Goal: Task Accomplishment & Management: Manage account settings

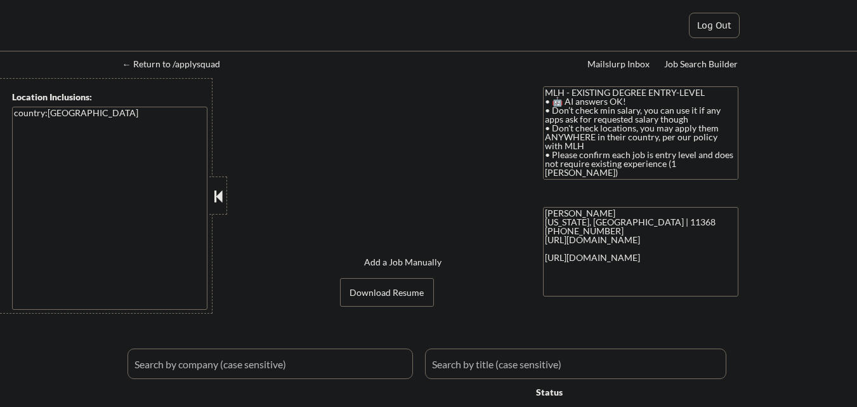
select select ""applied""
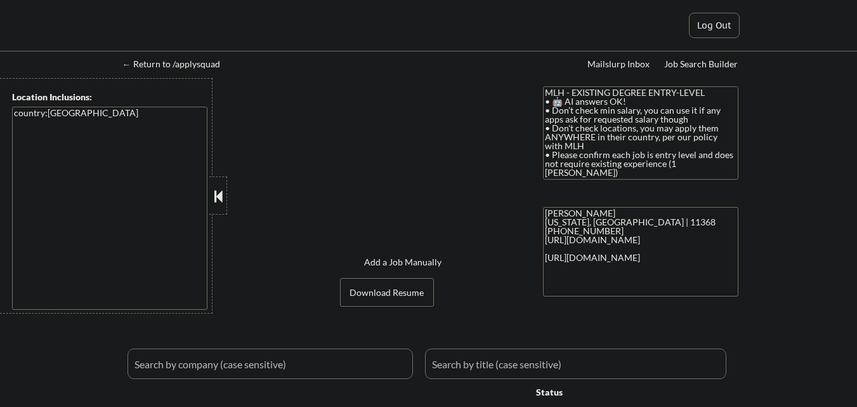
select select ""applied""
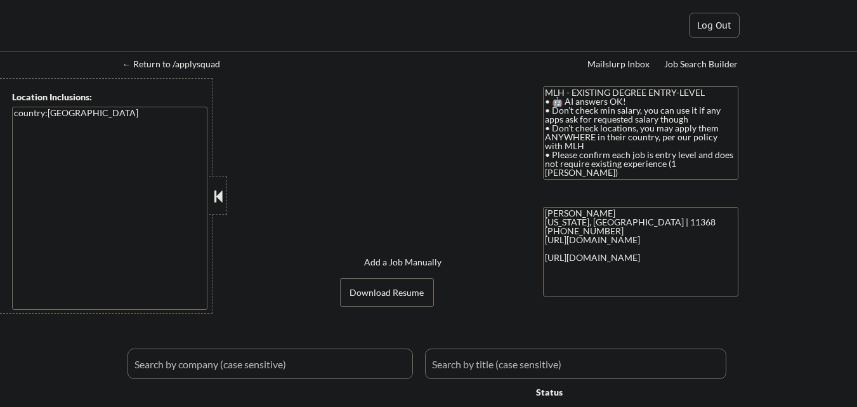
select select ""applied""
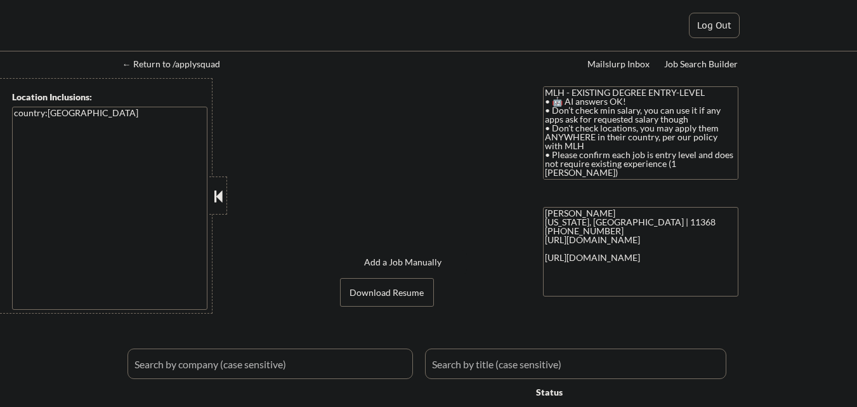
select select ""applied""
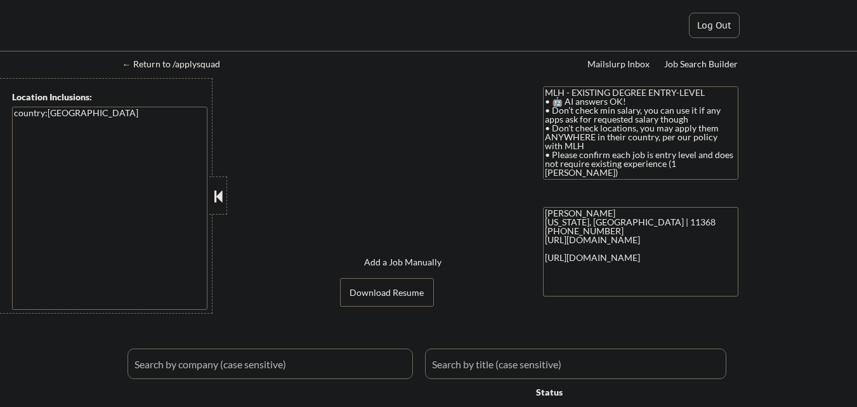
select select ""applied""
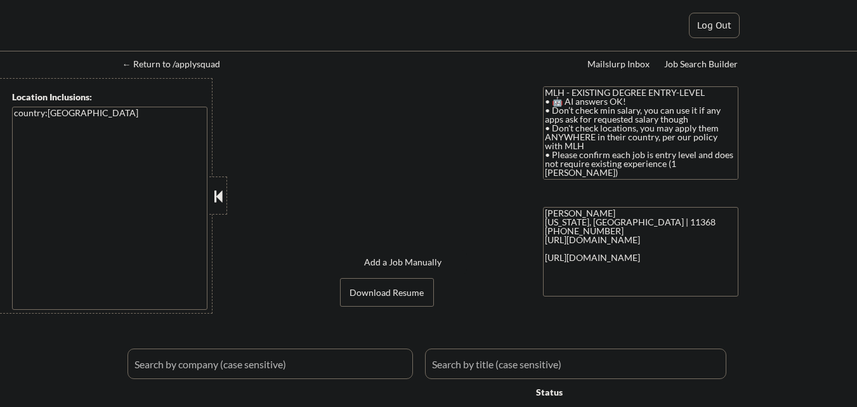
select select ""applied""
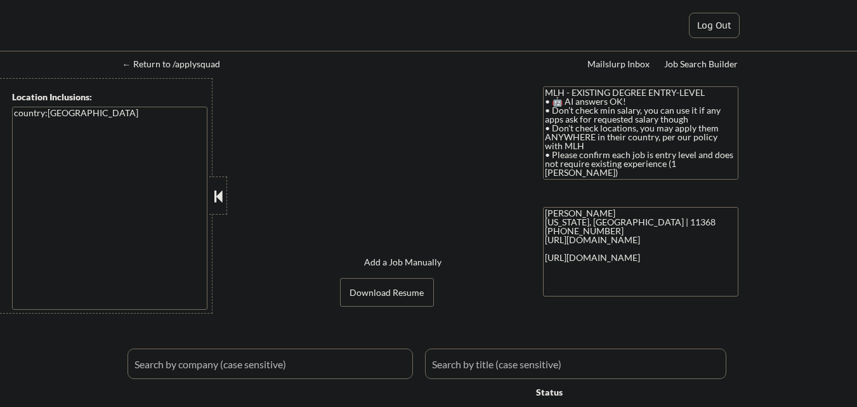
select select ""applied""
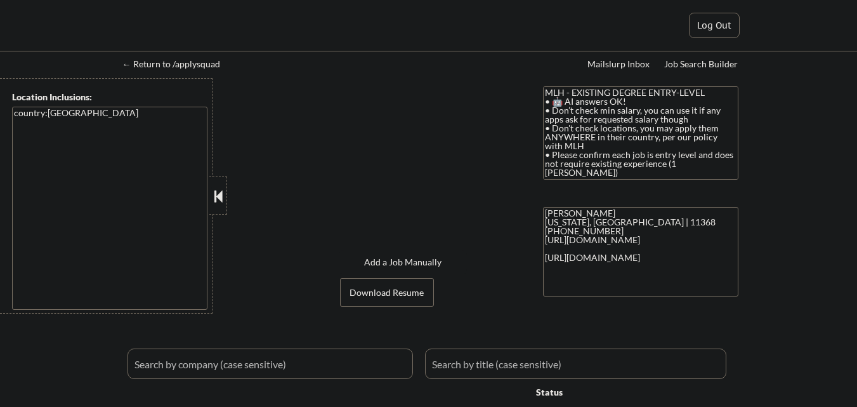
select select ""applied""
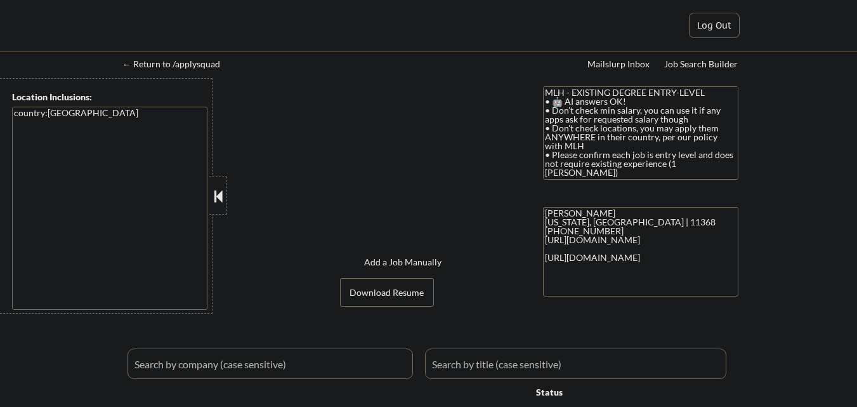
select select ""applied""
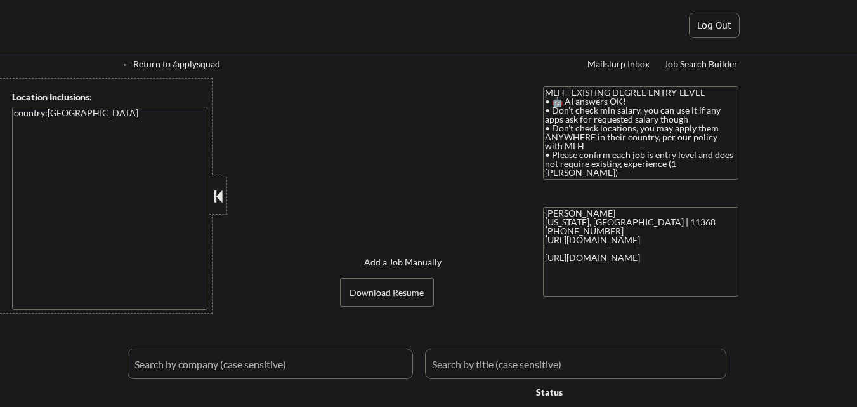
select select ""applied""
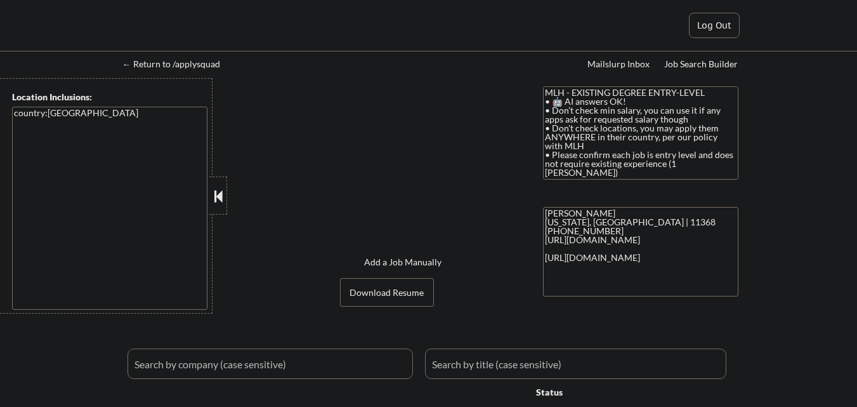
select select ""applied""
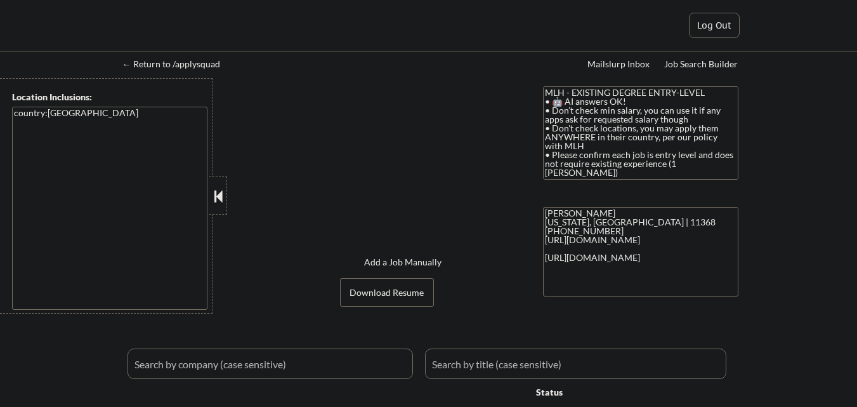
select select ""applied""
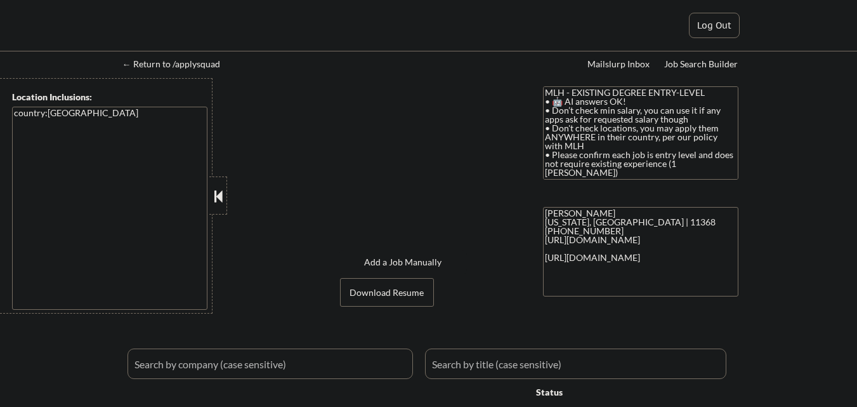
select select ""applied""
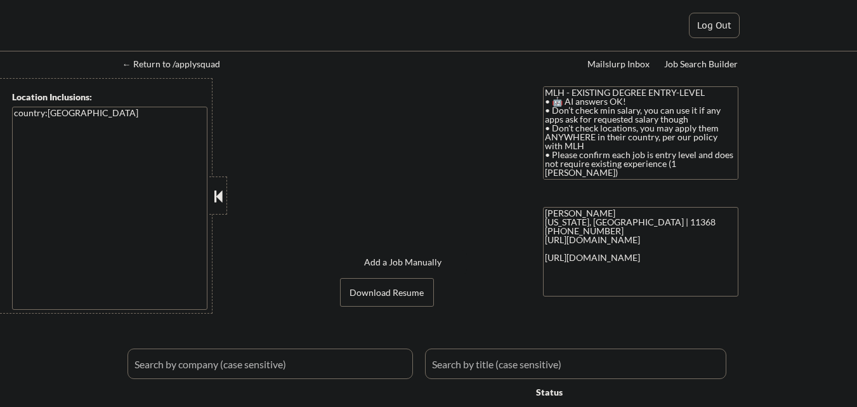
select select ""applied""
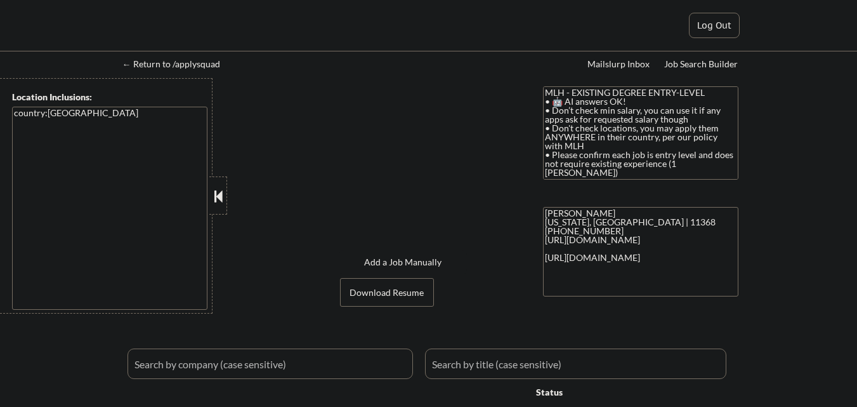
select select ""applied""
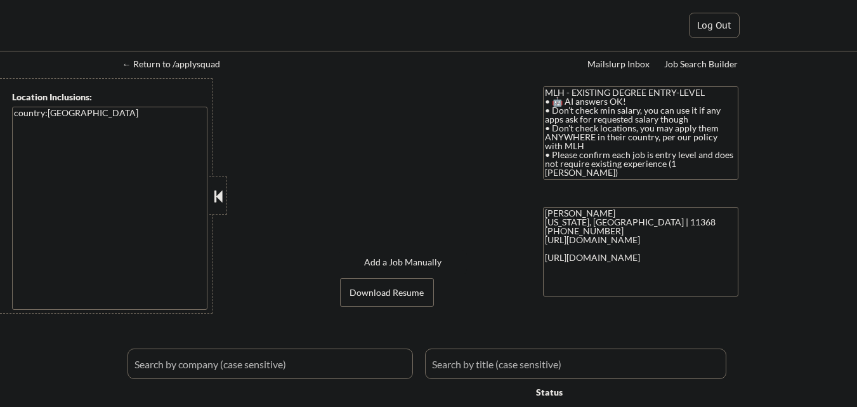
select select ""applied""
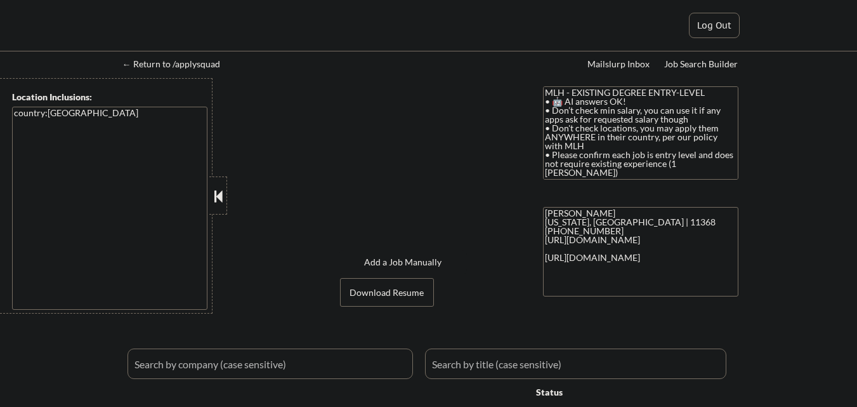
select select ""applied""
select select ""excluded__expired_""
select select ""excluded__other_""
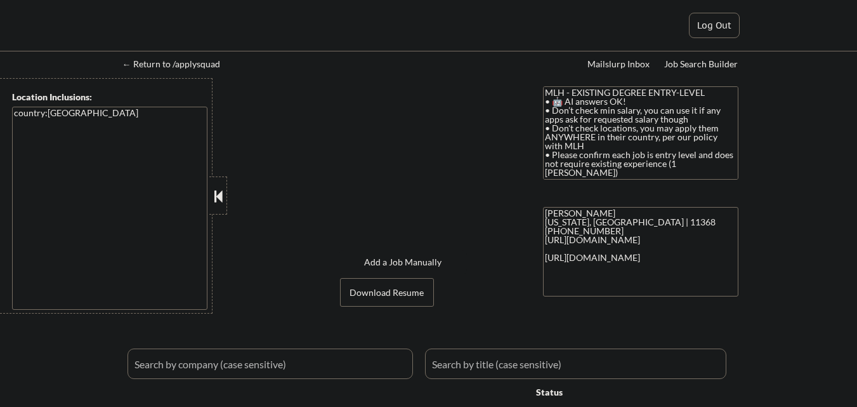
select select ""excluded__bad_match_""
select select ""excluded__expired_""
select select ""excluded__bad_match_""
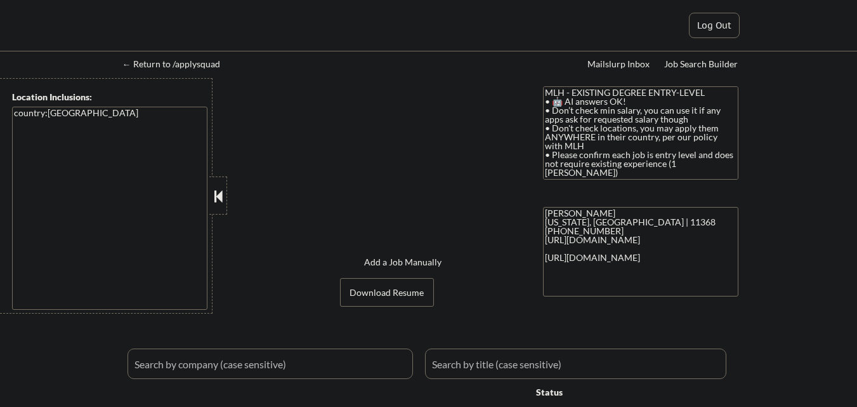
select select ""excluded__expired_""
select select ""excluded__bad_match_""
select select ""excluded__expired_""
select select ""excluded__bad_match_""
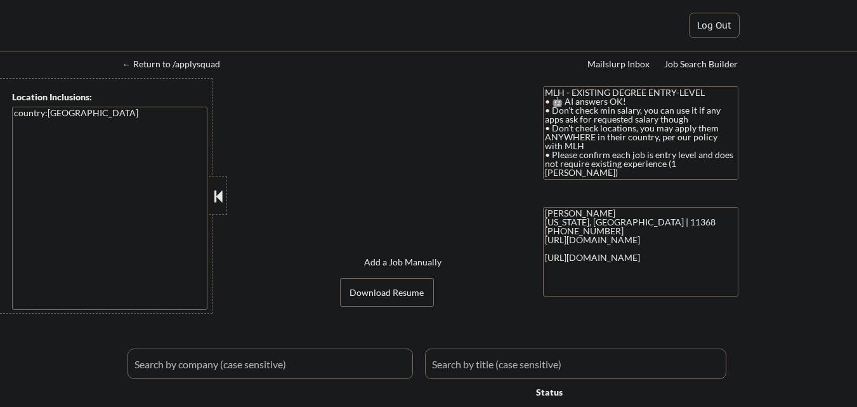
select select ""excluded__bad_match_""
select select ""excluded__expired_""
select select ""excluded__bad_match_""
select select ""pending""
select select ""excluded__expired_""
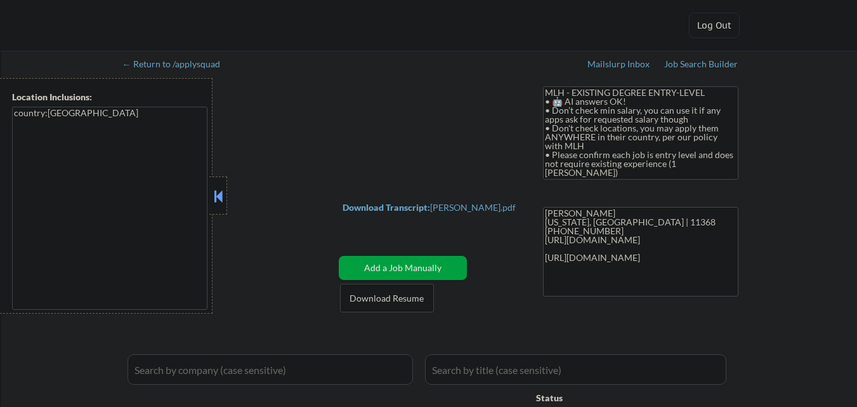
select select ""pending""
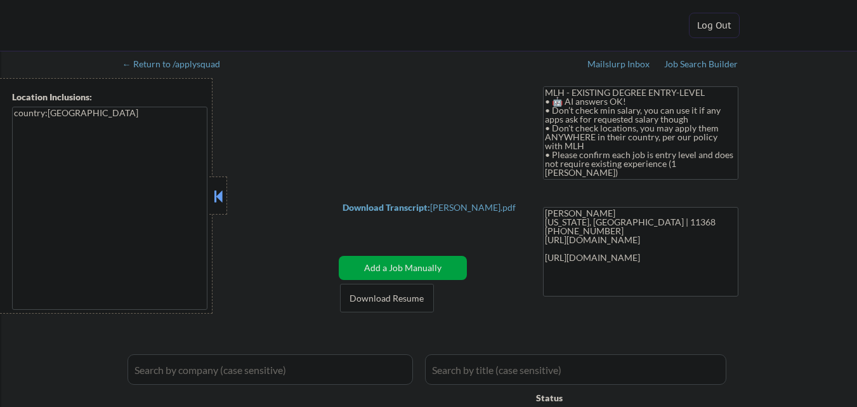
select select ""pending""
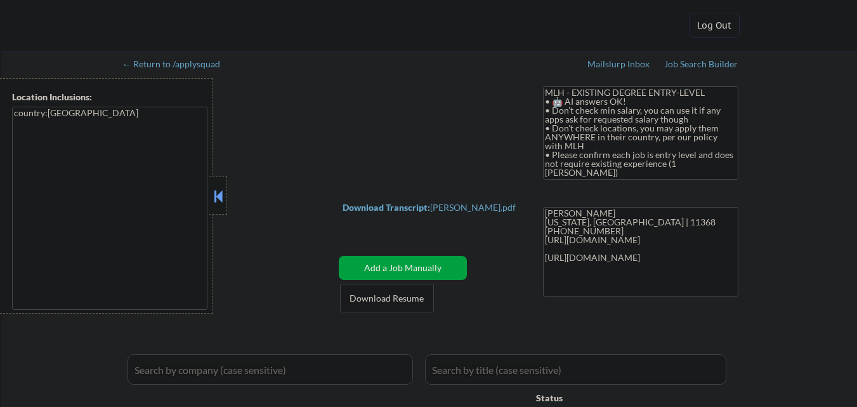
select select ""pending""
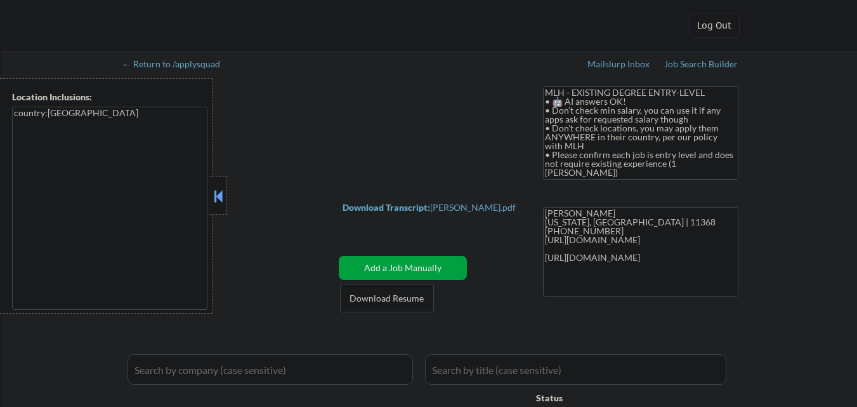
select select ""pending""
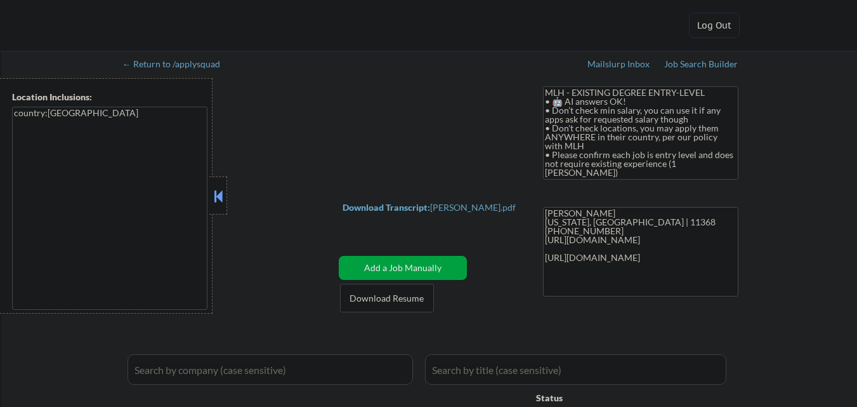
select select ""pending""
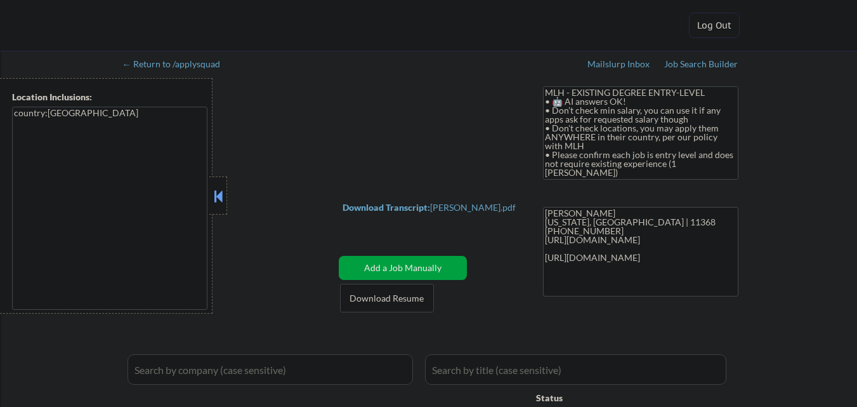
select select ""pending""
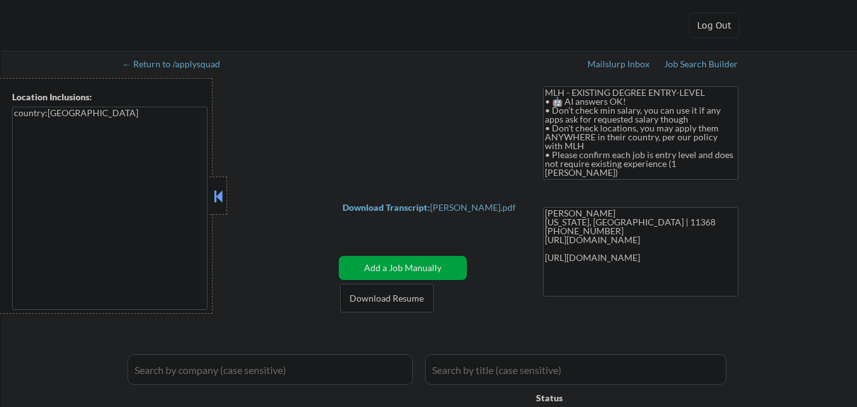
select select ""pending""
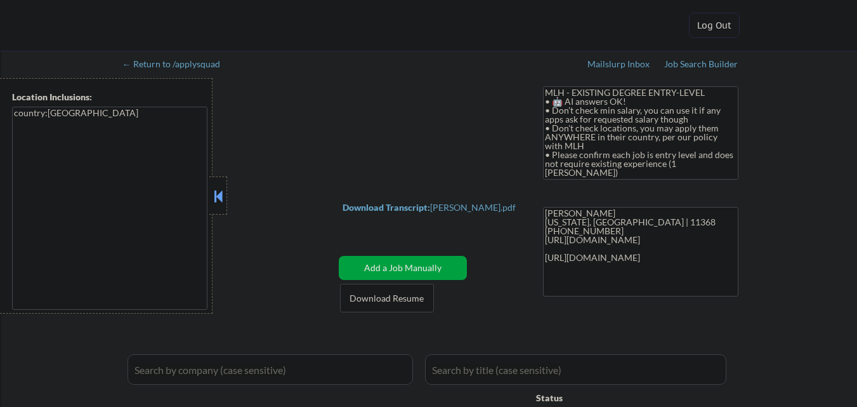
select select ""pending""
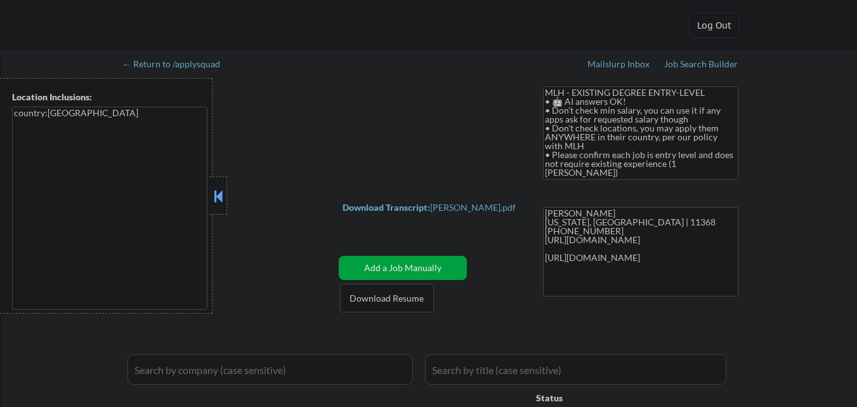
select select ""pending""
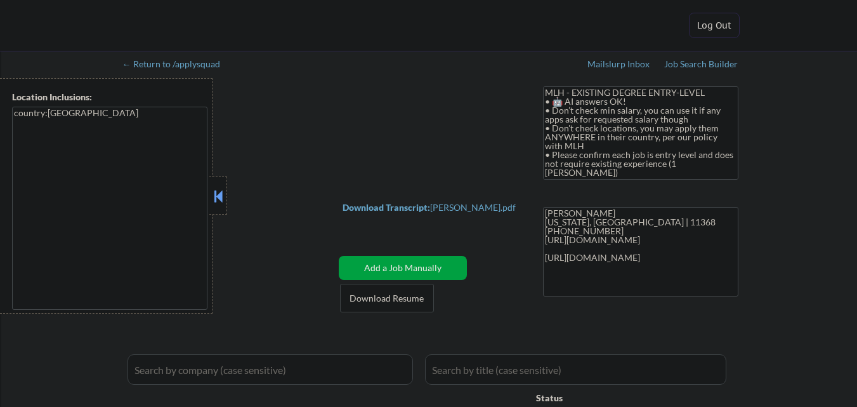
select select ""pending""
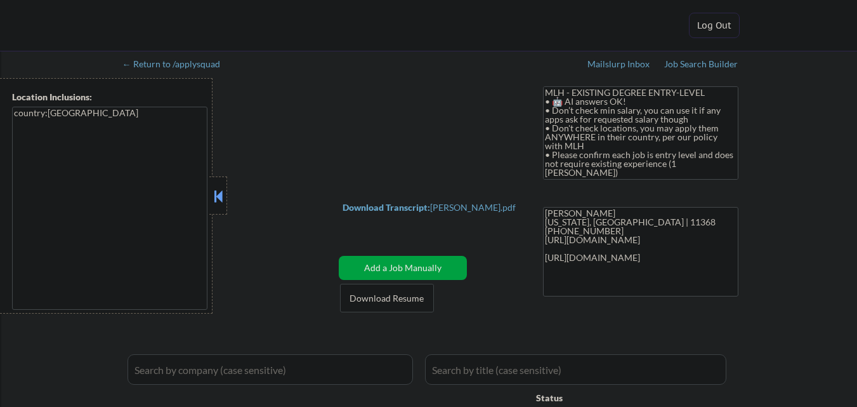
select select ""pending""
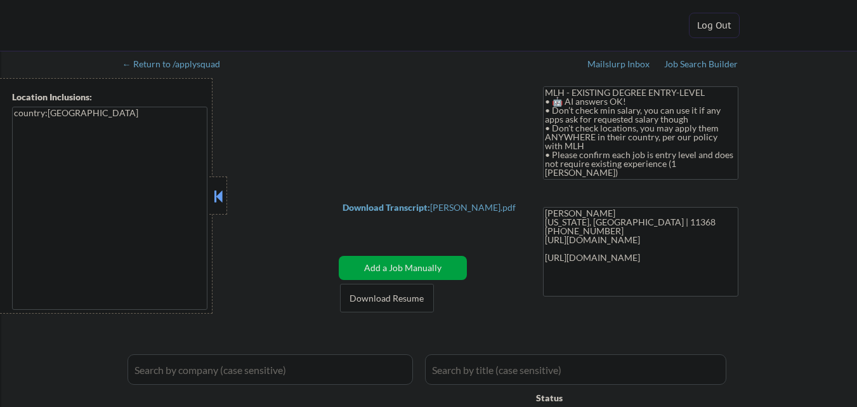
select select ""pending""
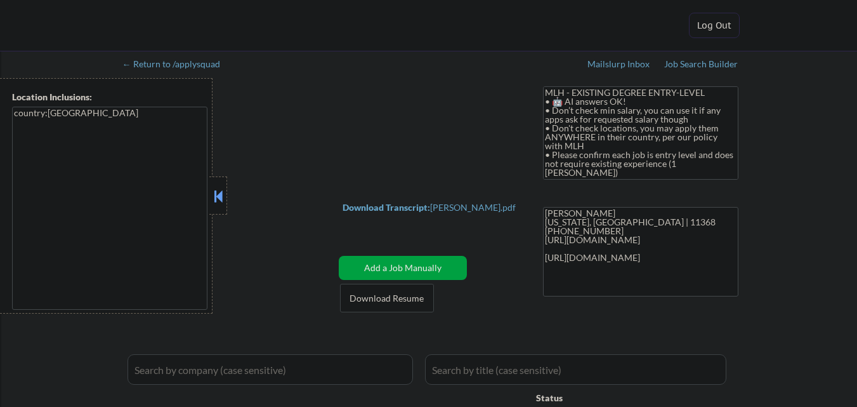
select select ""pending""
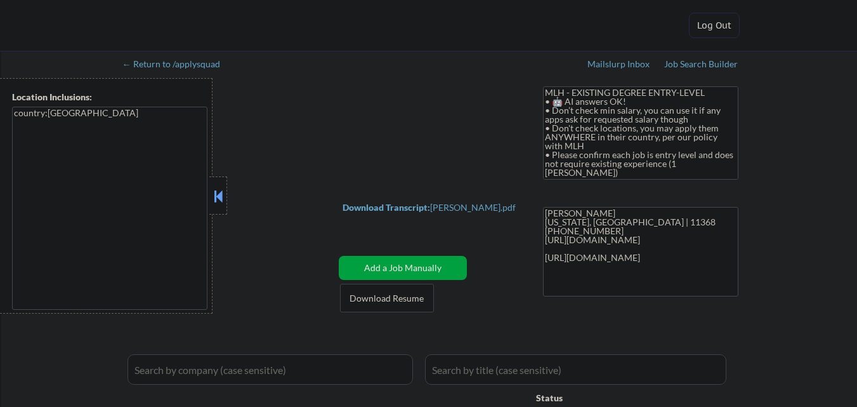
select select ""pending""
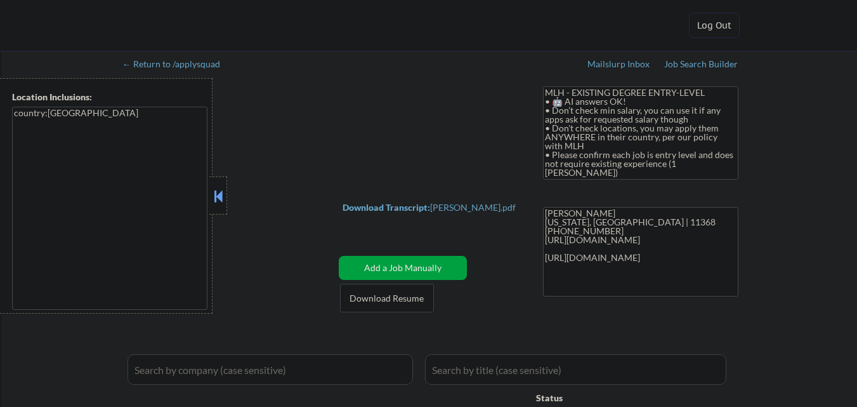
select select ""pending""
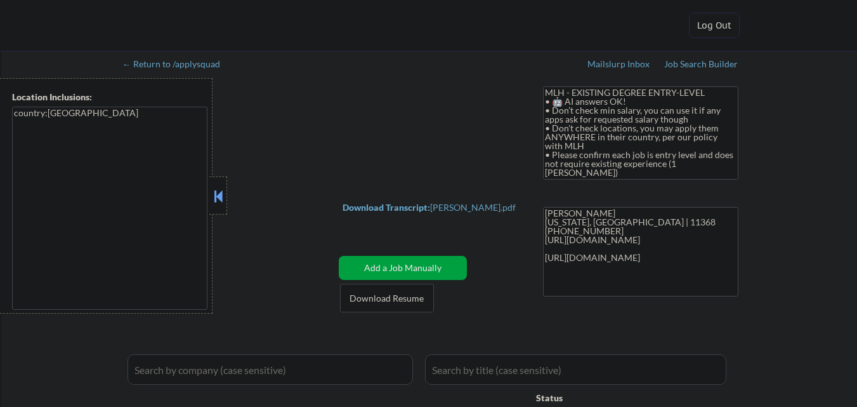
select select ""pending""
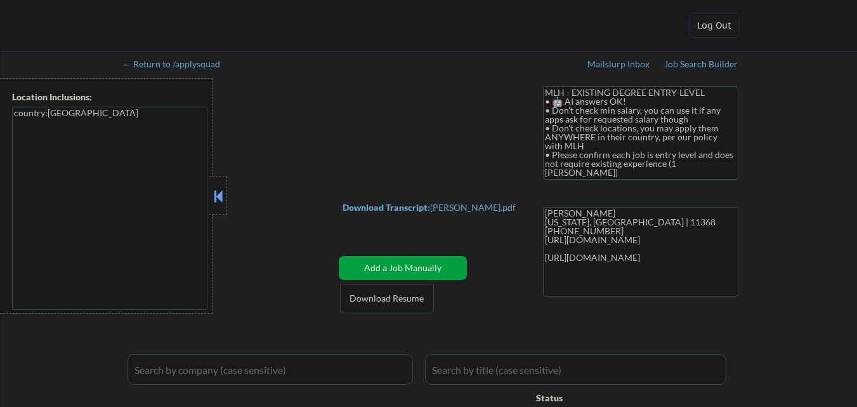
select select ""pending""
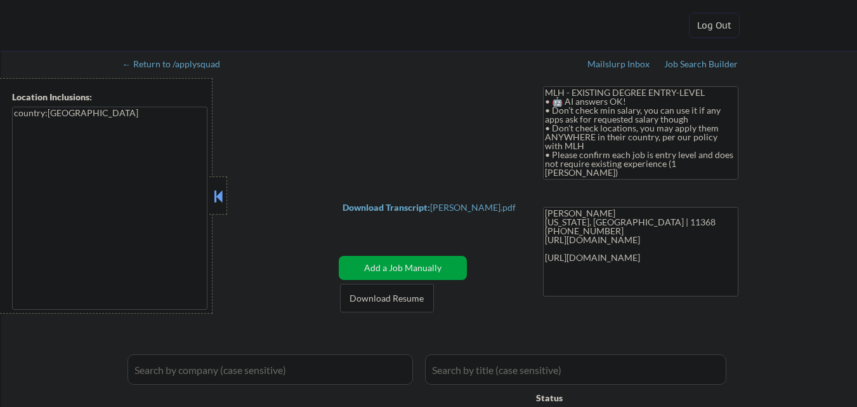
select select ""pending""
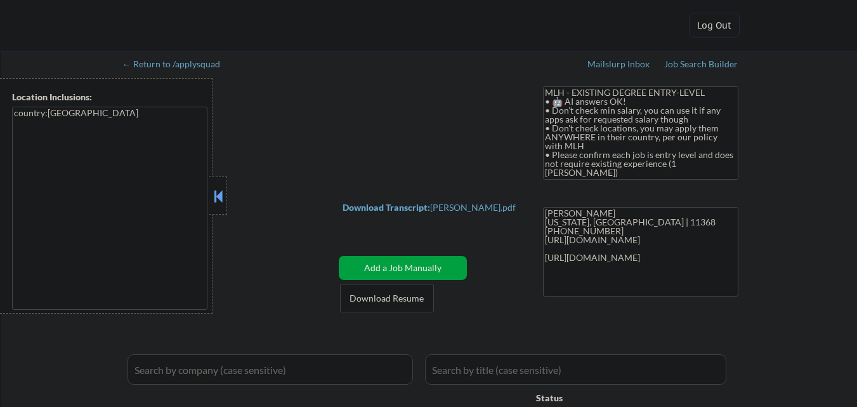
select select ""pending""
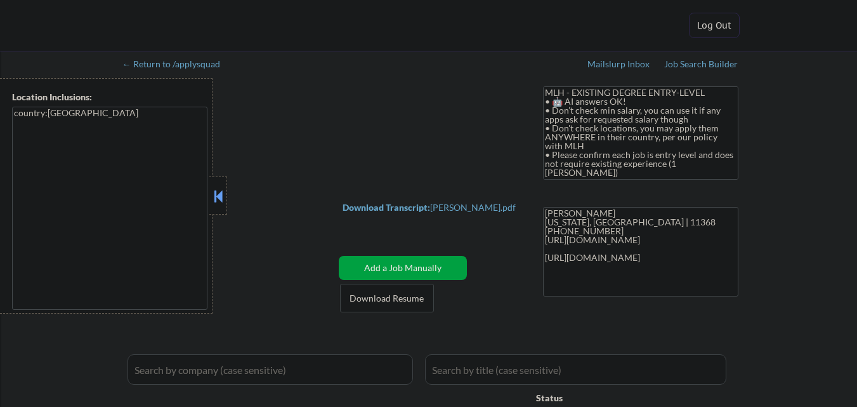
select select ""pending""
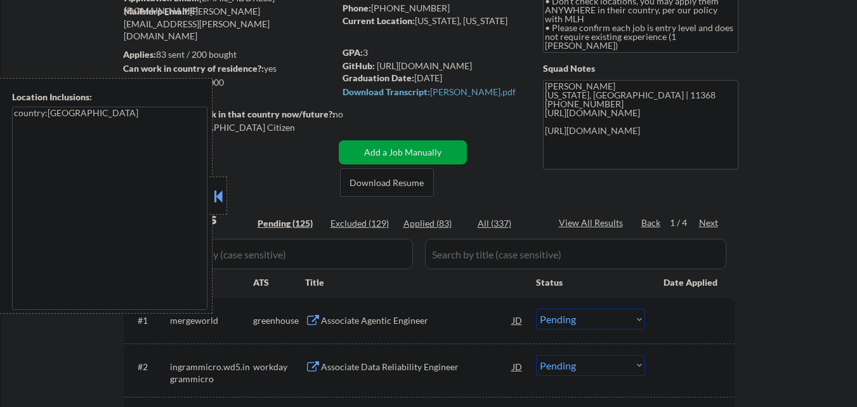
scroll to position [127, 0]
click at [218, 181] on div at bounding box center [218, 195] width 18 height 38
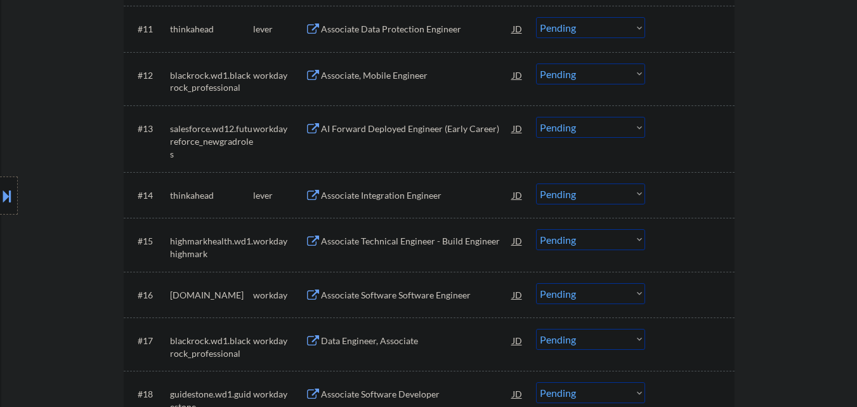
scroll to position [951, 0]
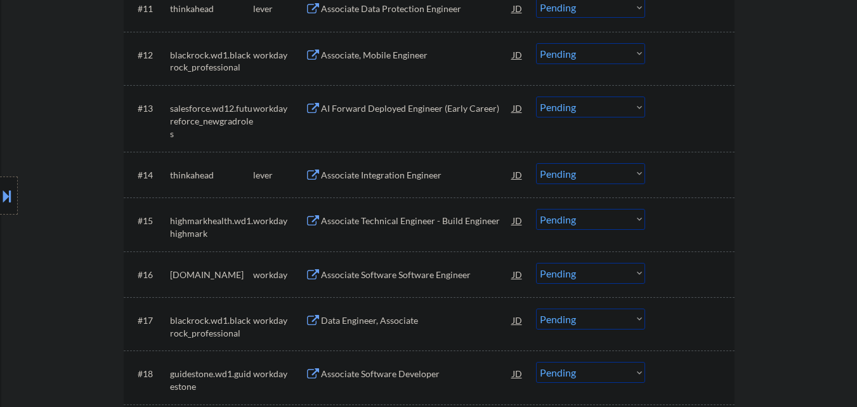
click at [408, 176] on div "Associate Integration Engineer" at bounding box center [417, 175] width 192 height 13
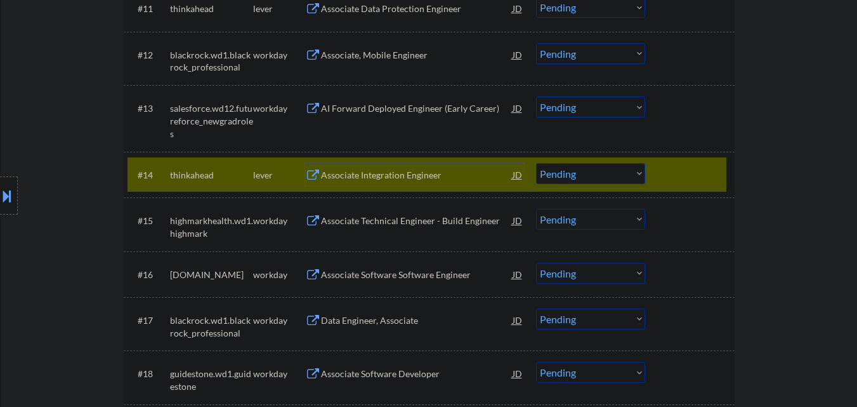
drag, startPoint x: 827, startPoint y: 231, endPoint x: 793, endPoint y: 194, distance: 49.8
click at [580, 176] on select "Choose an option... Pending Applied Excluded (Questions) Excluded (Expired) Exc…" at bounding box center [590, 173] width 109 height 21
click at [536, 163] on select "Choose an option... Pending Applied Excluded (Questions) Excluded (Expired) Exc…" at bounding box center [590, 173] width 109 height 21
drag, startPoint x: 695, startPoint y: 177, endPoint x: 670, endPoint y: 185, distance: 26.5
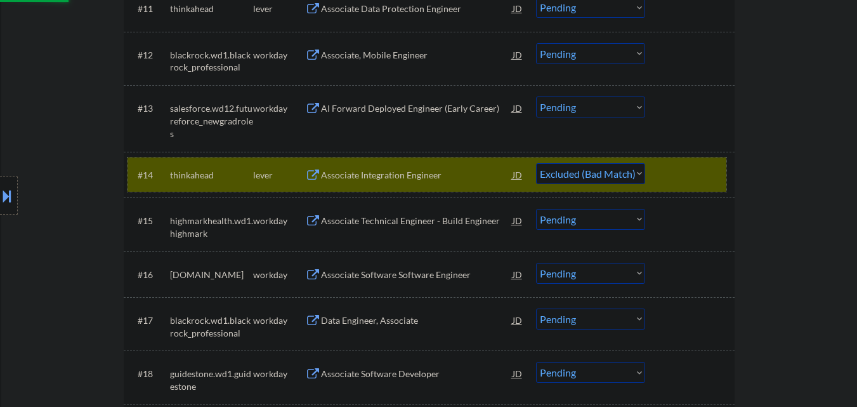
click at [693, 178] on div at bounding box center [691, 174] width 56 height 23
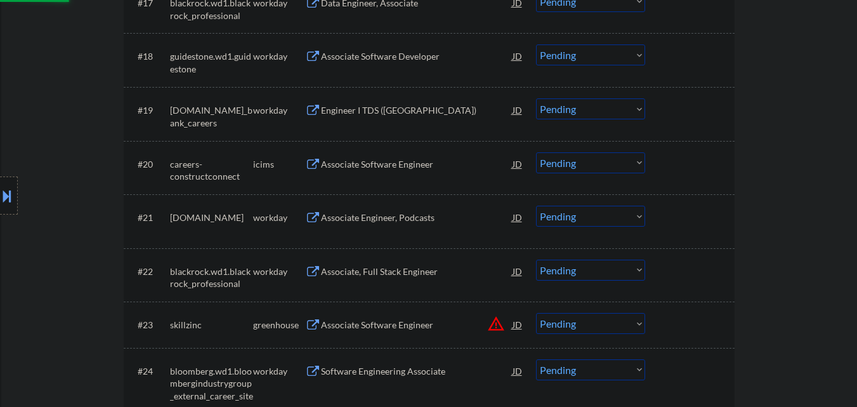
select select ""pending""
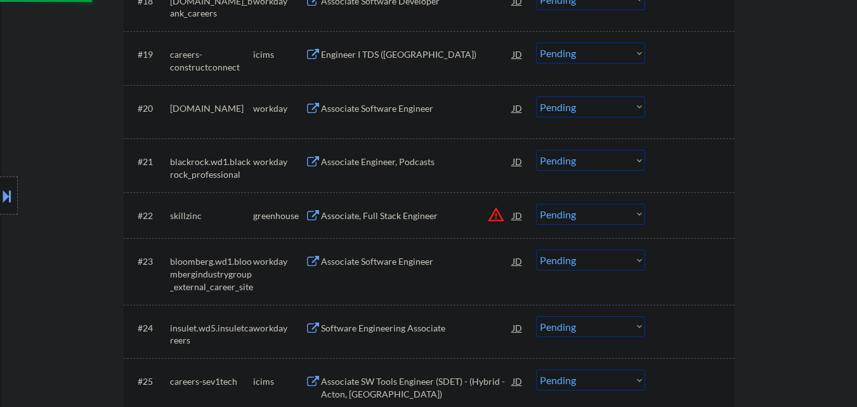
scroll to position [1395, 0]
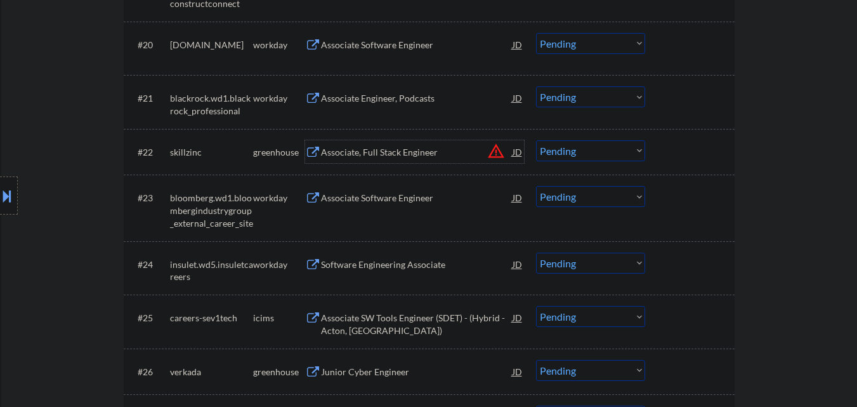
click at [429, 161] on div "Associate, Full Stack Engineer" at bounding box center [417, 151] width 192 height 23
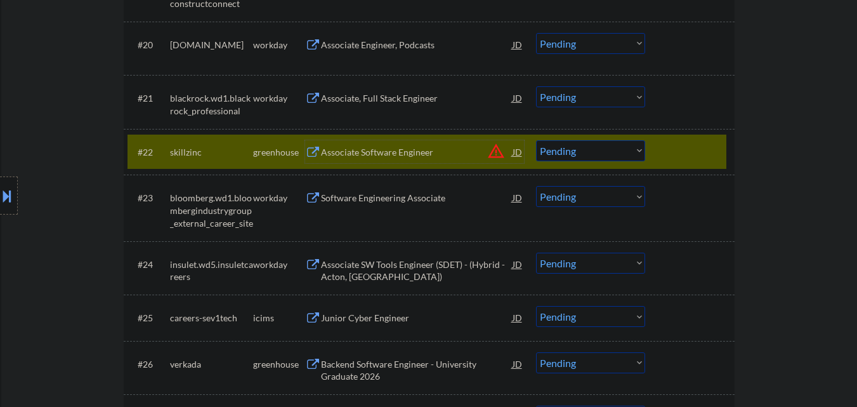
click at [630, 160] on select "Choose an option... Pending Applied Excluded (Questions) Excluded (Expired) Exc…" at bounding box center [590, 150] width 109 height 21
click at [536, 140] on select "Choose an option... Pending Applied Excluded (Questions) Excluded (Expired) Exc…" at bounding box center [590, 150] width 109 height 21
drag, startPoint x: 707, startPoint y: 150, endPoint x: 638, endPoint y: 240, distance: 113.5
click at [707, 150] on div at bounding box center [691, 151] width 56 height 23
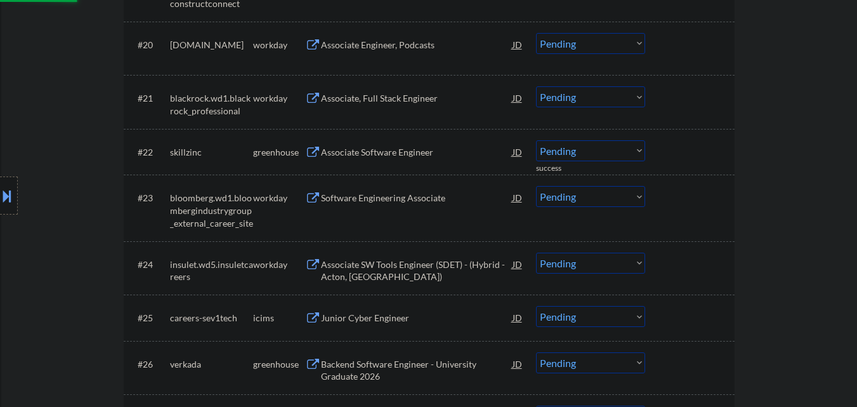
scroll to position [1586, 0]
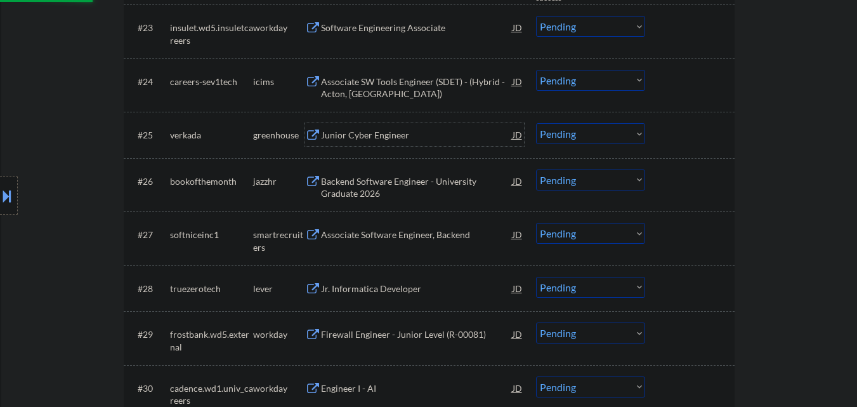
click at [409, 131] on div "Junior Cyber Engineer" at bounding box center [417, 135] width 192 height 13
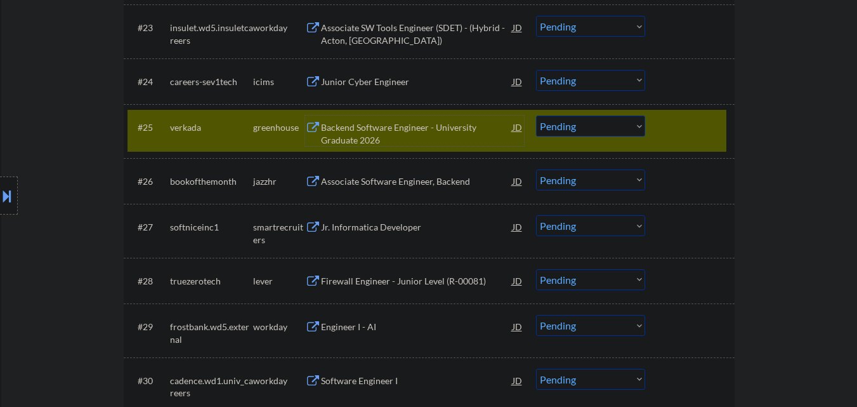
click at [574, 129] on select "Choose an option... Pending Applied Excluded (Questions) Excluded (Expired) Exc…" at bounding box center [590, 125] width 109 height 21
click at [607, 129] on select "Choose an option... Pending Applied Excluded (Questions) Excluded (Expired) Exc…" at bounding box center [590, 125] width 109 height 21
click at [536, 115] on select "Choose an option... Pending Applied Excluded (Questions) Excluded (Expired) Exc…" at bounding box center [590, 125] width 109 height 21
click at [697, 121] on div at bounding box center [691, 126] width 56 height 23
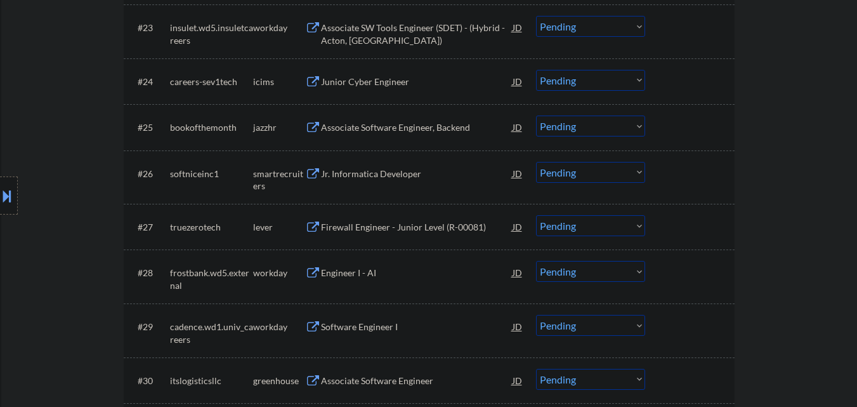
click at [405, 126] on div "Associate Software Engineer, Backend" at bounding box center [417, 127] width 192 height 13
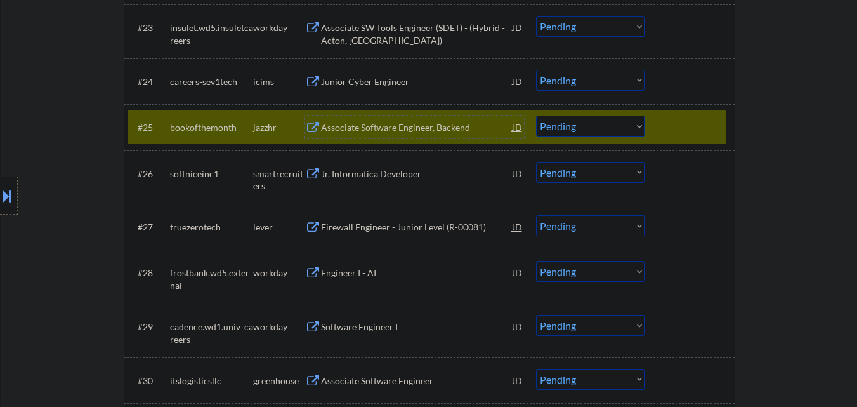
click at [636, 126] on select "Choose an option... Pending Applied Excluded (Questions) Excluded (Expired) Exc…" at bounding box center [590, 125] width 109 height 21
click at [536, 115] on select "Choose an option... Pending Applied Excluded (Questions) Excluded (Expired) Exc…" at bounding box center [590, 125] width 109 height 21
click at [683, 133] on div at bounding box center [691, 126] width 56 height 23
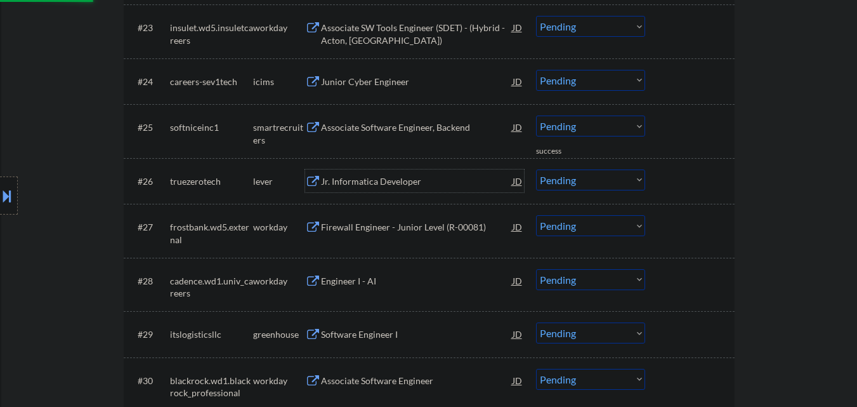
click at [403, 173] on div "Jr. Informatica Developer" at bounding box center [417, 180] width 192 height 23
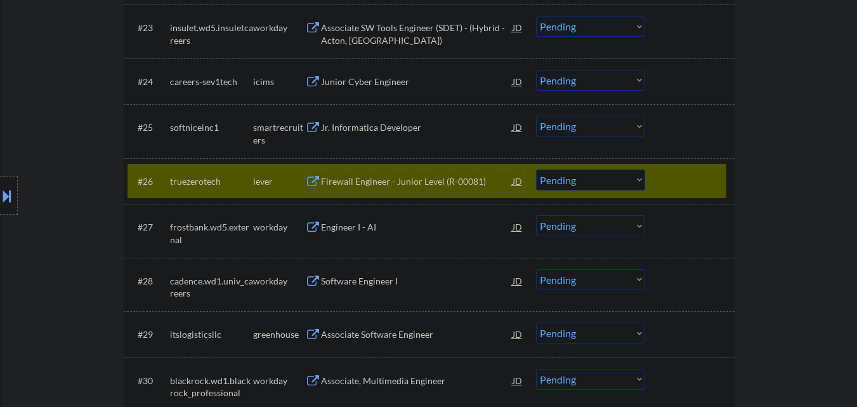
click at [617, 184] on select "Choose an option... Pending Applied Excluded (Questions) Excluded (Expired) Exc…" at bounding box center [590, 179] width 109 height 21
click at [536, 169] on select "Choose an option... Pending Applied Excluded (Questions) Excluded (Expired) Exc…" at bounding box center [590, 179] width 109 height 21
click at [709, 185] on div at bounding box center [691, 180] width 56 height 23
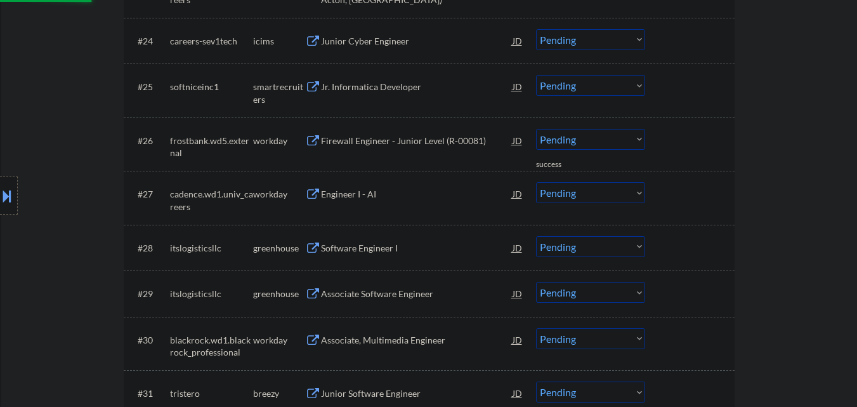
scroll to position [1649, 0]
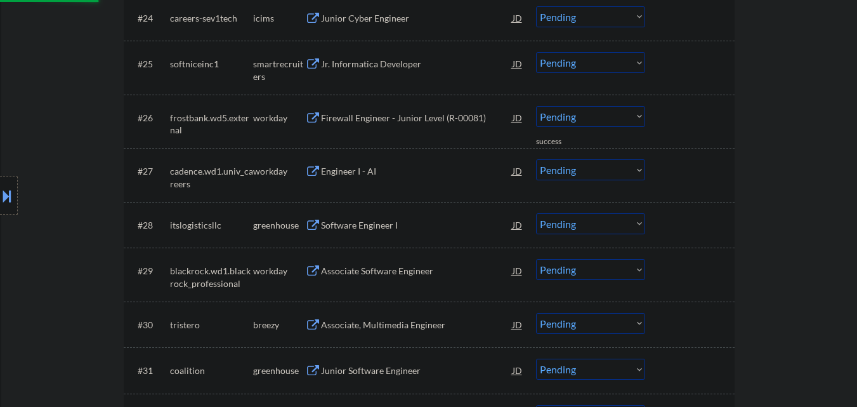
click at [400, 220] on div "Software Engineer I" at bounding box center [417, 225] width 192 height 13
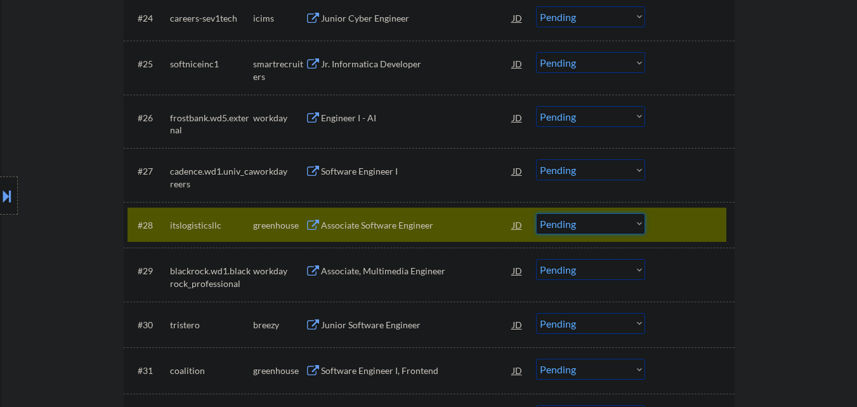
drag, startPoint x: 589, startPoint y: 225, endPoint x: 584, endPoint y: 233, distance: 9.5
click at [588, 227] on select "Choose an option... Pending Applied Excluded (Questions) Excluded (Expired) Exc…" at bounding box center [590, 223] width 109 height 21
click at [536, 213] on select "Choose an option... Pending Applied Excluded (Questions) Excluded (Expired) Exc…" at bounding box center [590, 223] width 109 height 21
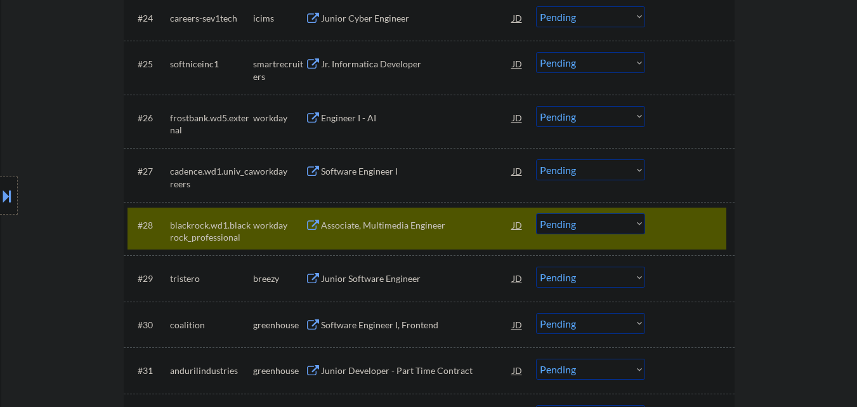
scroll to position [1776, 0]
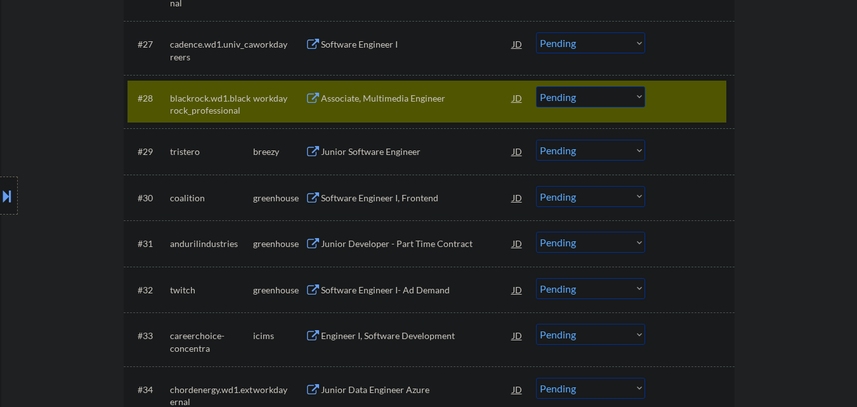
drag, startPoint x: 679, startPoint y: 100, endPoint x: 650, endPoint y: 127, distance: 39.9
click at [679, 100] on div at bounding box center [691, 97] width 56 height 23
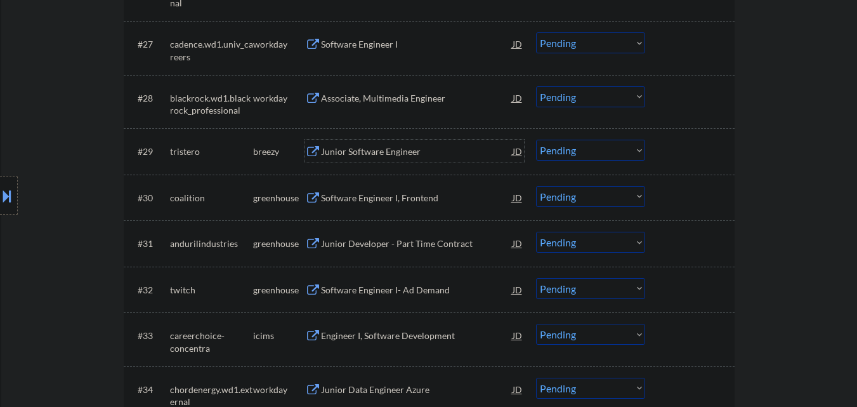
click at [410, 153] on div "Junior Software Engineer" at bounding box center [417, 151] width 192 height 13
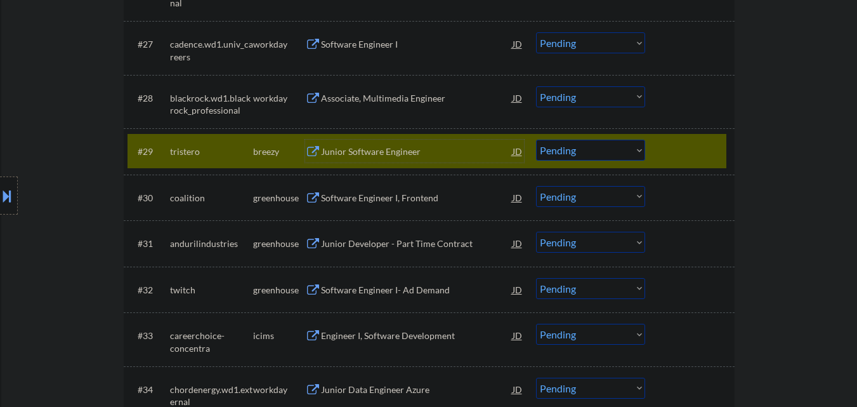
drag, startPoint x: 585, startPoint y: 150, endPoint x: 584, endPoint y: 157, distance: 7.1
click at [585, 150] on select "Choose an option... Pending Applied Excluded (Questions) Excluded (Expired) Exc…" at bounding box center [590, 150] width 109 height 21
click at [536, 140] on select "Choose an option... Pending Applied Excluded (Questions) Excluded (Expired) Exc…" at bounding box center [590, 150] width 109 height 21
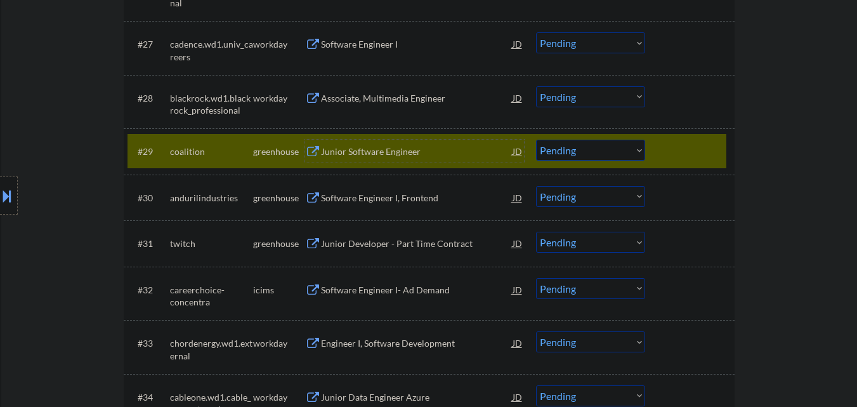
click at [389, 159] on div "Junior Software Engineer" at bounding box center [417, 151] width 192 height 23
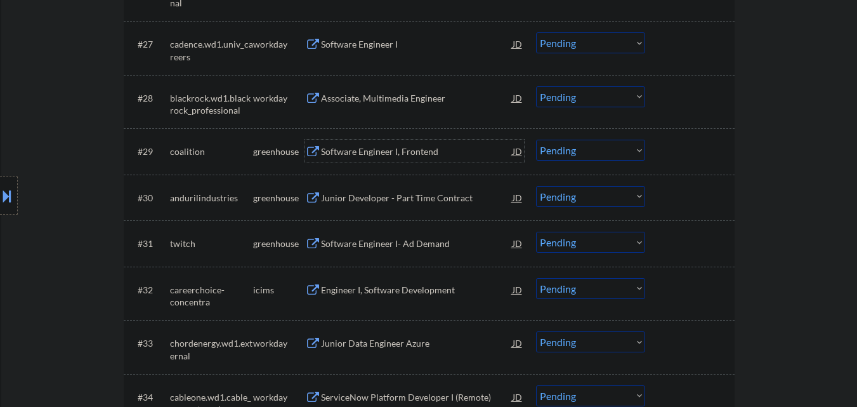
drag, startPoint x: 695, startPoint y: 149, endPoint x: 708, endPoint y: 147, distance: 12.8
click at [700, 150] on div at bounding box center [691, 151] width 56 height 23
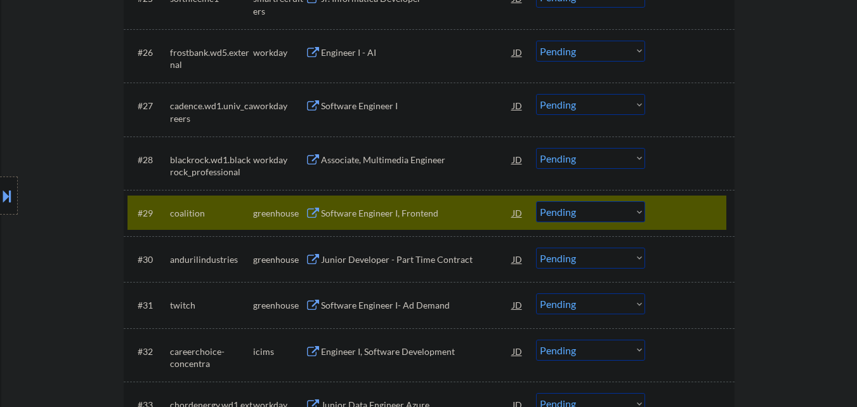
scroll to position [1683, 0]
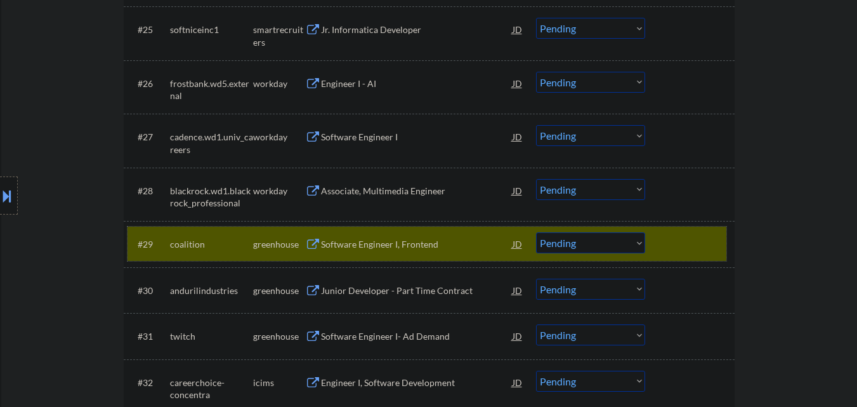
click at [606, 240] on select "Choose an option... Pending Applied Excluded (Questions) Excluded (Expired) Exc…" at bounding box center [590, 242] width 109 height 21
click at [536, 232] on select "Choose an option... Pending Applied Excluded (Questions) Excluded (Expired) Exc…" at bounding box center [590, 242] width 109 height 21
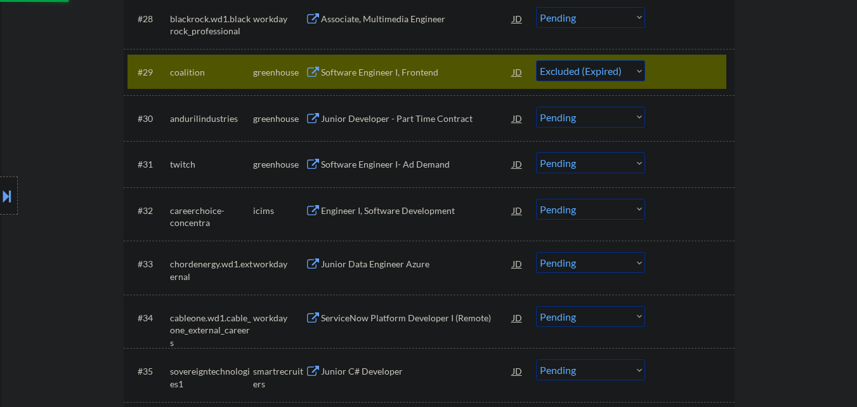
scroll to position [1874, 0]
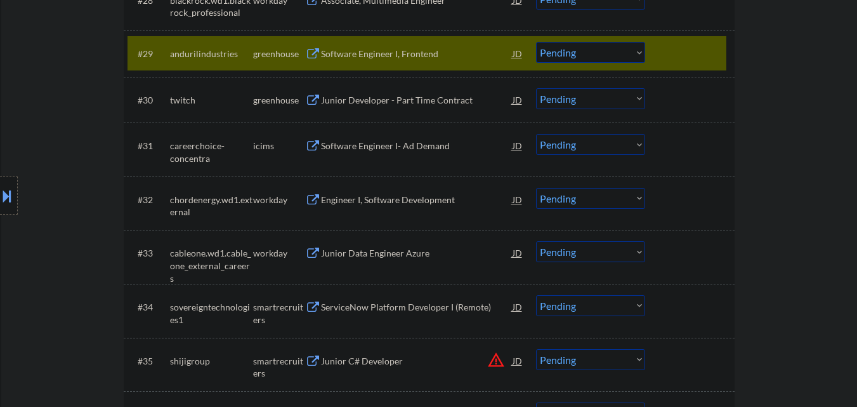
click at [394, 55] on div "Software Engineer I, Frontend" at bounding box center [417, 54] width 192 height 13
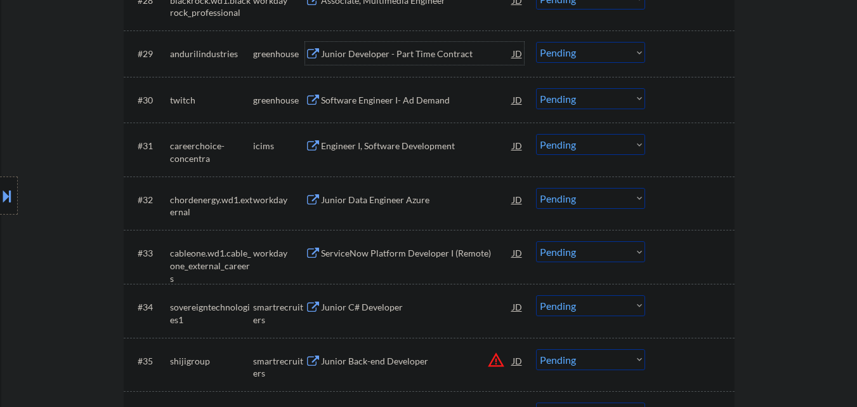
click at [714, 49] on div at bounding box center [691, 53] width 56 height 23
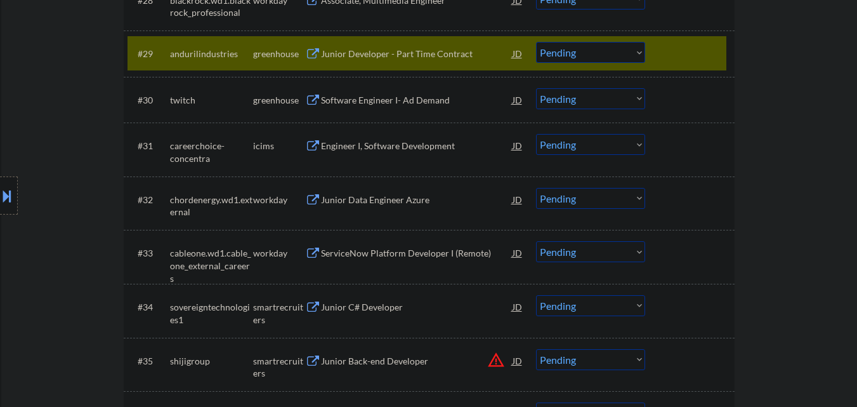
drag, startPoint x: 617, startPoint y: 56, endPoint x: 613, endPoint y: 62, distance: 6.9
click at [616, 58] on select "Choose an option... Pending Applied Excluded (Questions) Excluded (Expired) Exc…" at bounding box center [590, 52] width 109 height 21
click at [536, 42] on select "Choose an option... Pending Applied Excluded (Questions) Excluded (Expired) Exc…" at bounding box center [590, 52] width 109 height 21
drag, startPoint x: 691, startPoint y: 48, endPoint x: 679, endPoint y: 46, distance: 12.2
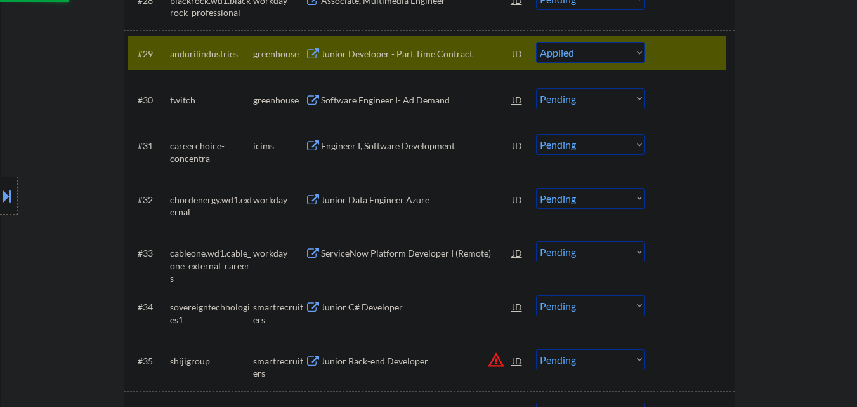
click at [690, 47] on div at bounding box center [691, 53] width 56 height 23
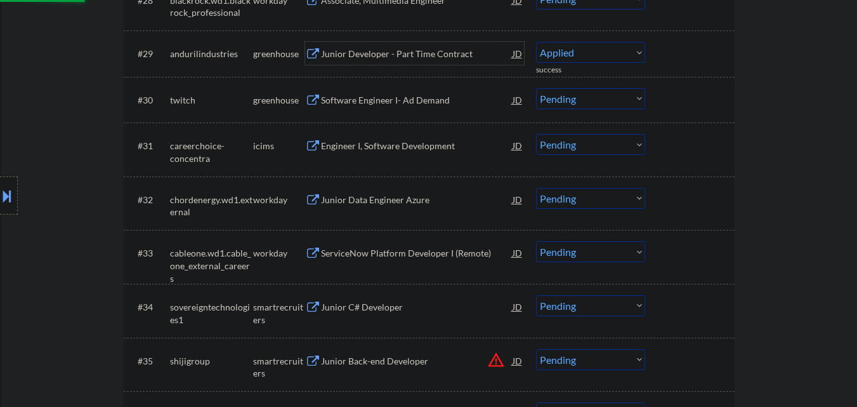
click at [417, 57] on div "Junior Developer - Part Time Contract" at bounding box center [417, 54] width 192 height 13
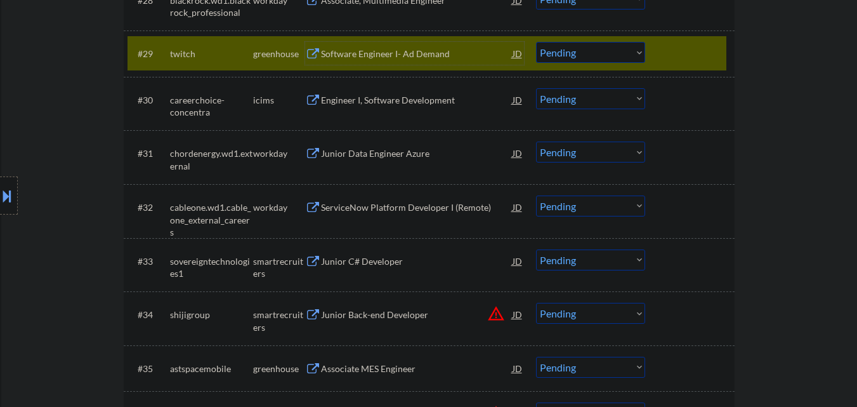
click at [409, 58] on div "Software Engineer I- Ad Demand" at bounding box center [417, 54] width 192 height 13
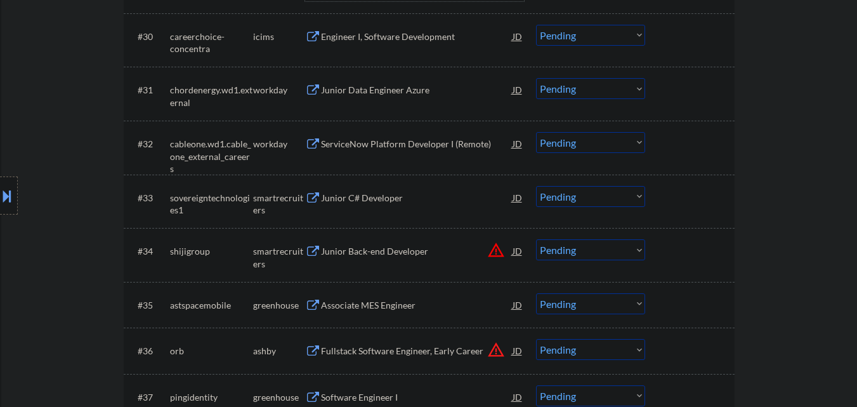
scroll to position [2001, 0]
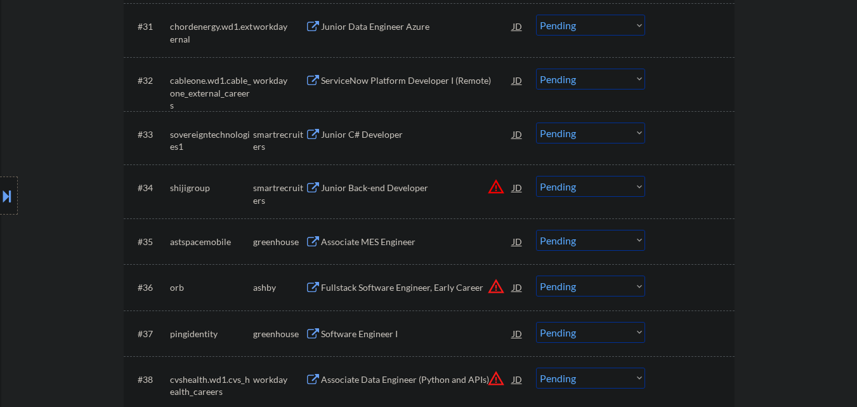
click at [402, 137] on div "Junior C# Developer" at bounding box center [417, 134] width 192 height 13
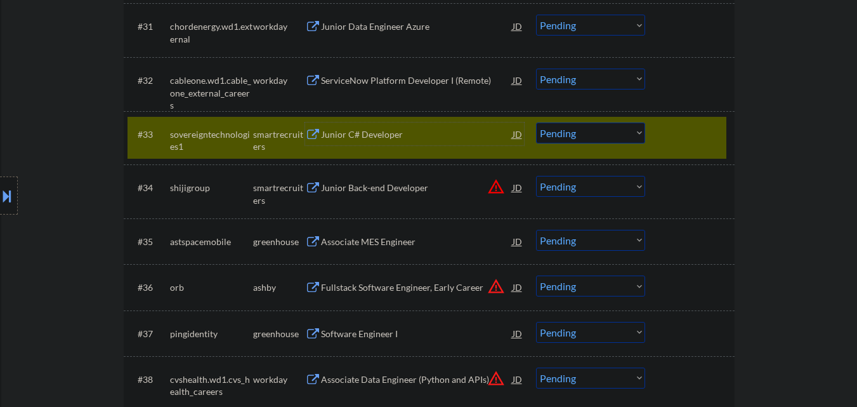
click at [633, 133] on select "Choose an option... Pending Applied Excluded (Questions) Excluded (Expired) Exc…" at bounding box center [590, 132] width 109 height 21
click at [536, 122] on select "Choose an option... Pending Applied Excluded (Questions) Excluded (Expired) Exc…" at bounding box center [590, 132] width 109 height 21
click at [703, 134] on div at bounding box center [691, 133] width 56 height 23
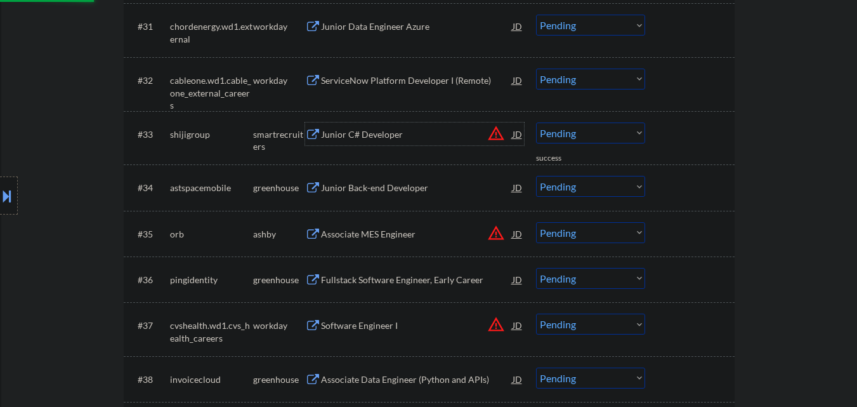
click at [407, 133] on div "Junior C# Developer" at bounding box center [417, 134] width 192 height 13
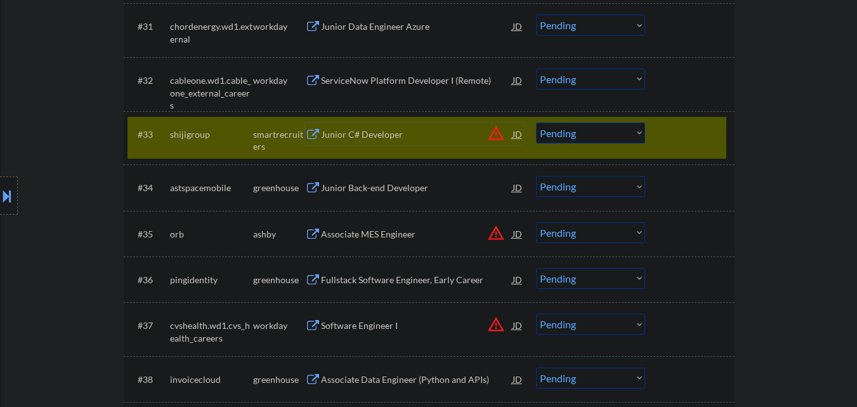
click at [615, 141] on select "Choose an option... Pending Applied Excluded (Questions) Excluded (Expired) Exc…" at bounding box center [590, 132] width 109 height 21
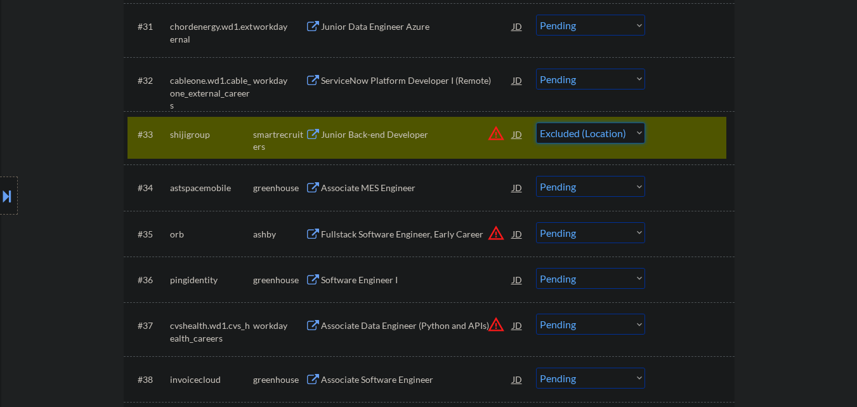
click at [536, 122] on select "Choose an option... Pending Applied Excluded (Questions) Excluded (Expired) Exc…" at bounding box center [590, 132] width 109 height 21
drag, startPoint x: 675, startPoint y: 136, endPoint x: 586, endPoint y: 152, distance: 90.2
click at [674, 136] on div at bounding box center [691, 133] width 56 height 23
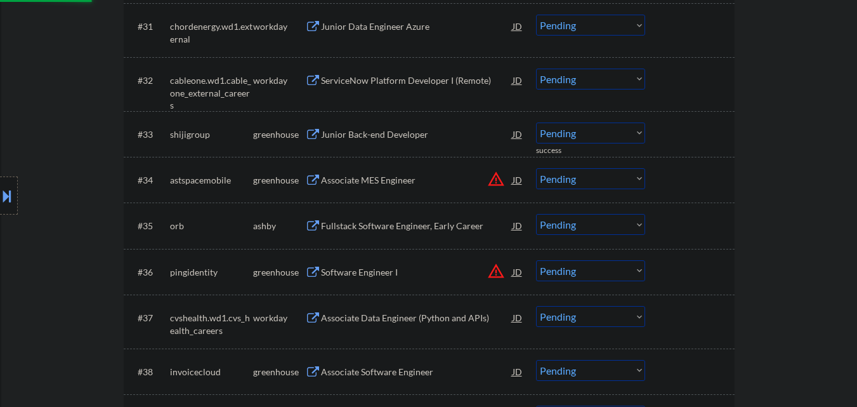
click at [715, 124] on div at bounding box center [691, 133] width 56 height 23
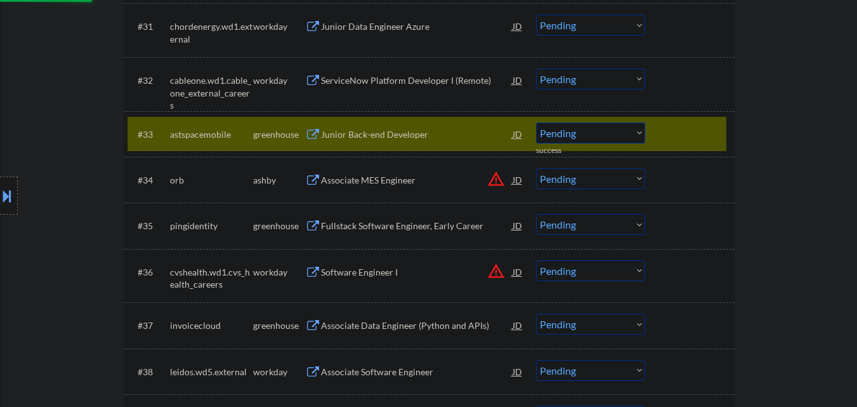
click at [466, 129] on div "Junior Back-end Developer" at bounding box center [417, 134] width 192 height 13
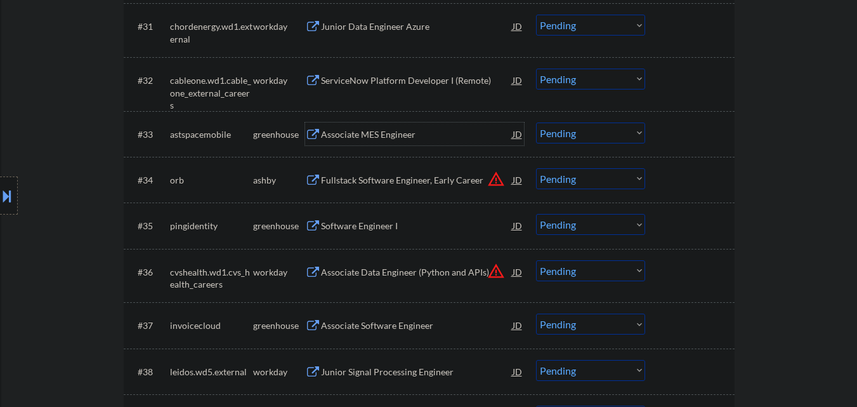
click at [607, 133] on select "Choose an option... Pending Applied Excluded (Questions) Excluded (Expired) Exc…" at bounding box center [590, 132] width 109 height 21
click at [536, 122] on select "Choose an option... Pending Applied Excluded (Questions) Excluded (Expired) Exc…" at bounding box center [590, 132] width 109 height 21
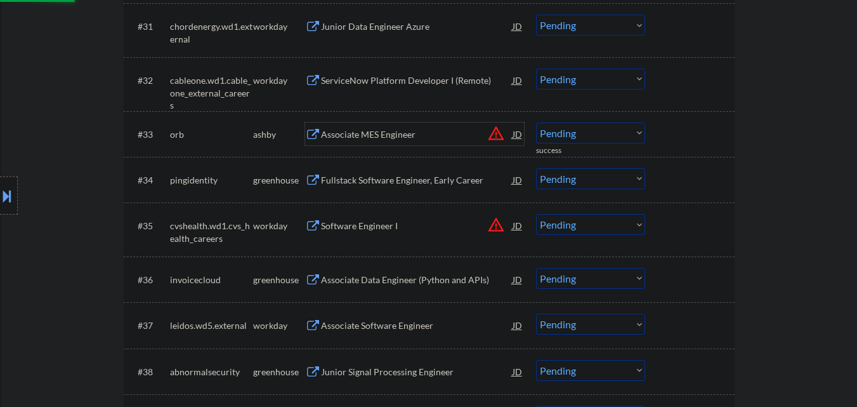
click at [405, 138] on div "Associate MES Engineer" at bounding box center [417, 134] width 192 height 13
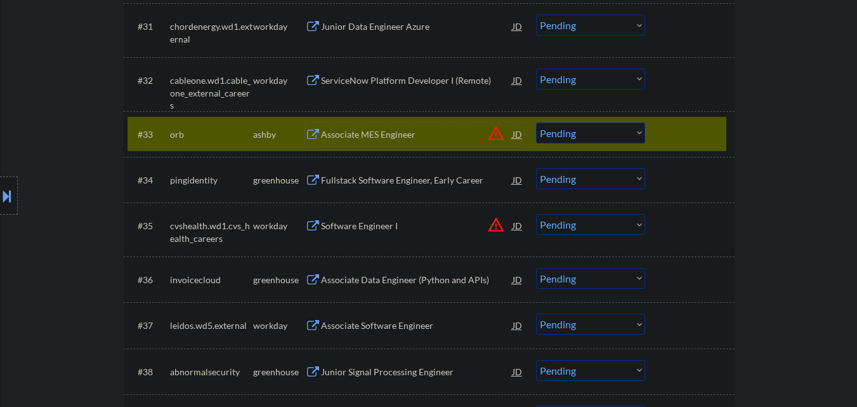
click at [619, 133] on select "Choose an option... Pending Applied Excluded (Questions) Excluded (Expired) Exc…" at bounding box center [590, 132] width 109 height 21
click at [536, 122] on select "Choose an option... Pending Applied Excluded (Questions) Excluded (Expired) Exc…" at bounding box center [590, 132] width 109 height 21
click at [683, 129] on div at bounding box center [691, 133] width 56 height 23
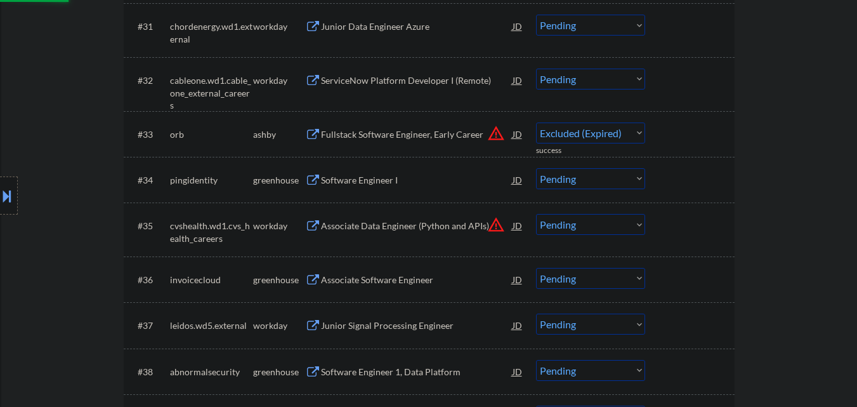
click at [420, 171] on div "Software Engineer I" at bounding box center [417, 179] width 192 height 23
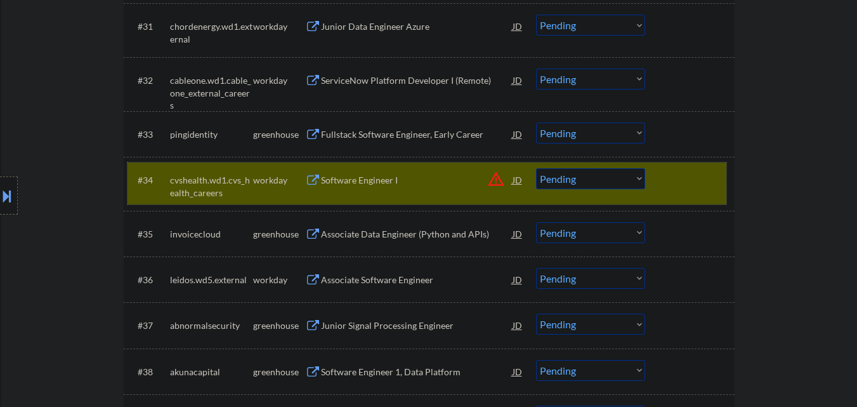
drag, startPoint x: 707, startPoint y: 171, endPoint x: 615, endPoint y: 163, distance: 92.3
click at [704, 171] on div at bounding box center [691, 179] width 56 height 23
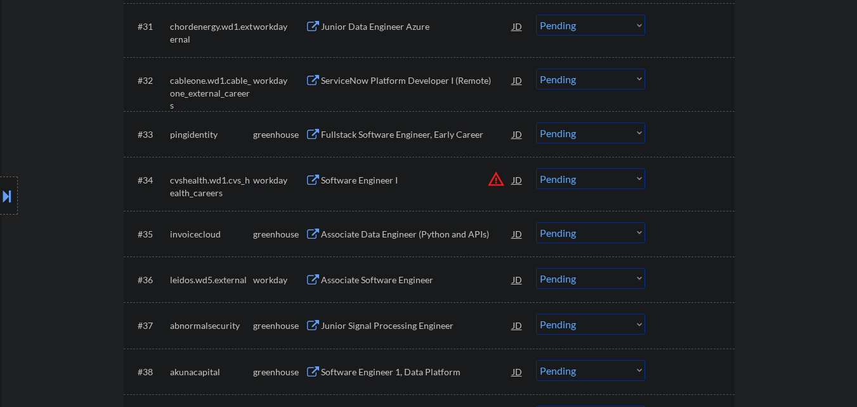
click at [397, 141] on div "Fullstack Software Engineer, Early Career" at bounding box center [417, 133] width 192 height 23
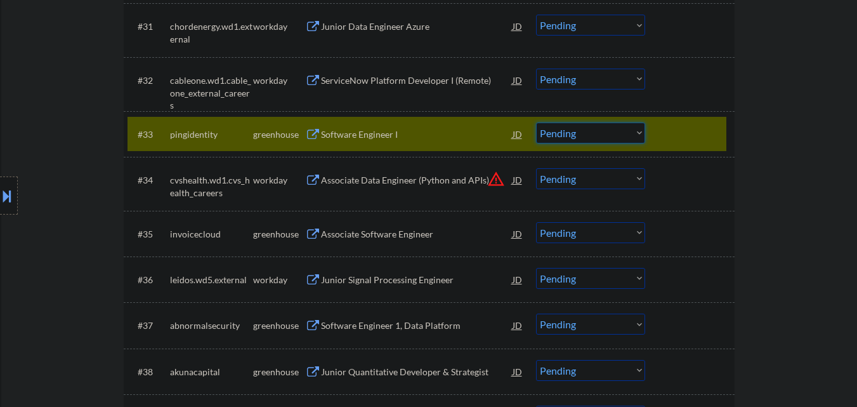
click at [584, 138] on select "Choose an option... Pending Applied Excluded (Questions) Excluded (Expired) Exc…" at bounding box center [590, 132] width 109 height 21
click at [536, 122] on select "Choose an option... Pending Applied Excluded (Questions) Excluded (Expired) Exc…" at bounding box center [590, 132] width 109 height 21
click at [698, 133] on div at bounding box center [691, 133] width 56 height 23
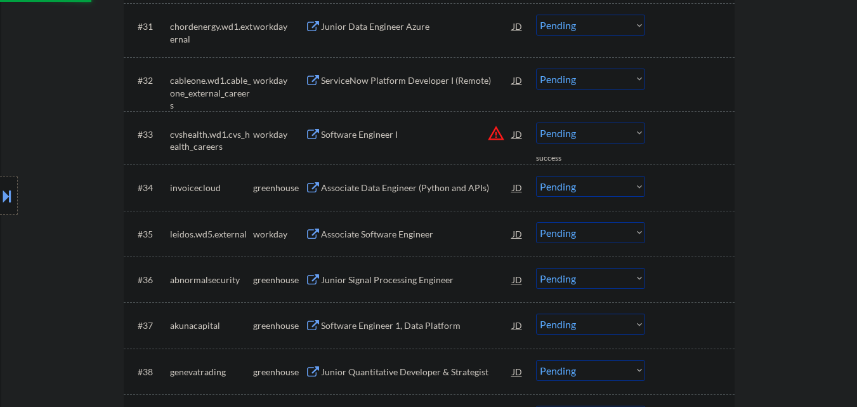
click at [396, 226] on div "Associate Software Engineer" at bounding box center [417, 233] width 192 height 23
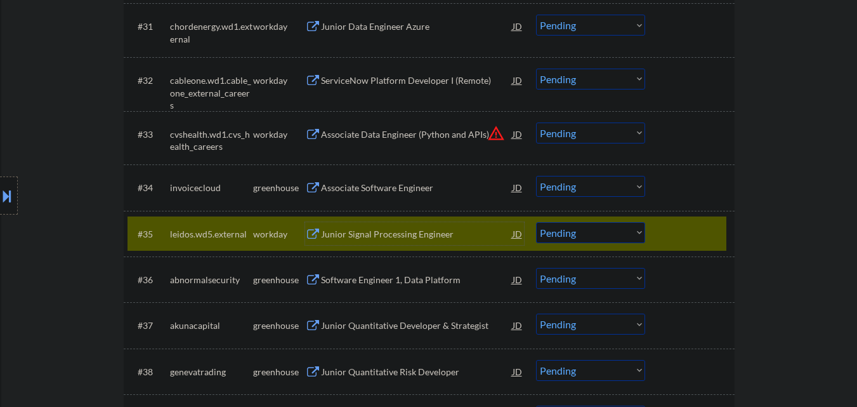
click at [562, 236] on select "Choose an option... Pending Applied Excluded (Questions) Excluded (Expired) Exc…" at bounding box center [590, 232] width 109 height 21
click at [536, 222] on select "Choose an option... Pending Applied Excluded (Questions) Excluded (Expired) Exc…" at bounding box center [590, 232] width 109 height 21
click at [415, 184] on div "Associate Software Engineer" at bounding box center [417, 187] width 192 height 13
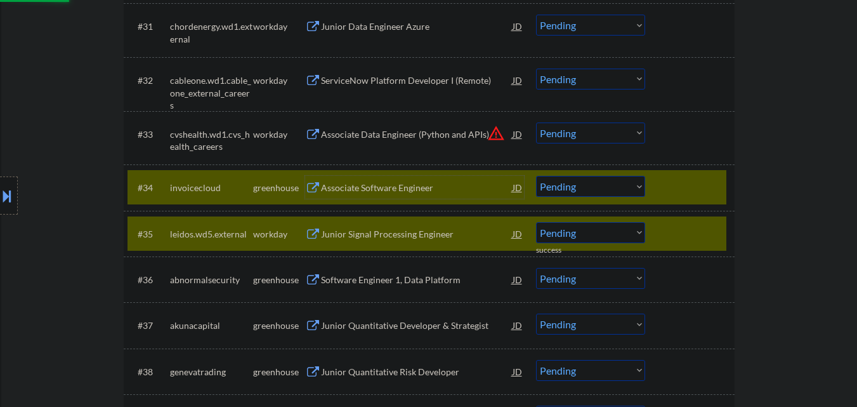
click at [683, 225] on div at bounding box center [691, 233] width 56 height 23
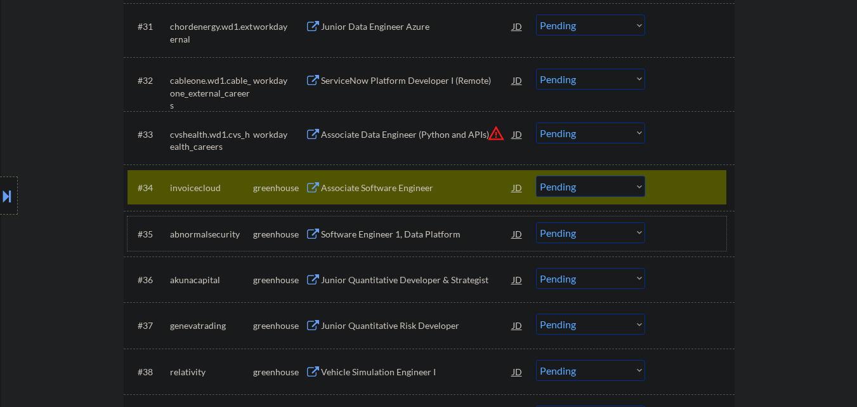
click at [633, 187] on select "Choose an option... Pending Applied Excluded (Questions) Excluded (Expired) Exc…" at bounding box center [590, 186] width 109 height 21
click at [536, 176] on select "Choose an option... Pending Applied Excluded (Questions) Excluded (Expired) Exc…" at bounding box center [590, 186] width 109 height 21
click at [712, 186] on div at bounding box center [691, 187] width 56 height 23
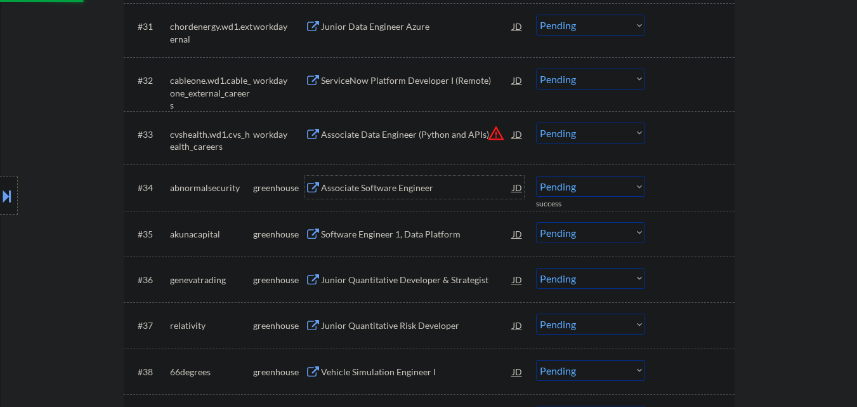
click at [404, 185] on div "Associate Software Engineer" at bounding box center [417, 187] width 192 height 13
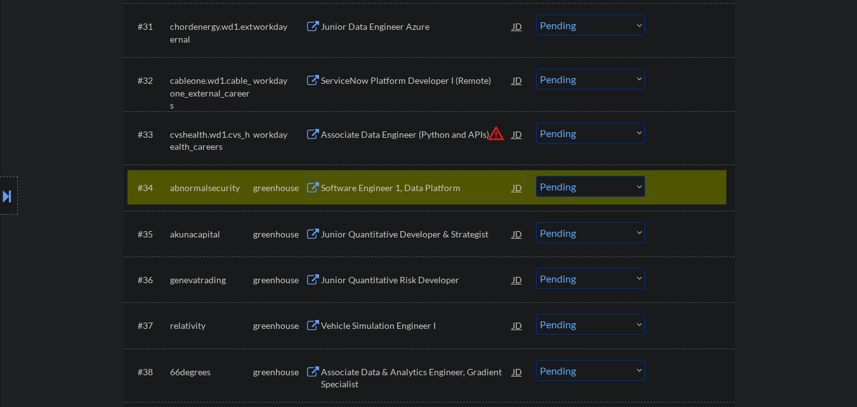
drag, startPoint x: 618, startPoint y: 188, endPoint x: 624, endPoint y: 191, distance: 6.5
click at [618, 188] on select "Choose an option... Pending Applied Excluded (Questions) Excluded (Expired) Exc…" at bounding box center [590, 186] width 109 height 21
click at [536, 176] on select "Choose an option... Pending Applied Excluded (Questions) Excluded (Expired) Exc…" at bounding box center [590, 186] width 109 height 21
click at [696, 179] on div at bounding box center [691, 187] width 56 height 23
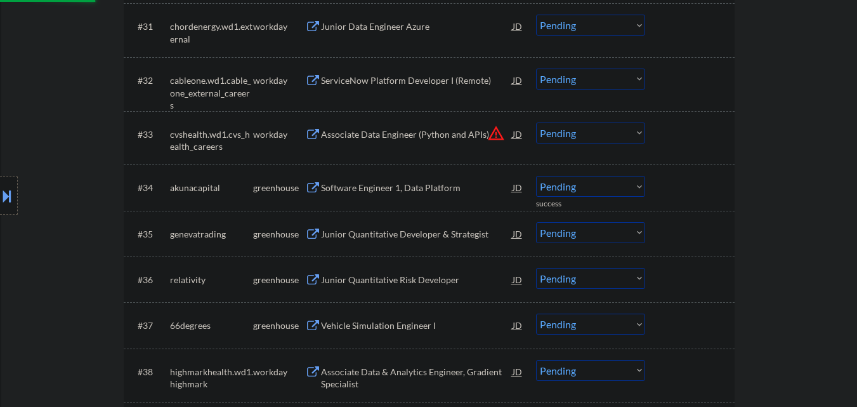
click at [413, 182] on div "Software Engineer 1, Data Platform" at bounding box center [417, 187] width 192 height 13
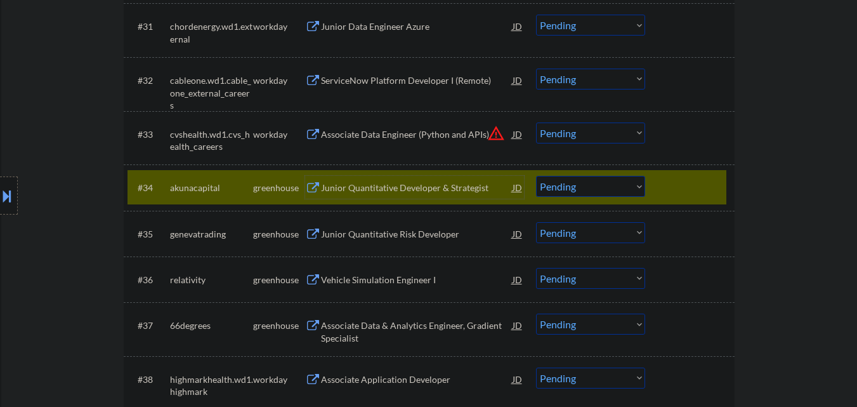
drag, startPoint x: 571, startPoint y: 180, endPoint x: 566, endPoint y: 192, distance: 12.3
click at [571, 181] on select "Choose an option... Pending Applied Excluded (Questions) Excluded (Expired) Exc…" at bounding box center [590, 186] width 109 height 21
click at [536, 176] on select "Choose an option... Pending Applied Excluded (Questions) Excluded (Expired) Exc…" at bounding box center [590, 186] width 109 height 21
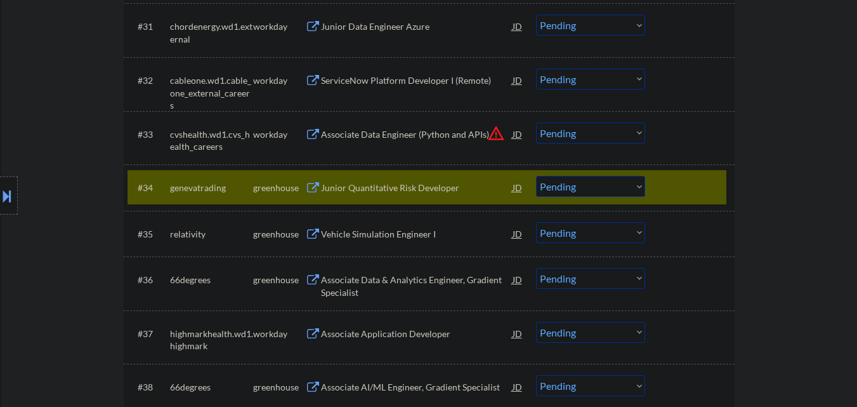
drag, startPoint x: 407, startPoint y: 192, endPoint x: 404, endPoint y: 199, distance: 7.7
click at [407, 194] on div "Junior Quantitative Risk Developer" at bounding box center [417, 187] width 192 height 23
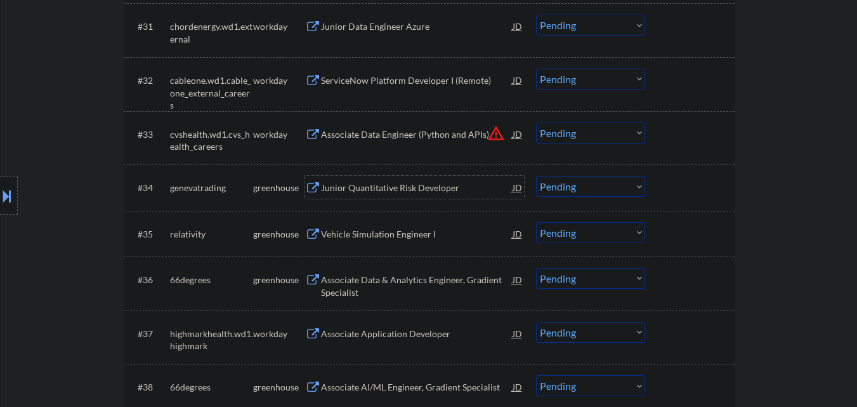
click at [696, 197] on div at bounding box center [691, 187] width 56 height 23
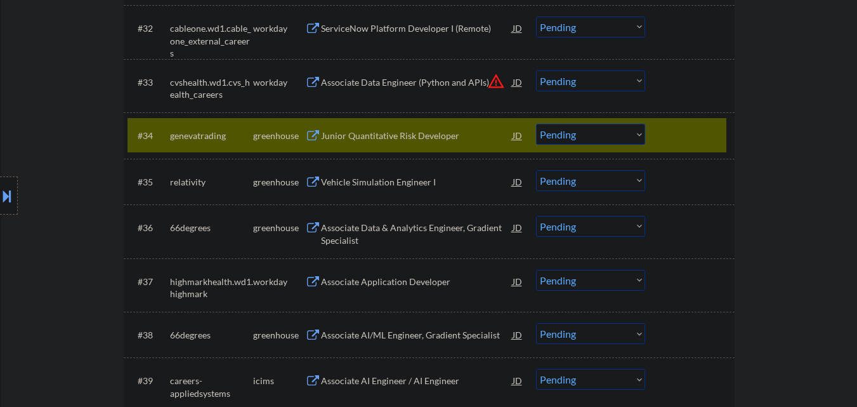
scroll to position [2042, 0]
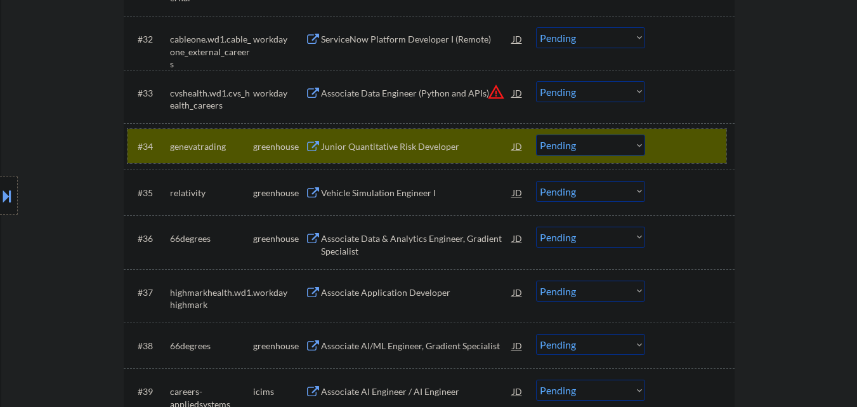
drag, startPoint x: 615, startPoint y: 141, endPoint x: 615, endPoint y: 154, distance: 12.7
click at [616, 141] on select "Choose an option... Pending Applied Excluded (Questions) Excluded (Expired) Exc…" at bounding box center [590, 144] width 109 height 21
click at [536, 134] on select "Choose an option... Pending Applied Excluded (Questions) Excluded (Expired) Exc…" at bounding box center [590, 144] width 109 height 21
click at [680, 134] on div at bounding box center [691, 145] width 56 height 23
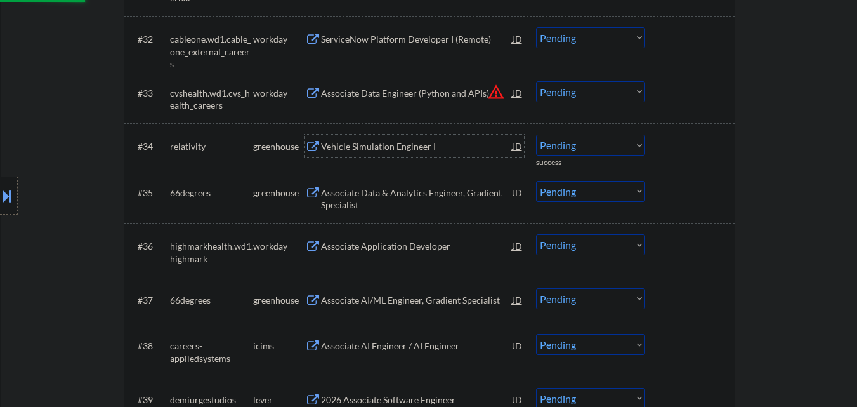
click at [399, 139] on div "Vehicle Simulation Engineer I" at bounding box center [417, 145] width 192 height 23
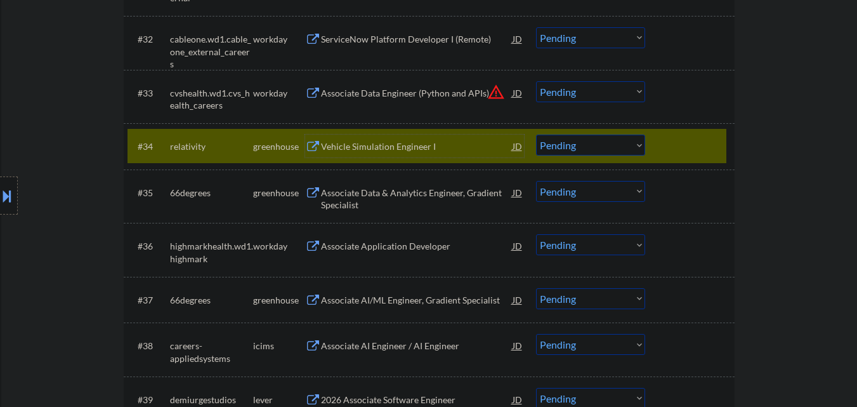
click at [614, 145] on select "Choose an option... Pending Applied Excluded (Questions) Excluded (Expired) Exc…" at bounding box center [590, 144] width 109 height 21
click at [536, 134] on select "Choose an option... Pending Applied Excluded (Questions) Excluded (Expired) Exc…" at bounding box center [590, 144] width 109 height 21
click at [697, 143] on div at bounding box center [691, 145] width 56 height 23
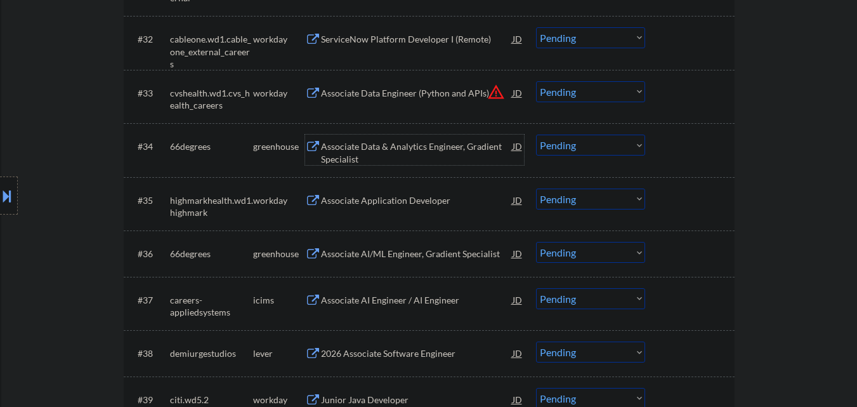
click at [429, 148] on div "Associate Data & Analytics Engineer, Gradient Specialist" at bounding box center [417, 152] width 192 height 25
drag, startPoint x: 691, startPoint y: 142, endPoint x: 734, endPoint y: 156, distance: 45.3
click at [695, 145] on div at bounding box center [691, 145] width 56 height 23
drag, startPoint x: 707, startPoint y: 146, endPoint x: 704, endPoint y: 130, distance: 16.2
click at [707, 145] on div at bounding box center [691, 145] width 56 height 23
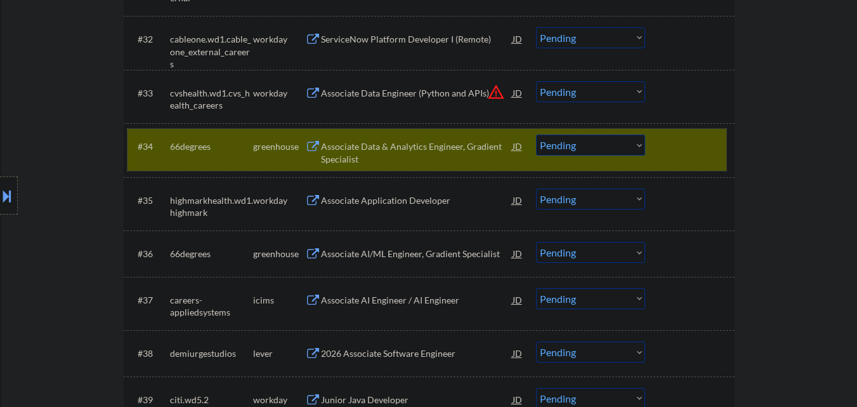
drag, startPoint x: 619, startPoint y: 147, endPoint x: 619, endPoint y: 155, distance: 7.6
click at [619, 150] on select "Choose an option... Pending Applied Excluded (Questions) Excluded (Expired) Exc…" at bounding box center [590, 144] width 109 height 21
click at [536, 134] on select "Choose an option... Pending Applied Excluded (Questions) Excluded (Expired) Exc…" at bounding box center [590, 144] width 109 height 21
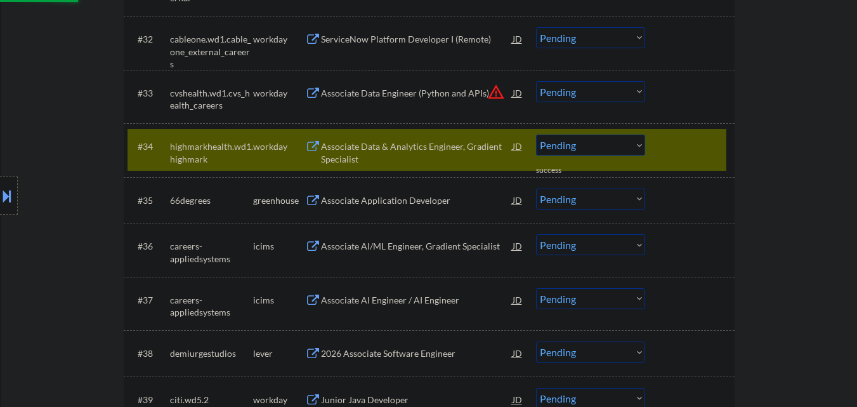
click at [430, 250] on div "Associate AI/ML Engineer, Gradient Specialist" at bounding box center [417, 246] width 192 height 13
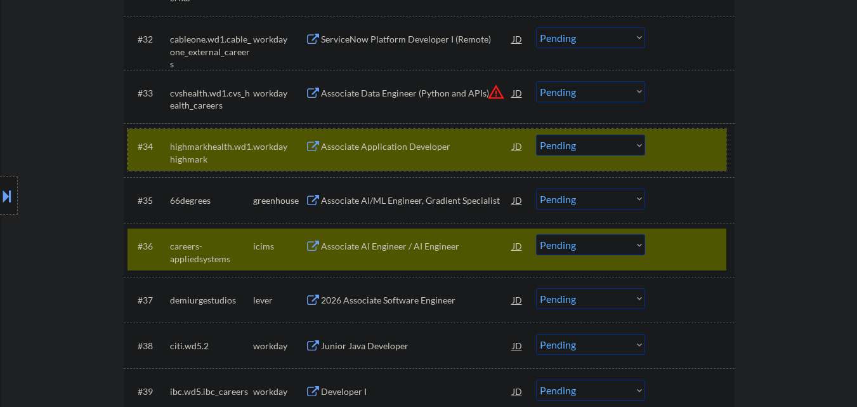
drag, startPoint x: 683, startPoint y: 140, endPoint x: 582, endPoint y: 161, distance: 103.8
click at [678, 141] on div at bounding box center [691, 145] width 56 height 23
click at [407, 205] on div "Associate AI/ML Engineer, Gradient Specialist" at bounding box center [417, 200] width 192 height 13
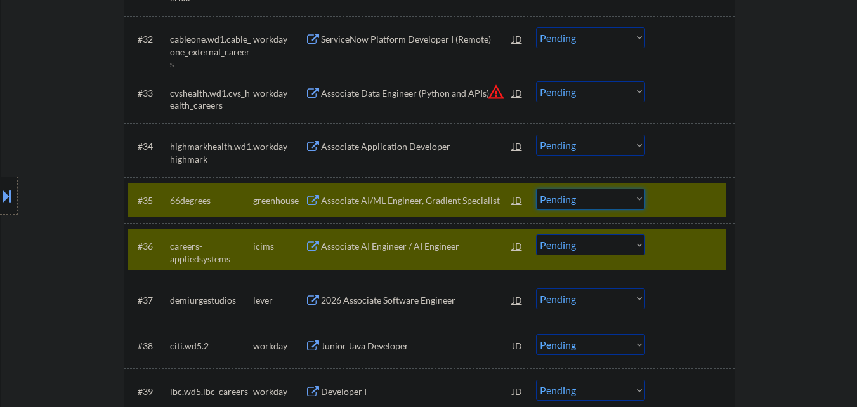
click at [613, 200] on select "Choose an option... Pending Applied Excluded (Questions) Excluded (Expired) Exc…" at bounding box center [590, 198] width 109 height 21
click at [536, 188] on select "Choose an option... Pending Applied Excluded (Questions) Excluded (Expired) Exc…" at bounding box center [590, 198] width 109 height 21
click at [671, 251] on div at bounding box center [691, 245] width 56 height 23
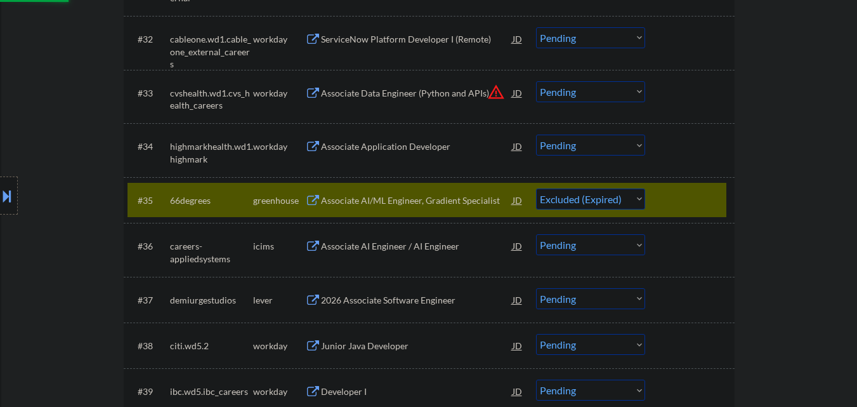
click at [685, 195] on div at bounding box center [691, 199] width 56 height 23
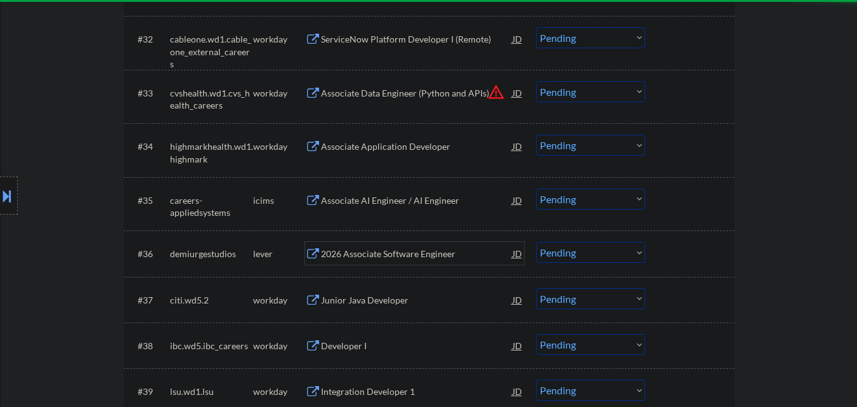
click at [445, 252] on div "2026 Associate Software Engineer" at bounding box center [417, 253] width 192 height 13
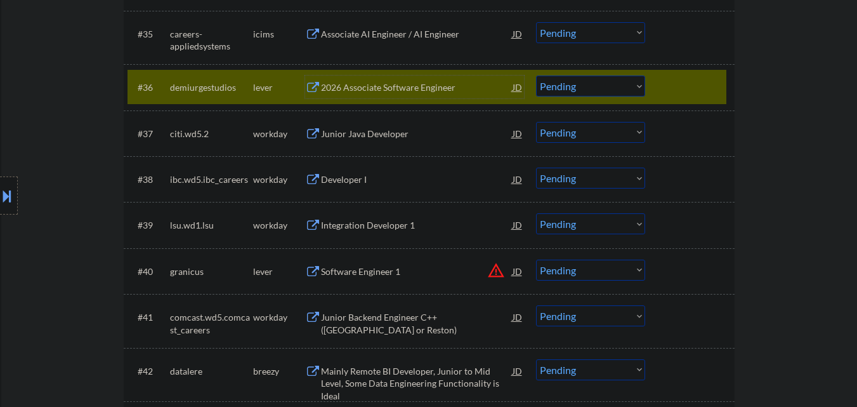
scroll to position [2232, 0]
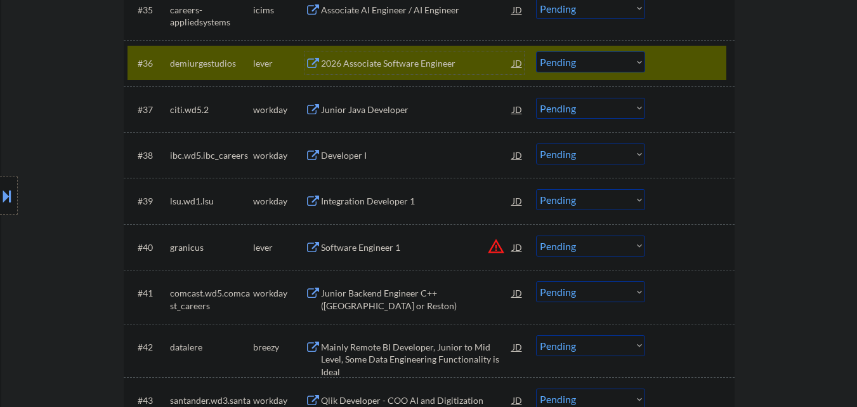
drag, startPoint x: 598, startPoint y: 64, endPoint x: 598, endPoint y: 72, distance: 7.6
click at [598, 64] on select "Choose an option... Pending Applied Excluded (Questions) Excluded (Expired) Exc…" at bounding box center [590, 61] width 109 height 21
click at [536, 51] on select "Choose an option... Pending Applied Excluded (Questions) Excluded (Expired) Exc…" at bounding box center [590, 61] width 109 height 21
click at [695, 59] on div at bounding box center [691, 62] width 56 height 23
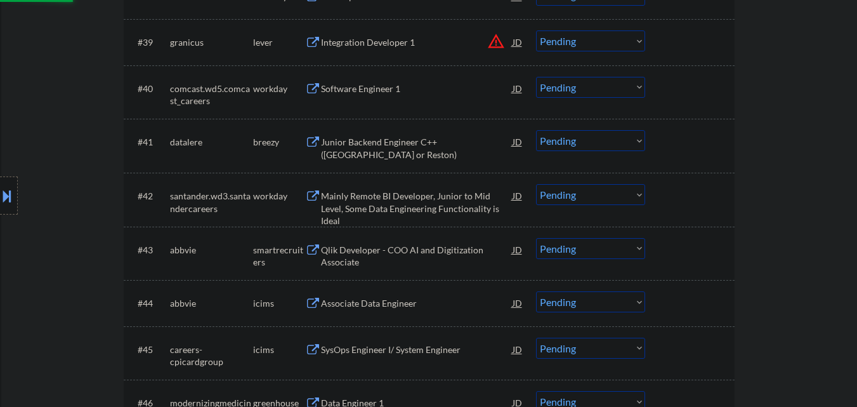
scroll to position [2422, 0]
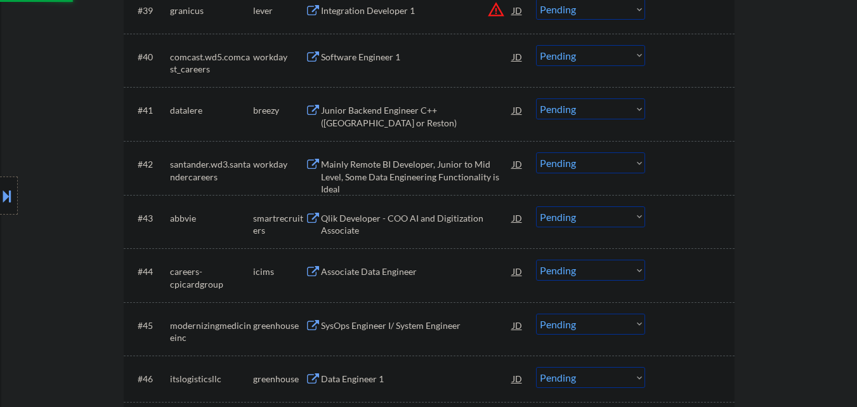
click at [370, 9] on div "Integration Developer 1" at bounding box center [417, 10] width 192 height 13
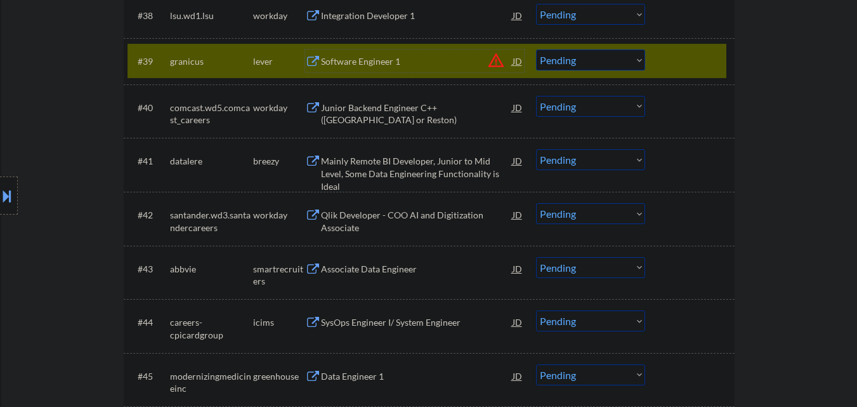
scroll to position [2296, 0]
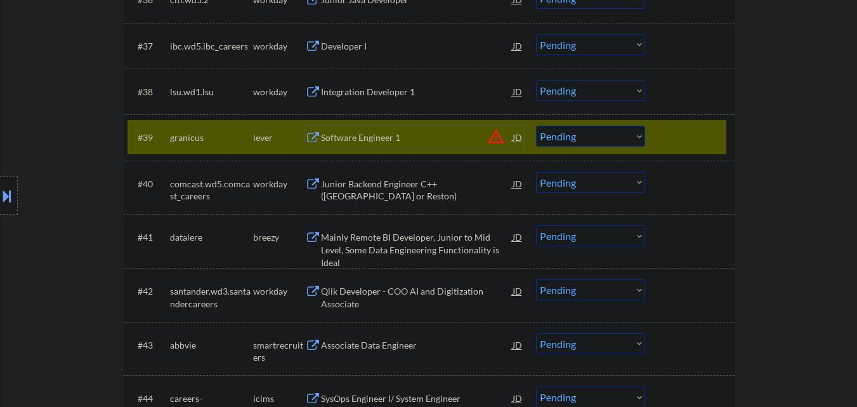
click at [581, 137] on select "Choose an option... Pending Applied Excluded (Questions) Excluded (Expired) Exc…" at bounding box center [590, 136] width 109 height 21
click at [536, 126] on select "Choose an option... Pending Applied Excluded (Questions) Excluded (Expired) Exc…" at bounding box center [590, 136] width 109 height 21
click at [684, 141] on div at bounding box center [691, 137] width 56 height 23
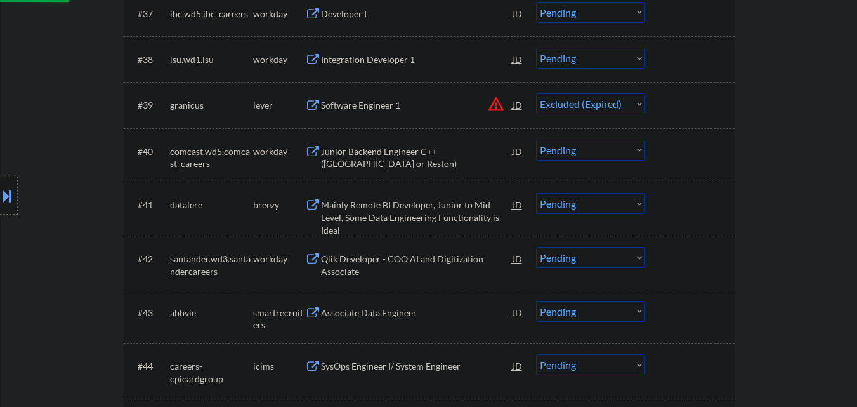
scroll to position [2359, 0]
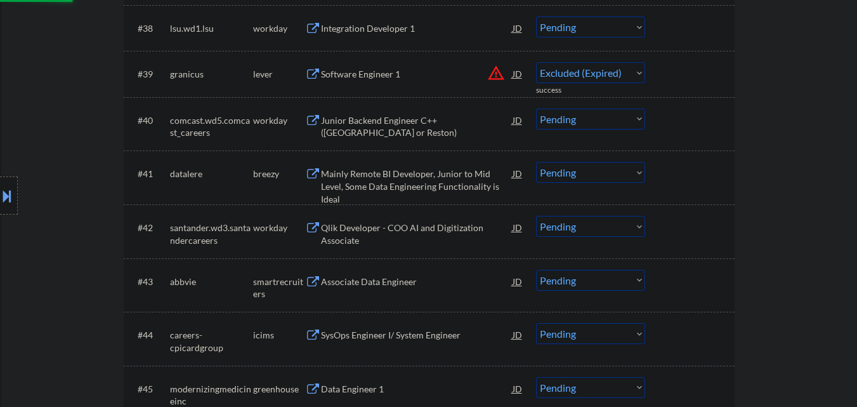
click at [447, 180] on div "Mainly Remote BI Developer, Junior to Mid Level, Some Data Engineering Function…" at bounding box center [417, 185] width 192 height 37
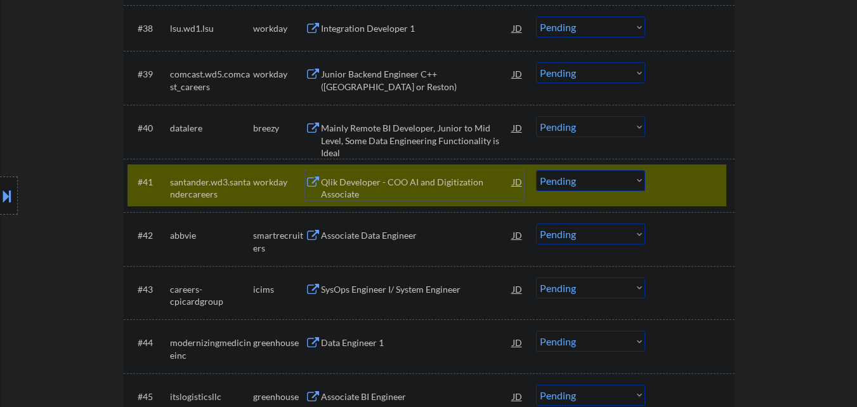
click at [699, 162] on div "#41 santander.wd3.santandercareers workday Qlik Developer - COO AI and Digitiza…" at bounding box center [429, 186] width 611 height 54
click at [441, 119] on div "Mainly Remote BI Developer, Junior to Mid Level, Some Data Engineering Function…" at bounding box center [417, 131] width 192 height 30
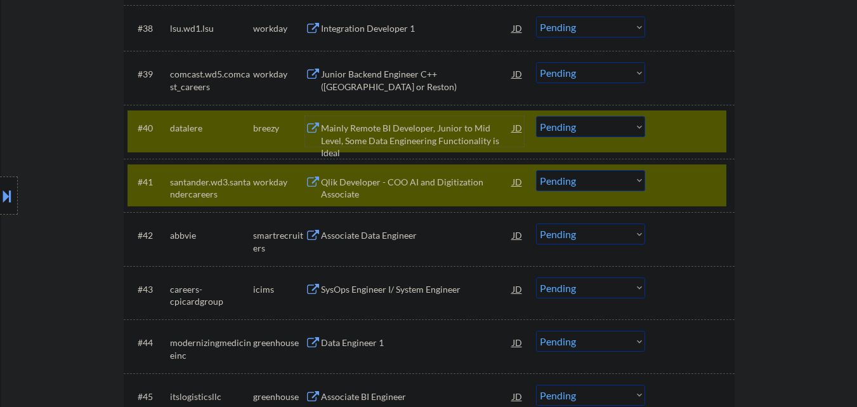
drag, startPoint x: 693, startPoint y: 181, endPoint x: 630, endPoint y: 160, distance: 66.4
click at [690, 181] on div at bounding box center [691, 181] width 56 height 23
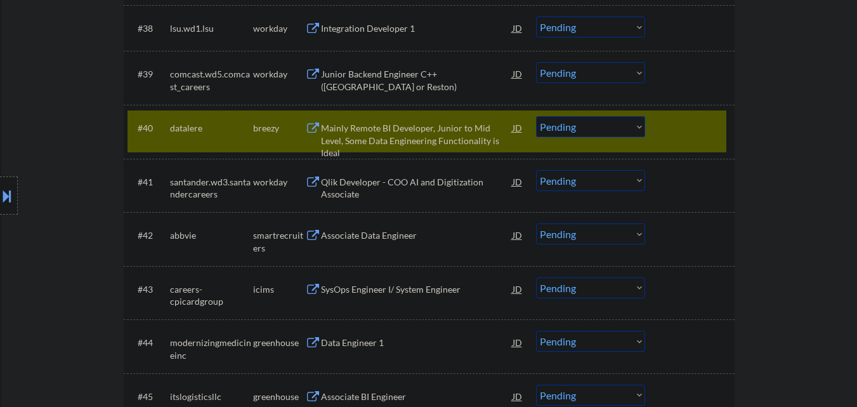
click at [598, 129] on select "Choose an option... Pending Applied Excluded (Questions) Excluded (Expired) Exc…" at bounding box center [590, 126] width 109 height 21
click at [536, 116] on select "Choose an option... Pending Applied Excluded (Questions) Excluded (Expired) Exc…" at bounding box center [590, 126] width 109 height 21
click at [703, 118] on div at bounding box center [691, 127] width 56 height 23
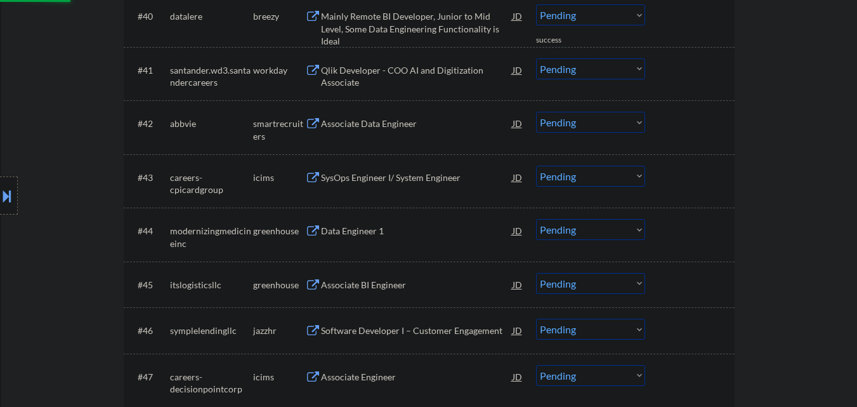
scroll to position [2486, 0]
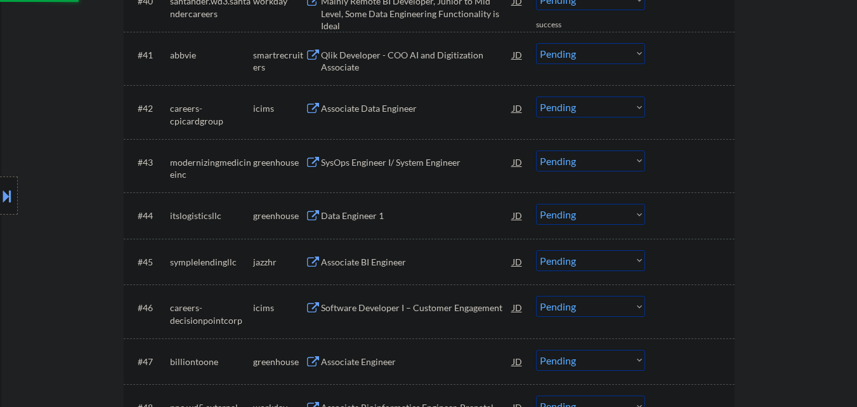
click at [428, 57] on div "Qlik Developer - COO AI and Digitization Associate" at bounding box center [417, 61] width 192 height 25
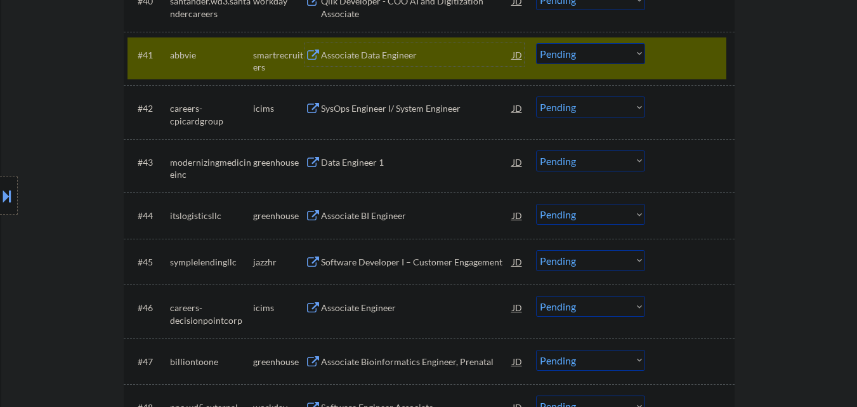
click at [618, 58] on select "Choose an option... Pending Applied Excluded (Questions) Excluded (Expired) Exc…" at bounding box center [590, 53] width 109 height 21
click at [536, 43] on select "Choose an option... Pending Applied Excluded (Questions) Excluded (Expired) Exc…" at bounding box center [590, 53] width 109 height 21
click at [699, 54] on div at bounding box center [691, 54] width 56 height 23
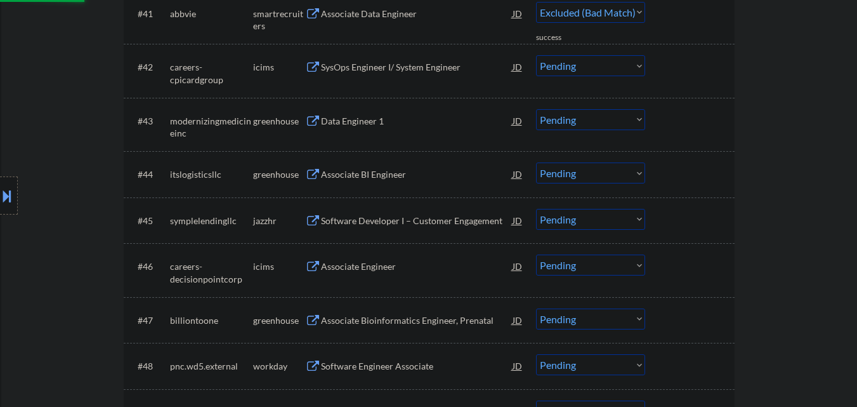
scroll to position [2549, 0]
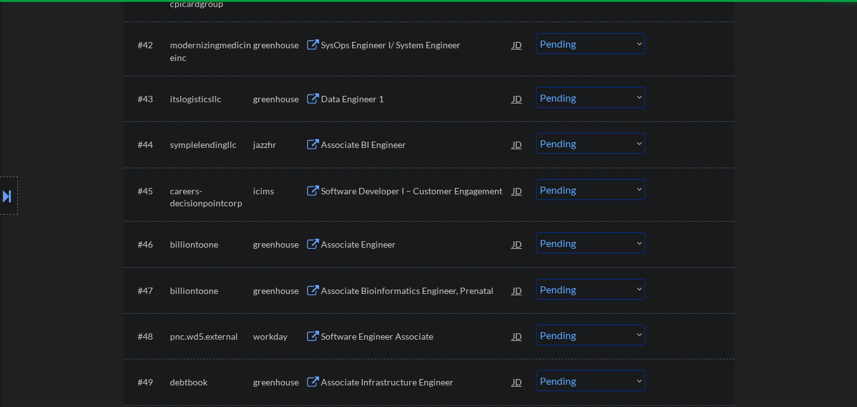
click at [376, 59] on div "#42 modernizingmedicineinc greenhouse SysOps Engineer I/ System Engineer JD war…" at bounding box center [426, 48] width 599 height 42
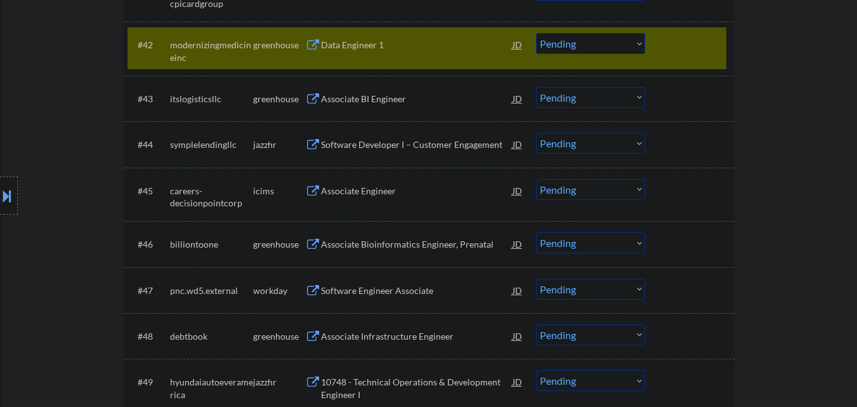
click at [384, 58] on div "#42 modernizingmedicineinc greenhouse Data Engineer 1 JD warning_amber Choose a…" at bounding box center [426, 48] width 599 height 42
click at [386, 49] on div "Data Engineer 1" at bounding box center [417, 45] width 192 height 13
click at [571, 45] on select "Choose an option... Pending Applied Excluded (Questions) Excluded (Expired) Exc…" at bounding box center [590, 43] width 109 height 21
click at [536, 33] on select "Choose an option... Pending Applied Excluded (Questions) Excluded (Expired) Exc…" at bounding box center [590, 43] width 109 height 21
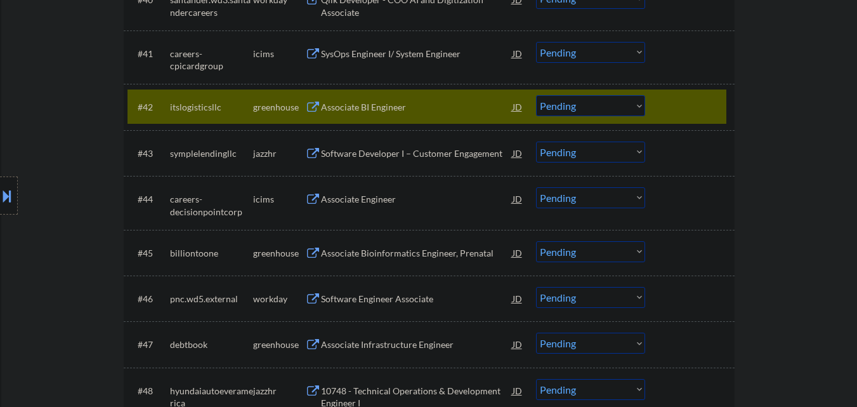
scroll to position [2486, 0]
click at [441, 110] on div "Associate BI Engineer" at bounding box center [417, 108] width 192 height 13
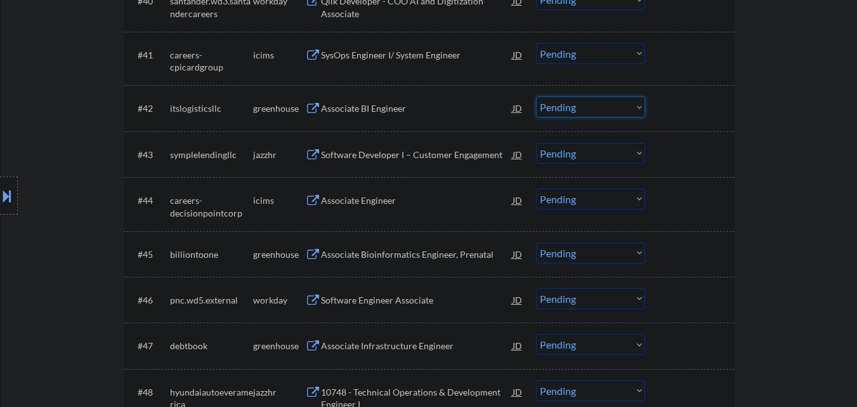
click at [634, 112] on select "Choose an option... Pending Applied Excluded (Questions) Excluded (Expired) Exc…" at bounding box center [590, 106] width 109 height 21
click at [721, 128] on div "#42 itslogisticsllc greenhouse Associate BI Engineer JD warning_amber Choose an…" at bounding box center [429, 108] width 611 height 46
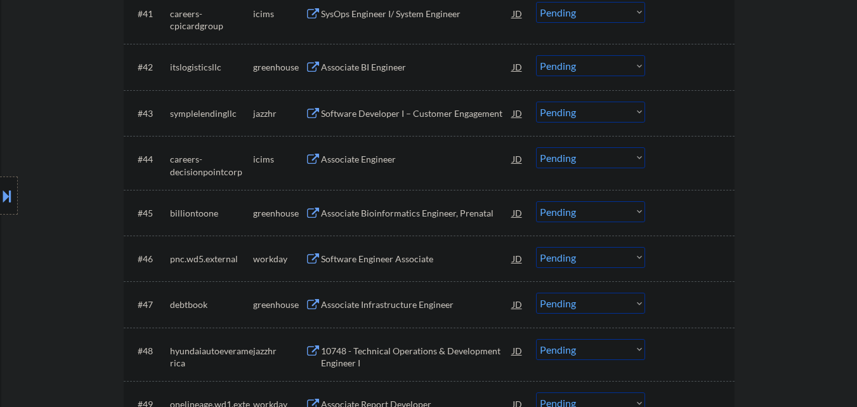
scroll to position [2549, 0]
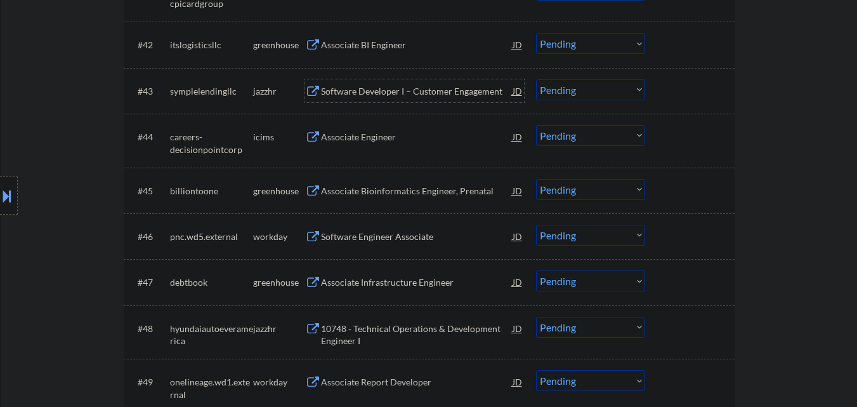
click at [415, 89] on div "Software Developer I – Customer Engagement" at bounding box center [417, 91] width 192 height 13
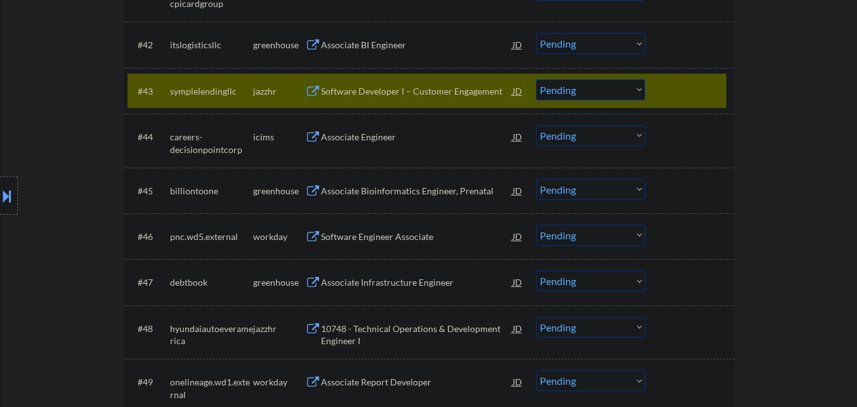
click at [615, 96] on select "Choose an option... Pending Applied Excluded (Questions) Excluded (Expired) Exc…" at bounding box center [590, 89] width 109 height 21
click at [536, 79] on select "Choose an option... Pending Applied Excluded (Questions) Excluded (Expired) Exc…" at bounding box center [590, 89] width 109 height 21
click at [595, 44] on select "Choose an option... Pending Applied Excluded (Questions) Excluded (Expired) Exc…" at bounding box center [590, 43] width 109 height 21
click at [536, 33] on select "Choose an option... Pending Applied Excluded (Questions) Excluded (Expired) Exc…" at bounding box center [590, 43] width 109 height 21
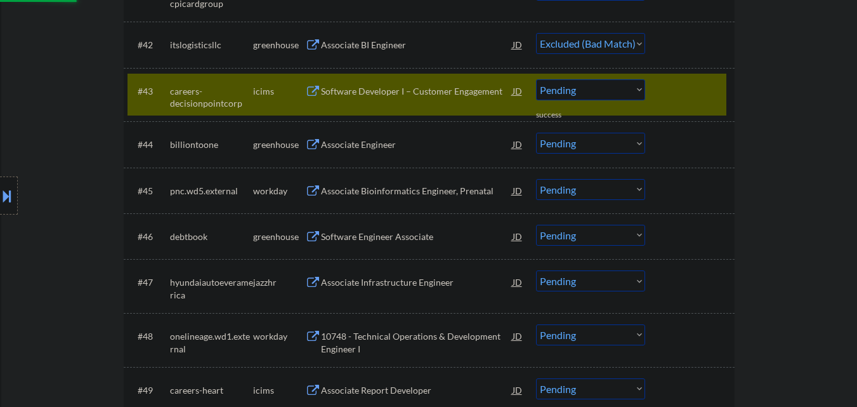
click at [679, 85] on div at bounding box center [691, 90] width 56 height 23
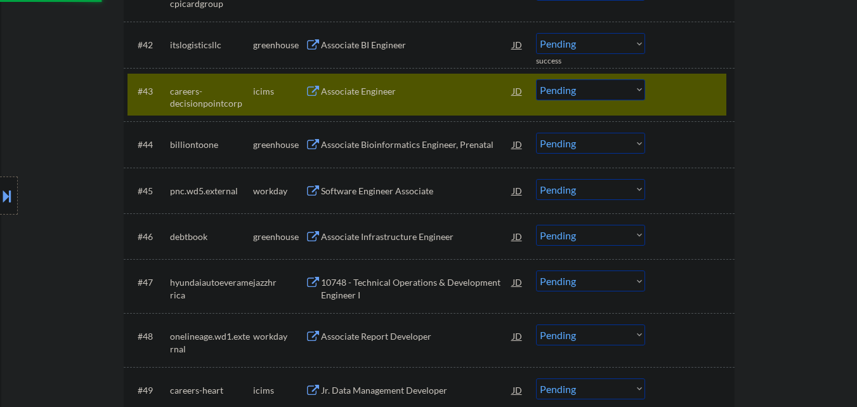
click at [710, 86] on div at bounding box center [691, 90] width 56 height 23
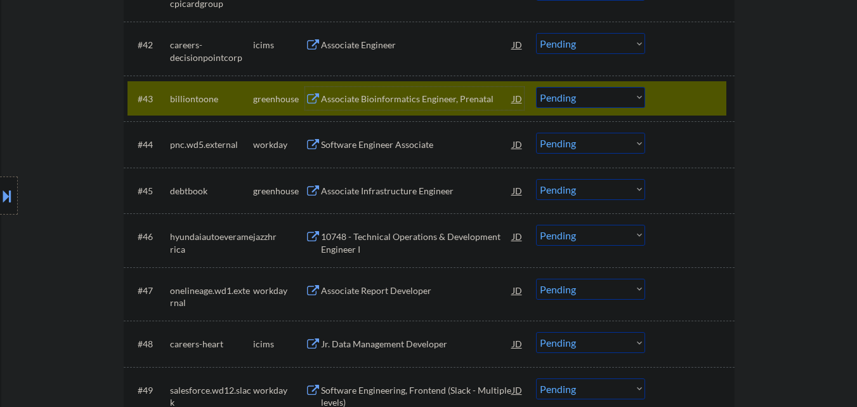
click at [402, 93] on div "Associate Bioinformatics Engineer, Prenatal" at bounding box center [417, 99] width 192 height 13
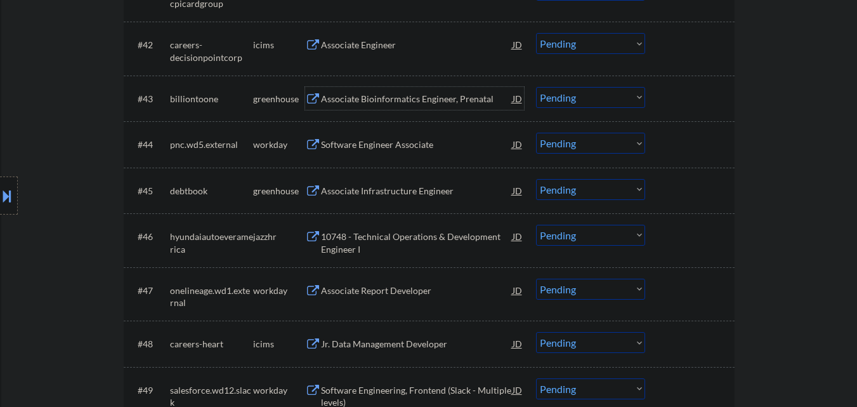
click at [627, 93] on select "Choose an option... Pending Applied Excluded (Questions) Excluded (Expired) Exc…" at bounding box center [590, 97] width 109 height 21
click at [536, 87] on select "Choose an option... Pending Applied Excluded (Questions) Excluded (Expired) Exc…" at bounding box center [590, 97] width 109 height 21
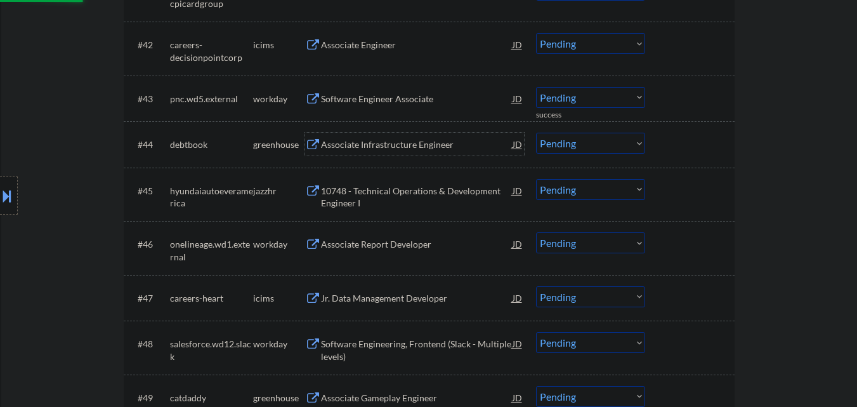
click at [441, 141] on div "Associate Infrastructure Engineer" at bounding box center [417, 144] width 192 height 13
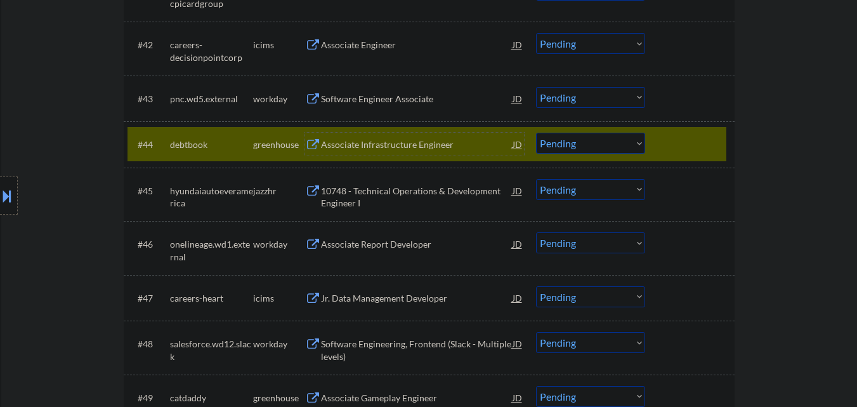
click at [574, 146] on select "Choose an option... Pending Applied Excluded (Questions) Excluded (Expired) Exc…" at bounding box center [590, 143] width 109 height 21
click at [536, 133] on select "Choose an option... Pending Applied Excluded (Questions) Excluded (Expired) Exc…" at bounding box center [590, 143] width 109 height 21
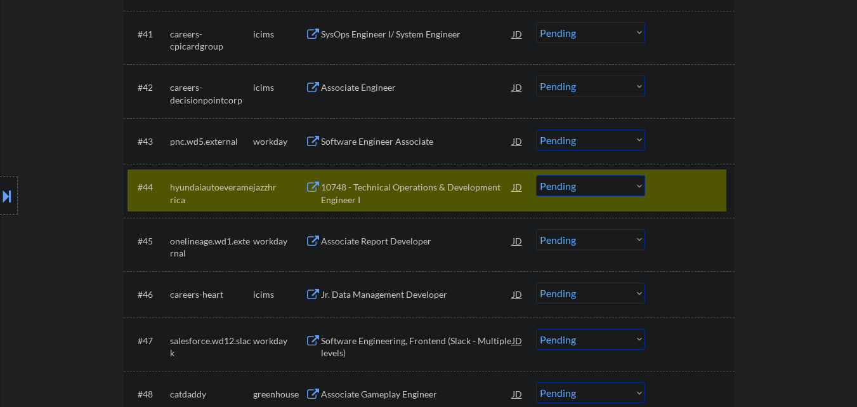
scroll to position [2537, 0]
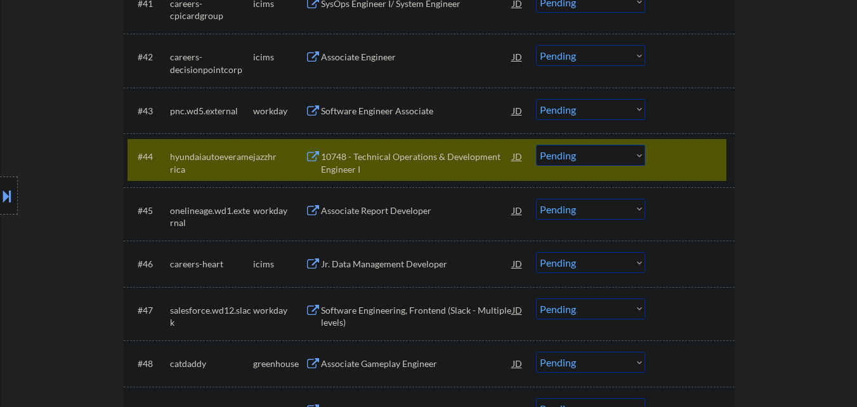
click at [436, 164] on div "10748 - Technical Operations & Development Engineer I" at bounding box center [417, 162] width 192 height 25
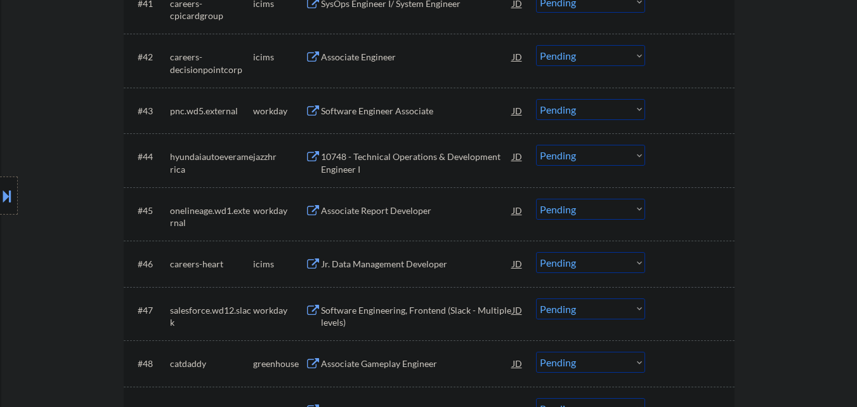
click at [781, 121] on div "← Return to /applysquad Mailslurp Inbox Job Search Builder Nathaniel Wolf User …" at bounding box center [429, 148] width 856 height 5271
drag, startPoint x: 621, startPoint y: 156, endPoint x: 623, endPoint y: 165, distance: 9.1
click at [622, 156] on select "Choose an option... Pending Applied Excluded (Questions) Excluded (Expired) Exc…" at bounding box center [590, 155] width 109 height 21
click at [536, 145] on select "Choose an option... Pending Applied Excluded (Questions) Excluded (Expired) Exc…" at bounding box center [590, 155] width 109 height 21
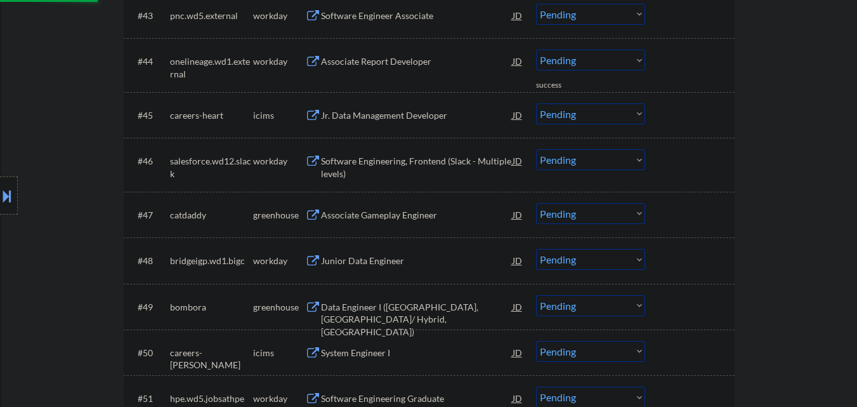
scroll to position [2664, 0]
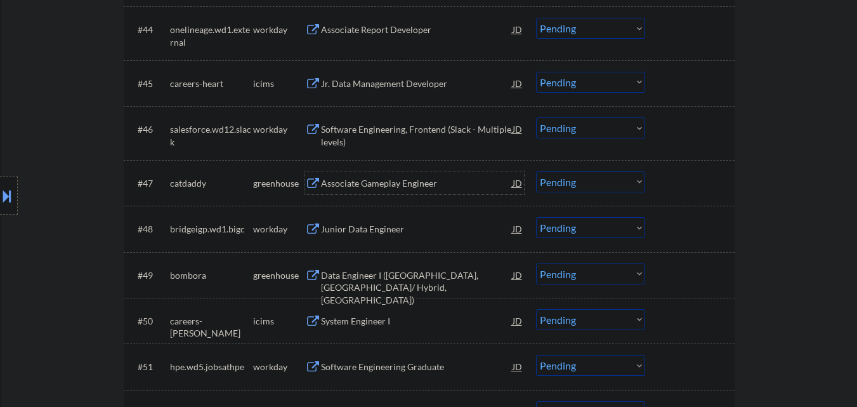
click at [407, 187] on div "Associate Gameplay Engineer" at bounding box center [417, 183] width 192 height 13
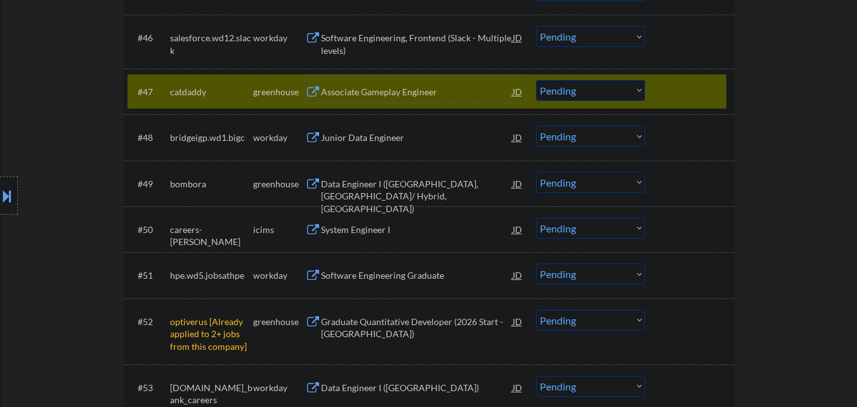
scroll to position [2758, 0]
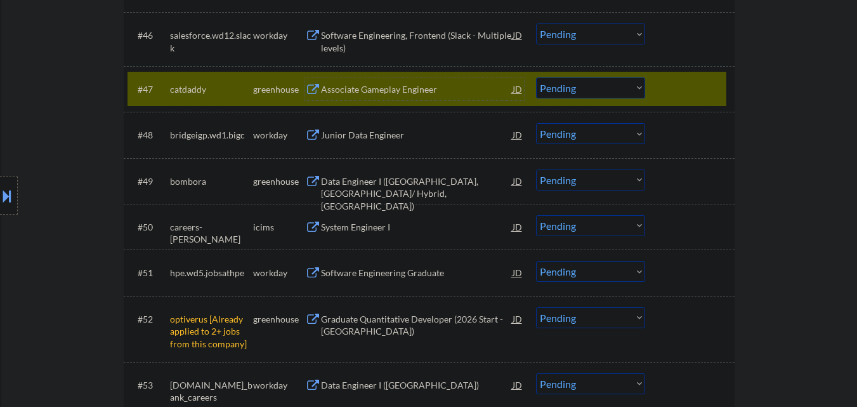
drag, startPoint x: 591, startPoint y: 83, endPoint x: 595, endPoint y: 95, distance: 12.3
click at [592, 85] on select "Choose an option... Pending Applied Excluded (Questions) Excluded (Expired) Exc…" at bounding box center [590, 87] width 109 height 21
click at [536, 77] on select "Choose an option... Pending Applied Excluded (Questions) Excluded (Expired) Exc…" at bounding box center [590, 87] width 109 height 21
click at [703, 89] on div at bounding box center [691, 88] width 56 height 23
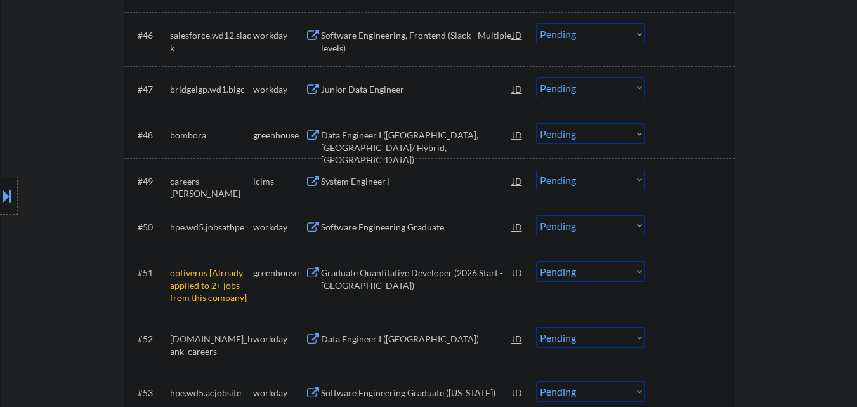
click at [396, 139] on div "Data Engineer I (Reno, NV/ Hybrid, US)" at bounding box center [417, 147] width 192 height 37
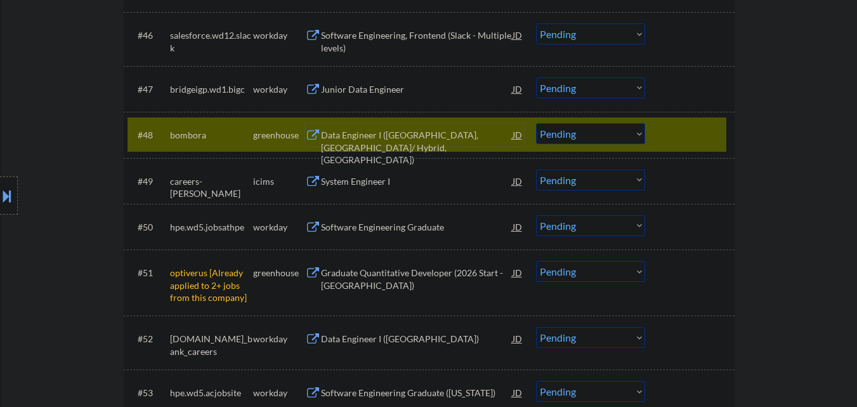
click at [603, 139] on select "Choose an option... Pending Applied Excluded (Questions) Excluded (Expired) Exc…" at bounding box center [590, 133] width 109 height 21
click at [536, 123] on select "Choose an option... Pending Applied Excluded (Questions) Excluded (Expired) Exc…" at bounding box center [590, 133] width 109 height 21
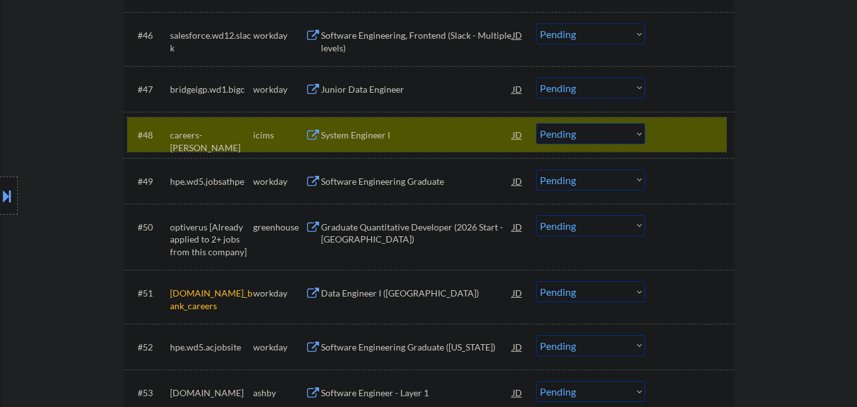
click at [683, 137] on div at bounding box center [691, 134] width 56 height 23
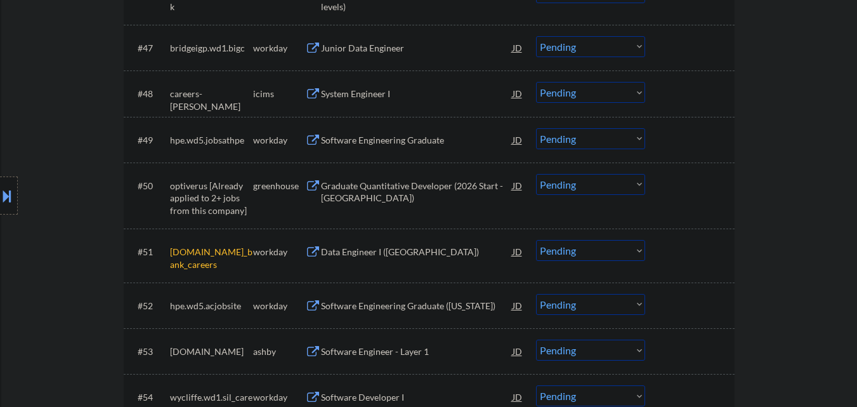
scroll to position [2821, 0]
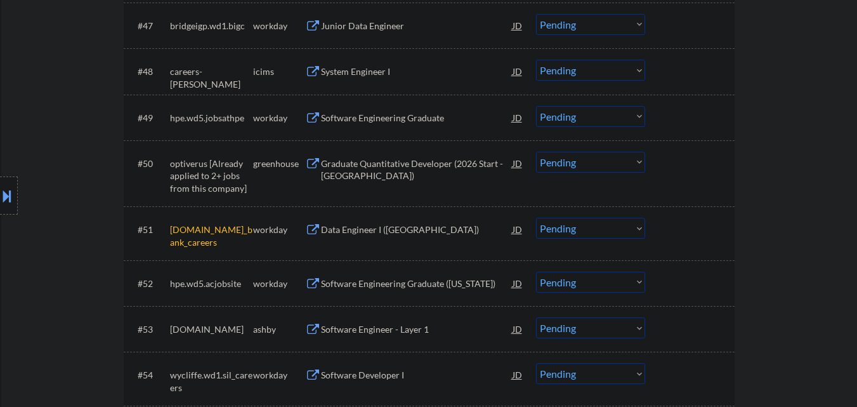
drag, startPoint x: 619, startPoint y: 162, endPoint x: 617, endPoint y: 169, distance: 7.8
click at [618, 165] on select "Choose an option... Pending Applied Excluded (Questions) Excluded (Expired) Exc…" at bounding box center [590, 162] width 109 height 21
click at [536, 152] on select "Choose an option... Pending Applied Excluded (Questions) Excluded (Expired) Exc…" at bounding box center [590, 162] width 109 height 21
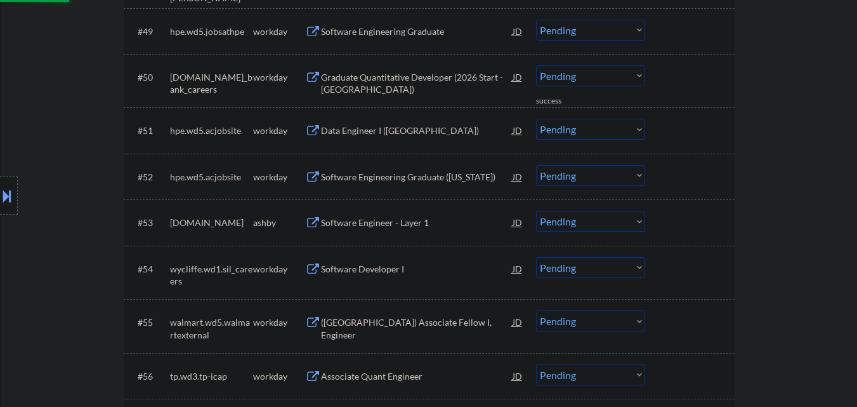
scroll to position [2948, 0]
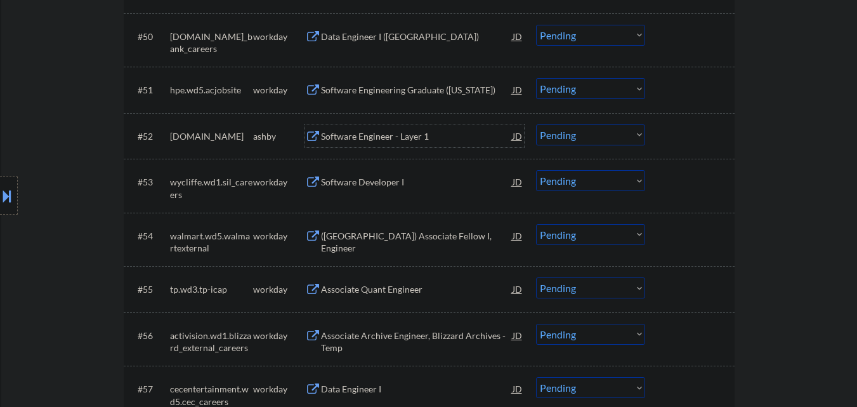
click at [409, 131] on div "Software Engineer - Layer 1" at bounding box center [417, 136] width 192 height 13
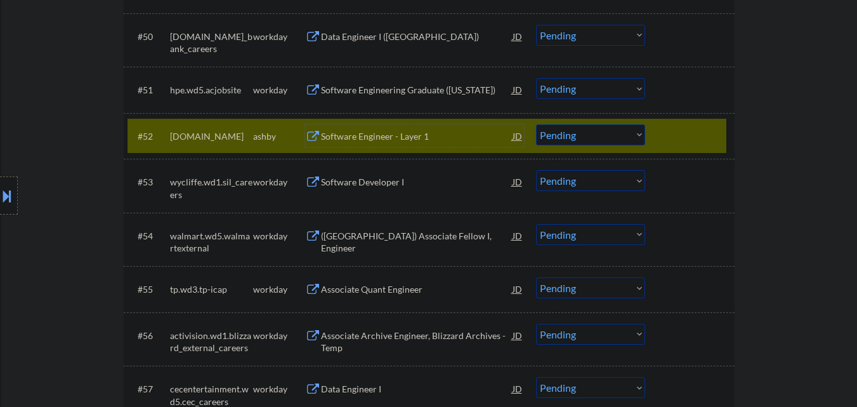
click at [613, 136] on select "Choose an option... Pending Applied Excluded (Questions) Excluded (Expired) Exc…" at bounding box center [590, 134] width 109 height 21
click at [536, 124] on select "Choose an option... Pending Applied Excluded (Questions) Excluded (Expired) Exc…" at bounding box center [590, 134] width 109 height 21
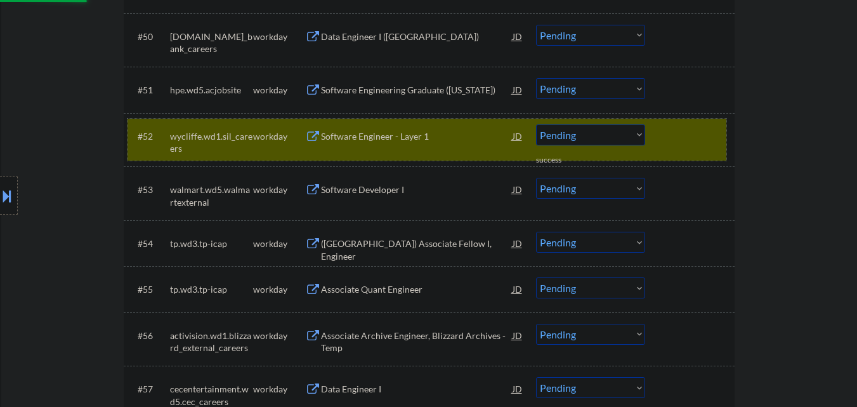
click at [710, 134] on div at bounding box center [691, 135] width 56 height 23
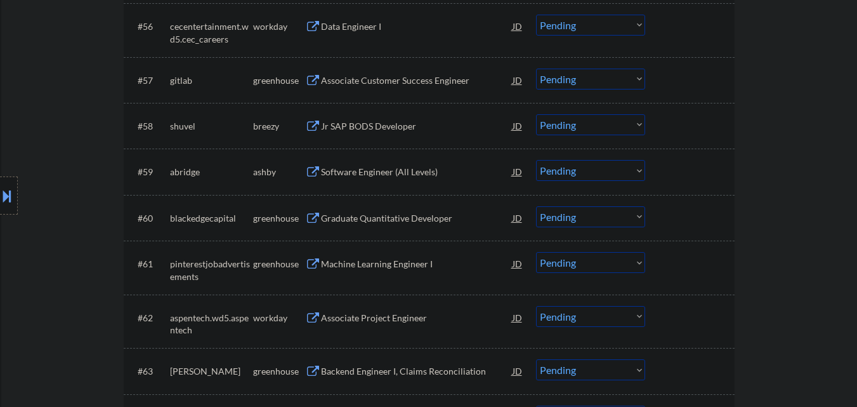
scroll to position [3265, 0]
click at [395, 74] on div "Associate Customer Success Engineer" at bounding box center [417, 80] width 192 height 13
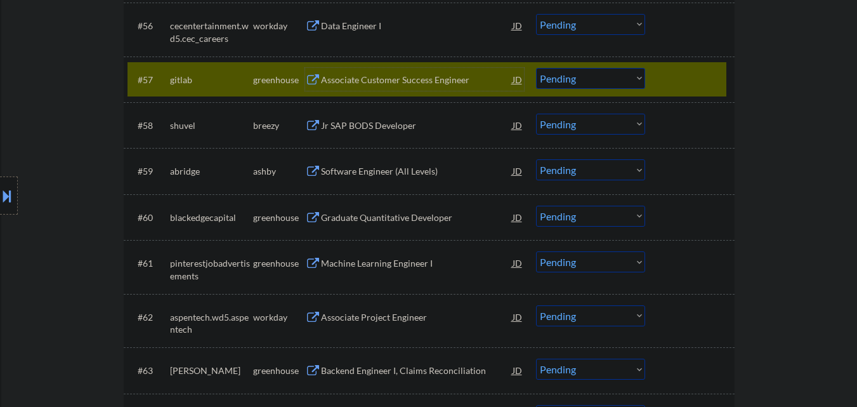
click at [619, 81] on select "Choose an option... Pending Applied Excluded (Questions) Excluded (Expired) Exc…" at bounding box center [590, 78] width 109 height 21
click at [536, 68] on select "Choose an option... Pending Applied Excluded (Questions) Excluded (Expired) Exc…" at bounding box center [590, 78] width 109 height 21
drag, startPoint x: 703, startPoint y: 68, endPoint x: 679, endPoint y: 74, distance: 24.9
click at [698, 74] on div at bounding box center [691, 79] width 56 height 23
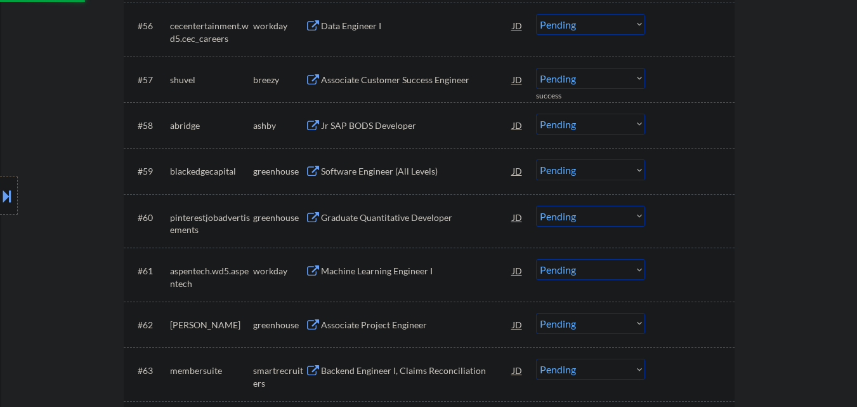
click at [416, 84] on div "Associate Customer Success Engineer" at bounding box center [417, 80] width 192 height 13
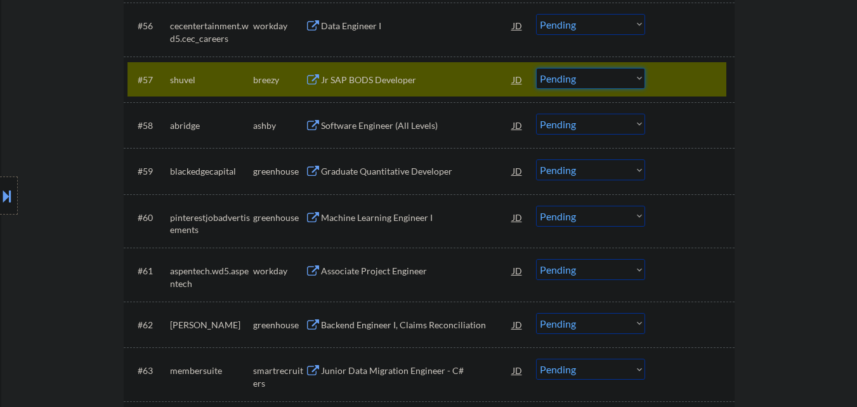
click at [600, 83] on select "Choose an option... Pending Applied Excluded (Questions) Excluded (Expired) Exc…" at bounding box center [590, 78] width 109 height 21
click at [536, 68] on select "Choose an option... Pending Applied Excluded (Questions) Excluded (Expired) Exc…" at bounding box center [590, 78] width 109 height 21
click at [686, 72] on div at bounding box center [691, 79] width 56 height 23
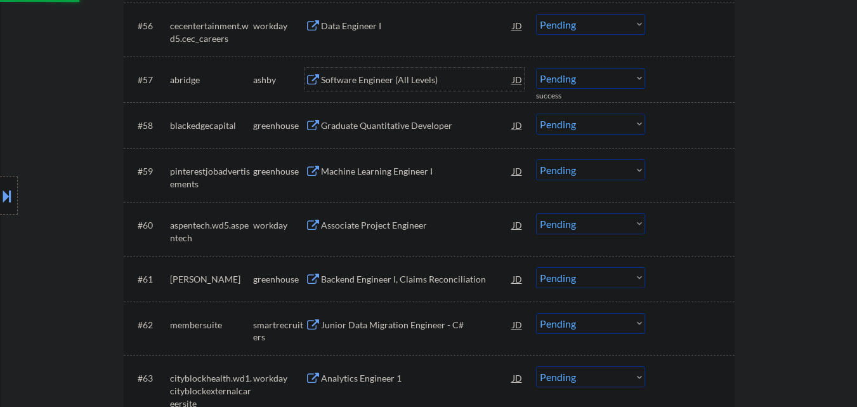
click at [415, 75] on div "Software Engineer (All Levels)" at bounding box center [417, 80] width 192 height 13
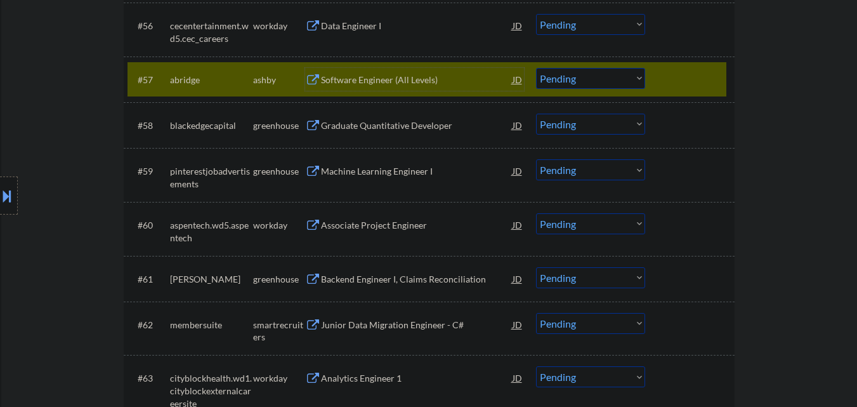
click at [582, 67] on div "#57 abridge ashby Software Engineer (All Levels) JD warning_amber Choose an opt…" at bounding box center [426, 79] width 599 height 34
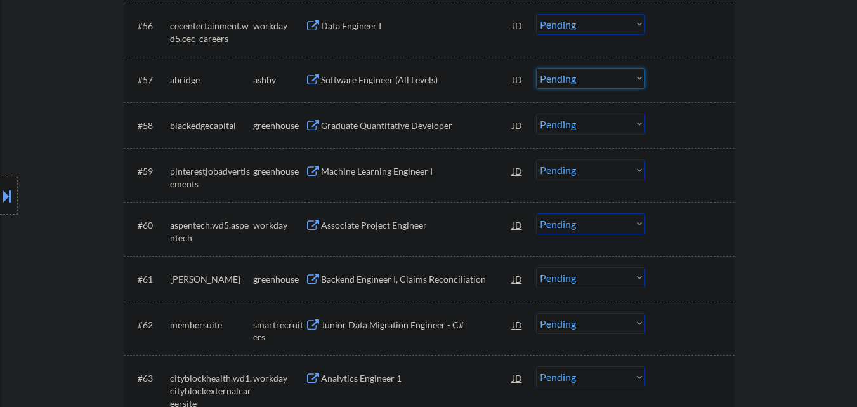
drag, startPoint x: 585, startPoint y: 74, endPoint x: 598, endPoint y: 84, distance: 16.7
click at [586, 74] on select "Choose an option... Pending Applied Excluded (Questions) Excluded (Expired) Exc…" at bounding box center [590, 78] width 109 height 21
click at [536, 68] on select "Choose an option... Pending Applied Excluded (Questions) Excluded (Expired) Exc…" at bounding box center [590, 78] width 109 height 21
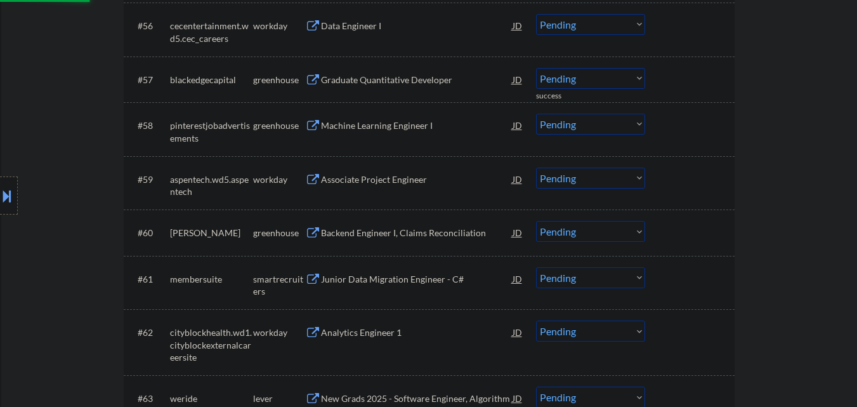
click at [405, 82] on div "Graduate Quantitative Developer" at bounding box center [417, 80] width 192 height 13
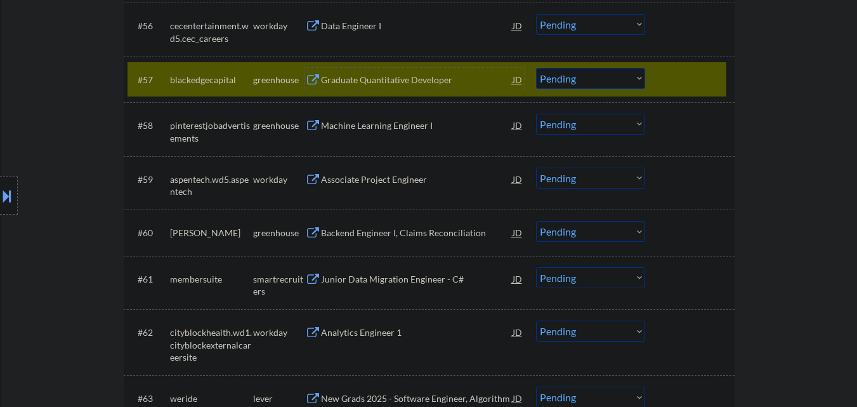
click at [618, 86] on select "Choose an option... Pending Applied Excluded (Questions) Excluded (Expired) Exc…" at bounding box center [590, 78] width 109 height 21
click at [536, 68] on select "Choose an option... Pending Applied Excluded (Questions) Excluded (Expired) Exc…" at bounding box center [590, 78] width 109 height 21
click at [699, 79] on div at bounding box center [691, 79] width 56 height 23
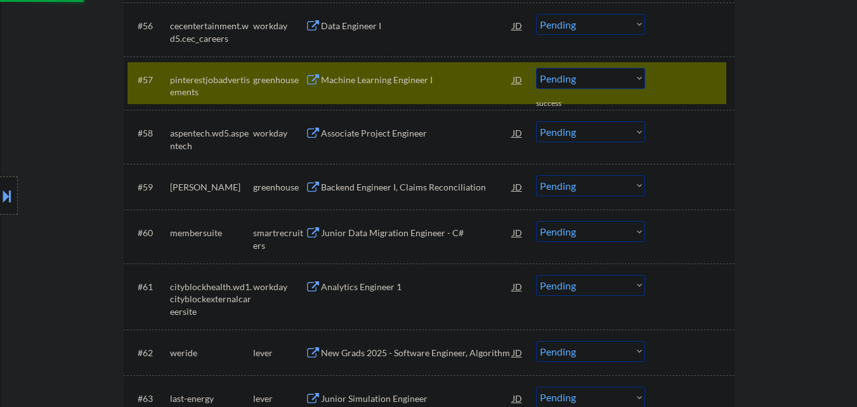
click at [693, 75] on div at bounding box center [691, 79] width 56 height 23
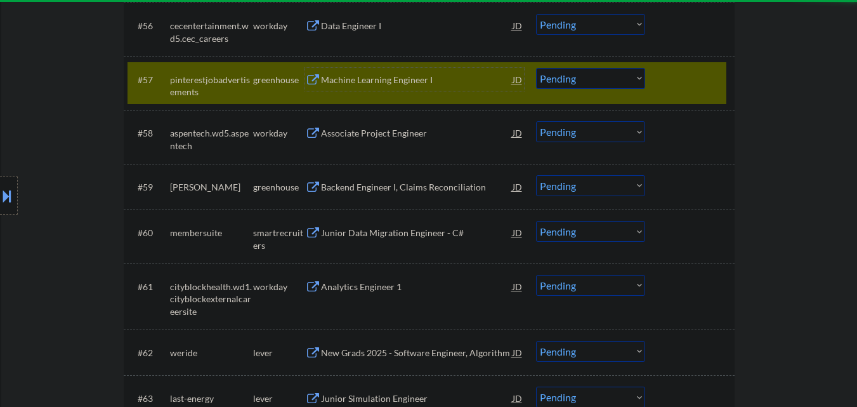
click at [370, 77] on div "Machine Learning Engineer I" at bounding box center [417, 80] width 192 height 13
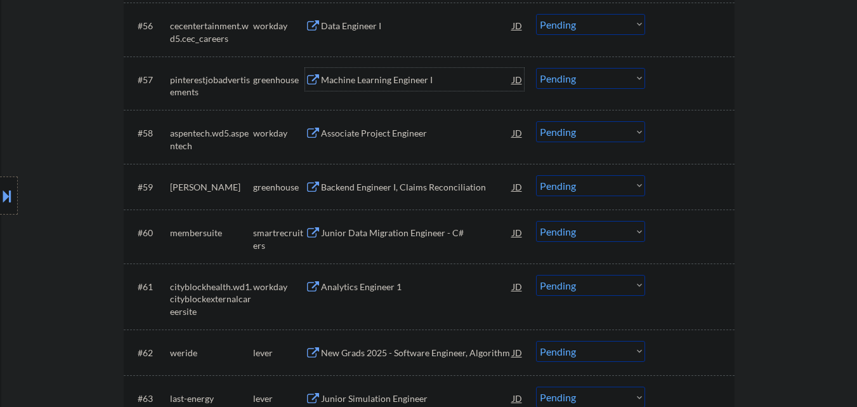
click at [418, 79] on div "Machine Learning Engineer I" at bounding box center [417, 80] width 192 height 13
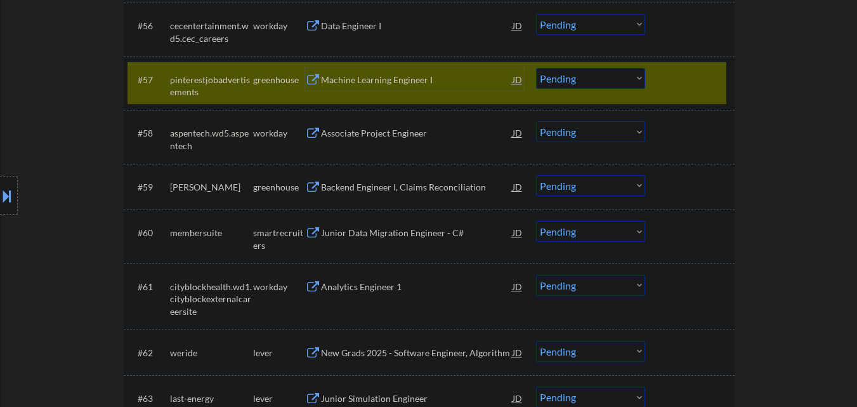
click at [608, 87] on select "Choose an option... Pending Applied Excluded (Questions) Excluded (Expired) Exc…" at bounding box center [590, 78] width 109 height 21
click at [536, 68] on select "Choose an option... Pending Applied Excluded (Questions) Excluded (Expired) Exc…" at bounding box center [590, 78] width 109 height 21
drag, startPoint x: 690, startPoint y: 79, endPoint x: 611, endPoint y: 75, distance: 79.4
click at [690, 79] on div at bounding box center [691, 79] width 56 height 23
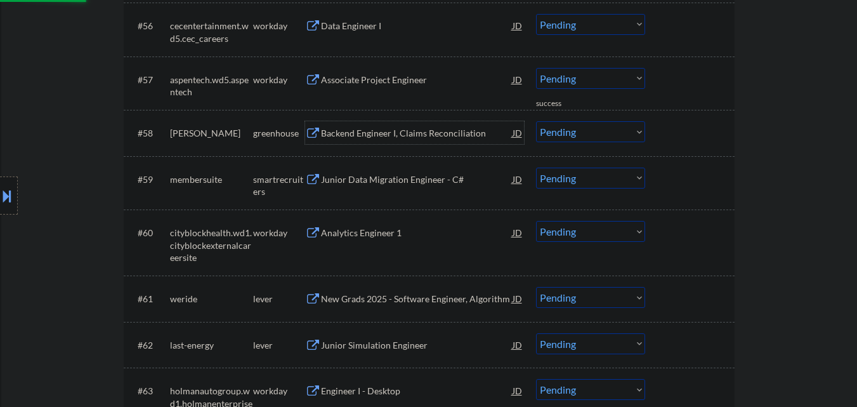
click at [365, 129] on div "Backend Engineer I, Claims Reconciliation" at bounding box center [417, 133] width 192 height 13
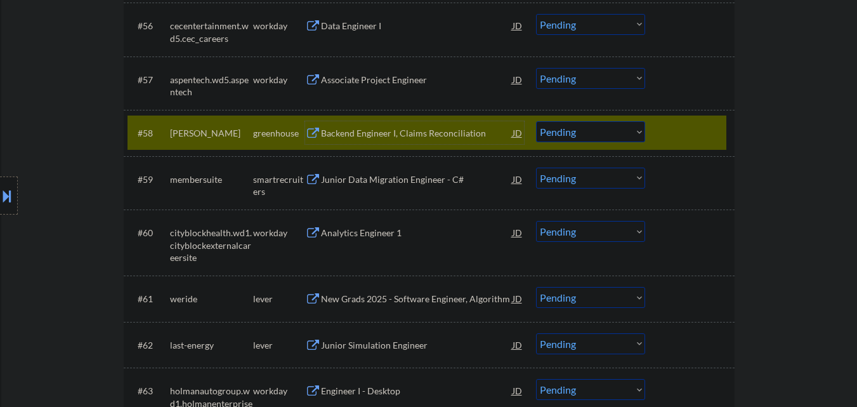
click at [562, 131] on select "Choose an option... Pending Applied Excluded (Questions) Excluded (Expired) Exc…" at bounding box center [590, 131] width 109 height 21
click at [536, 121] on select "Choose an option... Pending Applied Excluded (Questions) Excluded (Expired) Exc…" at bounding box center [590, 131] width 109 height 21
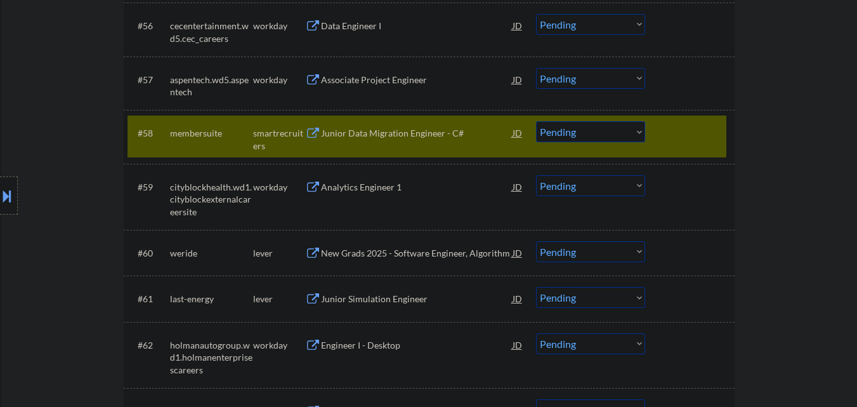
click at [435, 135] on div "Junior Data Migration Engineer - C#" at bounding box center [417, 133] width 192 height 13
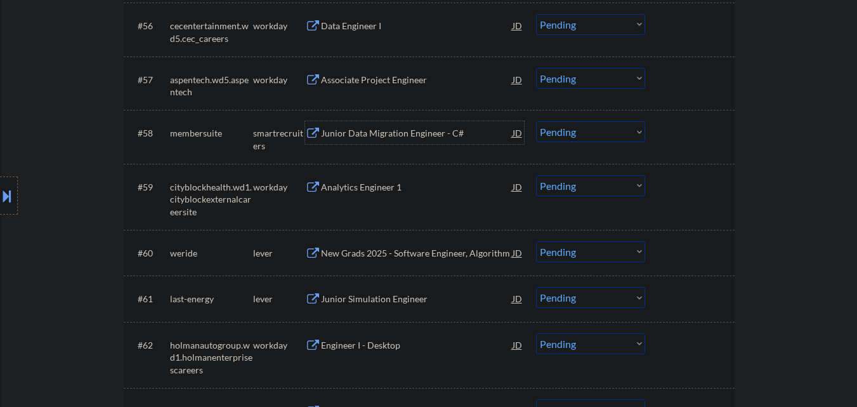
click at [613, 139] on select "Choose an option... Pending Applied Excluded (Questions) Excluded (Expired) Exc…" at bounding box center [590, 131] width 109 height 21
click at [536, 121] on select "Choose an option... Pending Applied Excluded (Questions) Excluded (Expired) Exc…" at bounding box center [590, 131] width 109 height 21
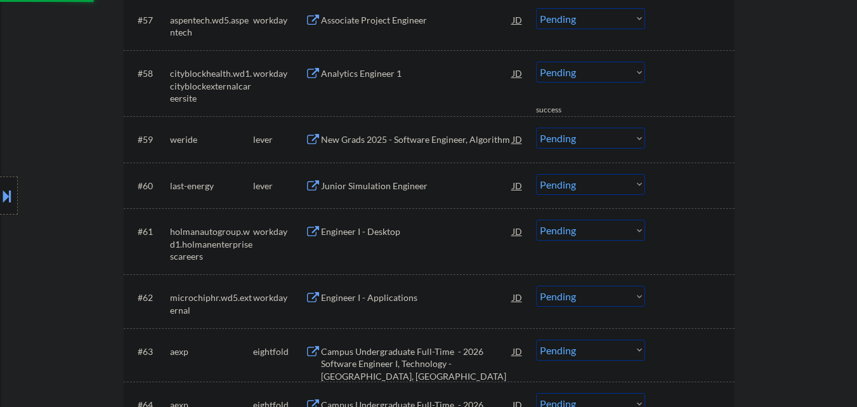
scroll to position [3329, 0]
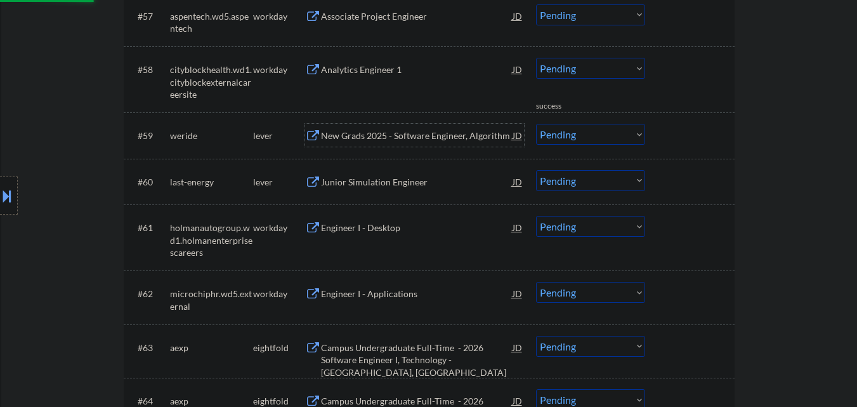
click at [415, 134] on div "New Grads 2025 - Software Engineer, Algorithm" at bounding box center [417, 135] width 192 height 13
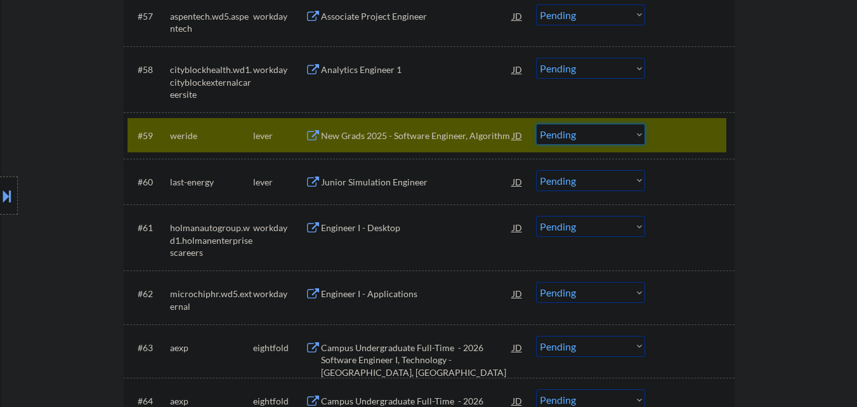
drag, startPoint x: 613, startPoint y: 131, endPoint x: 613, endPoint y: 144, distance: 12.7
click at [613, 133] on select "Choose an option... Pending Applied Excluded (Questions) Excluded (Expired) Exc…" at bounding box center [590, 134] width 109 height 21
click at [536, 124] on select "Choose an option... Pending Applied Excluded (Questions) Excluded (Expired) Exc…" at bounding box center [590, 134] width 109 height 21
click at [713, 129] on div at bounding box center [691, 135] width 56 height 23
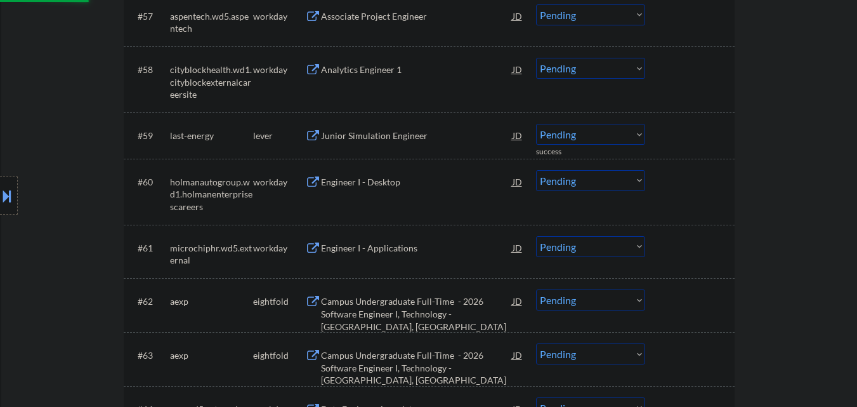
click at [429, 136] on div "Junior Simulation Engineer" at bounding box center [417, 135] width 192 height 13
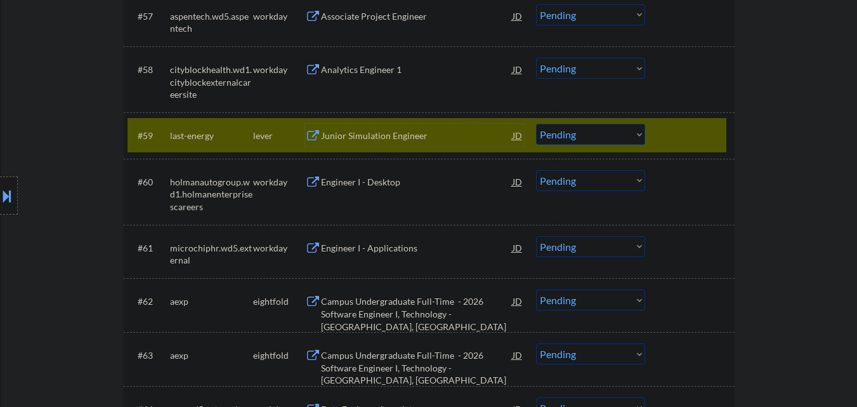
drag, startPoint x: 625, startPoint y: 135, endPoint x: 627, endPoint y: 142, distance: 7.1
click at [627, 140] on select "Choose an option... Pending Applied Excluded (Questions) Excluded (Expired) Exc…" at bounding box center [590, 134] width 109 height 21
click at [536, 124] on select "Choose an option... Pending Applied Excluded (Questions) Excluded (Expired) Exc…" at bounding box center [590, 134] width 109 height 21
click at [703, 132] on div at bounding box center [691, 135] width 56 height 23
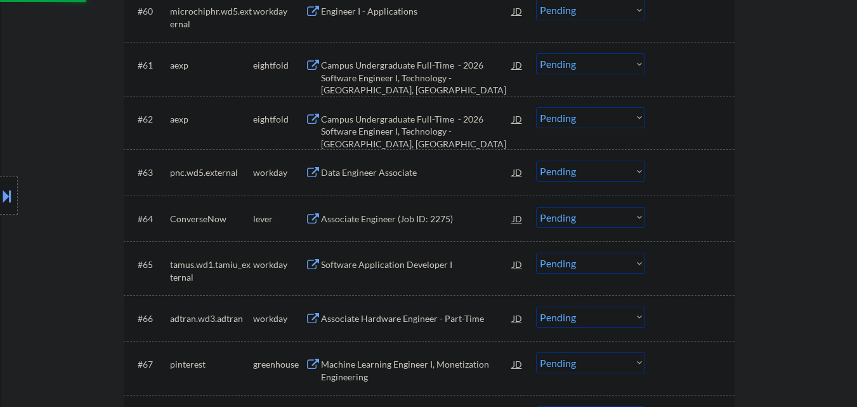
scroll to position [3583, 0]
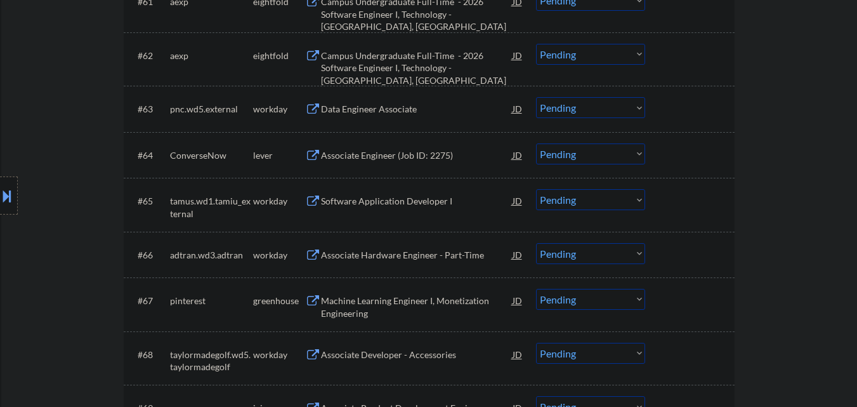
click at [412, 154] on div "Associate Engineer (Job ID: 2275)" at bounding box center [417, 155] width 192 height 13
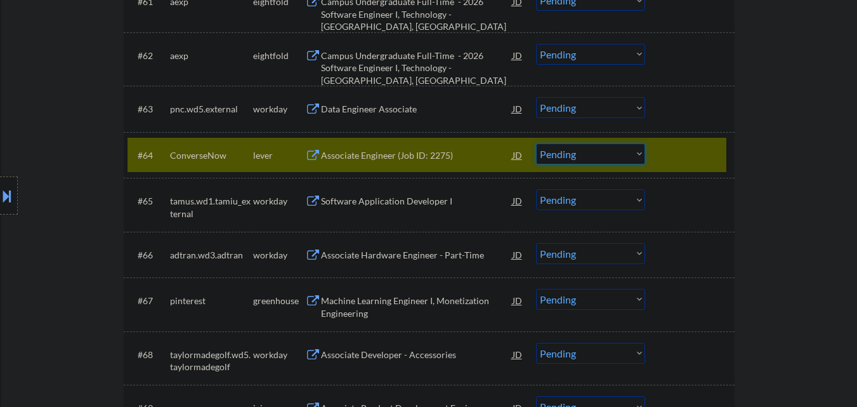
drag, startPoint x: 592, startPoint y: 148, endPoint x: 584, endPoint y: 164, distance: 18.2
click at [592, 150] on select "Choose an option... Pending Applied Excluded (Questions) Excluded (Expired) Exc…" at bounding box center [590, 153] width 109 height 21
click at [536, 143] on select "Choose an option... Pending Applied Excluded (Questions) Excluded (Expired) Exc…" at bounding box center [590, 153] width 109 height 21
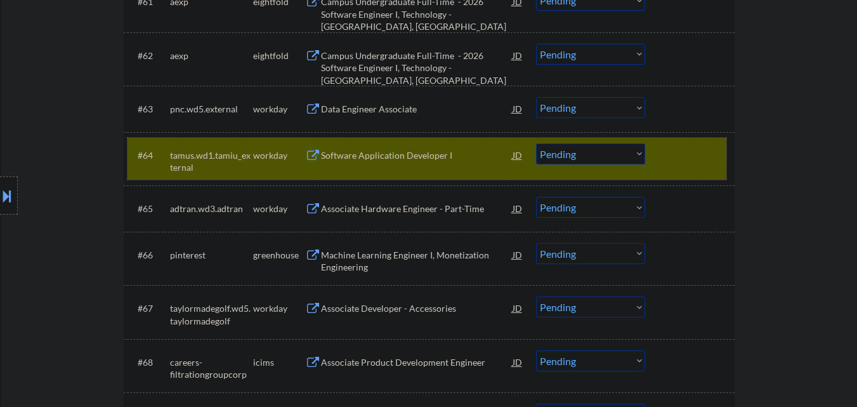
click at [688, 151] on div at bounding box center [691, 154] width 56 height 23
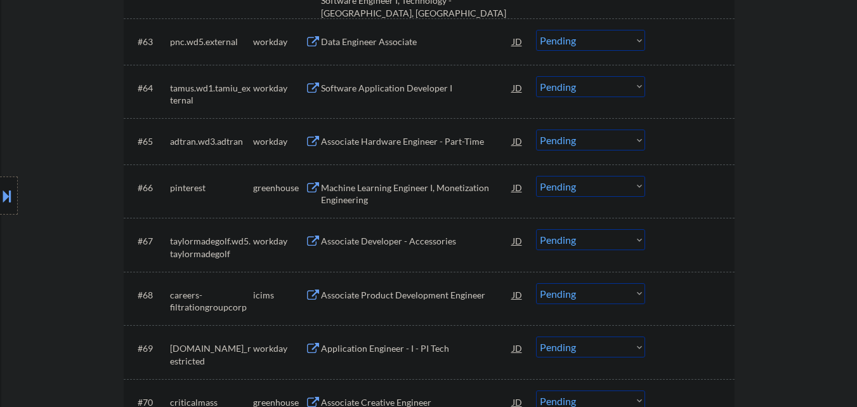
scroll to position [3709, 0]
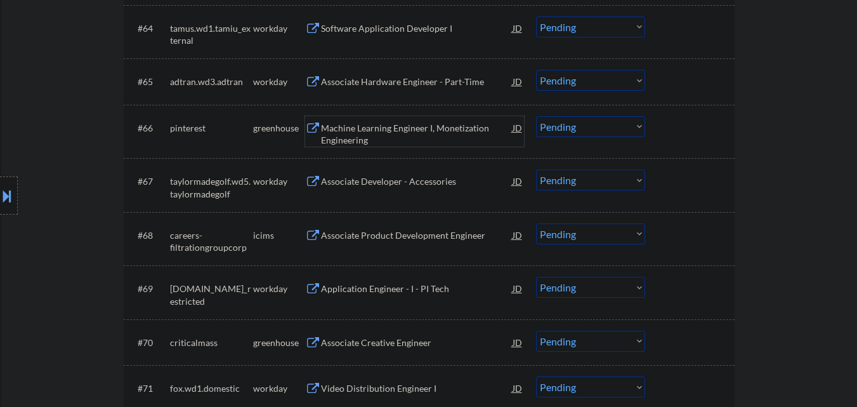
click at [432, 133] on div "Machine Learning Engineer I, Monetization Engineering" at bounding box center [417, 134] width 192 height 25
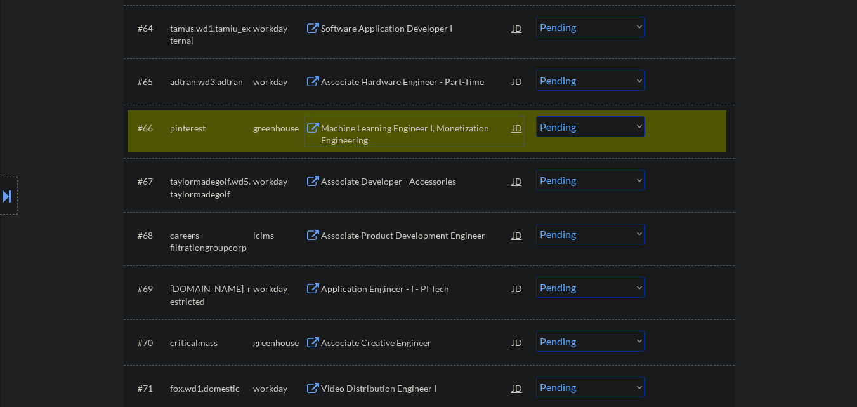
drag, startPoint x: 606, startPoint y: 126, endPoint x: 606, endPoint y: 136, distance: 9.5
click at [606, 127] on select "Choose an option... Pending Applied Excluded (Questions) Excluded (Expired) Exc…" at bounding box center [590, 126] width 109 height 21
click at [536, 116] on select "Choose an option... Pending Applied Excluded (Questions) Excluded (Expired) Exc…" at bounding box center [590, 126] width 109 height 21
click at [705, 127] on div at bounding box center [691, 127] width 56 height 23
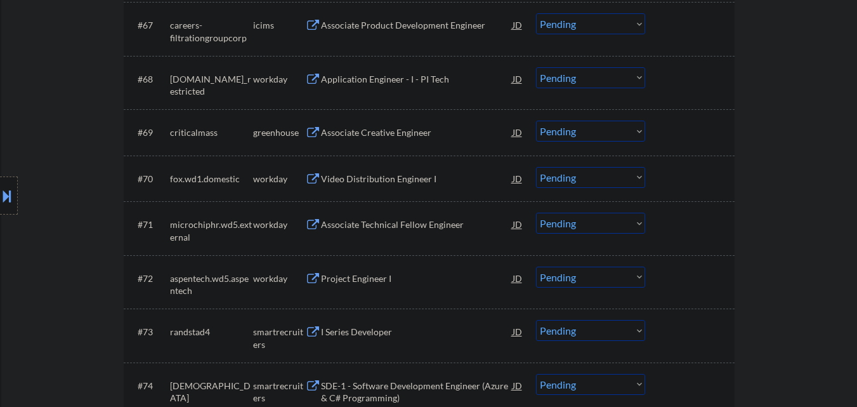
scroll to position [3900, 0]
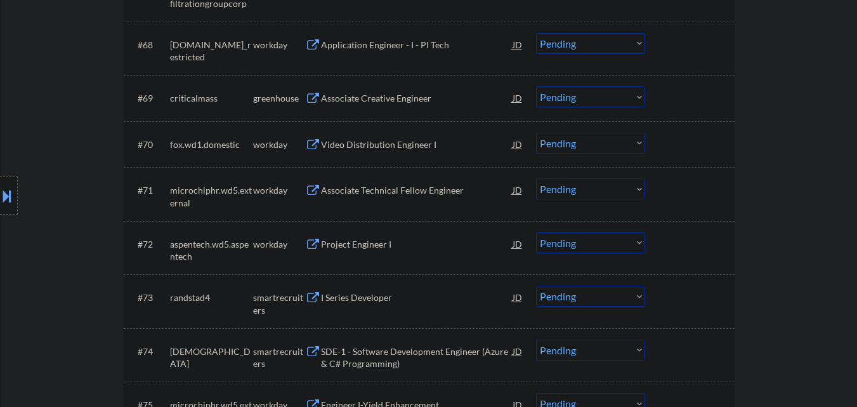
click at [369, 101] on div "Associate Creative Engineer" at bounding box center [417, 98] width 192 height 13
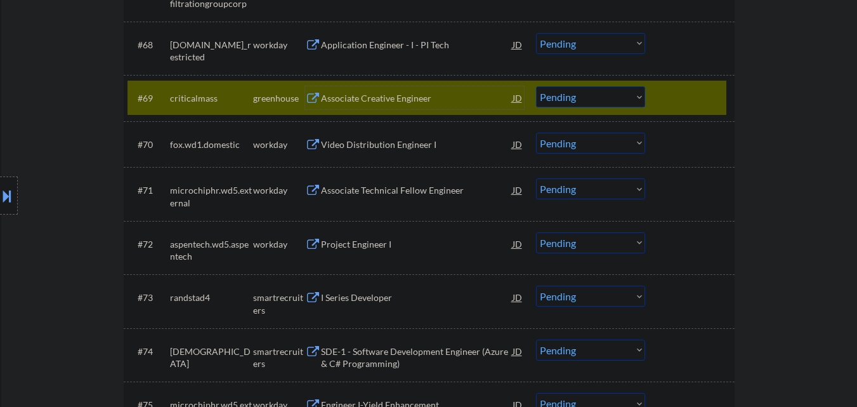
drag, startPoint x: 591, startPoint y: 100, endPoint x: 589, endPoint y: 106, distance: 6.5
click at [591, 100] on select "Choose an option... Pending Applied Excluded (Questions) Excluded (Expired) Exc…" at bounding box center [590, 96] width 109 height 21
click at [536, 86] on select "Choose an option... Pending Applied Excluded (Questions) Excluded (Expired) Exc…" at bounding box center [590, 96] width 109 height 21
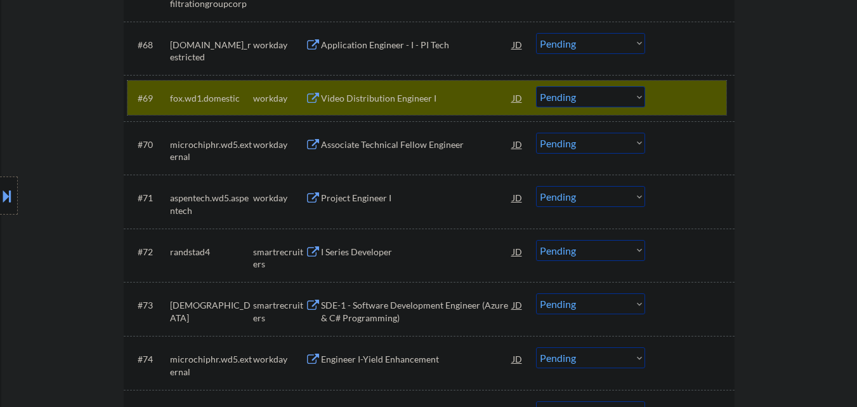
drag, startPoint x: 683, startPoint y: 99, endPoint x: 856, endPoint y: 112, distance: 173.6
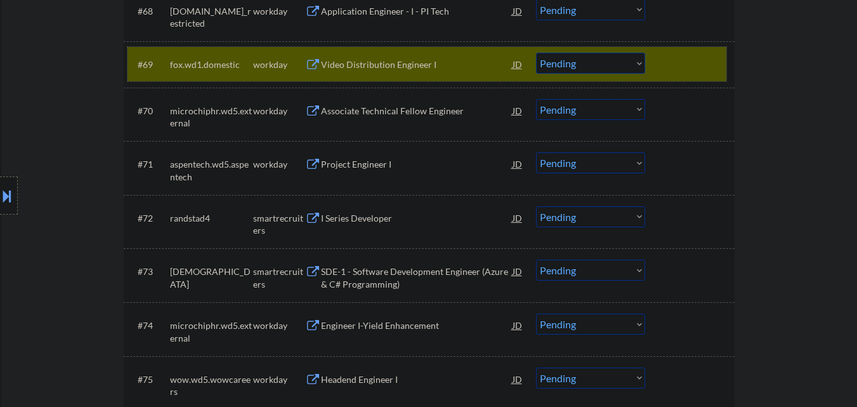
scroll to position [3798, 0]
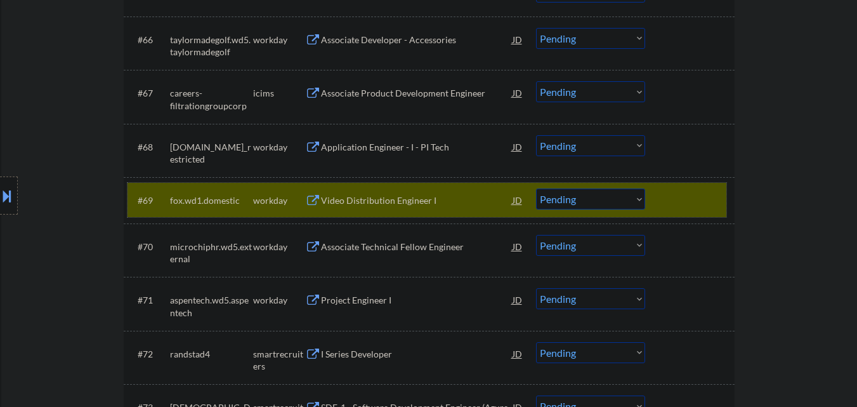
drag, startPoint x: 694, startPoint y: 200, endPoint x: 672, endPoint y: 203, distance: 21.8
click at [691, 200] on div at bounding box center [691, 199] width 56 height 23
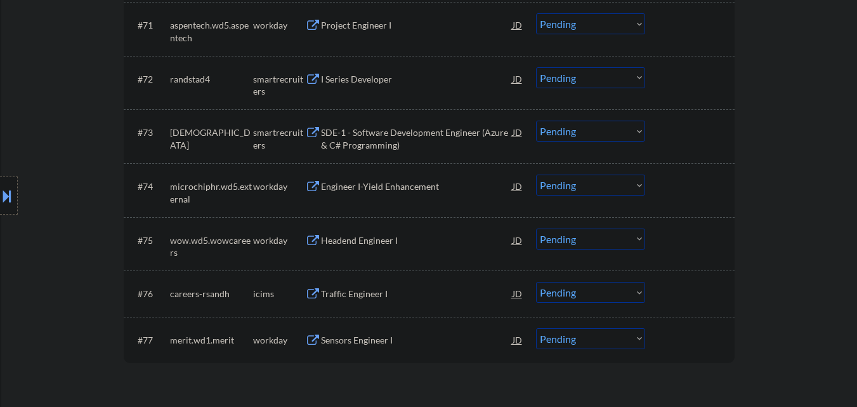
scroll to position [4051, 0]
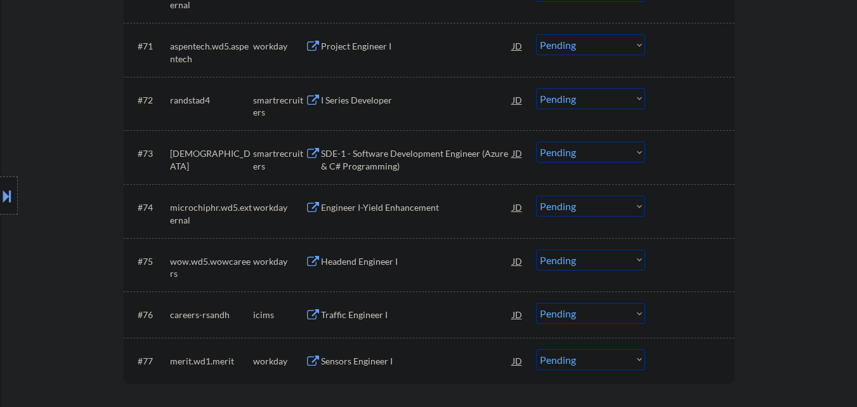
click at [369, 100] on div "I Series Developer" at bounding box center [417, 100] width 192 height 13
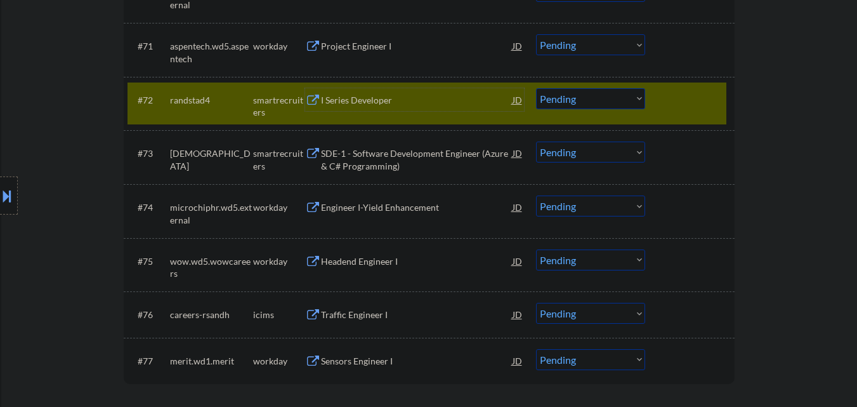
click at [403, 99] on div "I Series Developer" at bounding box center [417, 100] width 192 height 13
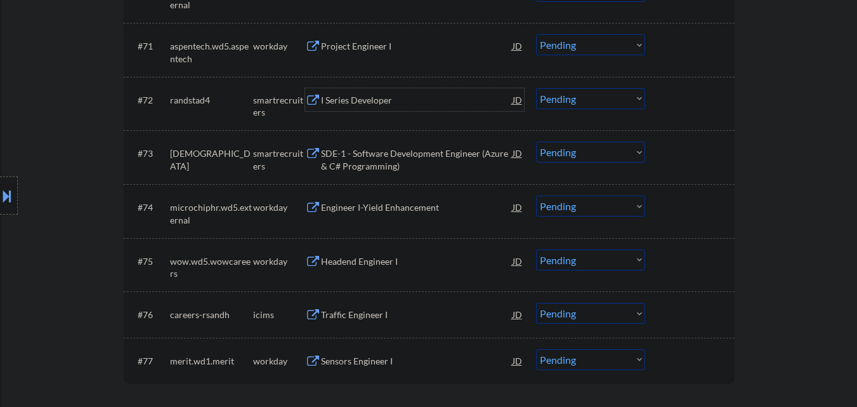
click at [355, 210] on div "Engineer I-Yield Enhancement" at bounding box center [417, 207] width 192 height 13
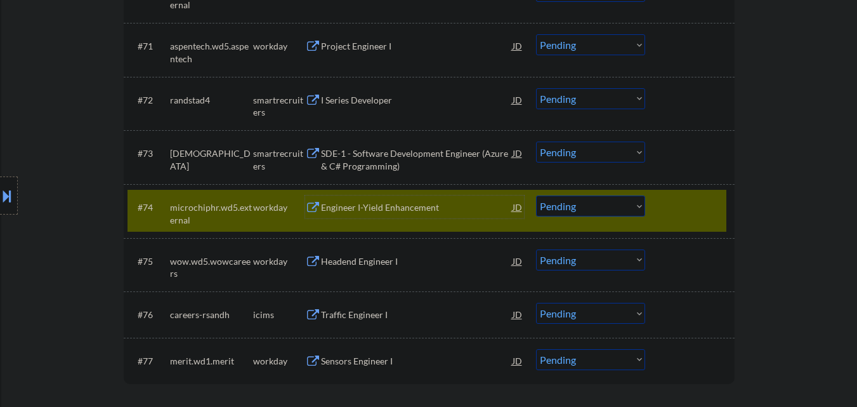
drag, startPoint x: 689, startPoint y: 207, endPoint x: 603, endPoint y: 199, distance: 86.0
click at [679, 207] on div at bounding box center [691, 206] width 56 height 23
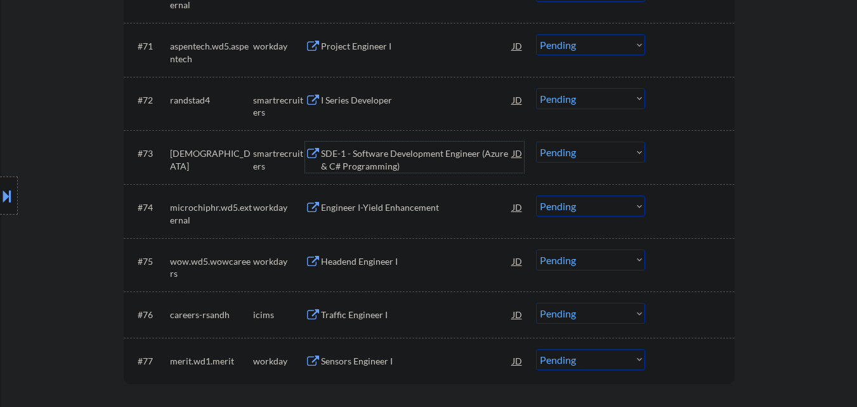
click at [392, 165] on div "SDE-1 - Software Development Engineer (Azure & C# Programming)" at bounding box center [417, 159] width 192 height 25
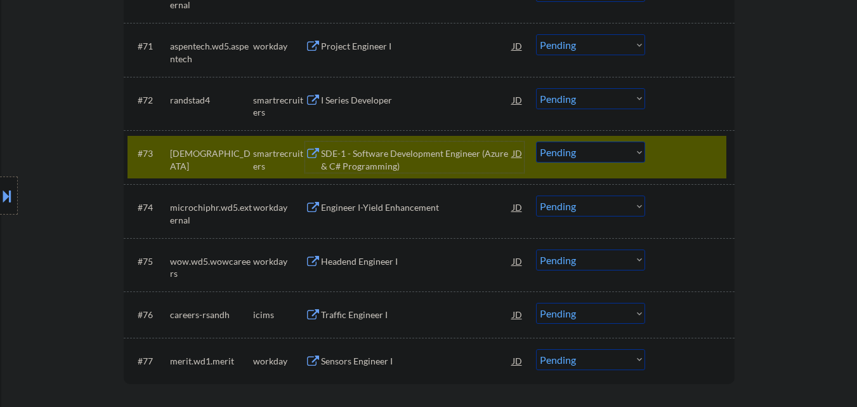
click at [632, 159] on select "Choose an option... Pending Applied Excluded (Questions) Excluded (Expired) Exc…" at bounding box center [590, 151] width 109 height 21
click at [536, 141] on select "Choose an option... Pending Applied Excluded (Questions) Excluded (Expired) Exc…" at bounding box center [590, 151] width 109 height 21
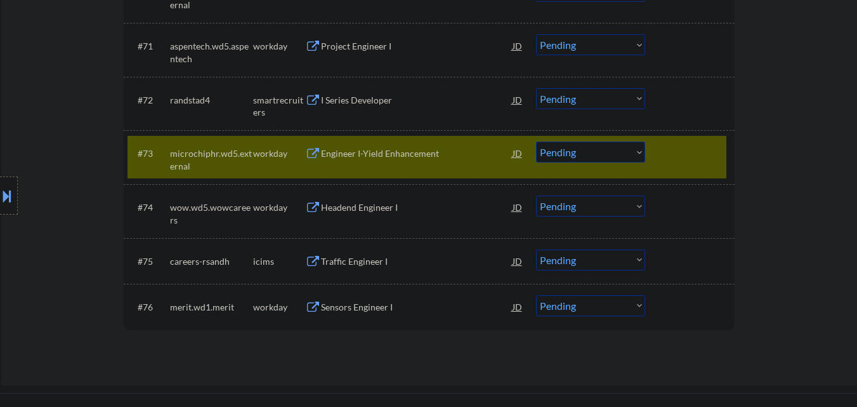
click at [688, 157] on div at bounding box center [691, 152] width 56 height 23
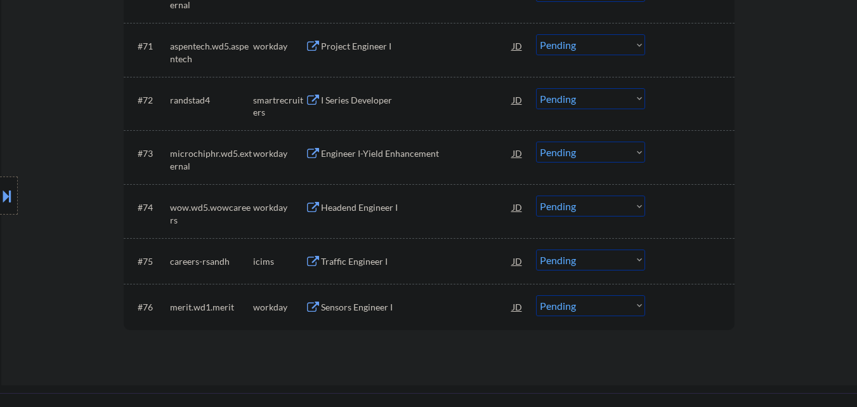
click at [416, 99] on div "I Series Developer" at bounding box center [417, 100] width 192 height 13
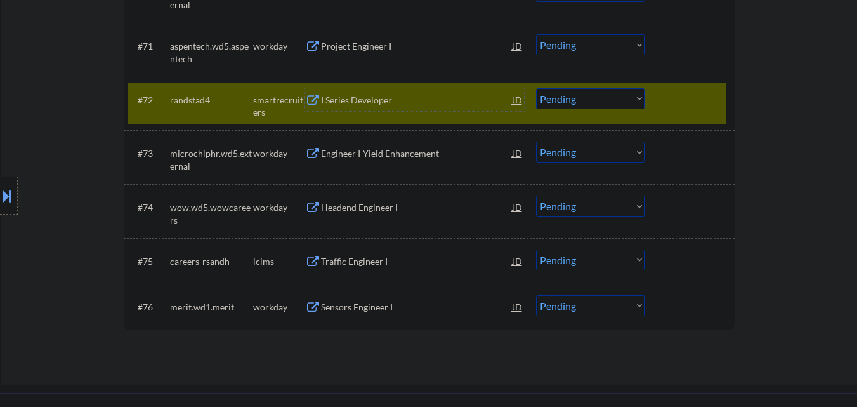
click at [605, 91] on select "Choose an option... Pending Applied Excluded (Questions) Excluded (Expired) Exc…" at bounding box center [590, 98] width 109 height 21
click at [536, 88] on select "Choose an option... Pending Applied Excluded (Questions) Excluded (Expired) Exc…" at bounding box center [590, 98] width 109 height 21
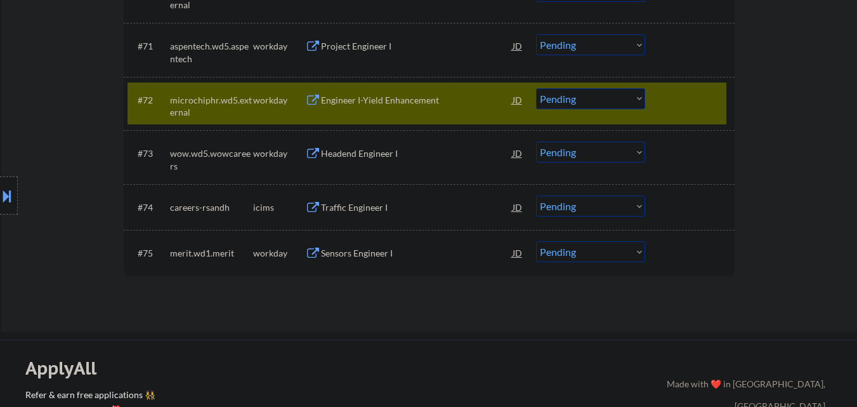
drag, startPoint x: 699, startPoint y: 100, endPoint x: 551, endPoint y: 190, distance: 173.1
click at [699, 103] on div at bounding box center [691, 99] width 56 height 23
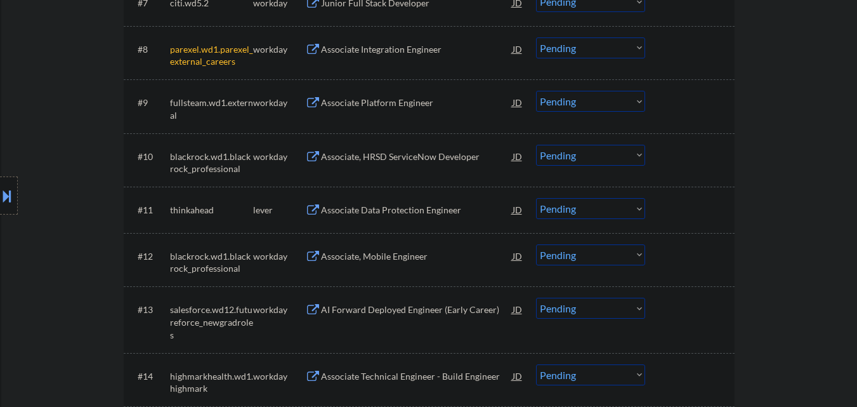
scroll to position [761, 0]
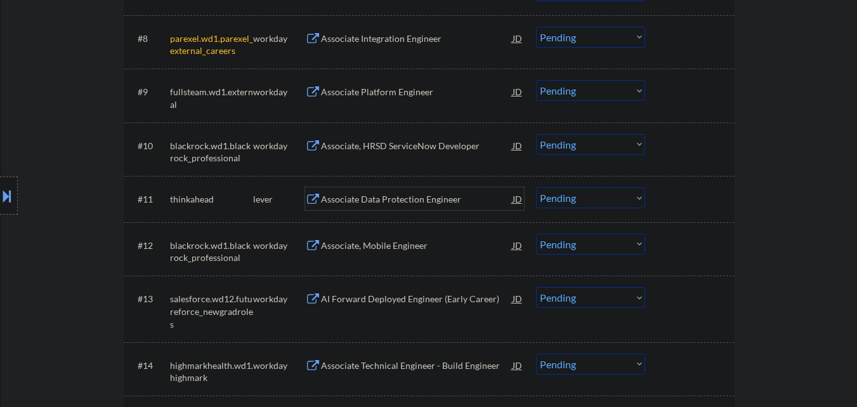
click at [406, 200] on div "Associate Data Protection Engineer" at bounding box center [417, 199] width 192 height 13
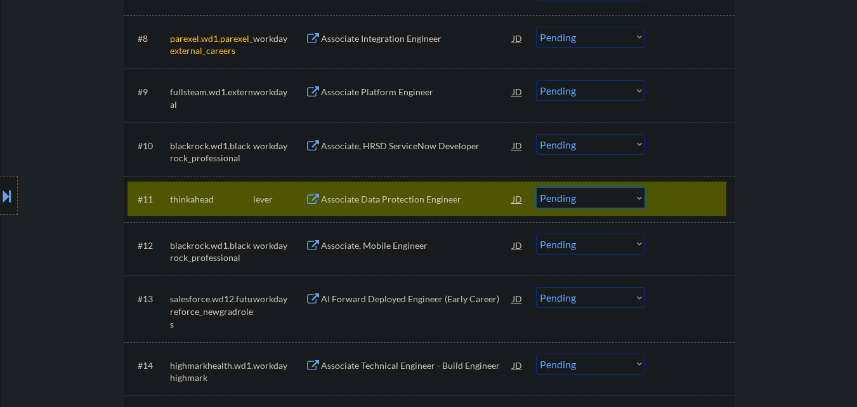
drag, startPoint x: 624, startPoint y: 200, endPoint x: 625, endPoint y: 210, distance: 9.6
click at [625, 210] on div "#11 thinkahead lever Associate Data Protection Engineer JD Choose an option... …" at bounding box center [426, 198] width 599 height 34
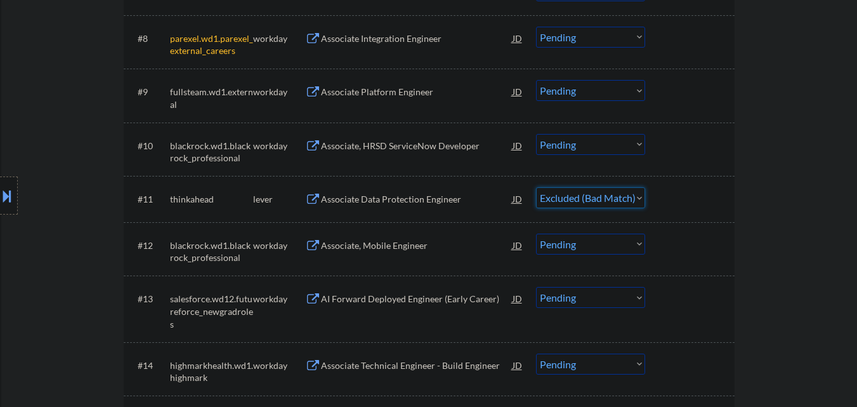
click at [536, 187] on select "Choose an option... Pending Applied Excluded (Questions) Excluded (Expired) Exc…" at bounding box center [590, 197] width 109 height 21
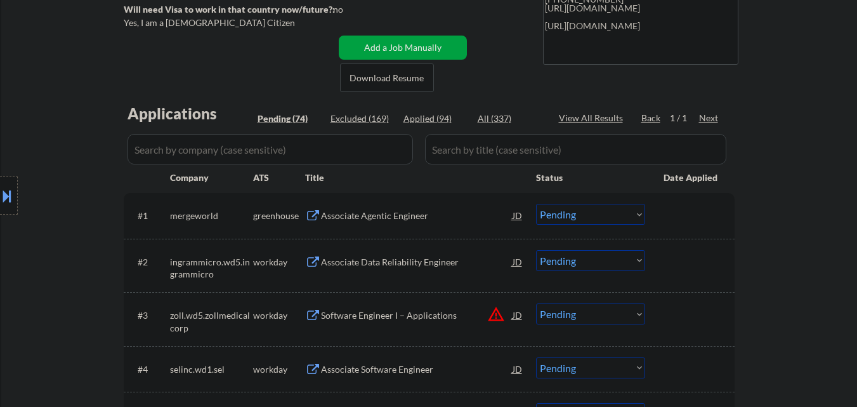
scroll to position [254, 0]
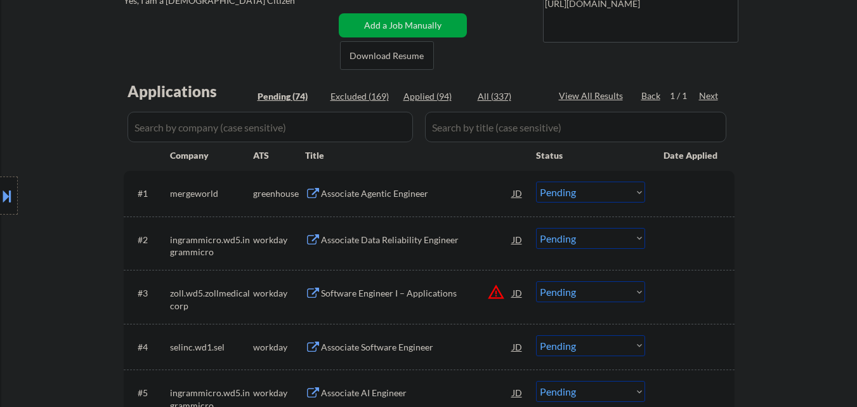
click at [424, 189] on div "Associate Agentic Engineer" at bounding box center [417, 193] width 192 height 13
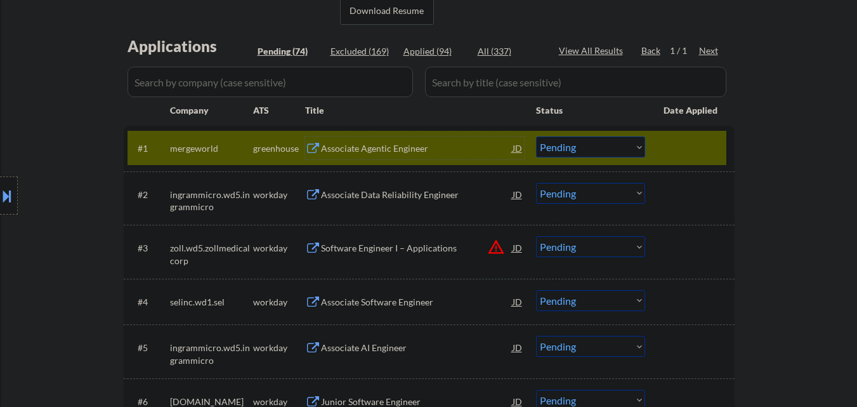
scroll to position [317, 0]
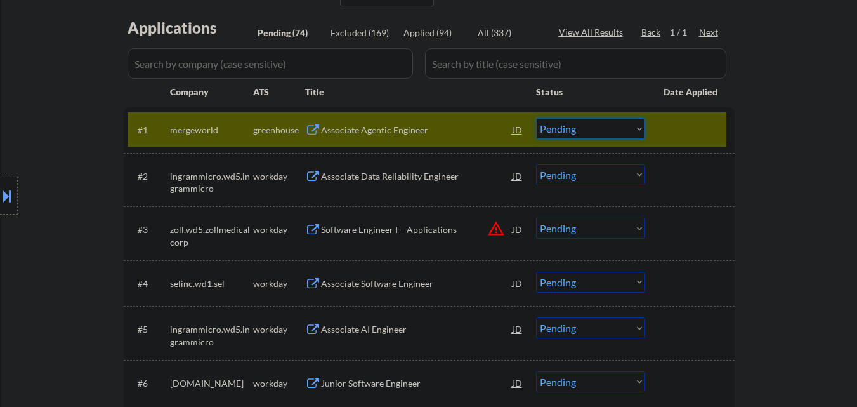
drag, startPoint x: 608, startPoint y: 129, endPoint x: 604, endPoint y: 137, distance: 8.5
click at [608, 130] on select "Choose an option... Pending Applied Excluded (Questions) Excluded (Expired) Exc…" at bounding box center [590, 128] width 109 height 21
click at [536, 118] on select "Choose an option... Pending Applied Excluded (Questions) Excluded (Expired) Exc…" at bounding box center [590, 128] width 109 height 21
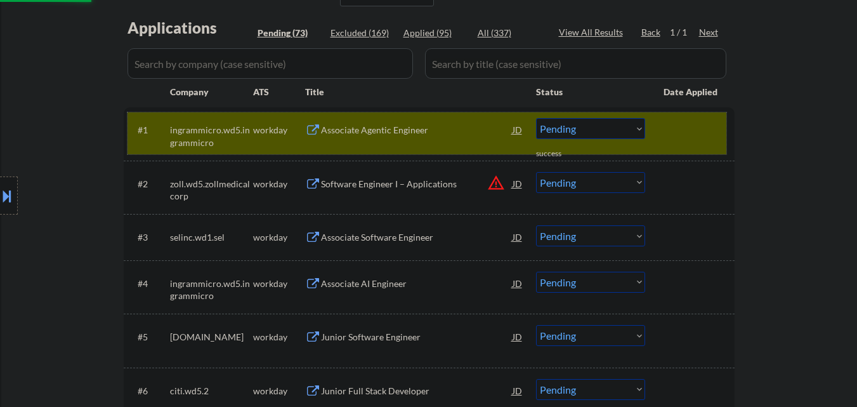
click at [676, 134] on div at bounding box center [691, 129] width 56 height 23
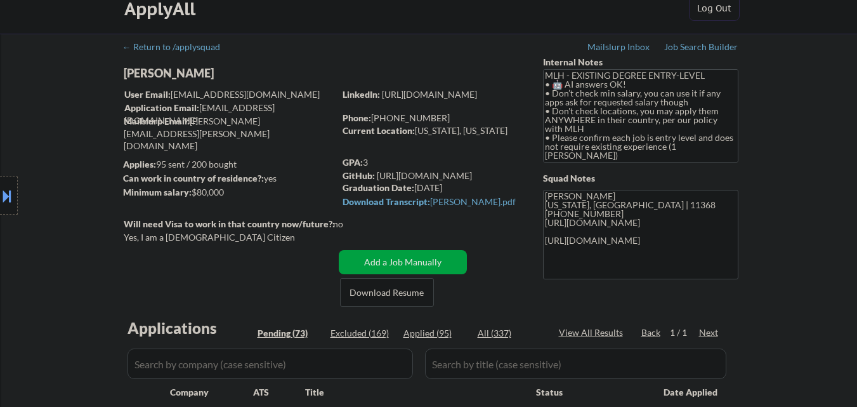
scroll to position [0, 0]
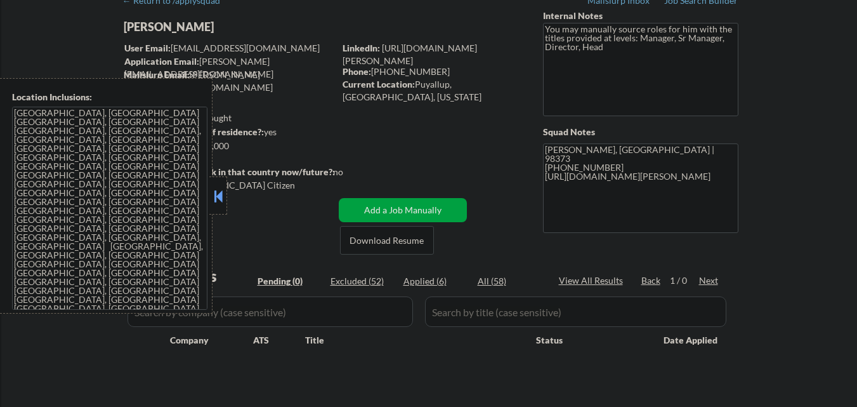
scroll to position [63, 0]
click at [212, 190] on button at bounding box center [218, 195] width 14 height 19
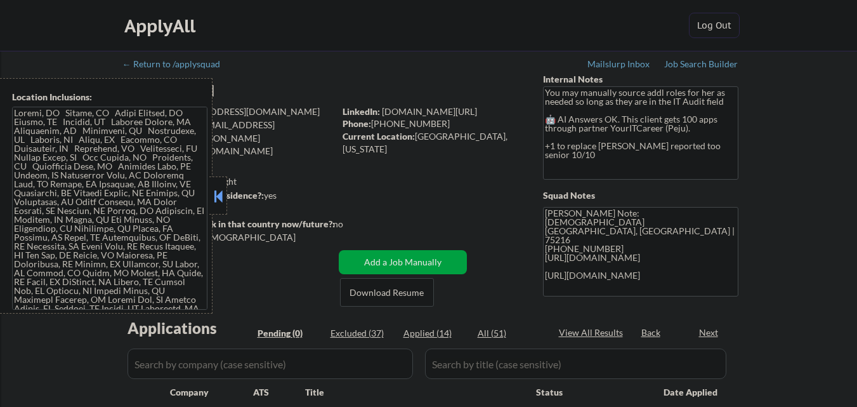
scroll to position [63, 0]
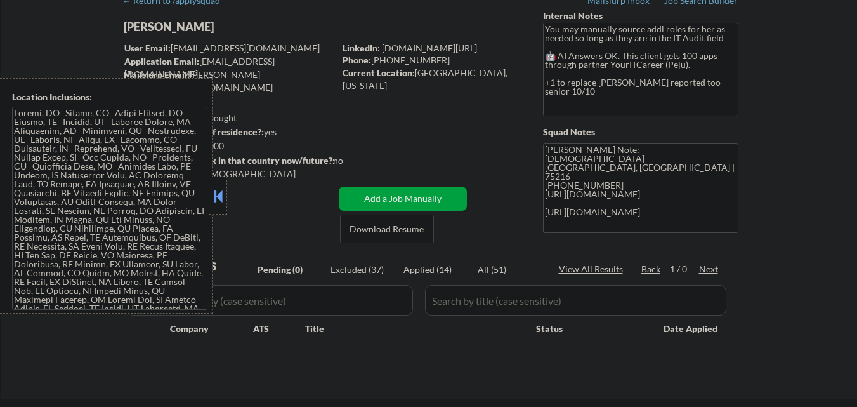
click at [219, 190] on button at bounding box center [218, 195] width 14 height 19
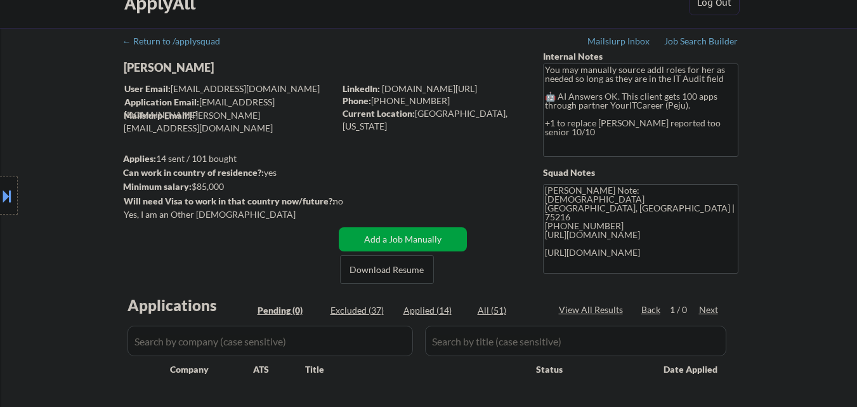
scroll to position [0, 0]
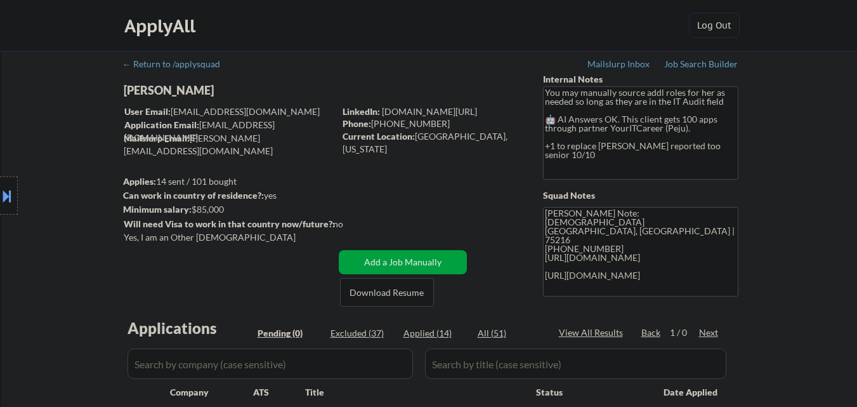
click at [0, 183] on div at bounding box center [9, 195] width 18 height 38
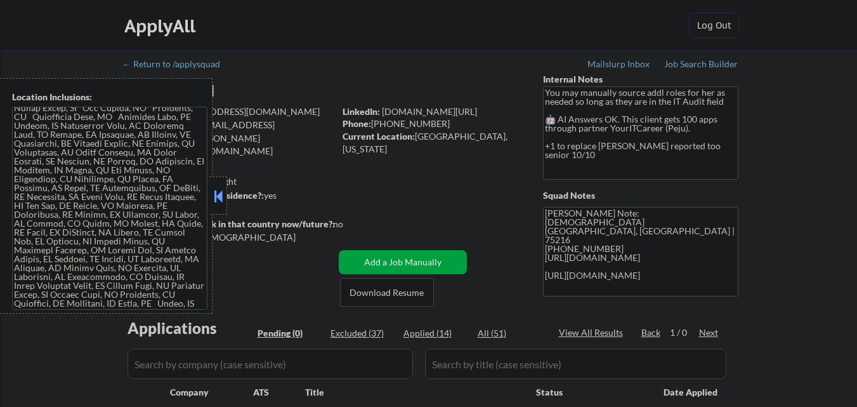
scroll to position [94, 0]
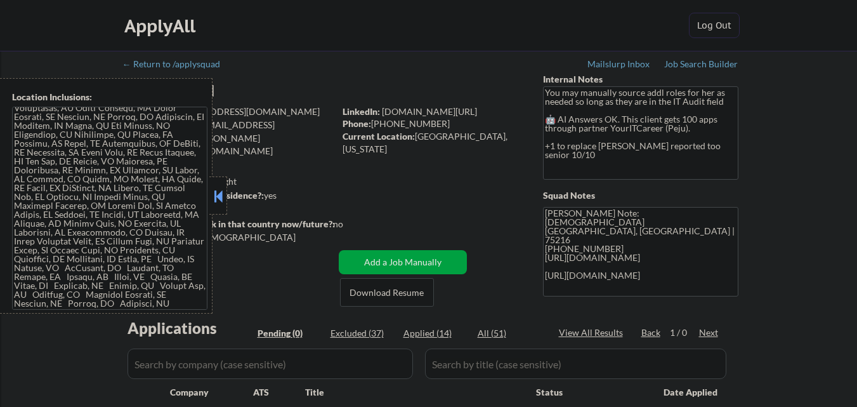
drag, startPoint x: 216, startPoint y: 204, endPoint x: 277, endPoint y: 11, distance: 202.2
click at [217, 200] on button at bounding box center [218, 195] width 14 height 19
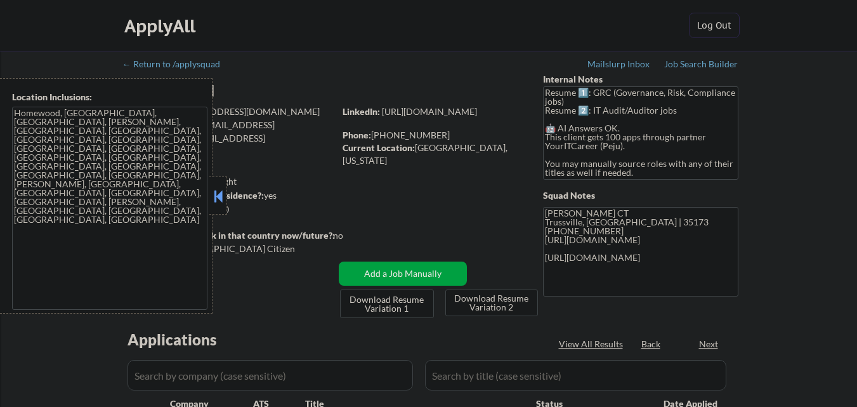
select select ""pending""
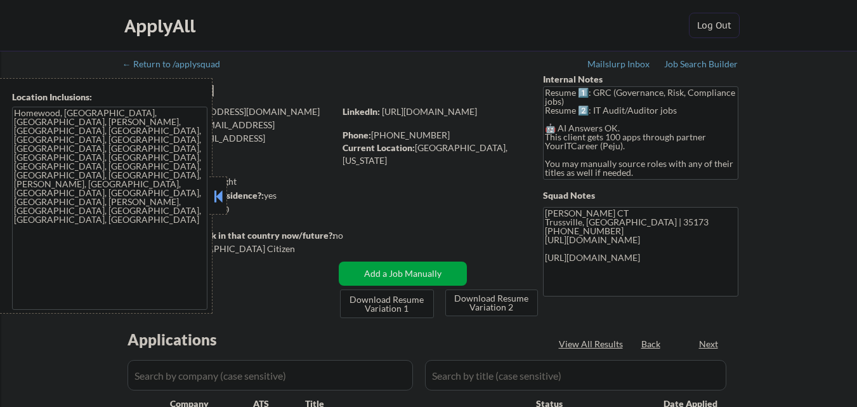
select select ""pending""
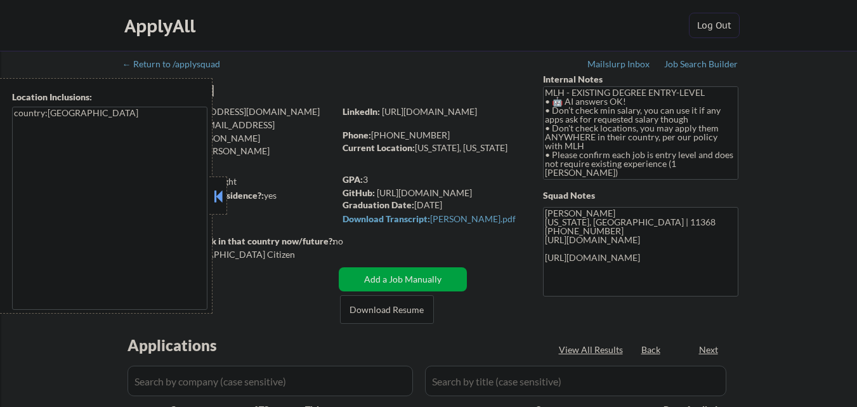
select select ""pending""
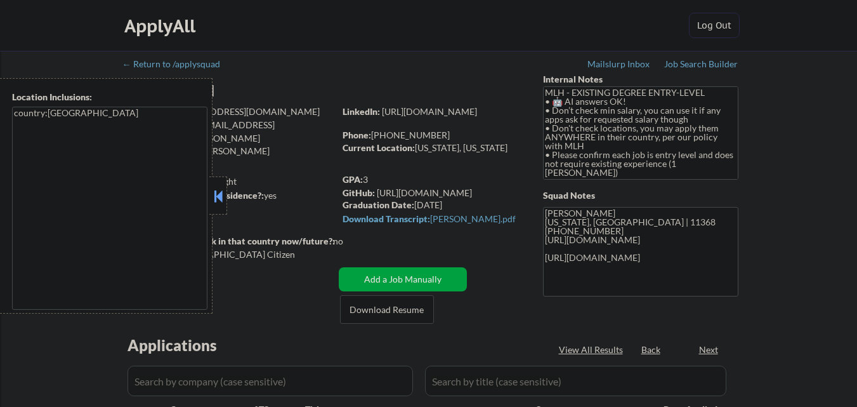
select select ""pending""
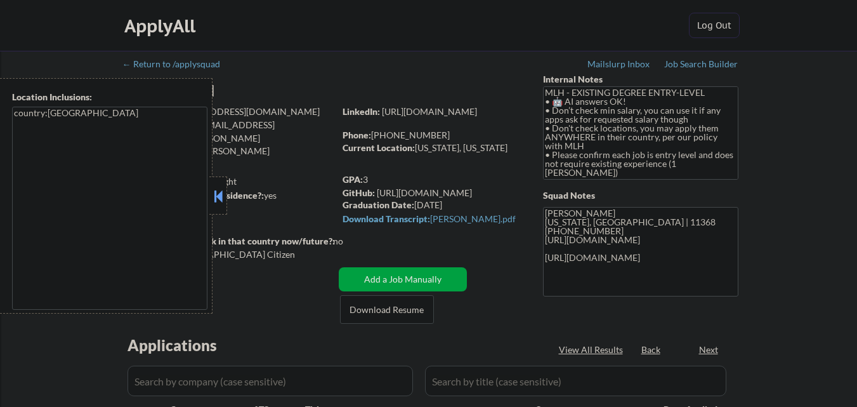
select select ""pending""
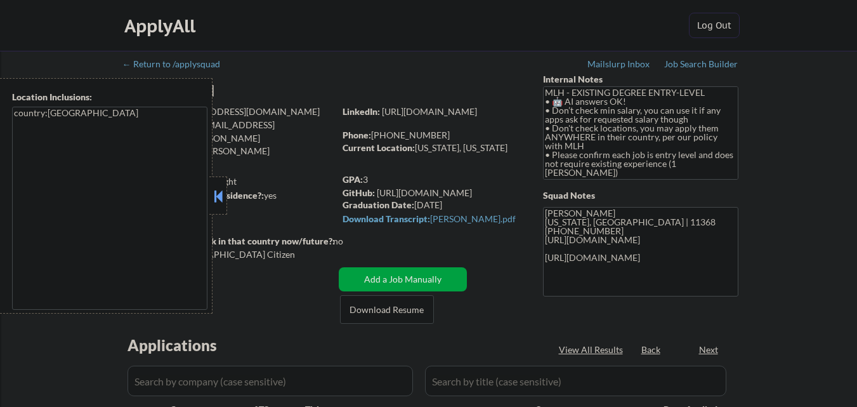
select select ""pending""
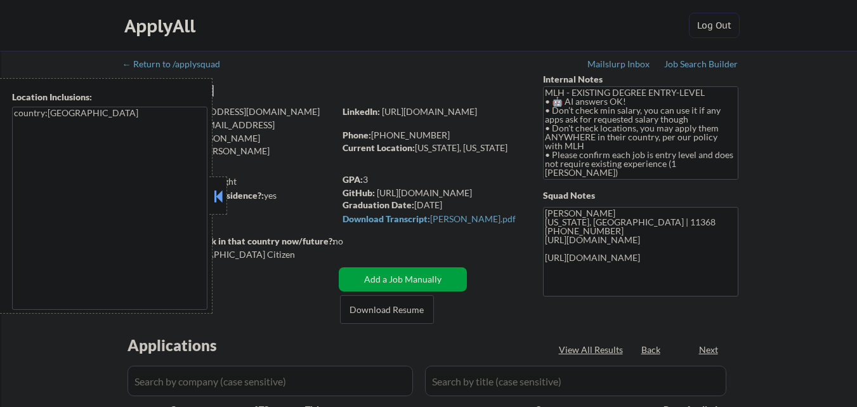
select select ""pending""
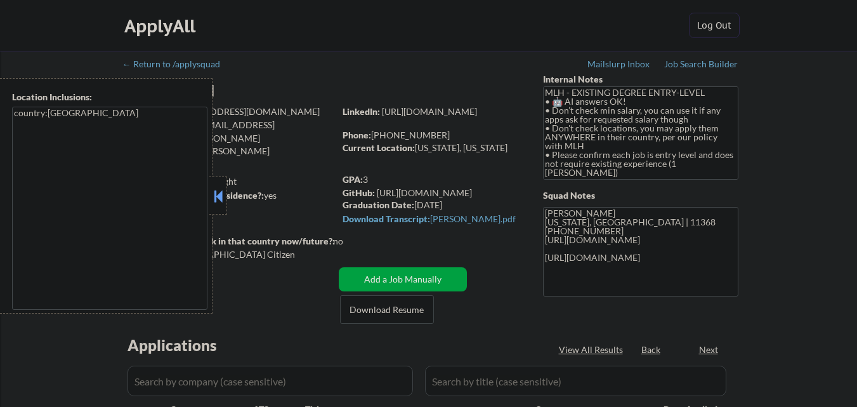
select select ""pending""
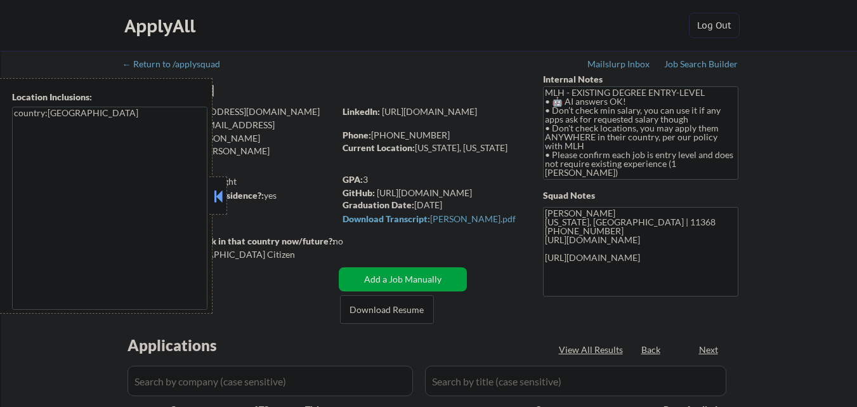
select select ""pending""
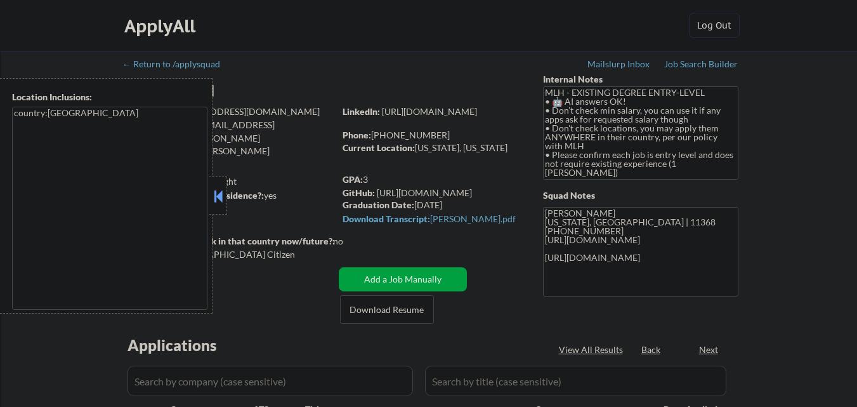
select select ""pending""
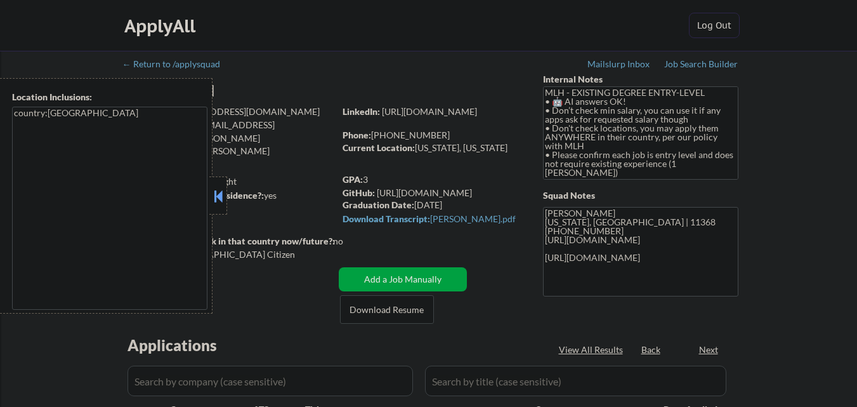
select select ""pending""
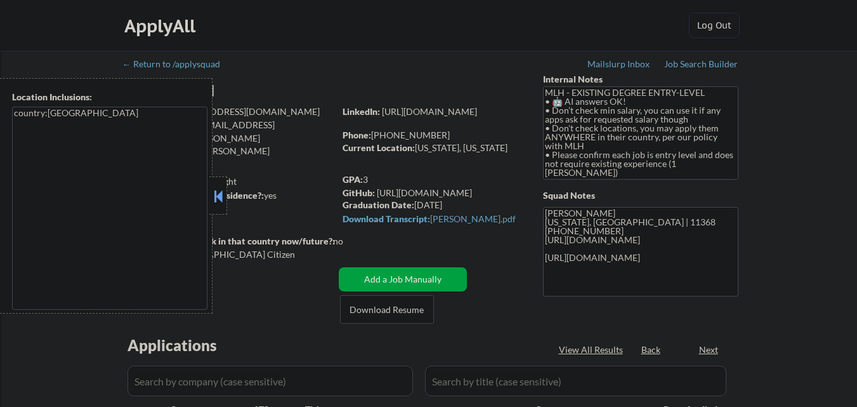
select select ""pending""
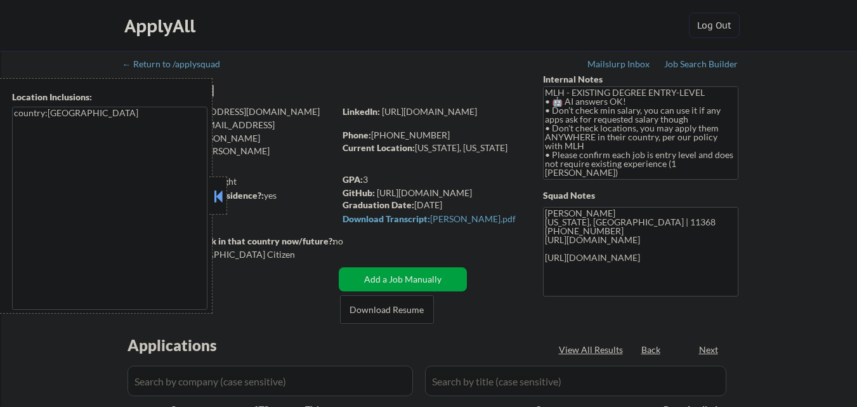
select select ""pending""
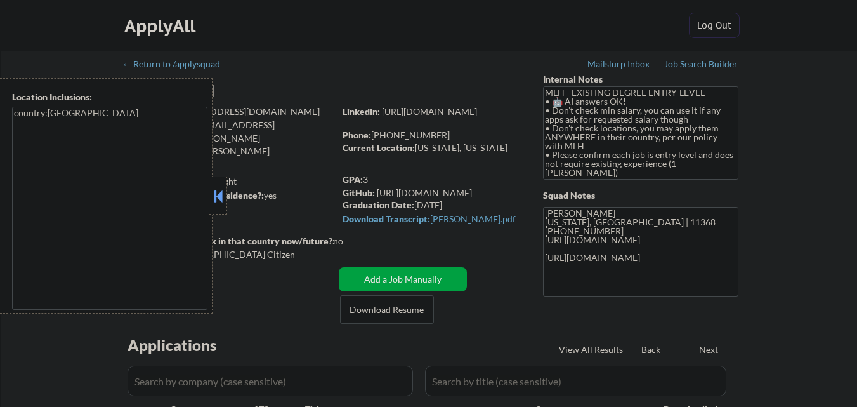
select select ""pending""
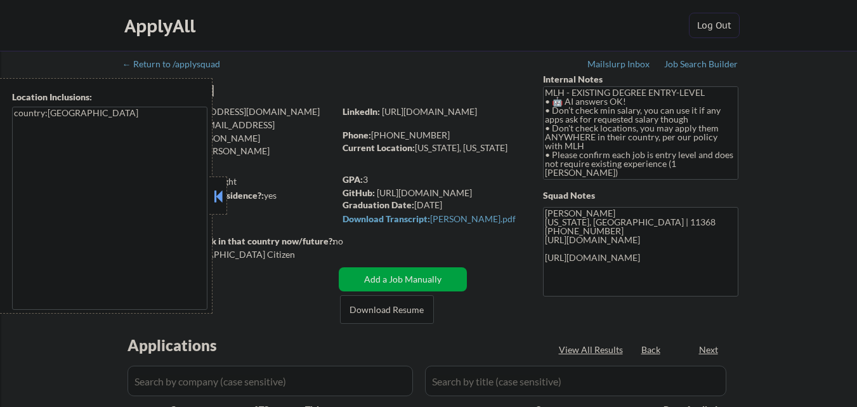
select select ""pending""
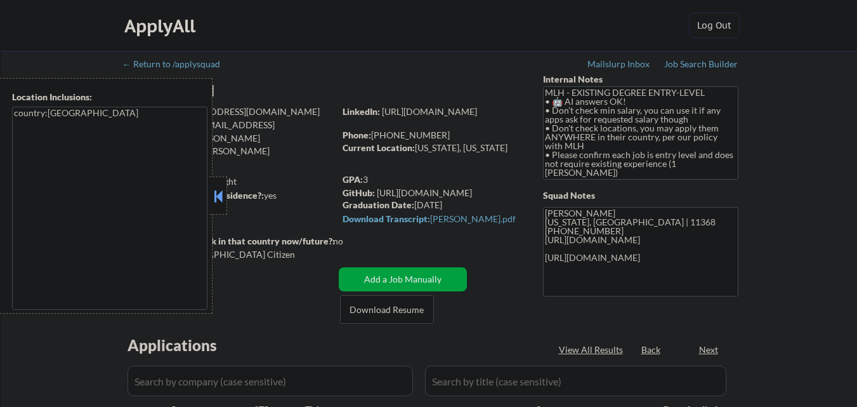
select select ""pending""
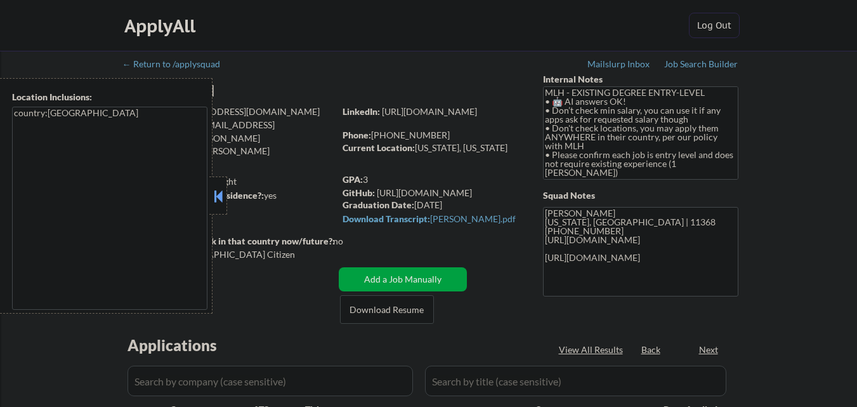
select select ""pending""
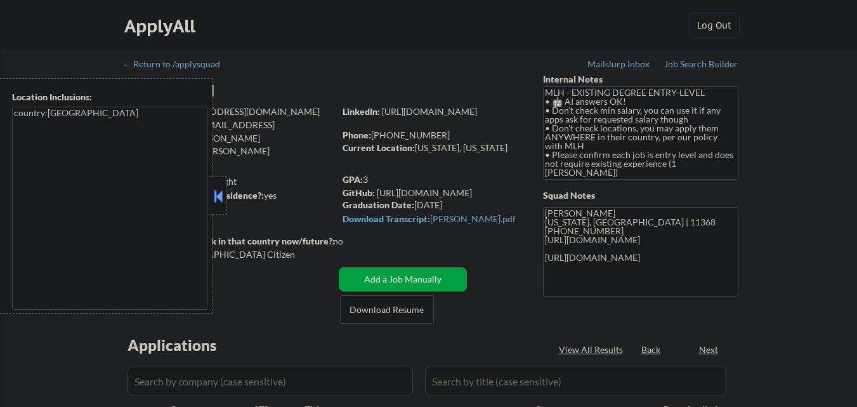
select select ""pending""
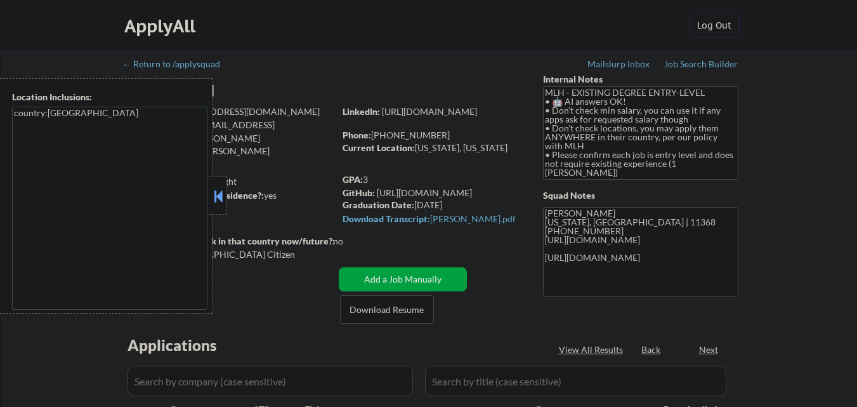
select select ""pending""
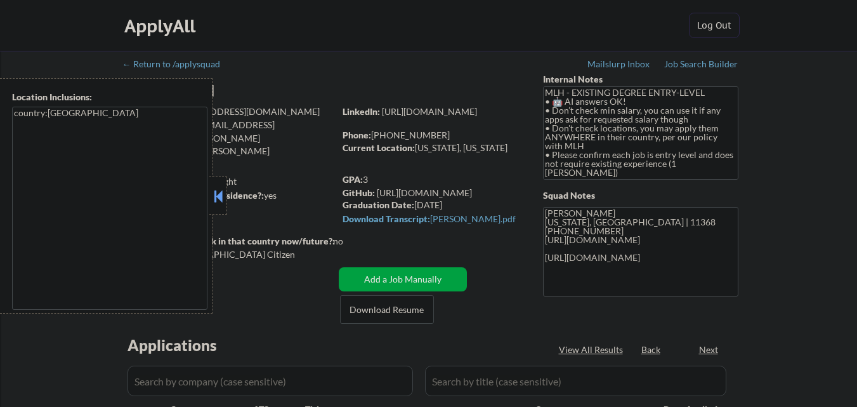
select select ""pending""
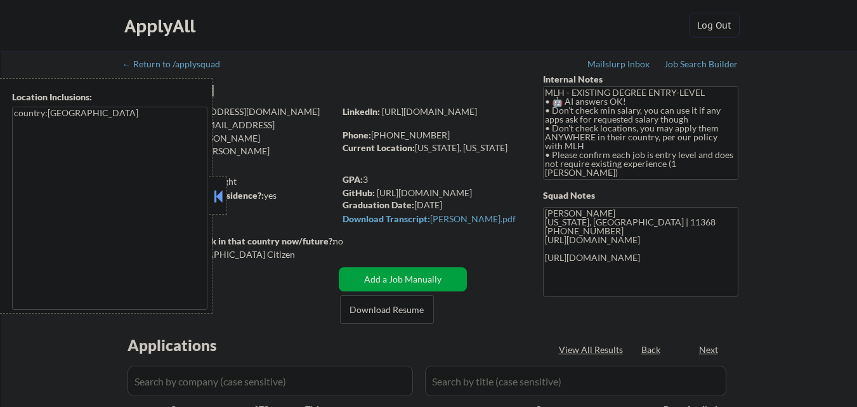
select select ""pending""
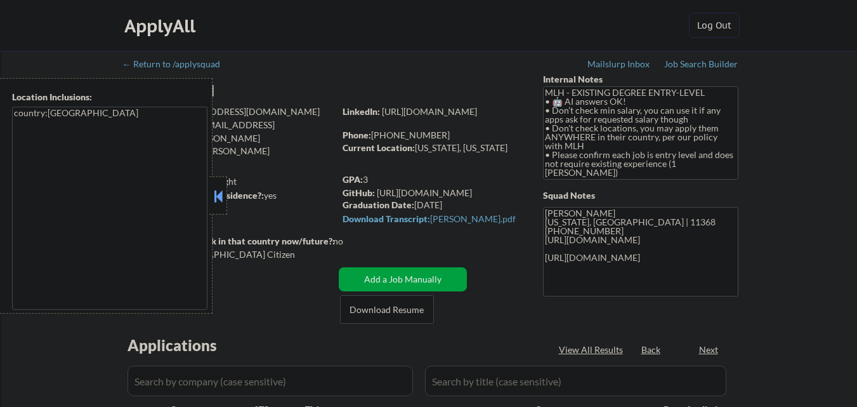
select select ""pending""
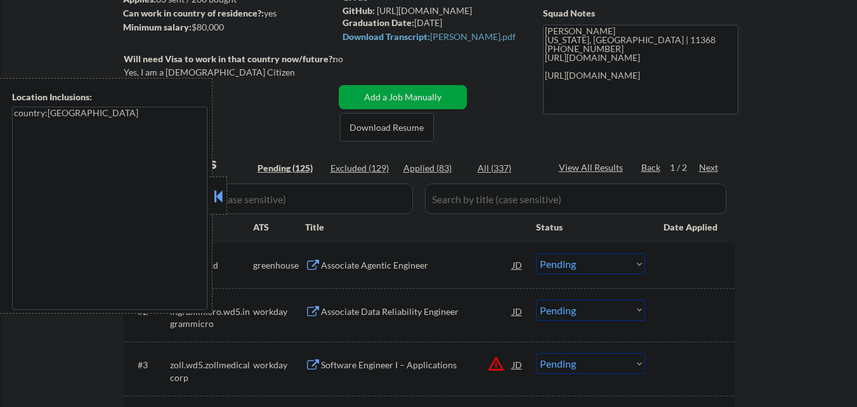
scroll to position [127, 0]
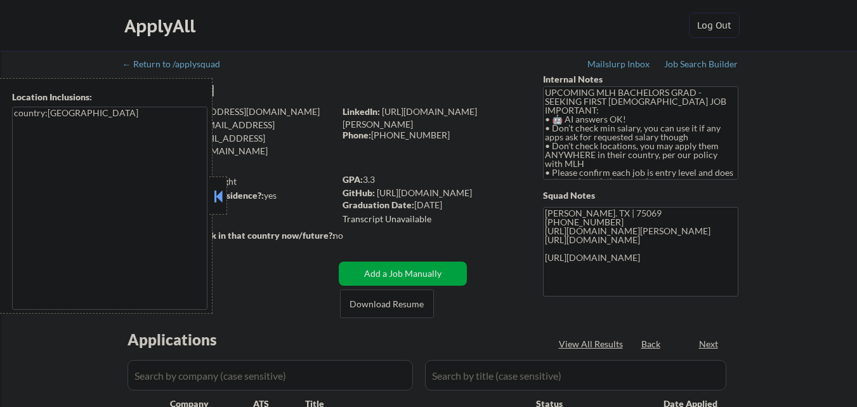
select select ""pending""
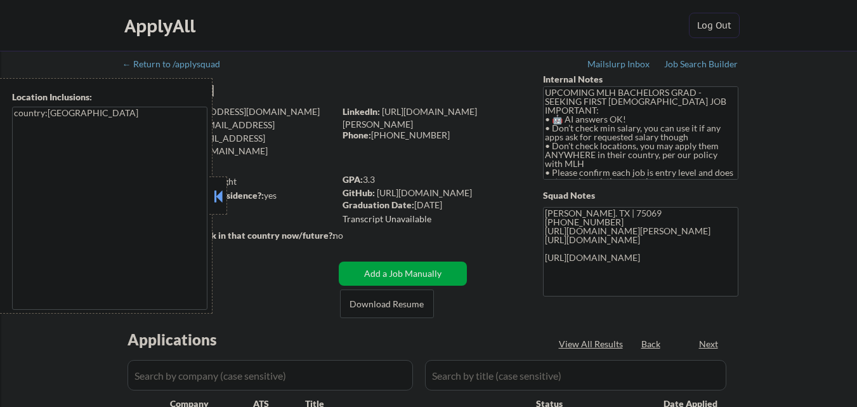
select select ""pending""
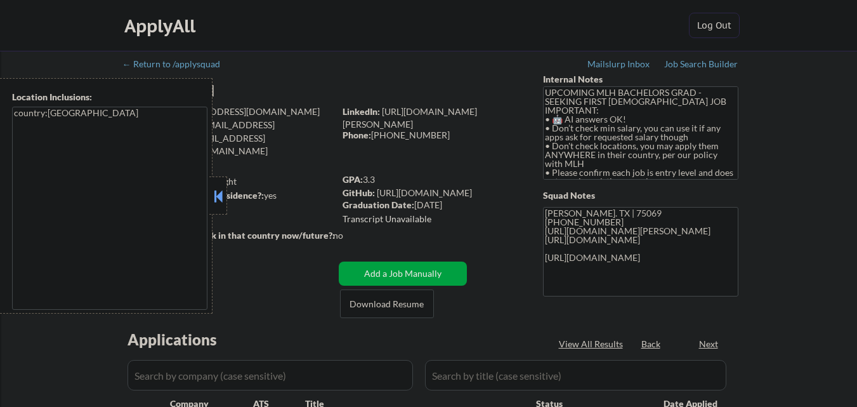
select select ""pending""
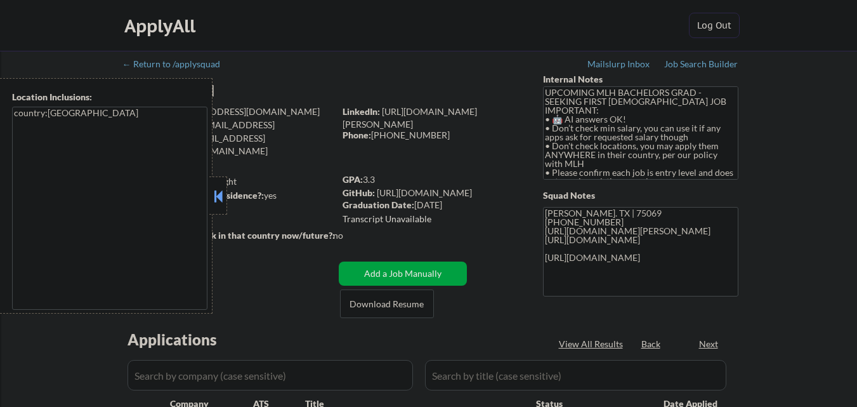
select select ""pending""
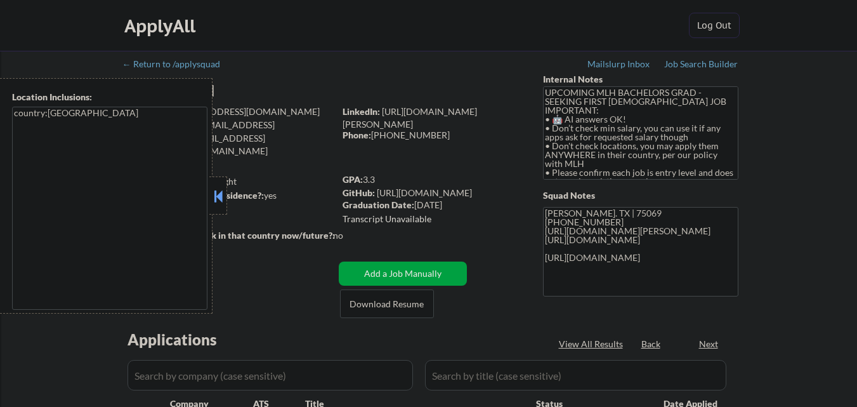
select select ""pending""
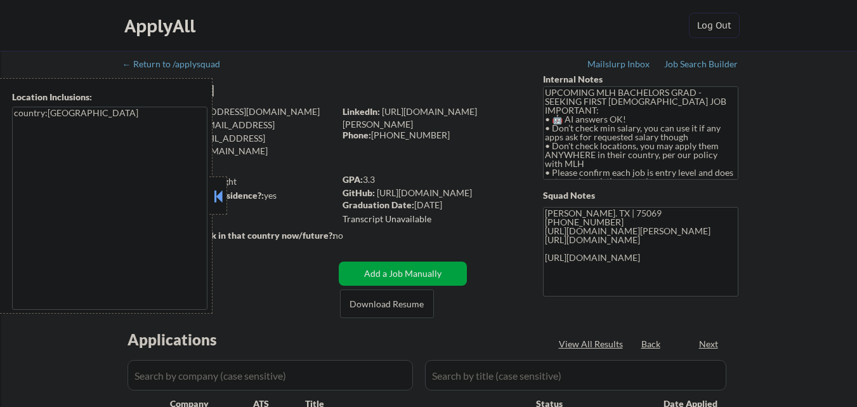
select select ""pending""
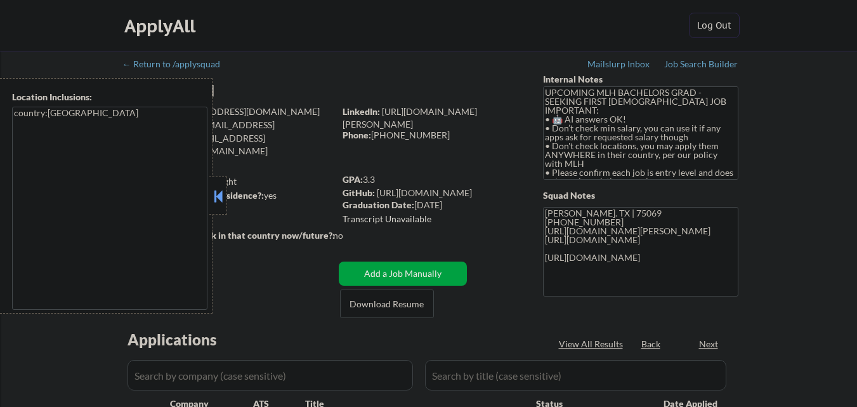
select select ""pending""
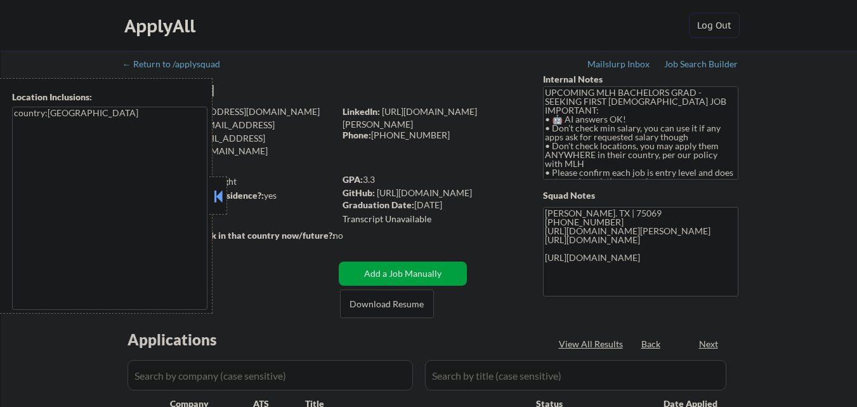
select select ""pending""
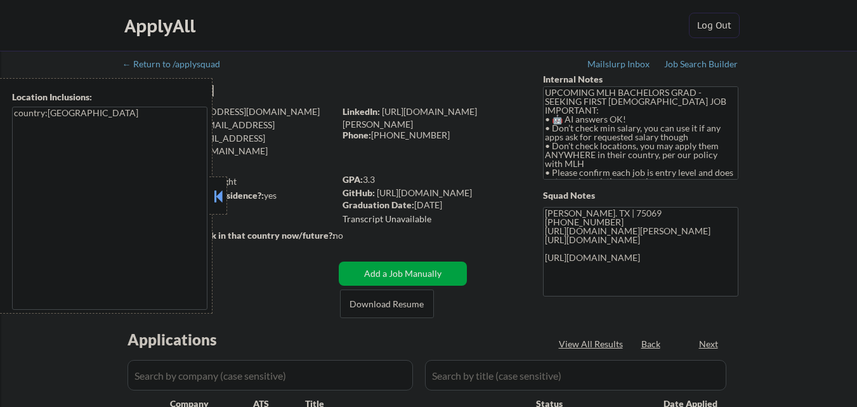
select select ""pending""
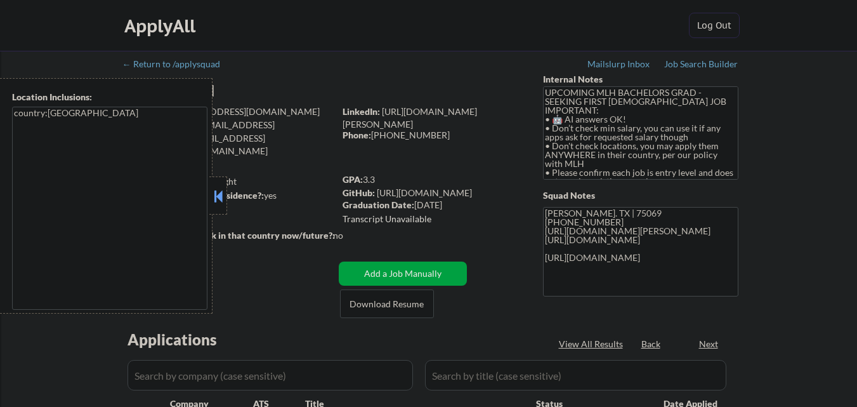
select select ""pending""
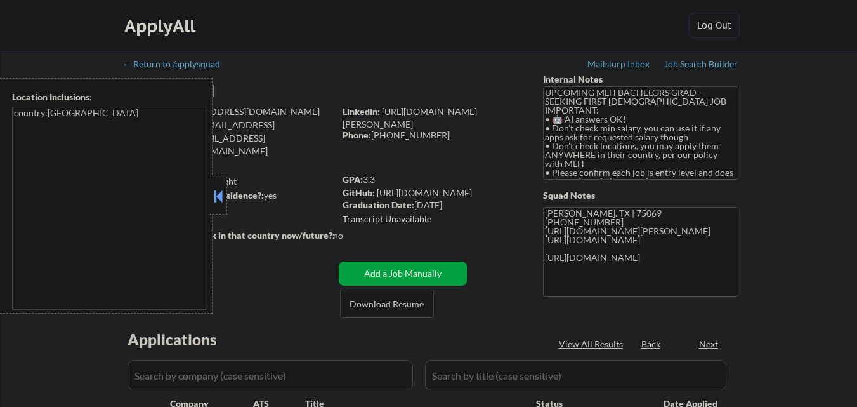
select select ""pending""
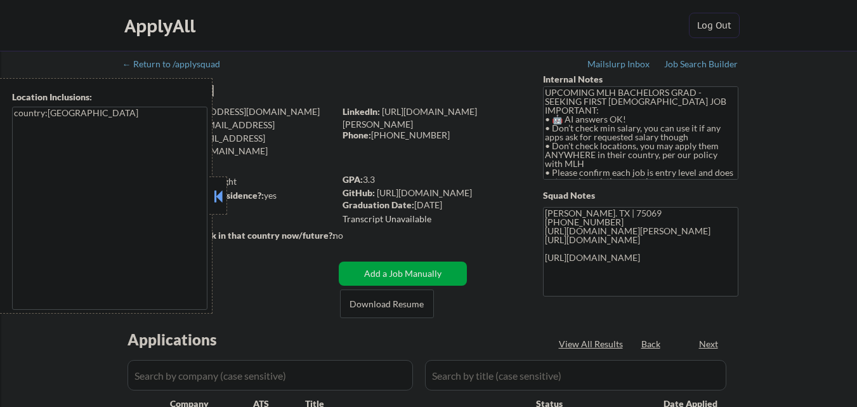
select select ""pending""
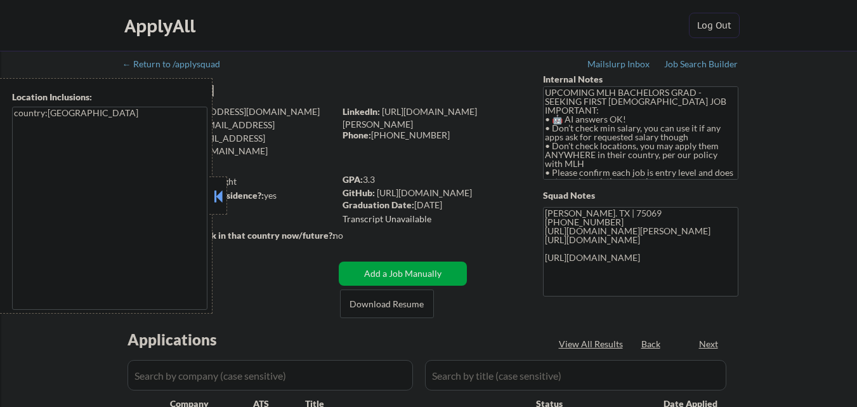
select select ""pending""
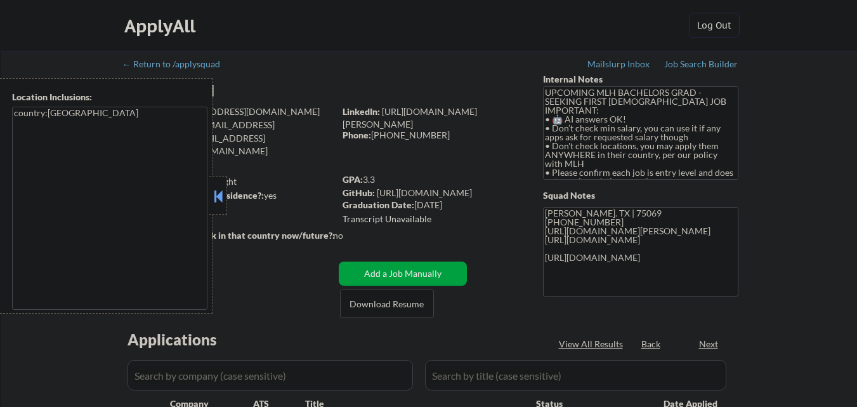
select select ""pending""
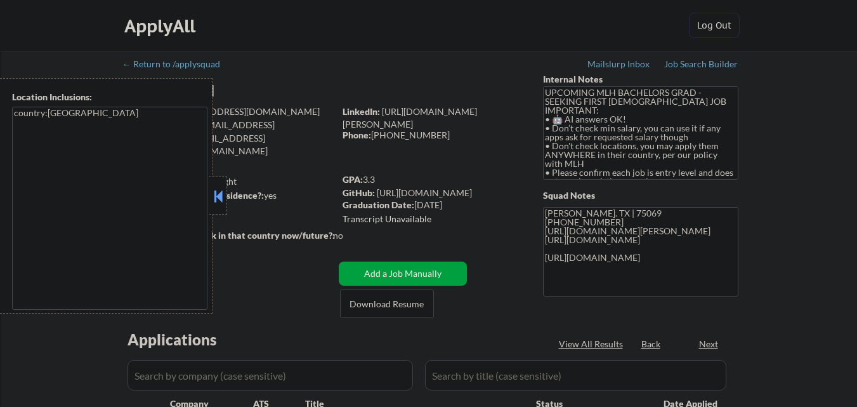
select select ""pending""
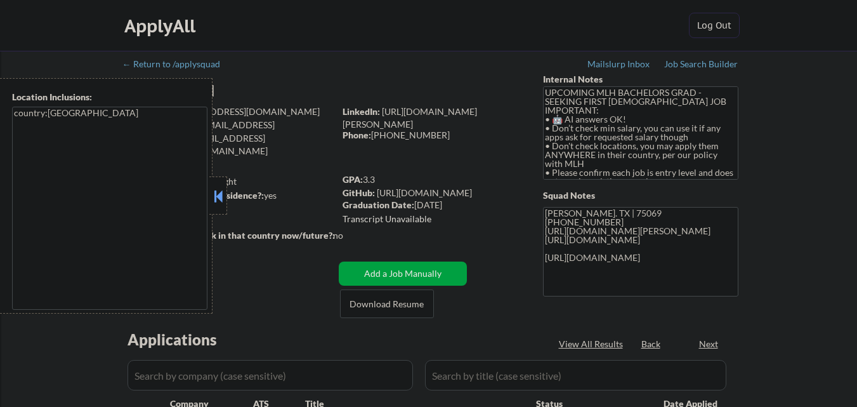
select select ""pending""
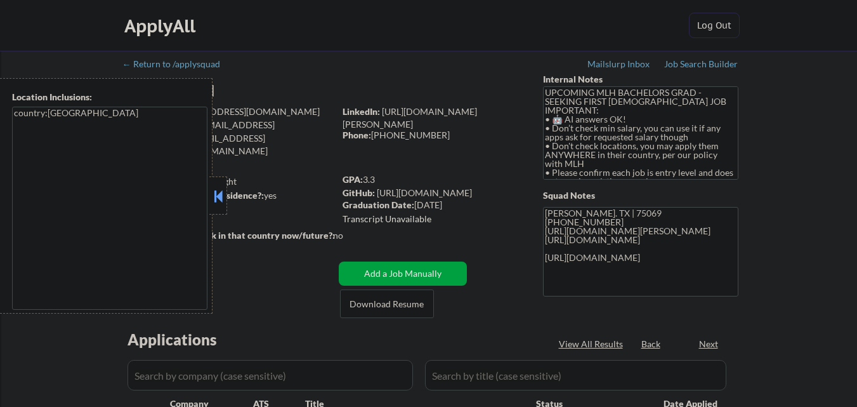
select select ""pending""
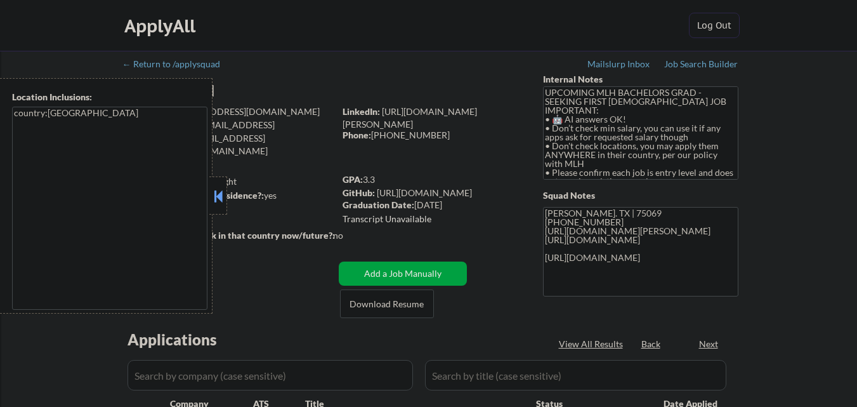
select select ""pending""
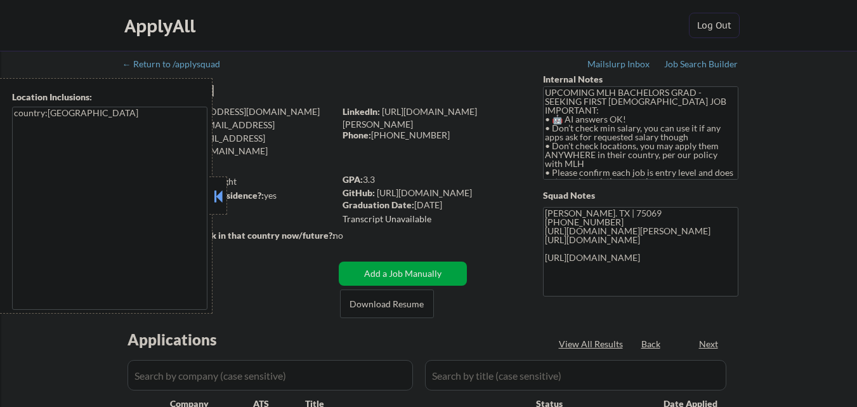
select select ""pending""
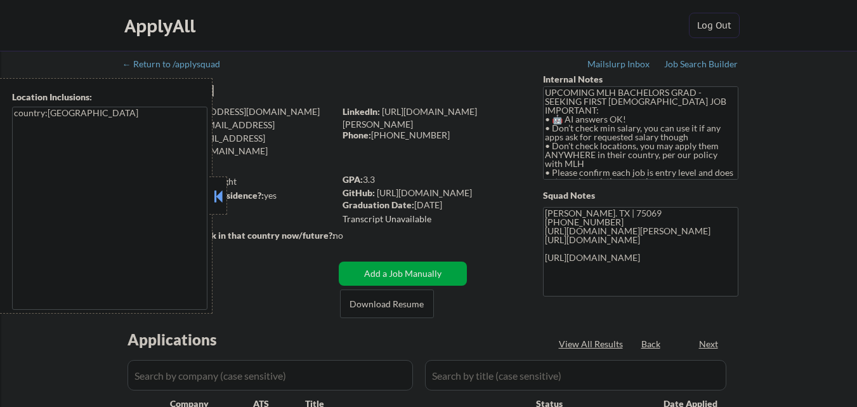
select select ""pending""
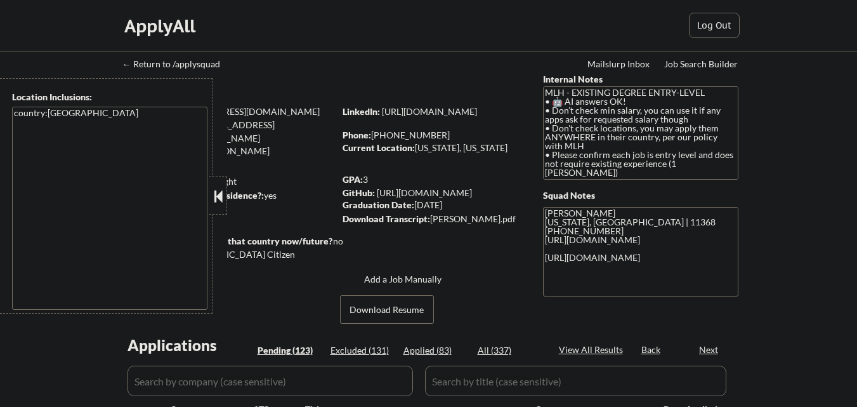
click at [221, 192] on button at bounding box center [218, 195] width 14 height 19
select select ""pending""
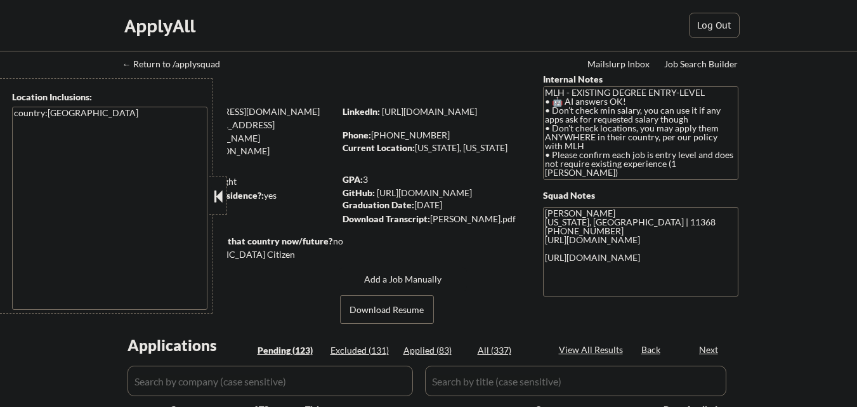
select select ""pending""
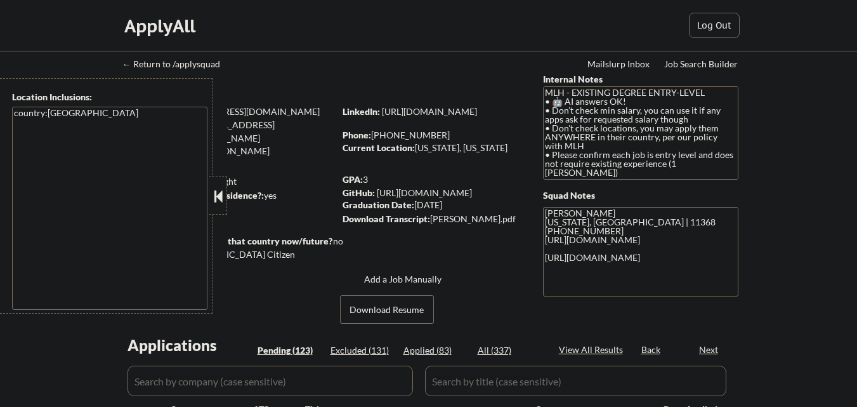
select select ""pending""
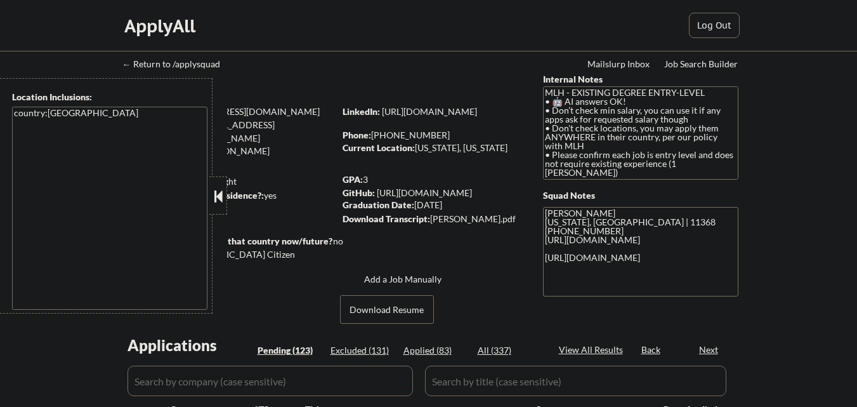
select select ""pending""
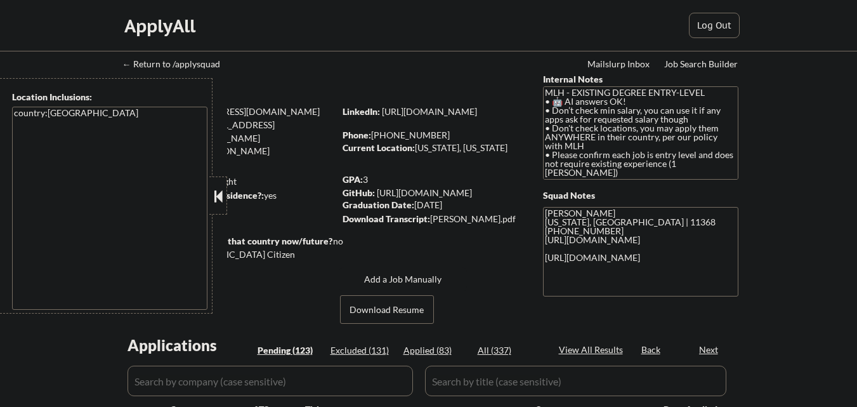
select select ""pending""
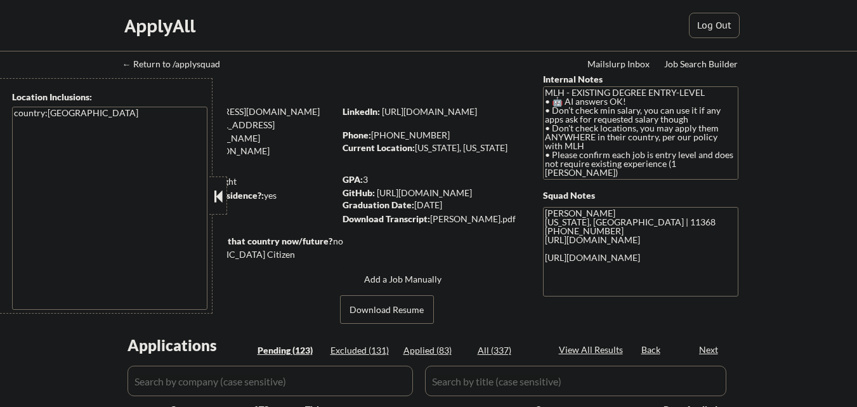
select select ""pending""
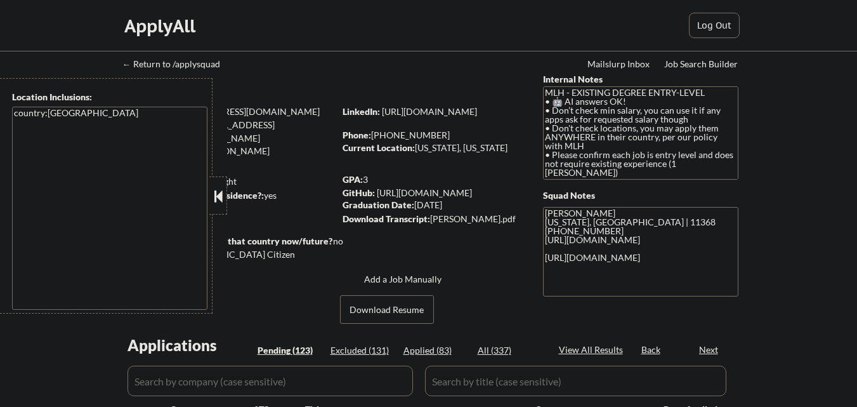
select select ""pending""
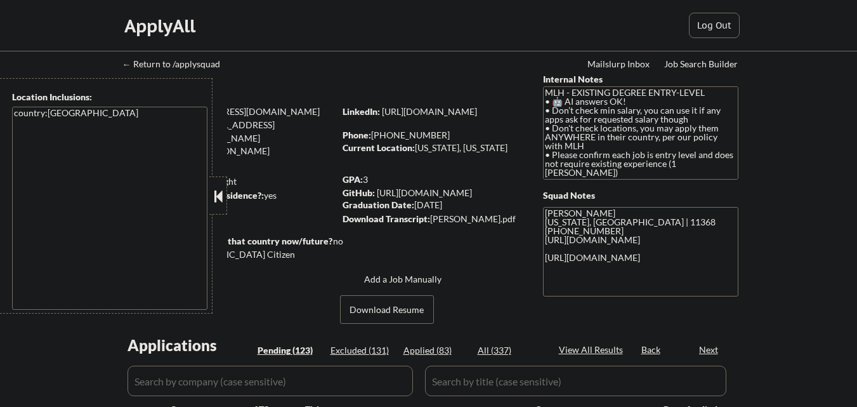
select select ""pending""
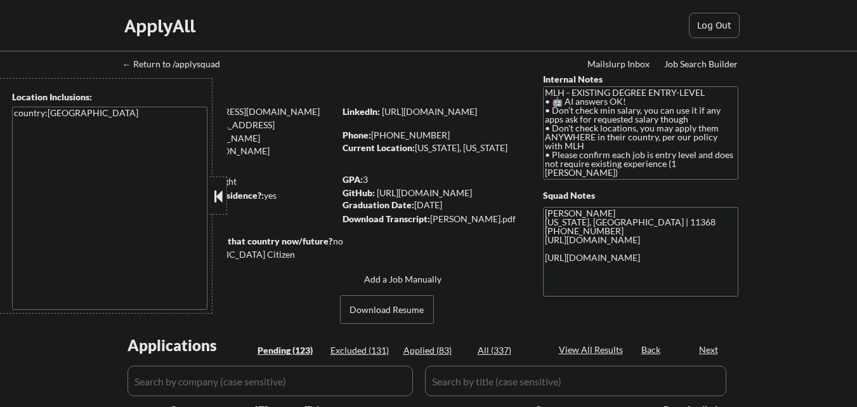
select select ""pending""
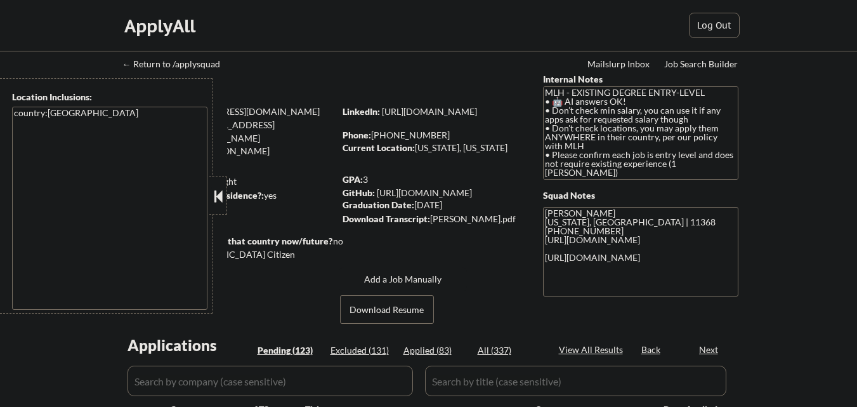
select select ""pending""
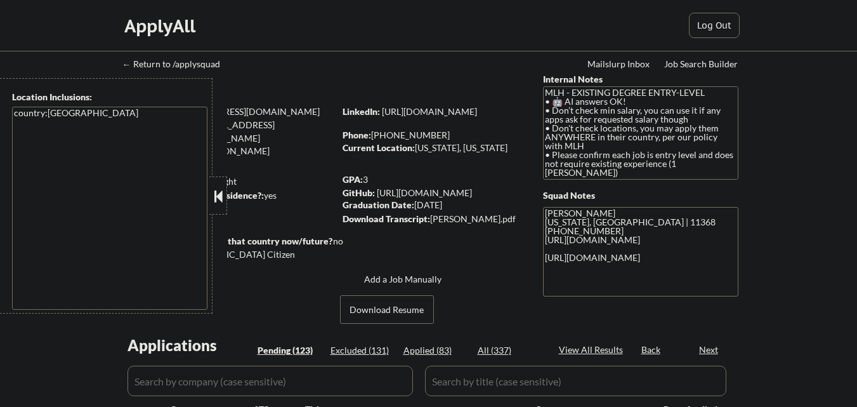
select select ""pending""
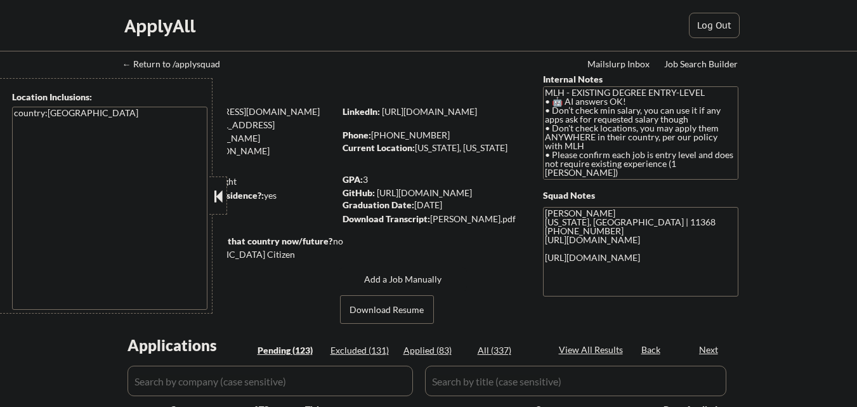
select select ""pending""
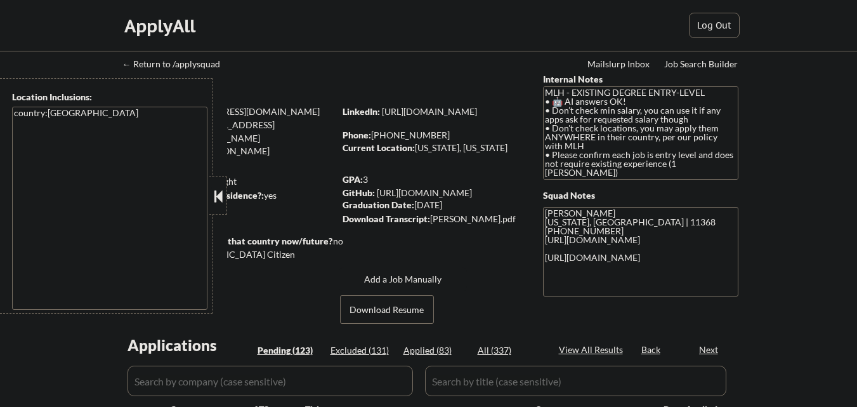
select select ""pending""
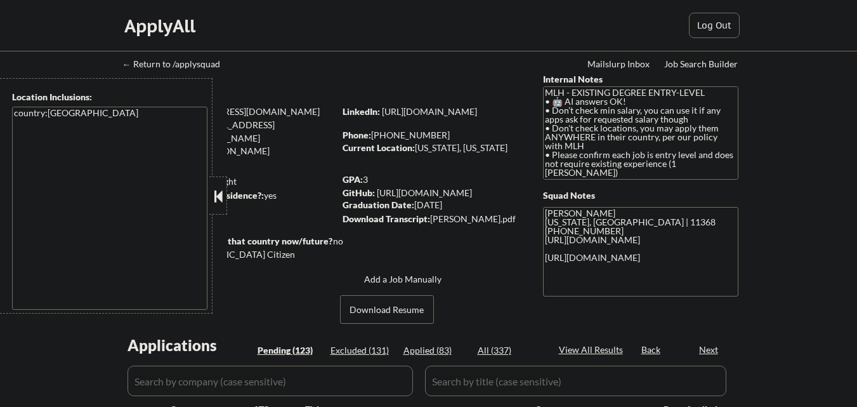
select select ""pending""
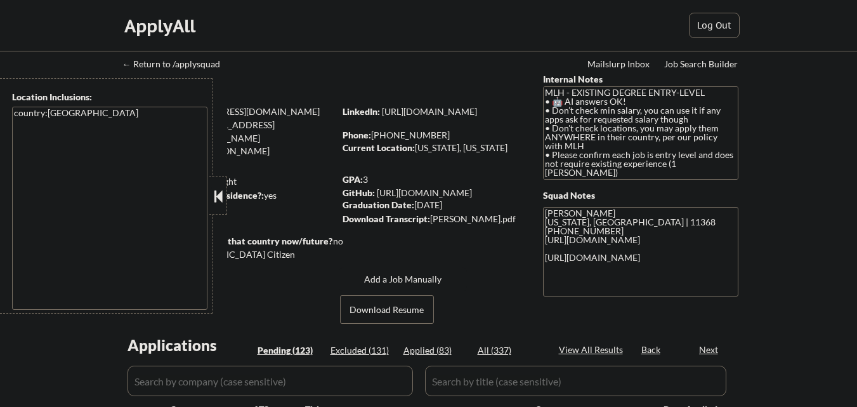
select select ""pending""
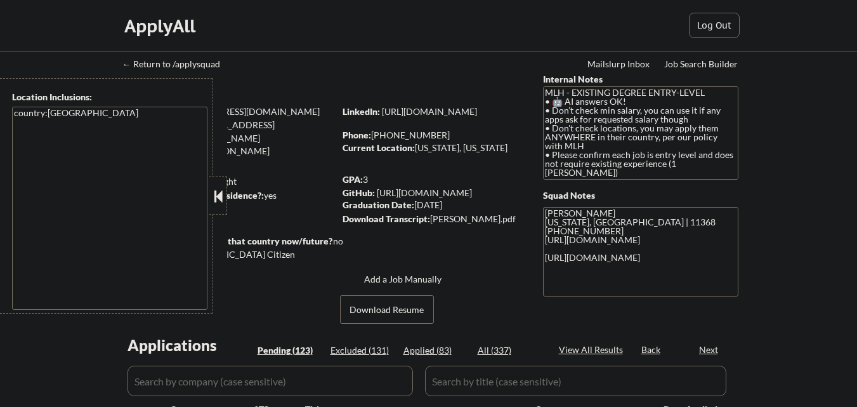
select select ""pending""
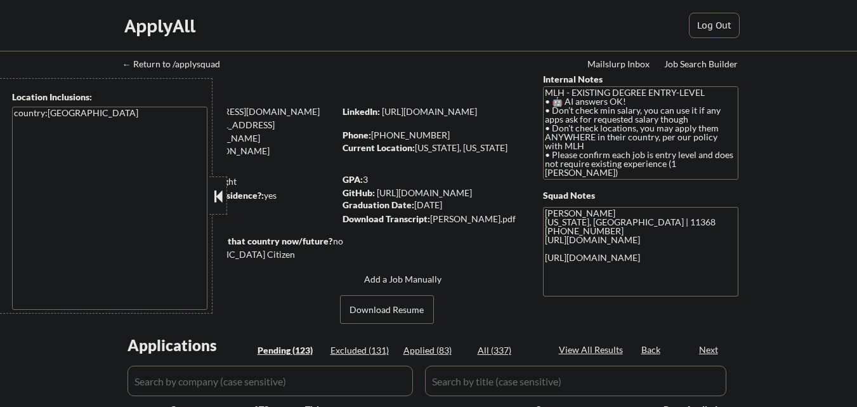
select select ""pending""
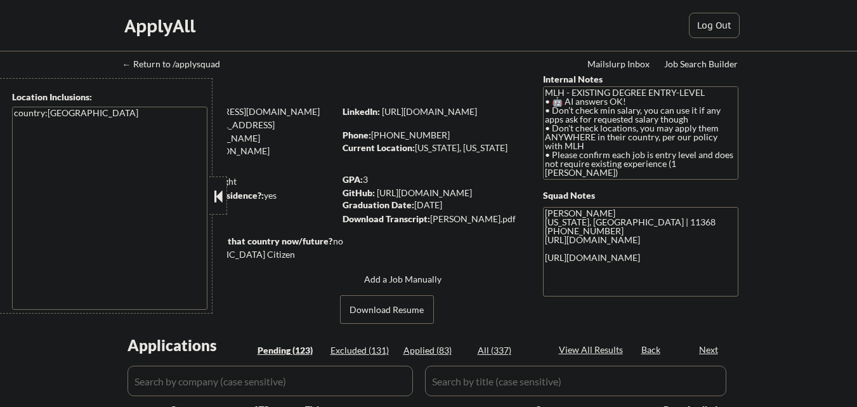
select select ""pending""
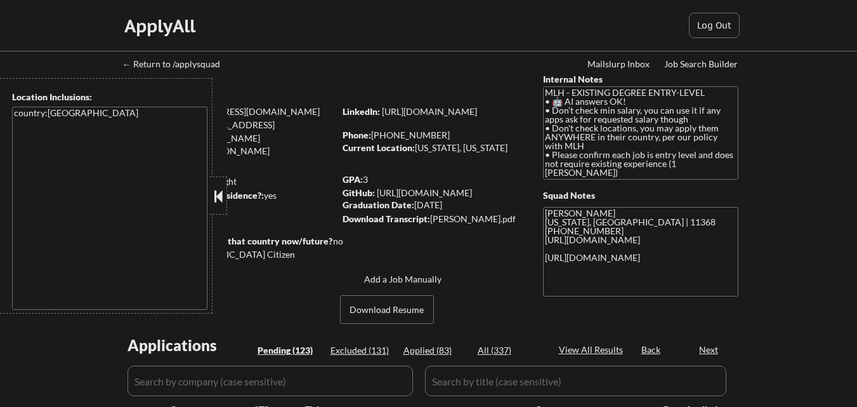
select select ""pending""
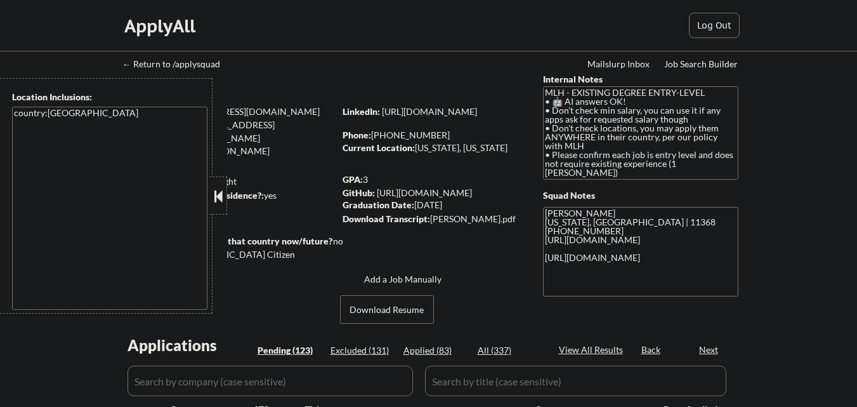
select select ""pending""
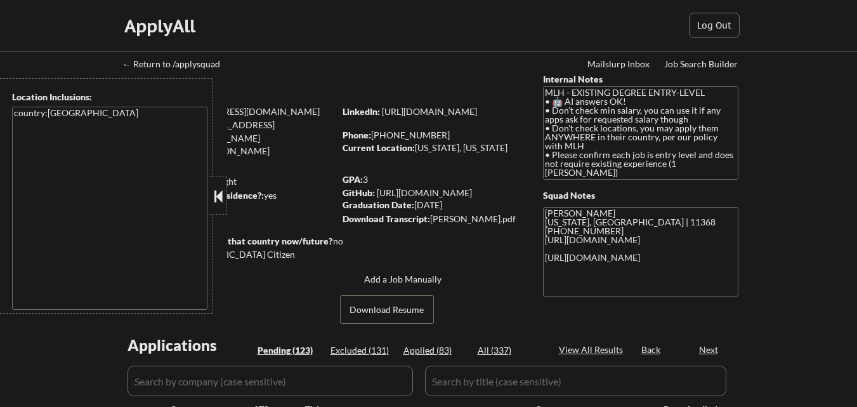
select select ""pending""
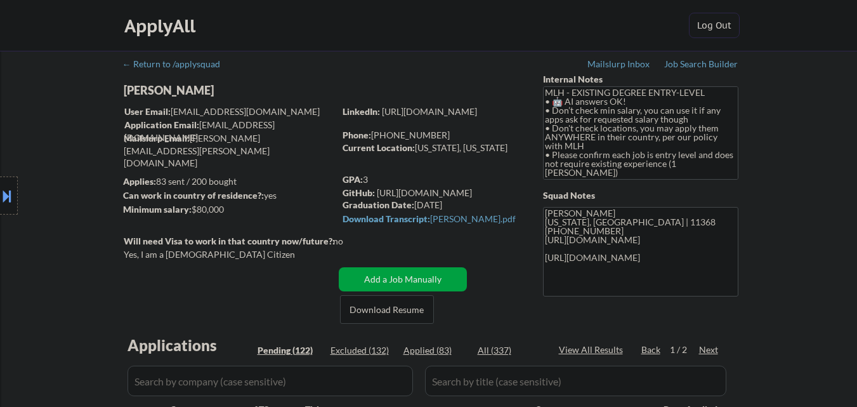
select select ""pending""
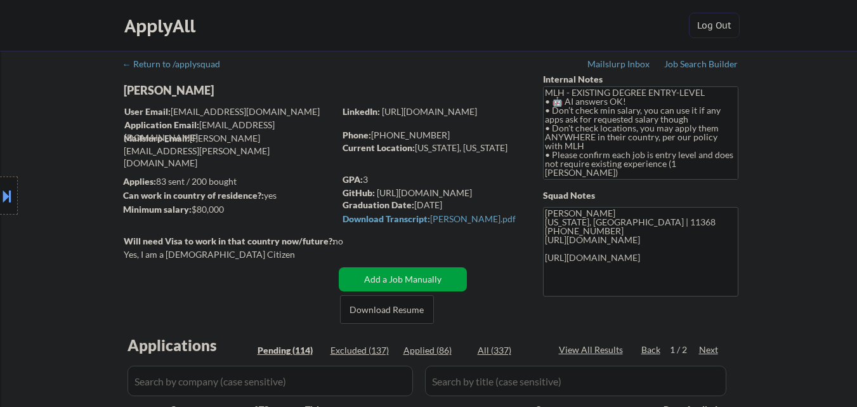
select select ""pending""
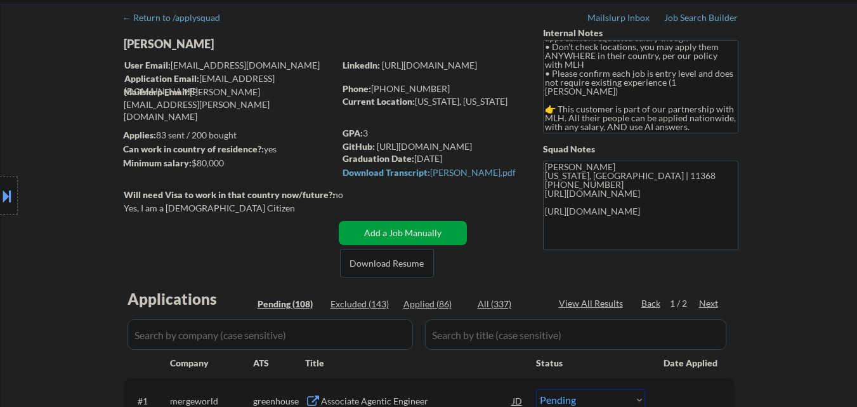
scroll to position [127, 0]
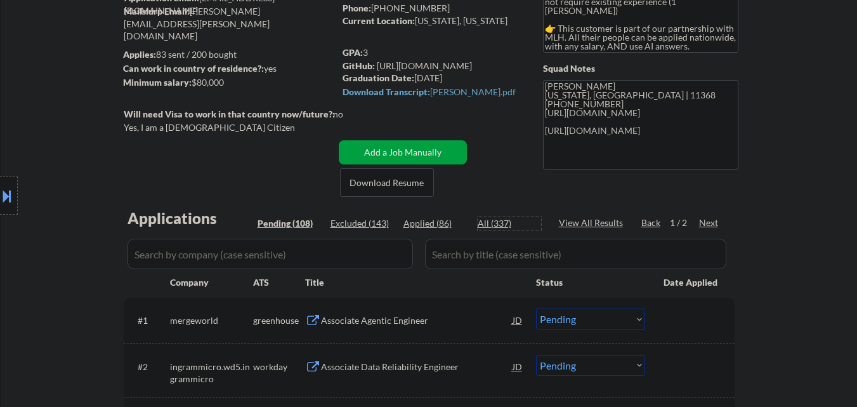
click at [492, 221] on div "All (337)" at bounding box center [509, 223] width 63 height 13
select select ""applied""
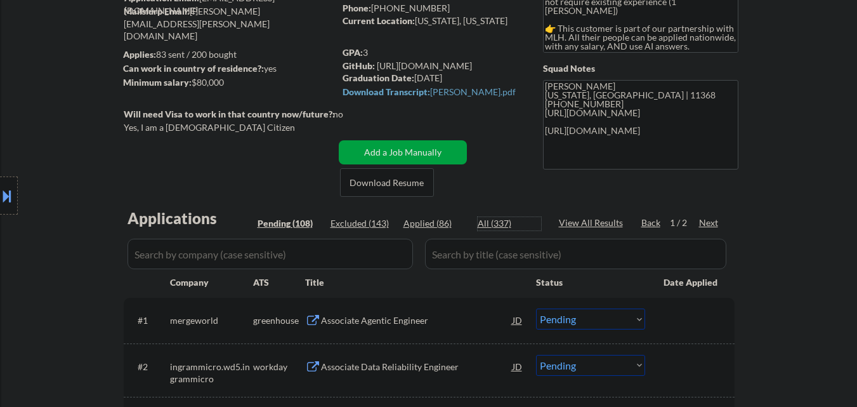
select select ""applied""
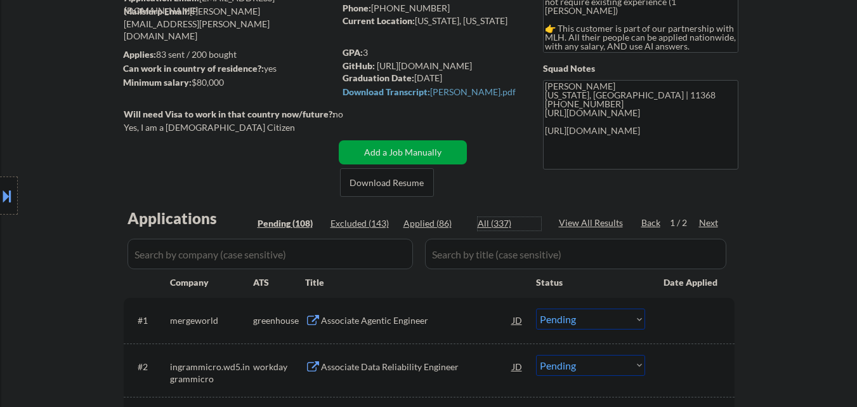
select select ""applied""
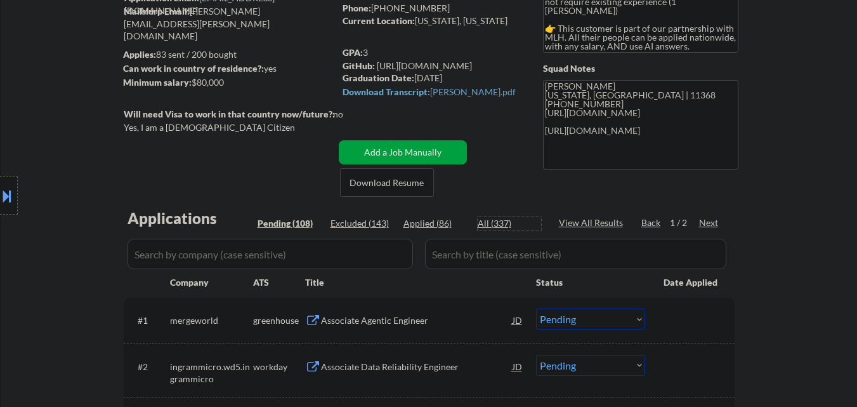
select select ""applied""
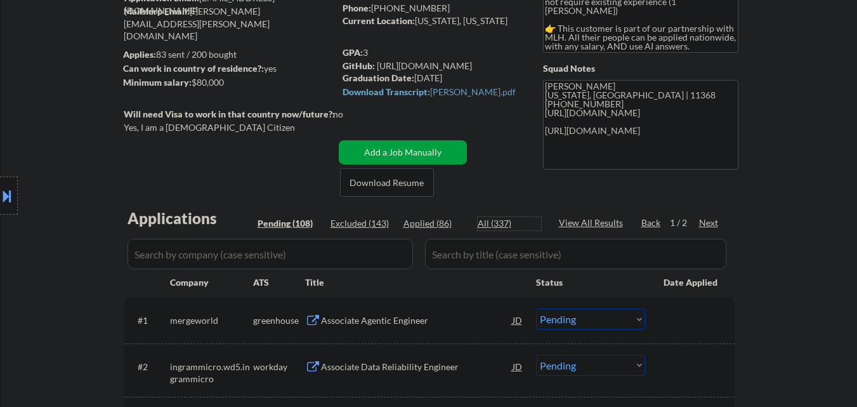
select select ""applied""
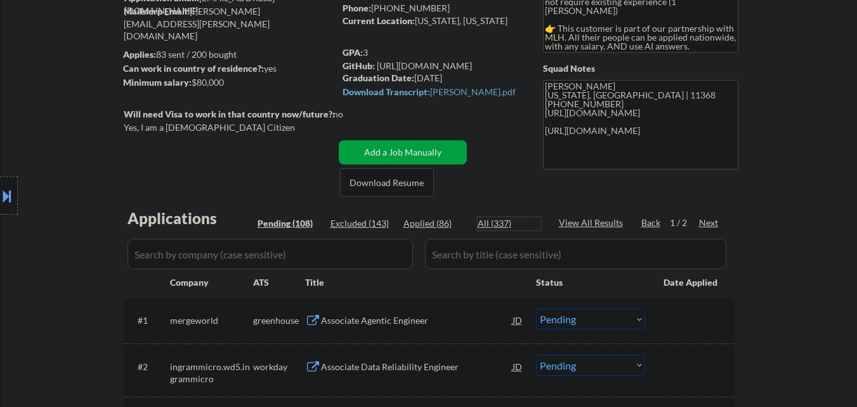
select select ""applied""
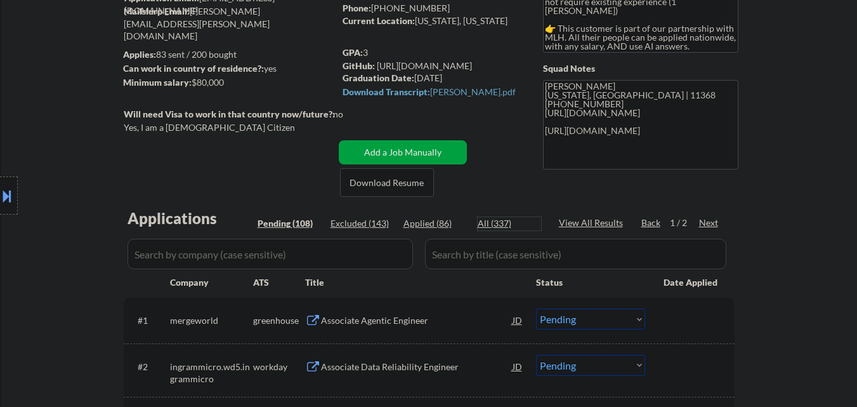
select select ""applied""
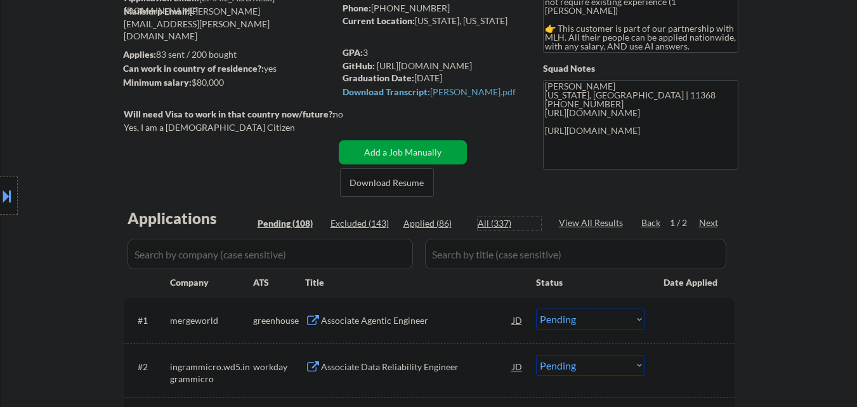
select select ""applied""
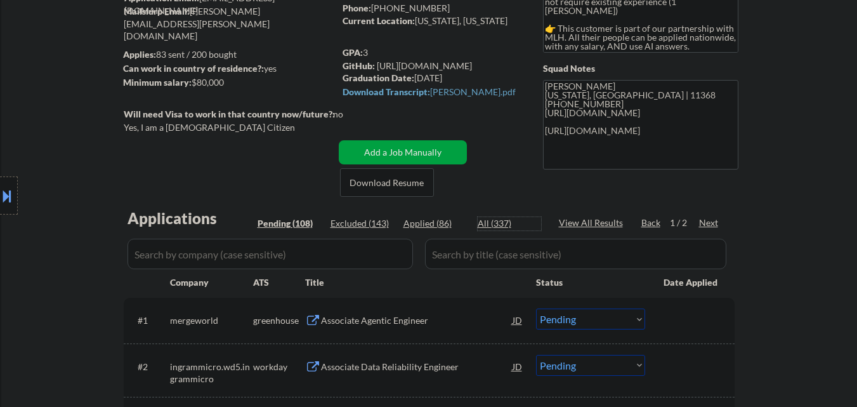
select select ""applied""
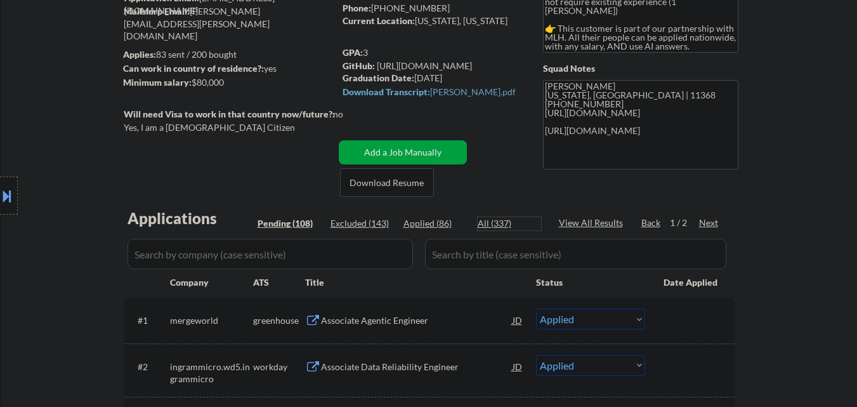
select select ""applied""
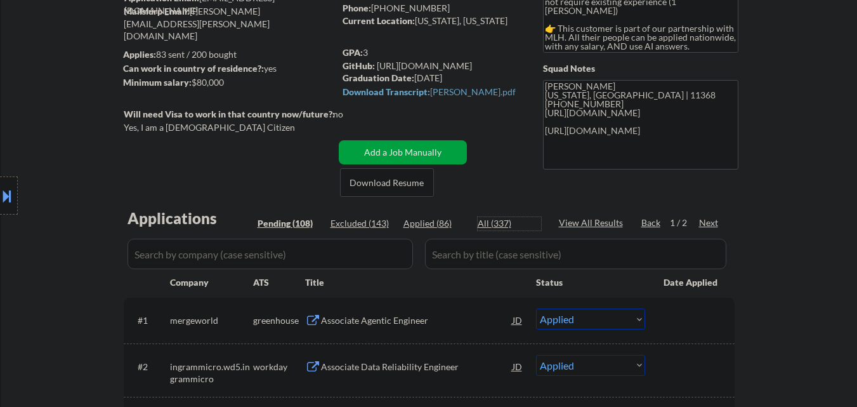
select select ""applied""
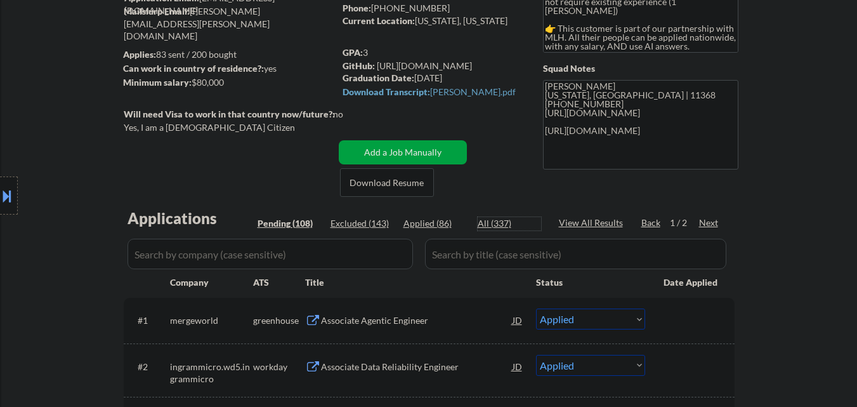
select select ""applied""
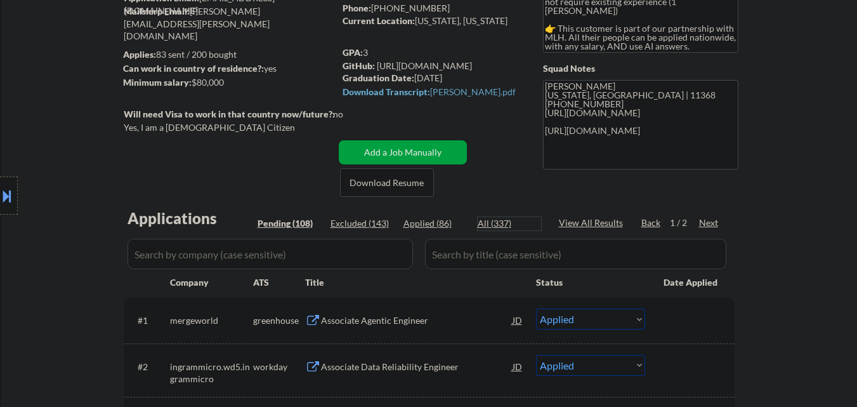
select select ""applied""
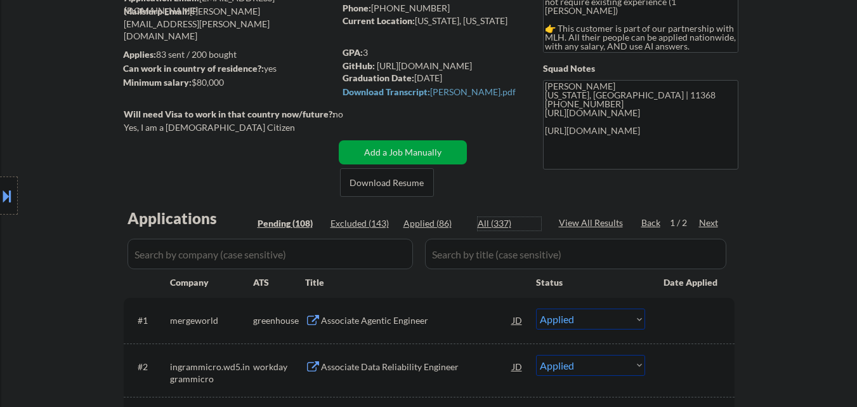
select select ""applied""
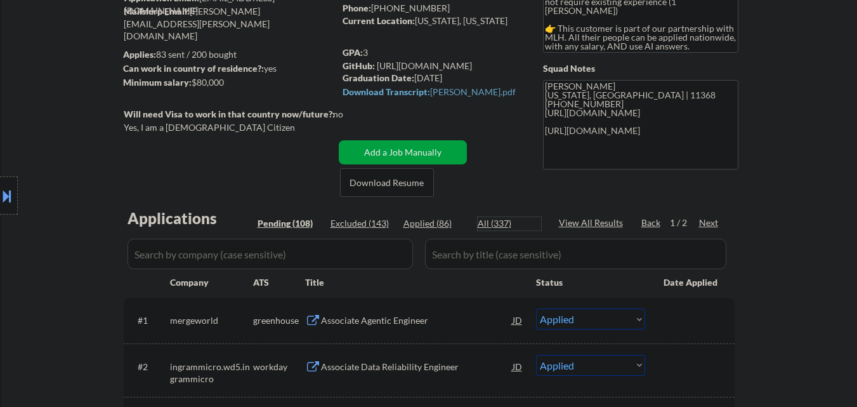
select select ""applied""
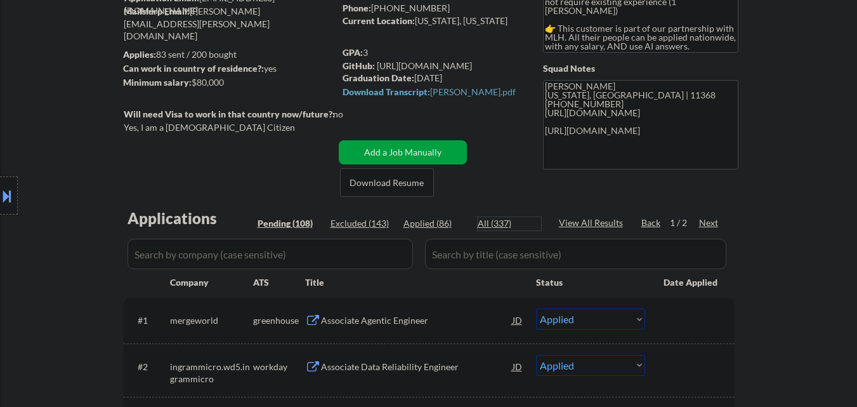
select select ""applied""
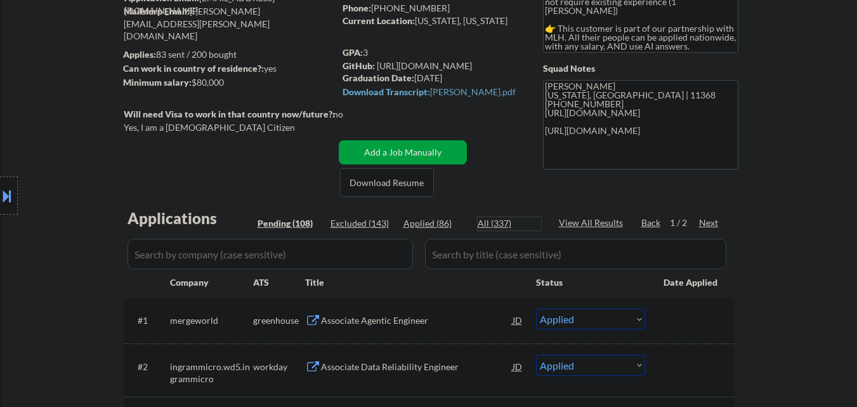
select select ""applied""
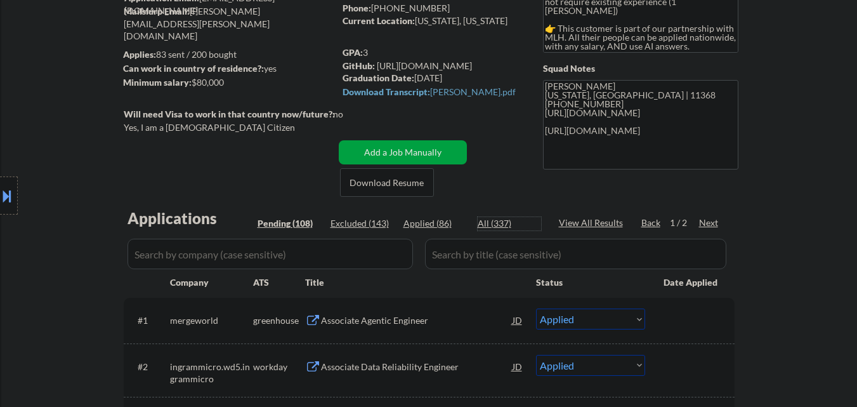
select select ""applied""
select select ""excluded__expired_""
select select ""excluded__other_""
select select ""excluded__bad_match_""
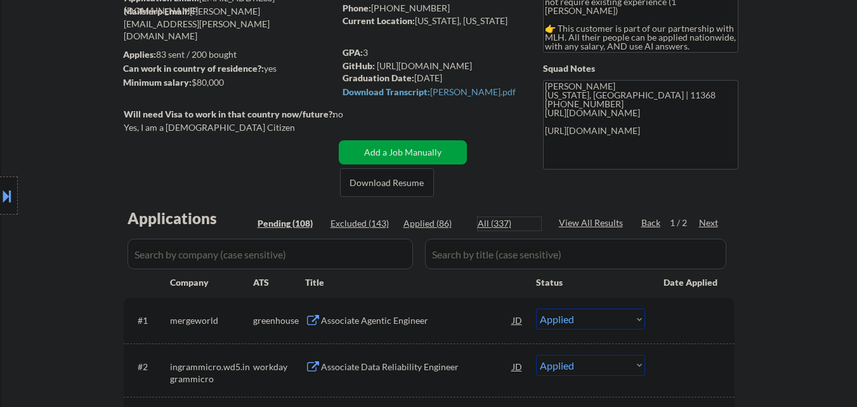
select select ""excluded__expired_""
select select ""excluded__bad_match_""
click at [283, 261] on input "input" at bounding box center [269, 254] width 285 height 30
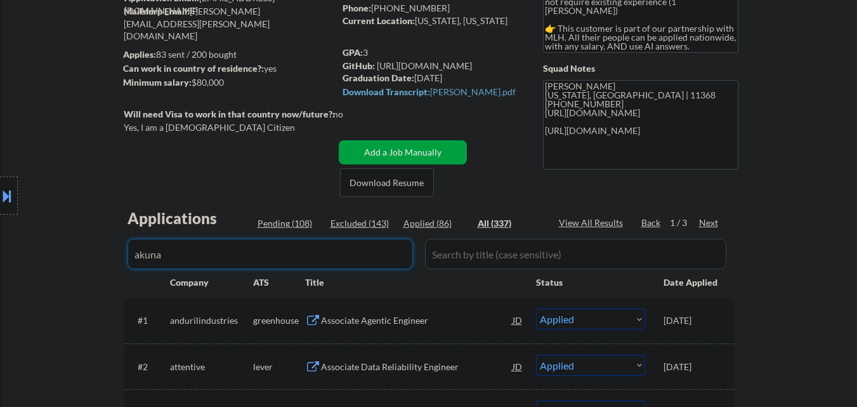
click at [95, 269] on div "Location Inclusions: country:[GEOGRAPHIC_DATA]" at bounding box center [113, 195] width 227 height 235
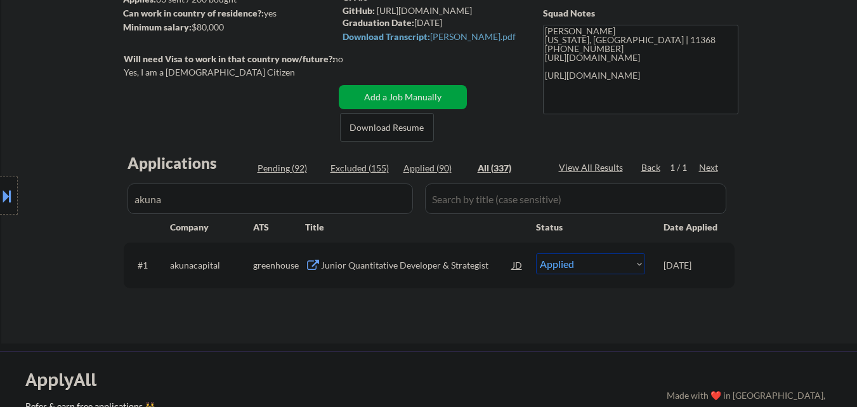
scroll to position [190, 0]
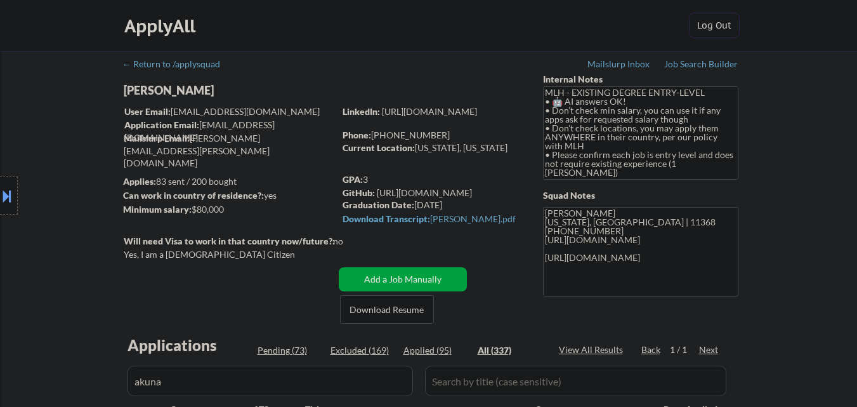
select select ""applied""
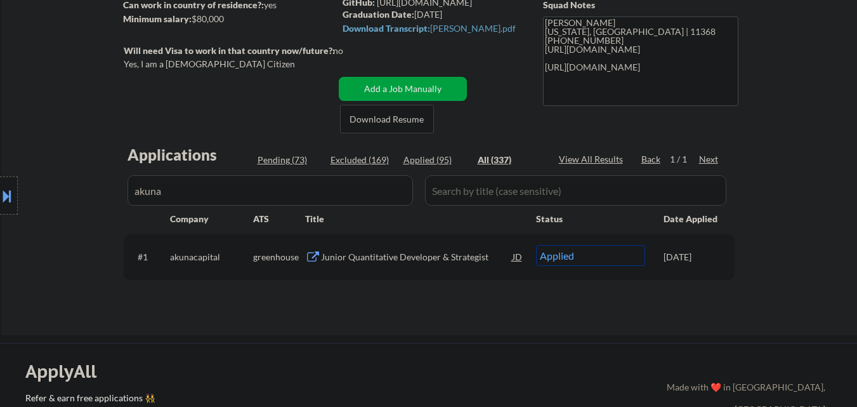
scroll to position [44, 0]
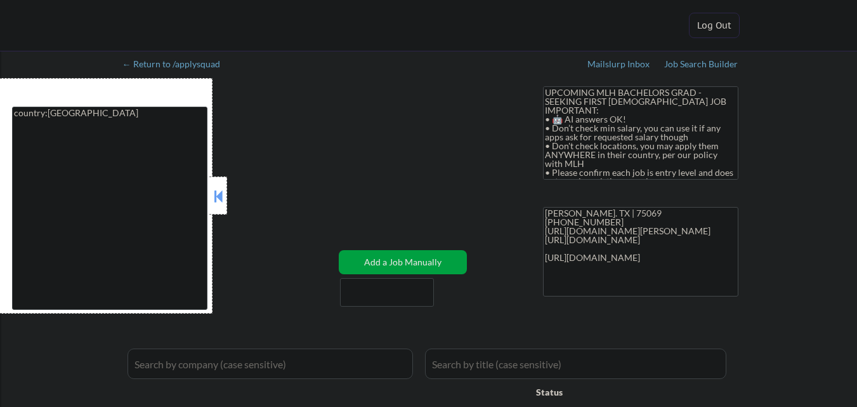
select select ""applied""
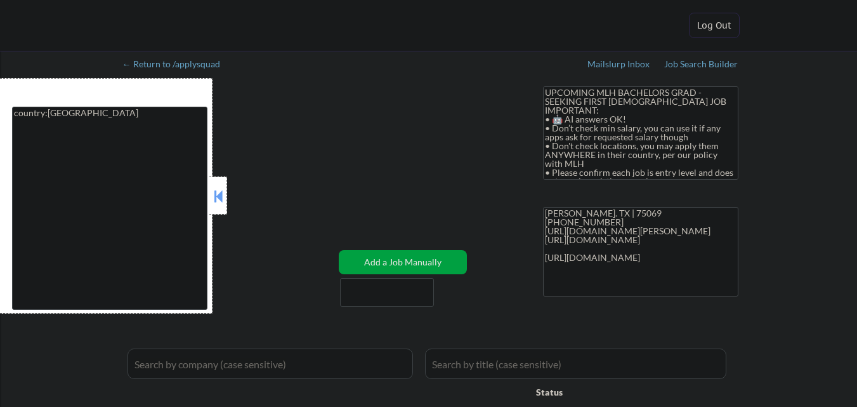
select select ""applied""
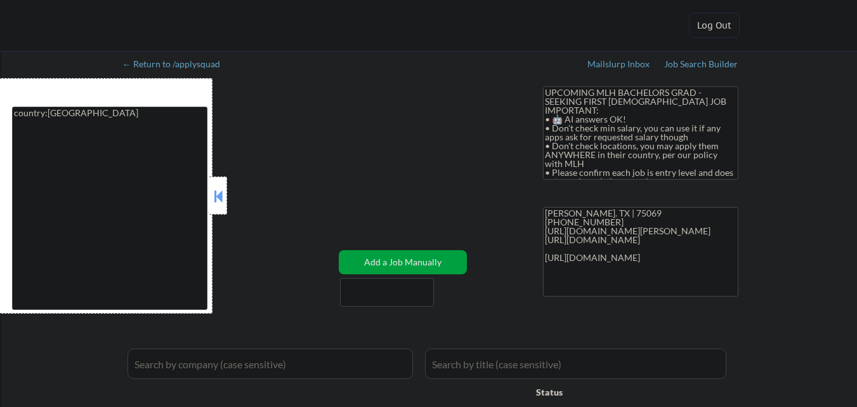
select select ""applied""
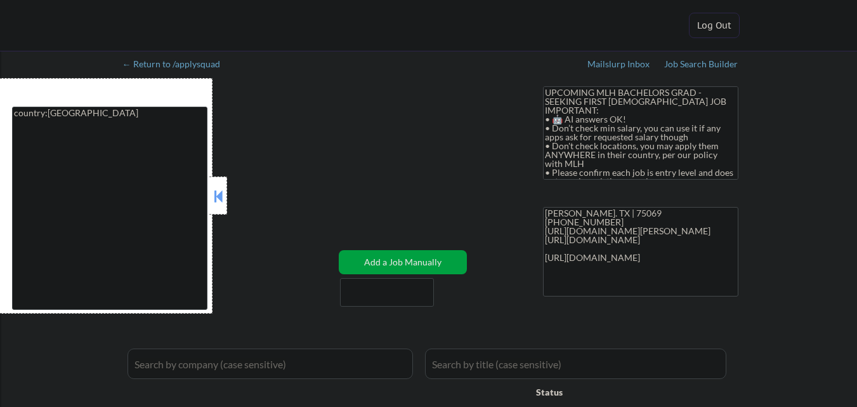
select select ""applied""
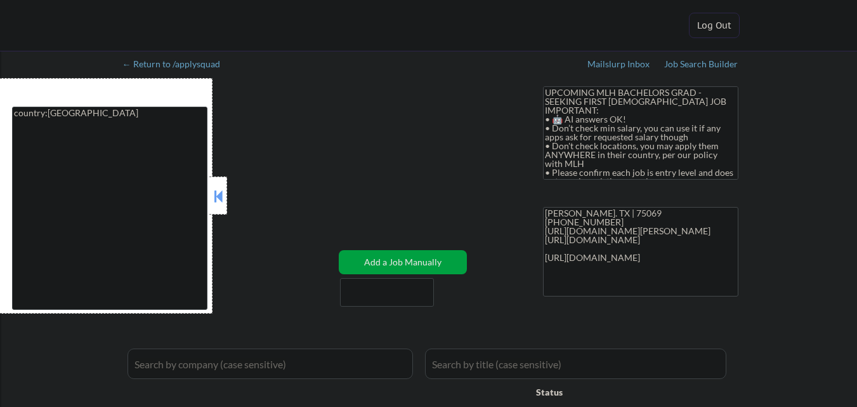
select select ""applied""
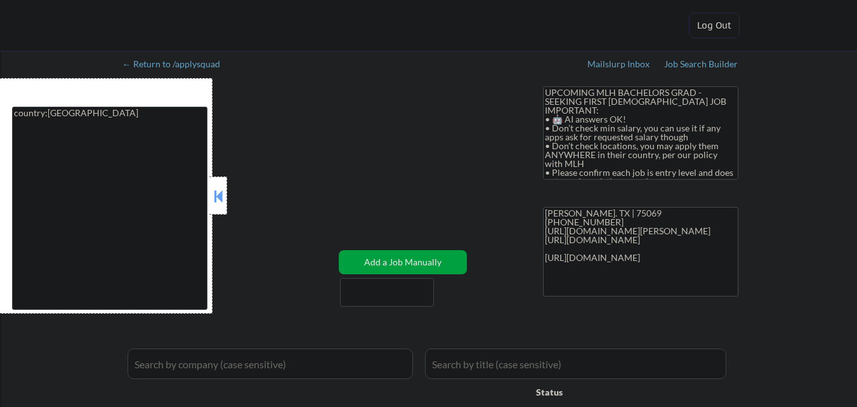
select select ""applied""
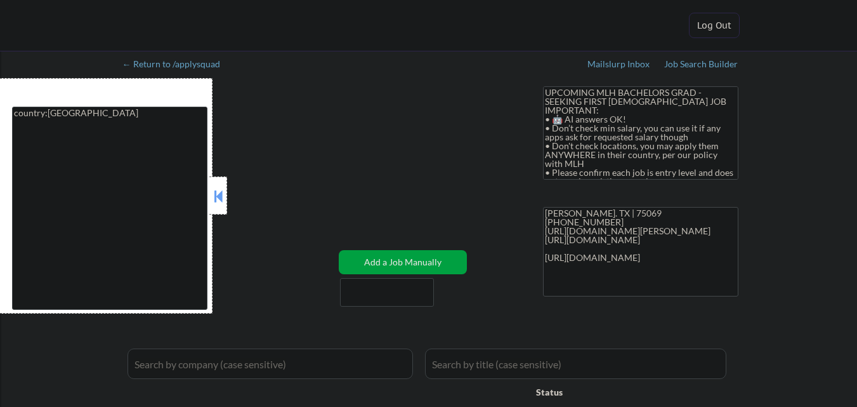
select select ""applied""
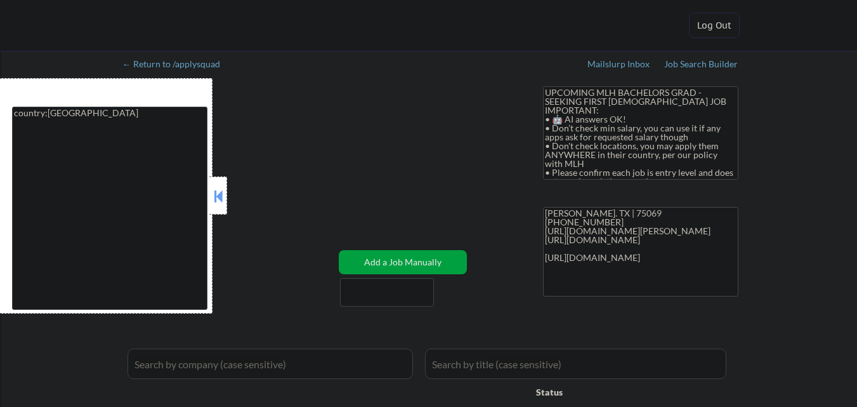
select select ""applied""
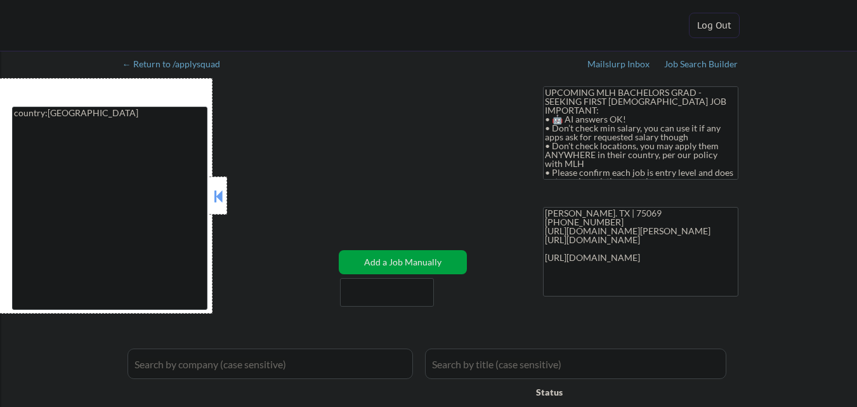
select select ""applied""
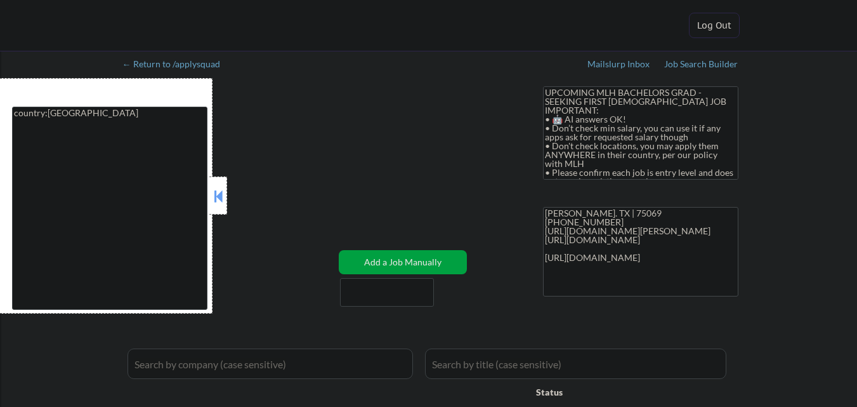
select select ""applied""
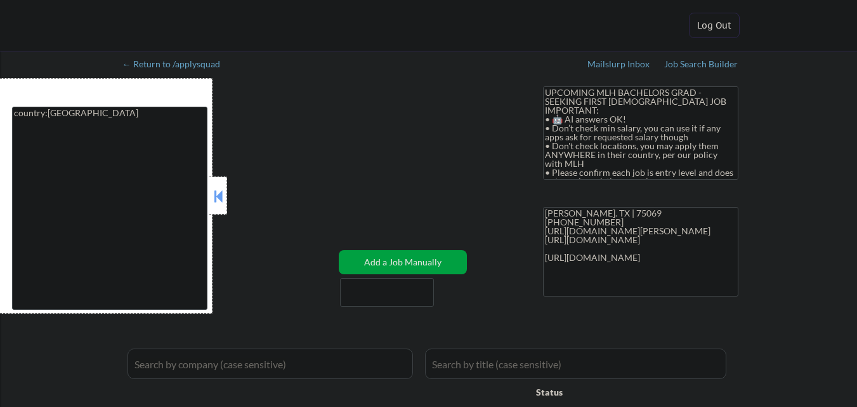
select select ""applied""
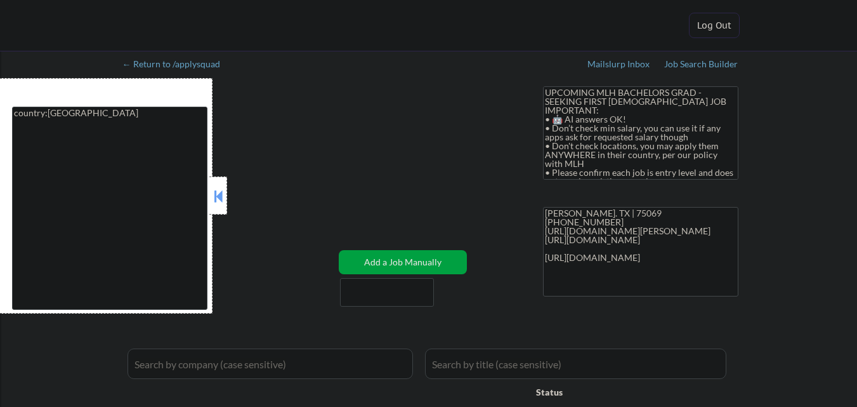
select select ""applied""
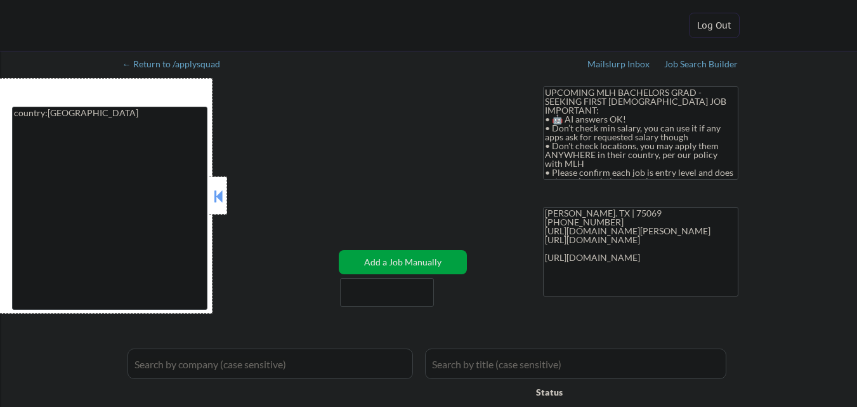
select select ""applied""
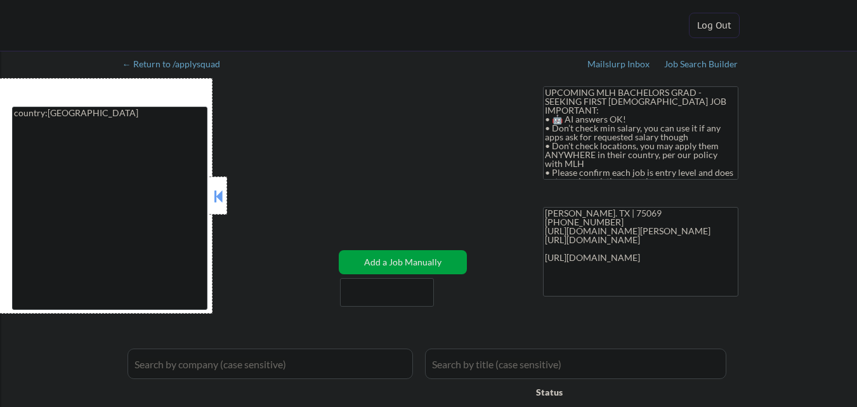
select select ""applied""
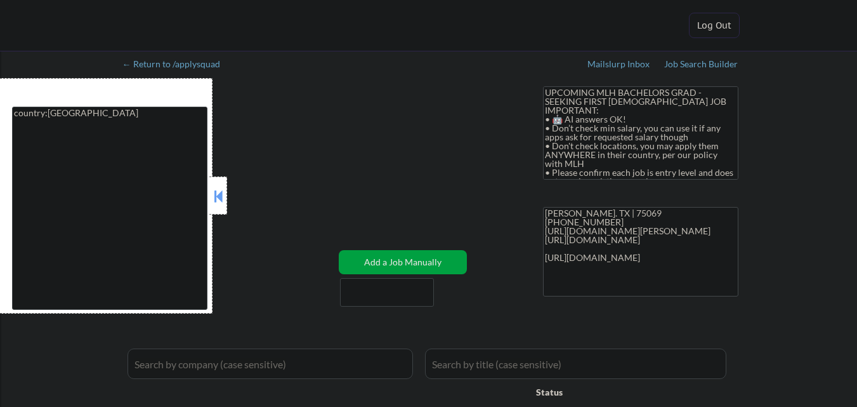
select select ""applied""
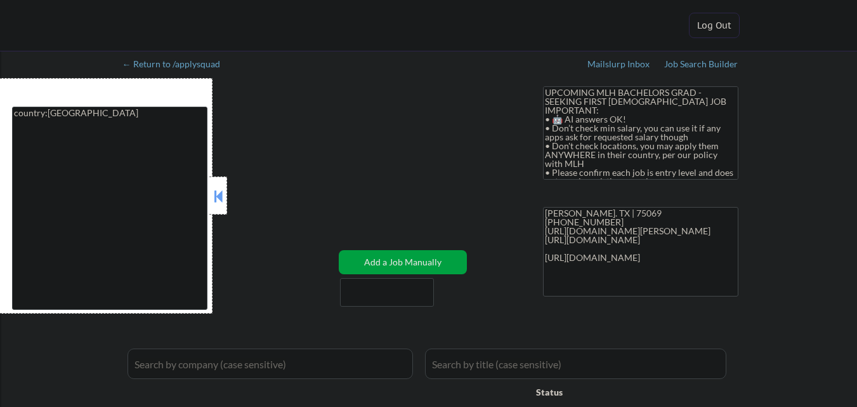
select select ""applied""
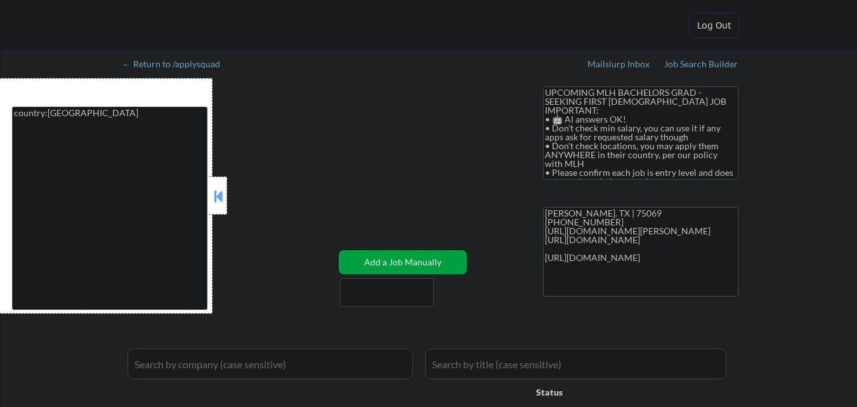
select select ""applied""
select select ""excluded__expired_""
select select ""excluded__bad_match_""
select select ""pending""
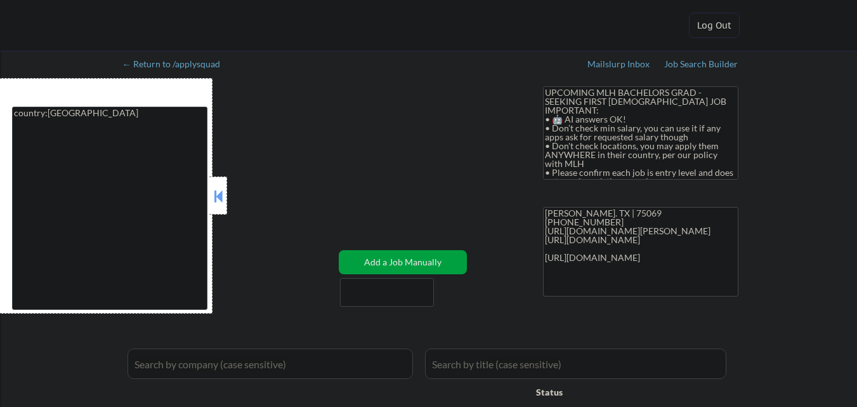
select select ""excluded__expired_""
select select ""excluded__bad_match_""
select select ""excluded__expired_""
select select ""excluded__bad_match_""
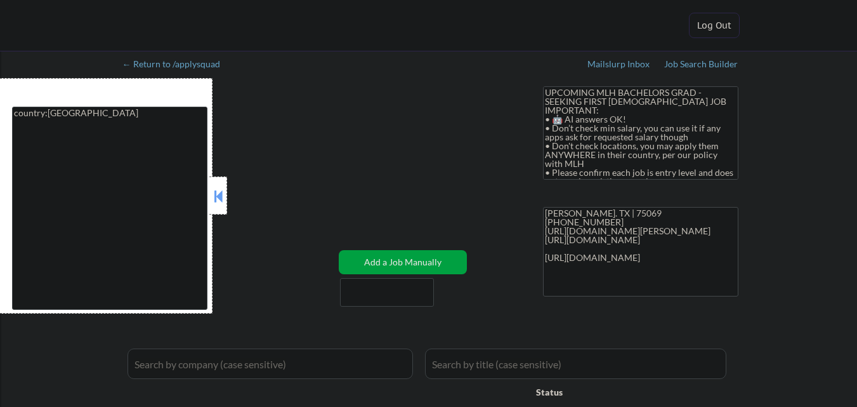
select select ""excluded__expired_""
select select ""excluded__bad_match_""
select select ""excluded__expired_""
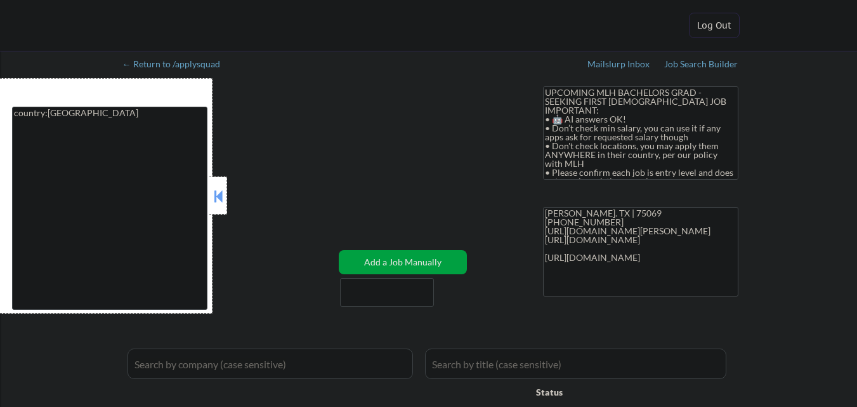
select select ""excluded__expired_""
select select ""excluded__bad_match_""
select select ""excluded__expired_""
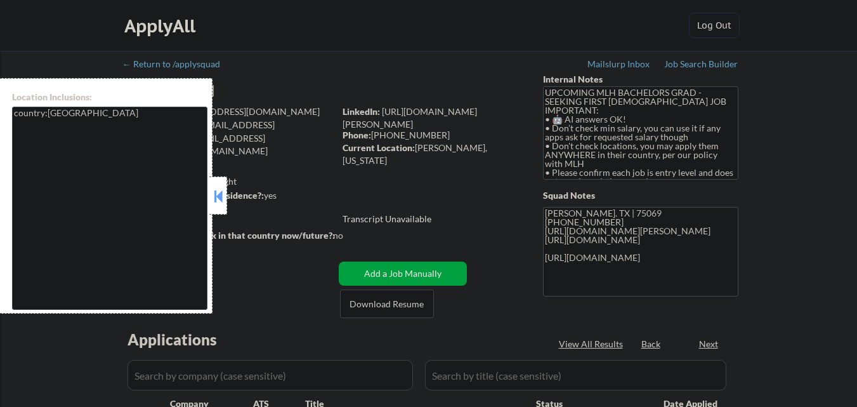
select select ""pending""
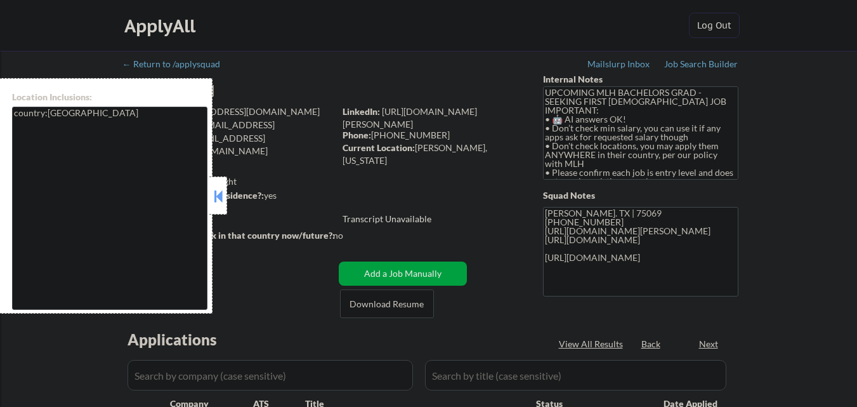
select select ""pending""
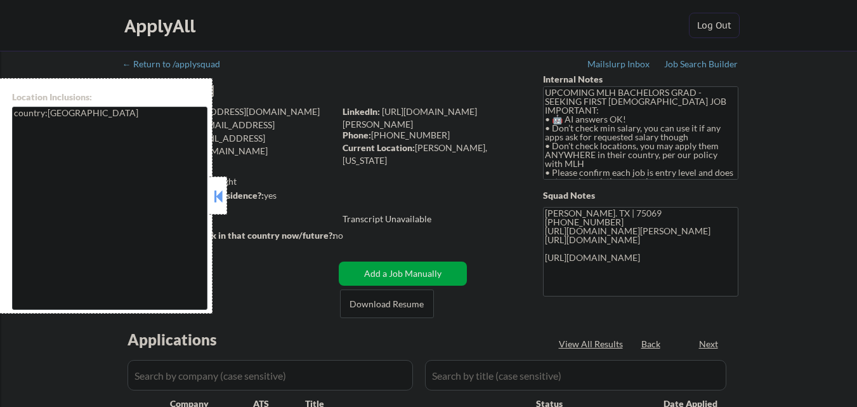
select select ""pending""
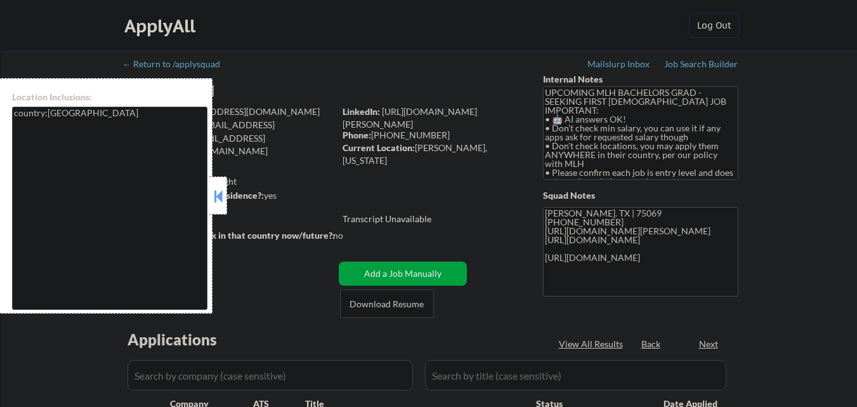
select select ""pending""
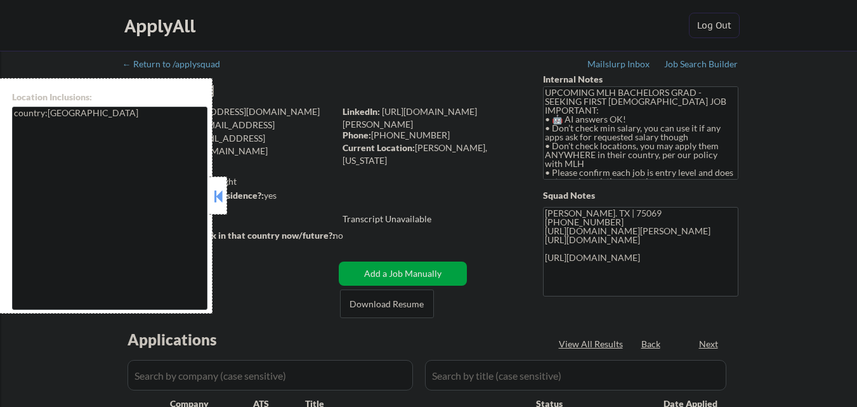
select select ""pending""
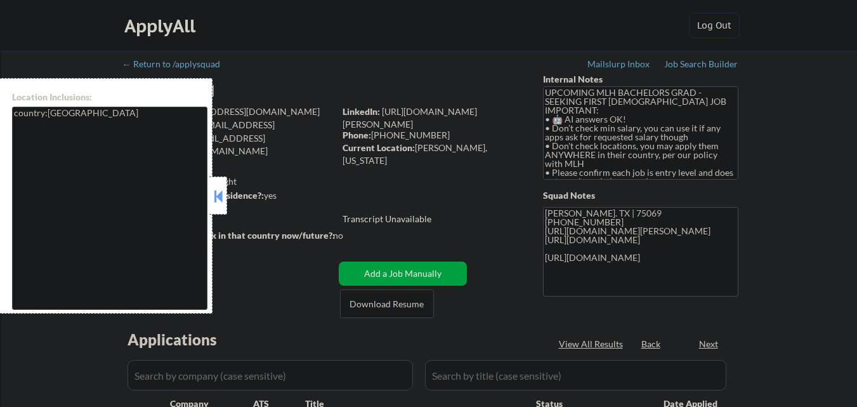
select select ""pending""
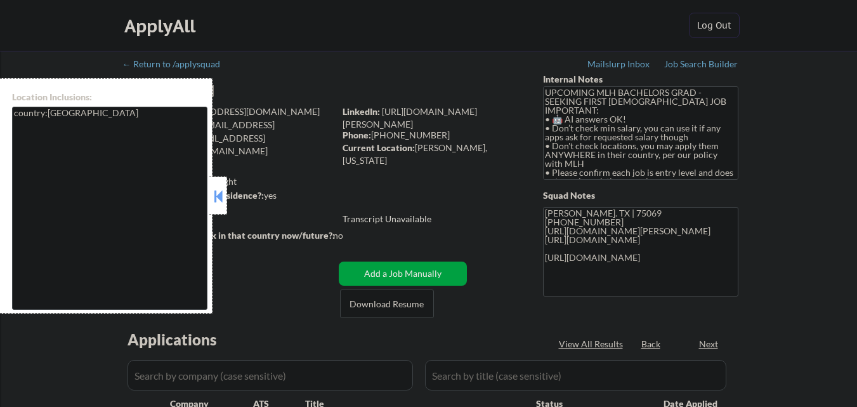
select select ""pending""
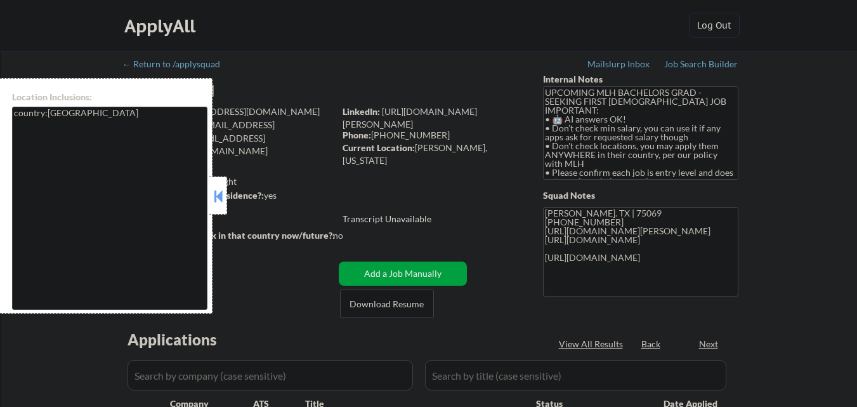
select select ""pending""
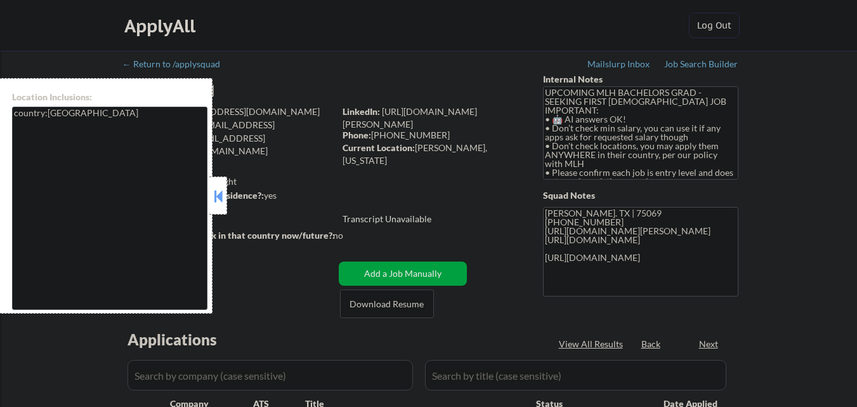
select select ""pending""
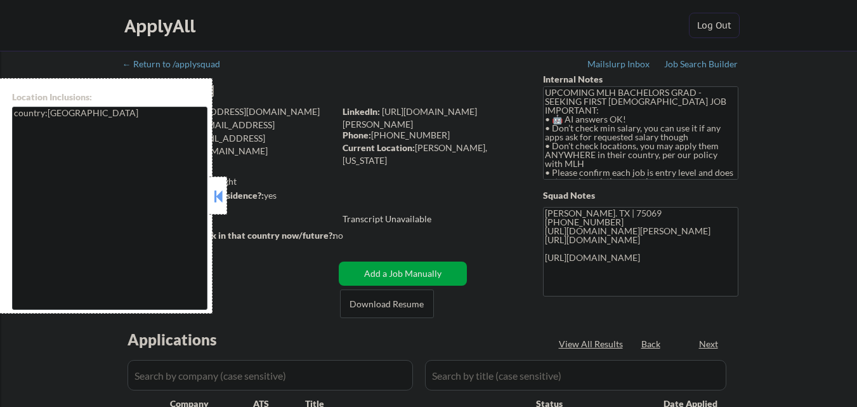
select select ""pending""
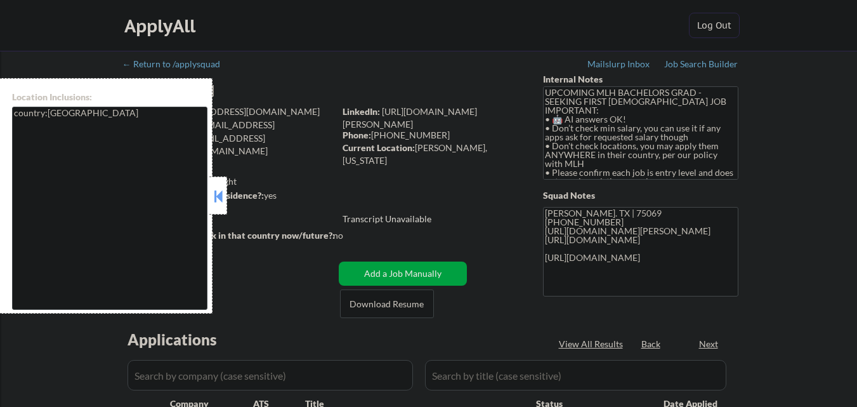
select select ""pending""
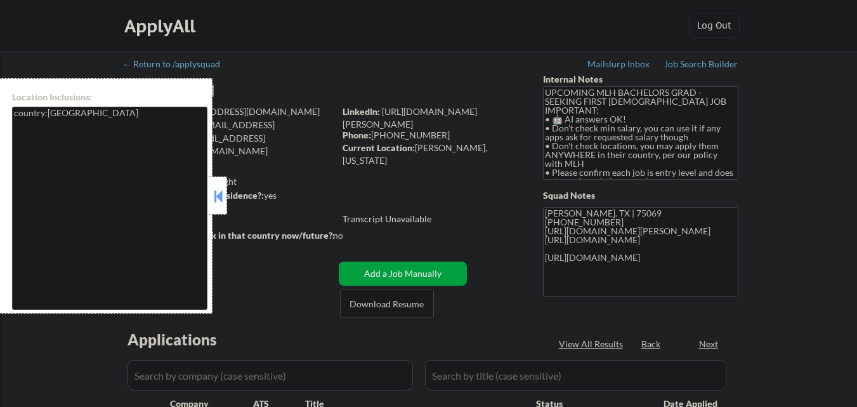
select select ""pending""
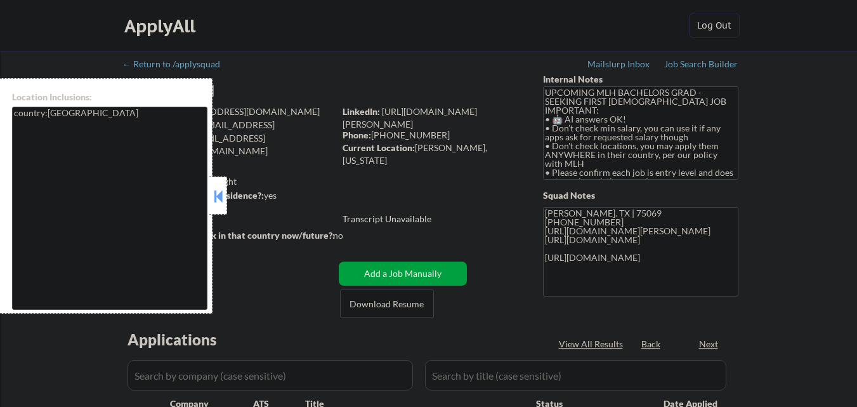
select select ""pending""
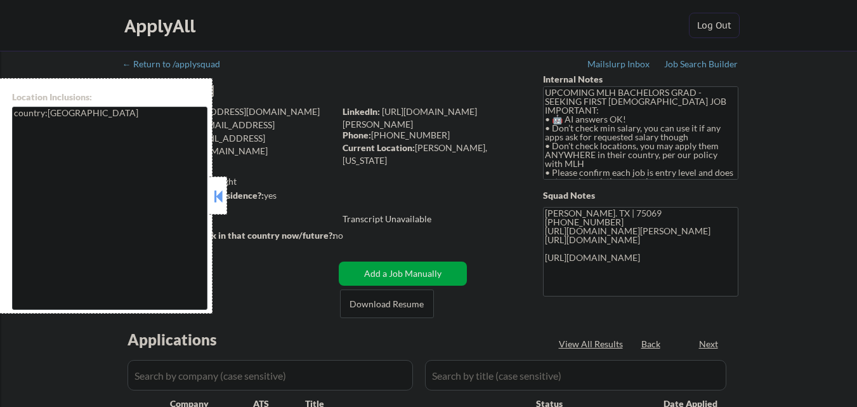
select select ""pending""
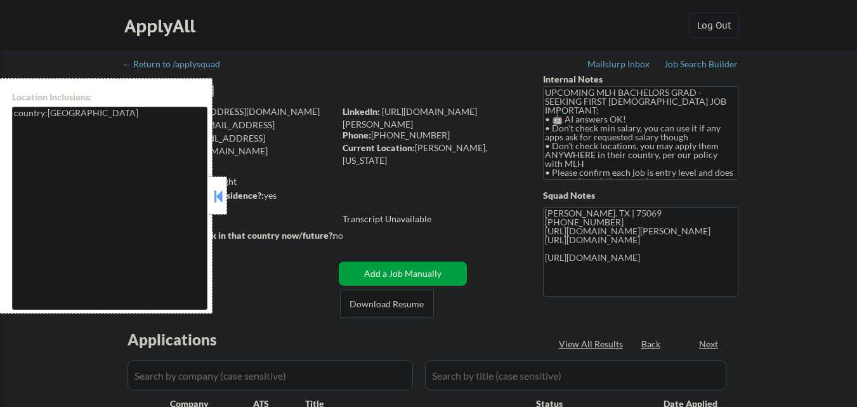
select select ""pending""
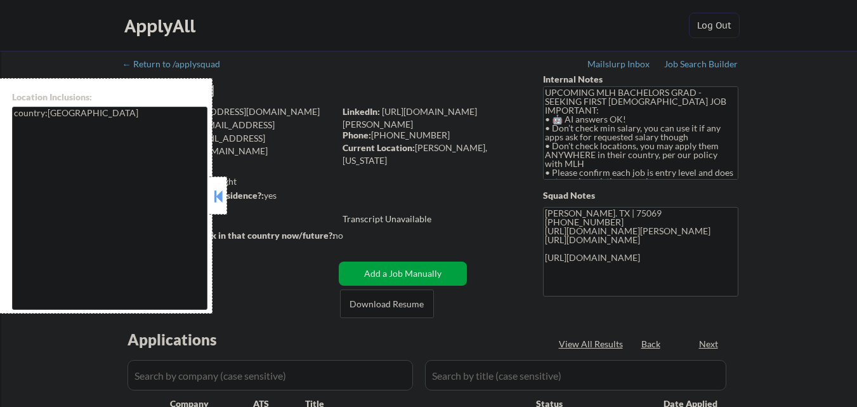
select select ""pending""
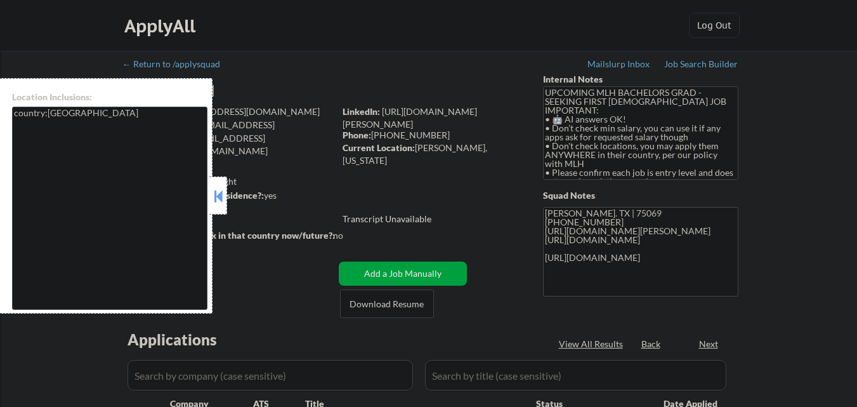
select select ""pending""
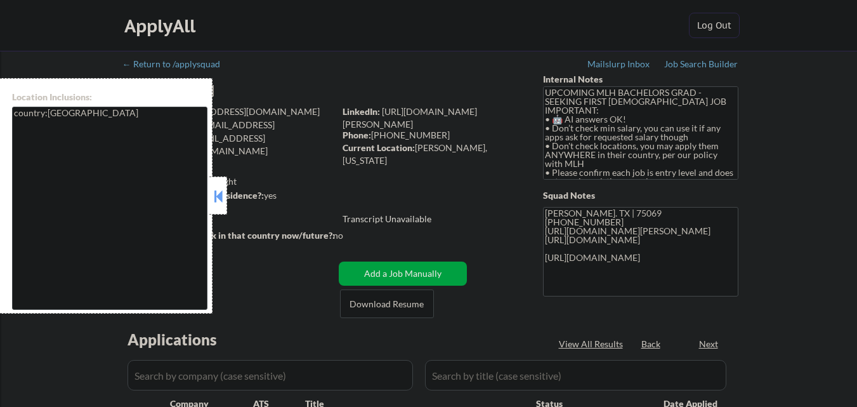
select select ""pending""
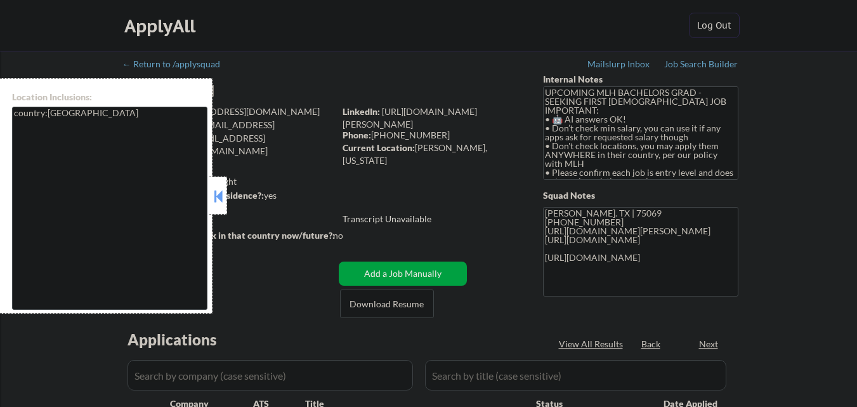
select select ""pending""
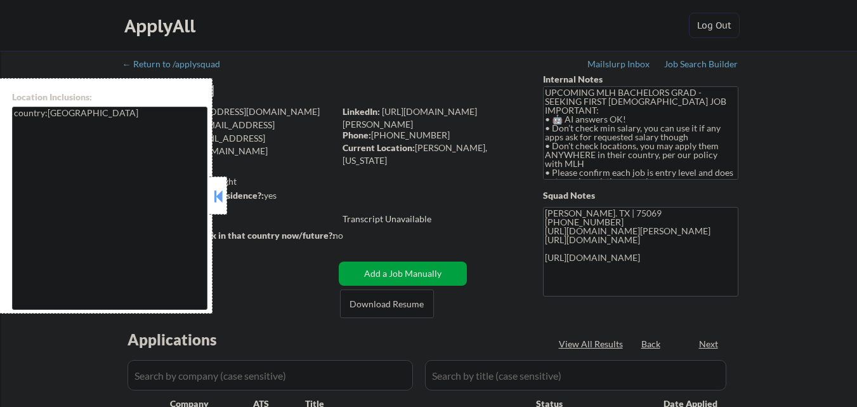
select select ""pending""
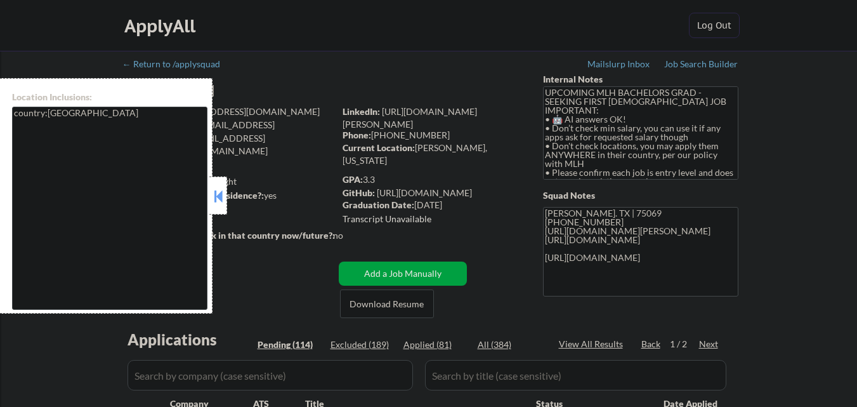
drag, startPoint x: 219, startPoint y: 204, endPoint x: 255, endPoint y: 217, distance: 37.9
click at [220, 206] on div at bounding box center [218, 195] width 18 height 38
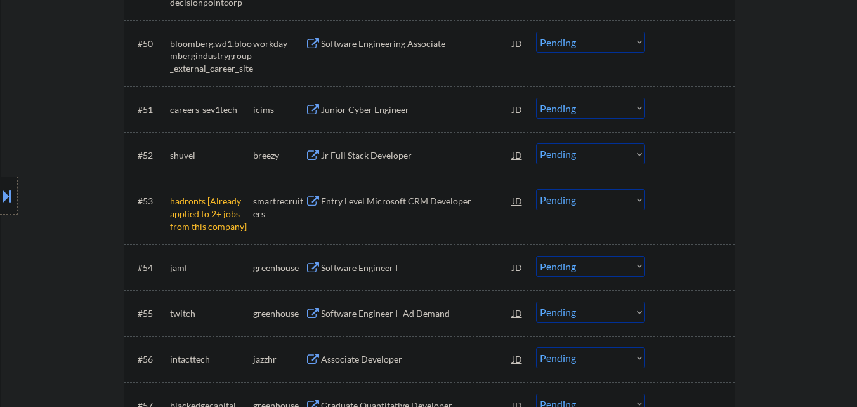
scroll to position [2918, 0]
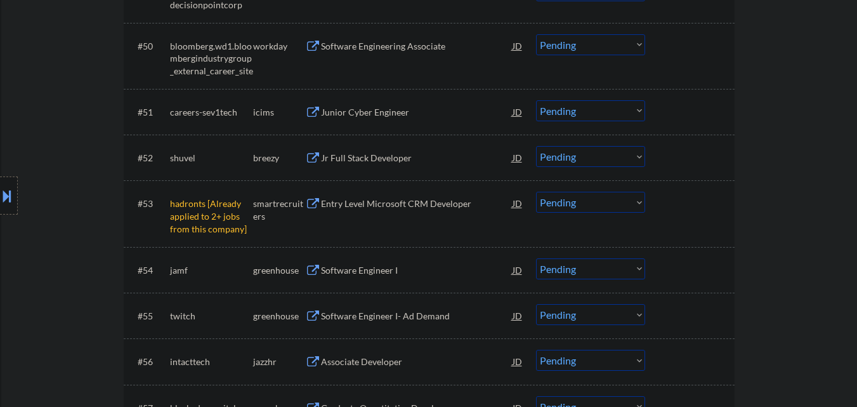
drag, startPoint x: 610, startPoint y: 201, endPoint x: 610, endPoint y: 211, distance: 10.2
click at [610, 201] on select "Choose an option... Pending Applied Excluded (Questions) Excluded (Expired) Exc…" at bounding box center [590, 202] width 109 height 21
click at [536, 192] on select "Choose an option... Pending Applied Excluded (Questions) Excluded (Expired) Exc…" at bounding box center [590, 202] width 109 height 21
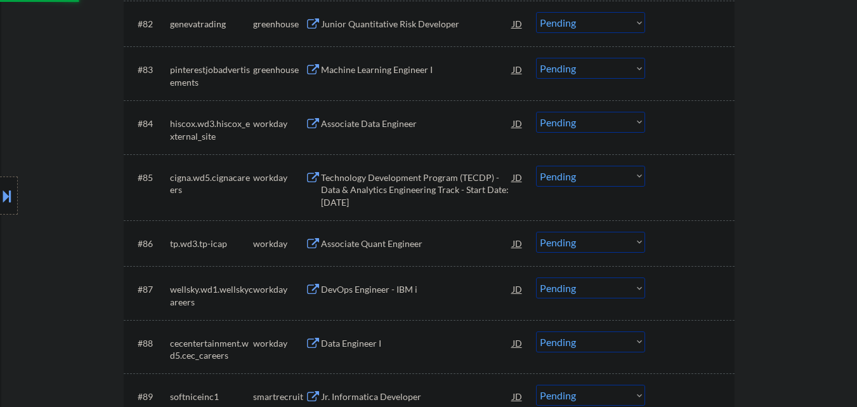
select select ""pending""
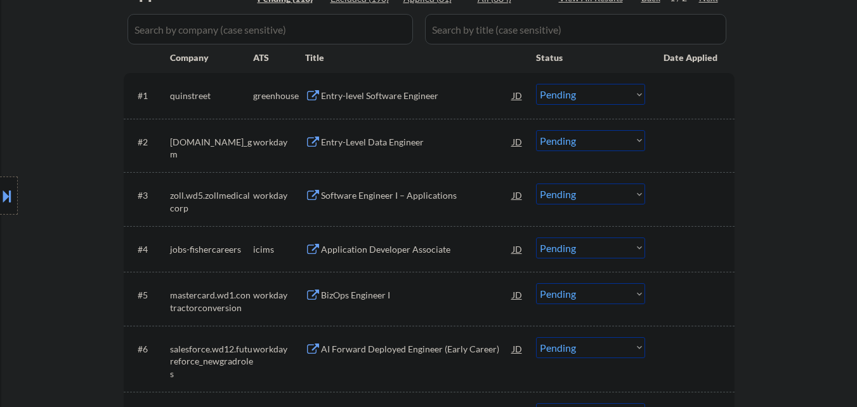
scroll to position [254, 0]
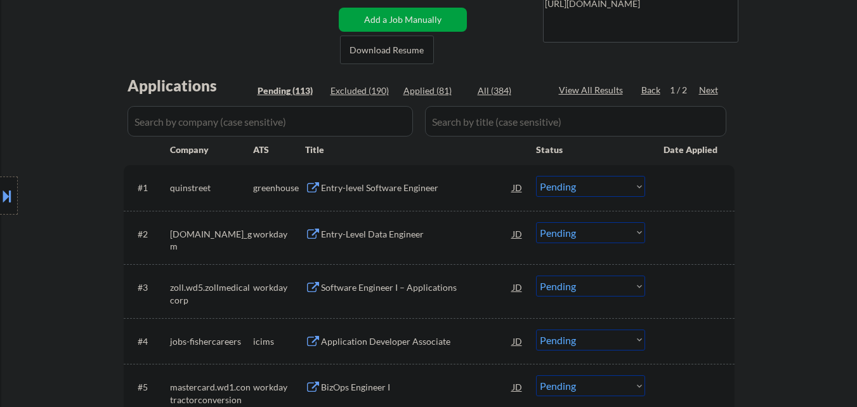
click at [415, 195] on div "Entry-level Software Engineer" at bounding box center [417, 187] width 192 height 23
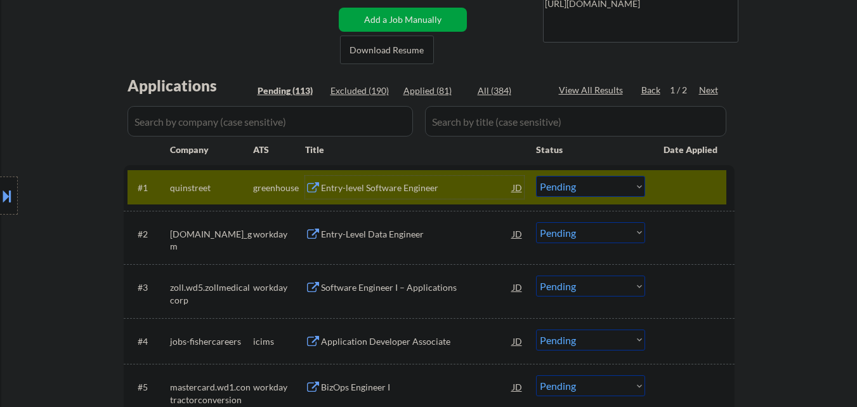
drag, startPoint x: 616, startPoint y: 182, endPoint x: 623, endPoint y: 196, distance: 15.6
click at [620, 187] on select "Choose an option... Pending Applied Excluded (Questions) Excluded (Expired) Exc…" at bounding box center [590, 186] width 109 height 21
click at [536, 176] on select "Choose an option... Pending Applied Excluded (Questions) Excluded (Expired) Exc…" at bounding box center [590, 186] width 109 height 21
click at [705, 187] on div at bounding box center [691, 187] width 56 height 23
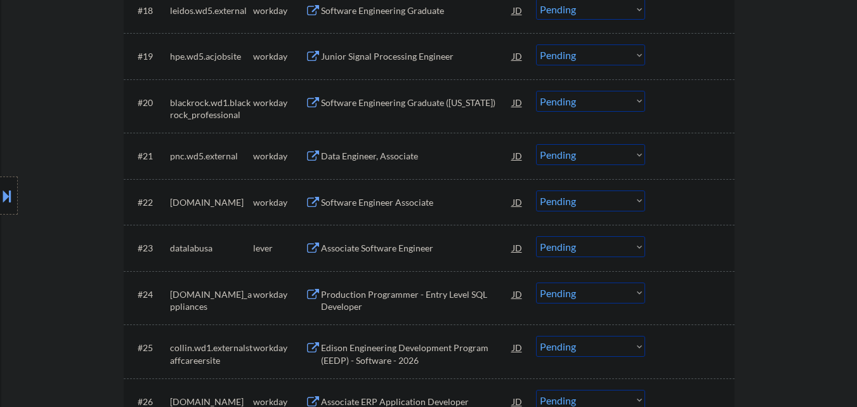
scroll to position [1459, 0]
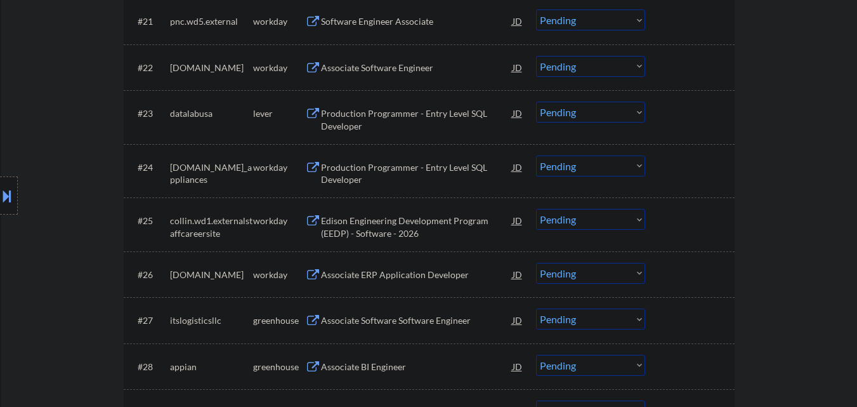
click at [412, 122] on div "Production Programmer - Entry Level SQL Developer" at bounding box center [417, 119] width 192 height 25
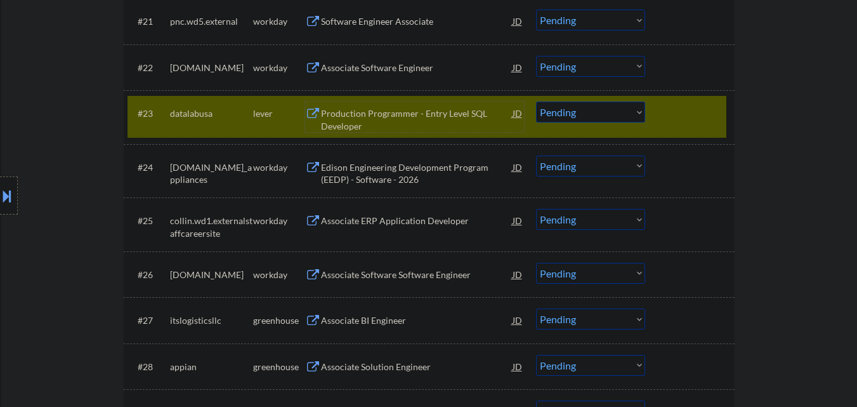
drag, startPoint x: 591, startPoint y: 112, endPoint x: 585, endPoint y: 119, distance: 9.0
click at [591, 112] on select "Choose an option... Pending Applied Excluded (Questions) Excluded (Expired) Exc…" at bounding box center [590, 111] width 109 height 21
click at [536, 101] on select "Choose an option... Pending Applied Excluded (Questions) Excluded (Expired) Exc…" at bounding box center [590, 111] width 109 height 21
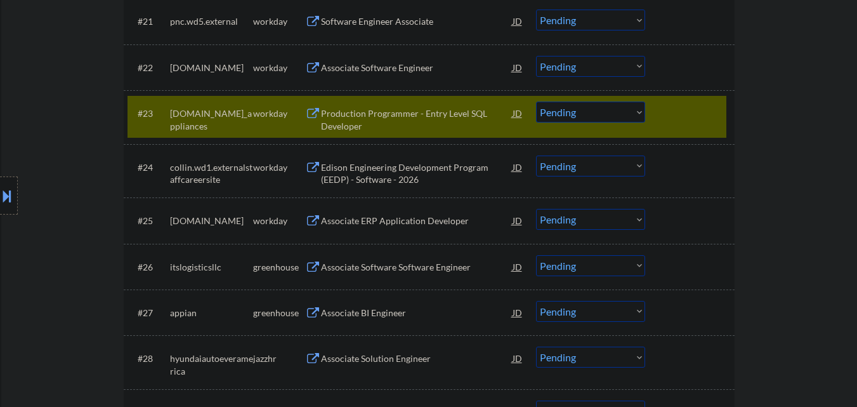
click at [711, 107] on div at bounding box center [691, 112] width 56 height 23
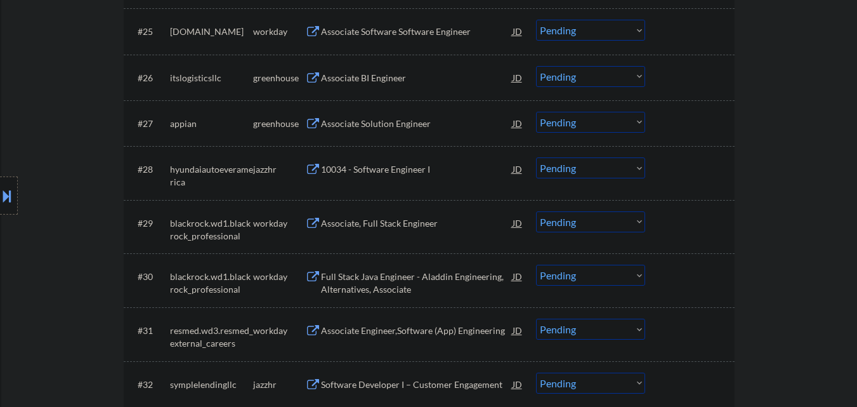
scroll to position [1649, 0]
click at [370, 72] on div "Associate BI Engineer" at bounding box center [417, 76] width 192 height 13
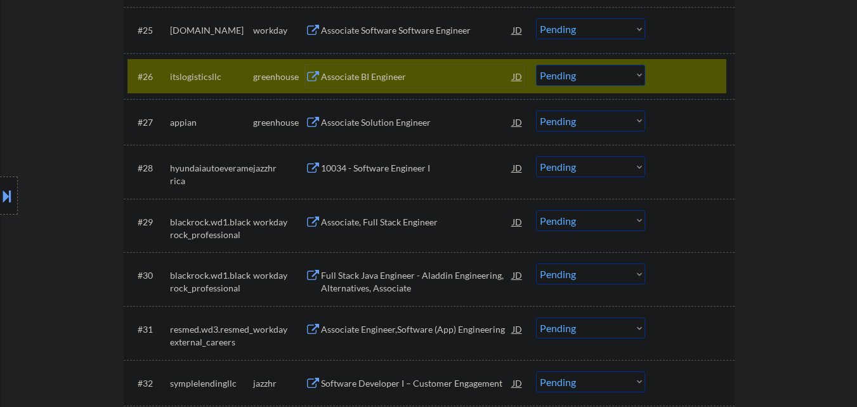
click at [634, 79] on select "Choose an option... Pending Applied Excluded (Questions) Excluded (Expired) Exc…" at bounding box center [590, 75] width 109 height 21
click at [536, 65] on select "Choose an option... Pending Applied Excluded (Questions) Excluded (Expired) Exc…" at bounding box center [590, 75] width 109 height 21
click at [709, 69] on div at bounding box center [691, 76] width 56 height 23
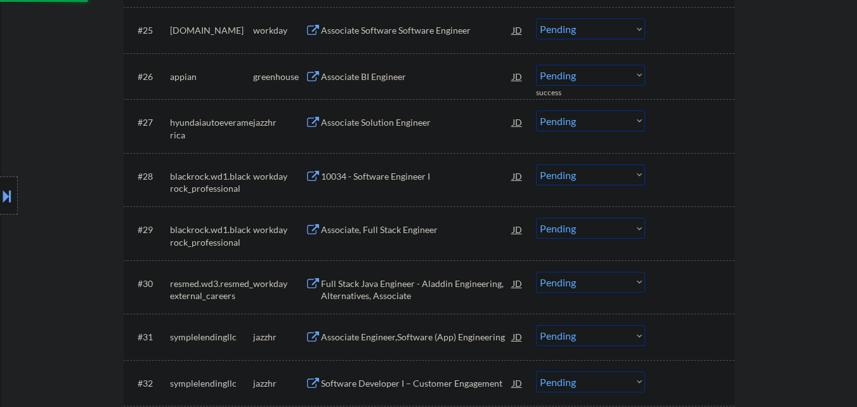
click at [370, 76] on div "Associate BI Engineer" at bounding box center [417, 76] width 192 height 13
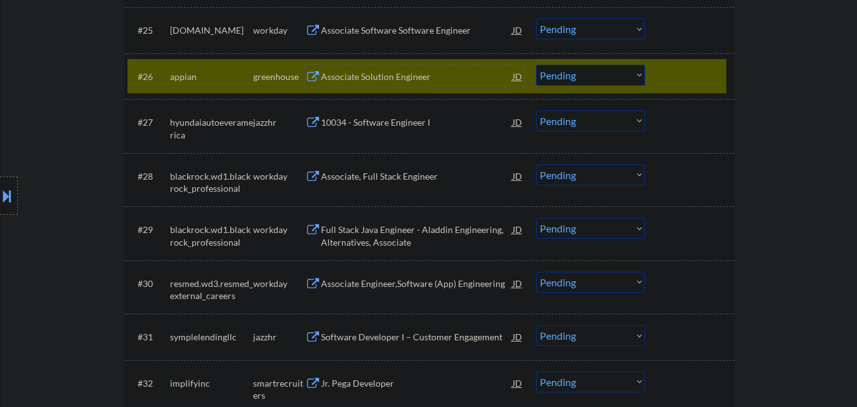
drag, startPoint x: 641, startPoint y: 77, endPoint x: 640, endPoint y: 84, distance: 6.4
click at [641, 77] on select "Choose an option... Pending Applied Excluded (Questions) Excluded (Expired) Exc…" at bounding box center [590, 75] width 109 height 21
click at [536, 65] on select "Choose an option... Pending Applied Excluded (Questions) Excluded (Expired) Exc…" at bounding box center [590, 75] width 109 height 21
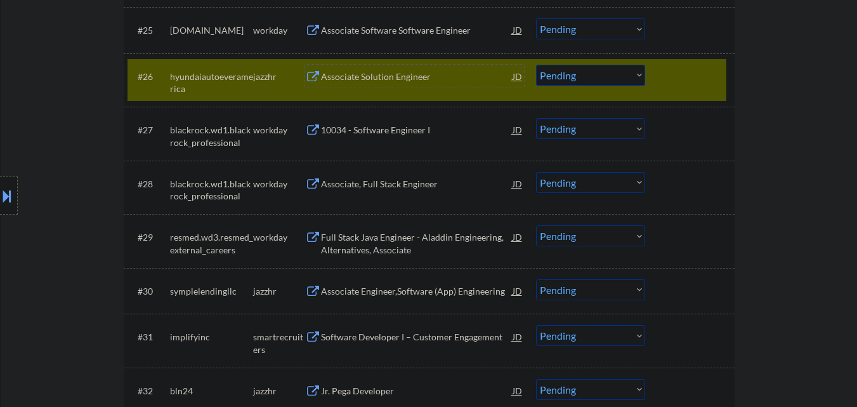
click at [419, 79] on div "Associate Solution Engineer" at bounding box center [417, 76] width 192 height 13
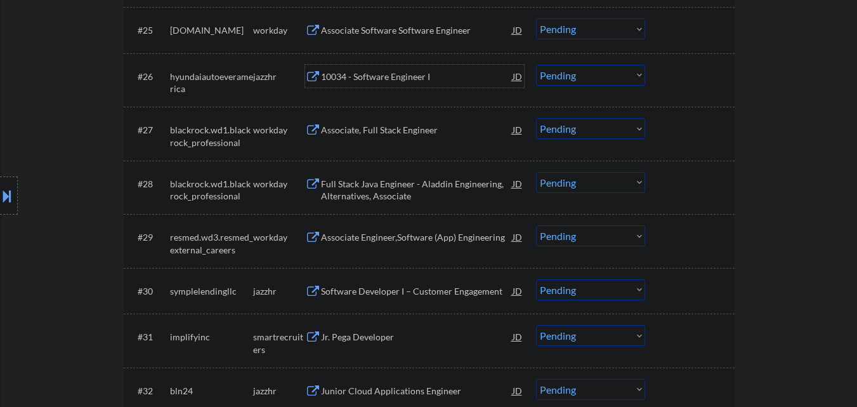
scroll to position [1522, 0]
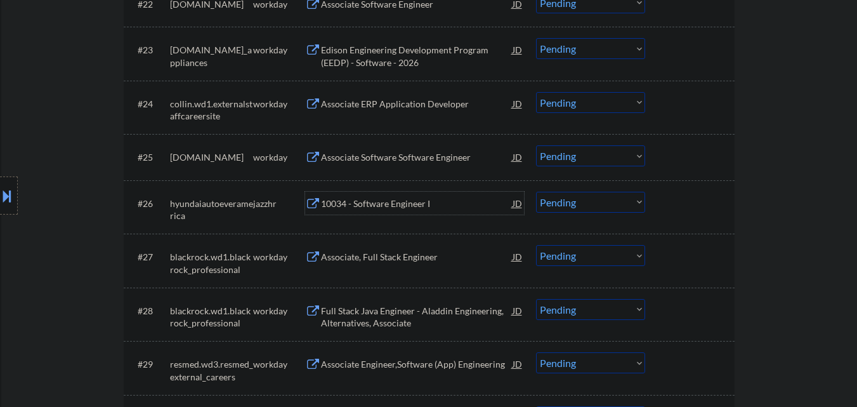
click at [609, 203] on select "Choose an option... Pending Applied Excluded (Questions) Excluded (Expired) Exc…" at bounding box center [590, 202] width 109 height 21
click at [536, 192] on select "Choose an option... Pending Applied Excluded (Questions) Excluded (Expired) Exc…" at bounding box center [590, 202] width 109 height 21
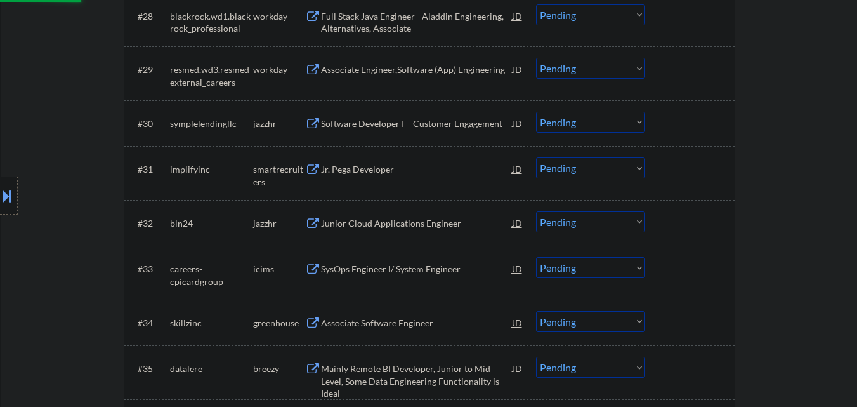
scroll to position [1840, 0]
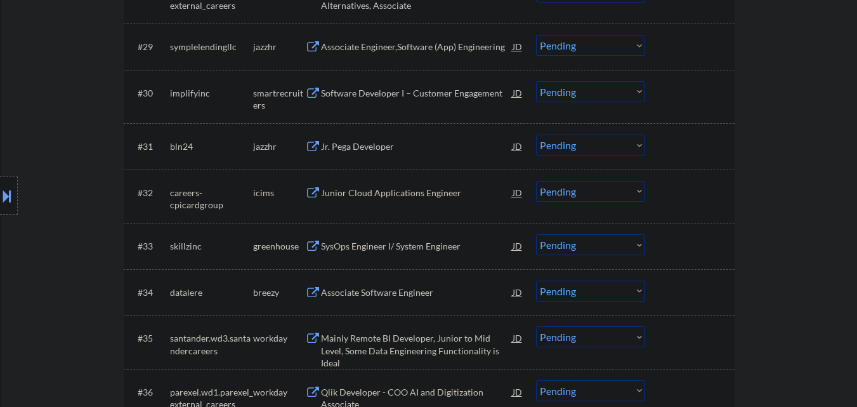
click at [414, 92] on div "Software Developer I – Customer Engagement" at bounding box center [417, 93] width 192 height 13
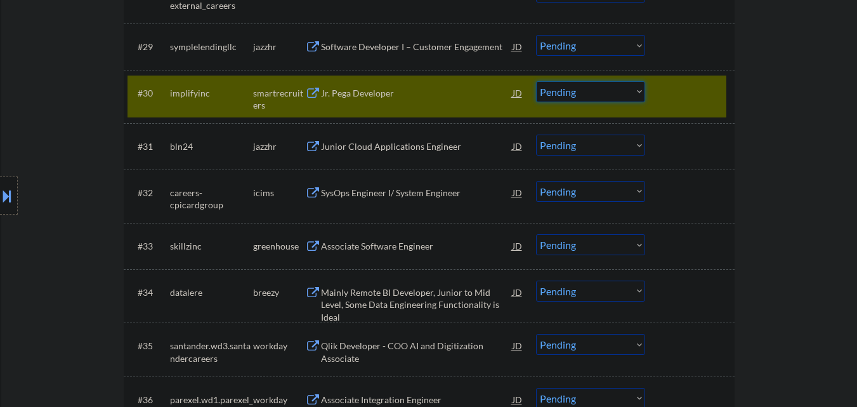
click at [618, 88] on select "Choose an option... Pending Applied Excluded (Questions) Excluded (Expired) Exc…" at bounding box center [590, 91] width 109 height 21
click at [536, 81] on select "Choose an option... Pending Applied Excluded (Questions) Excluded (Expired) Exc…" at bounding box center [590, 91] width 109 height 21
click at [393, 50] on div "Software Developer I – Customer Engagement" at bounding box center [417, 47] width 192 height 13
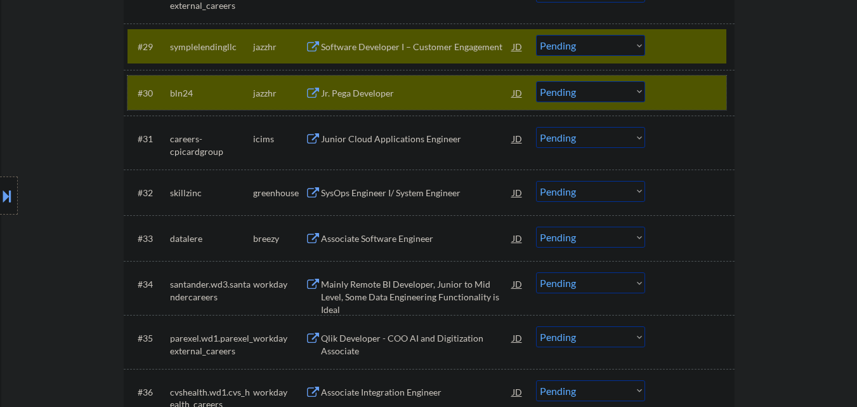
click at [684, 85] on div at bounding box center [691, 92] width 56 height 23
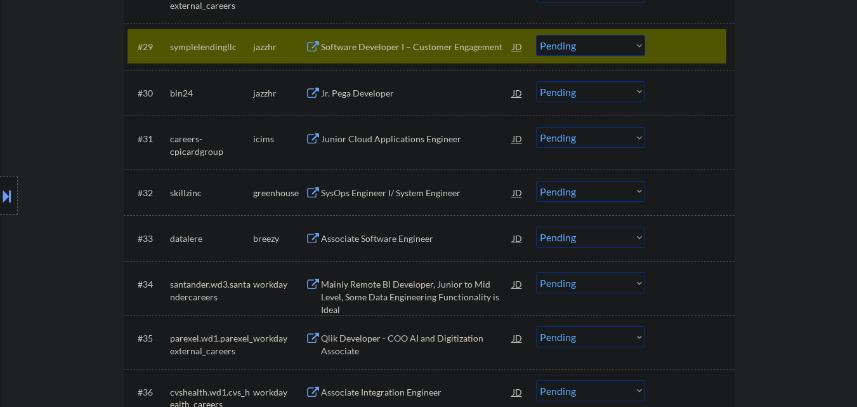
click at [599, 48] on select "Choose an option... Pending Applied Excluded (Questions) Excluded (Expired) Exc…" at bounding box center [590, 45] width 109 height 21
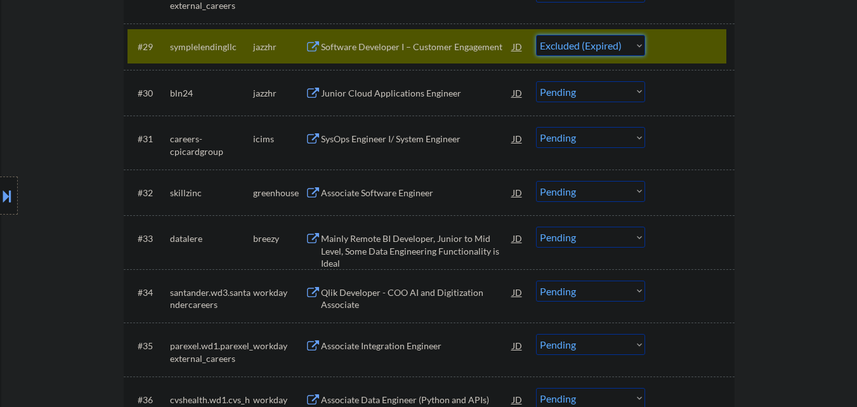
click at [536, 35] on select "Choose an option... Pending Applied Excluded (Questions) Excluded (Expired) Exc…" at bounding box center [590, 45] width 109 height 21
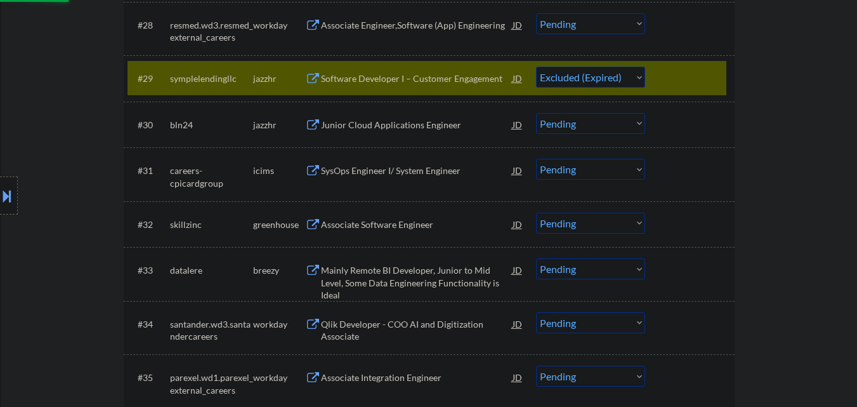
scroll to position [1776, 0]
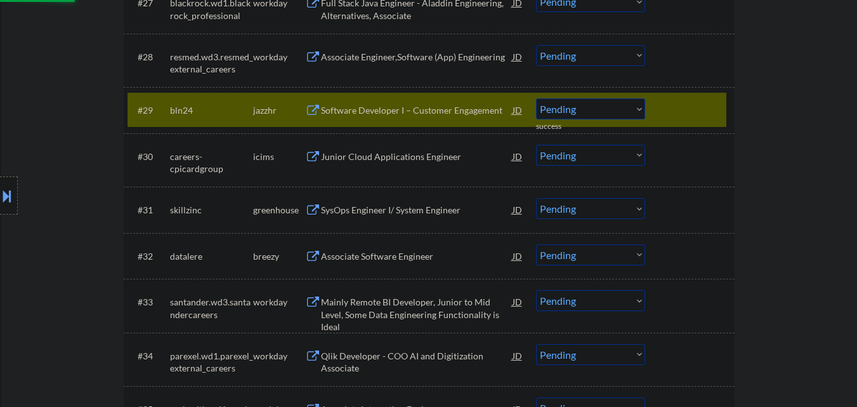
click at [684, 103] on div at bounding box center [691, 109] width 56 height 23
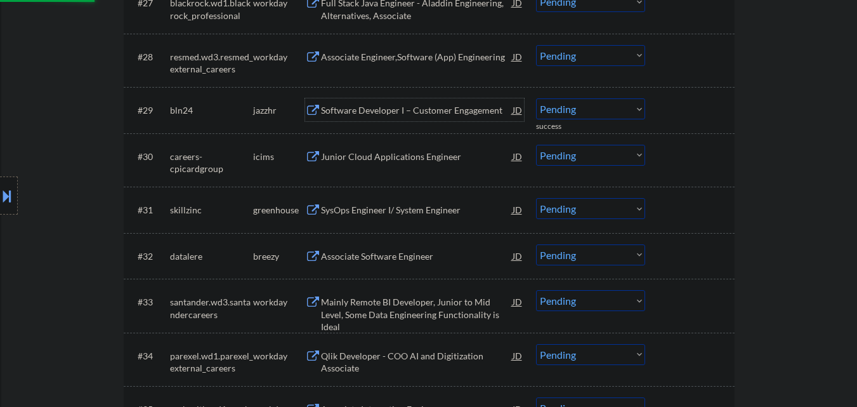
click at [445, 103] on div "Software Developer I – Customer Engagement" at bounding box center [417, 109] width 192 height 23
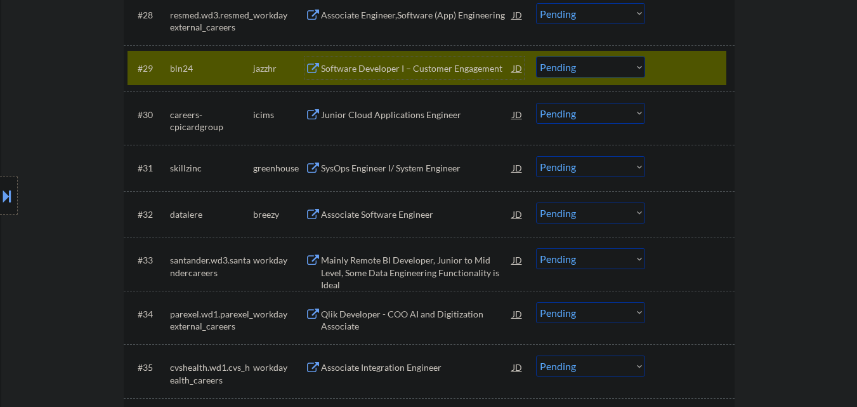
scroll to position [1840, 0]
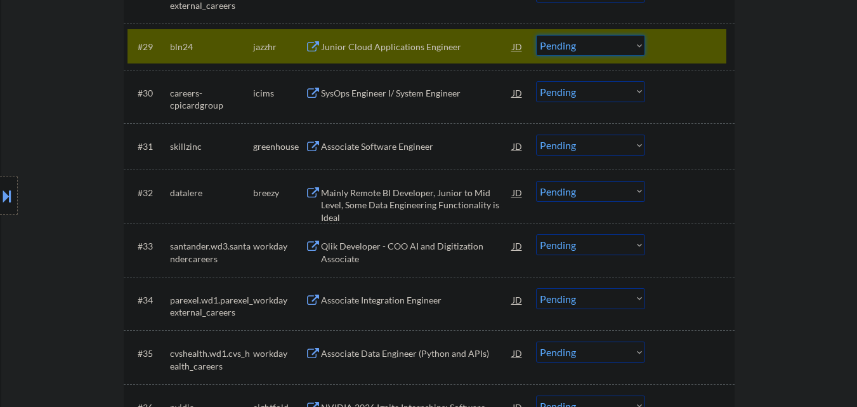
click at [610, 39] on select "Choose an option... Pending Applied Excluded (Questions) Excluded (Expired) Exc…" at bounding box center [590, 45] width 109 height 21
click at [536, 35] on select "Choose an option... Pending Applied Excluded (Questions) Excluded (Expired) Exc…" at bounding box center [590, 45] width 109 height 21
click at [700, 47] on div at bounding box center [691, 46] width 56 height 23
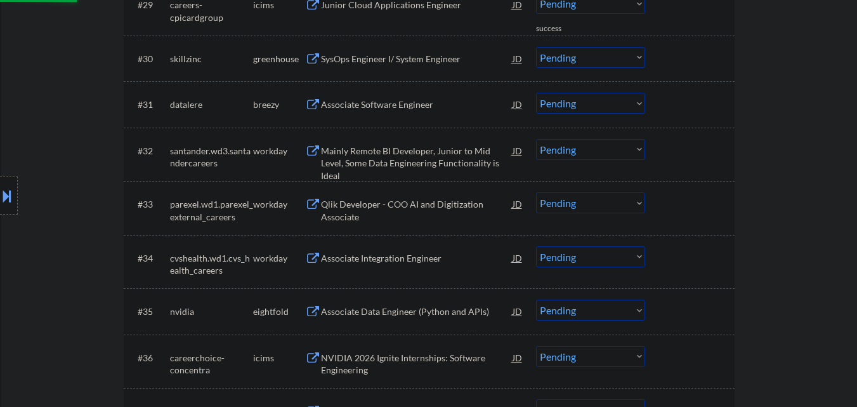
scroll to position [1903, 0]
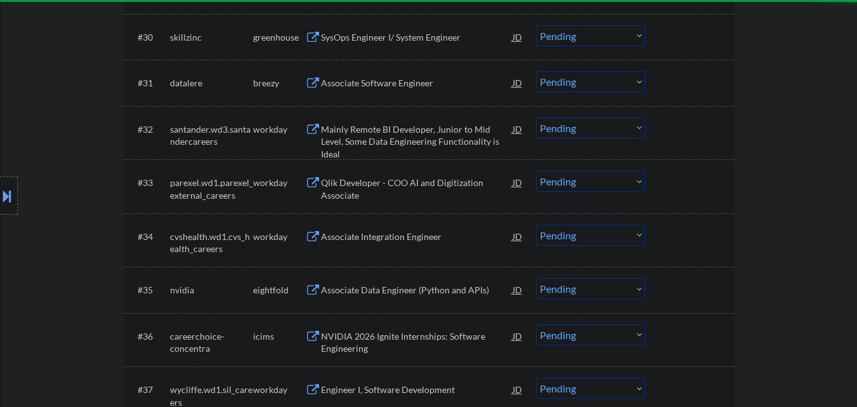
click at [419, 40] on div "SysOps Engineer I/ System Engineer" at bounding box center [417, 37] width 192 height 13
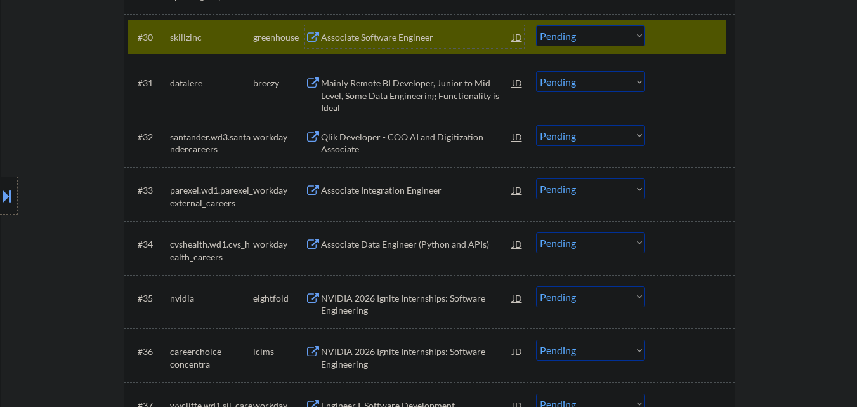
click at [596, 39] on select "Choose an option... Pending Applied Excluded (Questions) Excluded (Expired) Exc…" at bounding box center [590, 35] width 109 height 21
click at [536, 25] on select "Choose an option... Pending Applied Excluded (Questions) Excluded (Expired) Exc…" at bounding box center [590, 35] width 109 height 21
click at [688, 37] on div at bounding box center [691, 36] width 56 height 23
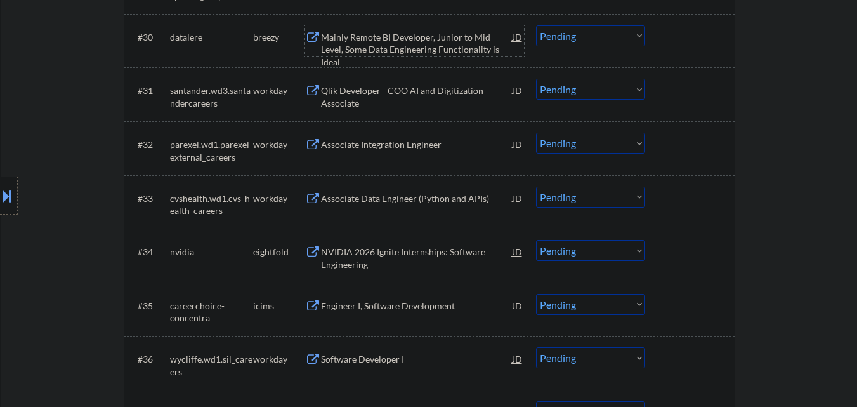
click at [422, 39] on div "Mainly Remote BI Developer, Junior to Mid Level, Some Data Engineering Function…" at bounding box center [417, 49] width 192 height 37
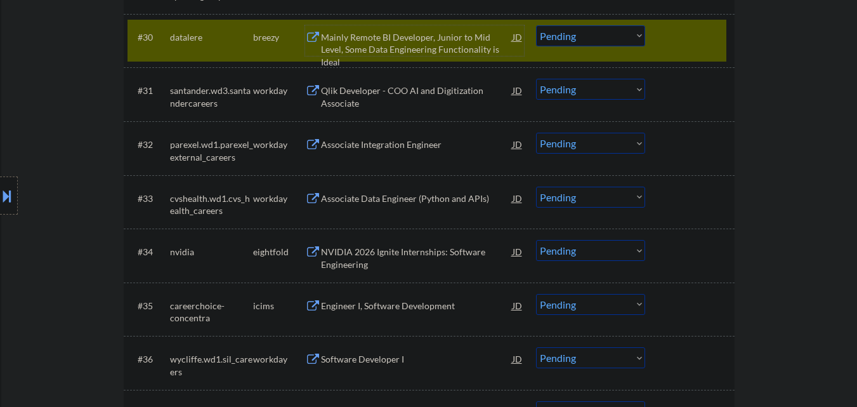
click at [605, 30] on select "Choose an option... Pending Applied Excluded (Questions) Excluded (Expired) Exc…" at bounding box center [590, 35] width 109 height 21
click at [536, 25] on select "Choose an option... Pending Applied Excluded (Questions) Excluded (Expired) Exc…" at bounding box center [590, 35] width 109 height 21
click at [692, 32] on div at bounding box center [691, 36] width 56 height 23
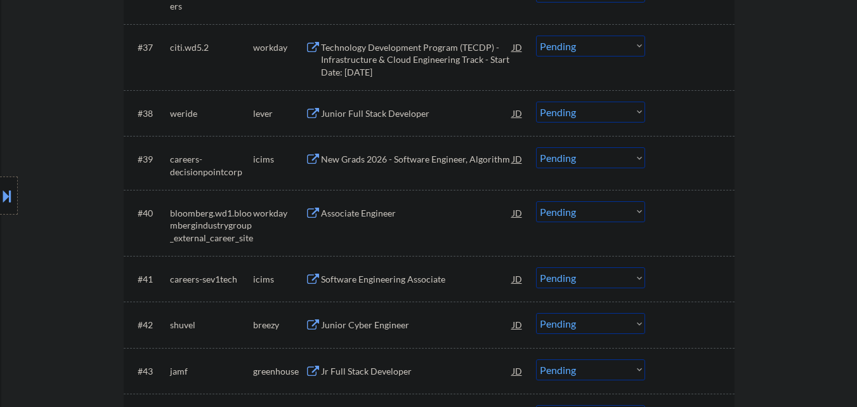
scroll to position [2284, 0]
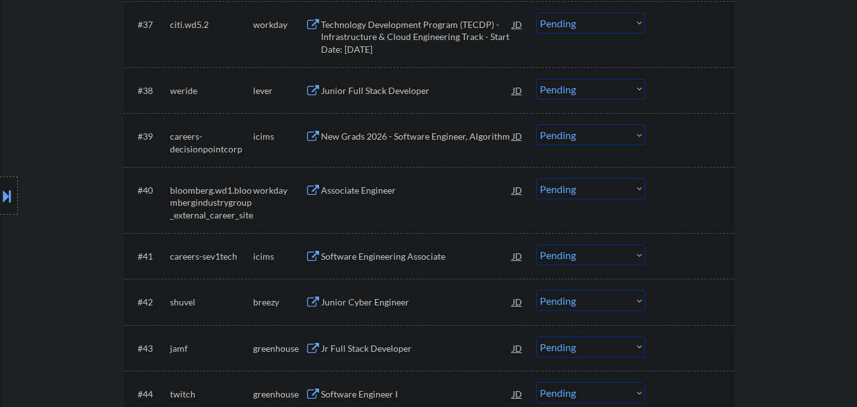
click at [416, 94] on div "Junior Full Stack Developer" at bounding box center [417, 90] width 192 height 13
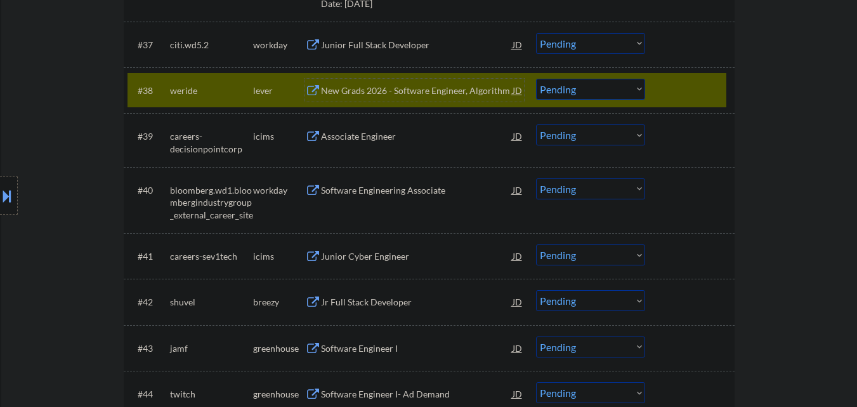
drag, startPoint x: 617, startPoint y: 84, endPoint x: 617, endPoint y: 97, distance: 13.3
click at [617, 84] on select "Choose an option... Pending Applied Excluded (Questions) Excluded (Expired) Exc…" at bounding box center [590, 89] width 109 height 21
click at [536, 79] on select "Choose an option... Pending Applied Excluded (Questions) Excluded (Expired) Exc…" at bounding box center [590, 89] width 109 height 21
click at [684, 94] on div at bounding box center [691, 90] width 56 height 23
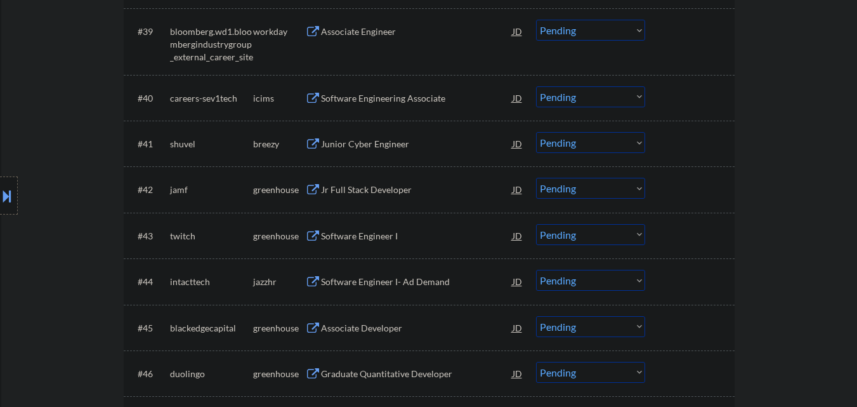
scroll to position [2410, 0]
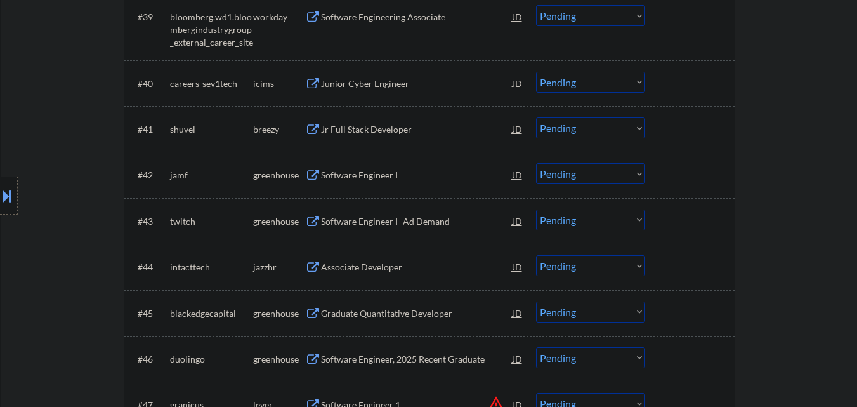
click at [393, 134] on div "Jr Full Stack Developer" at bounding box center [417, 129] width 192 height 13
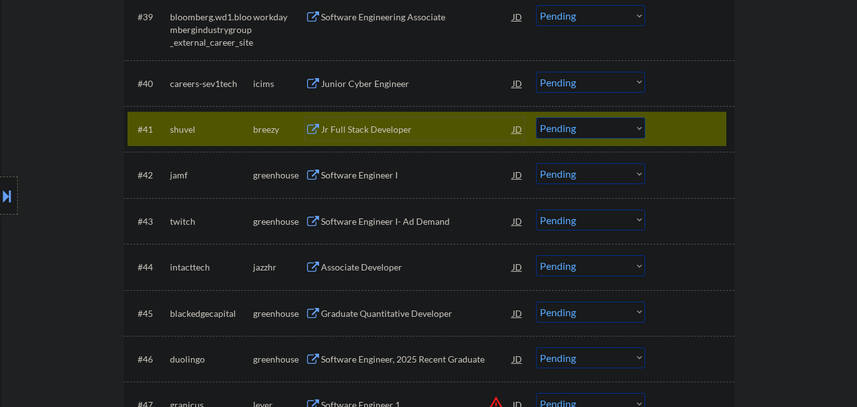
drag, startPoint x: 602, startPoint y: 122, endPoint x: 603, endPoint y: 136, distance: 13.4
click at [602, 125] on select "Choose an option... Pending Applied Excluded (Questions) Excluded (Expired) Exc…" at bounding box center [590, 127] width 109 height 21
click at [536, 117] on select "Choose an option... Pending Applied Excluded (Questions) Excluded (Expired) Exc…" at bounding box center [590, 127] width 109 height 21
click at [696, 132] on div at bounding box center [691, 128] width 56 height 23
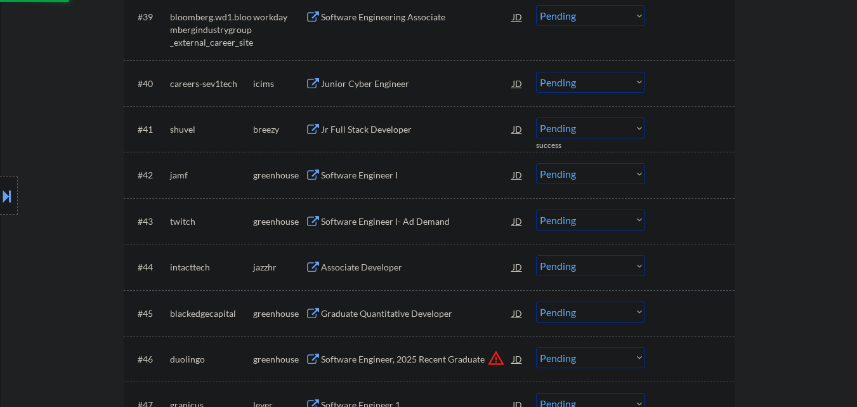
scroll to position [2474, 0]
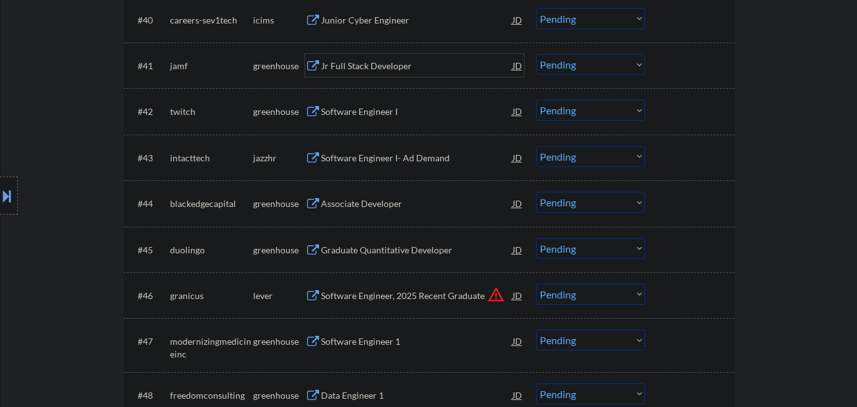
click at [405, 65] on div "Jr Full Stack Developer" at bounding box center [417, 66] width 192 height 13
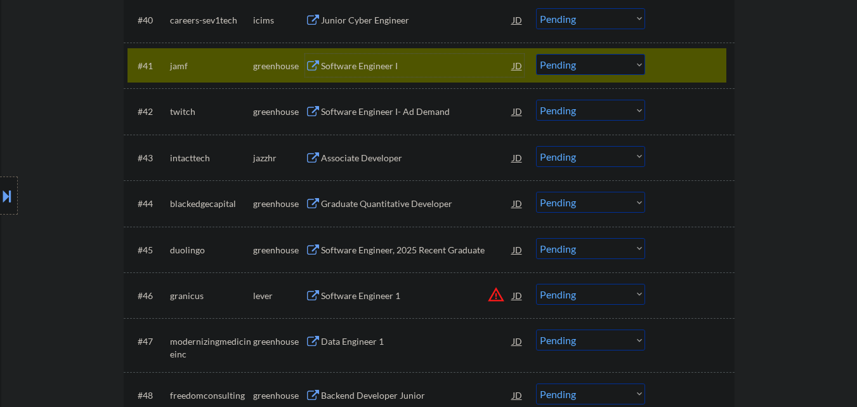
drag, startPoint x: 619, startPoint y: 64, endPoint x: 627, endPoint y: 74, distance: 12.2
click at [620, 67] on select "Choose an option... Pending Applied Excluded (Questions) Excluded (Expired) Exc…" at bounding box center [590, 64] width 109 height 21
click at [536, 54] on select "Choose an option... Pending Applied Excluded (Questions) Excluded (Expired) Exc…" at bounding box center [590, 64] width 109 height 21
click at [717, 60] on div at bounding box center [691, 65] width 56 height 23
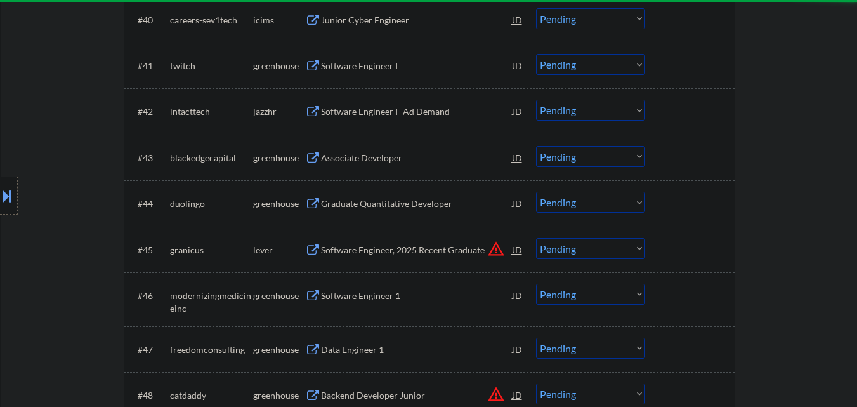
click at [429, 65] on div "Software Engineer I" at bounding box center [417, 66] width 192 height 13
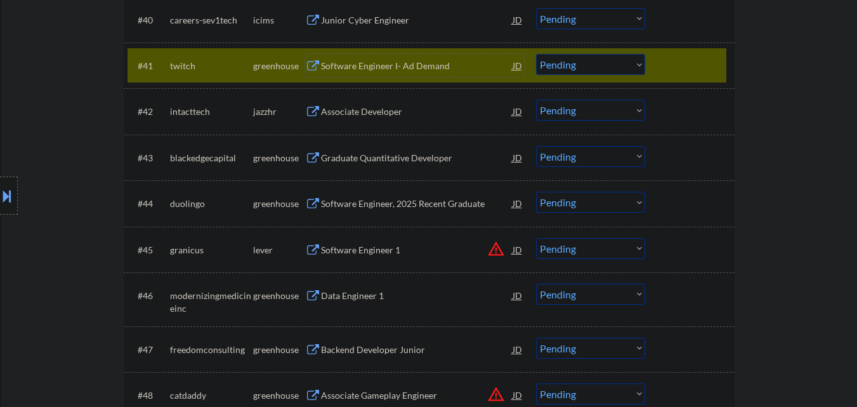
drag, startPoint x: 599, startPoint y: 58, endPoint x: 600, endPoint y: 64, distance: 6.4
click at [599, 58] on select "Choose an option... Pending Applied Excluded (Questions) Excluded (Expired) Exc…" at bounding box center [590, 64] width 109 height 21
click at [536, 54] on select "Choose an option... Pending Applied Excluded (Questions) Excluded (Expired) Exc…" at bounding box center [590, 64] width 109 height 21
click at [679, 65] on div at bounding box center [691, 65] width 56 height 23
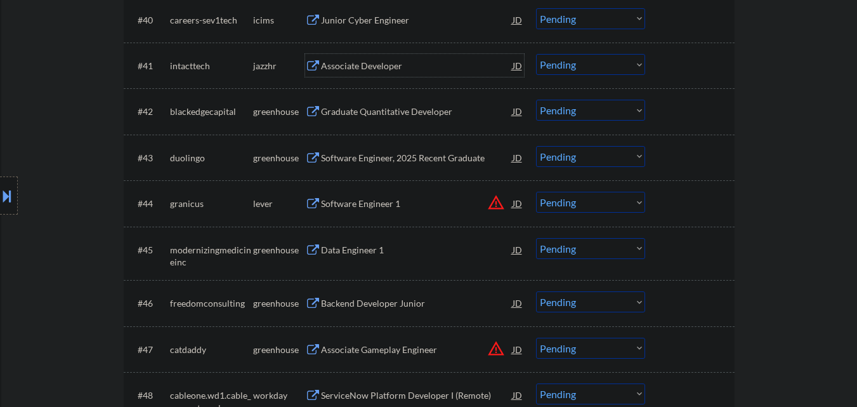
click at [412, 56] on div "Associate Developer" at bounding box center [417, 65] width 192 height 23
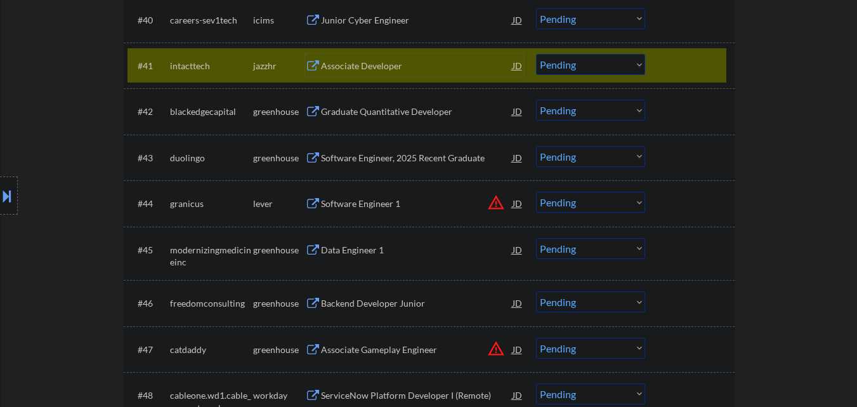
click at [690, 65] on div at bounding box center [691, 65] width 56 height 23
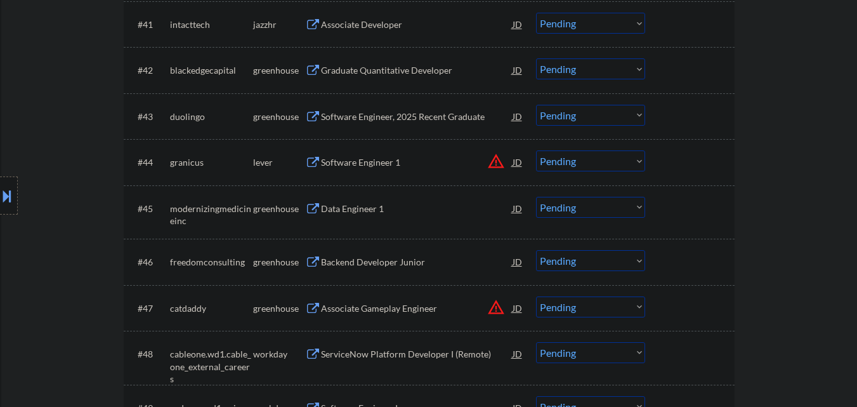
scroll to position [2537, 0]
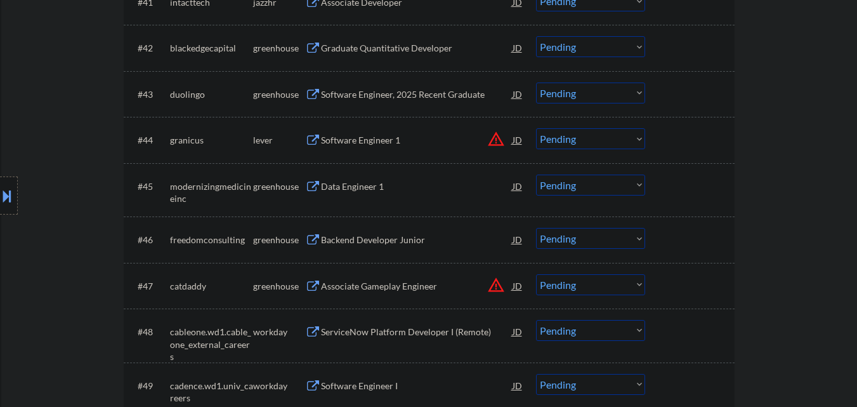
click at [396, 48] on div "Graduate Quantitative Developer" at bounding box center [417, 48] width 192 height 13
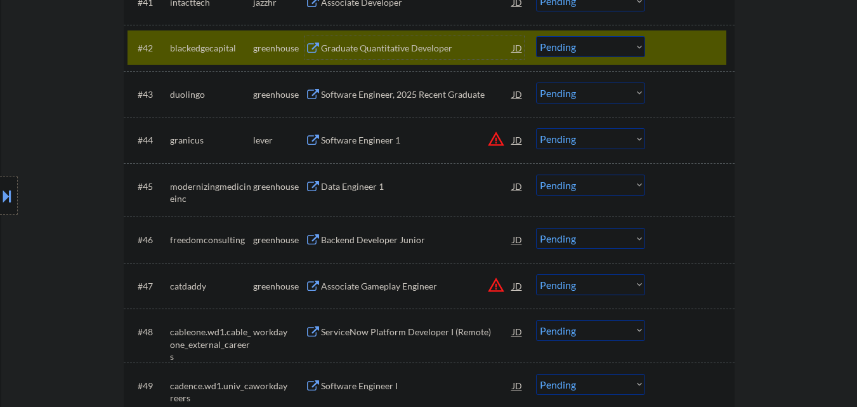
click at [604, 52] on select "Choose an option... Pending Applied Excluded (Questions) Excluded (Expired) Exc…" at bounding box center [590, 46] width 109 height 21
click at [536, 36] on select "Choose an option... Pending Applied Excluded (Questions) Excluded (Expired) Exc…" at bounding box center [590, 46] width 109 height 21
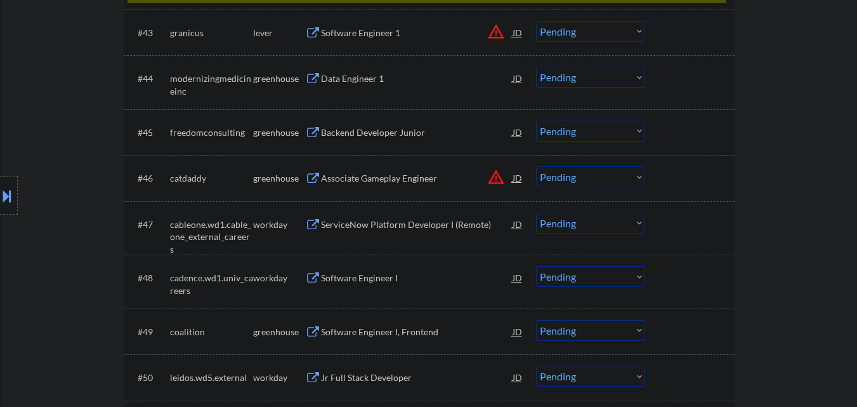
scroll to position [2474, 0]
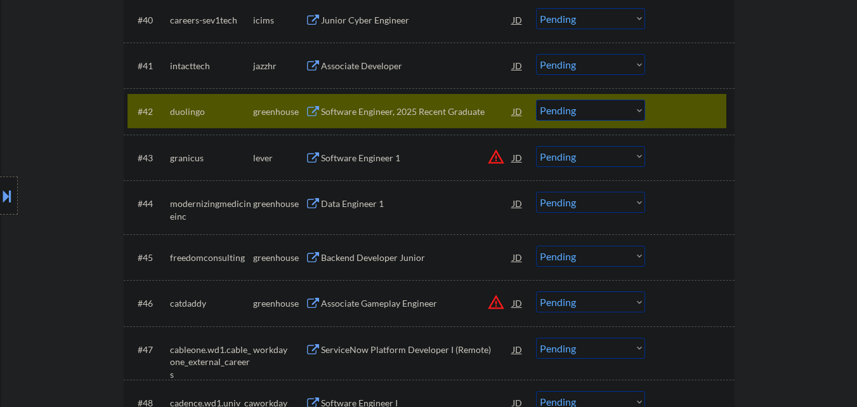
click at [452, 112] on div "Software Engineer, 2025 Recent Graduate" at bounding box center [417, 111] width 192 height 13
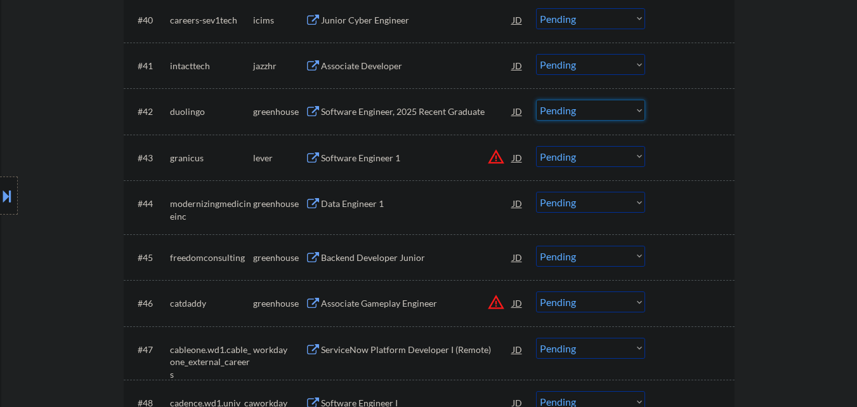
click at [597, 115] on select "Choose an option... Pending Applied Excluded (Questions) Excluded (Expired) Exc…" at bounding box center [590, 110] width 109 height 21
click at [536, 100] on select "Choose an option... Pending Applied Excluded (Questions) Excluded (Expired) Exc…" at bounding box center [590, 110] width 109 height 21
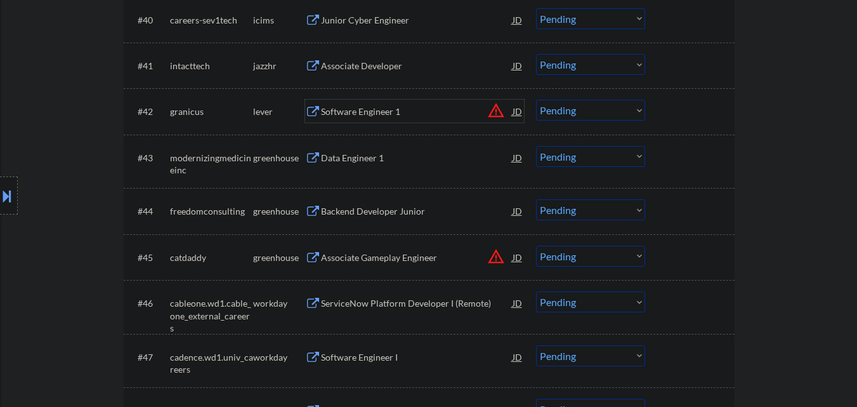
click at [459, 114] on div "Software Engineer 1" at bounding box center [417, 111] width 192 height 13
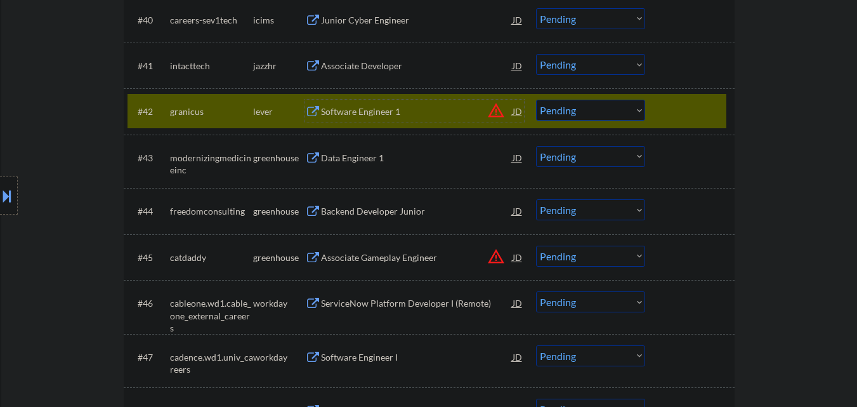
click at [624, 113] on select "Choose an option... Pending Applied Excluded (Questions) Excluded (Expired) Exc…" at bounding box center [590, 110] width 109 height 21
click at [536, 100] on select "Choose an option... Pending Applied Excluded (Questions) Excluded (Expired) Exc…" at bounding box center [590, 110] width 109 height 21
drag, startPoint x: 697, startPoint y: 118, endPoint x: 565, endPoint y: 152, distance: 136.2
click at [694, 117] on div at bounding box center [691, 111] width 56 height 23
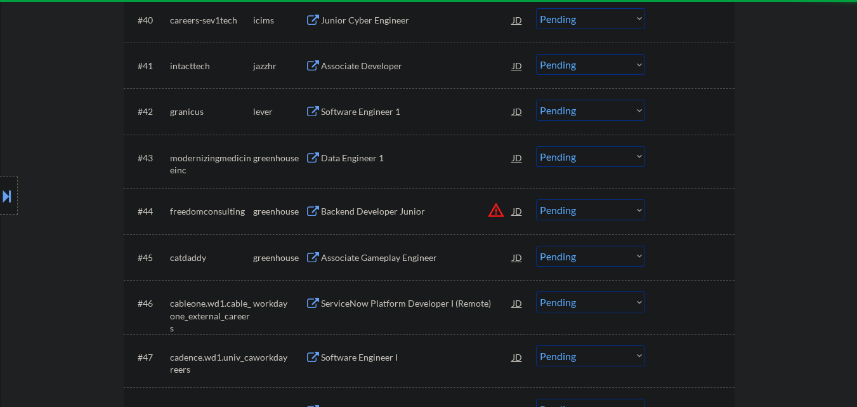
scroll to position [2769, 0]
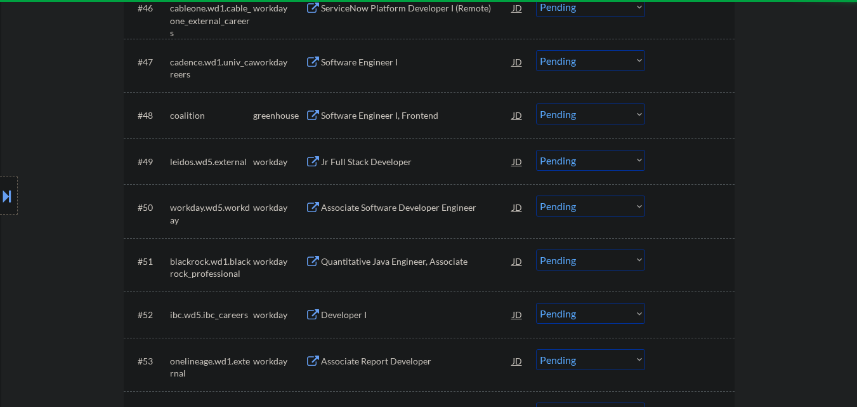
click at [415, 115] on div "Software Engineer I, Frontend" at bounding box center [417, 114] width 192 height 23
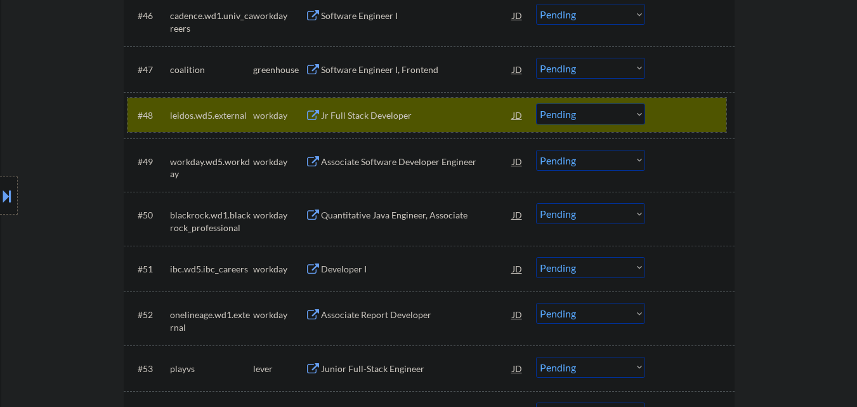
drag, startPoint x: 685, startPoint y: 114, endPoint x: 583, endPoint y: 100, distance: 103.2
click at [684, 114] on div at bounding box center [691, 114] width 56 height 23
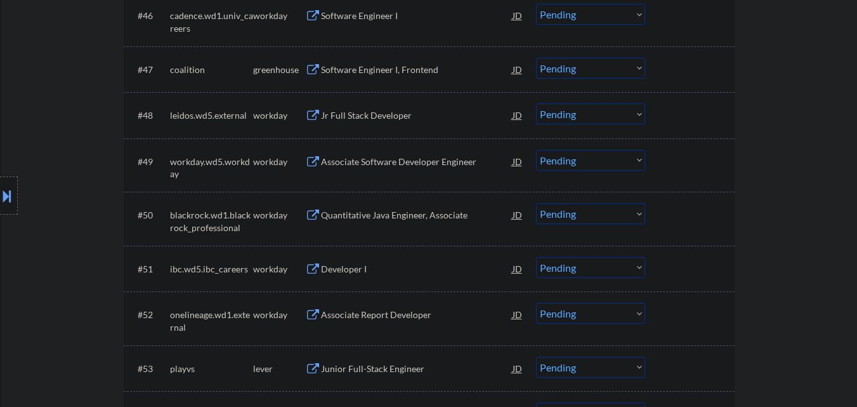
click at [418, 66] on div "Software Engineer I, Frontend" at bounding box center [417, 69] width 192 height 13
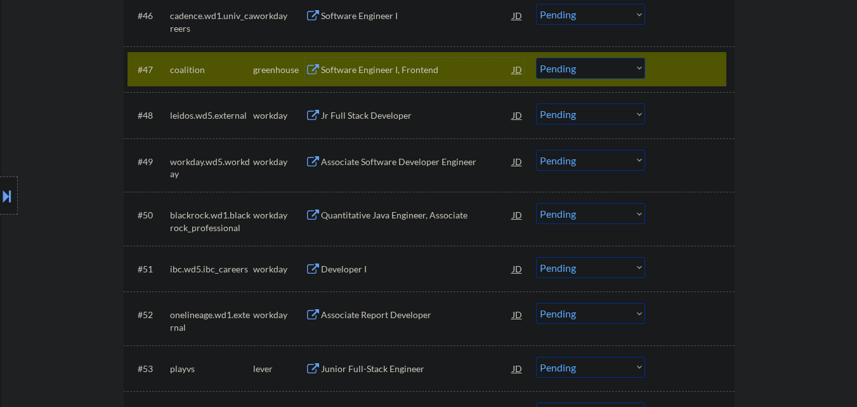
click at [621, 74] on select "Choose an option... Pending Applied Excluded (Questions) Excluded (Expired) Exc…" at bounding box center [590, 68] width 109 height 21
click at [536, 58] on select "Choose an option... Pending Applied Excluded (Questions) Excluded (Expired) Exc…" at bounding box center [590, 68] width 109 height 21
click at [705, 64] on div at bounding box center [691, 69] width 56 height 23
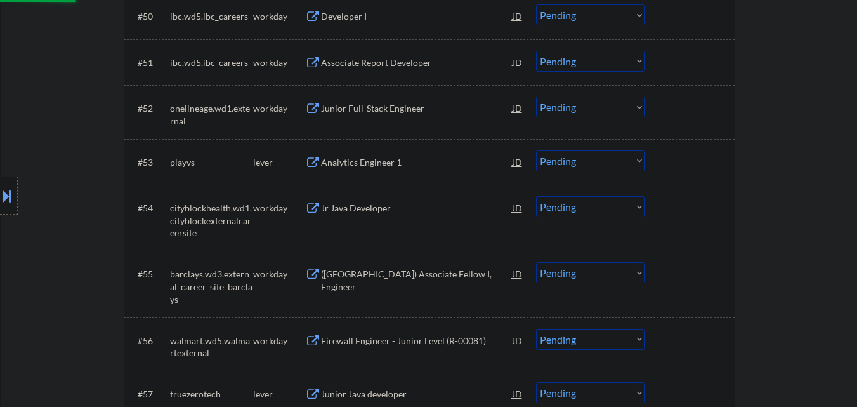
scroll to position [3023, 0]
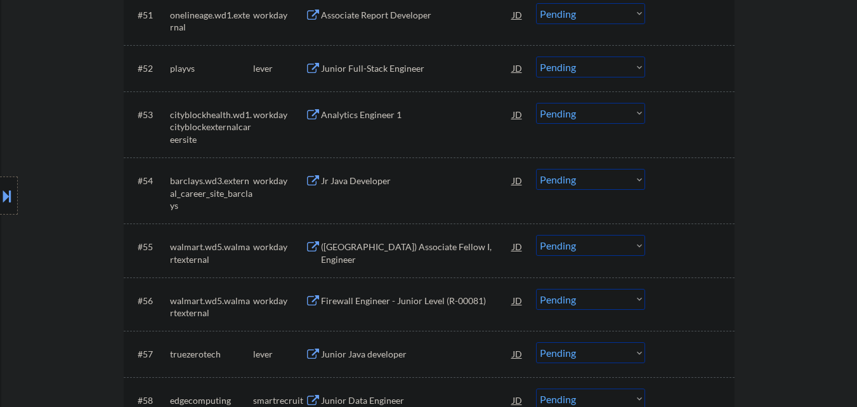
click at [384, 69] on div "Junior Full-Stack Engineer" at bounding box center [417, 68] width 192 height 13
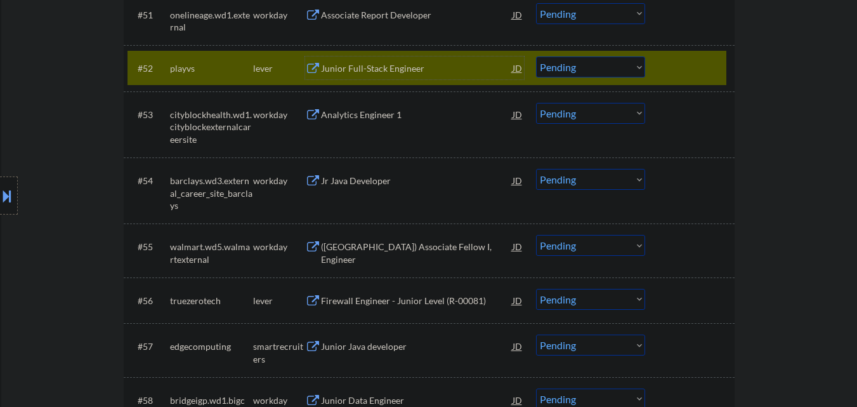
click at [621, 62] on select "Choose an option... Pending Applied Excluded (Questions) Excluded (Expired) Exc…" at bounding box center [590, 66] width 109 height 21
click at [536, 56] on select "Choose an option... Pending Applied Excluded (Questions) Excluded (Expired) Exc…" at bounding box center [590, 66] width 109 height 21
click at [695, 74] on div at bounding box center [691, 67] width 56 height 23
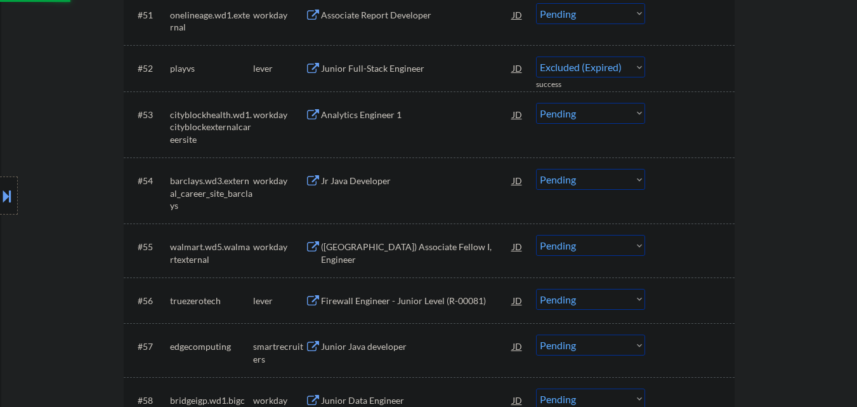
scroll to position [3149, 0]
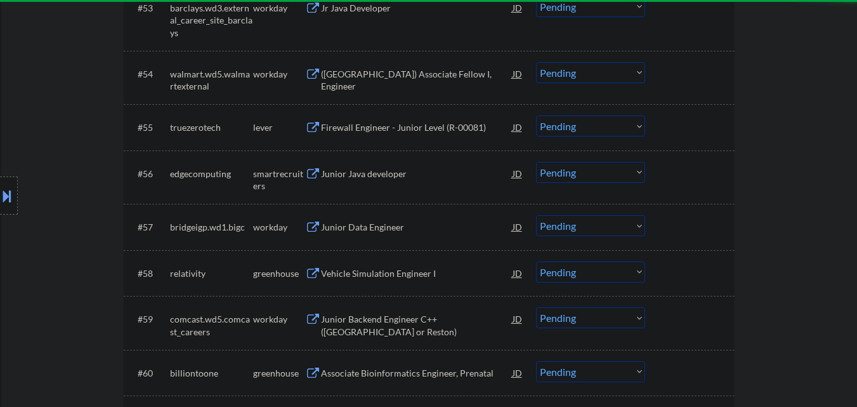
click at [398, 130] on div "Firewall Engineer - Junior Level (R-00081)" at bounding box center [417, 127] width 192 height 13
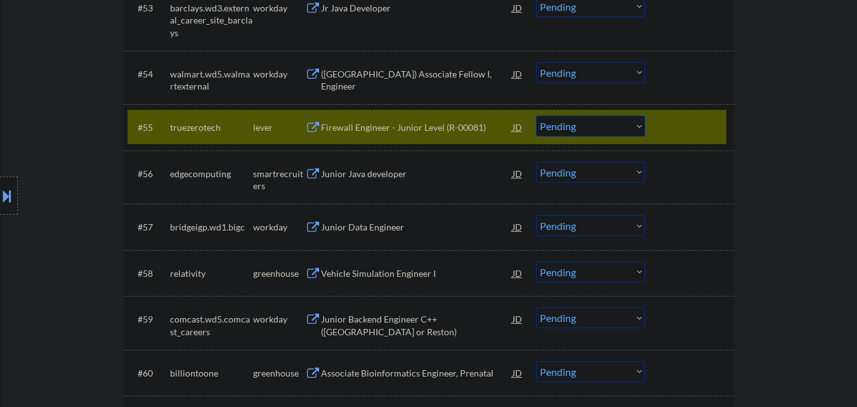
drag, startPoint x: 611, startPoint y: 126, endPoint x: 613, endPoint y: 135, distance: 9.8
click at [611, 126] on select "Choose an option... Pending Applied Excluded (Questions) Excluded (Expired) Exc…" at bounding box center [590, 125] width 109 height 21
click at [536, 115] on select "Choose an option... Pending Applied Excluded (Questions) Excluded (Expired) Exc…" at bounding box center [590, 125] width 109 height 21
click at [696, 127] on div at bounding box center [691, 126] width 56 height 23
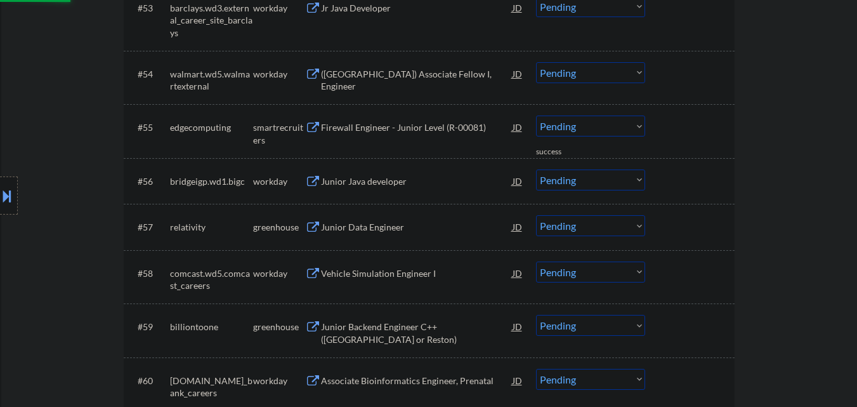
click at [425, 127] on div "Firewall Engineer - Junior Level (R-00081)" at bounding box center [417, 127] width 192 height 13
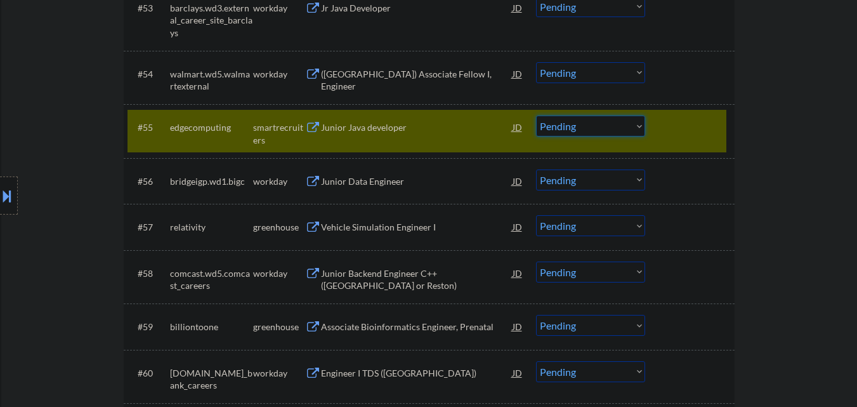
click at [573, 132] on select "Choose an option... Pending Applied Excluded (Questions) Excluded (Expired) Exc…" at bounding box center [590, 125] width 109 height 21
click at [536, 115] on select "Choose an option... Pending Applied Excluded (Questions) Excluded (Expired) Exc…" at bounding box center [590, 125] width 109 height 21
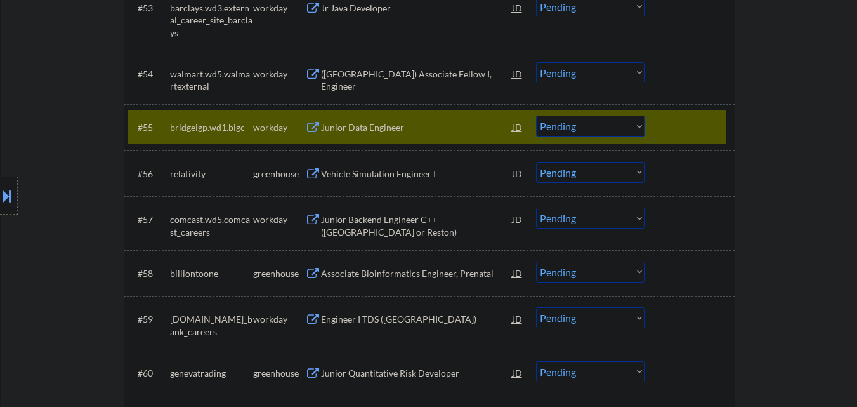
click at [689, 133] on div at bounding box center [691, 126] width 56 height 23
click at [408, 173] on div "Vehicle Simulation Engineer I" at bounding box center [417, 173] width 192 height 13
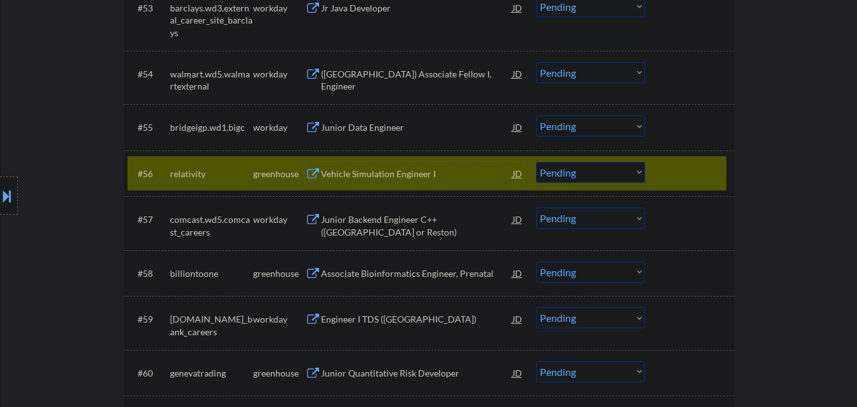
click at [610, 178] on select "Choose an option... Pending Applied Excluded (Questions) Excluded (Expired) Exc…" at bounding box center [590, 172] width 109 height 21
click at [536, 162] on select "Choose an option... Pending Applied Excluded (Questions) Excluded (Expired) Exc…" at bounding box center [590, 172] width 109 height 21
click at [707, 177] on div at bounding box center [691, 173] width 56 height 23
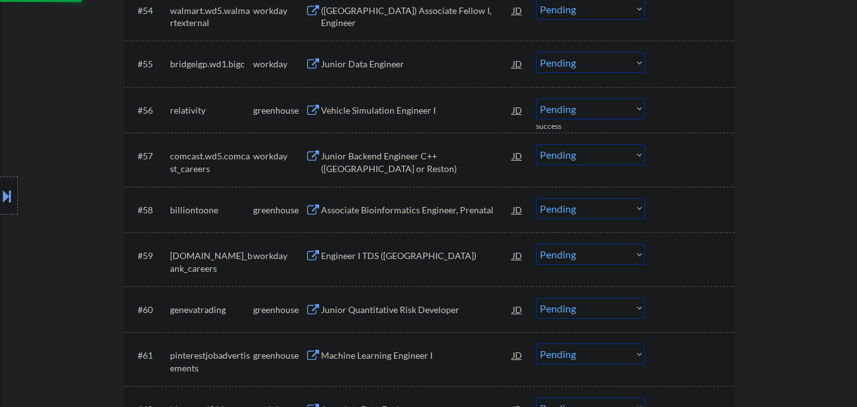
scroll to position [3276, 0]
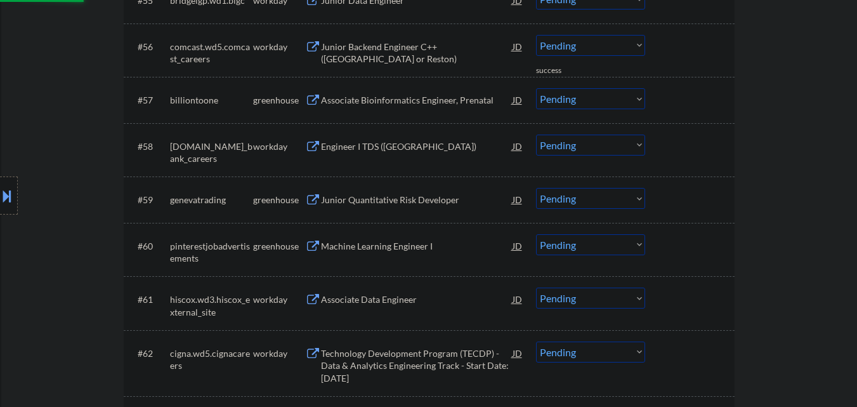
click at [386, 105] on div "Associate Bioinformatics Engineer, Prenatal" at bounding box center [417, 100] width 192 height 13
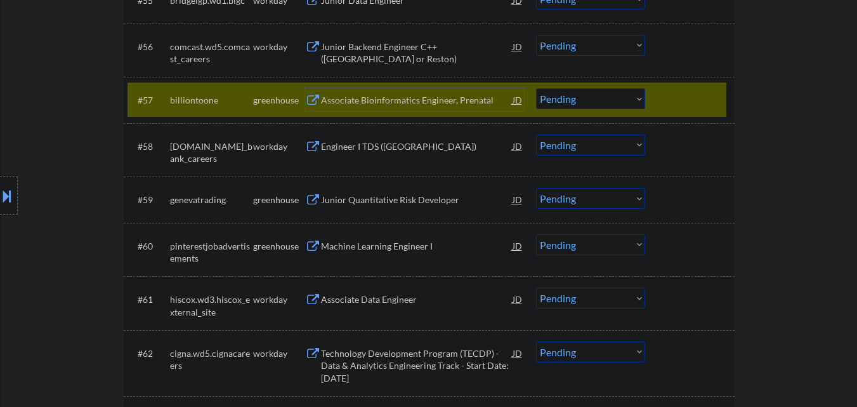
click at [606, 88] on div "#57 billiontoone greenhouse Associate Bioinformatics Engineer, Prenatal JD warn…" at bounding box center [426, 99] width 599 height 34
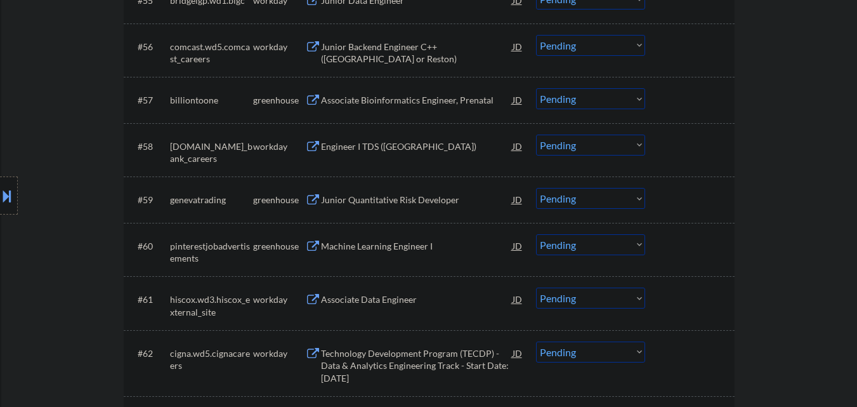
drag, startPoint x: 617, startPoint y: 101, endPoint x: 617, endPoint y: 108, distance: 7.0
click at [617, 102] on select "Choose an option... Pending Applied Excluded (Questions) Excluded (Expired) Exc…" at bounding box center [590, 98] width 109 height 21
click at [536, 88] on select "Choose an option... Pending Applied Excluded (Questions) Excluded (Expired) Exc…" at bounding box center [590, 98] width 109 height 21
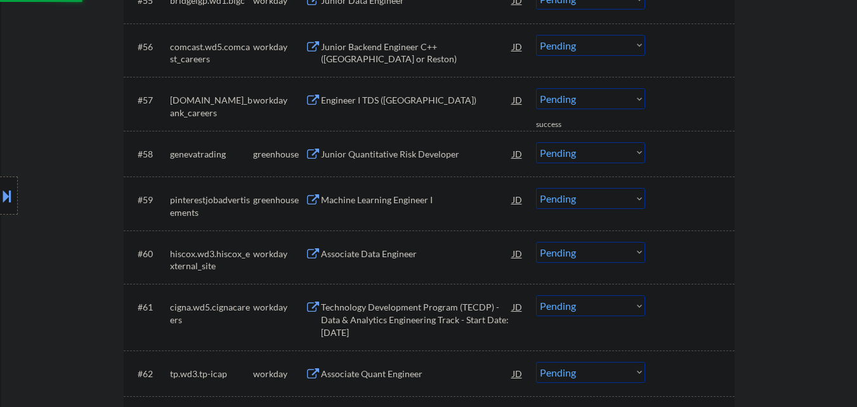
click at [407, 150] on div "Junior Quantitative Risk Developer" at bounding box center [417, 154] width 192 height 13
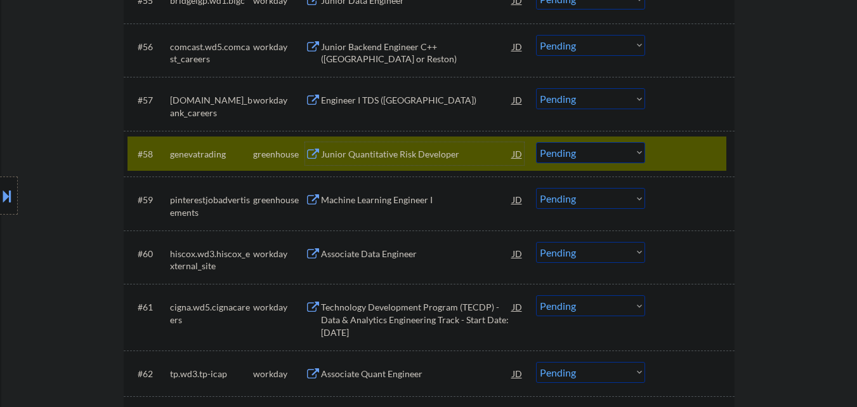
click at [623, 155] on select "Choose an option... Pending Applied Excluded (Questions) Excluded (Expired) Exc…" at bounding box center [590, 152] width 109 height 21
click at [536, 142] on select "Choose an option... Pending Applied Excluded (Questions) Excluded (Expired) Exc…" at bounding box center [590, 152] width 109 height 21
click at [697, 151] on div at bounding box center [691, 153] width 56 height 23
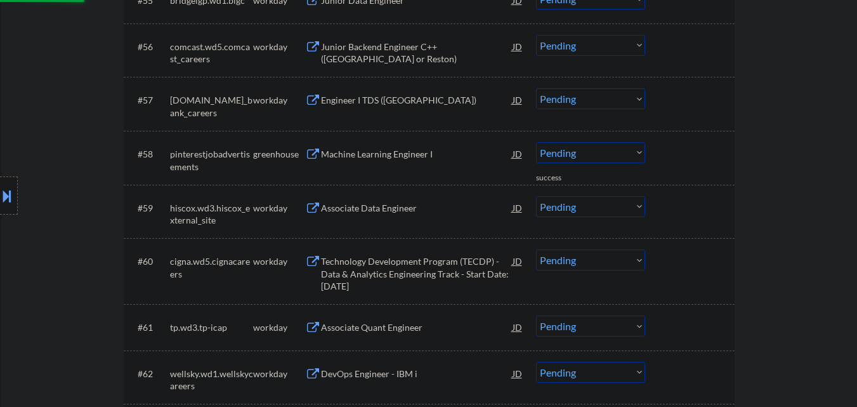
click at [427, 157] on div "Machine Learning Engineer I" at bounding box center [417, 154] width 192 height 13
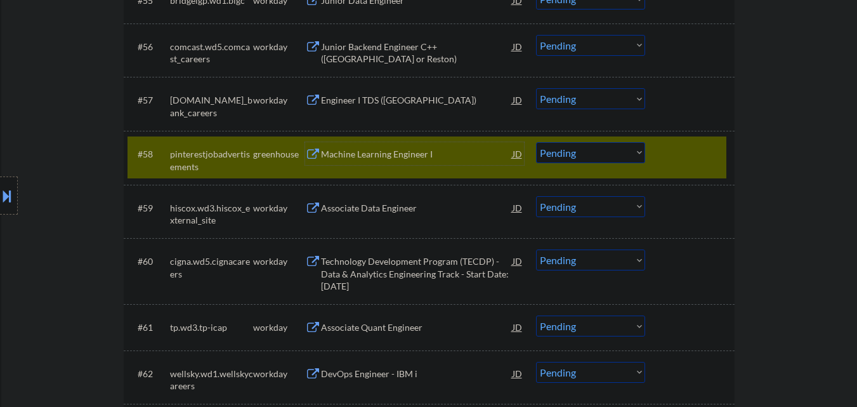
click at [616, 152] on select "Choose an option... Pending Applied Excluded (Questions) Excluded (Expired) Exc…" at bounding box center [590, 152] width 109 height 21
click at [536, 142] on select "Choose an option... Pending Applied Excluded (Questions) Excluded (Expired) Exc…" at bounding box center [590, 152] width 109 height 21
click at [718, 150] on div at bounding box center [691, 153] width 56 height 23
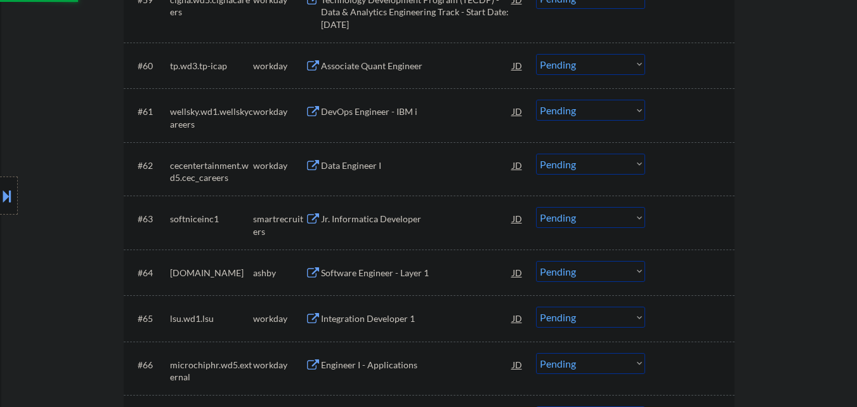
scroll to position [3530, 0]
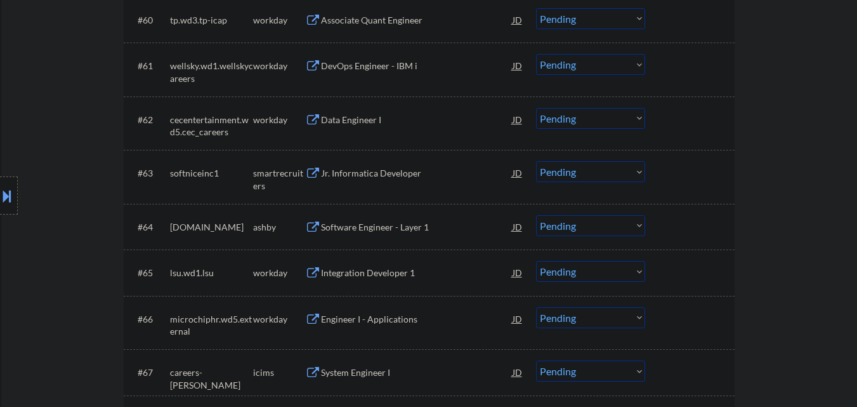
click at [402, 176] on div "Jr. Informatica Developer" at bounding box center [417, 173] width 192 height 13
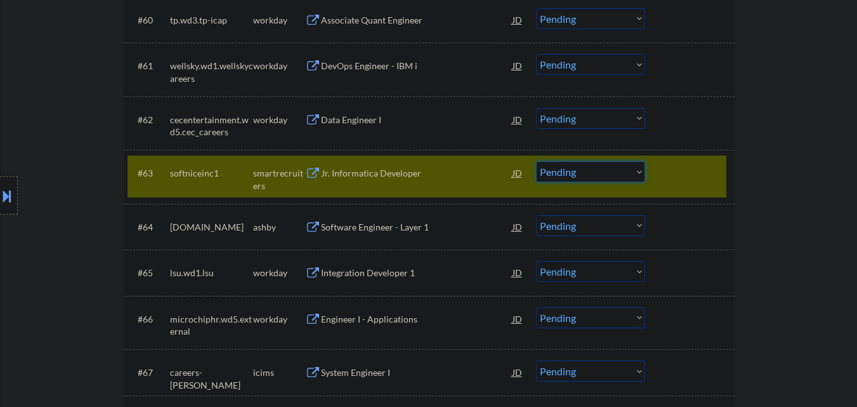
click at [598, 164] on select "Choose an option... Pending Applied Excluded (Questions) Excluded (Expired) Exc…" at bounding box center [590, 171] width 109 height 21
click at [536, 161] on select "Choose an option... Pending Applied Excluded (Questions) Excluded (Expired) Exc…" at bounding box center [590, 171] width 109 height 21
click at [704, 170] on div at bounding box center [691, 172] width 56 height 23
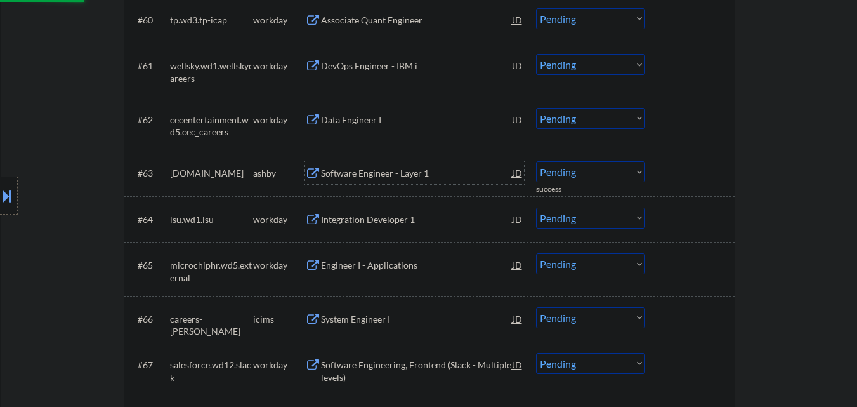
click at [416, 171] on div "Software Engineer - Layer 1" at bounding box center [417, 173] width 192 height 13
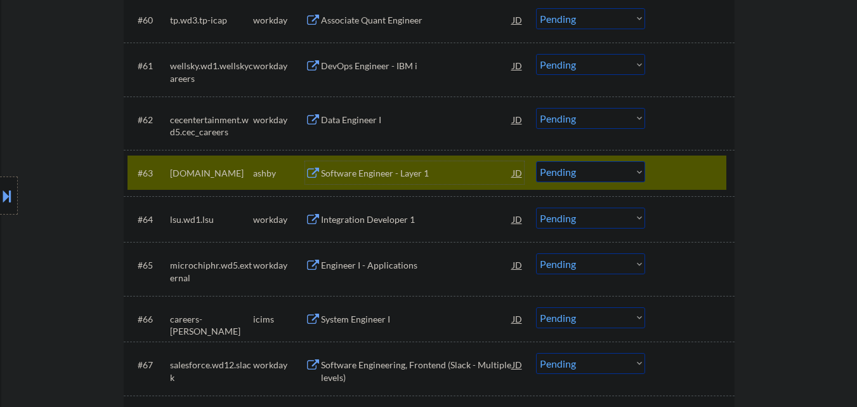
drag, startPoint x: 578, startPoint y: 171, endPoint x: 584, endPoint y: 180, distance: 10.9
click at [578, 171] on select "Choose an option... Pending Applied Excluded (Questions) Excluded (Expired) Exc…" at bounding box center [590, 171] width 109 height 21
click at [536, 161] on select "Choose an option... Pending Applied Excluded (Questions) Excluded (Expired) Exc…" at bounding box center [590, 171] width 109 height 21
click at [691, 174] on div at bounding box center [691, 172] width 56 height 23
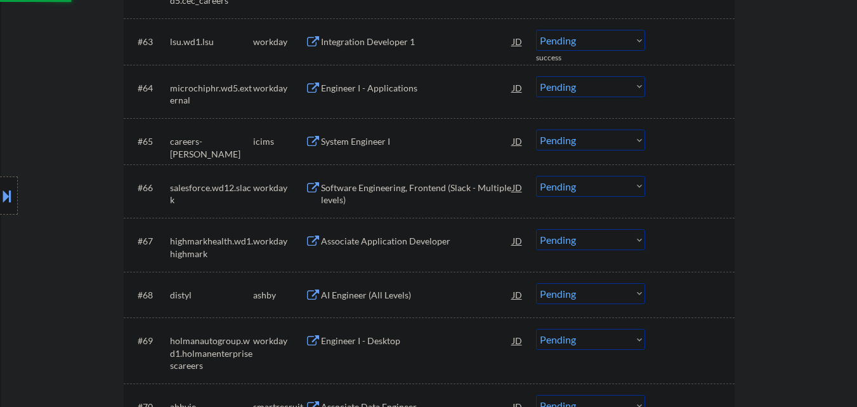
scroll to position [3720, 0]
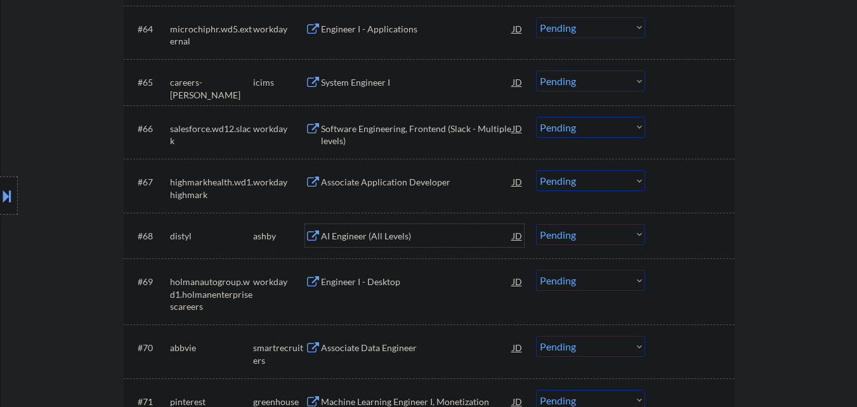
click at [409, 234] on div "AI Engineer (All Levels)" at bounding box center [417, 236] width 192 height 13
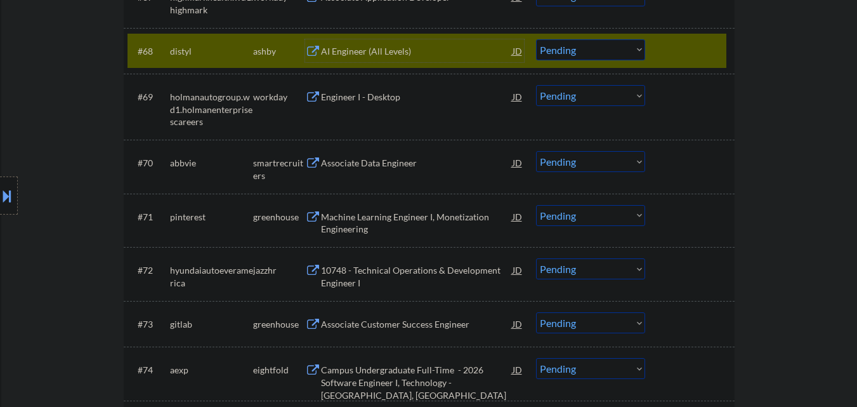
scroll to position [3911, 0]
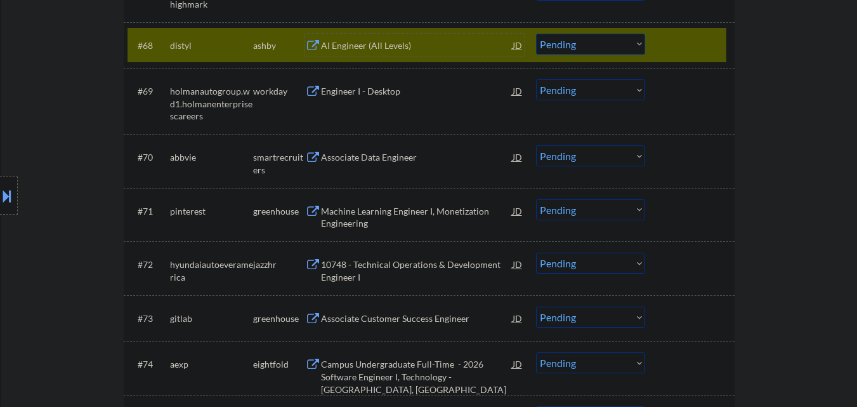
drag, startPoint x: 600, startPoint y: 43, endPoint x: 596, endPoint y: 53, distance: 10.8
click at [600, 43] on select "Choose an option... Pending Applied Excluded (Questions) Excluded (Expired) Exc…" at bounding box center [590, 44] width 109 height 21
click at [536, 34] on select "Choose an option... Pending Applied Excluded (Questions) Excluded (Expired) Exc…" at bounding box center [590, 44] width 109 height 21
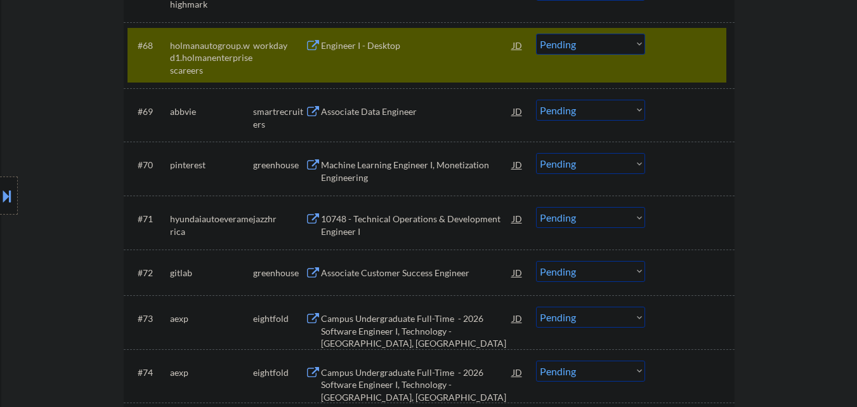
click at [683, 49] on div at bounding box center [691, 45] width 56 height 23
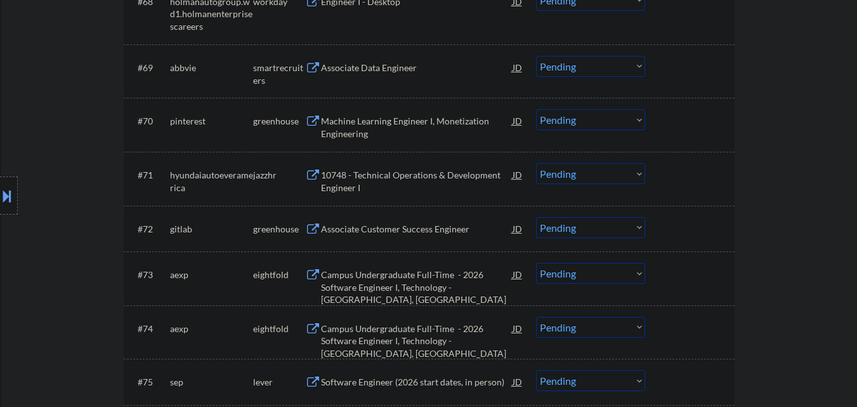
scroll to position [3974, 0]
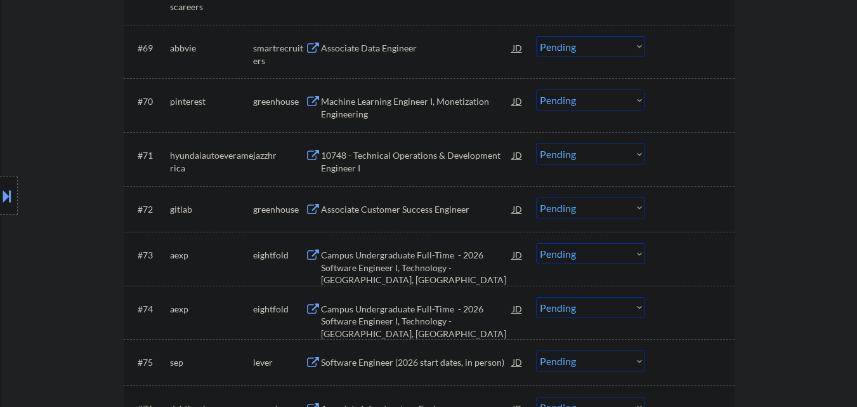
click at [395, 51] on div "Associate Data Engineer" at bounding box center [417, 48] width 192 height 13
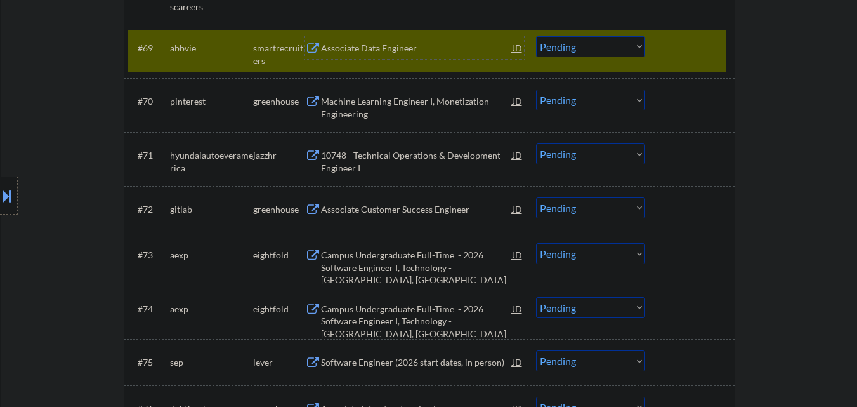
drag, startPoint x: 616, startPoint y: 42, endPoint x: 617, endPoint y: 50, distance: 8.3
click at [616, 42] on select "Choose an option... Pending Applied Excluded (Questions) Excluded (Expired) Exc…" at bounding box center [590, 46] width 109 height 21
click at [536, 36] on select "Choose an option... Pending Applied Excluded (Questions) Excluded (Expired) Exc…" at bounding box center [590, 46] width 109 height 21
click at [691, 46] on div at bounding box center [691, 47] width 56 height 23
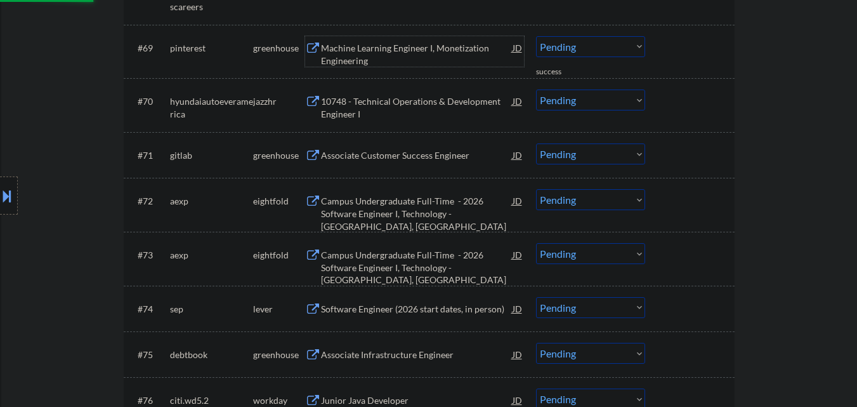
click at [428, 62] on div "Machine Learning Engineer I, Monetization Engineering" at bounding box center [417, 54] width 192 height 25
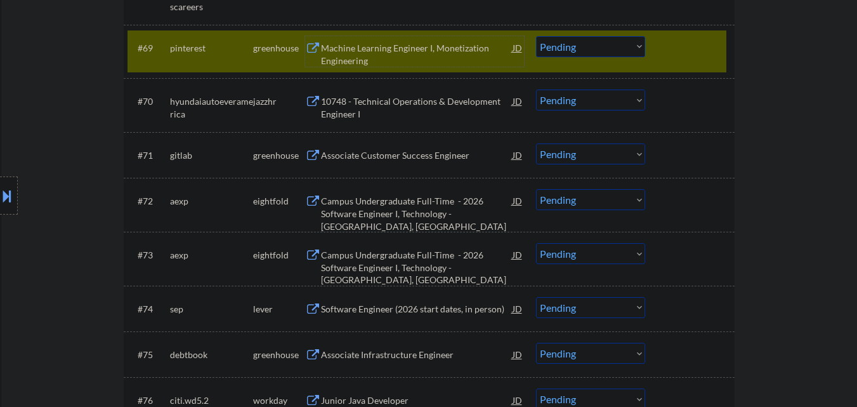
click at [636, 47] on select "Choose an option... Pending Applied Excluded (Questions) Excluded (Expired) Exc…" at bounding box center [590, 46] width 109 height 21
click at [536, 36] on select "Choose an option... Pending Applied Excluded (Questions) Excluded (Expired) Exc…" at bounding box center [590, 46] width 109 height 21
click at [706, 51] on div at bounding box center [691, 47] width 56 height 23
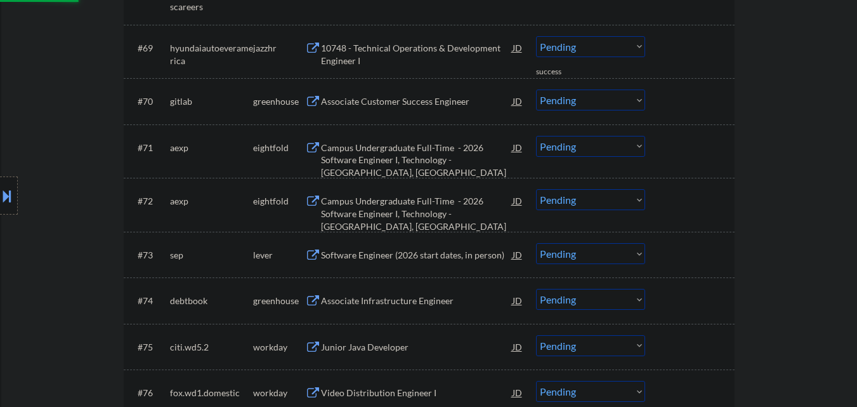
click at [454, 56] on div "10748 - Technical Operations & Development Engineer I" at bounding box center [417, 54] width 192 height 25
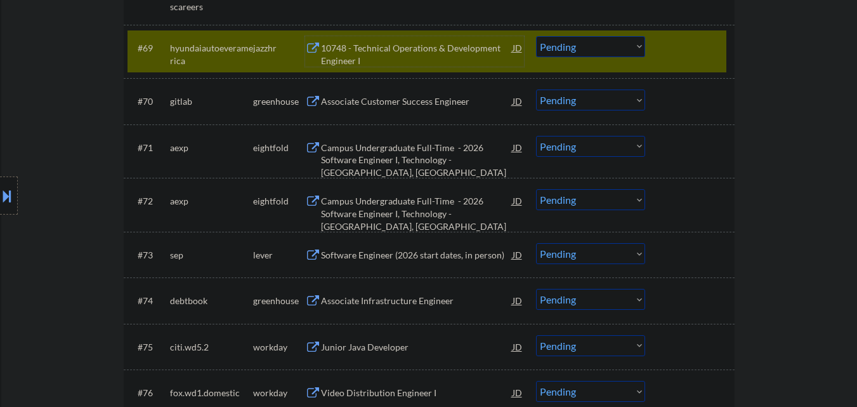
click at [610, 46] on select "Choose an option... Pending Applied Excluded (Questions) Excluded (Expired) Exc…" at bounding box center [590, 46] width 109 height 21
click at [536, 36] on select "Choose an option... Pending Applied Excluded (Questions) Excluded (Expired) Exc…" at bounding box center [590, 46] width 109 height 21
click at [677, 44] on div at bounding box center [691, 47] width 56 height 23
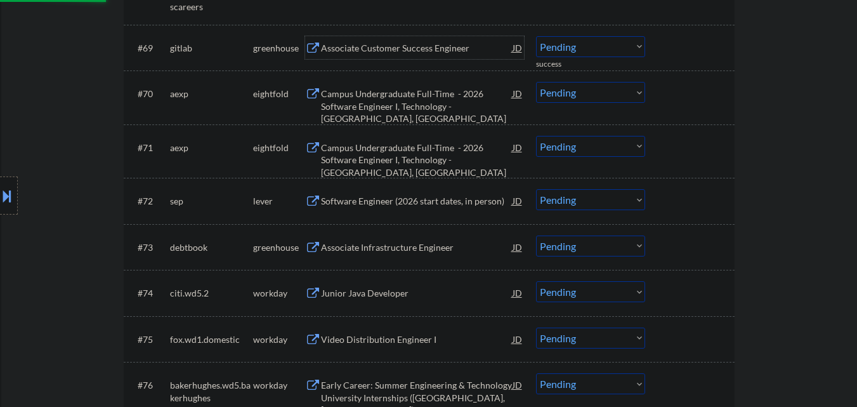
click at [438, 55] on div "Associate Customer Success Engineer" at bounding box center [417, 47] width 192 height 23
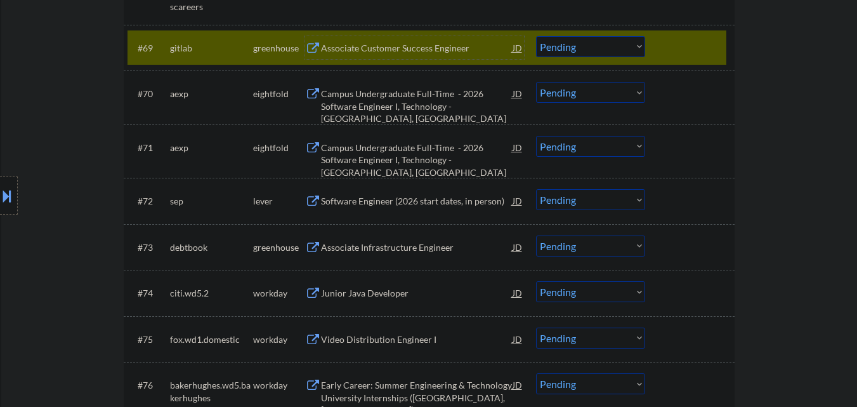
click at [611, 51] on select "Choose an option... Pending Applied Excluded (Questions) Excluded (Expired) Exc…" at bounding box center [590, 46] width 109 height 21
click at [536, 36] on select "Choose an option... Pending Applied Excluded (Questions) Excluded (Expired) Exc…" at bounding box center [590, 46] width 109 height 21
click at [697, 49] on div at bounding box center [691, 47] width 56 height 23
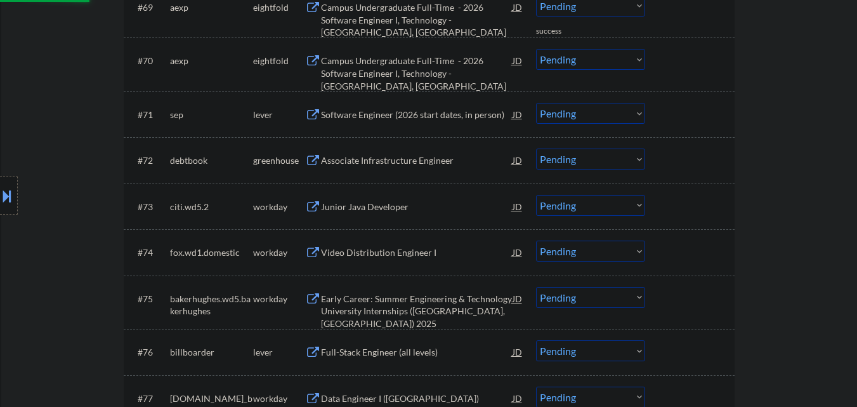
scroll to position [4037, 0]
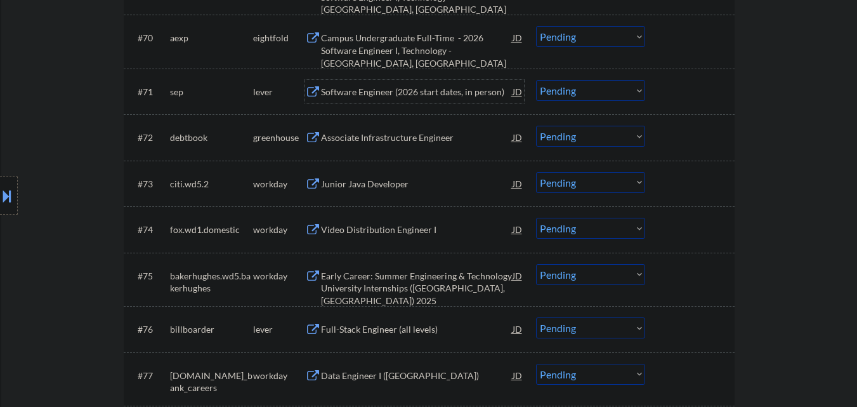
click at [418, 86] on div "Software Engineer (2026 start dates, in person)" at bounding box center [417, 92] width 192 height 13
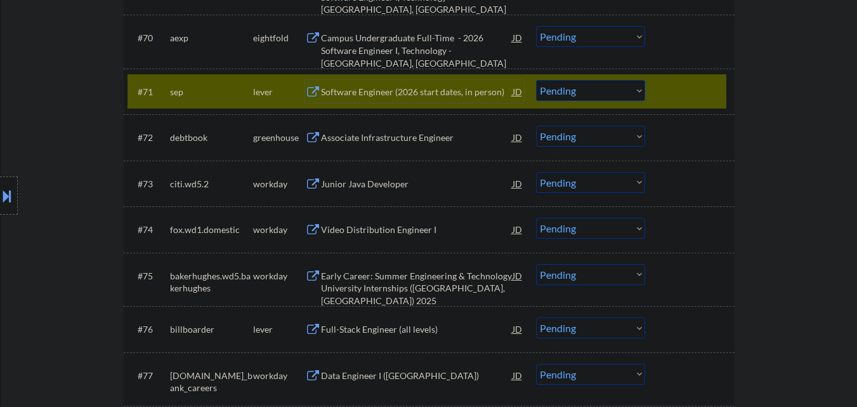
drag, startPoint x: 596, startPoint y: 89, endPoint x: 592, endPoint y: 96, distance: 7.4
click at [596, 89] on select "Choose an option... Pending Applied Excluded (Questions) Excluded (Expired) Exc…" at bounding box center [590, 90] width 109 height 21
click at [536, 80] on select "Choose an option... Pending Applied Excluded (Questions) Excluded (Expired) Exc…" at bounding box center [590, 90] width 109 height 21
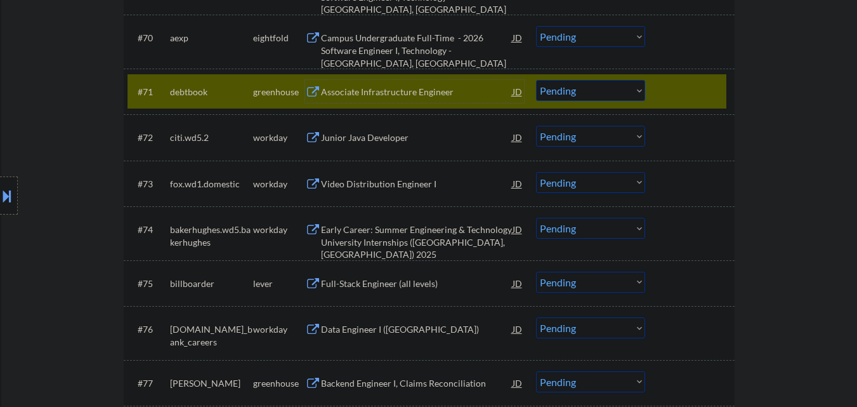
click at [431, 86] on div "Associate Infrastructure Engineer" at bounding box center [417, 92] width 192 height 13
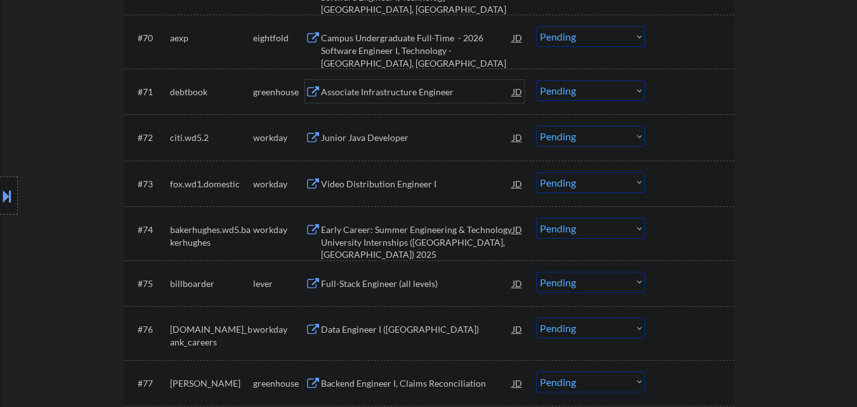
click at [592, 101] on select "Choose an option... Pending Applied Excluded (Questions) Excluded (Expired) Exc…" at bounding box center [590, 90] width 109 height 21
click at [536, 80] on select "Choose an option... Pending Applied Excluded (Questions) Excluded (Expired) Exc…" at bounding box center [590, 90] width 109 height 21
click at [715, 88] on div at bounding box center [691, 91] width 56 height 23
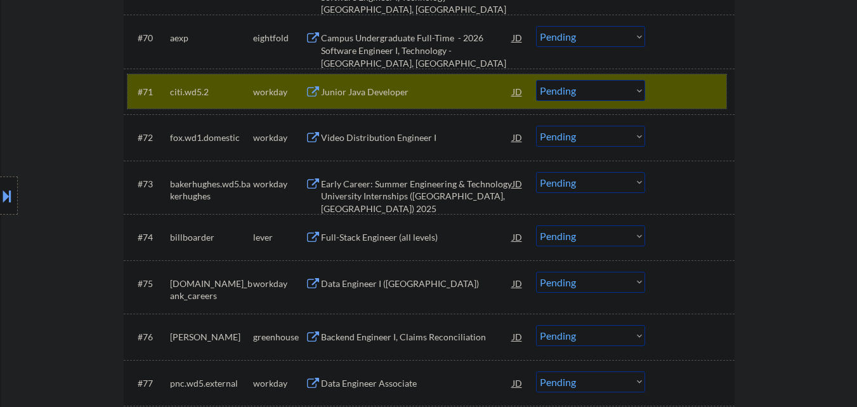
click at [681, 96] on div at bounding box center [691, 91] width 56 height 23
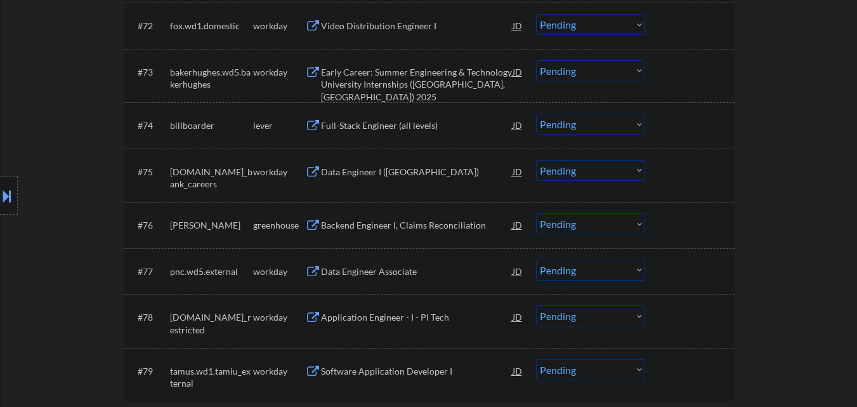
scroll to position [4164, 0]
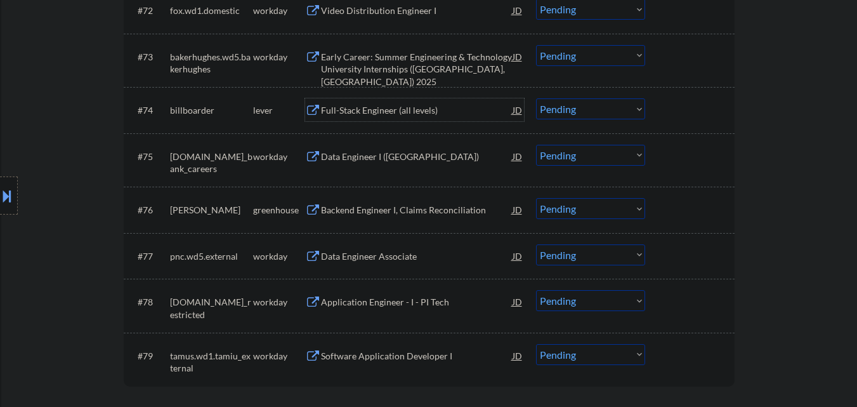
click at [433, 115] on div "Full-Stack Engineer (all levels)" at bounding box center [417, 110] width 192 height 13
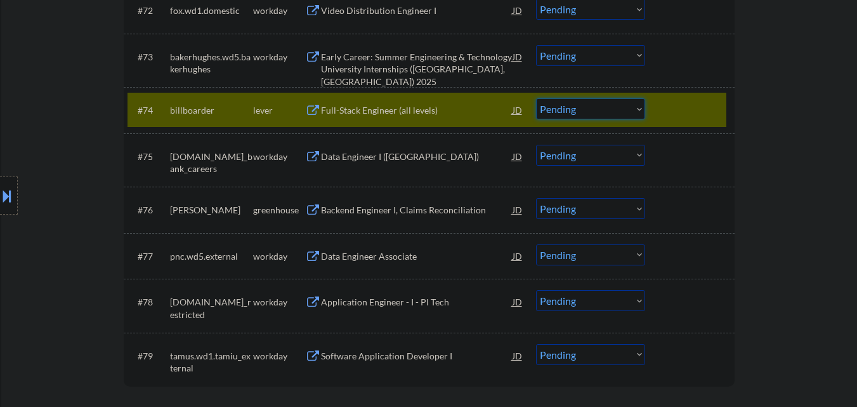
click at [578, 110] on select "Choose an option... Pending Applied Excluded (Questions) Excluded (Expired) Exc…" at bounding box center [590, 108] width 109 height 21
click at [536, 98] on select "Choose an option... Pending Applied Excluded (Questions) Excluded (Expired) Exc…" at bounding box center [590, 108] width 109 height 21
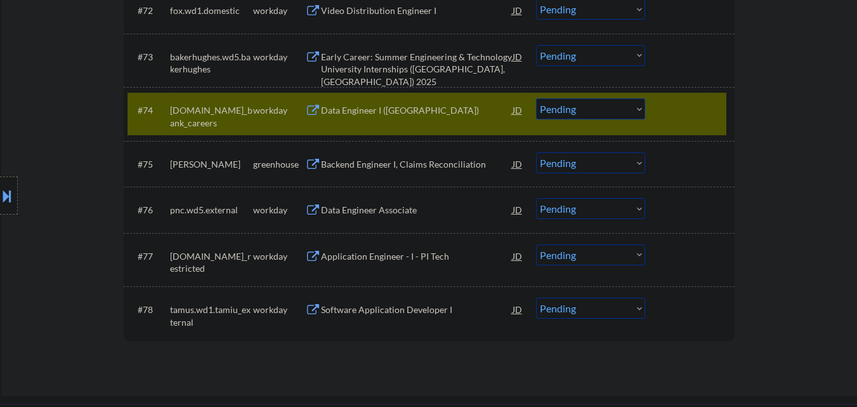
drag, startPoint x: 674, startPoint y: 106, endPoint x: 608, endPoint y: 134, distance: 72.5
click at [673, 107] on div at bounding box center [691, 109] width 56 height 23
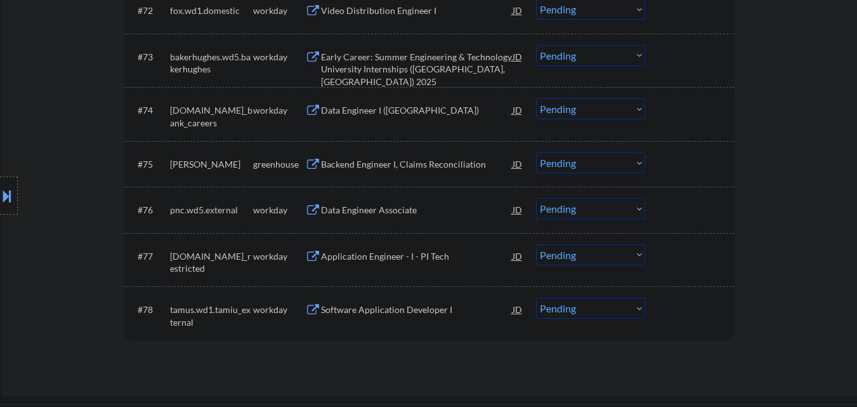
click at [429, 163] on div "Backend Engineer I, Claims Reconciliation" at bounding box center [417, 164] width 192 height 13
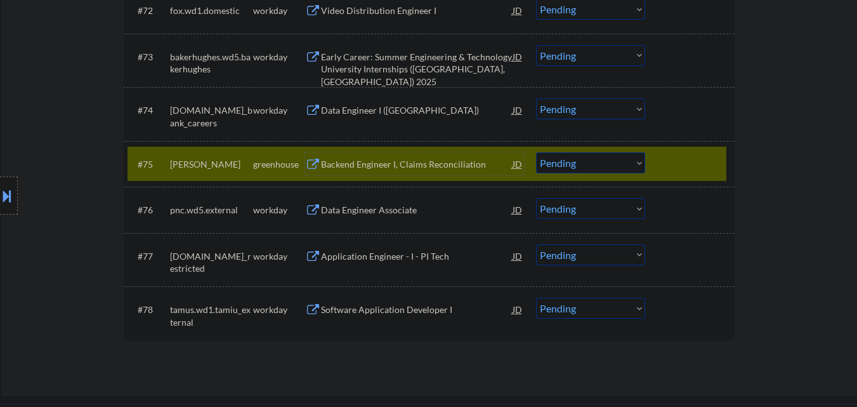
drag, startPoint x: 638, startPoint y: 164, endPoint x: 648, endPoint y: 141, distance: 25.3
click at [639, 156] on select "Choose an option... Pending Applied Excluded (Questions) Excluded (Expired) Exc…" at bounding box center [590, 162] width 109 height 21
click at [536, 152] on select "Choose an option... Pending Applied Excluded (Questions) Excluded (Expired) Exc…" at bounding box center [590, 162] width 109 height 21
drag, startPoint x: 598, startPoint y: 277, endPoint x: 630, endPoint y: 211, distance: 72.9
click at [610, 254] on div "#77 vanguard.wd5.contractors_restricted workday Application Engineer - I - PI T…" at bounding box center [426, 260] width 599 height 42
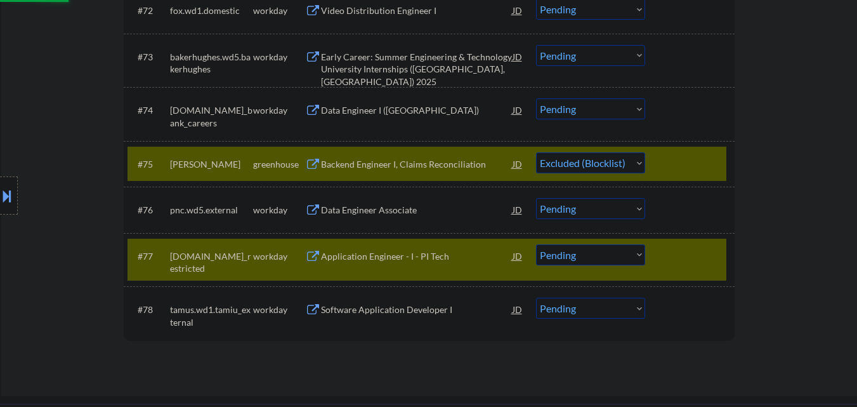
drag, startPoint x: 624, startPoint y: 164, endPoint x: 624, endPoint y: 171, distance: 7.6
click at [624, 166] on select "Choose an option... Pending Applied Excluded (Questions) Excluded (Expired) Exc…" at bounding box center [590, 162] width 109 height 21
click at [536, 152] on select "Choose an option... Pending Applied Excluded (Questions) Excluded (Expired) Exc…" at bounding box center [590, 162] width 109 height 21
click at [690, 162] on div at bounding box center [691, 163] width 56 height 23
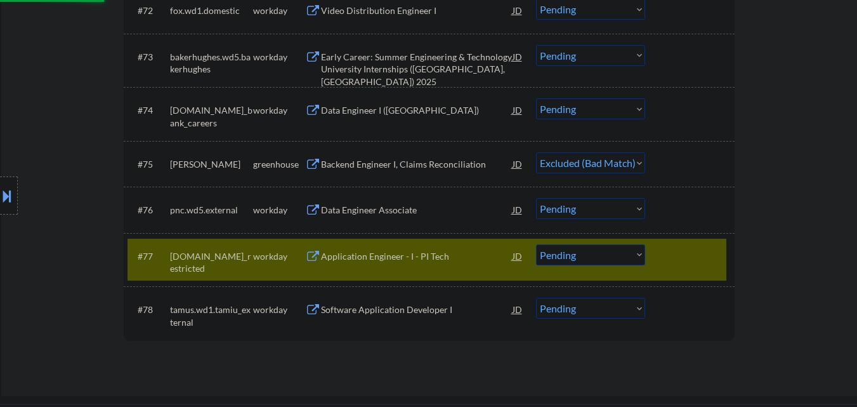
click at [693, 256] on div at bounding box center [691, 255] width 56 height 23
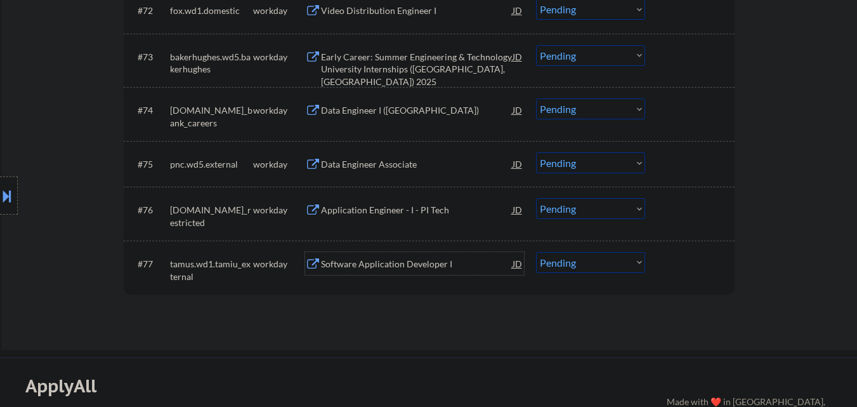
drag, startPoint x: 427, startPoint y: 263, endPoint x: 426, endPoint y: 221, distance: 42.5
click at [426, 262] on div "Software Application Developer I" at bounding box center [417, 264] width 192 height 13
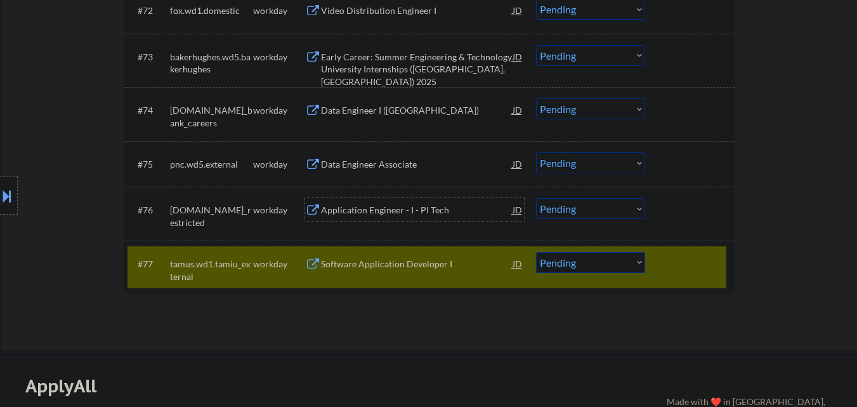
drag, startPoint x: 426, startPoint y: 209, endPoint x: 428, endPoint y: 171, distance: 38.1
click at [426, 209] on div "Application Engineer - I - PI Tech" at bounding box center [417, 210] width 192 height 13
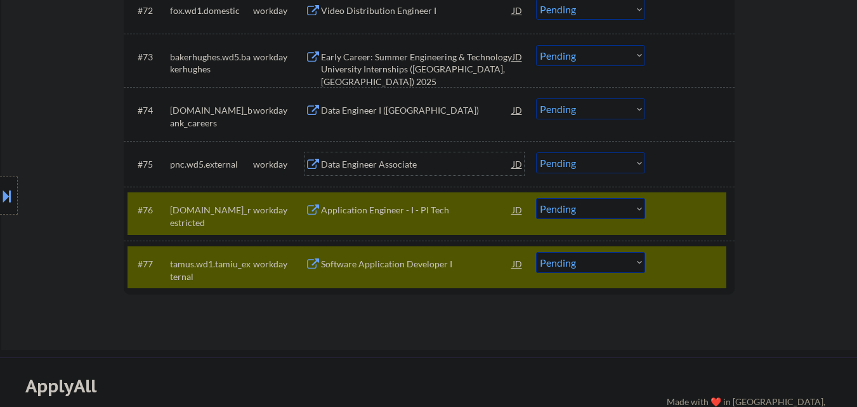
drag, startPoint x: 429, startPoint y: 162, endPoint x: 429, endPoint y: 126, distance: 36.8
click at [429, 161] on div "Data Engineer Associate" at bounding box center [417, 164] width 192 height 13
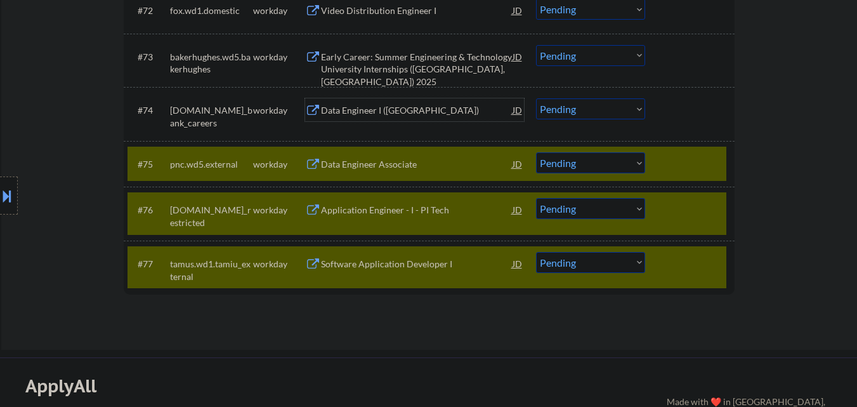
click at [425, 117] on div "Data Engineer I (US)" at bounding box center [417, 110] width 192 height 13
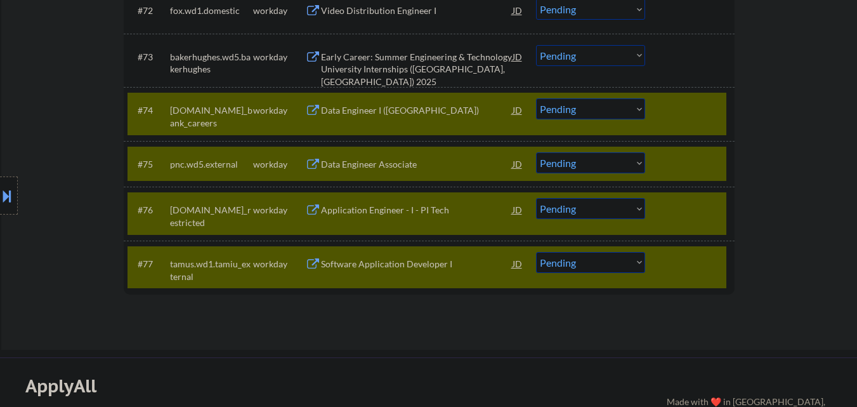
click at [420, 62] on div "Early Career: Summer Engineering & Technology University Internships (Skaneatel…" at bounding box center [417, 69] width 192 height 37
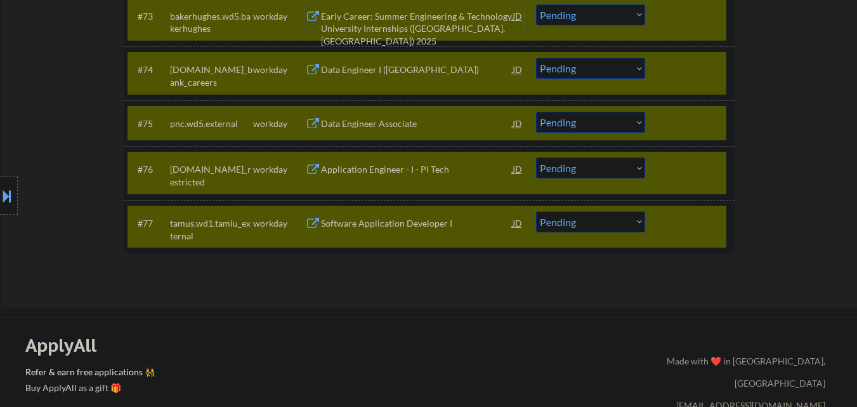
scroll to position [4228, 0]
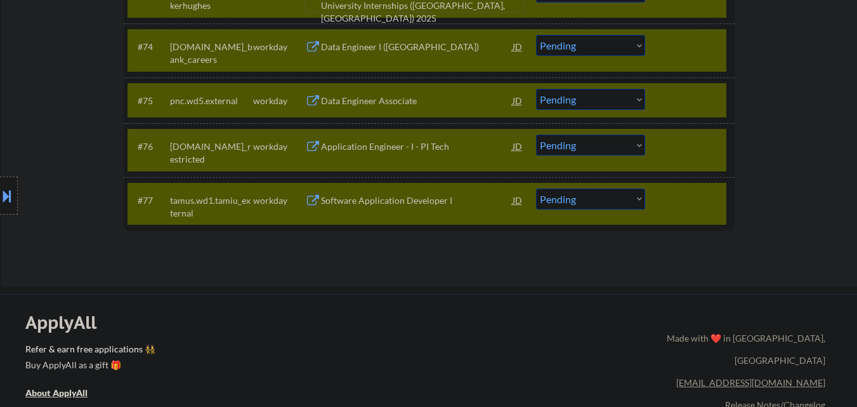
click at [629, 193] on select "Choose an option... Pending Applied Excluded (Questions) Excluded (Expired) Exc…" at bounding box center [590, 198] width 109 height 21
click at [536, 188] on select "Choose an option... Pending Applied Excluded (Questions) Excluded (Expired) Exc…" at bounding box center [590, 198] width 109 height 21
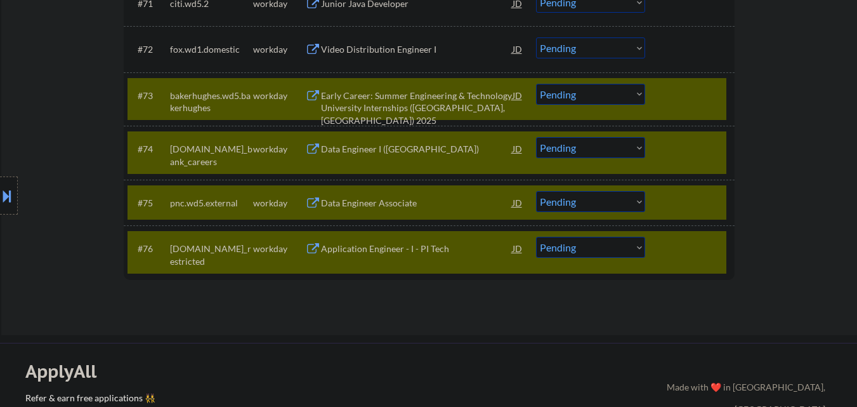
scroll to position [4101, 0]
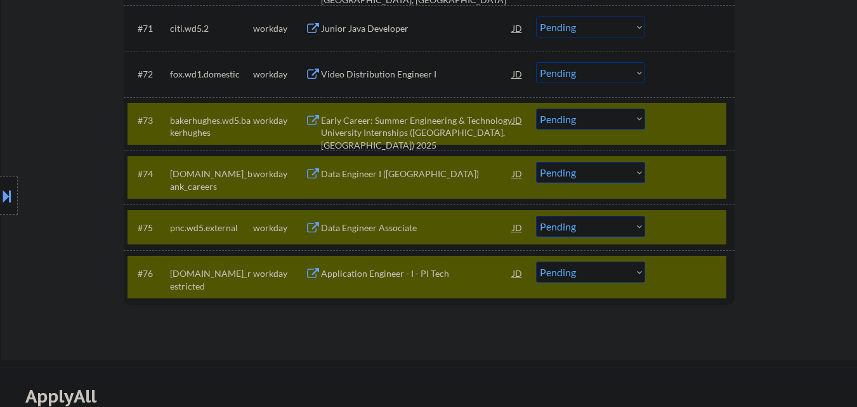
click at [608, 272] on select "Choose an option... Pending Applied Excluded (Questions) Excluded (Expired) Exc…" at bounding box center [590, 271] width 109 height 21
click at [536, 261] on select "Choose an option... Pending Applied Excluded (Questions) Excluded (Expired) Exc…" at bounding box center [590, 271] width 109 height 21
drag, startPoint x: 591, startPoint y: 230, endPoint x: 592, endPoint y: 223, distance: 7.6
click at [591, 230] on select "Choose an option... Pending Applied Excluded (Questions) Excluded (Expired) Exc…" at bounding box center [590, 226] width 109 height 21
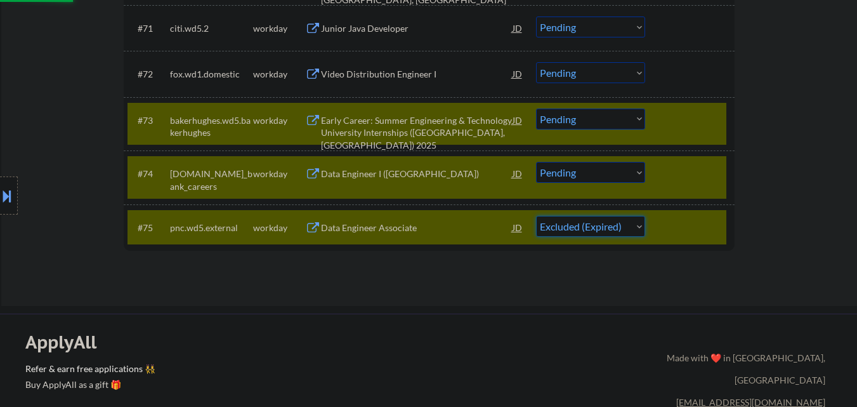
click at [536, 216] on select "Choose an option... Pending Applied Excluded (Questions) Excluded (Expired) Exc…" at bounding box center [590, 226] width 109 height 21
click at [587, 170] on select "Choose an option... Pending Applied Excluded (Questions) Excluded (Expired) Exc…" at bounding box center [590, 172] width 109 height 21
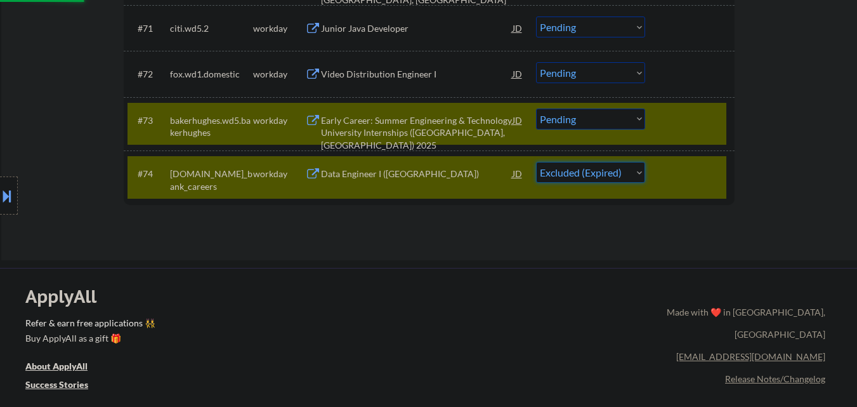
click at [536, 162] on select "Choose an option... Pending Applied Excluded (Questions) Excluded (Expired) Exc…" at bounding box center [590, 172] width 109 height 21
click at [579, 117] on select "Choose an option... Pending Applied Excluded (Questions) Excluded (Expired) Exc…" at bounding box center [590, 118] width 109 height 21
click at [536, 108] on select "Choose an option... Pending Applied Excluded (Questions) Excluded (Expired) Exc…" at bounding box center [590, 118] width 109 height 21
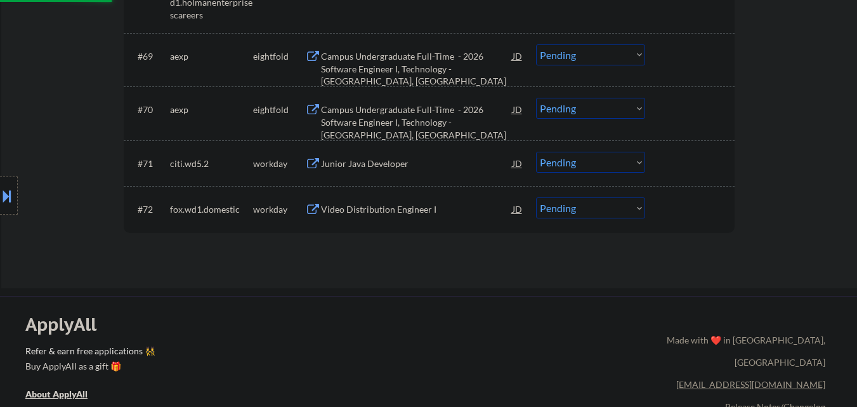
scroll to position [3911, 0]
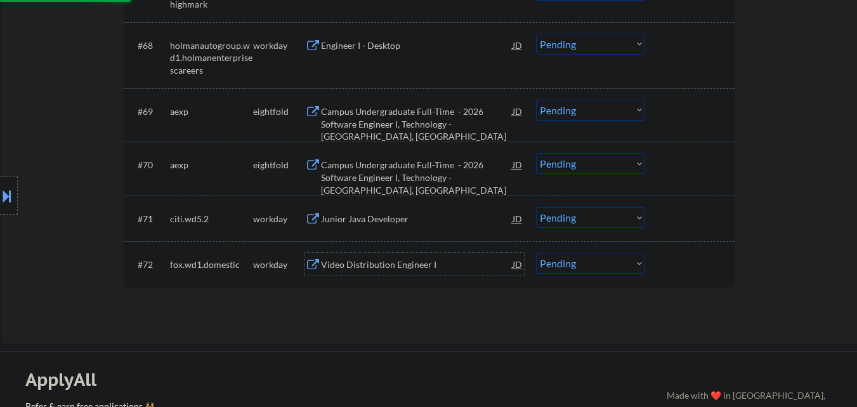
click at [389, 257] on div "Video Distribution Engineer I" at bounding box center [417, 263] width 192 height 23
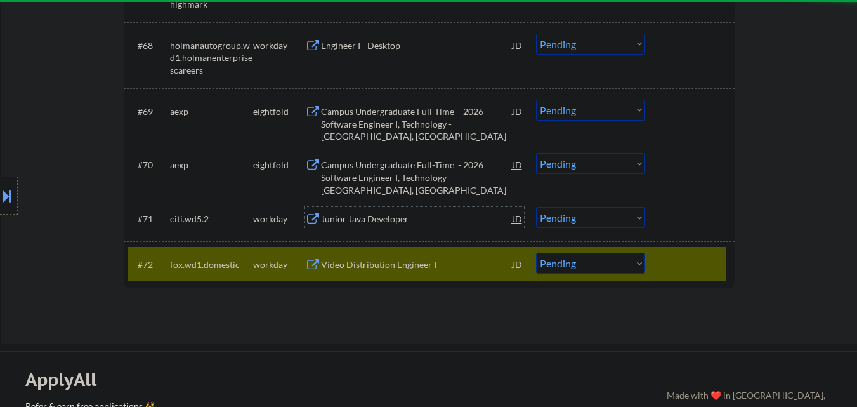
click at [382, 215] on div "Junior Java Developer" at bounding box center [417, 218] width 192 height 13
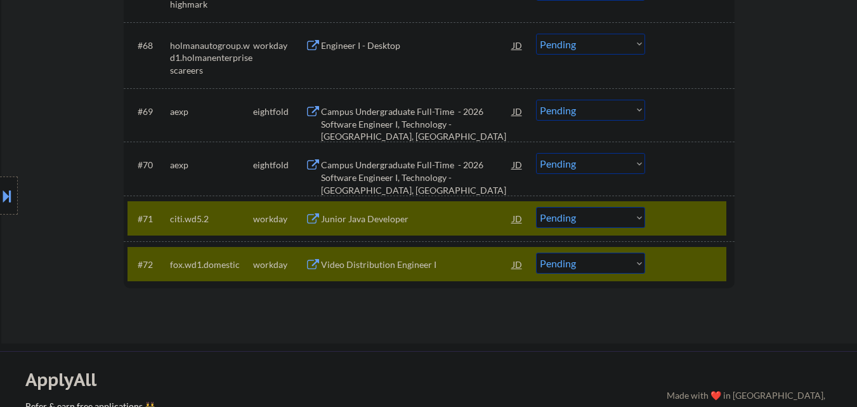
drag, startPoint x: 387, startPoint y: 171, endPoint x: 391, endPoint y: 156, distance: 15.9
click at [387, 170] on div "Campus Undergraduate Full-Time - 2026 Software Engineer I, Technology - Phoenix…" at bounding box center [417, 177] width 192 height 37
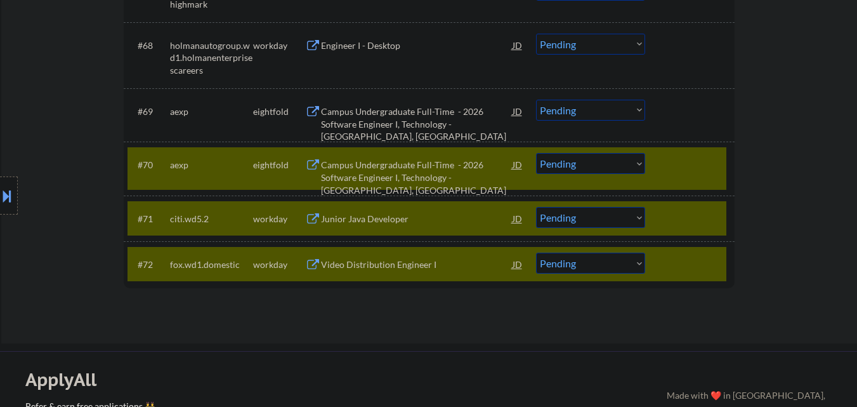
click at [393, 117] on div "Campus Undergraduate Full-Time - 2026 Software Engineer I, Technology - Sunrise…" at bounding box center [417, 123] width 192 height 37
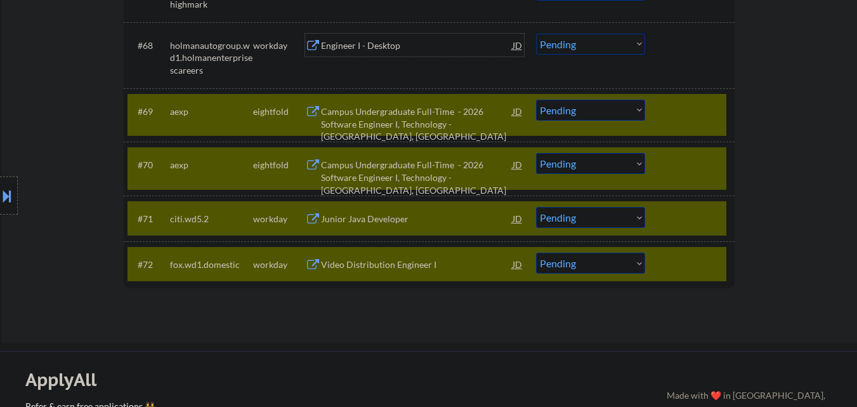
click at [404, 51] on div "Engineer I - Desktop" at bounding box center [417, 45] width 192 height 13
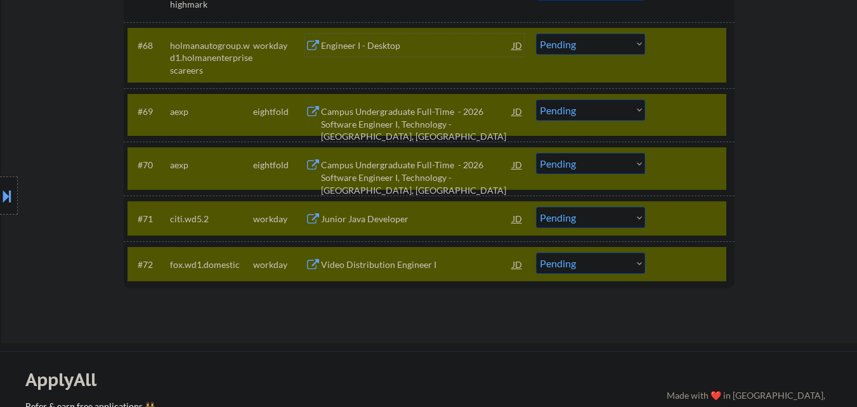
click at [603, 221] on select "Choose an option... Pending Applied Excluded (Questions) Excluded (Expired) Exc…" at bounding box center [590, 217] width 109 height 21
click at [536, 207] on select "Choose an option... Pending Applied Excluded (Questions) Excluded (Expired) Exc…" at bounding box center [590, 217] width 109 height 21
drag, startPoint x: 724, startPoint y: 259, endPoint x: 723, endPoint y: 218, distance: 41.3
click at [724, 258] on div "#72 fox.wd1.domestic workday Video Distribution Engineer I JD Choose an option.…" at bounding box center [426, 264] width 599 height 34
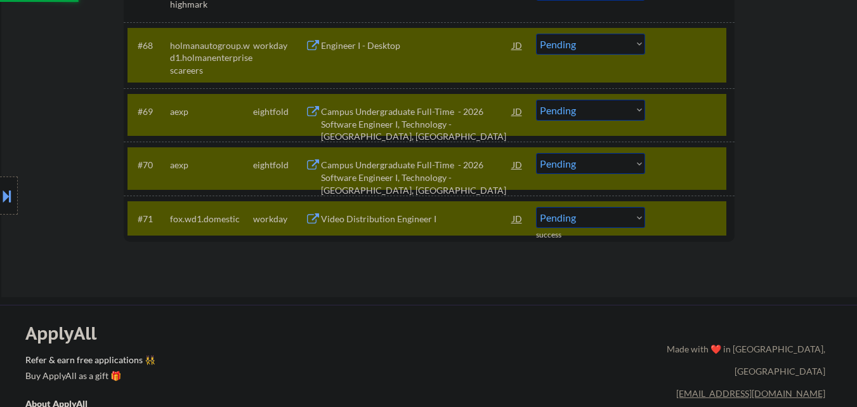
click at [717, 164] on div at bounding box center [691, 164] width 56 height 23
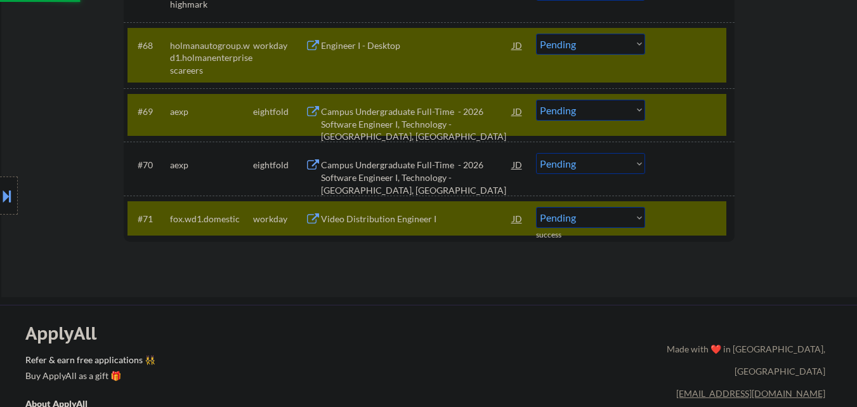
click at [696, 108] on div at bounding box center [691, 111] width 56 height 23
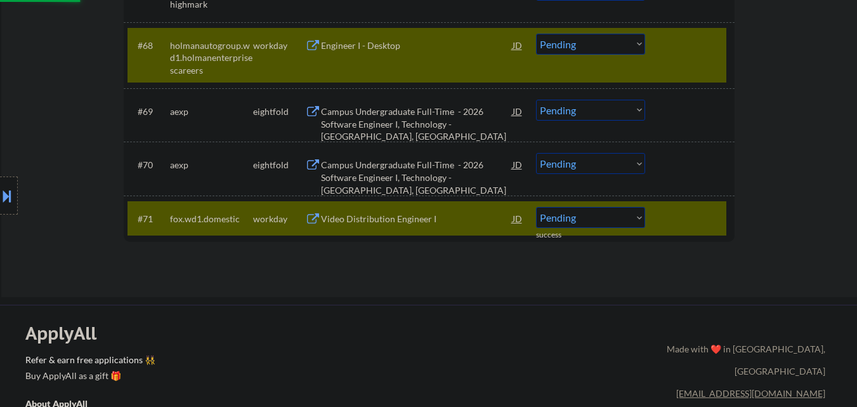
click at [694, 215] on div at bounding box center [691, 218] width 56 height 23
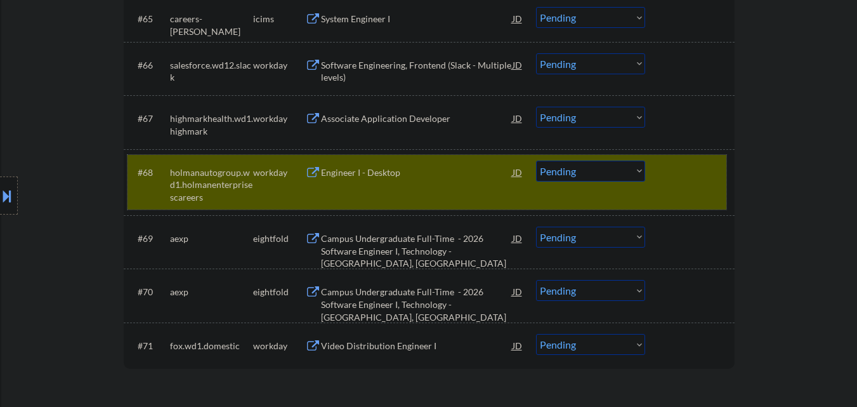
drag, startPoint x: 693, startPoint y: 173, endPoint x: 665, endPoint y: 179, distance: 28.6
click at [692, 173] on div at bounding box center [691, 171] width 56 height 23
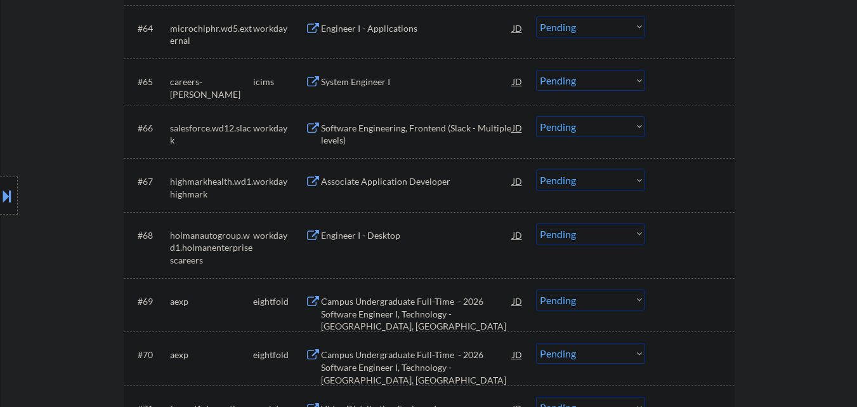
scroll to position [3657, 0]
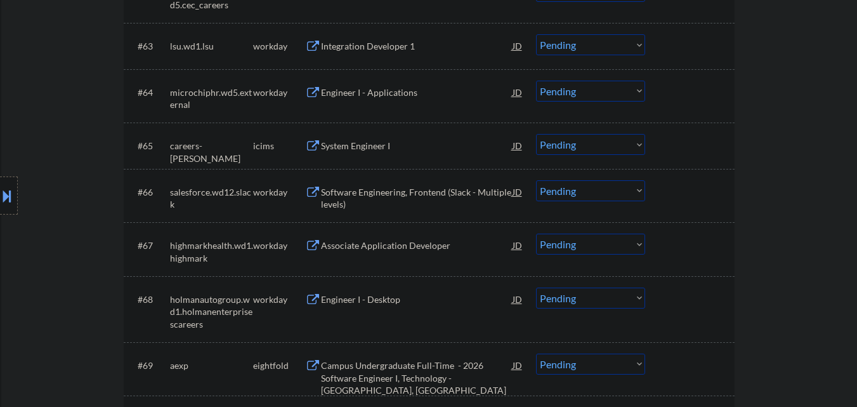
click at [423, 244] on div "Associate Application Developer" at bounding box center [417, 245] width 192 height 13
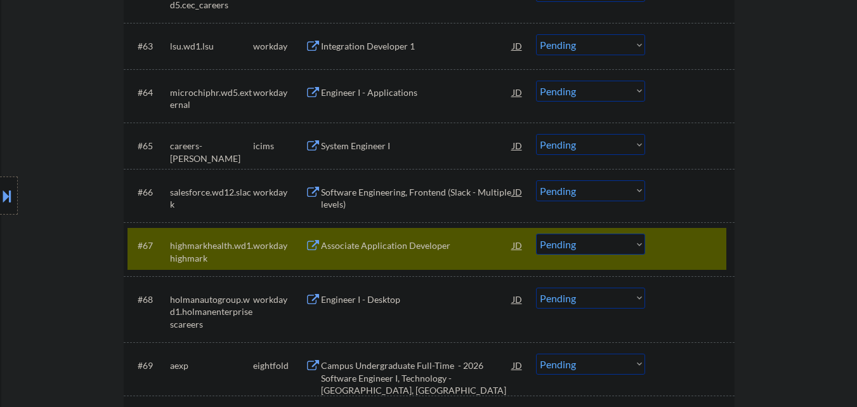
drag, startPoint x: 419, startPoint y: 197, endPoint x: 408, endPoint y: 157, distance: 41.8
click at [419, 197] on div "Software Engineering, Frontend (Slack - Multiple levels)" at bounding box center [417, 198] width 192 height 25
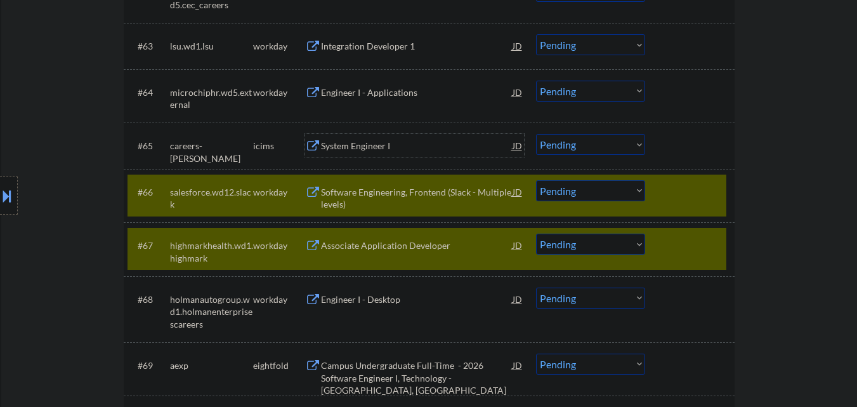
click at [403, 141] on div "System Engineer I" at bounding box center [417, 146] width 192 height 13
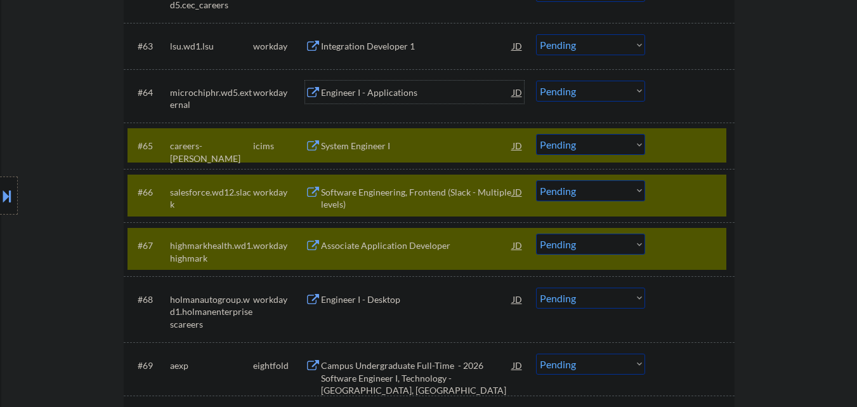
drag, startPoint x: 398, startPoint y: 98, endPoint x: 400, endPoint y: 51, distance: 47.6
click at [398, 97] on div "Engineer I - Applications" at bounding box center [417, 92] width 192 height 13
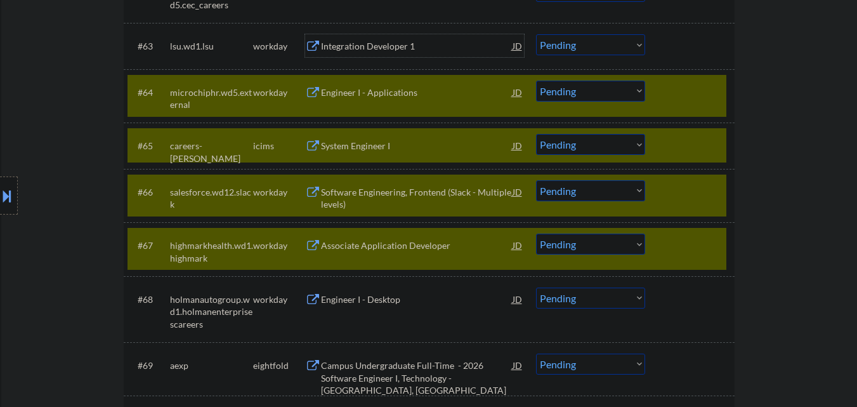
click at [400, 43] on div "Integration Developer 1" at bounding box center [417, 46] width 192 height 13
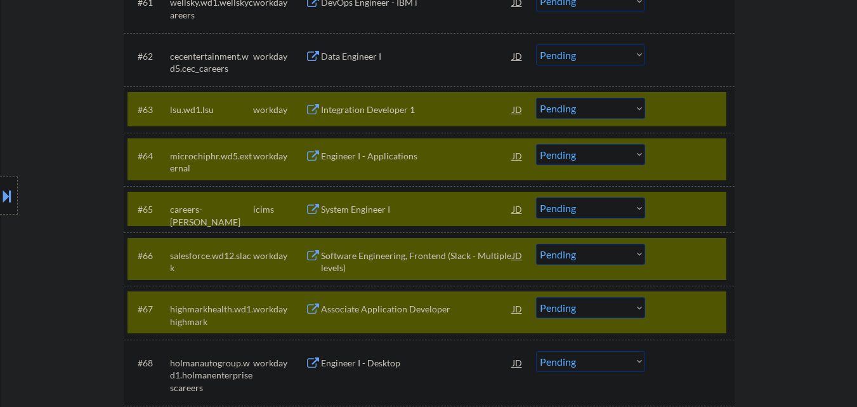
scroll to position [3530, 0]
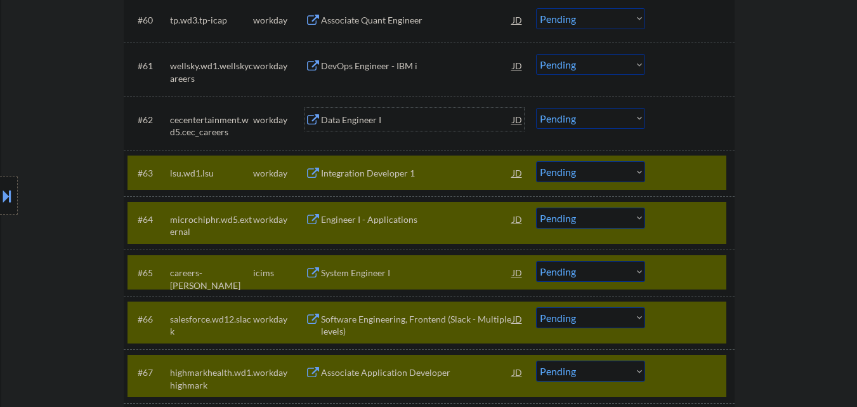
click at [394, 124] on div "Data Engineer I" at bounding box center [417, 120] width 192 height 13
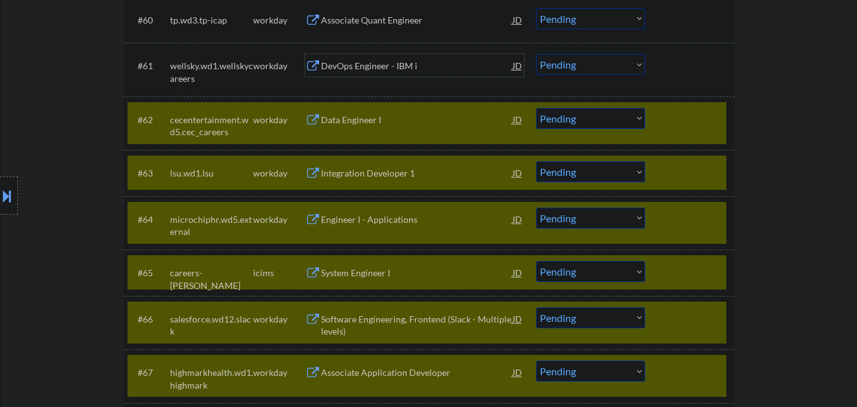
click at [403, 69] on div "DevOps Engineer - IBM i" at bounding box center [417, 66] width 192 height 13
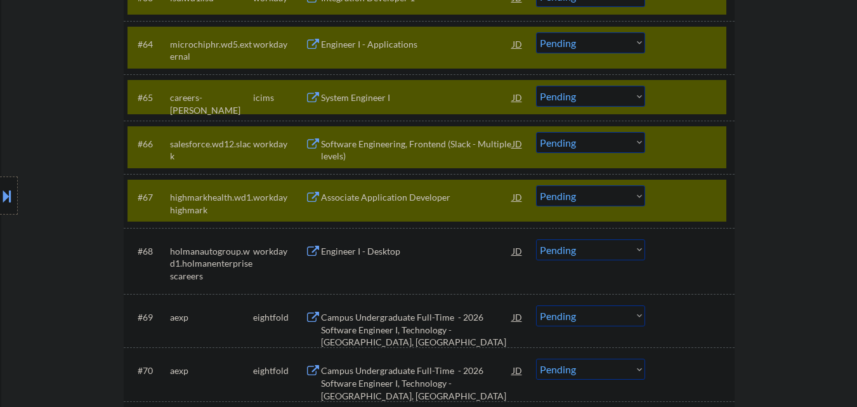
scroll to position [3720, 0]
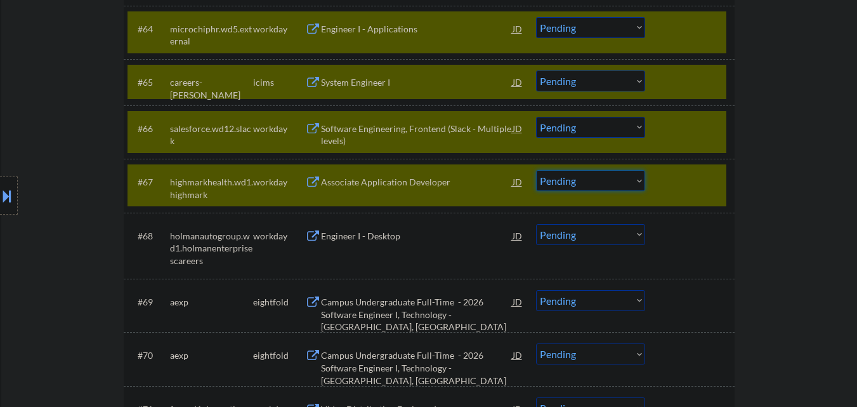
click at [596, 185] on select "Choose an option... Pending Applied Excluded (Questions) Excluded (Expired) Exc…" at bounding box center [590, 180] width 109 height 21
click at [536, 170] on select "Choose an option... Pending Applied Excluded (Questions) Excluded (Expired) Exc…" at bounding box center [590, 180] width 109 height 21
click at [703, 185] on div at bounding box center [691, 181] width 56 height 23
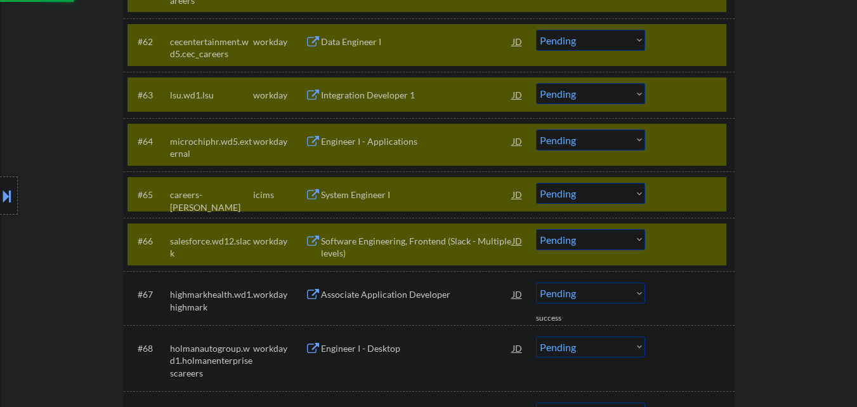
scroll to position [3593, 0]
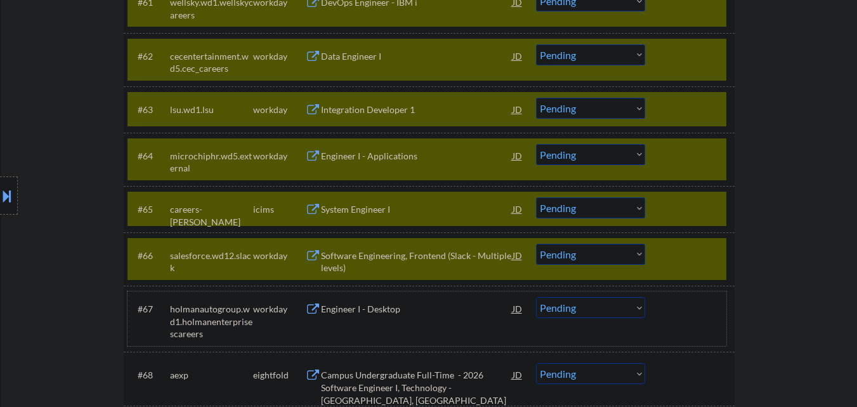
drag, startPoint x: 709, startPoint y: 248, endPoint x: 707, endPoint y: 238, distance: 10.5
click at [709, 247] on div at bounding box center [691, 255] width 56 height 23
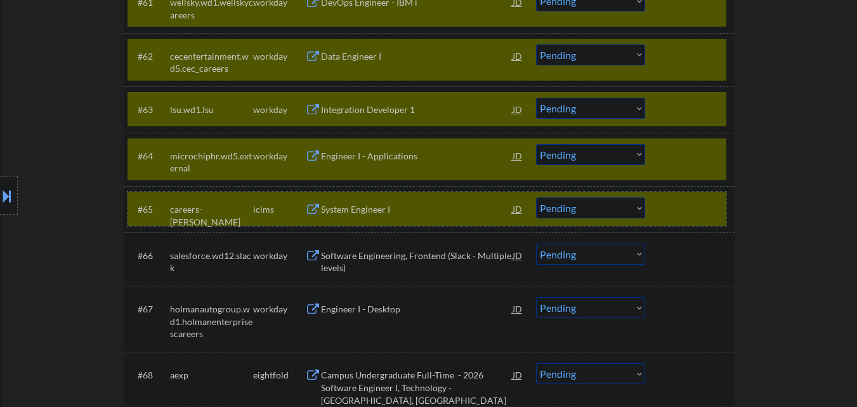
click at [701, 207] on div at bounding box center [691, 208] width 56 height 23
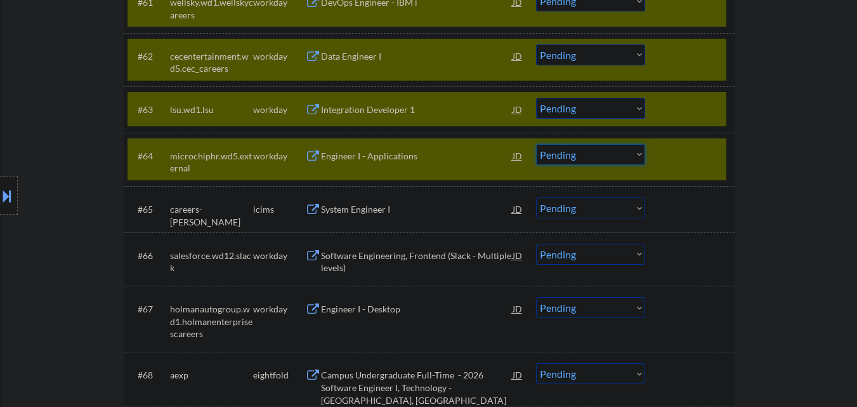
click at [607, 157] on select "Choose an option... Pending Applied Excluded (Questions) Excluded (Expired) Exc…" at bounding box center [590, 154] width 109 height 21
click at [536, 144] on select "Choose an option... Pending Applied Excluded (Questions) Excluded (Expired) Exc…" at bounding box center [590, 154] width 109 height 21
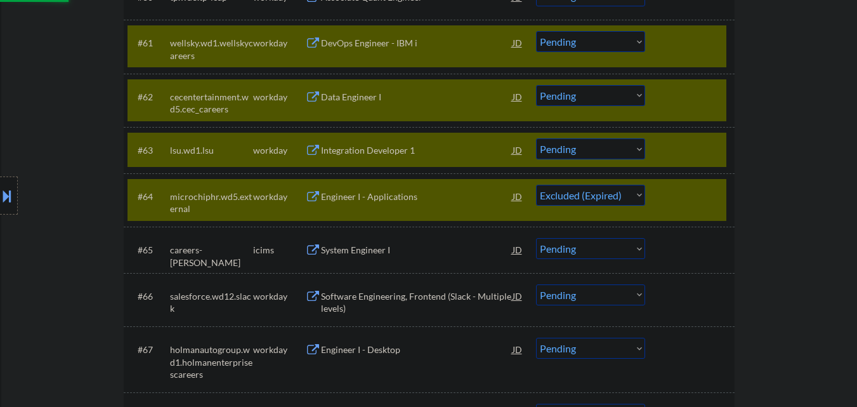
scroll to position [3530, 0]
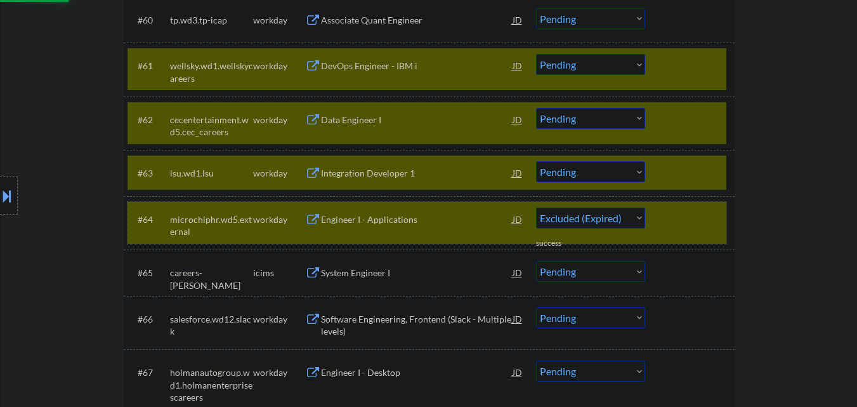
click at [686, 219] on div at bounding box center [691, 218] width 56 height 23
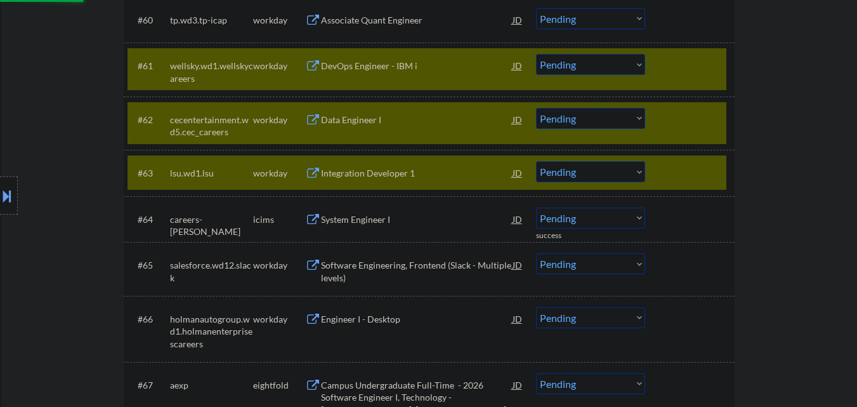
scroll to position [3467, 0]
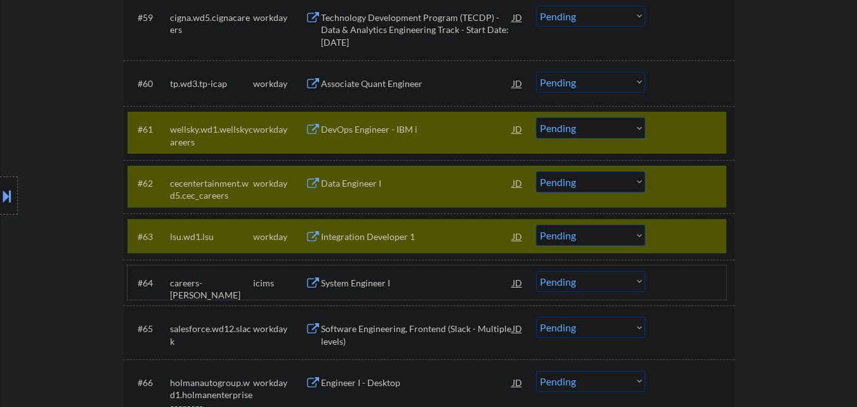
click at [618, 178] on select "Choose an option... Pending Applied Excluded (Questions) Excluded (Expired) Exc…" at bounding box center [590, 181] width 109 height 21
click at [536, 171] on select "Choose an option... Pending Applied Excluded (Questions) Excluded (Expired) Exc…" at bounding box center [590, 181] width 109 height 21
drag, startPoint x: 676, startPoint y: 183, endPoint x: 628, endPoint y: 218, distance: 59.5
click at [676, 183] on div at bounding box center [691, 182] width 56 height 23
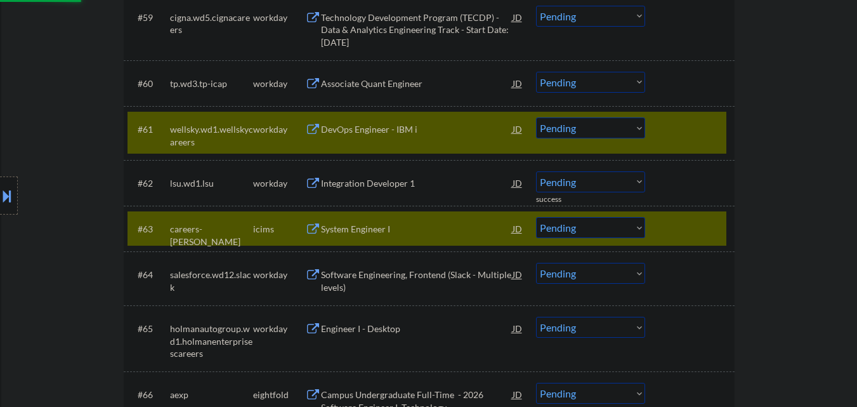
click at [599, 182] on select "Choose an option... Pending Applied Excluded (Questions) Excluded (Expired) Exc…" at bounding box center [590, 181] width 109 height 21
click at [536, 171] on select "Choose an option... Pending Applied Excluded (Questions) Excluded (Expired) Exc…" at bounding box center [590, 181] width 109 height 21
click at [693, 223] on div at bounding box center [691, 228] width 56 height 23
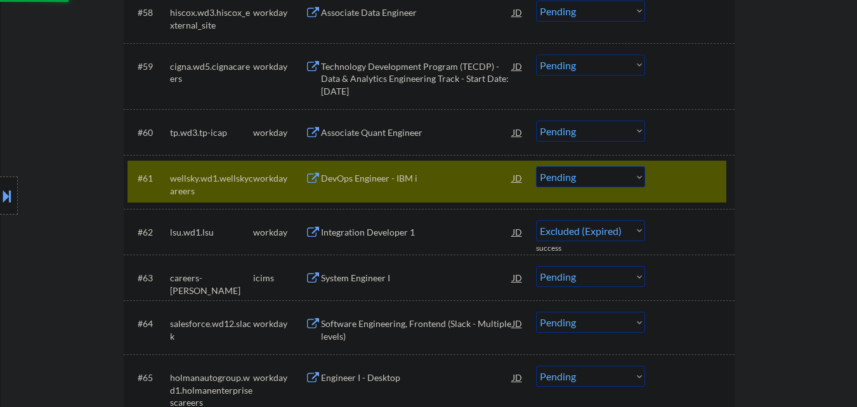
scroll to position [3403, 0]
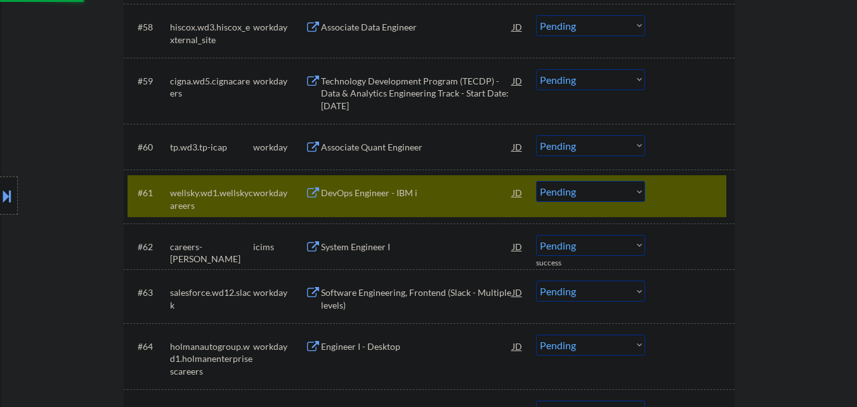
click at [701, 196] on div at bounding box center [691, 192] width 56 height 23
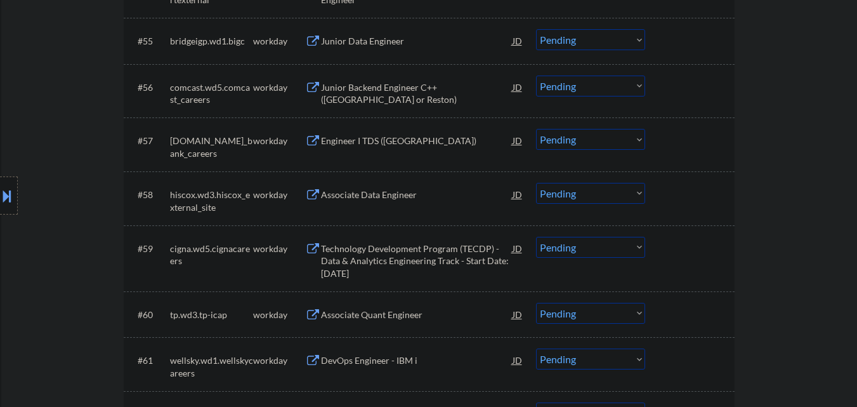
scroll to position [3213, 0]
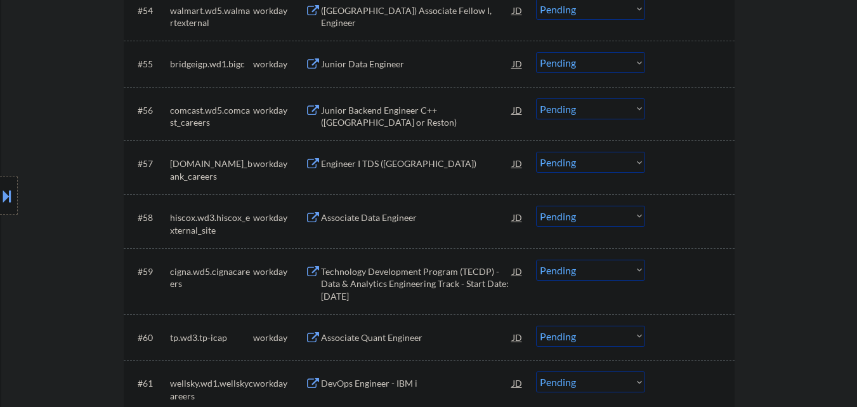
click at [390, 338] on div "Associate Quant Engineer" at bounding box center [417, 337] width 192 height 13
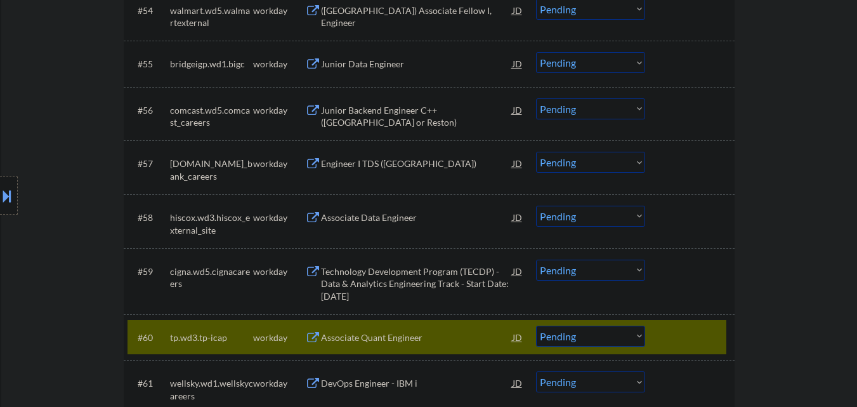
click at [393, 281] on div "Technology Development Program (TECDP) - Data & Analytics Engineering Track - S…" at bounding box center [417, 283] width 192 height 37
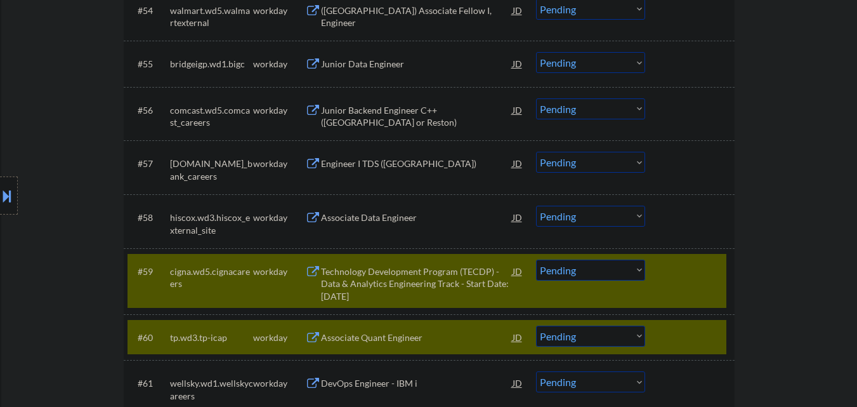
click at [389, 221] on div "Associate Data Engineer" at bounding box center [417, 217] width 192 height 13
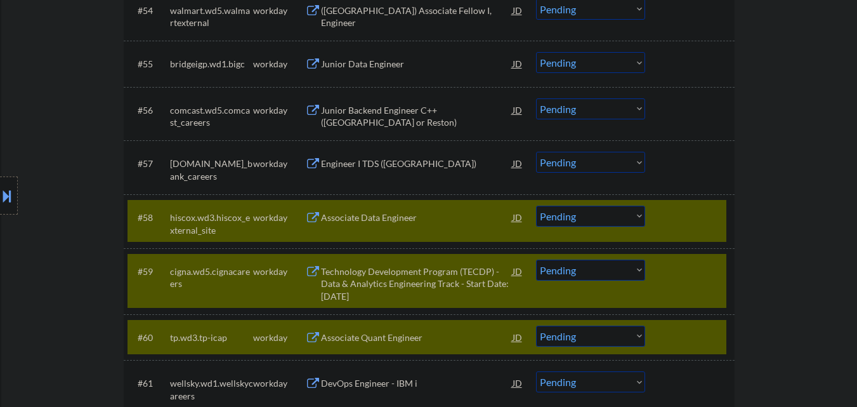
click at [381, 158] on div "Engineer I TDS (US)" at bounding box center [417, 163] width 192 height 13
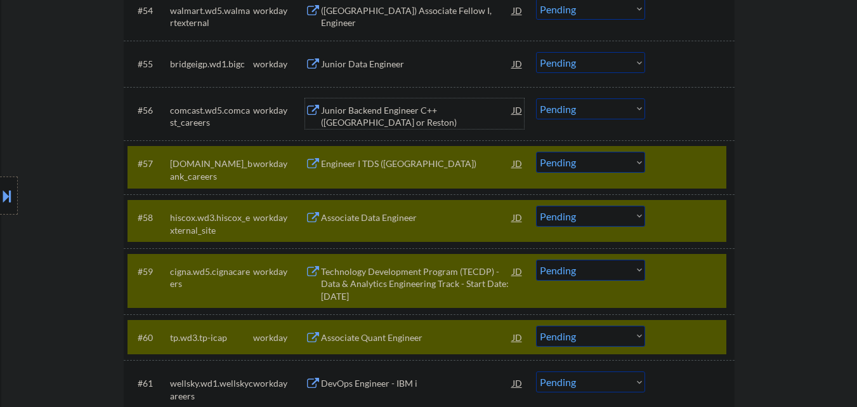
click at [389, 114] on div "Junior Backend Engineer C++ (Chicago or Reston)" at bounding box center [417, 116] width 192 height 25
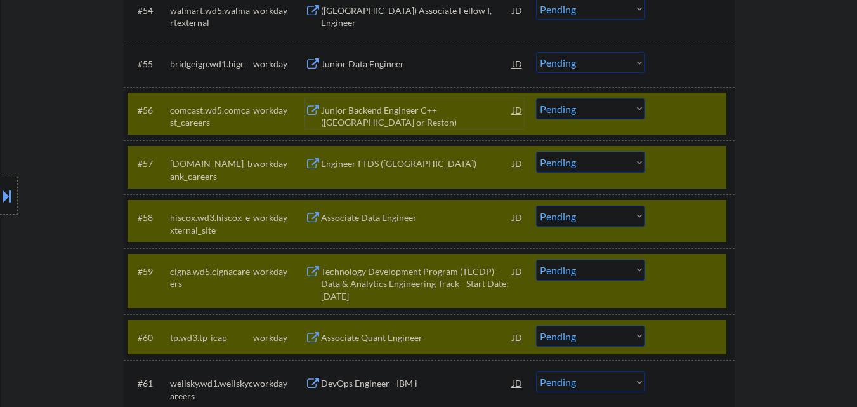
scroll to position [3276, 0]
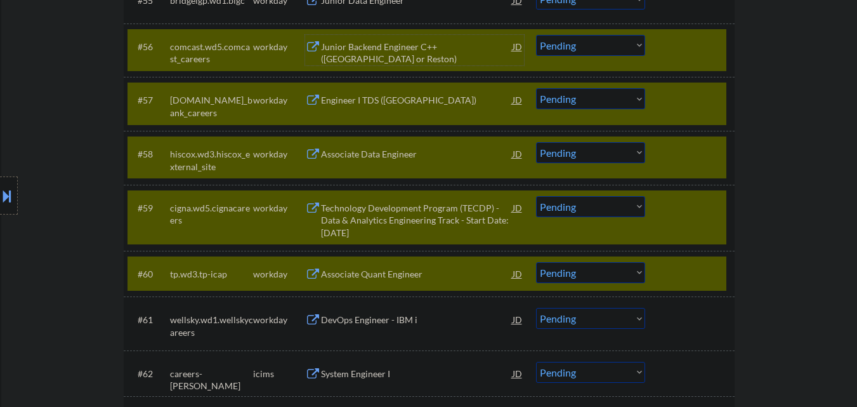
click at [601, 270] on select "Choose an option... Pending Applied Excluded (Questions) Excluded (Expired) Exc…" at bounding box center [590, 272] width 109 height 21
click at [536, 262] on select "Choose an option... Pending Applied Excluded (Questions) Excluded (Expired) Exc…" at bounding box center [590, 272] width 109 height 21
click at [596, 211] on select "Choose an option... Pending Applied Excluded (Questions) Excluded (Expired) Exc…" at bounding box center [590, 206] width 109 height 21
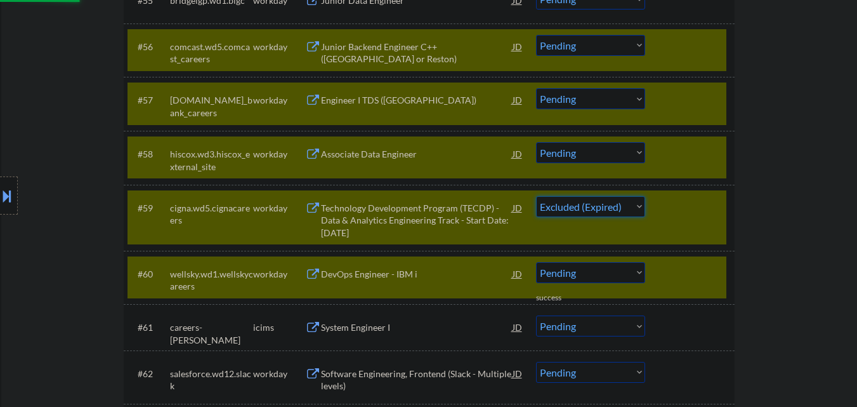
click at [536, 196] on select "Choose an option... Pending Applied Excluded (Questions) Excluded (Expired) Exc…" at bounding box center [590, 206] width 109 height 21
drag, startPoint x: 684, startPoint y: 268, endPoint x: 684, endPoint y: 222, distance: 46.3
click at [684, 266] on div at bounding box center [691, 273] width 56 height 23
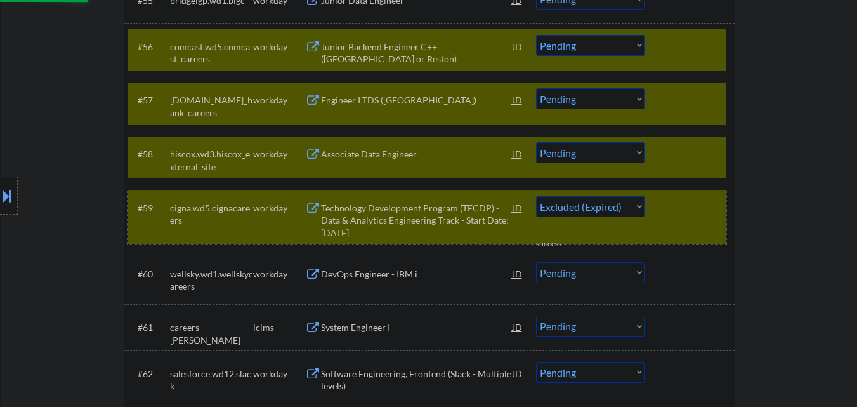
click at [684, 218] on div at bounding box center [691, 207] width 56 height 23
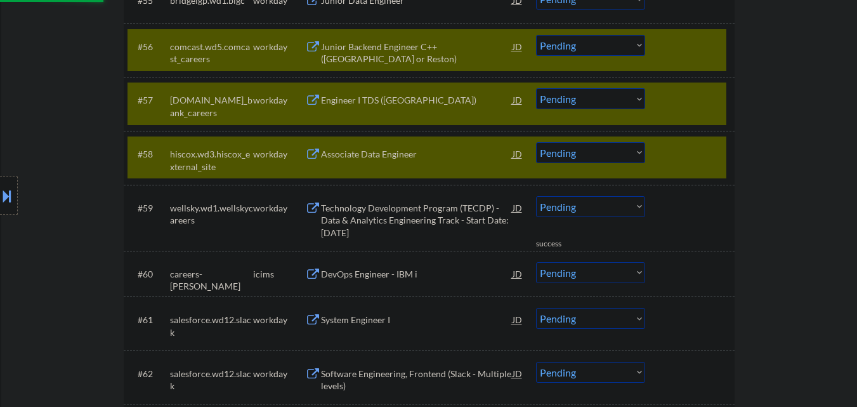
scroll to position [3213, 0]
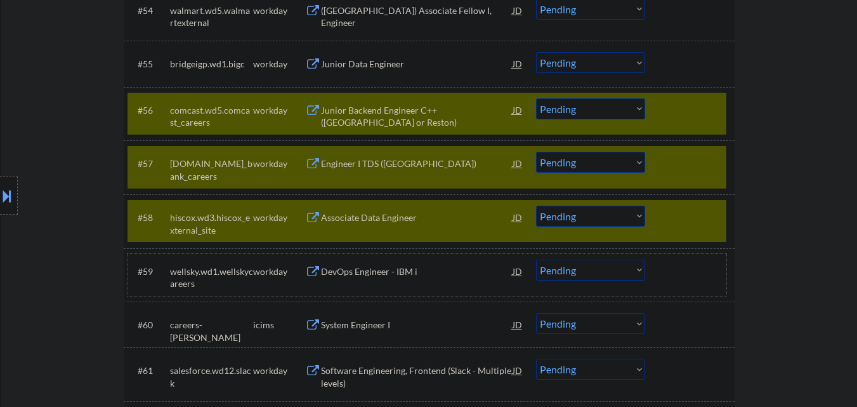
drag, startPoint x: 664, startPoint y: 214, endPoint x: 669, endPoint y: 206, distance: 9.9
click at [665, 214] on div at bounding box center [691, 217] width 56 height 23
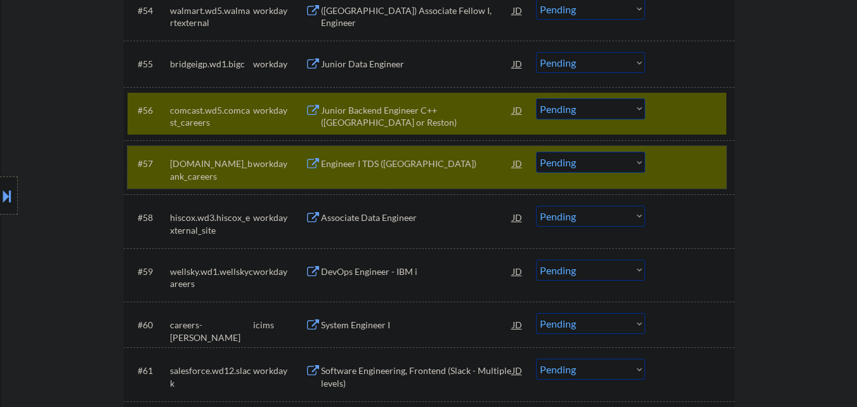
click at [676, 173] on div at bounding box center [691, 163] width 56 height 23
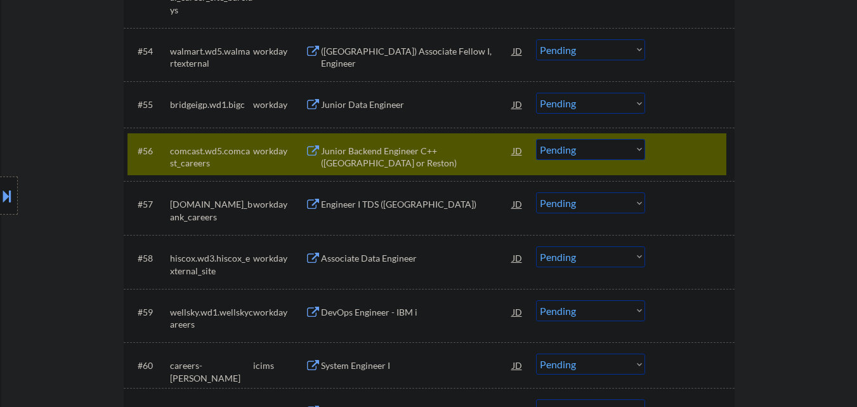
scroll to position [3149, 0]
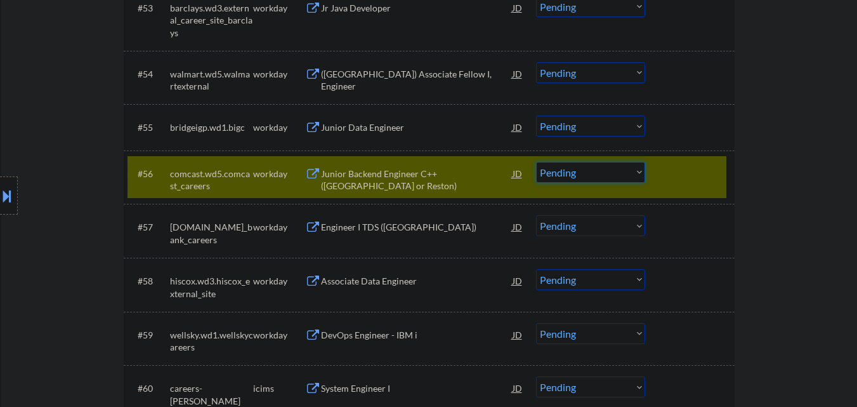
drag, startPoint x: 612, startPoint y: 173, endPoint x: 610, endPoint y: 180, distance: 8.0
click at [611, 173] on select "Choose an option... Pending Applied Excluded (Questions) Excluded (Expired) Exc…" at bounding box center [590, 172] width 109 height 21
click at [536, 162] on select "Choose an option... Pending Applied Excluded (Questions) Excluded (Expired) Exc…" at bounding box center [590, 172] width 109 height 21
drag, startPoint x: 687, startPoint y: 169, endPoint x: 679, endPoint y: 179, distance: 12.2
click at [685, 170] on div at bounding box center [691, 173] width 56 height 23
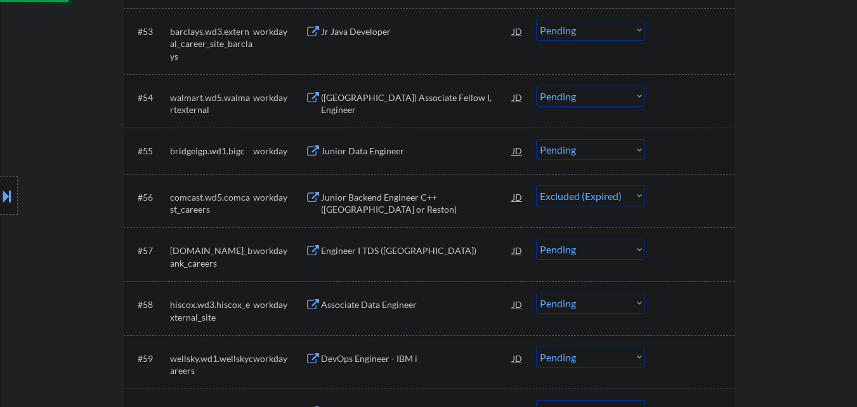
scroll to position [3086, 0]
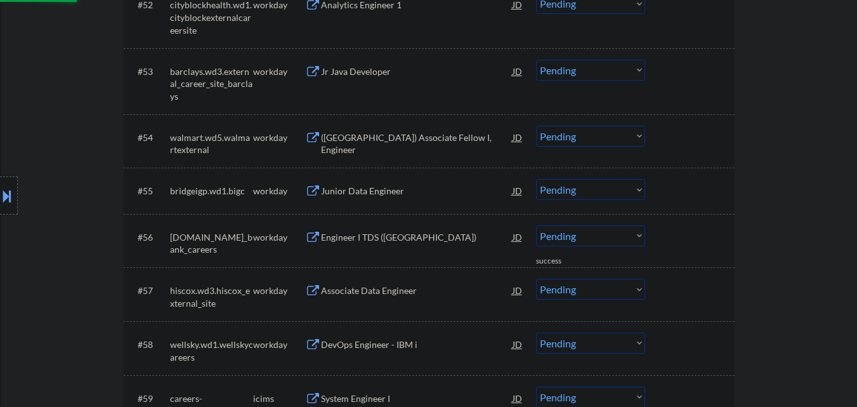
click at [377, 190] on div "Junior Data Engineer" at bounding box center [417, 191] width 192 height 13
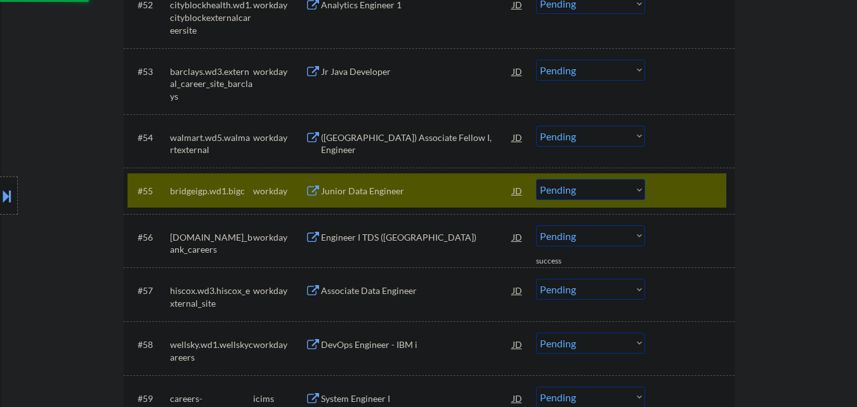
click at [384, 143] on div "(USA) Associate Fellow I, Engineer" at bounding box center [417, 143] width 192 height 25
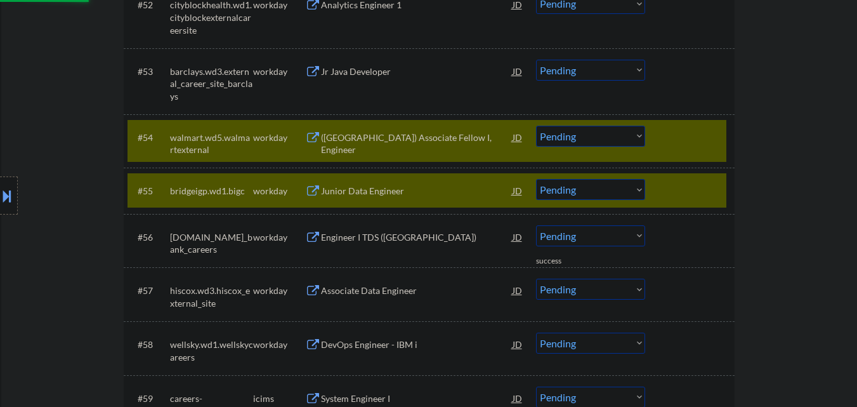
click at [384, 78] on div "Jr Java Developer" at bounding box center [417, 71] width 192 height 23
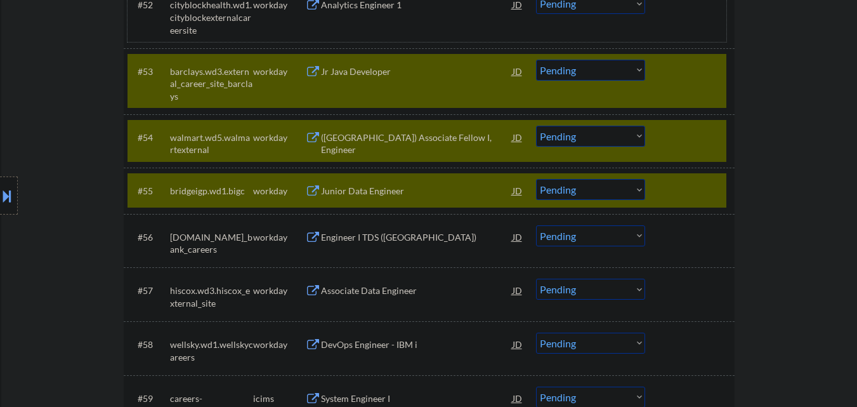
drag, startPoint x: 397, startPoint y: 16, endPoint x: 429, endPoint y: 66, distance: 59.1
click at [398, 16] on div "#52 cityblockhealth.wd1.cityblockexternalcareersite workday Analytics Engineer …" at bounding box center [426, 14] width 599 height 55
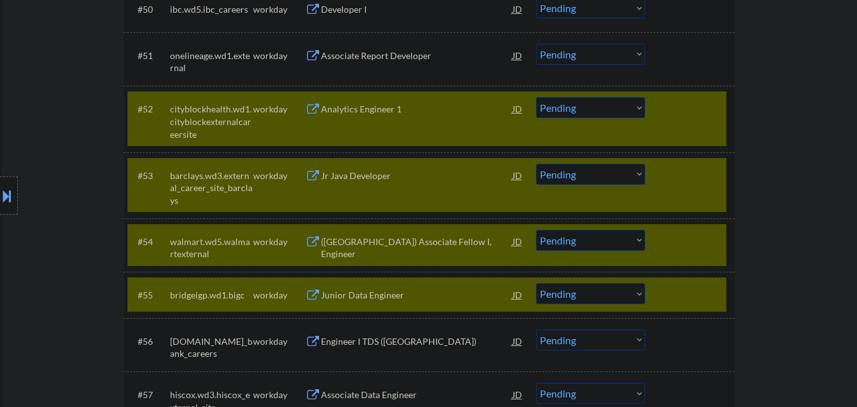
scroll to position [2959, 0]
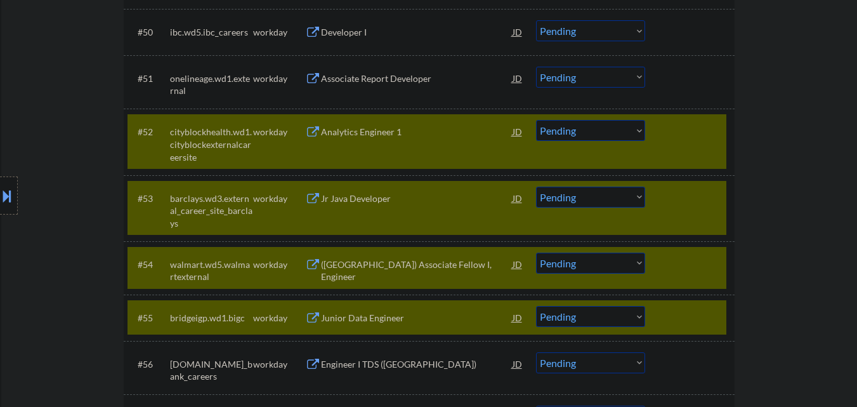
click at [401, 78] on div "Associate Report Developer" at bounding box center [417, 78] width 192 height 13
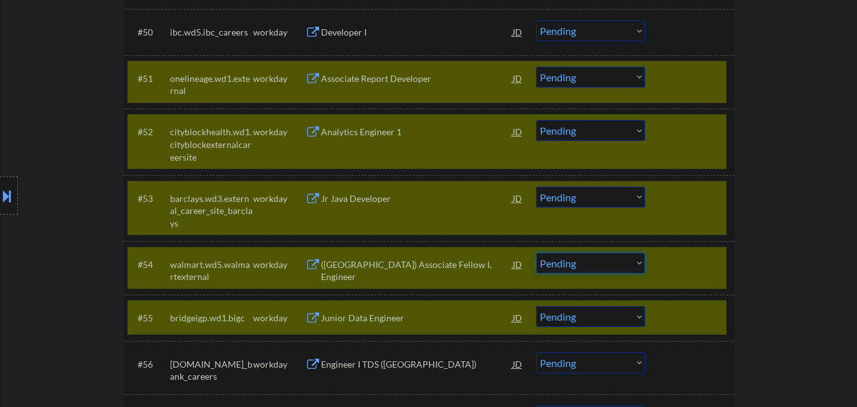
click at [586, 257] on select "Choose an option... Pending Applied Excluded (Questions) Excluded (Expired) Exc…" at bounding box center [590, 262] width 109 height 21
click at [536, 252] on select "Choose an option... Pending Applied Excluded (Questions) Excluded (Expired) Exc…" at bounding box center [590, 262] width 109 height 21
click at [684, 311] on div at bounding box center [691, 317] width 56 height 23
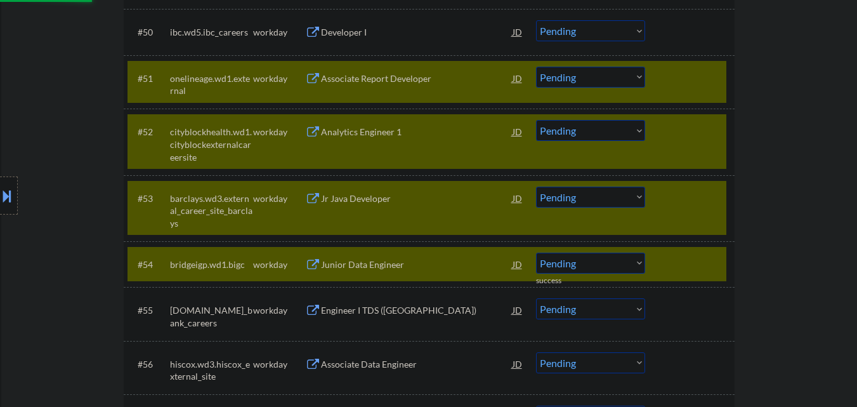
click at [683, 270] on div at bounding box center [691, 263] width 56 height 23
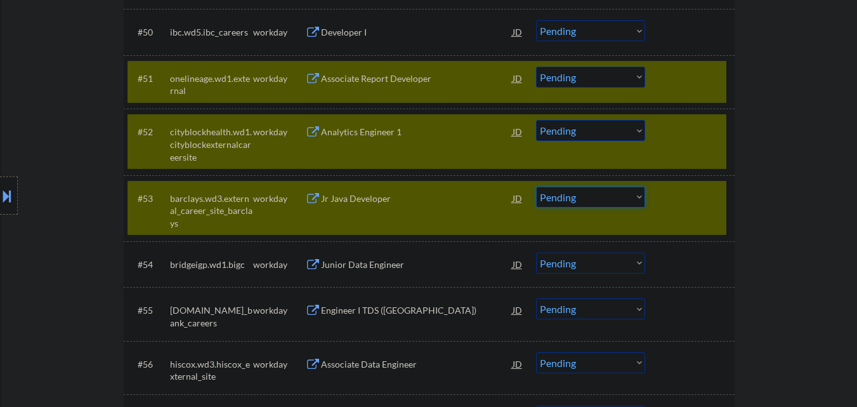
click at [588, 199] on select "Choose an option... Pending Applied Excluded (Questions) Excluded (Expired) Exc…" at bounding box center [590, 196] width 109 height 21
click at [536, 186] on select "Choose an option... Pending Applied Excluded (Questions) Excluded (Expired) Exc…" at bounding box center [590, 196] width 109 height 21
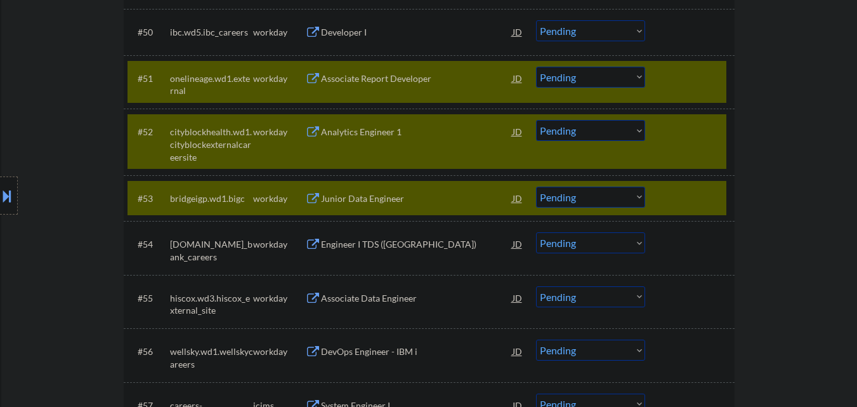
drag, startPoint x: 690, startPoint y: 173, endPoint x: 693, endPoint y: 143, distance: 29.4
click at [691, 172] on div "#52 cityblockhealth.wd1.cityblockexternalcareersite workday Analytics Engineer …" at bounding box center [429, 141] width 611 height 66
click at [693, 136] on div at bounding box center [691, 131] width 56 height 23
click at [691, 81] on div at bounding box center [691, 78] width 56 height 23
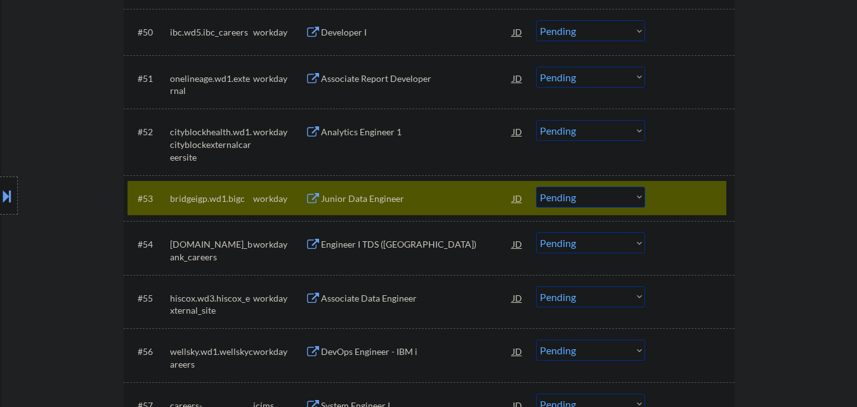
click at [706, 199] on div at bounding box center [691, 197] width 56 height 23
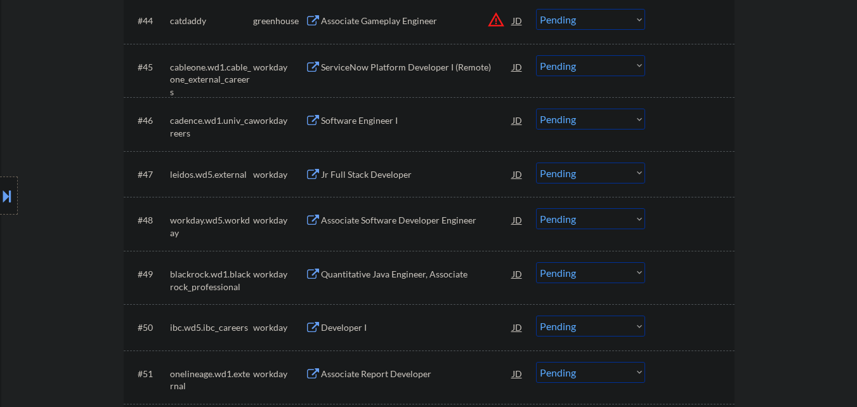
scroll to position [2642, 0]
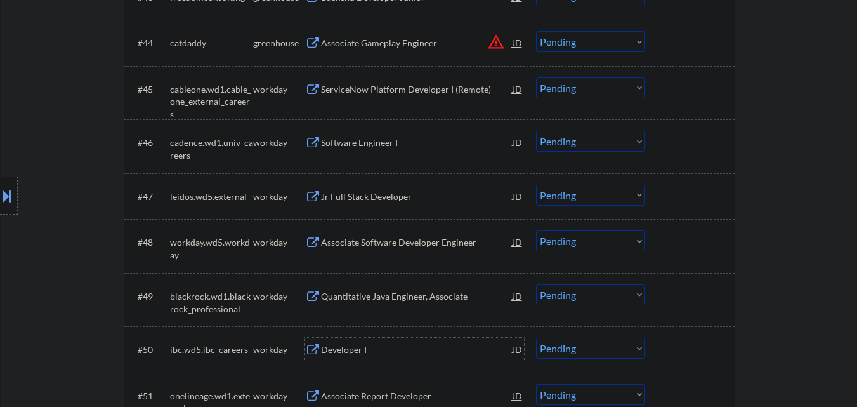
click at [362, 338] on div "Developer I" at bounding box center [417, 348] width 192 height 23
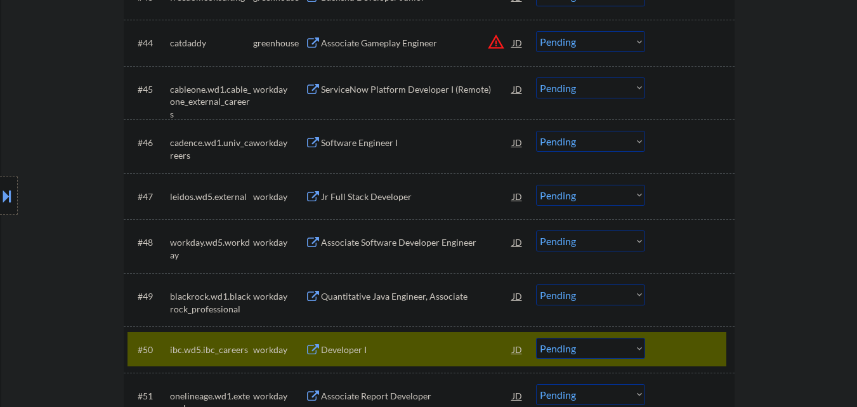
click at [363, 299] on div "Quantitative Java Engineer, Associate" at bounding box center [417, 296] width 192 height 13
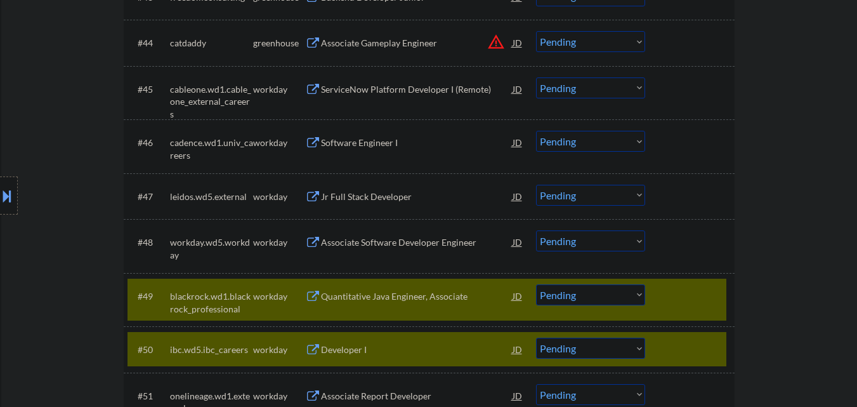
click at [374, 249] on div "Associate Software Developer Engineer" at bounding box center [417, 241] width 192 height 23
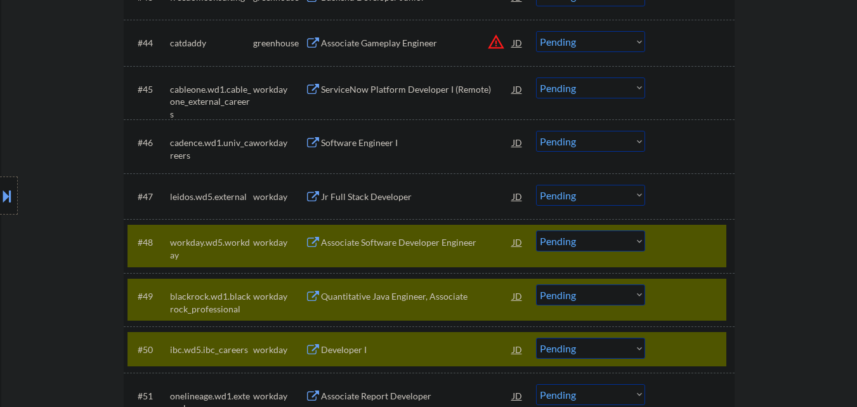
drag, startPoint x: 389, startPoint y: 195, endPoint x: 396, endPoint y: 173, distance: 22.7
click at [389, 194] on div "Jr Full Stack Developer" at bounding box center [417, 196] width 192 height 13
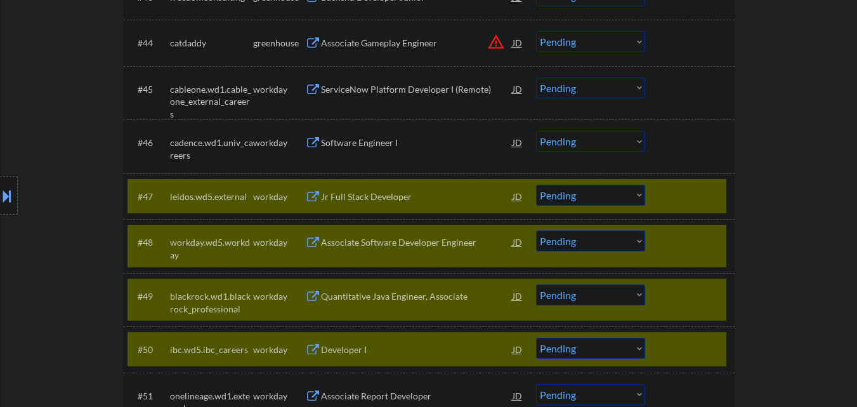
click at [405, 128] on div "#46 cadence.wd1.univ_careers workday Software Engineer I JD warning_amber Choos…" at bounding box center [426, 146] width 599 height 42
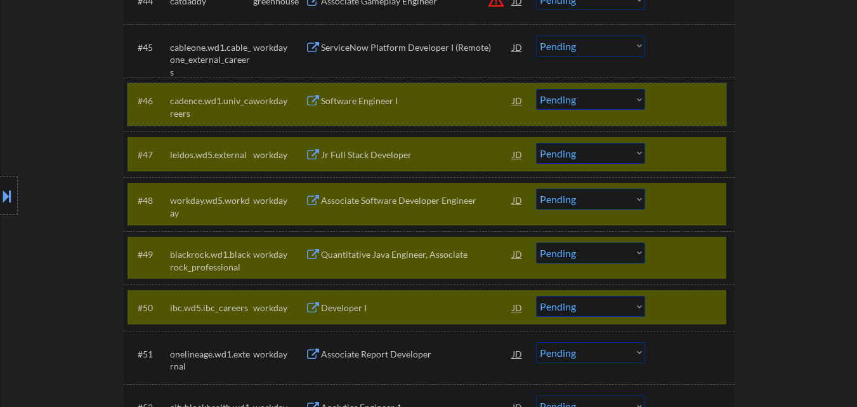
scroll to position [2705, 0]
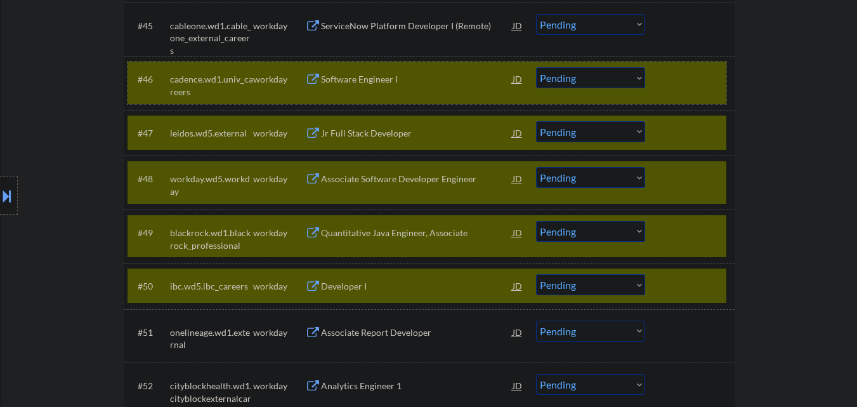
click at [611, 285] on select "Choose an option... Pending Applied Excluded (Questions) Excluded (Expired) Exc…" at bounding box center [590, 284] width 109 height 21
click at [536, 274] on select "Choose an option... Pending Applied Excluded (Questions) Excluded (Expired) Exc…" at bounding box center [590, 284] width 109 height 21
click at [706, 273] on div "#50 ibc.wd5.ibc_careers workday Developer I JD warning_amber Choose an option..…" at bounding box center [426, 285] width 599 height 34
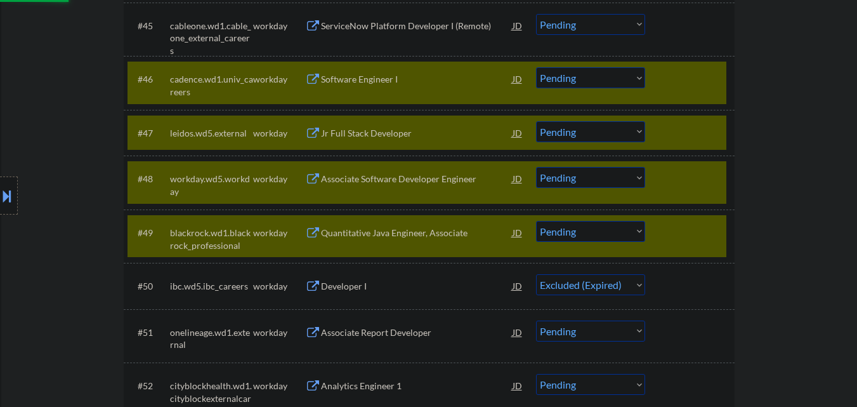
click at [614, 235] on select "Choose an option... Pending Applied Excluded (Questions) Excluded (Expired) Exc…" at bounding box center [590, 231] width 109 height 21
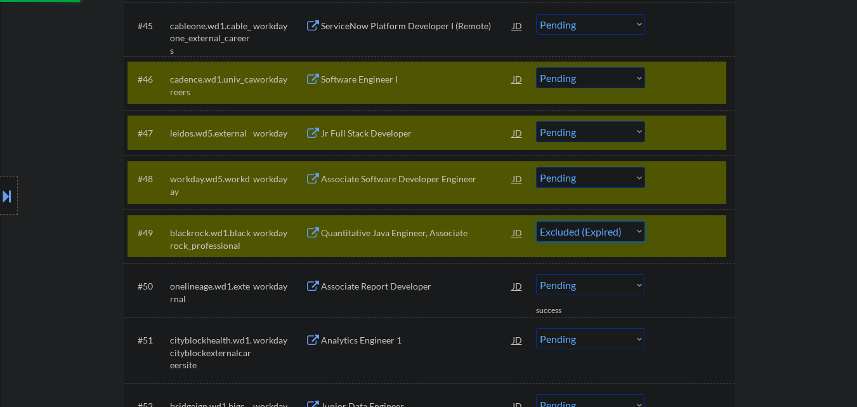
click at [536, 221] on select "Choose an option... Pending Applied Excluded (Questions) Excluded (Expired) Exc…" at bounding box center [590, 231] width 109 height 21
click at [703, 240] on div at bounding box center [691, 232] width 56 height 23
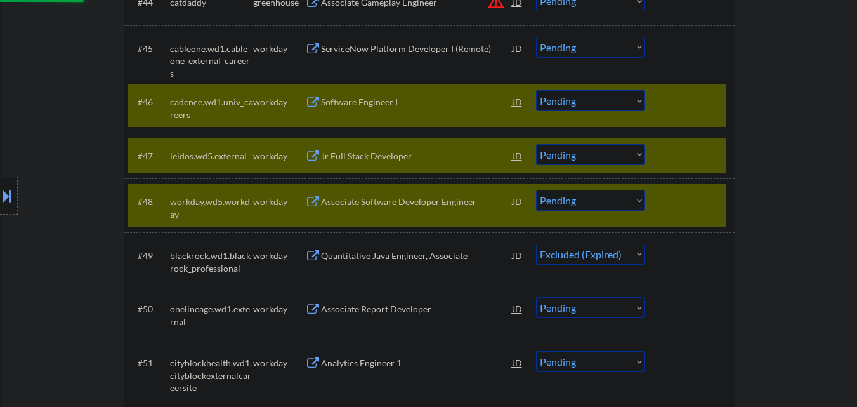
scroll to position [2642, 0]
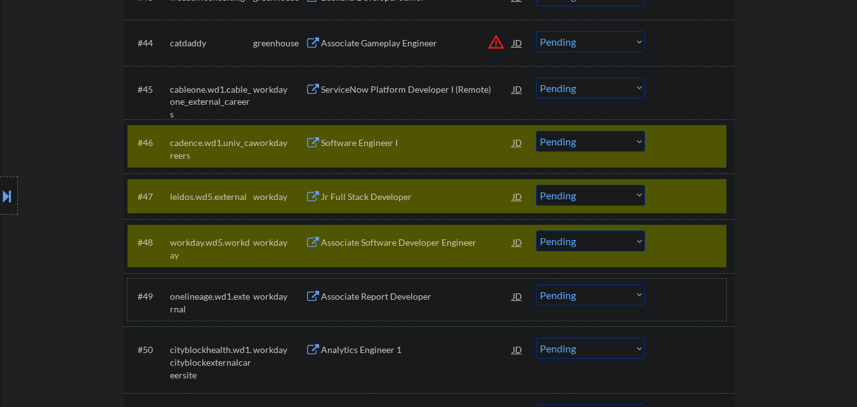
click at [433, 152] on div "Software Engineer I" at bounding box center [417, 142] width 192 height 23
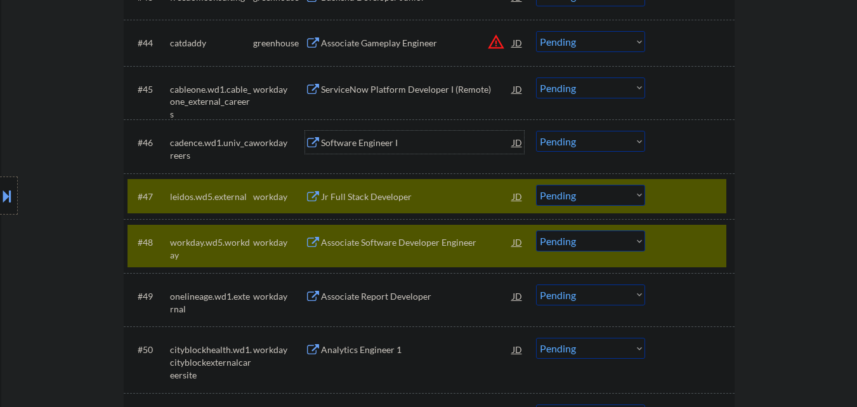
drag, startPoint x: 705, startPoint y: 239, endPoint x: 649, endPoint y: 212, distance: 62.1
click at [691, 230] on div at bounding box center [691, 241] width 56 height 23
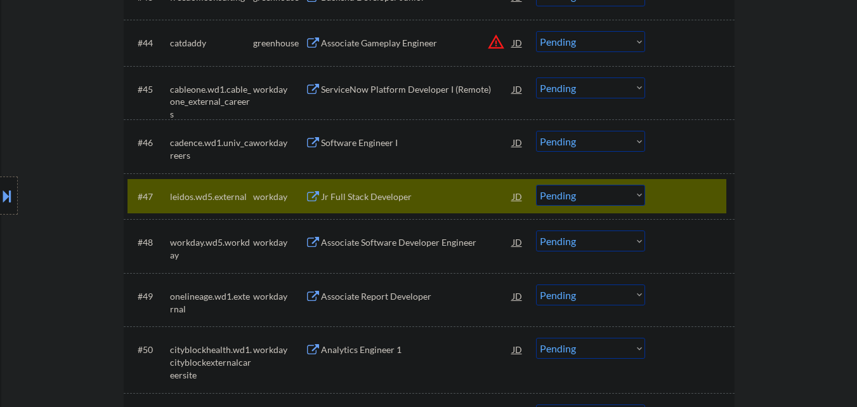
click at [610, 195] on select "Choose an option... Pending Applied Excluded (Questions) Excluded (Expired) Exc…" at bounding box center [590, 195] width 109 height 21
click at [536, 185] on select "Choose an option... Pending Applied Excluded (Questions) Excluded (Expired) Exc…" at bounding box center [590, 195] width 109 height 21
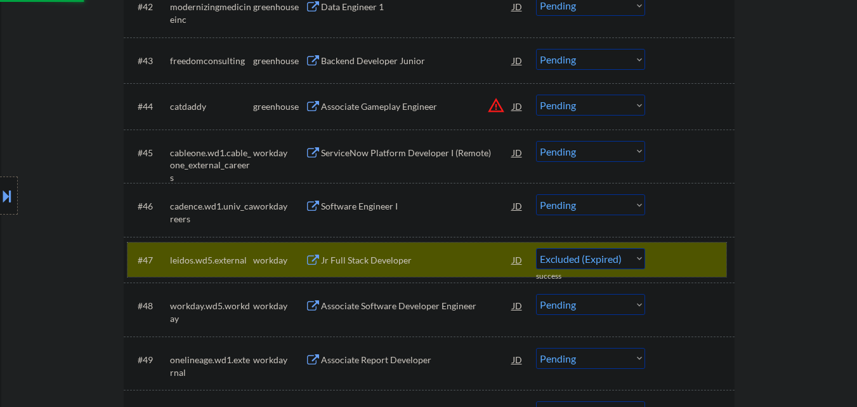
click at [672, 254] on div at bounding box center [691, 259] width 56 height 23
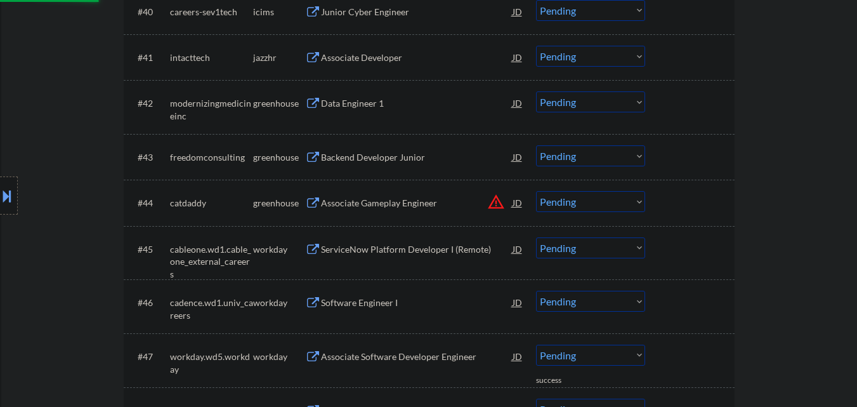
scroll to position [2452, 0]
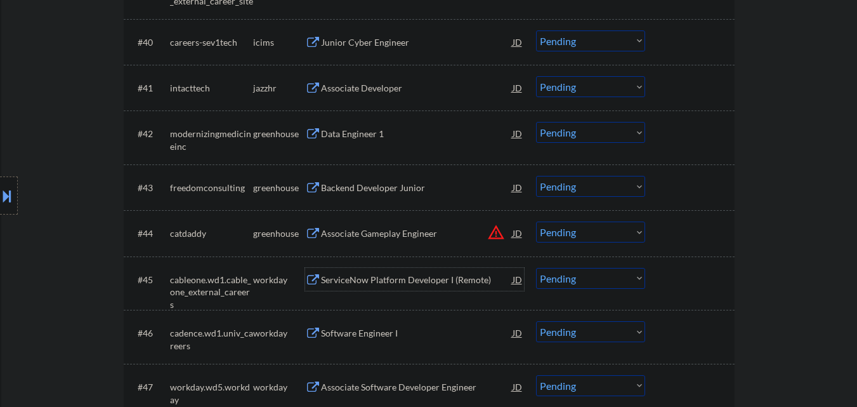
click at [343, 278] on div "ServiceNow Platform Developer I (Remote)" at bounding box center [417, 279] width 192 height 13
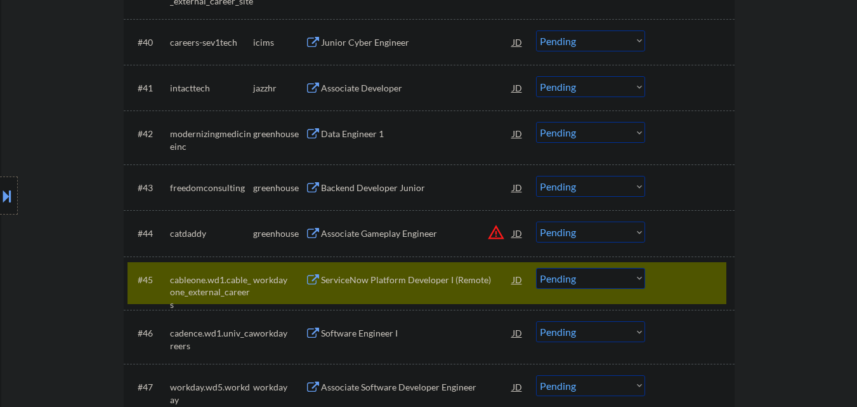
click at [350, 232] on div "Associate Gameplay Engineer" at bounding box center [417, 233] width 192 height 13
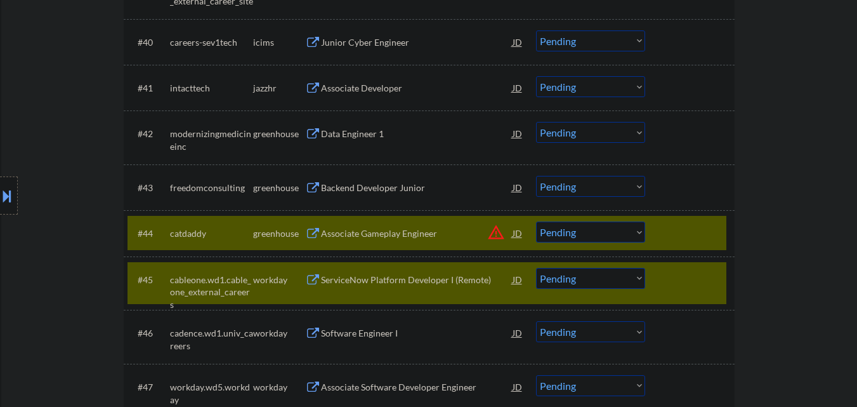
drag, startPoint x: 355, startPoint y: 181, endPoint x: 361, endPoint y: 150, distance: 32.3
click at [355, 180] on div "Backend Developer Junior" at bounding box center [417, 187] width 192 height 23
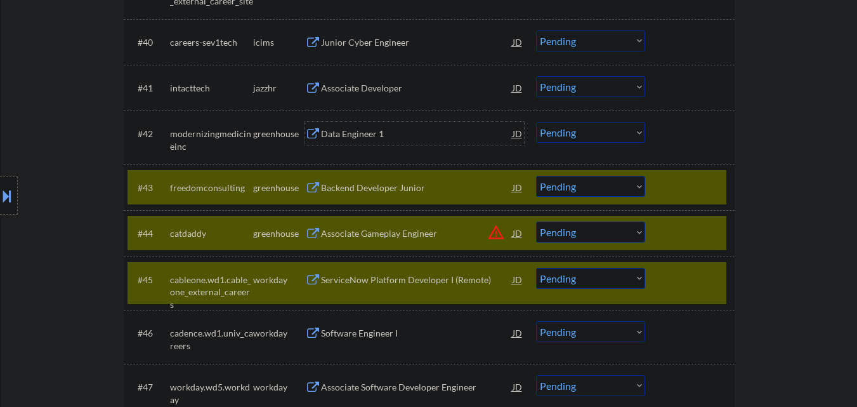
drag, startPoint x: 366, startPoint y: 125, endPoint x: 374, endPoint y: 101, distance: 24.7
click at [367, 124] on div "Data Engineer 1" at bounding box center [417, 133] width 192 height 23
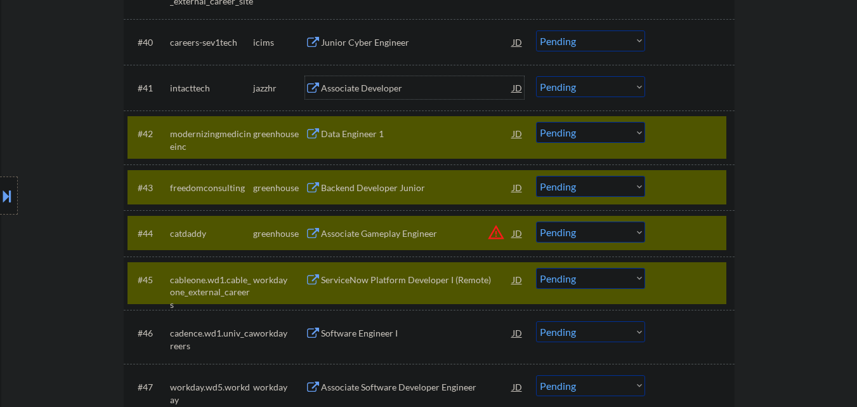
click at [374, 81] on div "Associate Developer" at bounding box center [417, 87] width 192 height 23
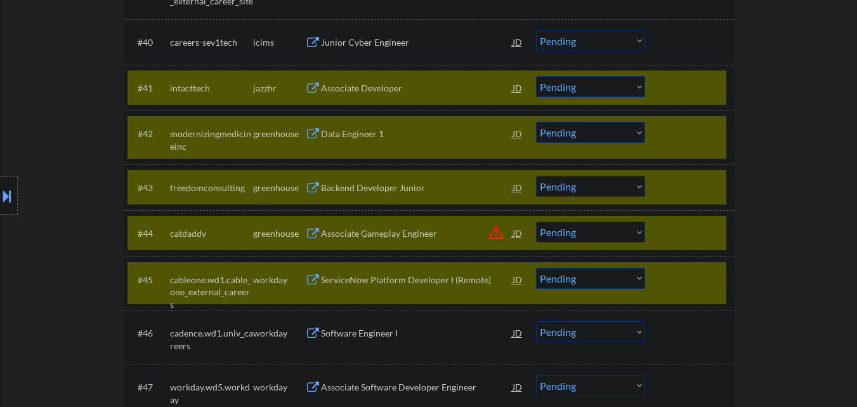
click at [429, 289] on div "ServiceNow Platform Developer I (Remote)" at bounding box center [417, 279] width 192 height 23
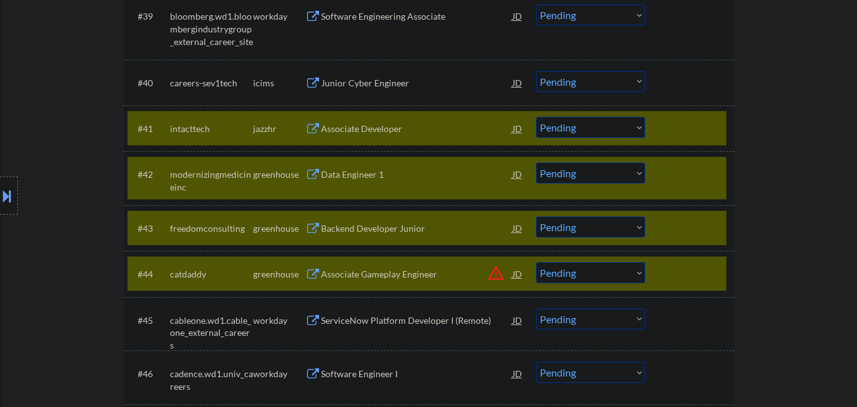
scroll to position [2388, 0]
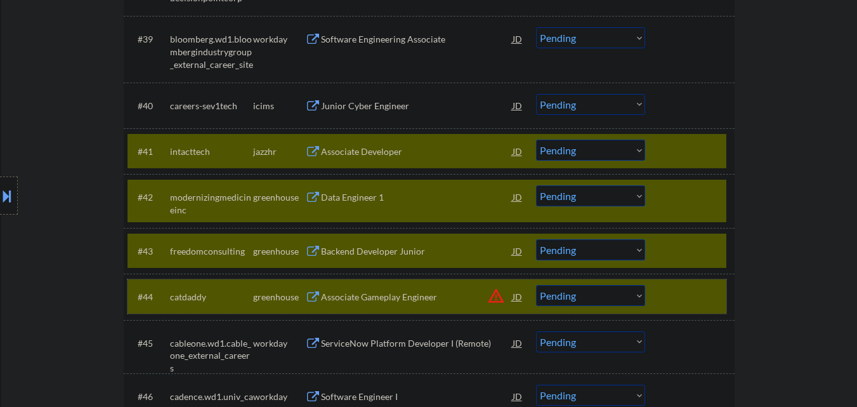
drag, startPoint x: 691, startPoint y: 297, endPoint x: 698, endPoint y: 261, distance: 36.1
click at [691, 292] on div at bounding box center [691, 296] width 56 height 23
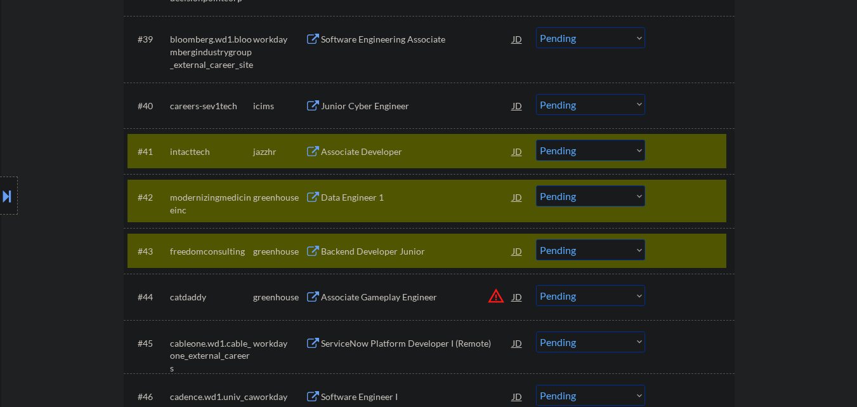
drag, startPoint x: 699, startPoint y: 252, endPoint x: 699, endPoint y: 245, distance: 7.6
click at [699, 249] on div at bounding box center [691, 250] width 56 height 23
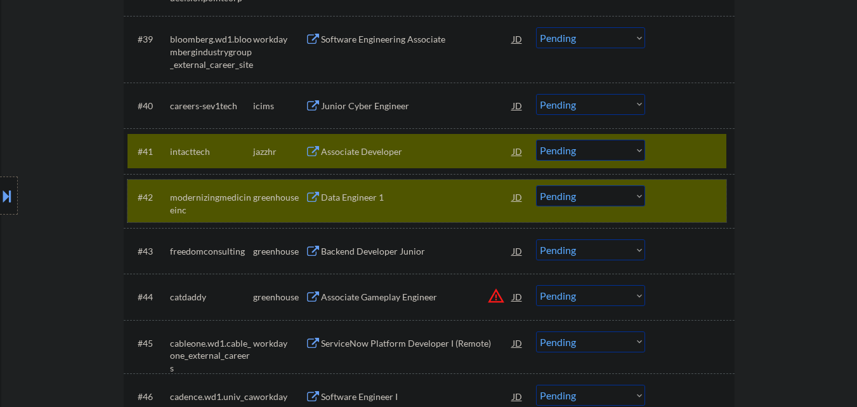
drag, startPoint x: 696, startPoint y: 195, endPoint x: 695, endPoint y: 154, distance: 41.2
click at [696, 195] on div at bounding box center [691, 196] width 56 height 23
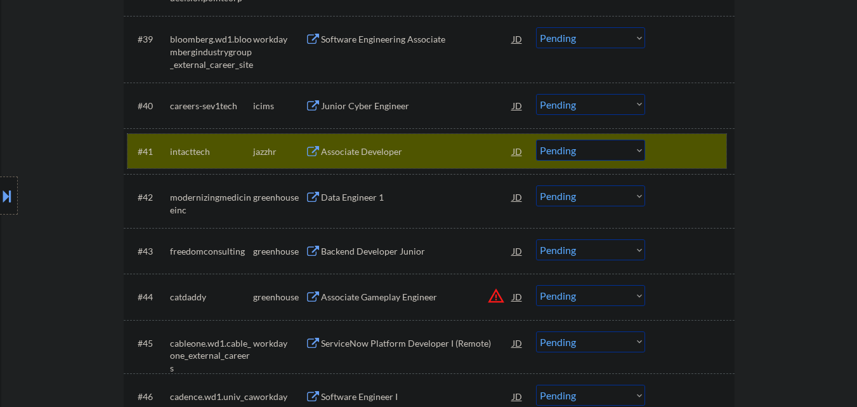
click at [694, 152] on div at bounding box center [691, 151] width 56 height 23
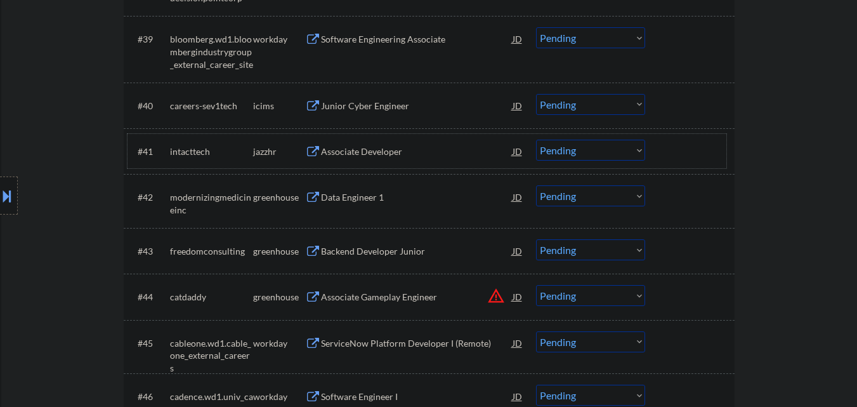
click at [395, 346] on div "ServiceNow Platform Developer I (Remote)" at bounding box center [417, 343] width 192 height 13
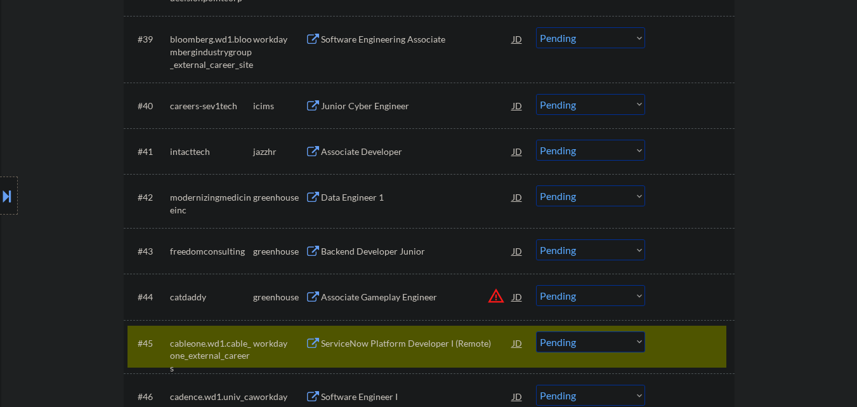
click at [372, 297] on div "Associate Gameplay Engineer" at bounding box center [417, 297] width 192 height 13
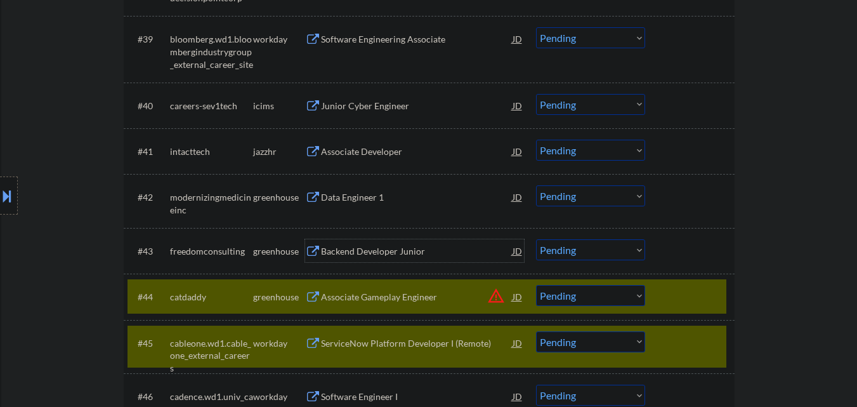
click at [365, 250] on div "Backend Developer Junior" at bounding box center [417, 251] width 192 height 13
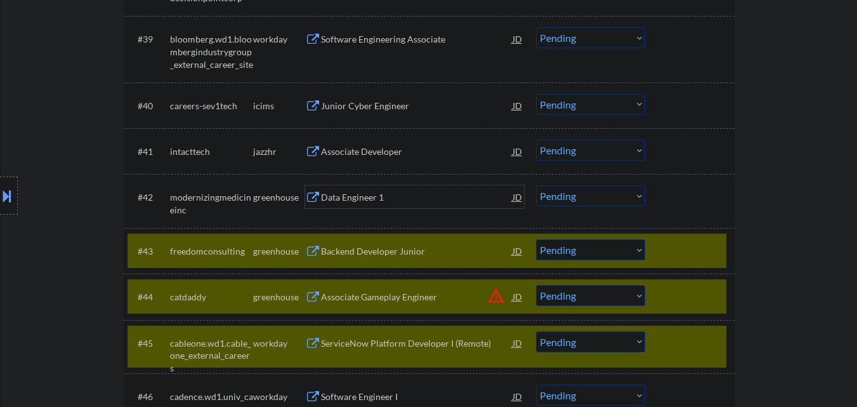
drag, startPoint x: 365, startPoint y: 195, endPoint x: 367, endPoint y: 176, distance: 19.8
click at [365, 194] on div "Data Engineer 1" at bounding box center [417, 197] width 192 height 13
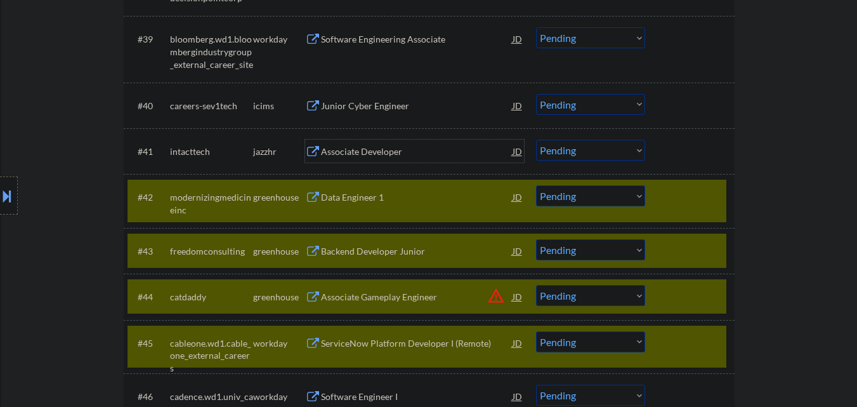
click at [366, 147] on div "Associate Developer" at bounding box center [417, 151] width 192 height 13
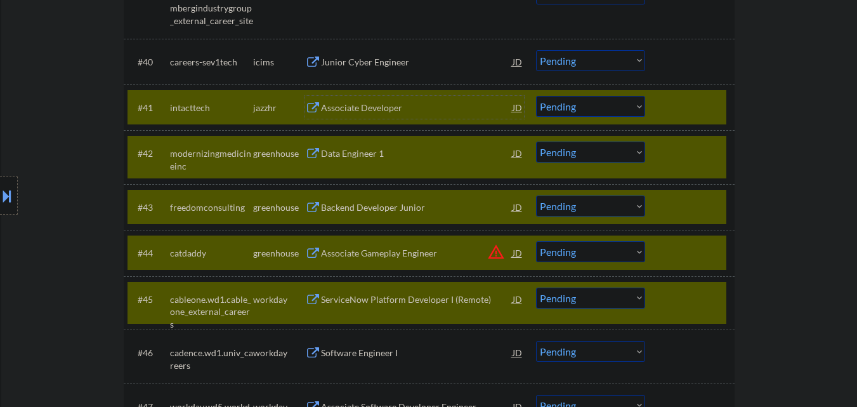
scroll to position [2452, 0]
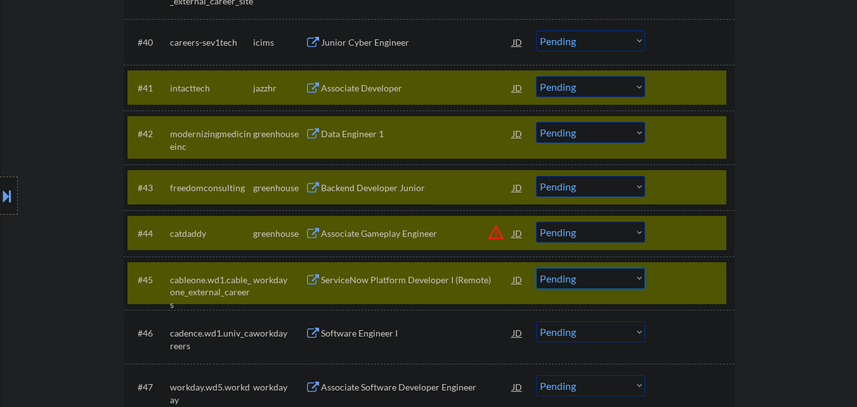
click at [624, 284] on select "Choose an option... Pending Applied Excluded (Questions) Excluded (Expired) Exc…" at bounding box center [590, 278] width 109 height 21
click at [536, 268] on select "Choose an option... Pending Applied Excluded (Questions) Excluded (Expired) Exc…" at bounding box center [590, 278] width 109 height 21
click at [605, 236] on select "Choose an option... Pending Applied Excluded (Questions) Excluded (Expired) Exc…" at bounding box center [590, 231] width 109 height 21
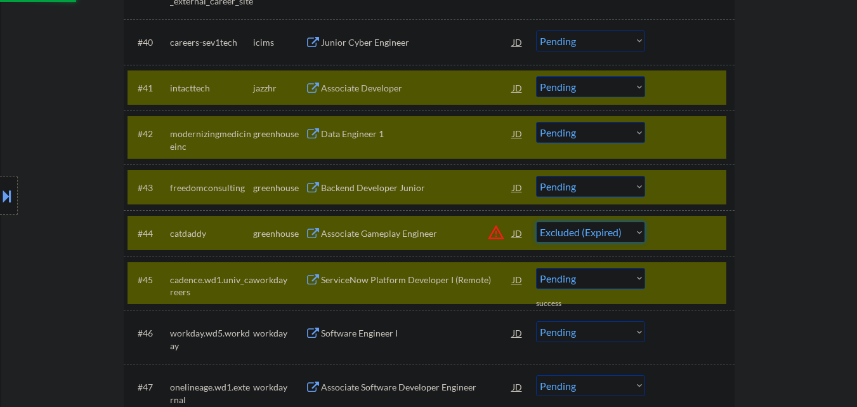
click at [536, 221] on select "Choose an option... Pending Applied Excluded (Questions) Excluded (Expired) Exc…" at bounding box center [590, 231] width 109 height 21
drag, startPoint x: 696, startPoint y: 299, endPoint x: 696, endPoint y: 289, distance: 10.1
click at [696, 295] on div "#45 cadence.wd1.univ_careers workday Software Engineer I JD warning_amber Choos…" at bounding box center [426, 283] width 599 height 42
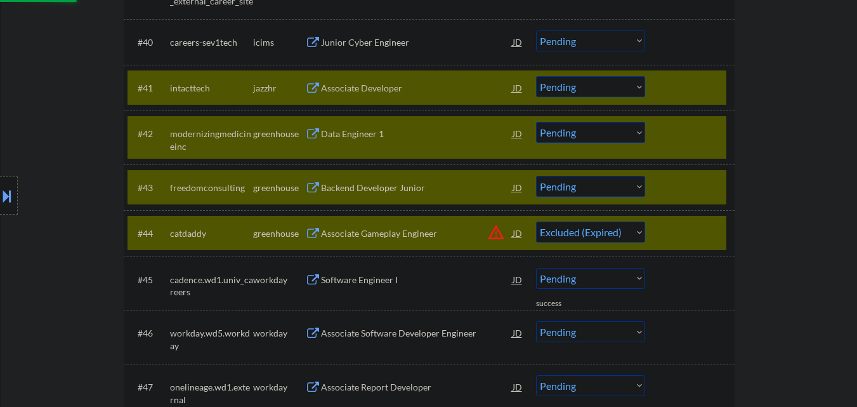
drag, startPoint x: 695, startPoint y: 232, endPoint x: 691, endPoint y: 224, distance: 8.2
click at [695, 229] on div at bounding box center [691, 232] width 56 height 23
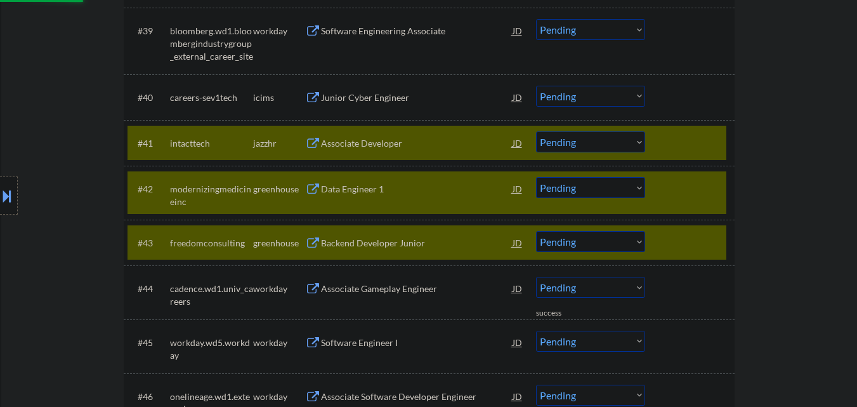
scroll to position [2388, 0]
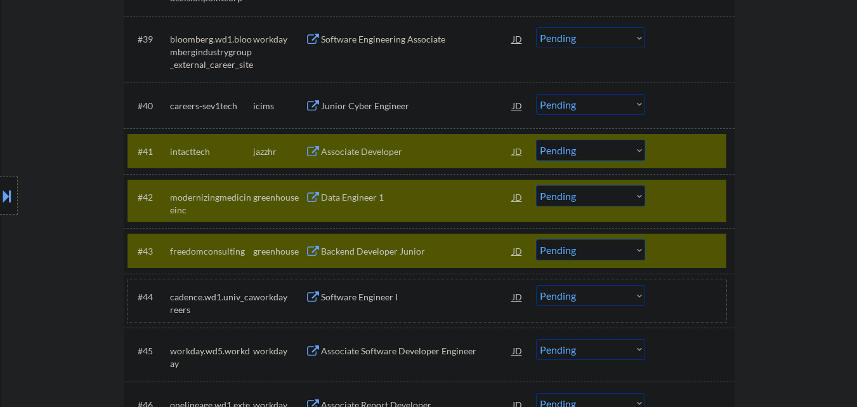
drag, startPoint x: 721, startPoint y: 243, endPoint x: 719, endPoint y: 233, distance: 10.5
click at [720, 240] on div "#43 freedomconsulting greenhouse Backend Developer Junior JD warning_amber Choo…" at bounding box center [426, 250] width 599 height 34
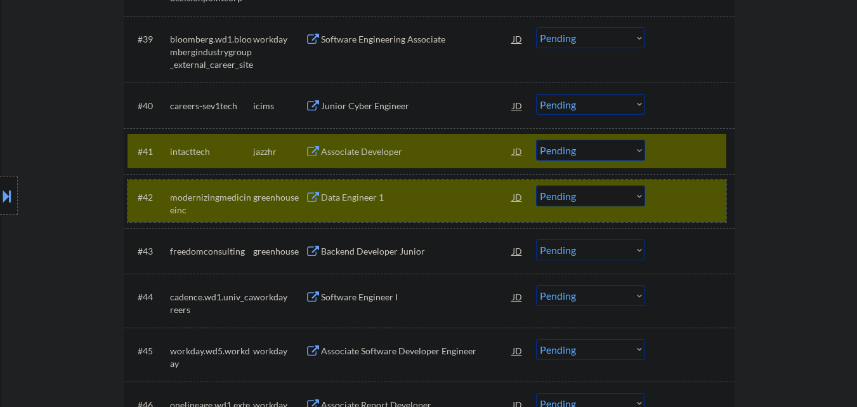
drag, startPoint x: 714, startPoint y: 204, endPoint x: 712, endPoint y: 155, distance: 48.9
click at [713, 196] on div at bounding box center [691, 196] width 56 height 23
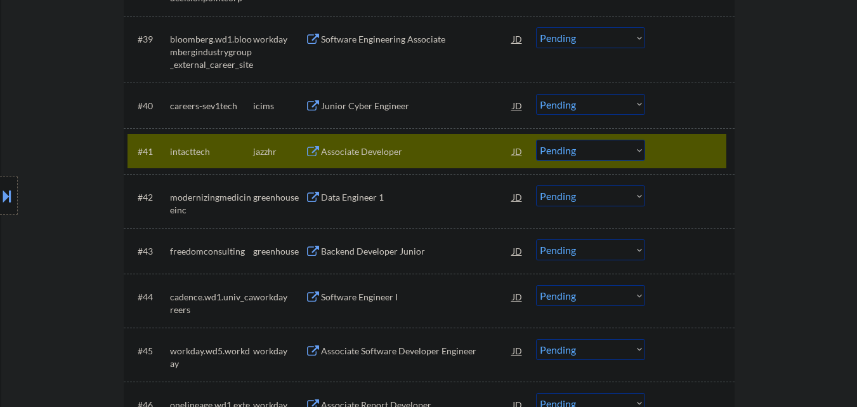
click at [711, 150] on div at bounding box center [691, 151] width 56 height 23
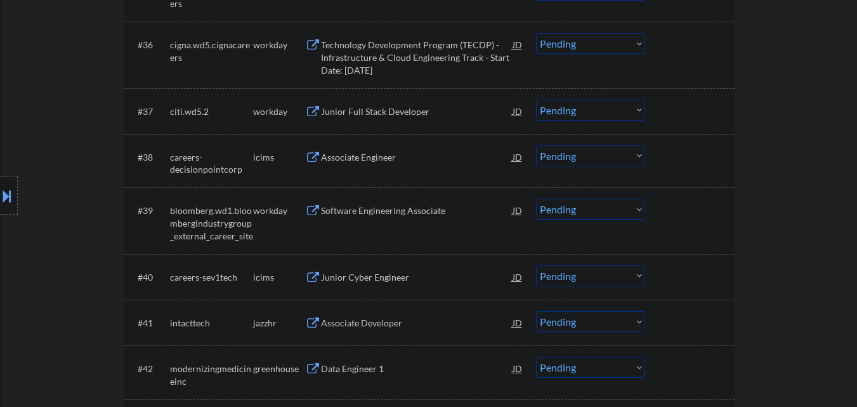
scroll to position [2198, 0]
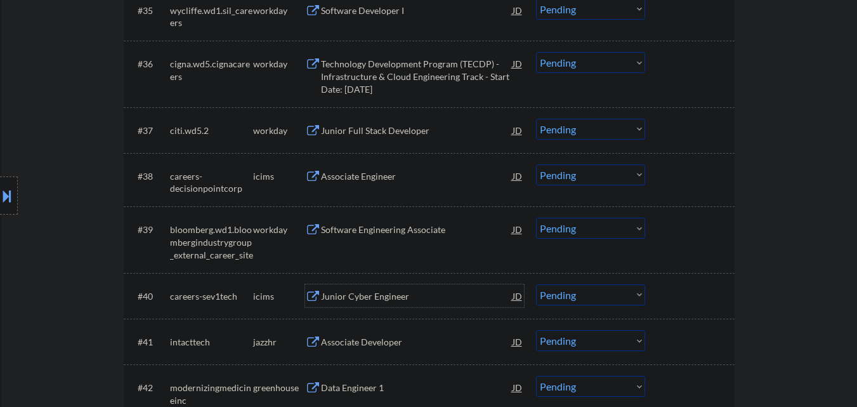
drag, startPoint x: 376, startPoint y: 289, endPoint x: 376, endPoint y: 246, distance: 43.1
click at [376, 290] on div "Junior Cyber Engineer" at bounding box center [417, 296] width 192 height 13
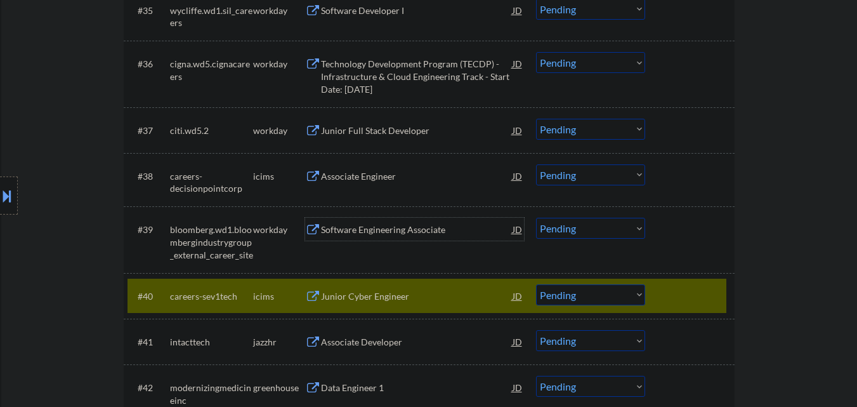
drag, startPoint x: 377, startPoint y: 233, endPoint x: 385, endPoint y: 184, distance: 49.4
click at [379, 229] on div "Software Engineering Associate" at bounding box center [417, 229] width 192 height 13
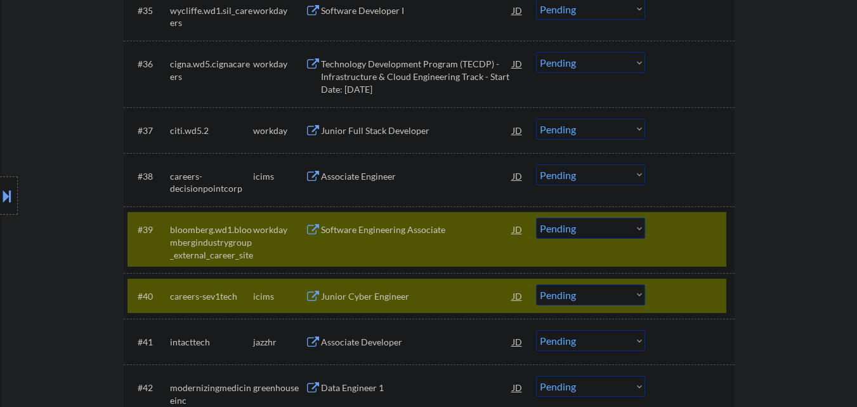
click at [385, 172] on div "Associate Engineer" at bounding box center [417, 176] width 192 height 13
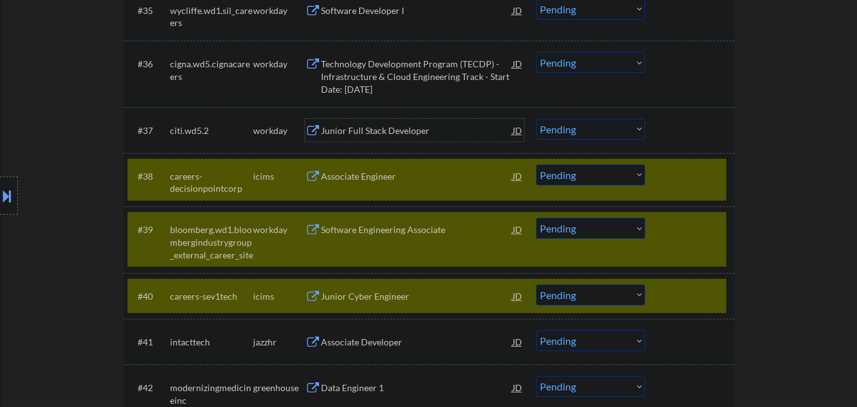
drag, startPoint x: 397, startPoint y: 124, endPoint x: 405, endPoint y: 78, distance: 46.9
click at [397, 124] on div "Junior Full Stack Developer" at bounding box center [417, 130] width 192 height 13
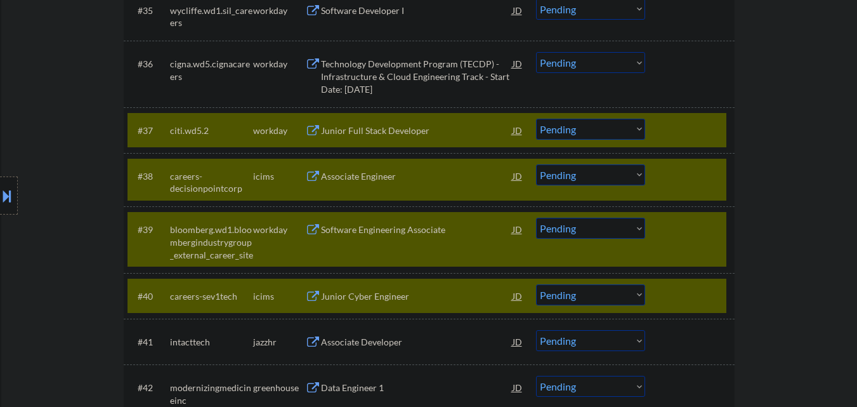
click at [408, 62] on div "Technology Development Program (TECDP) - Infrastructure & Cloud Engineering Tra…" at bounding box center [417, 76] width 192 height 37
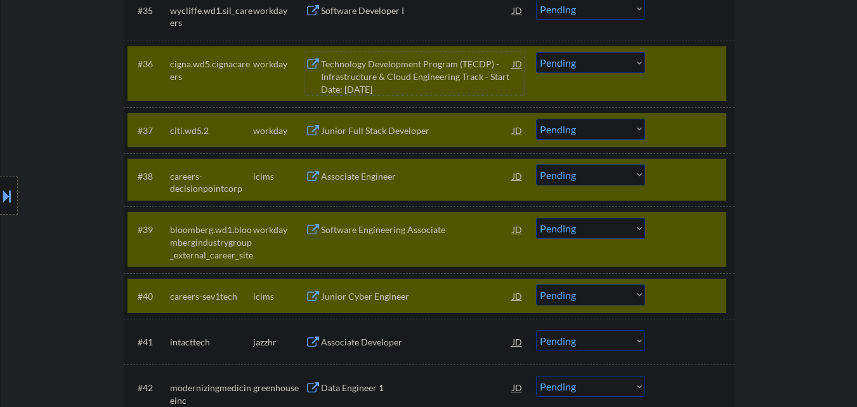
click at [618, 293] on select "Choose an option... Pending Applied Excluded (Questions) Excluded (Expired) Exc…" at bounding box center [590, 294] width 109 height 21
click at [536, 284] on select "Choose an option... Pending Applied Excluded (Questions) Excluded (Expired) Exc…" at bounding box center [590, 294] width 109 height 21
click at [714, 287] on div at bounding box center [691, 295] width 56 height 23
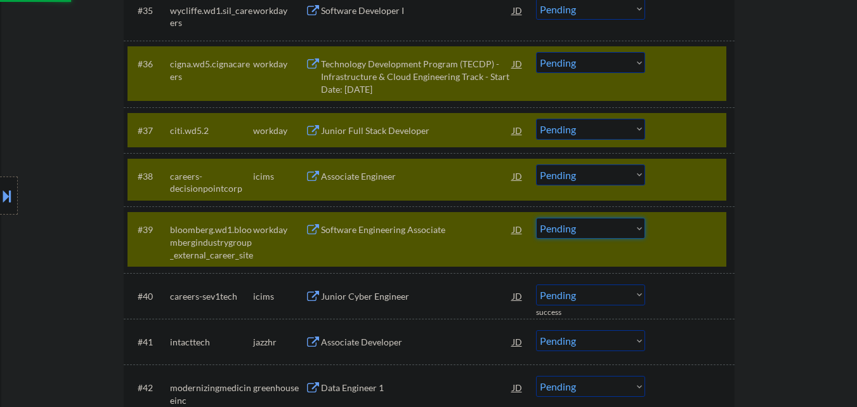
click at [630, 228] on select "Choose an option... Pending Applied Excluded (Questions) Excluded (Expired) Exc…" at bounding box center [590, 228] width 109 height 21
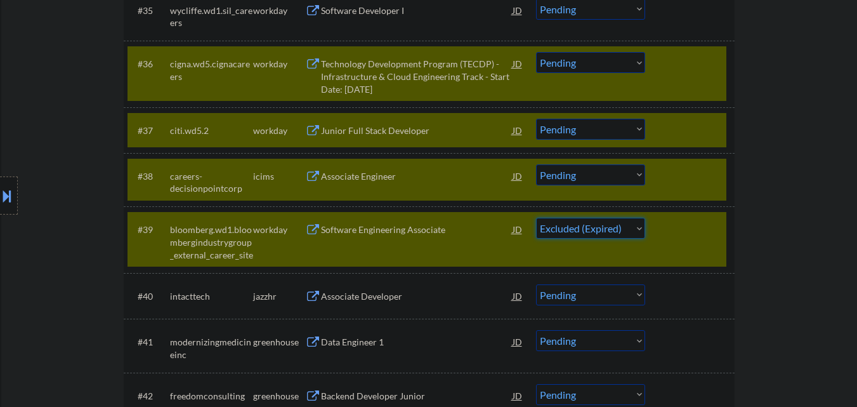
click at [536, 218] on select "Choose an option... Pending Applied Excluded (Questions) Excluded (Expired) Exc…" at bounding box center [590, 228] width 109 height 21
click at [613, 179] on select "Choose an option... Pending Applied Excluded (Questions) Excluded (Expired) Exc…" at bounding box center [590, 174] width 109 height 21
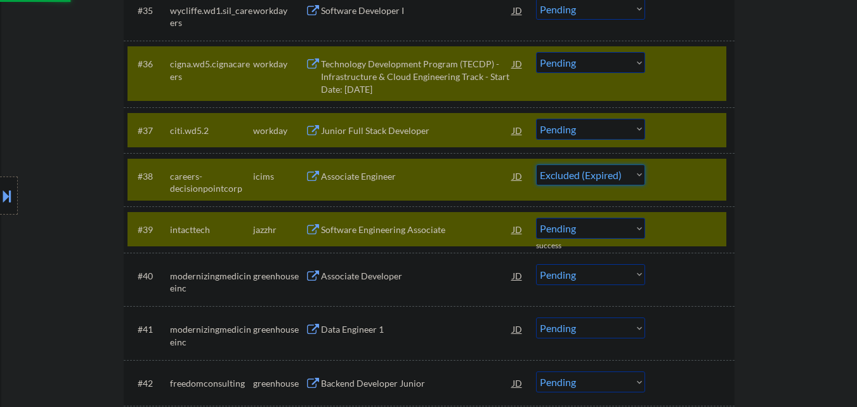
click at [536, 164] on select "Choose an option... Pending Applied Excluded (Questions) Excluded (Expired) Exc…" at bounding box center [590, 174] width 109 height 21
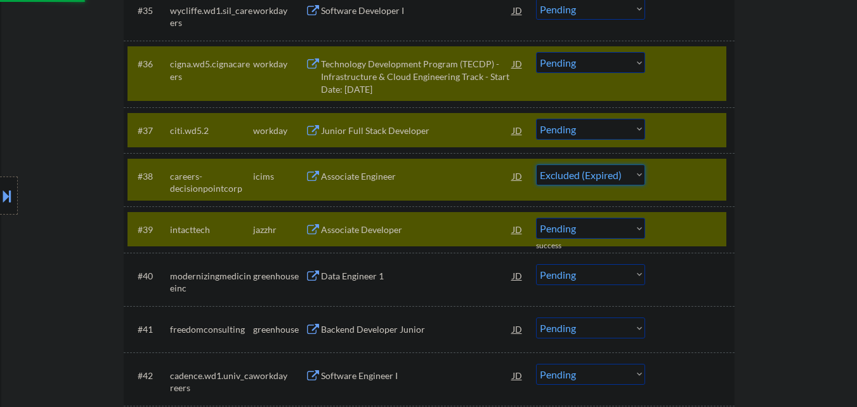
click at [608, 126] on select "Choose an option... Pending Applied Excluded (Questions) Excluded (Expired) Exc…" at bounding box center [590, 129] width 109 height 21
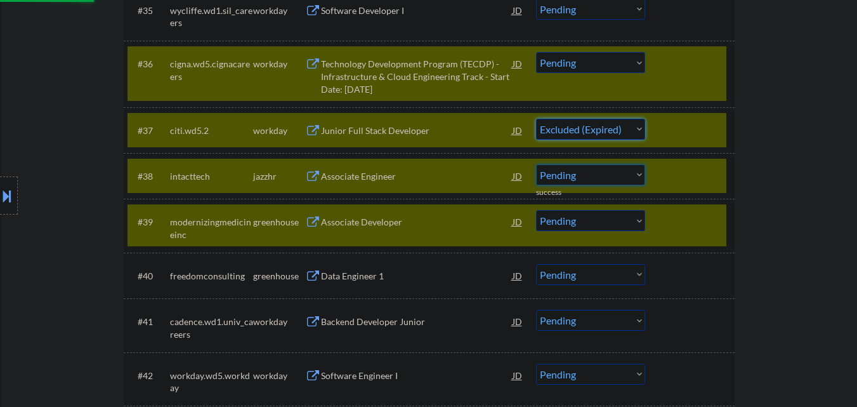
click at [536, 119] on select "Choose an option... Pending Applied Excluded (Questions) Excluded (Expired) Exc…" at bounding box center [590, 129] width 109 height 21
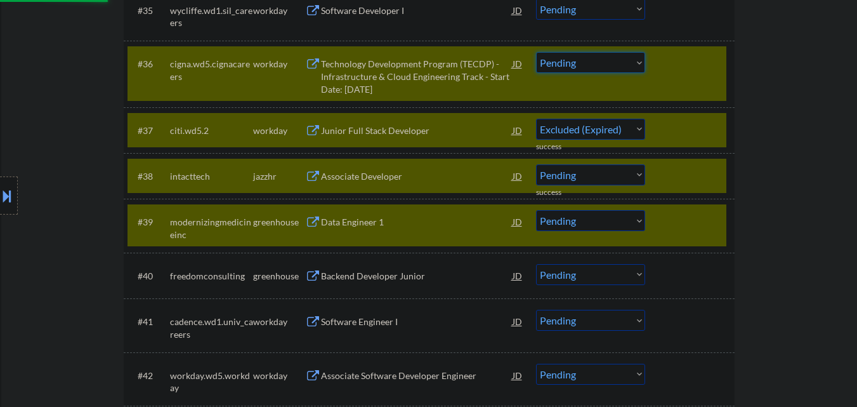
click at [604, 65] on select "Choose an option... Pending Applied Excluded (Questions) Excluded (Expired) Exc…" at bounding box center [590, 62] width 109 height 21
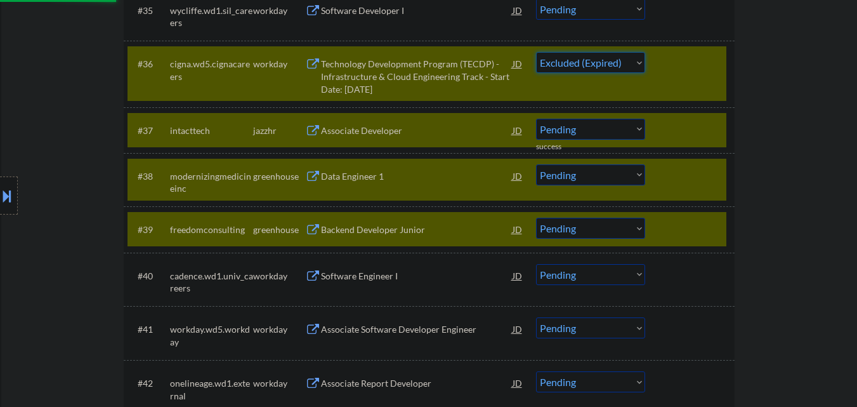
click at [536, 52] on select "Choose an option... Pending Applied Excluded (Questions) Excluded (Expired) Exc…" at bounding box center [590, 62] width 109 height 21
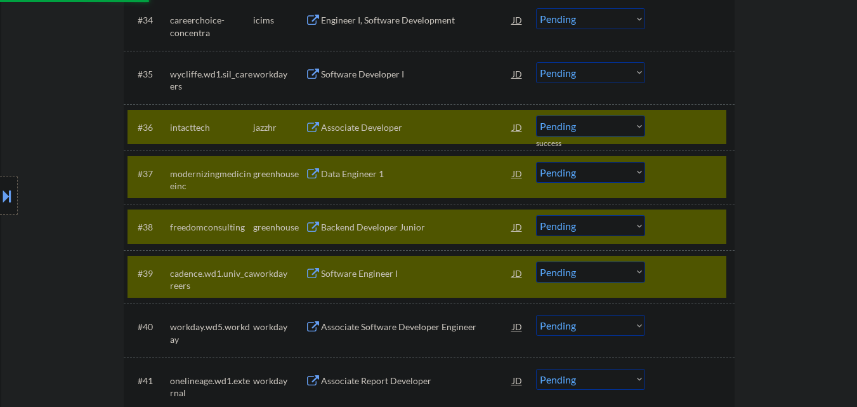
drag, startPoint x: 701, startPoint y: 128, endPoint x: 707, endPoint y: 144, distance: 16.9
click at [702, 128] on div at bounding box center [691, 126] width 56 height 23
drag, startPoint x: 706, startPoint y: 173, endPoint x: 703, endPoint y: 228, distance: 55.2
click at [706, 176] on div at bounding box center [691, 173] width 56 height 23
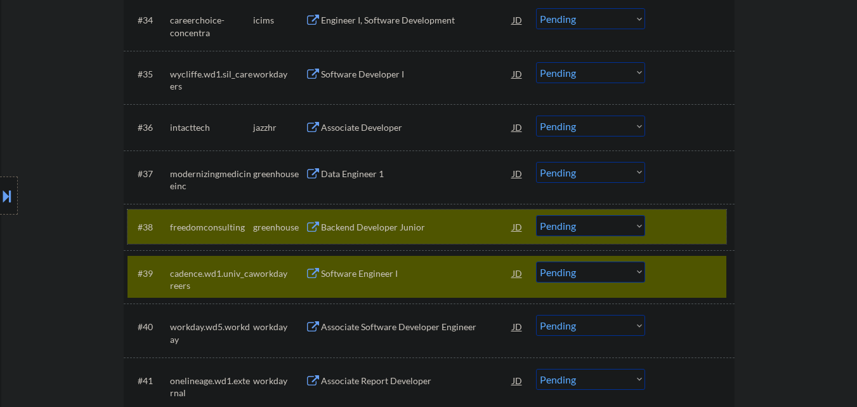
click at [707, 235] on div at bounding box center [691, 226] width 56 height 23
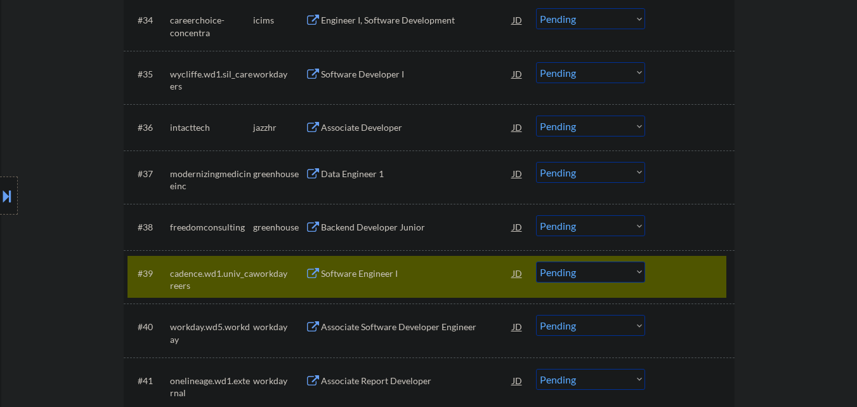
click at [711, 271] on div at bounding box center [691, 272] width 56 height 23
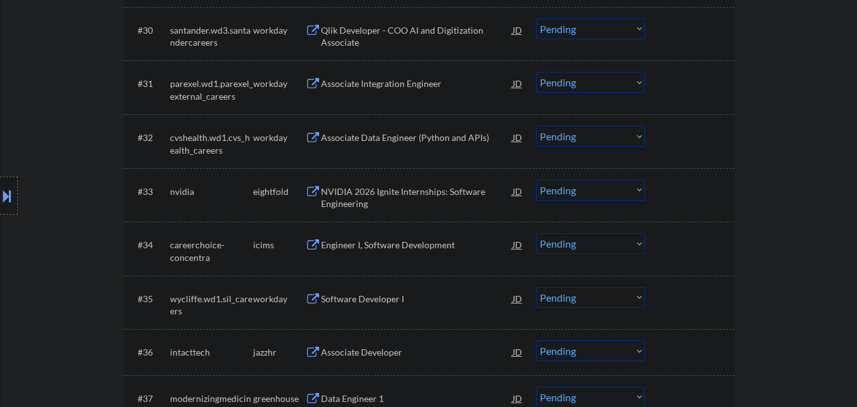
scroll to position [1881, 0]
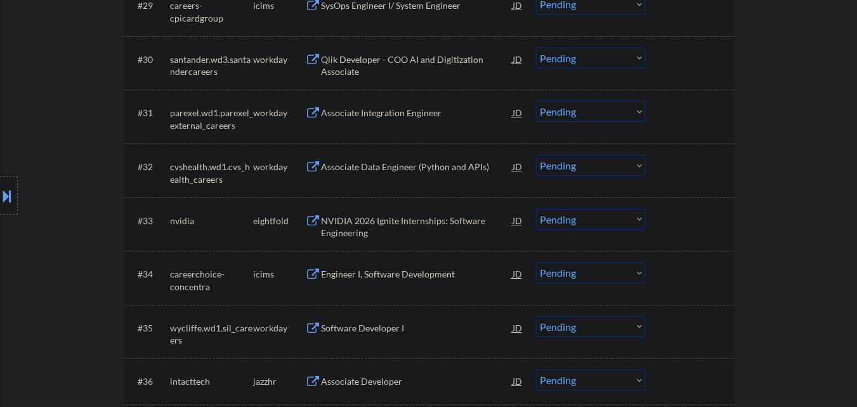
click at [385, 330] on div "Software Developer I" at bounding box center [417, 328] width 192 height 13
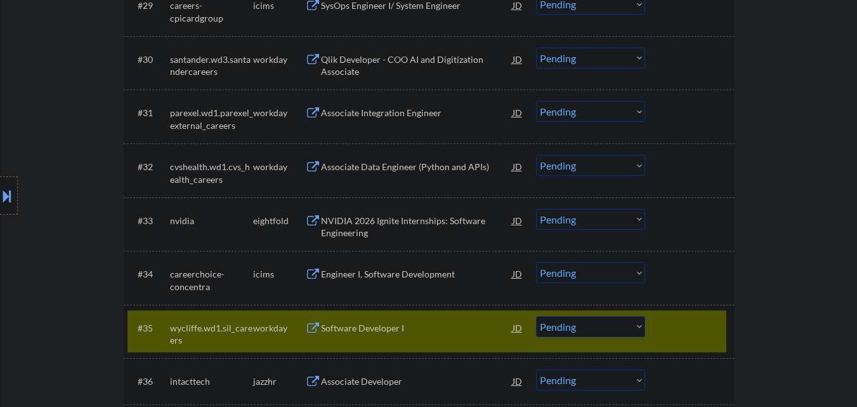
click at [391, 280] on div "Engineer I, Software Development" at bounding box center [417, 274] width 192 height 13
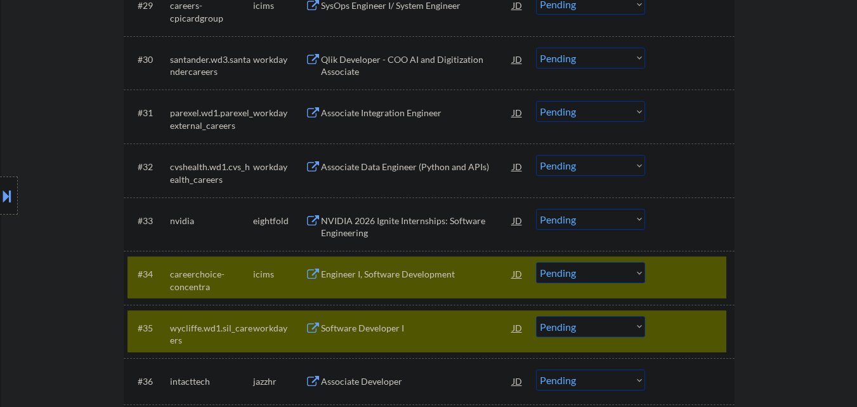
click at [388, 228] on div "NVIDIA 2026 Ignite Internships: Software Engineering" at bounding box center [417, 226] width 192 height 25
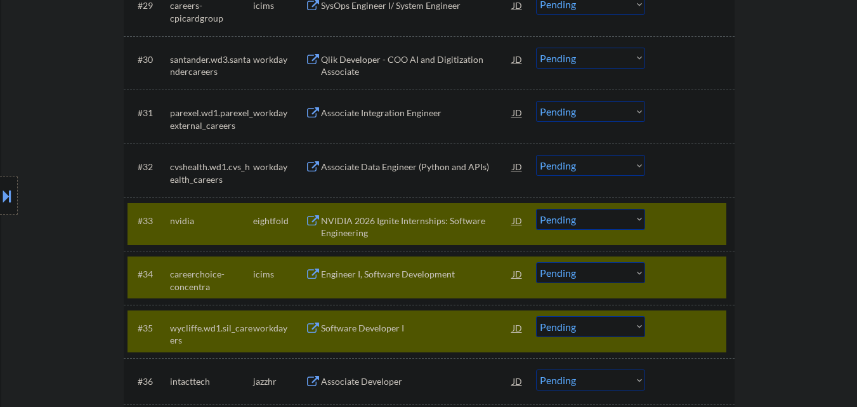
click at [390, 169] on div "Associate Data Engineer (Python and APIs)" at bounding box center [417, 166] width 192 height 13
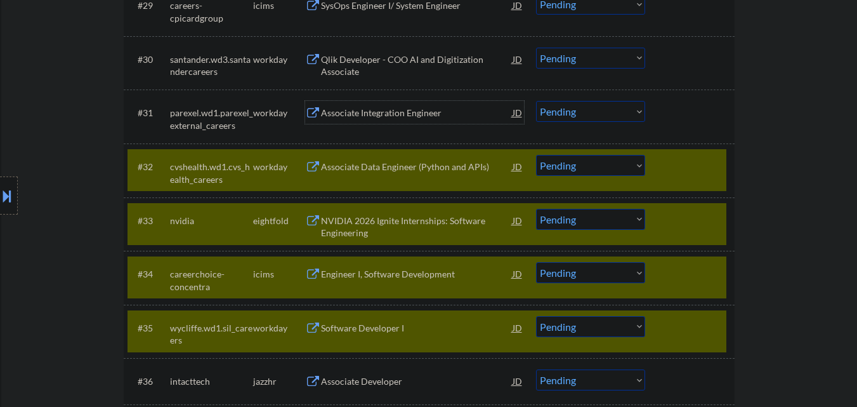
click at [397, 107] on div "Associate Integration Engineer" at bounding box center [417, 113] width 192 height 13
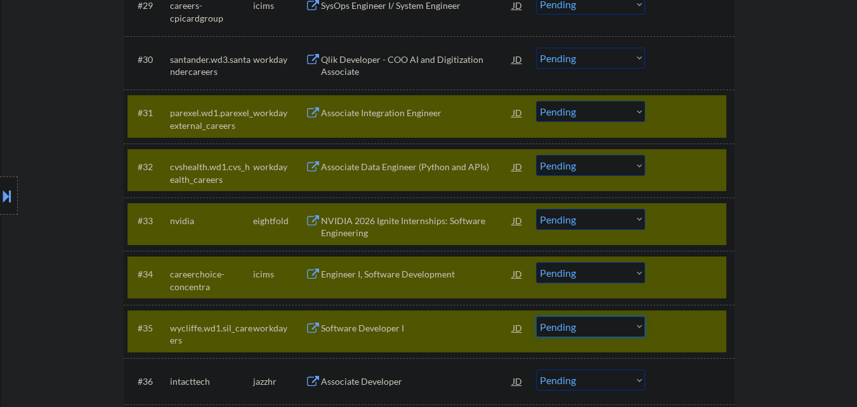
click at [617, 327] on select "Choose an option... Pending Applied Excluded (Questions) Excluded (Expired) Exc…" at bounding box center [590, 326] width 109 height 21
click at [536, 316] on select "Choose an option... Pending Applied Excluded (Questions) Excluded (Expired) Exc…" at bounding box center [590, 326] width 109 height 21
click at [614, 277] on select "Choose an option... Pending Applied Excluded (Questions) Excluded (Expired) Exc…" at bounding box center [590, 272] width 109 height 21
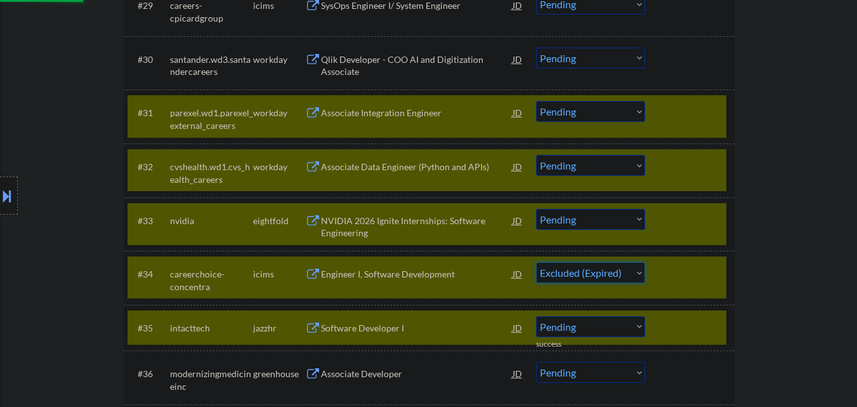
click at [536, 262] on select "Choose an option... Pending Applied Excluded (Questions) Excluded (Expired) Exc…" at bounding box center [590, 272] width 109 height 21
drag, startPoint x: 688, startPoint y: 321, endPoint x: 689, endPoint y: 297, distance: 23.5
click at [687, 312] on div "#35 intacttech jazzhr Software Developer I JD Choose an option... Pending Appli…" at bounding box center [426, 327] width 599 height 34
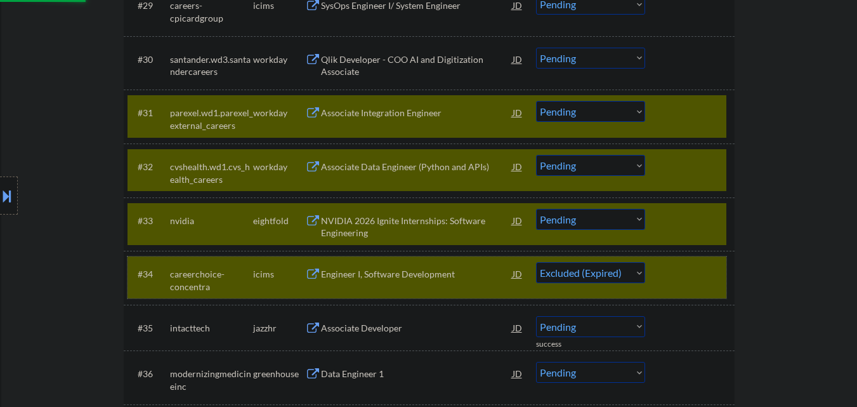
click at [693, 278] on div at bounding box center [691, 273] width 56 height 23
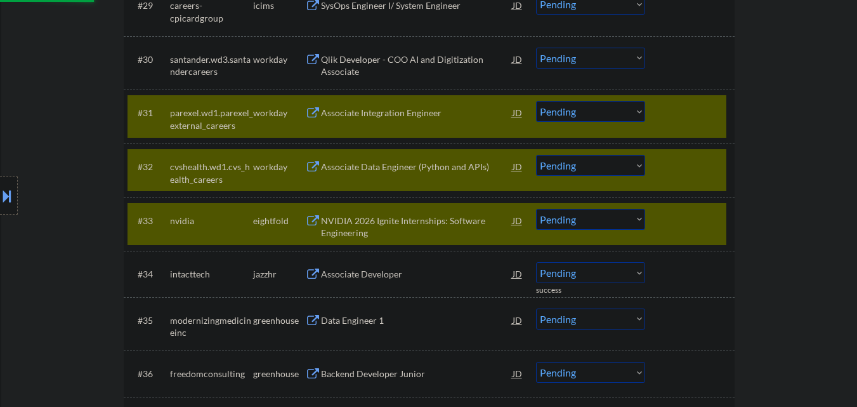
click at [580, 165] on select "Choose an option... Pending Applied Excluded (Questions) Excluded (Expired) Exc…" at bounding box center [590, 165] width 109 height 21
click at [536, 155] on select "Choose an option... Pending Applied Excluded (Questions) Excluded (Expired) Exc…" at bounding box center [590, 165] width 109 height 21
click at [694, 165] on div at bounding box center [691, 166] width 56 height 23
click at [711, 219] on div at bounding box center [691, 220] width 56 height 23
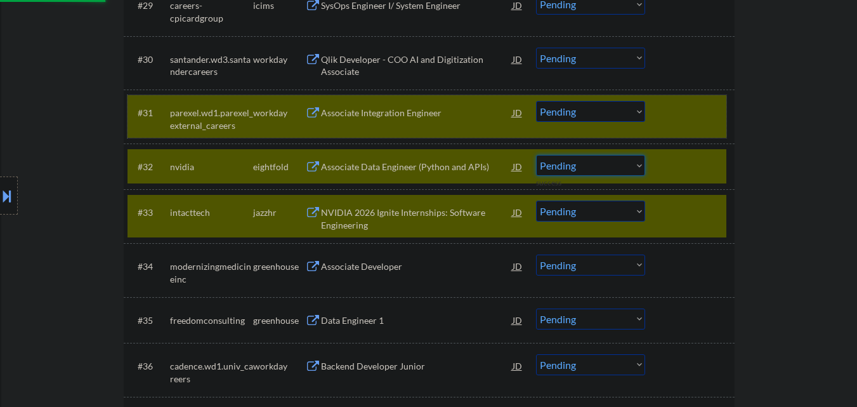
click at [695, 115] on div at bounding box center [691, 112] width 56 height 23
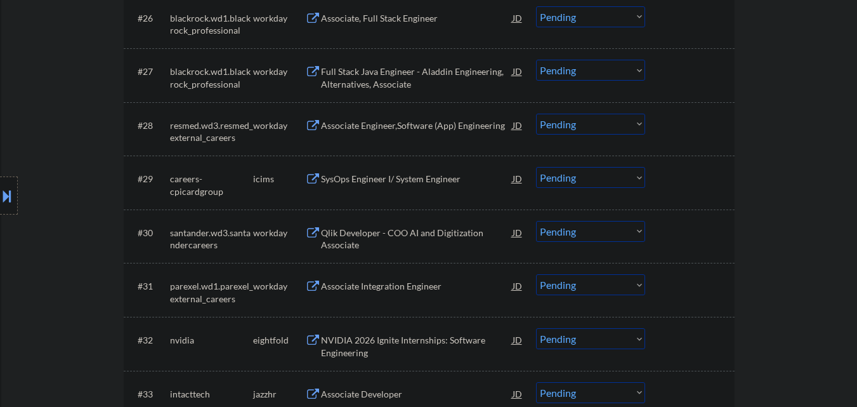
scroll to position [1690, 0]
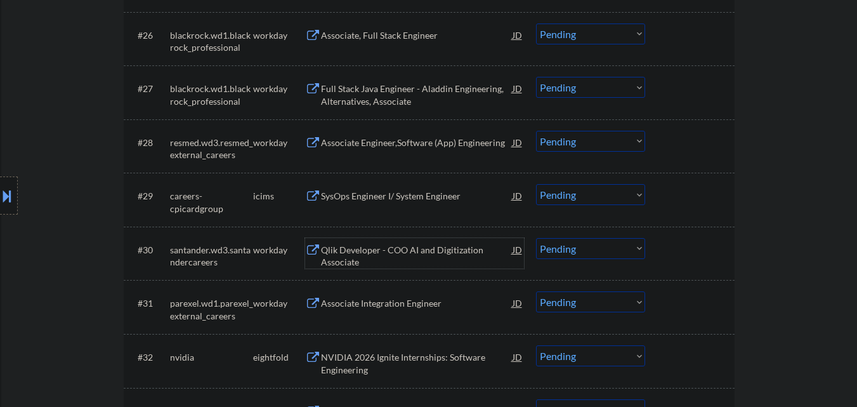
click at [377, 248] on div "Qlik Developer - COO AI and Digitization Associate" at bounding box center [417, 256] width 192 height 25
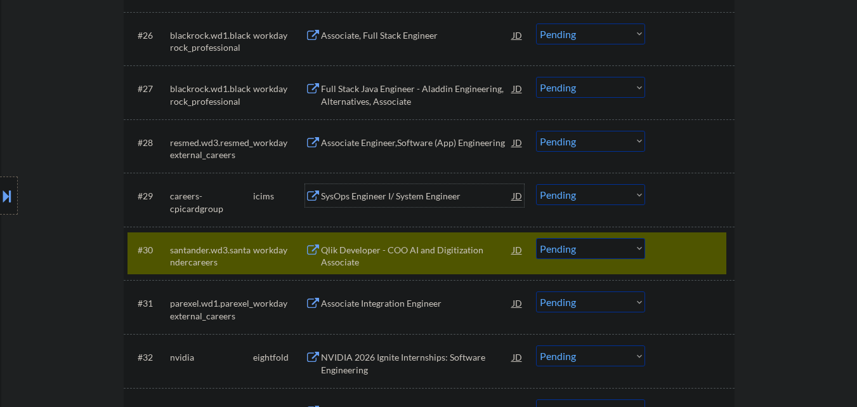
click at [380, 197] on div "SysOps Engineer I/ System Engineer" at bounding box center [417, 196] width 192 height 13
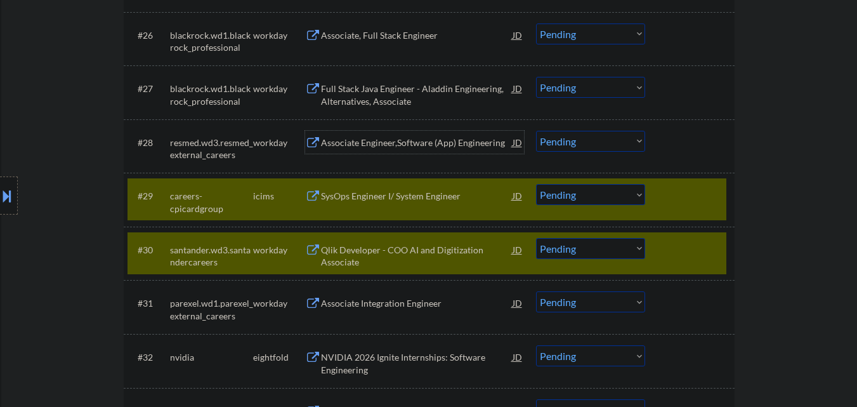
click at [372, 135] on div "Associate Engineer,Software (App) Engineering" at bounding box center [417, 142] width 192 height 23
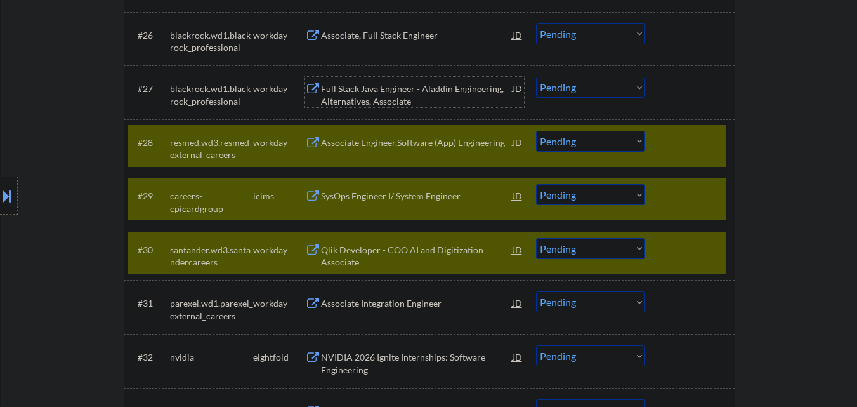
click at [379, 84] on div "Full Stack Java Engineer - Aladdin Engineering, Alternatives, Associate" at bounding box center [417, 94] width 192 height 25
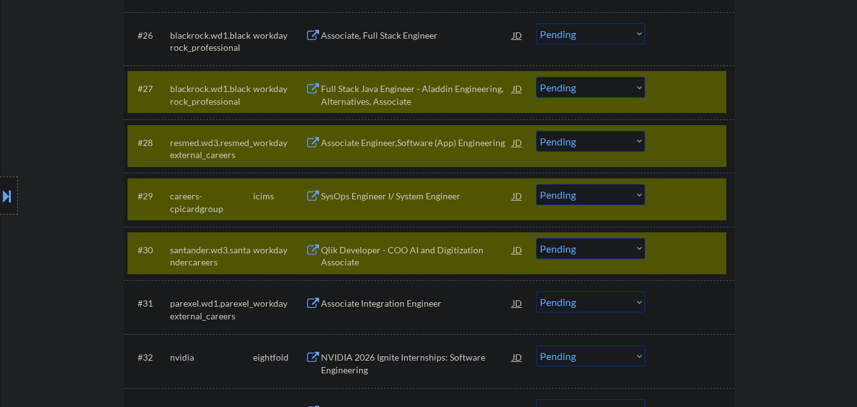
drag, startPoint x: 402, startPoint y: 36, endPoint x: 408, endPoint y: 39, distance: 7.1
click at [402, 36] on div "Associate, Full Stack Engineer" at bounding box center [417, 35] width 192 height 13
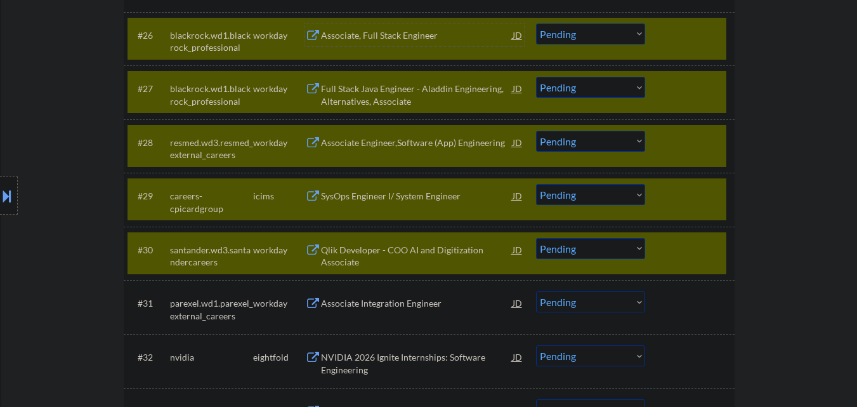
click at [703, 252] on div at bounding box center [691, 249] width 56 height 23
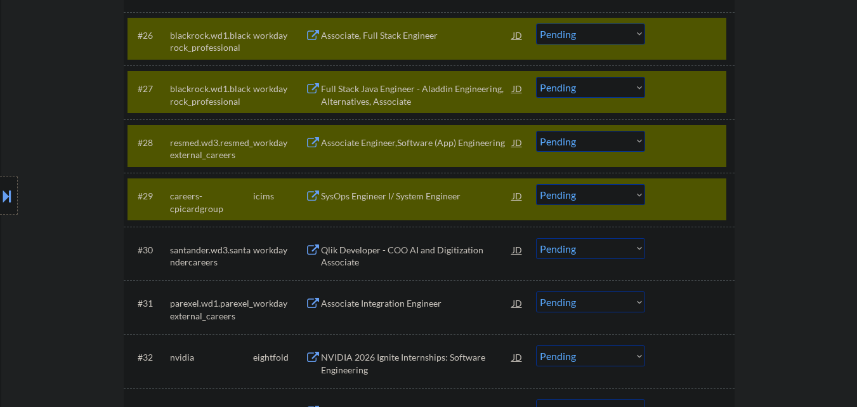
scroll to position [1627, 0]
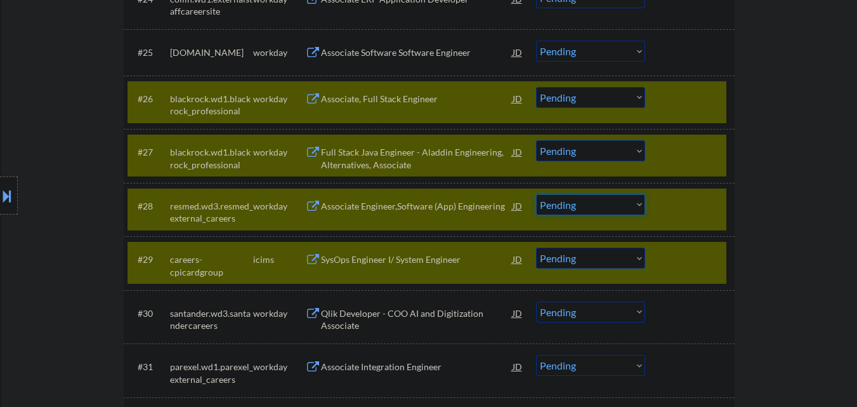
drag, startPoint x: 603, startPoint y: 206, endPoint x: 603, endPoint y: 214, distance: 7.6
click at [603, 214] on select "Choose an option... Pending Applied Excluded (Questions) Excluded (Expired) Exc…" at bounding box center [590, 204] width 109 height 21
click at [536, 194] on select "Choose an option... Pending Applied Excluded (Questions) Excluded (Expired) Exc…" at bounding box center [590, 204] width 109 height 21
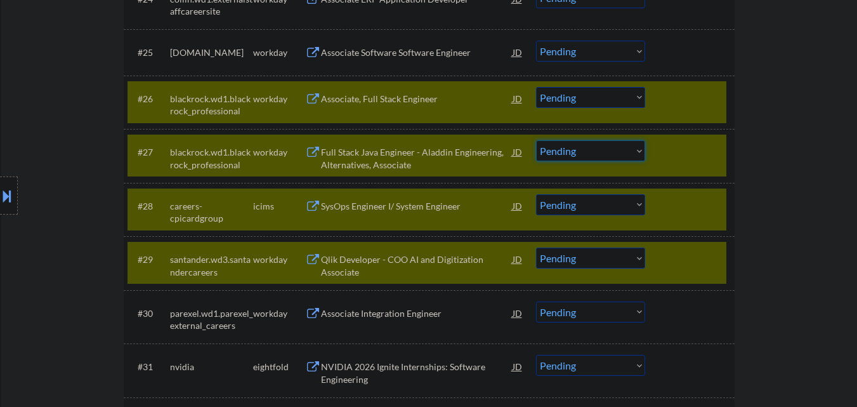
click at [587, 148] on select "Choose an option... Pending Applied Excluded (Questions) Excluded (Expired) Exc…" at bounding box center [590, 150] width 109 height 21
click at [536, 140] on select "Choose an option... Pending Applied Excluded (Questions) Excluded (Expired) Exc…" at bounding box center [590, 150] width 109 height 21
drag, startPoint x: 687, startPoint y: 247, endPoint x: 685, endPoint y: 209, distance: 38.7
click at [687, 245] on div "#29 santander.wd3.santandercareers workday Qlik Developer - COO AI and Digitiza…" at bounding box center [426, 263] width 599 height 42
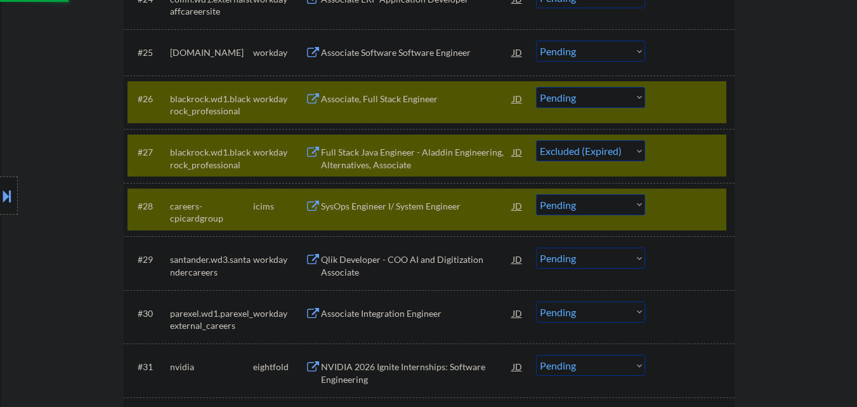
click at [685, 195] on div at bounding box center [691, 205] width 56 height 23
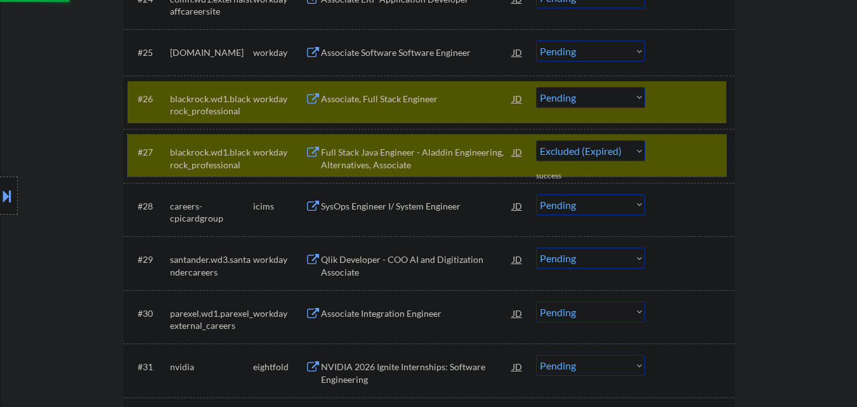
click at [688, 138] on div "#27 blackrock.wd1.blackrock_professional workday Full Stack Java Engineer - Ala…" at bounding box center [426, 155] width 599 height 42
click at [694, 100] on div at bounding box center [691, 98] width 56 height 23
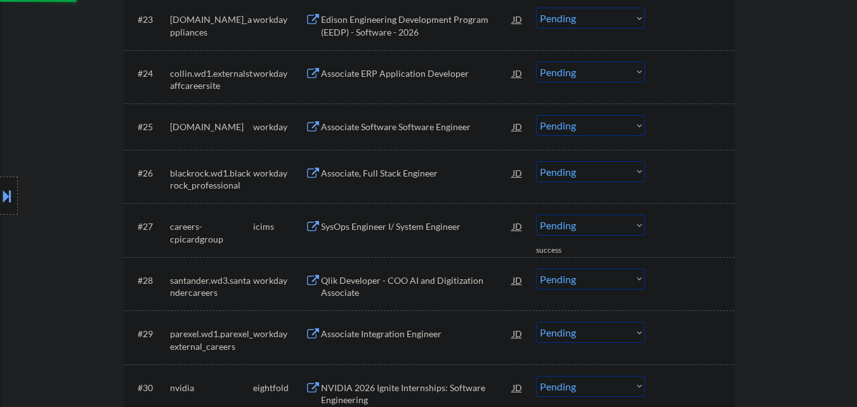
scroll to position [1500, 0]
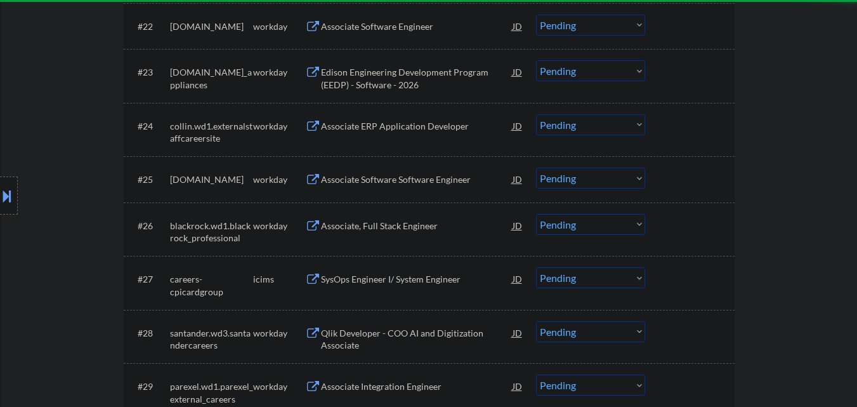
click at [252, 180] on div "redhat.wd5.jobs" at bounding box center [211, 179] width 83 height 13
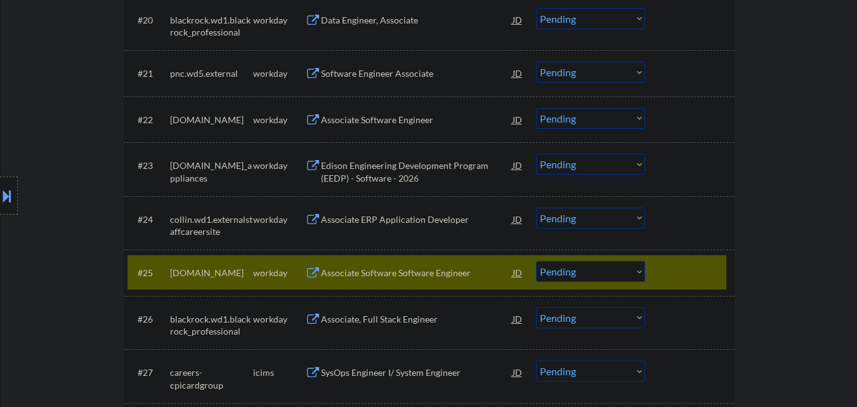
scroll to position [1373, 0]
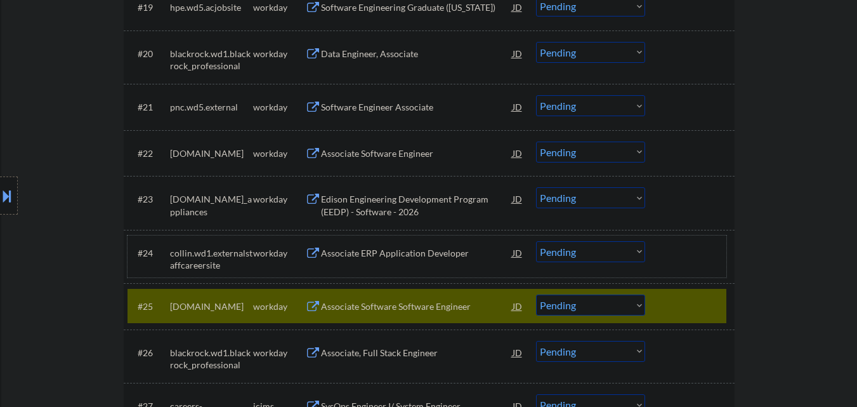
click at [239, 263] on div "collin.wd1.externalstaffcareersite" at bounding box center [211, 259] width 83 height 25
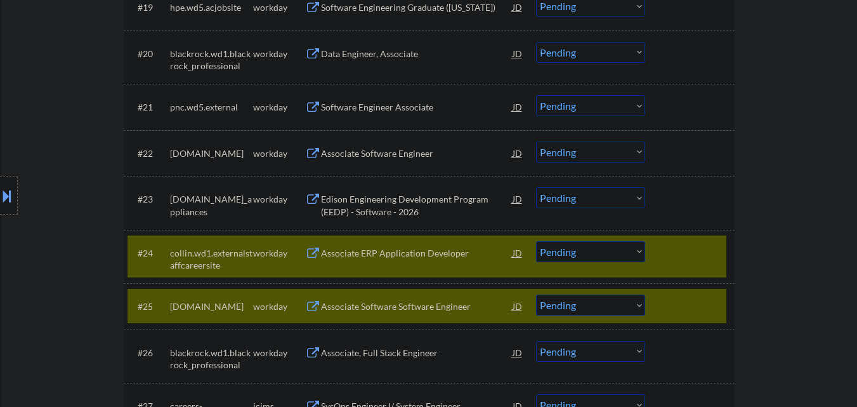
click at [717, 297] on div at bounding box center [691, 305] width 56 height 23
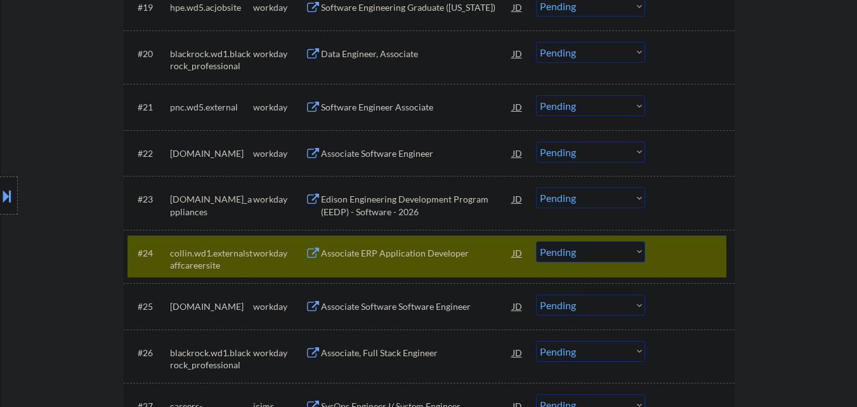
click at [708, 255] on div at bounding box center [691, 252] width 56 height 23
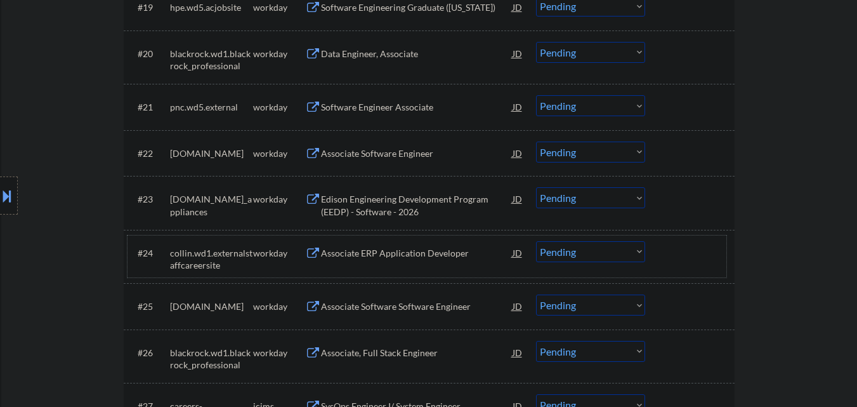
click at [395, 302] on div "Associate Software Software Engineer" at bounding box center [417, 306] width 192 height 13
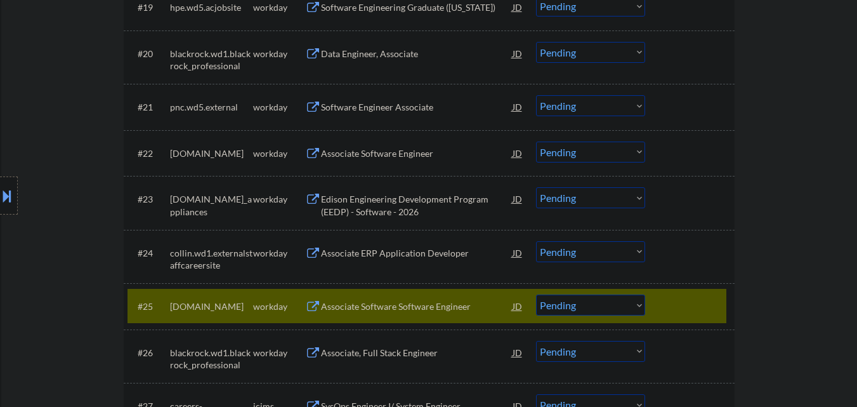
click at [402, 257] on div "Associate ERP Application Developer" at bounding box center [417, 253] width 192 height 13
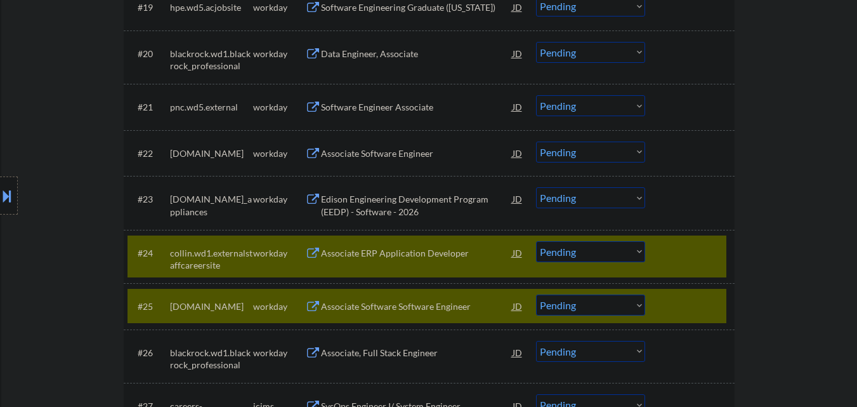
drag, startPoint x: 402, startPoint y: 210, endPoint x: 404, endPoint y: 203, distance: 7.2
click at [402, 210] on div "Edison Engineering Development Program (EEDP) - Software - 2026" at bounding box center [417, 205] width 192 height 25
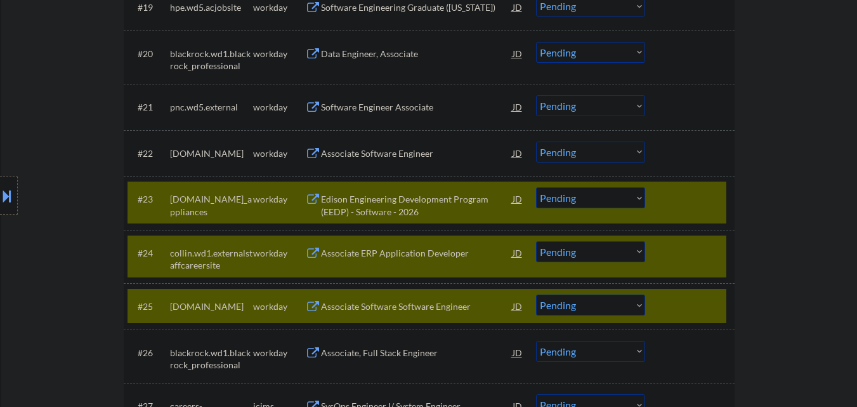
click at [402, 163] on div "Associate Software Engineer" at bounding box center [417, 152] width 192 height 23
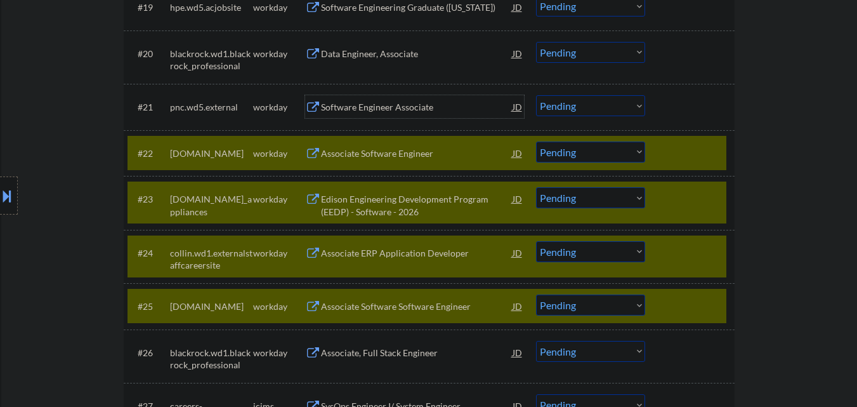
drag, startPoint x: 398, startPoint y: 115, endPoint x: 421, endPoint y: 118, distance: 22.3
click at [399, 115] on div "Software Engineer Associate" at bounding box center [417, 106] width 192 height 23
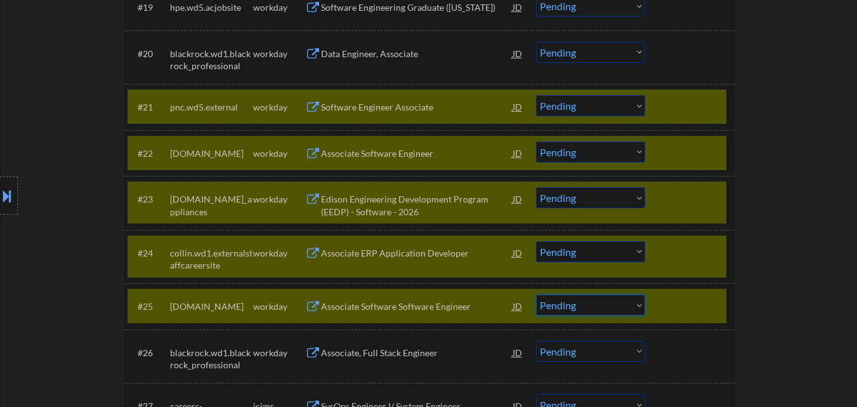
click at [619, 310] on select "Choose an option... Pending Applied Excluded (Questions) Excluded (Expired) Exc…" at bounding box center [590, 304] width 109 height 21
click at [536, 294] on select "Choose an option... Pending Applied Excluded (Questions) Excluded (Expired) Exc…" at bounding box center [590, 304] width 109 height 21
click at [610, 250] on select "Choose an option... Pending Applied Excluded (Questions) Excluded (Expired) Exc…" at bounding box center [590, 251] width 109 height 21
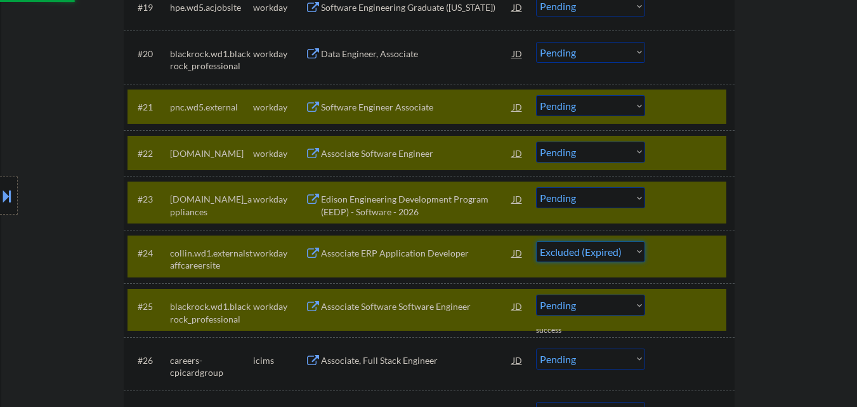
click at [536, 241] on select "Choose an option... Pending Applied Excluded (Questions) Excluded (Expired) Exc…" at bounding box center [590, 251] width 109 height 21
click at [599, 197] on select "Choose an option... Pending Applied Excluded (Questions) Excluded (Expired) Exc…" at bounding box center [590, 197] width 109 height 21
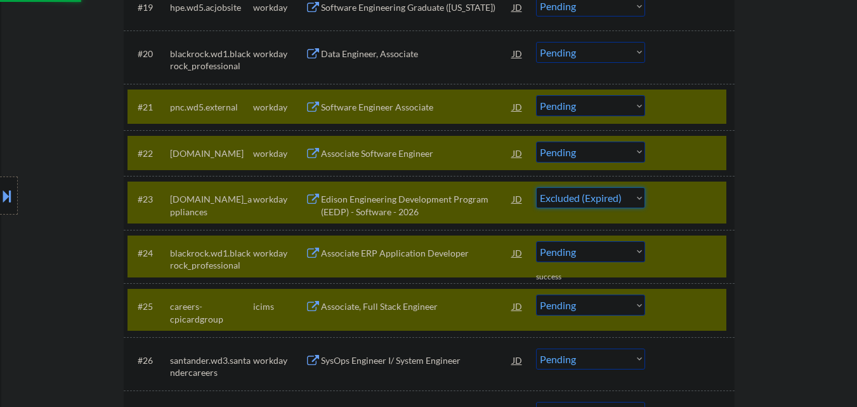
click at [536, 187] on select "Choose an option... Pending Applied Excluded (Questions) Excluded (Expired) Exc…" at bounding box center [590, 197] width 109 height 21
click at [594, 151] on select "Choose an option... Pending Applied Excluded (Questions) Excluded (Expired) Exc…" at bounding box center [590, 151] width 109 height 21
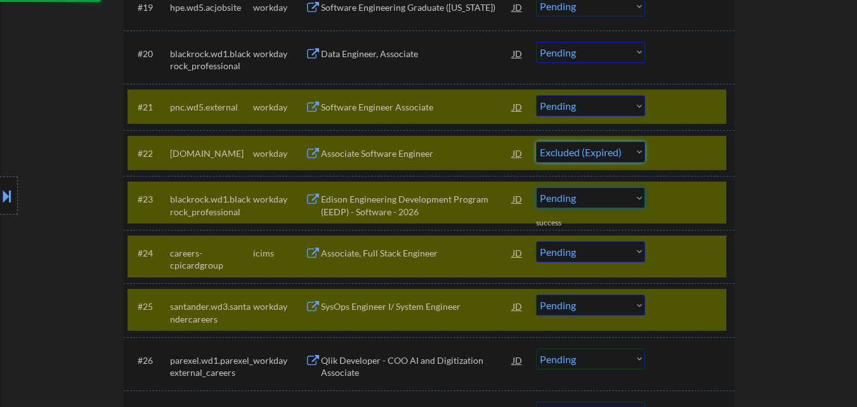
click at [536, 141] on select "Choose an option... Pending Applied Excluded (Questions) Excluded (Expired) Exc…" at bounding box center [590, 151] width 109 height 21
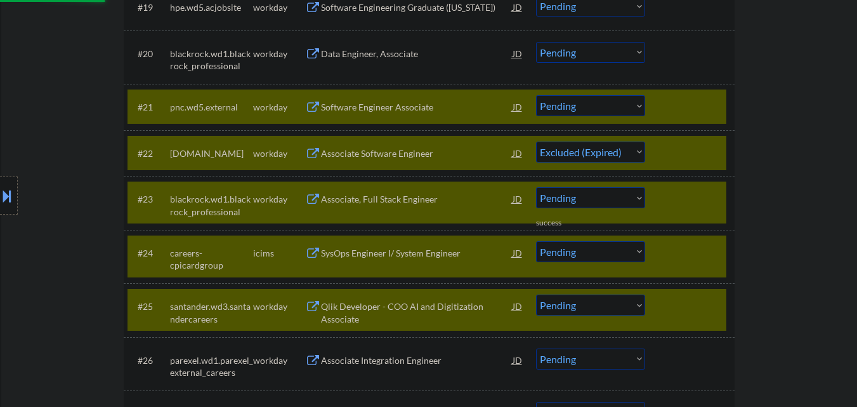
drag, startPoint x: 598, startPoint y: 107, endPoint x: 598, endPoint y: 115, distance: 7.6
click at [598, 107] on select "Choose an option... Pending Applied Excluded (Questions) Excluded (Expired) Exc…" at bounding box center [590, 105] width 109 height 21
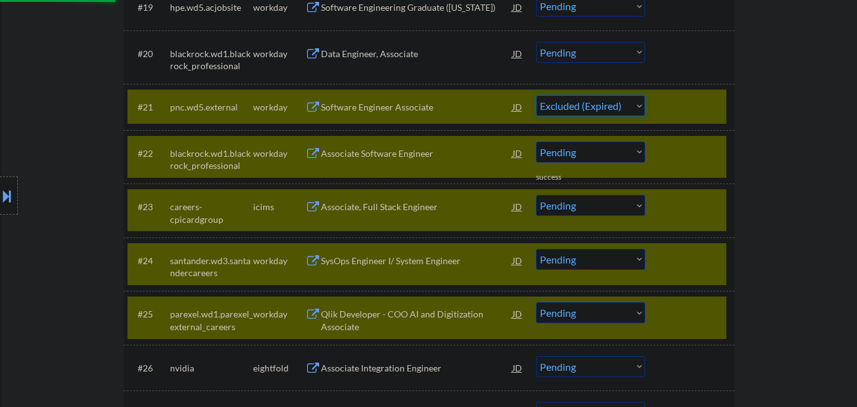
click at [536, 95] on select "Choose an option... Pending Applied Excluded (Questions) Excluded (Expired) Exc…" at bounding box center [590, 105] width 109 height 21
click at [708, 294] on div "#25 parexel.wd1.parexel_external_careers workday Associate Integration Engineer…" at bounding box center [429, 318] width 611 height 54
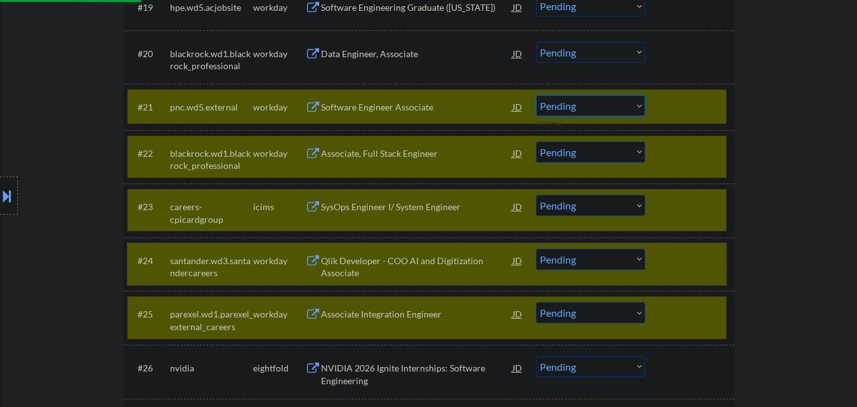
drag, startPoint x: 703, startPoint y: 250, endPoint x: 702, endPoint y: 204, distance: 46.3
click at [703, 248] on div "#24 santander.wd3.santandercareers workday Qlik Developer - COO AI and Digitiza…" at bounding box center [429, 264] width 611 height 54
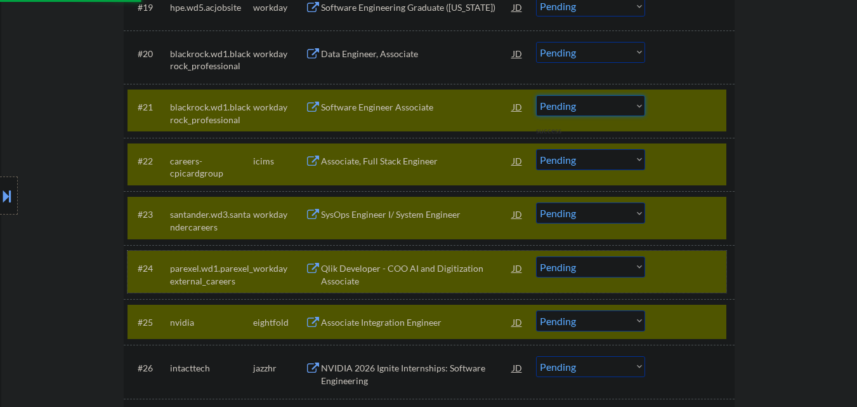
drag, startPoint x: 702, startPoint y: 202, endPoint x: 699, endPoint y: 193, distance: 9.8
click at [701, 201] on div "#23 santander.wd3.santandercareers workday SysOps Engineer I/ System Engineer J…" at bounding box center [426, 218] width 599 height 42
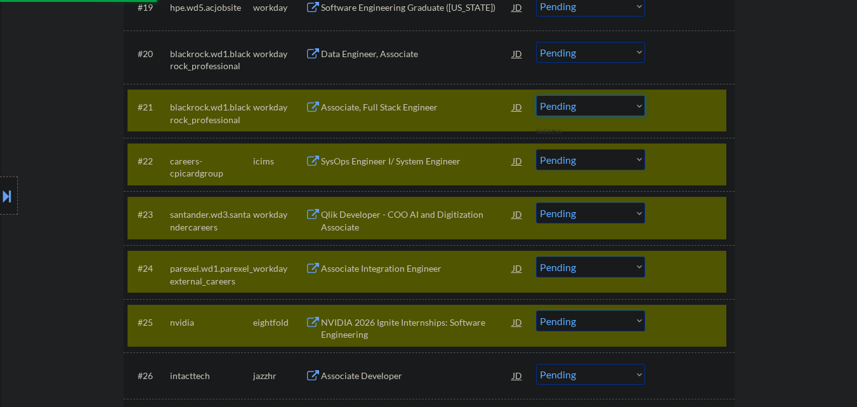
click at [681, 149] on div at bounding box center [691, 160] width 56 height 23
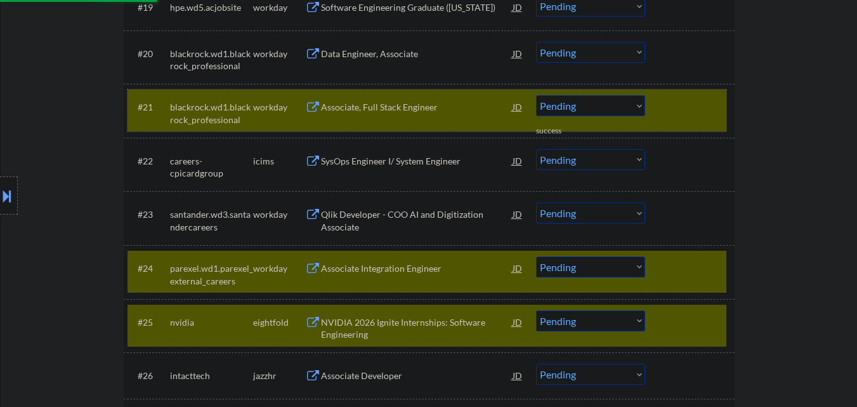
click at [684, 112] on div at bounding box center [691, 106] width 56 height 23
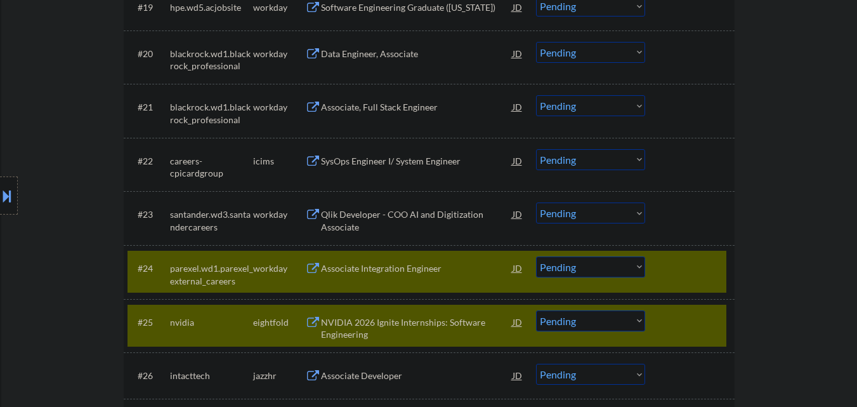
click at [720, 305] on div "#25 nvidia eightfold NVIDIA 2026 Ignite Internships: Software Engineering JD Ch…" at bounding box center [426, 325] width 599 height 42
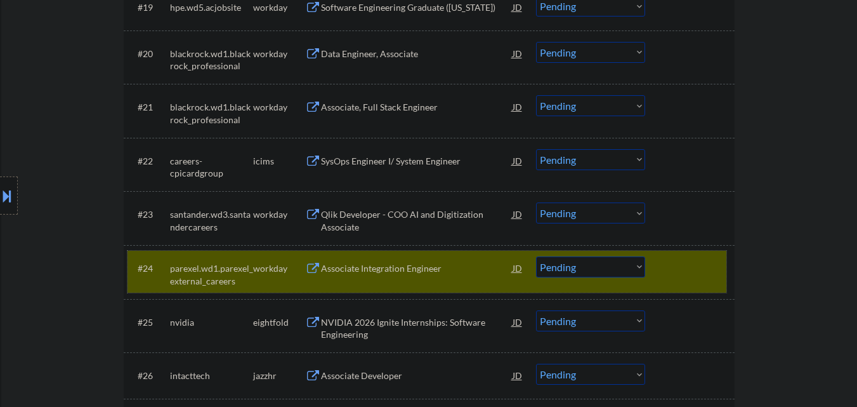
click at [706, 269] on div at bounding box center [691, 267] width 56 height 23
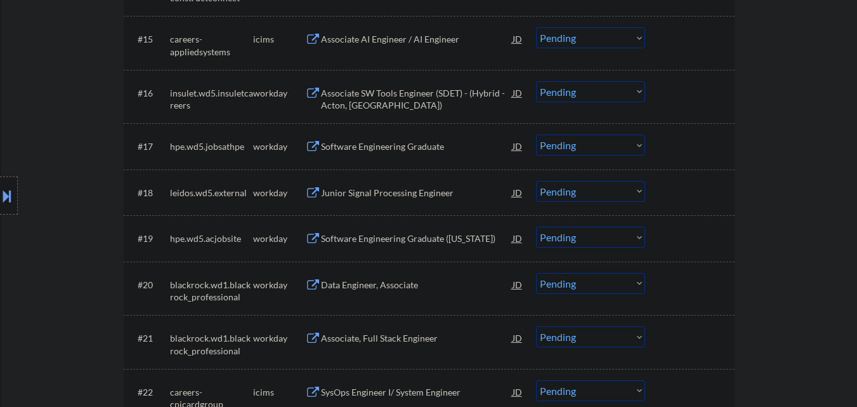
scroll to position [1120, 0]
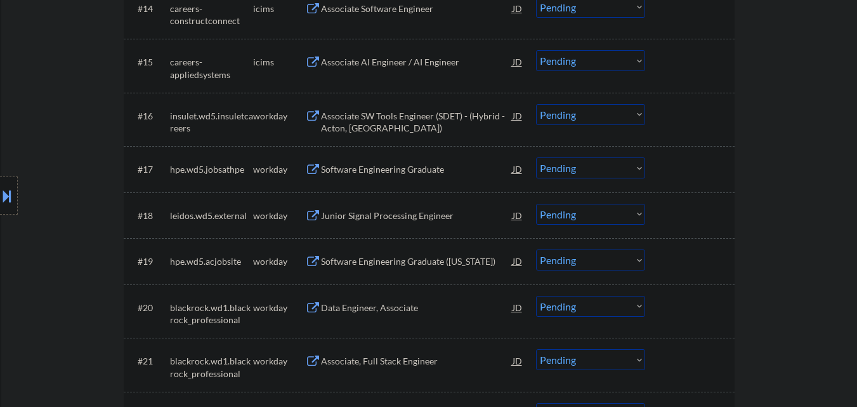
click at [386, 311] on div "Data Engineer, Associate" at bounding box center [417, 307] width 192 height 13
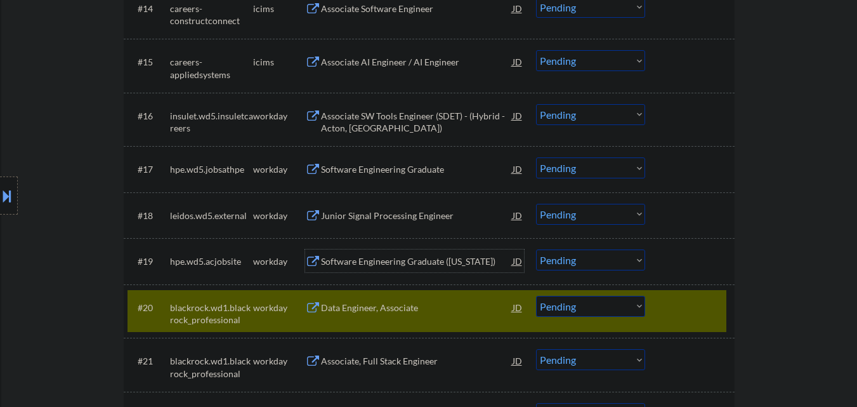
click at [401, 271] on div "Software Engineering Graduate (Colorado)" at bounding box center [417, 260] width 192 height 23
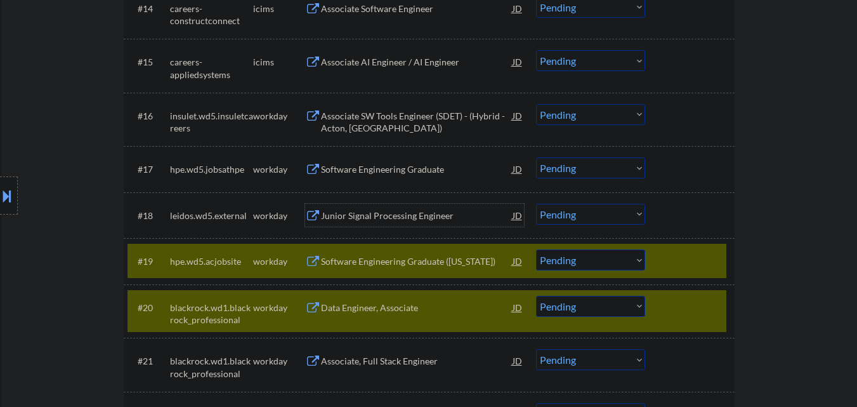
click at [385, 219] on div "Junior Signal Processing Engineer" at bounding box center [417, 215] width 192 height 13
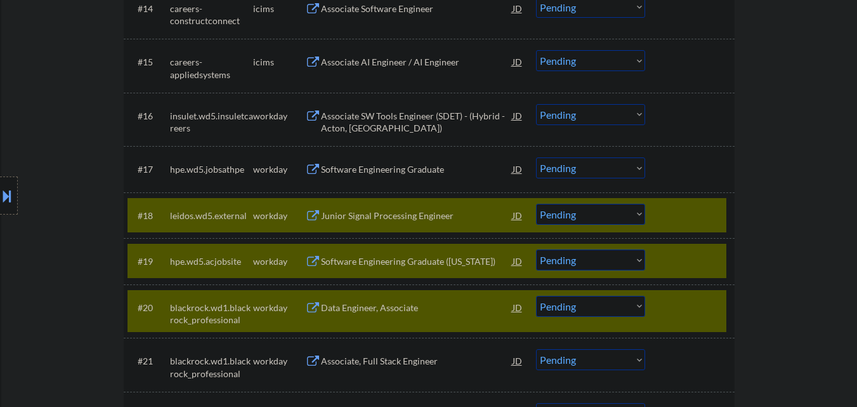
click at [387, 169] on div "Software Engineering Graduate" at bounding box center [417, 169] width 192 height 13
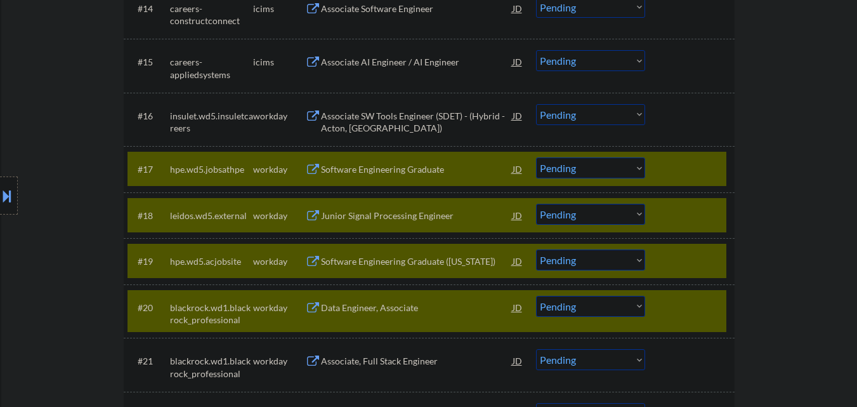
click at [389, 110] on div "Associate SW Tools Engineer (SDET) - (Hybrid - Acton, MA)" at bounding box center [417, 122] width 192 height 25
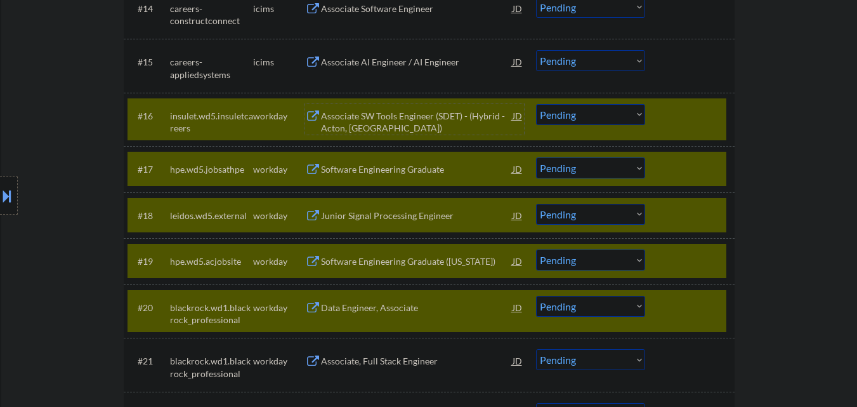
scroll to position [1183, 0]
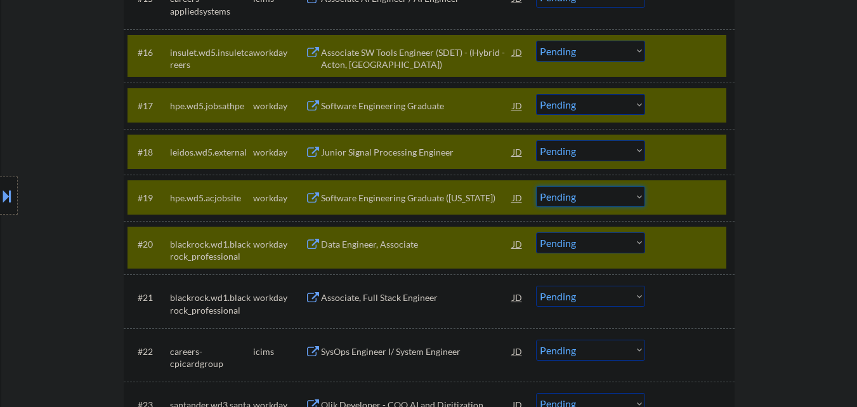
click at [605, 197] on select "Choose an option... Pending Applied Excluded (Questions) Excluded (Expired) Exc…" at bounding box center [590, 196] width 109 height 21
click at [536, 186] on select "Choose an option... Pending Applied Excluded (Questions) Excluded (Expired) Exc…" at bounding box center [590, 196] width 109 height 21
drag, startPoint x: 608, startPoint y: 148, endPoint x: 608, endPoint y: 159, distance: 10.8
click at [608, 148] on select "Choose an option... Pending Applied Excluded (Questions) Excluded (Expired) Exc…" at bounding box center [590, 150] width 109 height 21
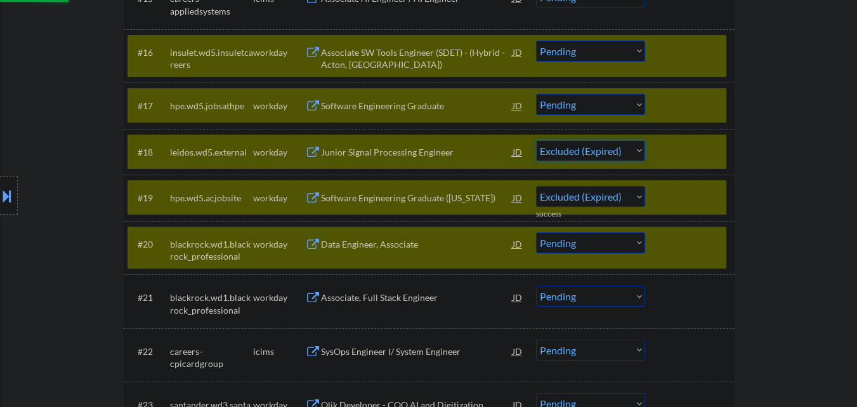
click at [536, 140] on select "Choose an option... Pending Applied Excluded (Questions) Excluded (Expired) Exc…" at bounding box center [590, 150] width 109 height 21
click at [595, 107] on select "Choose an option... Pending Applied Excluded (Questions) Excluded (Expired) Exc…" at bounding box center [590, 104] width 109 height 21
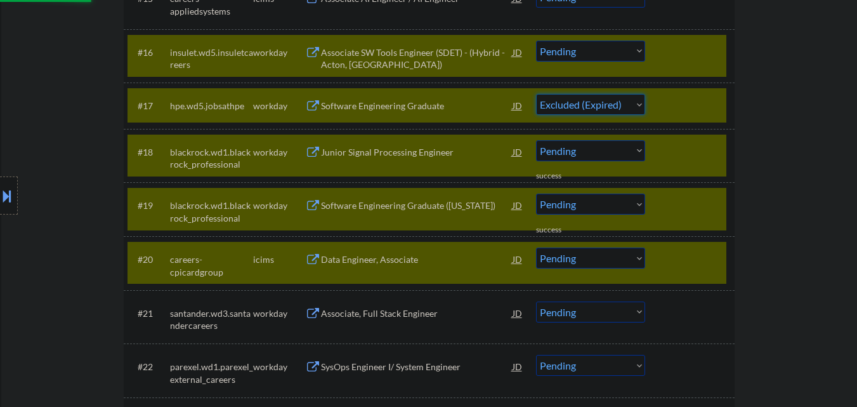
click at [536, 94] on select "Choose an option... Pending Applied Excluded (Questions) Excluded (Expired) Exc…" at bounding box center [590, 104] width 109 height 21
click at [717, 244] on div "#20 careers-cpicardgroup icims SysOps Engineer I/ System Engineer JD Choose an …" at bounding box center [426, 263] width 599 height 42
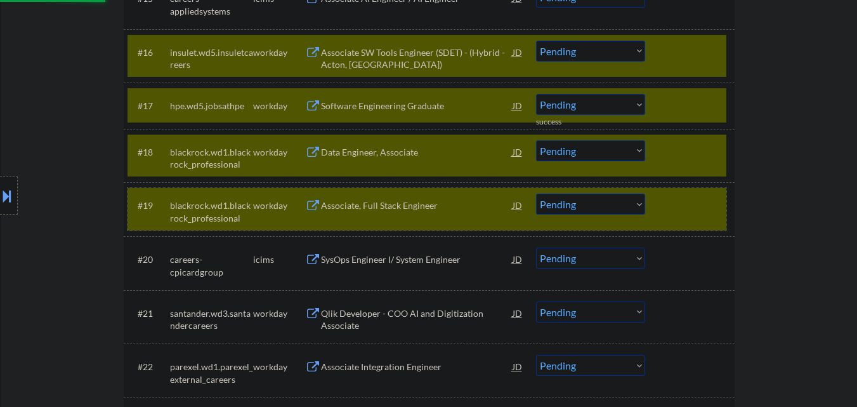
drag, startPoint x: 708, startPoint y: 206, endPoint x: 699, endPoint y: 156, distance: 50.9
click at [707, 203] on div at bounding box center [691, 204] width 56 height 23
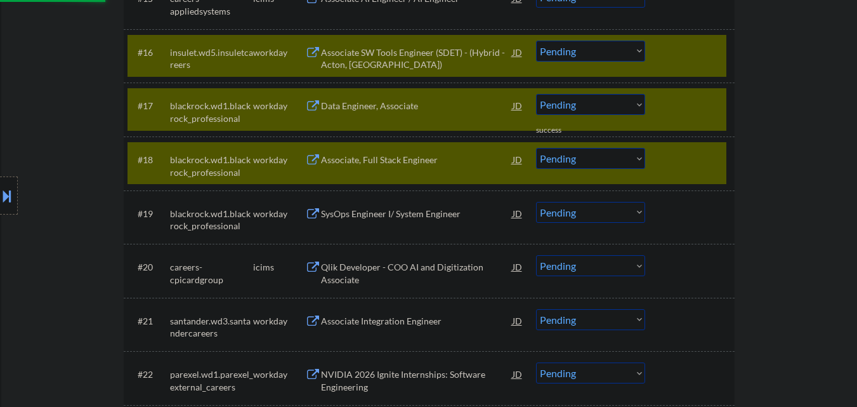
click at [696, 148] on div at bounding box center [691, 159] width 56 height 23
click at [683, 109] on div at bounding box center [691, 105] width 56 height 23
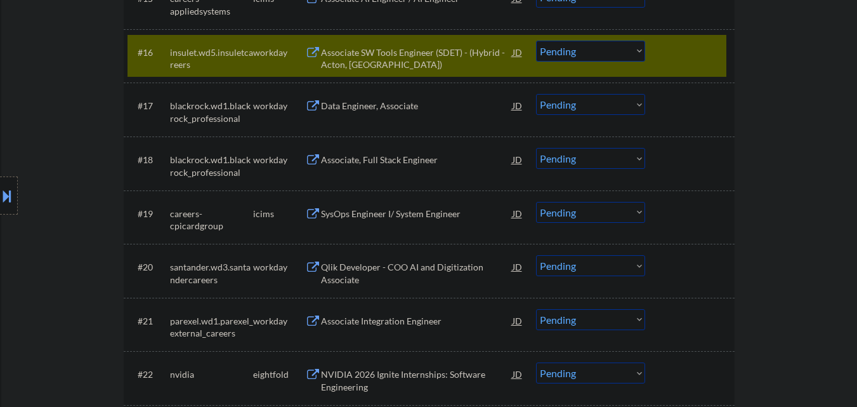
click at [686, 51] on div at bounding box center [691, 52] width 56 height 23
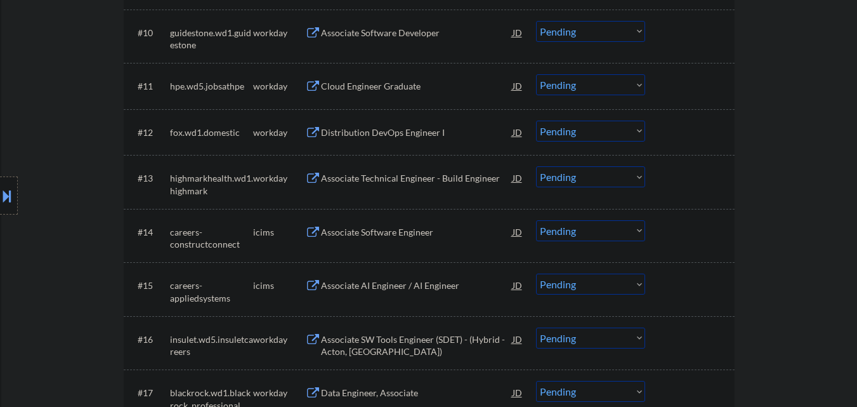
scroll to position [866, 0]
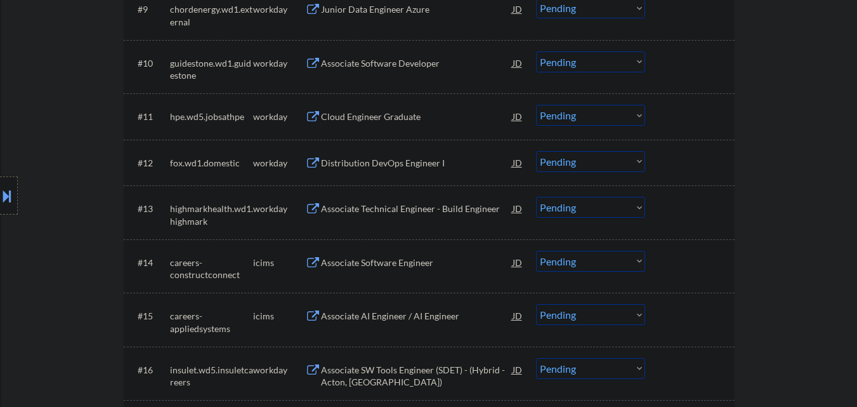
click at [376, 310] on div "Associate AI Engineer / AI Engineer" at bounding box center [417, 316] width 192 height 13
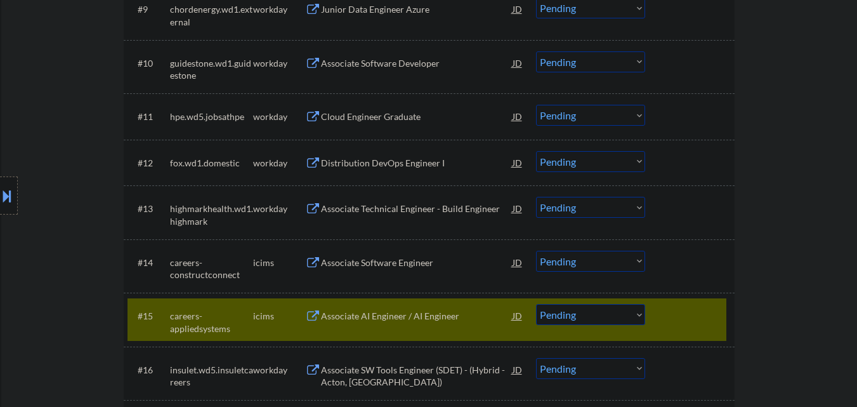
drag, startPoint x: 379, startPoint y: 260, endPoint x: 380, endPoint y: 241, distance: 19.0
click at [379, 259] on div "Associate Software Engineer" at bounding box center [417, 262] width 192 height 13
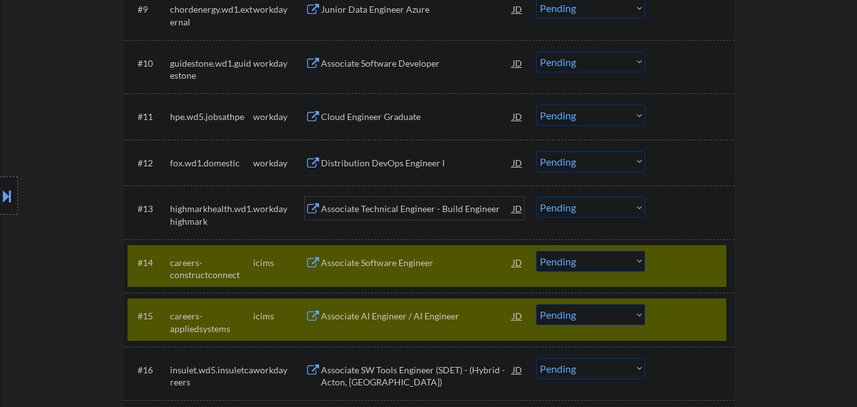
drag, startPoint x: 380, startPoint y: 214, endPoint x: 380, endPoint y: 184, distance: 29.8
click at [380, 212] on div "Associate Technical Engineer - Build Engineer" at bounding box center [417, 208] width 192 height 13
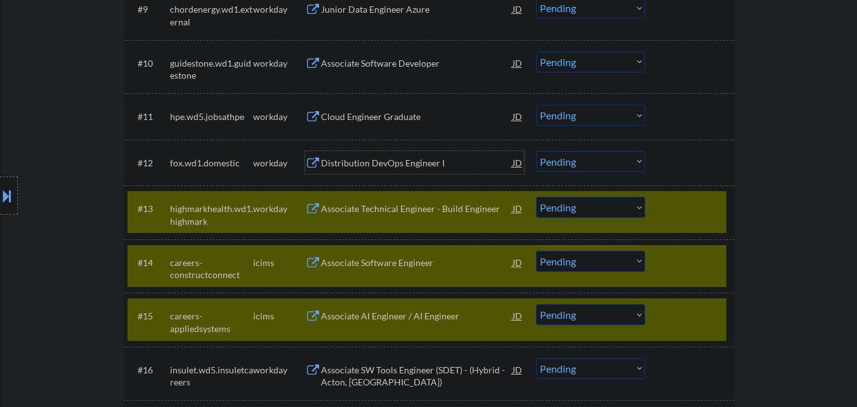
click at [380, 163] on div "Distribution DevOps Engineer I" at bounding box center [417, 163] width 192 height 13
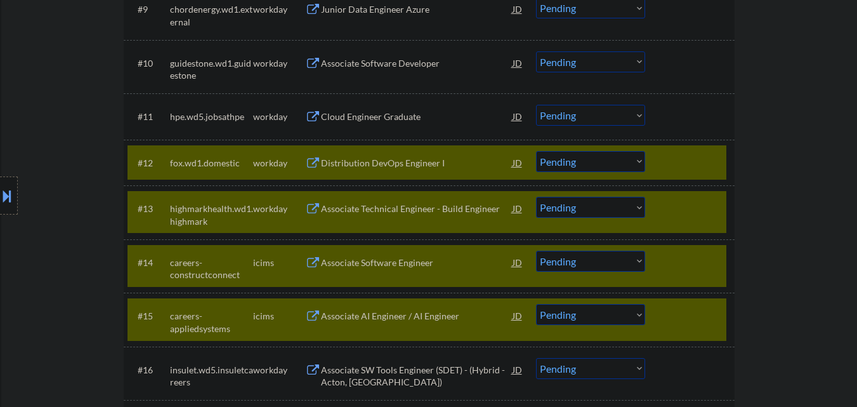
click at [405, 112] on div "Cloud Engineer Graduate" at bounding box center [417, 116] width 192 height 13
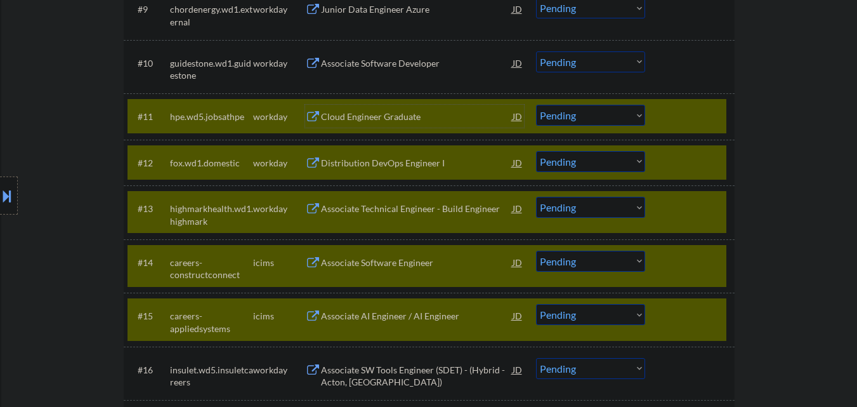
click at [722, 299] on div "#15 careers-appliedsystems icims Associate AI Engineer / AI Engineer JD Choose …" at bounding box center [426, 319] width 599 height 42
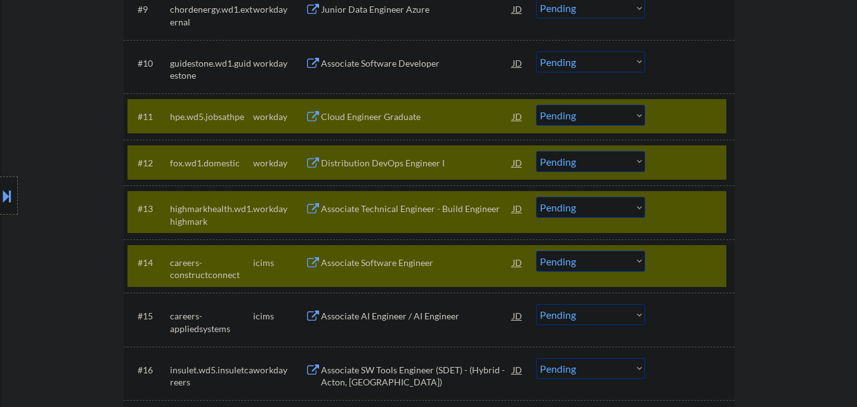
drag, startPoint x: 711, startPoint y: 263, endPoint x: 705, endPoint y: 234, distance: 29.1
click at [710, 259] on div at bounding box center [691, 262] width 56 height 23
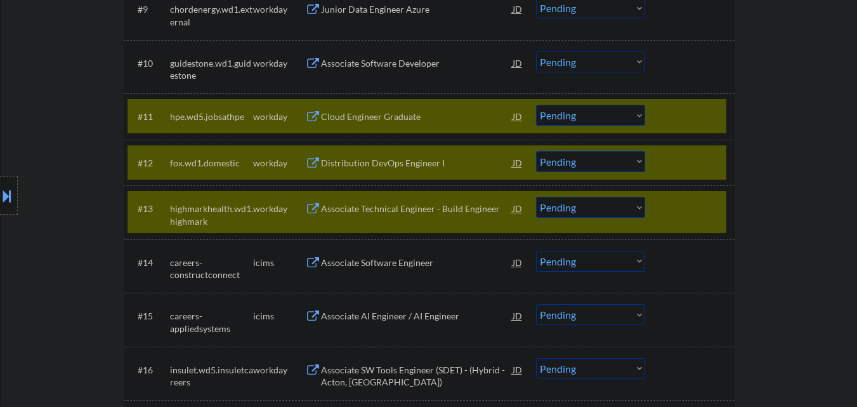
drag, startPoint x: 702, startPoint y: 214, endPoint x: 700, endPoint y: 188, distance: 26.1
click at [702, 212] on div at bounding box center [691, 208] width 56 height 23
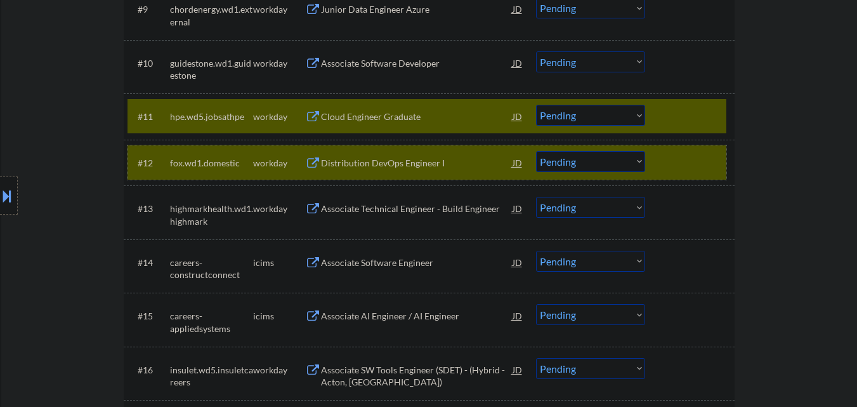
click at [696, 159] on div at bounding box center [691, 162] width 56 height 23
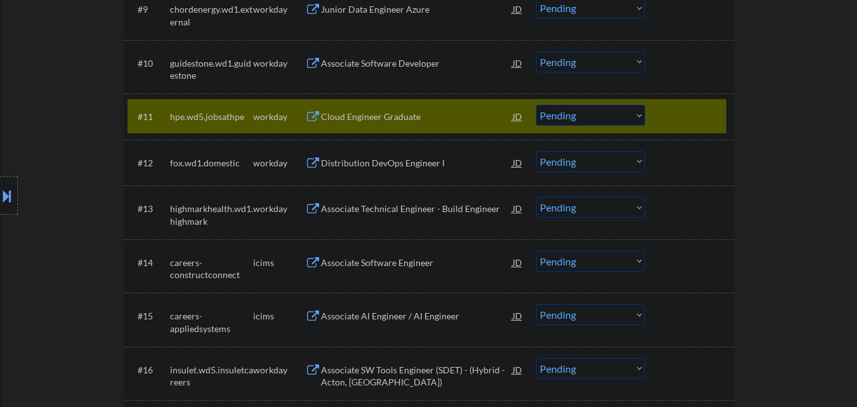
click at [698, 118] on div at bounding box center [691, 116] width 56 height 23
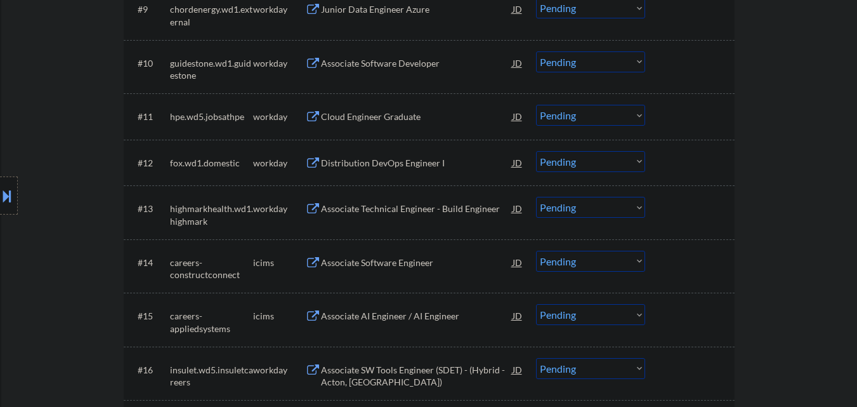
click at [412, 310] on div "Associate AI Engineer / AI Engineer" at bounding box center [417, 316] width 192 height 13
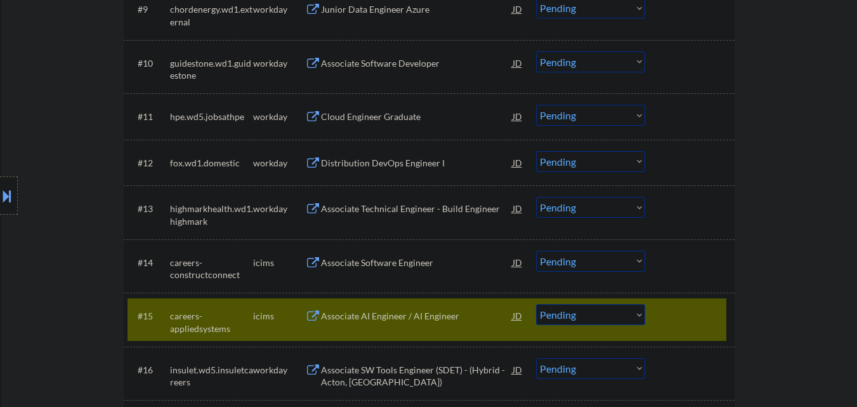
click at [412, 265] on div "Associate Software Engineer" at bounding box center [417, 262] width 192 height 13
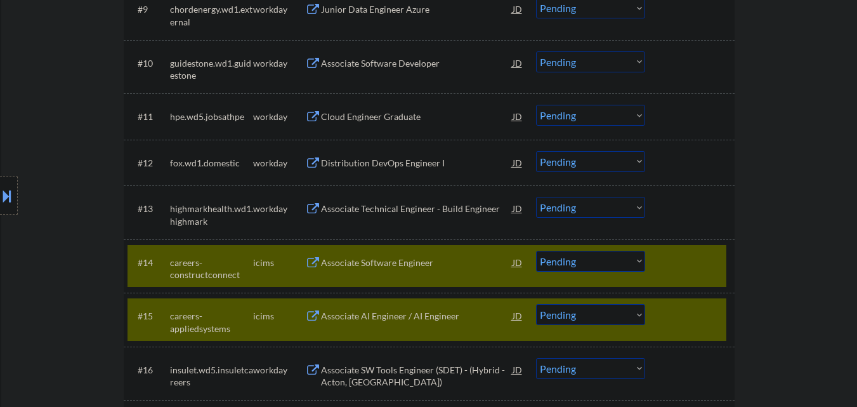
click at [405, 212] on div "Associate Technical Engineer - Build Engineer" at bounding box center [417, 208] width 192 height 13
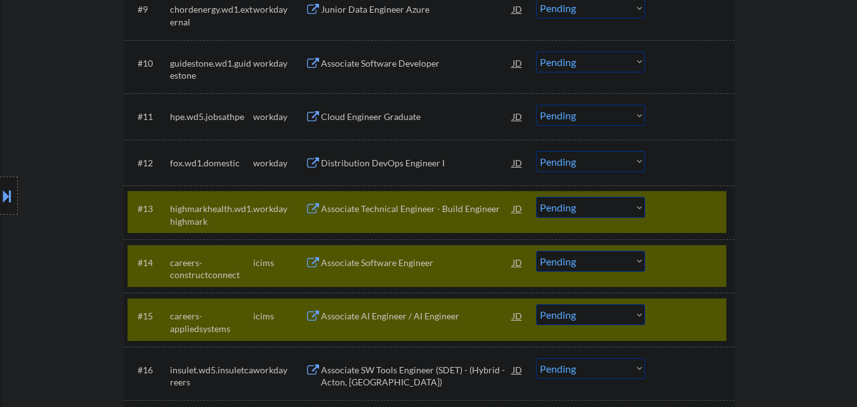
click at [400, 158] on div "Distribution DevOps Engineer I" at bounding box center [417, 163] width 192 height 13
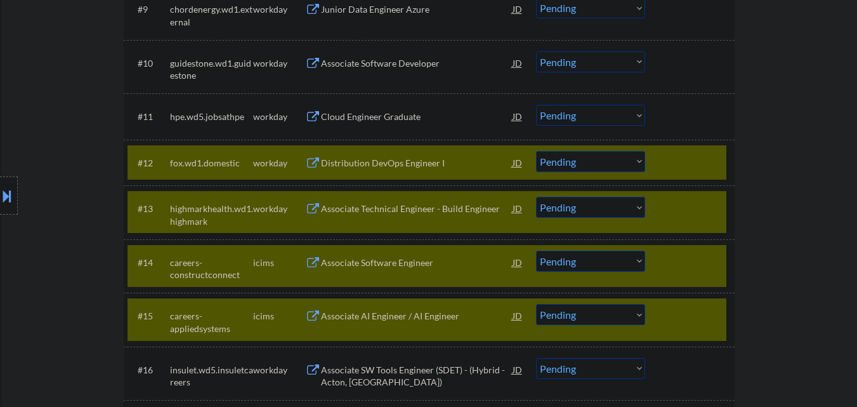
drag, startPoint x: 403, startPoint y: 115, endPoint x: 415, endPoint y: 120, distance: 13.1
click at [403, 115] on div "Cloud Engineer Graduate" at bounding box center [417, 116] width 192 height 13
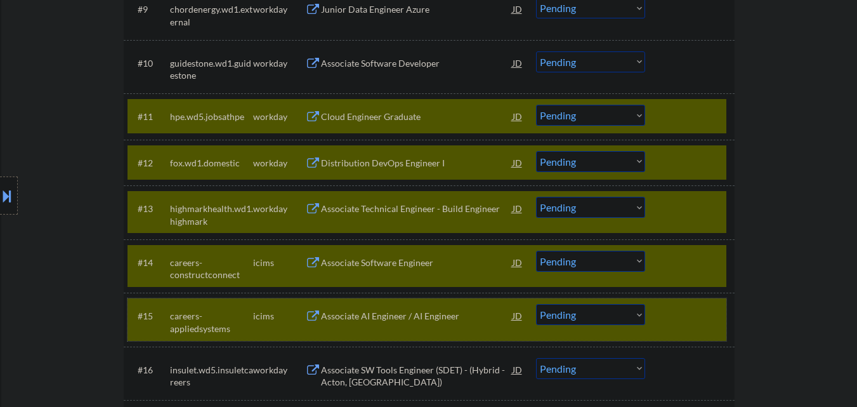
click at [720, 308] on div "#15 careers-appliedsystems icims Associate AI Engineer / AI Engineer JD Choose …" at bounding box center [426, 319] width 599 height 42
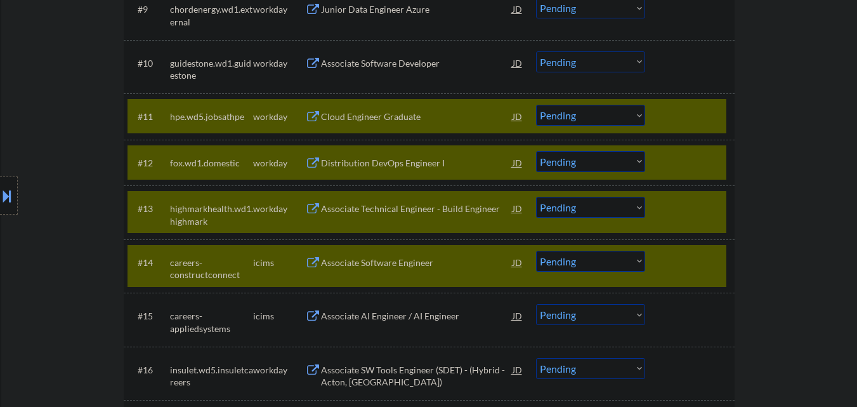
click at [597, 263] on select "Choose an option... Pending Applied Excluded (Questions) Excluded (Expired) Exc…" at bounding box center [590, 261] width 109 height 21
click at [536, 251] on select "Choose an option... Pending Applied Excluded (Questions) Excluded (Expired) Exc…" at bounding box center [590, 261] width 109 height 21
click at [597, 211] on select "Choose an option... Pending Applied Excluded (Questions) Excluded (Expired) Exc…" at bounding box center [590, 207] width 109 height 21
click at [536, 197] on select "Choose an option... Pending Applied Excluded (Questions) Excluded (Expired) Exc…" at bounding box center [590, 207] width 109 height 21
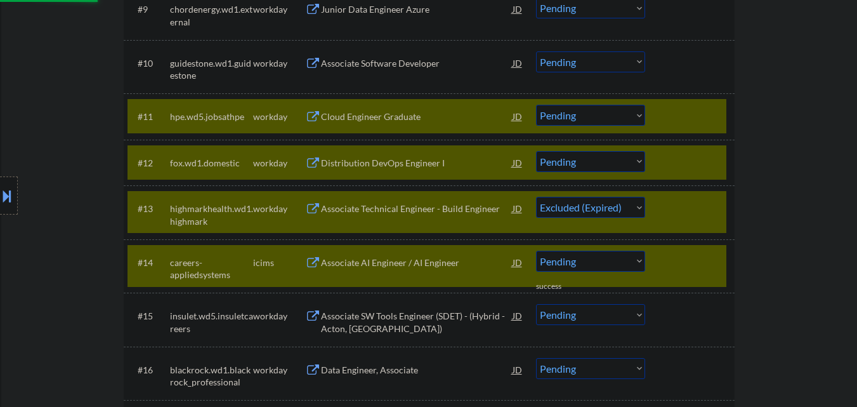
click at [597, 164] on select "Choose an option... Pending Applied Excluded (Questions) Excluded (Expired) Exc…" at bounding box center [590, 161] width 109 height 21
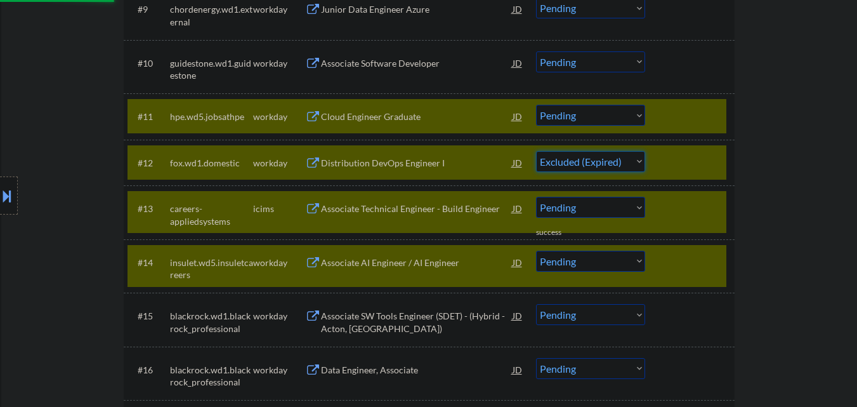
click at [536, 151] on select "Choose an option... Pending Applied Excluded (Questions) Excluded (Expired) Exc…" at bounding box center [590, 161] width 109 height 21
click at [713, 251] on div at bounding box center [691, 262] width 56 height 23
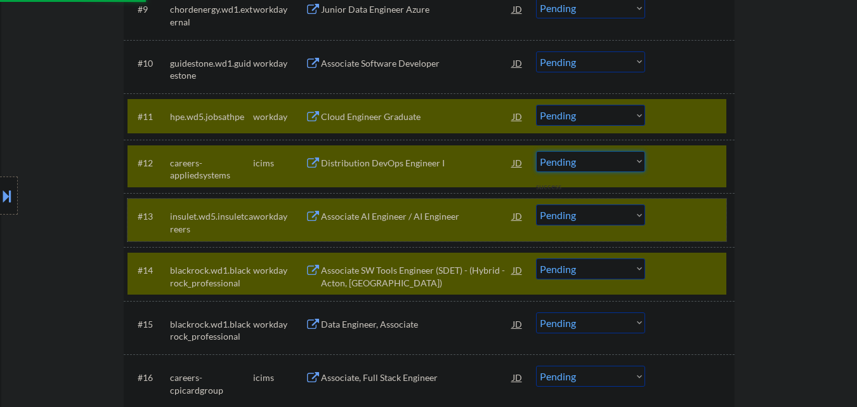
click at [707, 200] on div "#13 insulet.wd5.insuletcareers workday Associate AI Engineer / AI Engineer JD C…" at bounding box center [426, 220] width 599 height 42
click at [702, 163] on div at bounding box center [691, 162] width 56 height 23
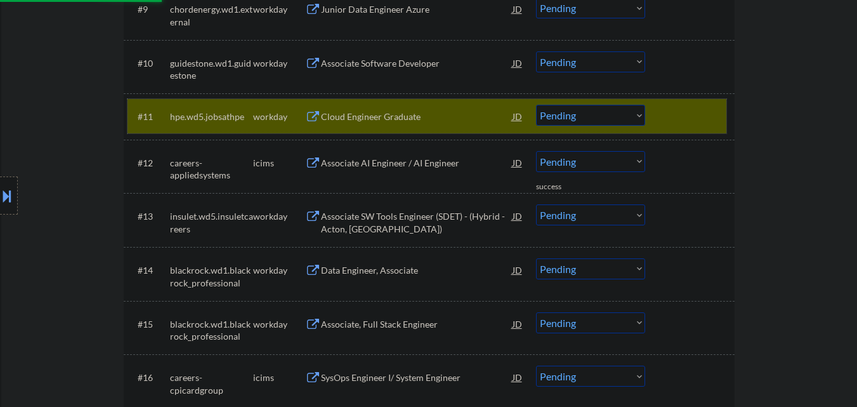
click at [697, 122] on div at bounding box center [691, 116] width 56 height 23
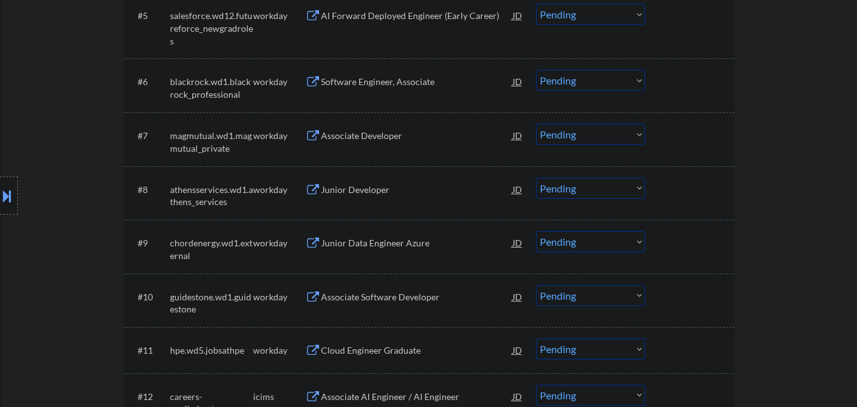
scroll to position [612, 0]
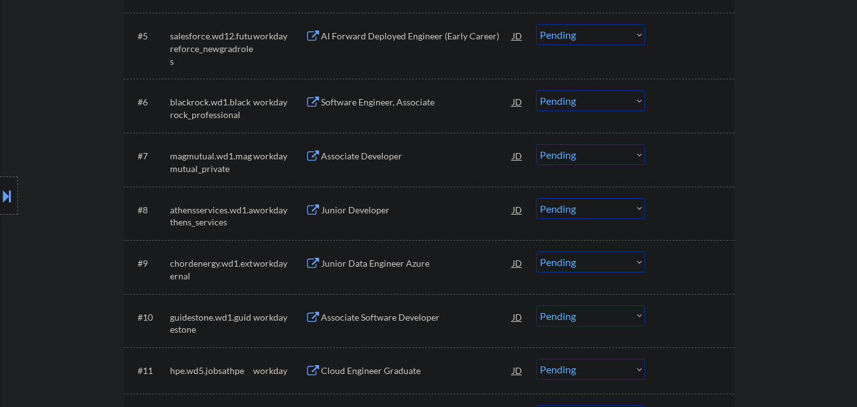
click at [370, 317] on div "Associate Software Developer" at bounding box center [417, 317] width 192 height 13
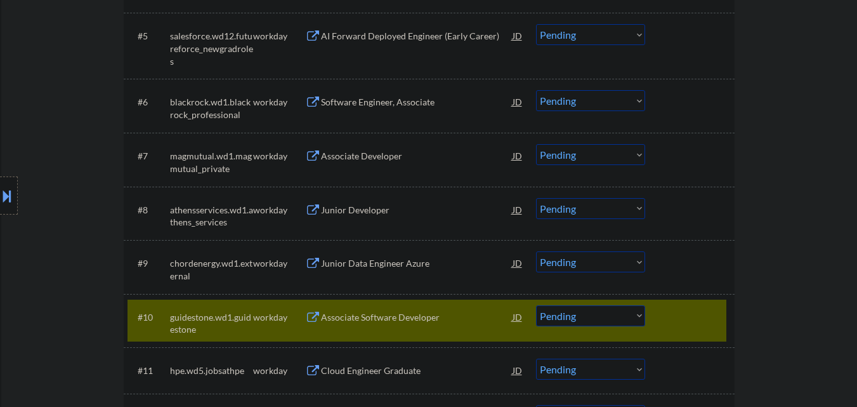
click at [369, 280] on div "#9 chordenergy.wd1.external workday Junior Data Engineer Azure JD Choose an opt…" at bounding box center [426, 266] width 599 height 42
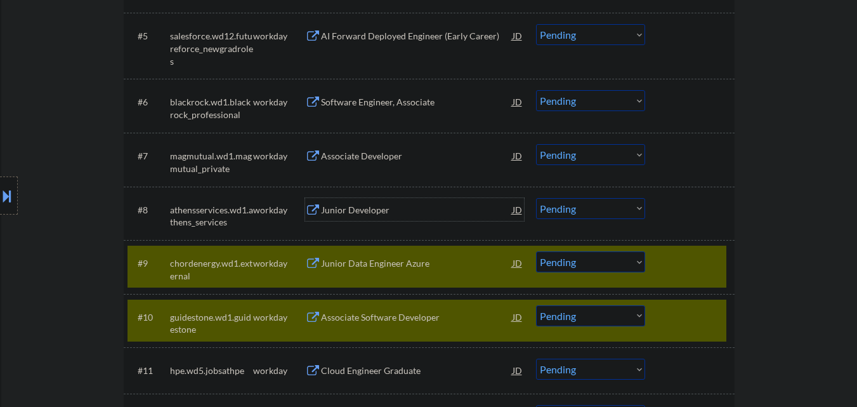
click at [364, 206] on div "Junior Developer" at bounding box center [417, 210] width 192 height 13
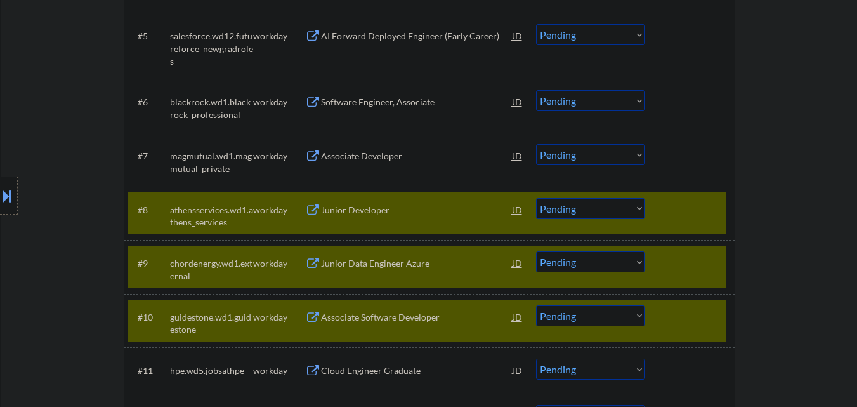
click at [356, 159] on div "Associate Developer" at bounding box center [417, 156] width 192 height 13
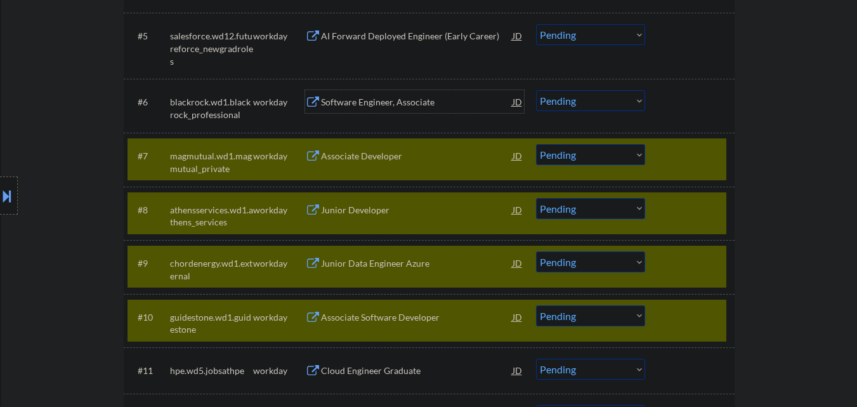
click at [363, 103] on div "Software Engineer, Associate" at bounding box center [417, 102] width 192 height 13
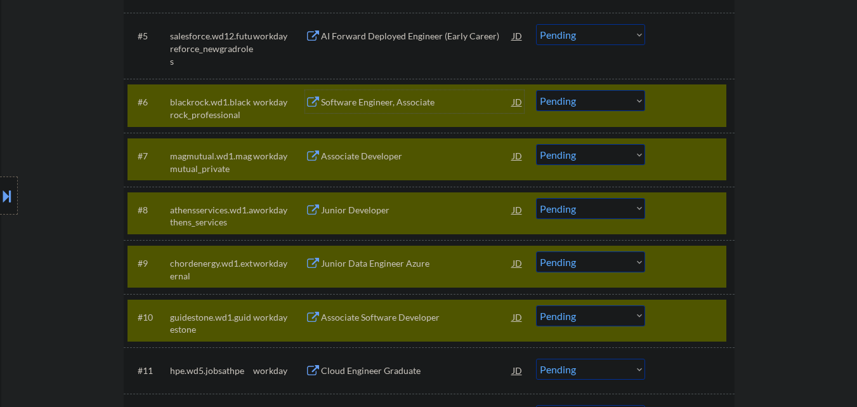
click at [594, 317] on select "Choose an option... Pending Applied Excluded (Questions) Excluded (Expired) Exc…" at bounding box center [590, 315] width 109 height 21
click at [536, 305] on select "Choose an option... Pending Applied Excluded (Questions) Excluded (Expired) Exc…" at bounding box center [590, 315] width 109 height 21
click at [603, 259] on select "Choose an option... Pending Applied Excluded (Questions) Excluded (Expired) Exc…" at bounding box center [590, 261] width 109 height 21
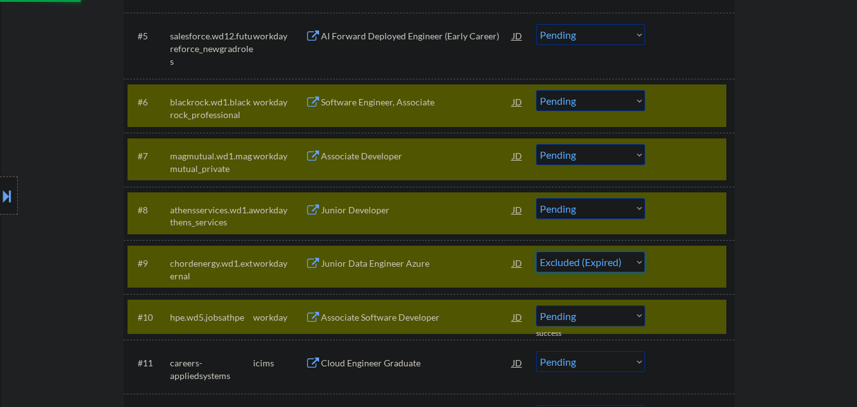
click at [536, 251] on select "Choose an option... Pending Applied Excluded (Questions) Excluded (Expired) Exc…" at bounding box center [590, 261] width 109 height 21
click at [593, 206] on select "Choose an option... Pending Applied Excluded (Questions) Excluded (Expired) Exc…" at bounding box center [590, 208] width 109 height 21
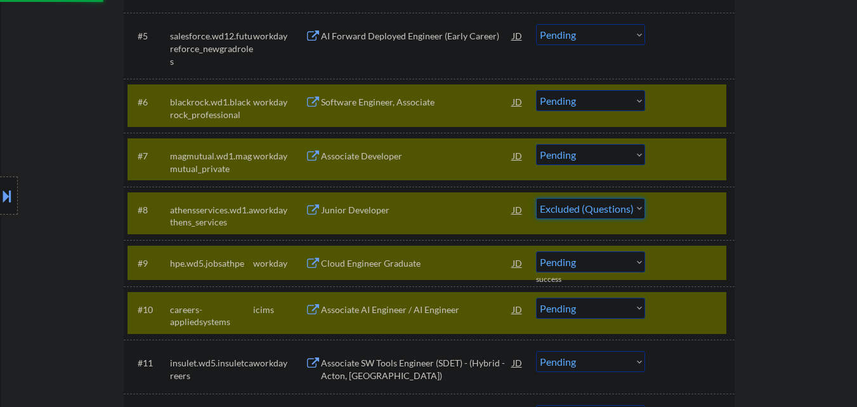
click at [536, 198] on select "Choose an option... Pending Applied Excluded (Questions) Excluded (Expired) Exc…" at bounding box center [590, 208] width 109 height 21
click at [582, 159] on select "Choose an option... Pending Applied Excluded (Questions) Excluded (Expired) Exc…" at bounding box center [590, 154] width 109 height 21
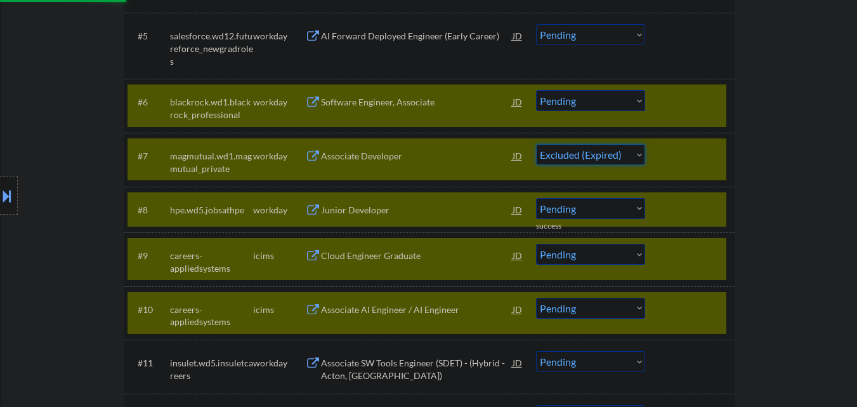
click at [536, 144] on select "Choose an option... Pending Applied Excluded (Questions) Excluded (Expired) Exc…" at bounding box center [590, 154] width 109 height 21
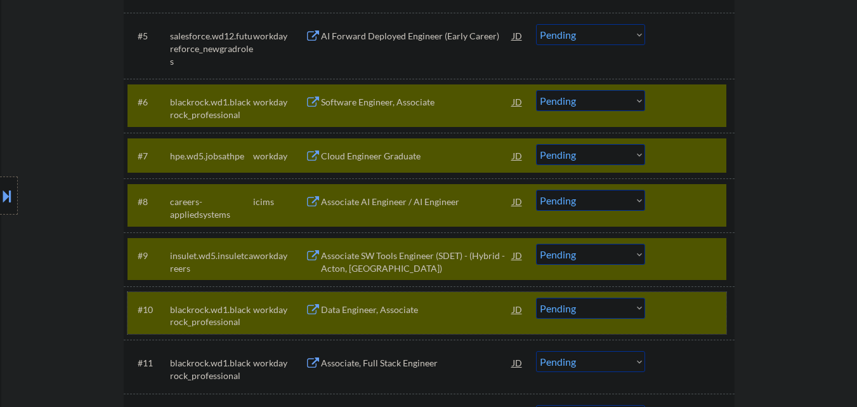
click at [702, 302] on div at bounding box center [691, 308] width 56 height 23
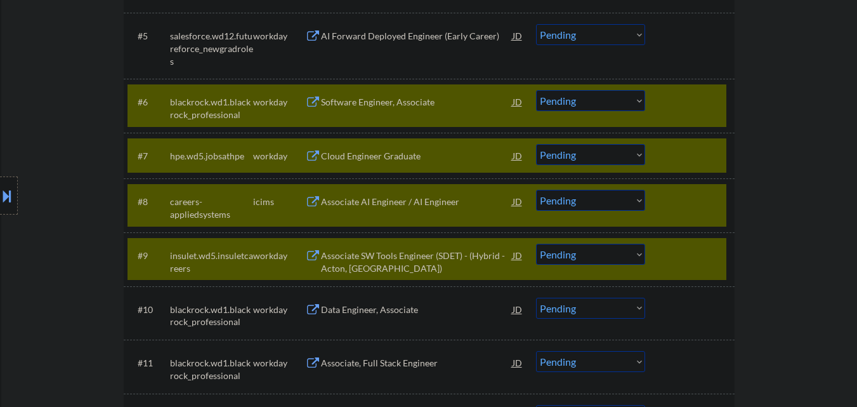
click at [698, 261] on div at bounding box center [691, 255] width 56 height 23
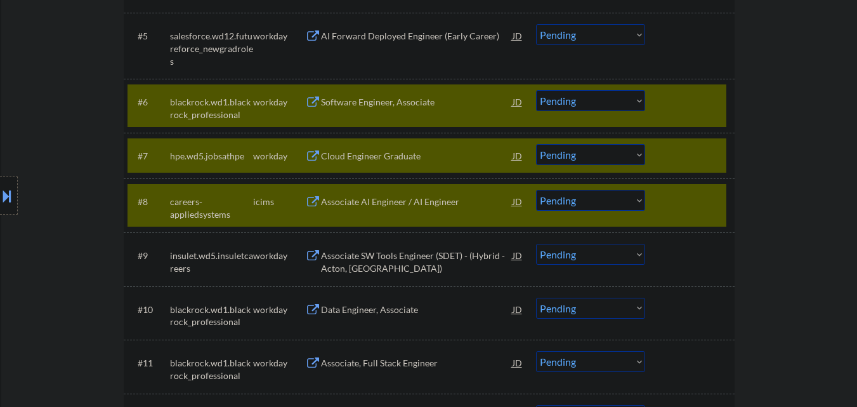
click at [696, 206] on div at bounding box center [691, 201] width 56 height 23
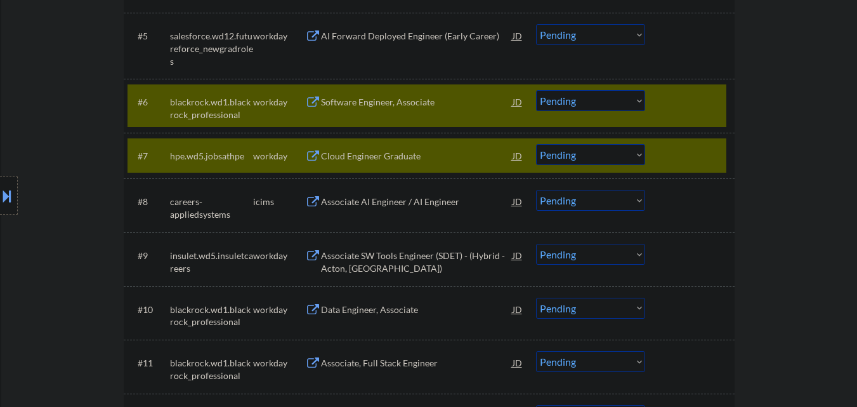
click at [687, 158] on div at bounding box center [691, 155] width 56 height 23
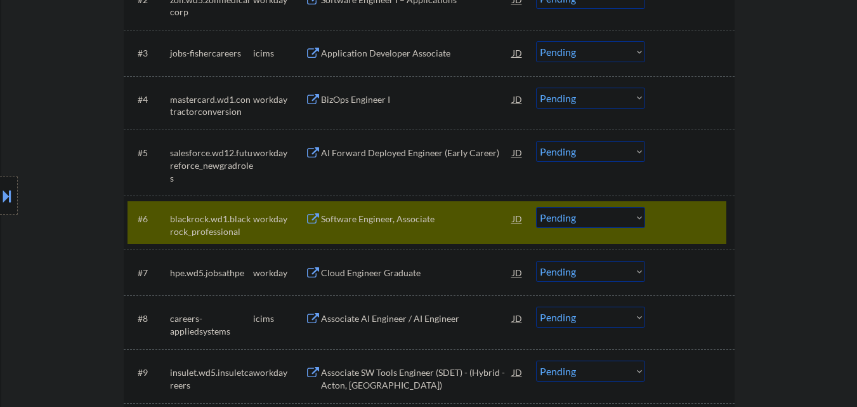
scroll to position [485, 0]
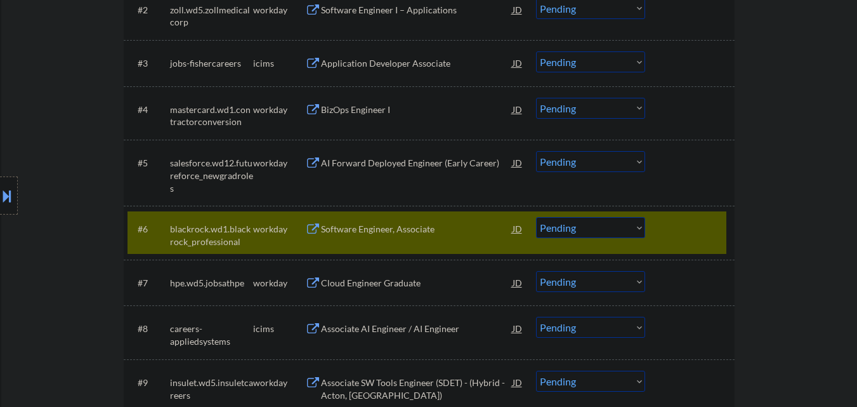
click at [698, 221] on div at bounding box center [691, 228] width 56 height 23
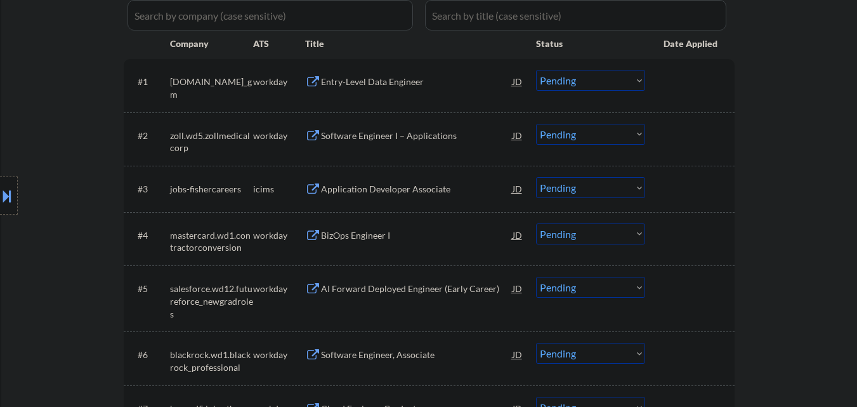
scroll to position [295, 0]
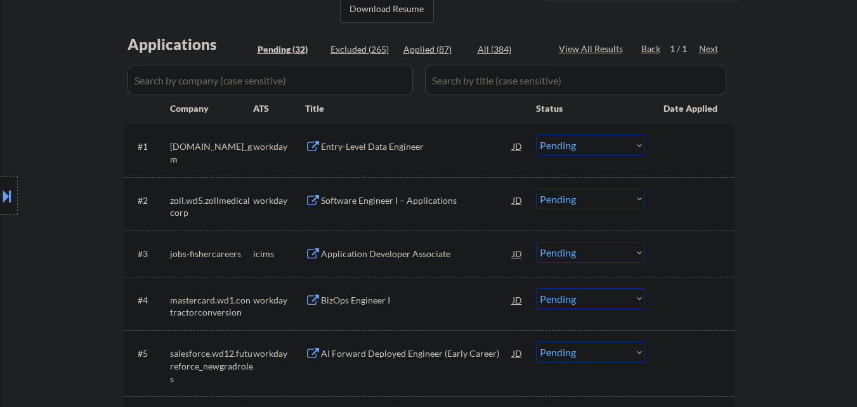
click at [416, 351] on div "AI Forward Deployed Engineer (Early Career)" at bounding box center [417, 353] width 192 height 13
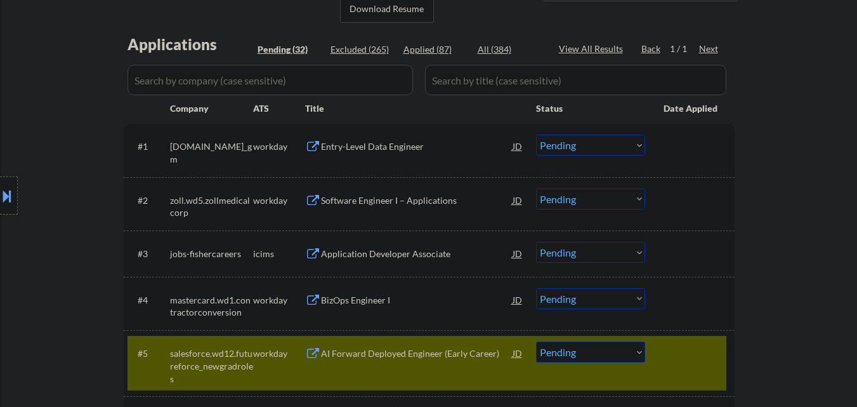
click at [418, 300] on div "BizOps Engineer I" at bounding box center [417, 300] width 192 height 13
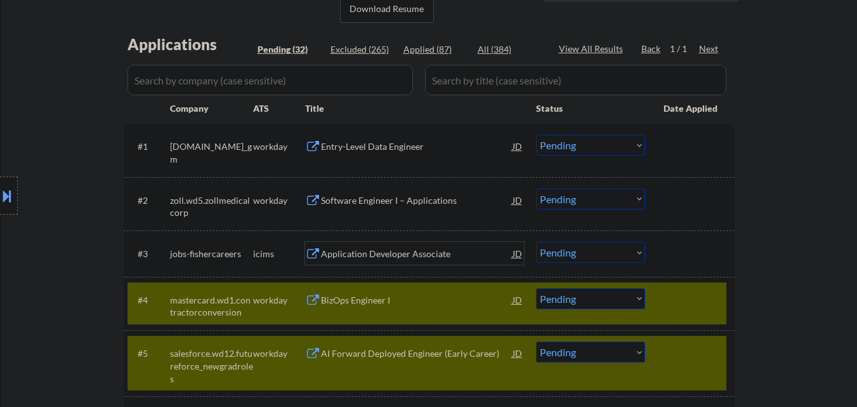
click at [421, 261] on div "Application Developer Associate" at bounding box center [417, 253] width 192 height 23
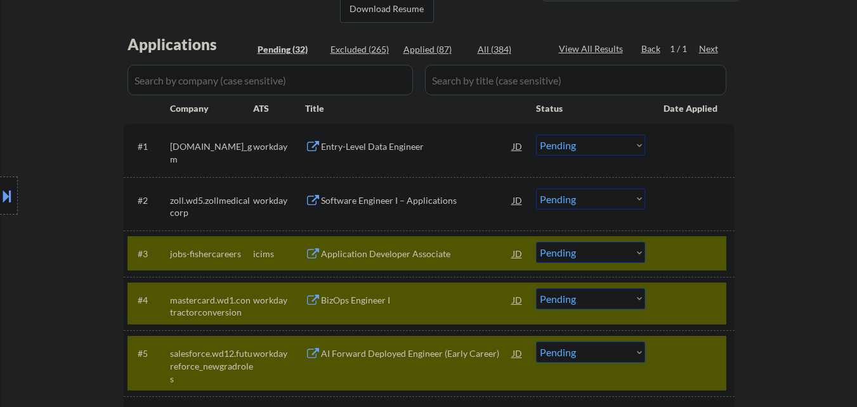
click at [404, 192] on div "Software Engineer I – Applications" at bounding box center [417, 199] width 192 height 23
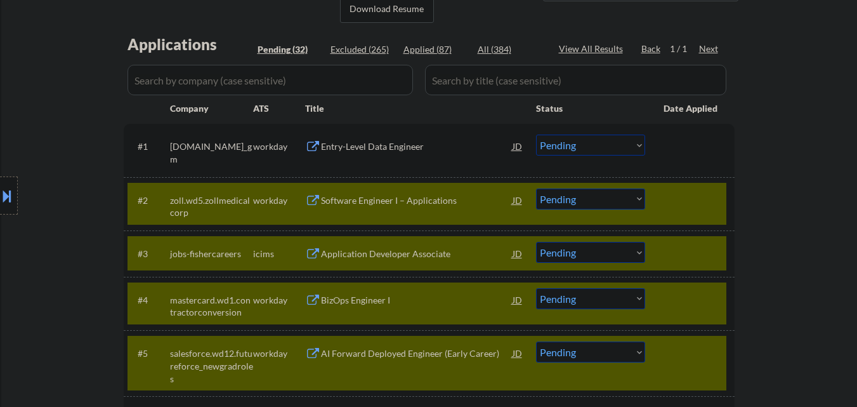
drag, startPoint x: 408, startPoint y: 137, endPoint x: 435, endPoint y: 138, distance: 27.3
click at [408, 136] on div "Entry-Level Data Engineer" at bounding box center [417, 145] width 192 height 23
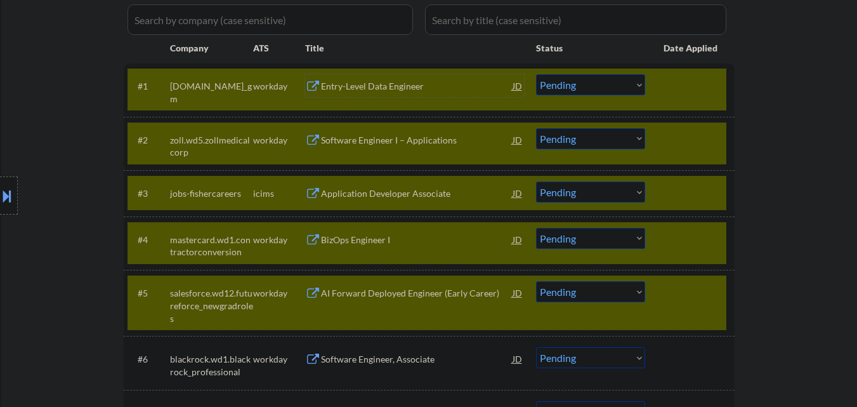
scroll to position [358, 0]
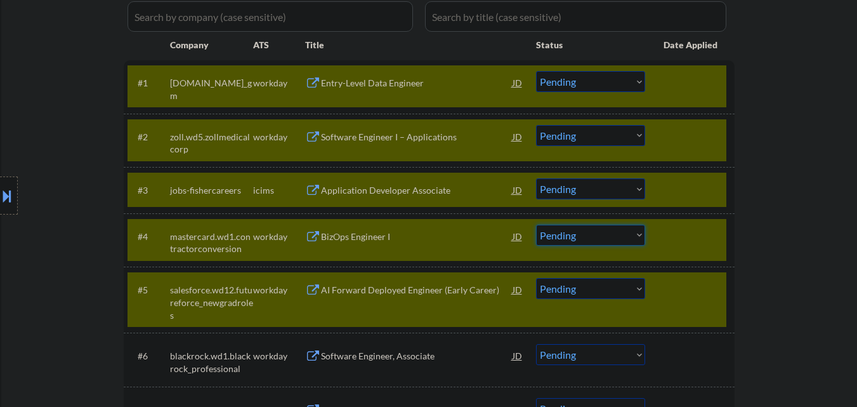
drag, startPoint x: 597, startPoint y: 238, endPoint x: 599, endPoint y: 244, distance: 6.8
click at [597, 238] on select "Choose an option... Pending Applied Excluded (Questions) Excluded (Expired) Exc…" at bounding box center [590, 235] width 109 height 21
click at [536, 225] on select "Choose an option... Pending Applied Excluded (Questions) Excluded (Expired) Exc…" at bounding box center [590, 235] width 109 height 21
drag, startPoint x: 598, startPoint y: 187, endPoint x: 601, endPoint y: 197, distance: 10.6
click at [598, 188] on select "Choose an option... Pending Applied Excluded (Questions) Excluded (Expired) Exc…" at bounding box center [590, 188] width 109 height 21
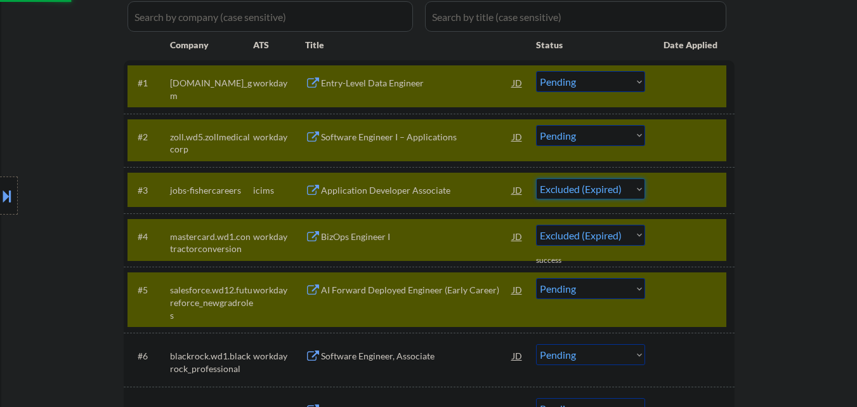
click at [536, 178] on select "Choose an option... Pending Applied Excluded (Questions) Excluded (Expired) Exc…" at bounding box center [590, 188] width 109 height 21
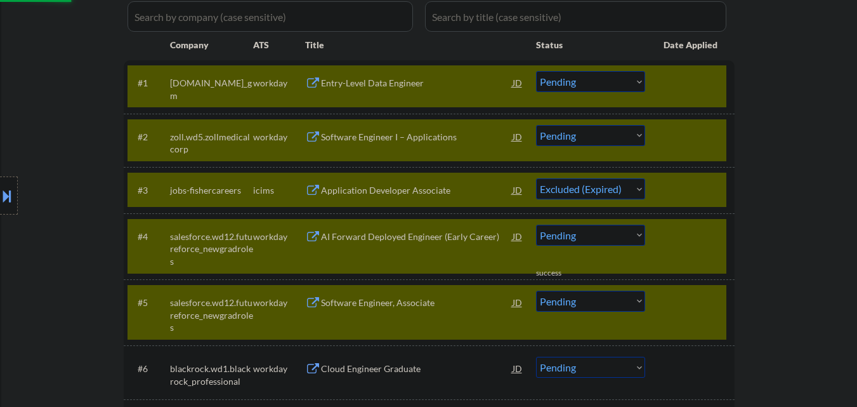
click at [585, 131] on select "Choose an option... Pending Applied Excluded (Questions) Excluded (Expired) Exc…" at bounding box center [590, 135] width 109 height 21
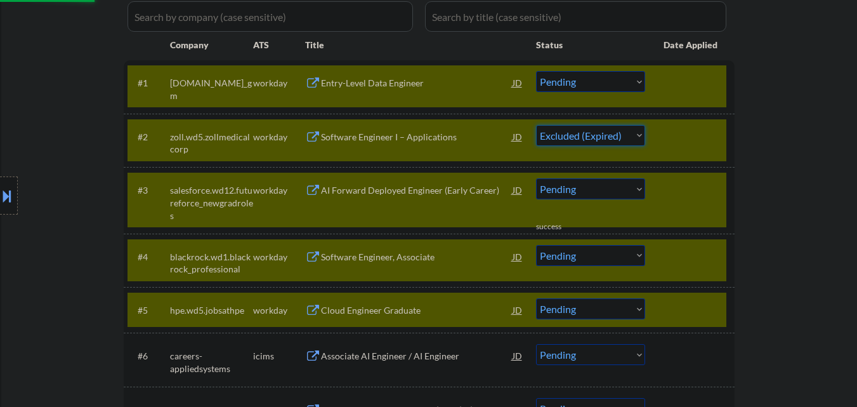
click at [536, 125] on select "Choose an option... Pending Applied Excluded (Questions) Excluded (Expired) Exc…" at bounding box center [590, 135] width 109 height 21
drag, startPoint x: 698, startPoint y: 295, endPoint x: 698, endPoint y: 278, distance: 16.5
click at [698, 294] on div "#5 hpe.wd5.jobsathpe workday Cloud Engineer Graduate JD Choose an option... Pen…" at bounding box center [426, 309] width 599 height 34
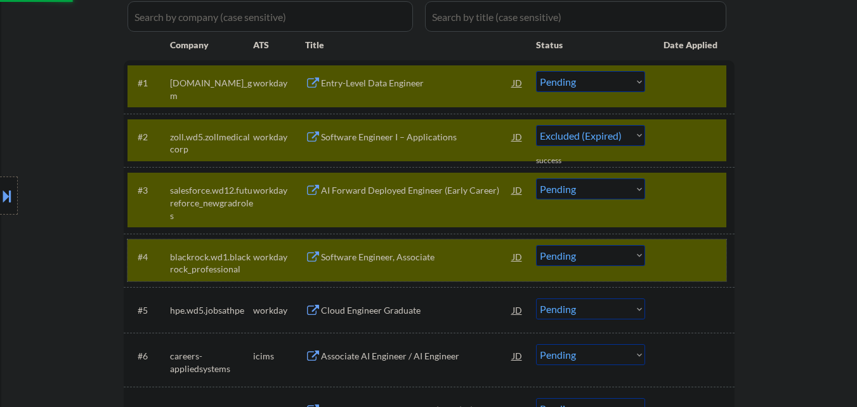
drag, startPoint x: 696, startPoint y: 256, endPoint x: 698, endPoint y: 195, distance: 61.6
click at [696, 252] on div at bounding box center [691, 256] width 56 height 23
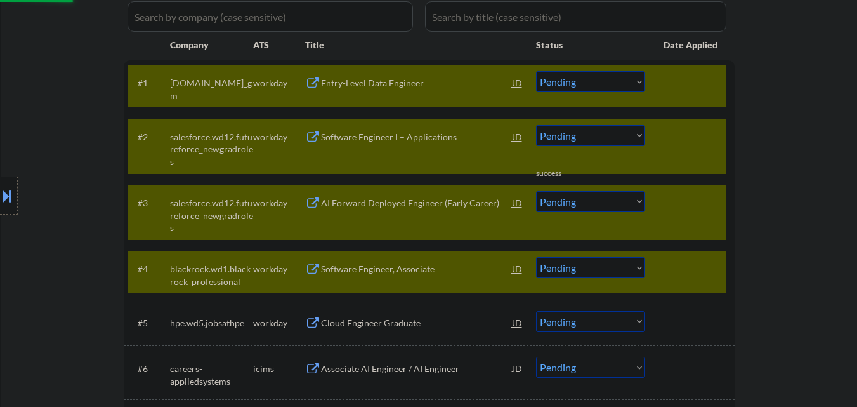
click at [698, 194] on div at bounding box center [691, 202] width 56 height 23
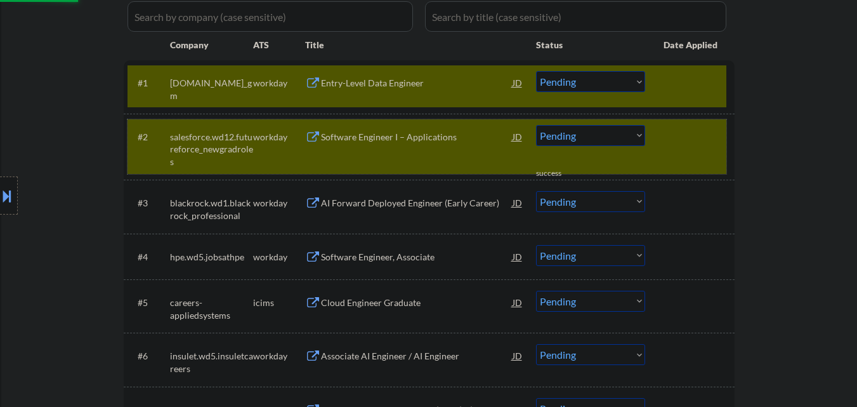
drag, startPoint x: 694, startPoint y: 145, endPoint x: 687, endPoint y: 97, distance: 48.1
click at [694, 144] on div at bounding box center [691, 136] width 56 height 23
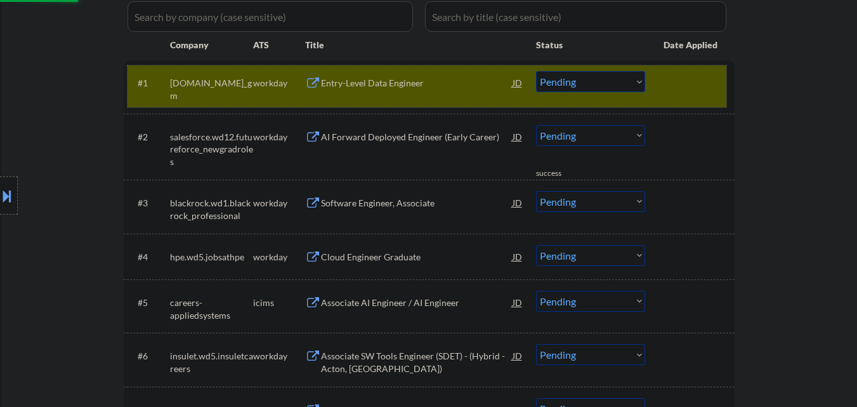
click at [687, 81] on div at bounding box center [691, 82] width 56 height 23
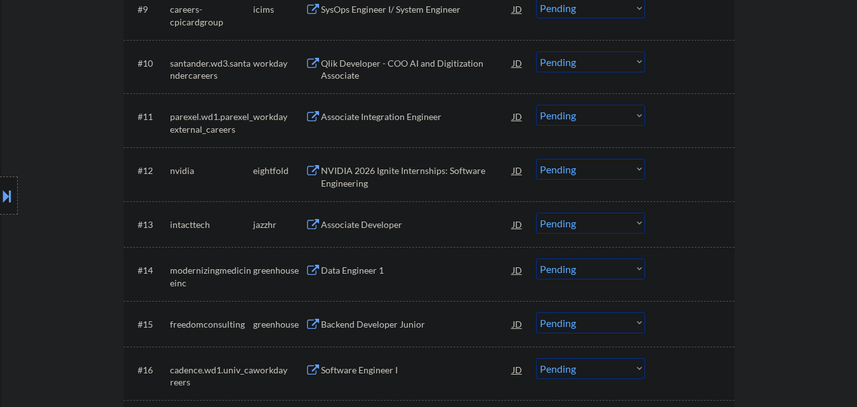
scroll to position [929, 0]
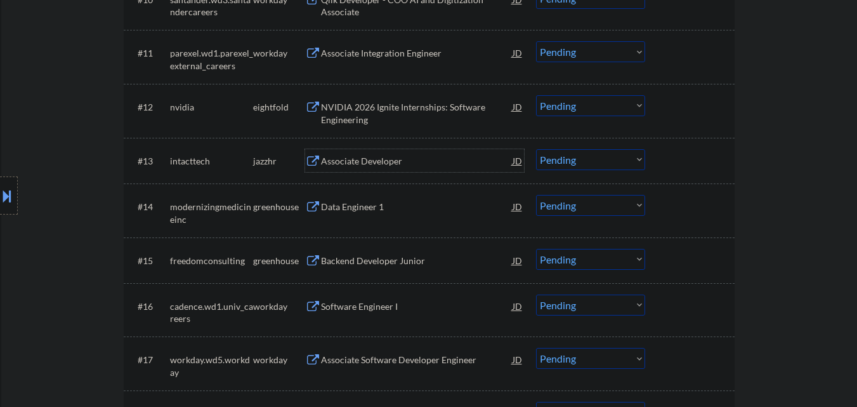
click at [370, 166] on div "Associate Developer" at bounding box center [417, 161] width 192 height 13
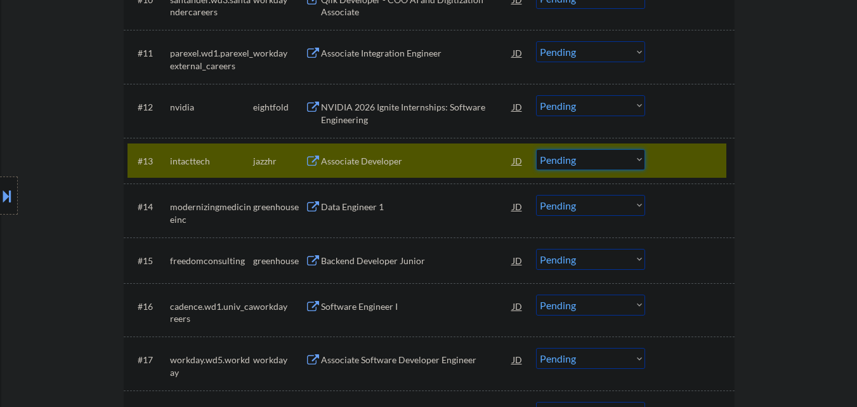
drag, startPoint x: 627, startPoint y: 150, endPoint x: 624, endPoint y: 169, distance: 20.0
click at [627, 152] on select "Choose an option... Pending Applied Excluded (Questions) Excluded (Expired) Exc…" at bounding box center [590, 159] width 109 height 21
click at [536, 149] on select "Choose an option... Pending Applied Excluded (Questions) Excluded (Expired) Exc…" at bounding box center [590, 159] width 109 height 21
click at [694, 159] on div at bounding box center [691, 160] width 56 height 23
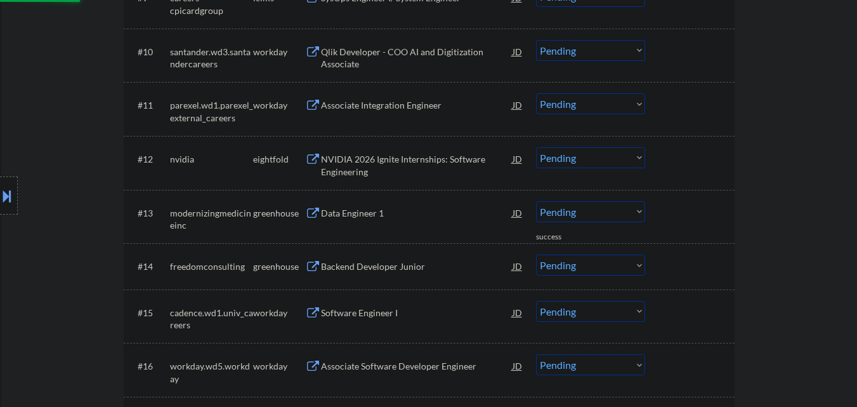
scroll to position [866, 0]
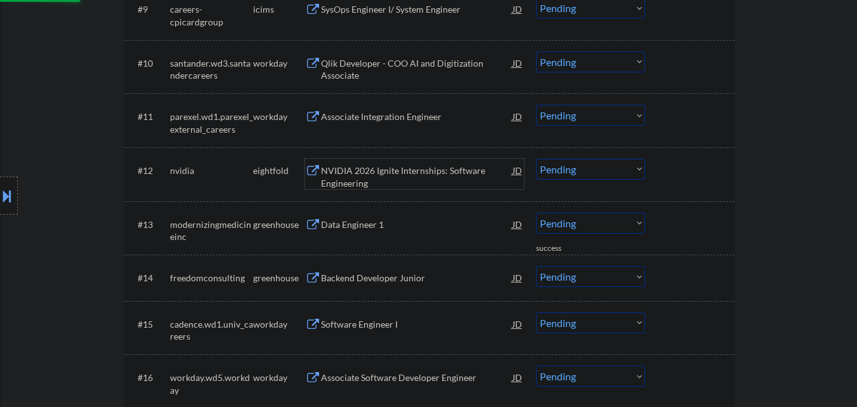
click at [412, 173] on div "NVIDIA 2026 Ignite Internships: Software Engineering" at bounding box center [417, 176] width 192 height 25
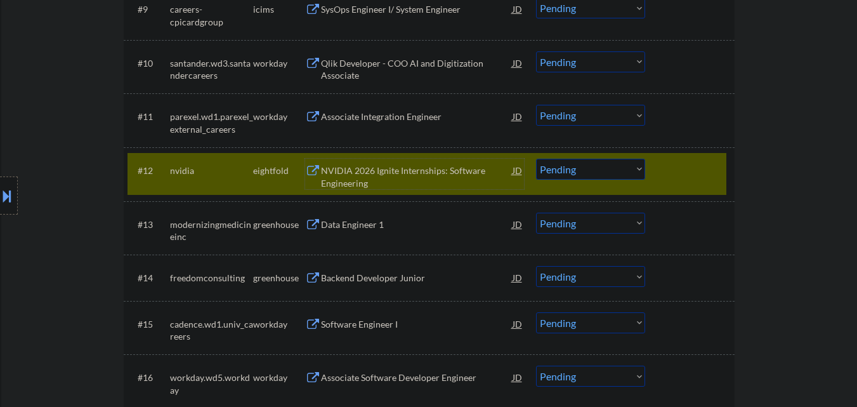
click at [612, 174] on select "Choose an option... Pending Applied Excluded (Questions) Excluded (Expired) Exc…" at bounding box center [590, 169] width 109 height 21
click at [536, 159] on select "Choose an option... Pending Applied Excluded (Questions) Excluded (Expired) Exc…" at bounding box center [590, 169] width 109 height 21
click at [698, 160] on div at bounding box center [691, 170] width 56 height 23
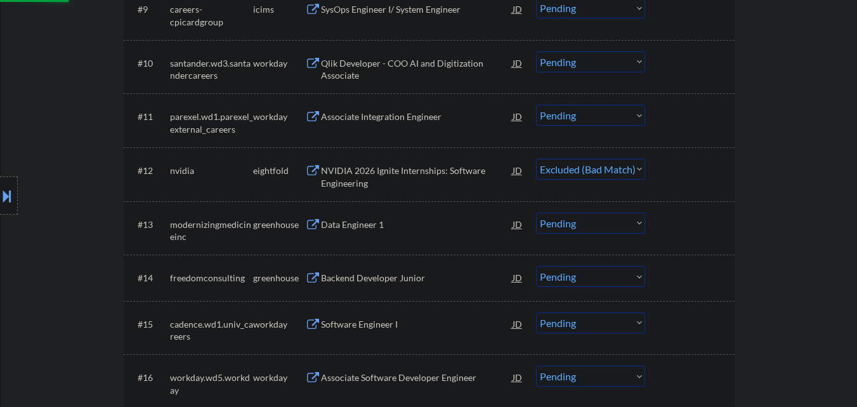
scroll to position [929, 0]
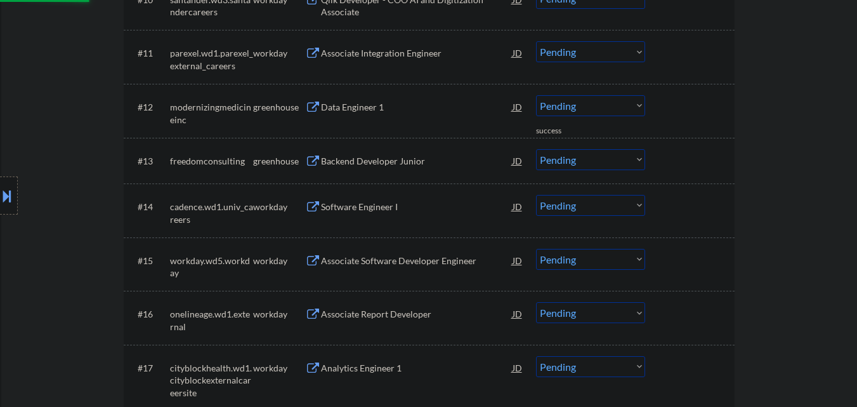
click at [409, 103] on div "Data Engineer 1" at bounding box center [417, 107] width 192 height 13
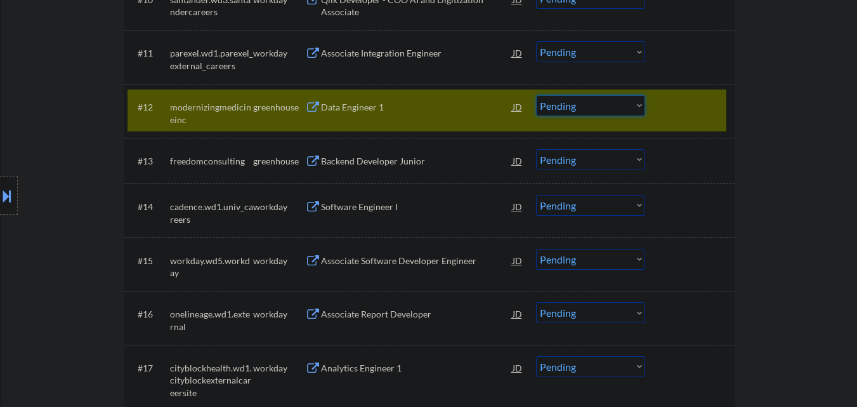
drag, startPoint x: 587, startPoint y: 103, endPoint x: 582, endPoint y: 114, distance: 12.5
click at [587, 103] on select "Choose an option... Pending Applied Excluded (Questions) Excluded (Expired) Exc…" at bounding box center [590, 105] width 109 height 21
click at [536, 95] on select "Choose an option... Pending Applied Excluded (Questions) Excluded (Expired) Exc…" at bounding box center [590, 105] width 109 height 21
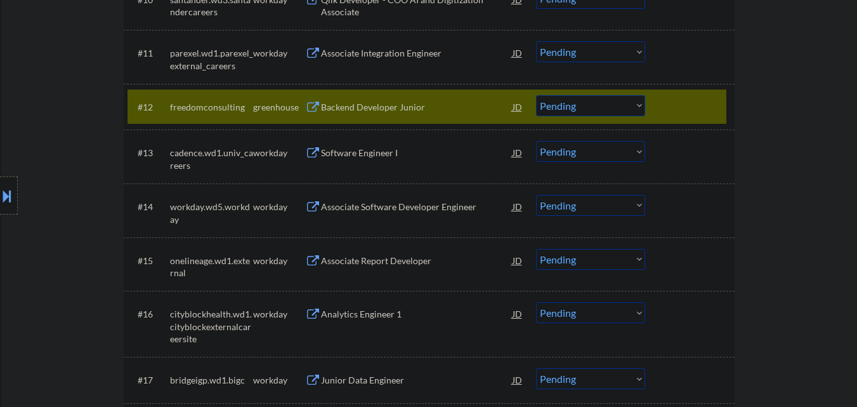
click at [424, 112] on div "Backend Developer Junior" at bounding box center [417, 107] width 192 height 13
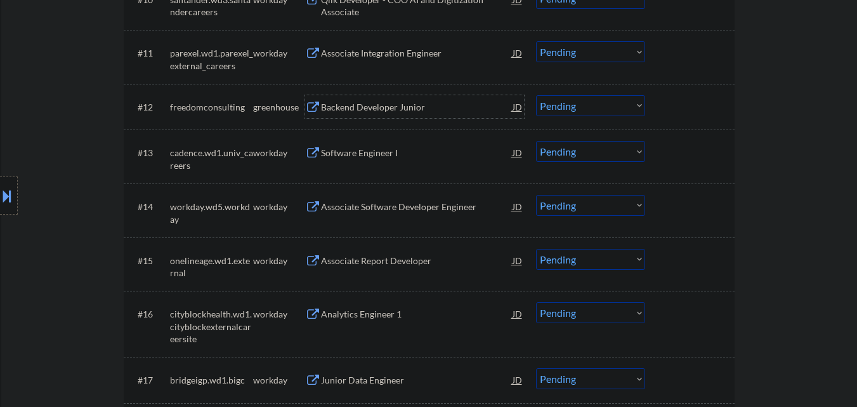
click at [585, 108] on select "Choose an option... Pending Applied Excluded (Questions) Excluded (Expired) Exc…" at bounding box center [590, 105] width 109 height 21
click at [536, 95] on select "Choose an option... Pending Applied Excluded (Questions) Excluded (Expired) Exc…" at bounding box center [590, 105] width 109 height 21
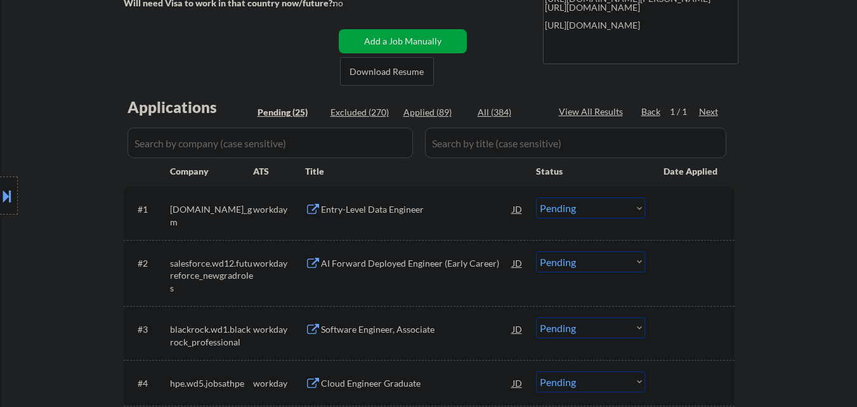
scroll to position [254, 0]
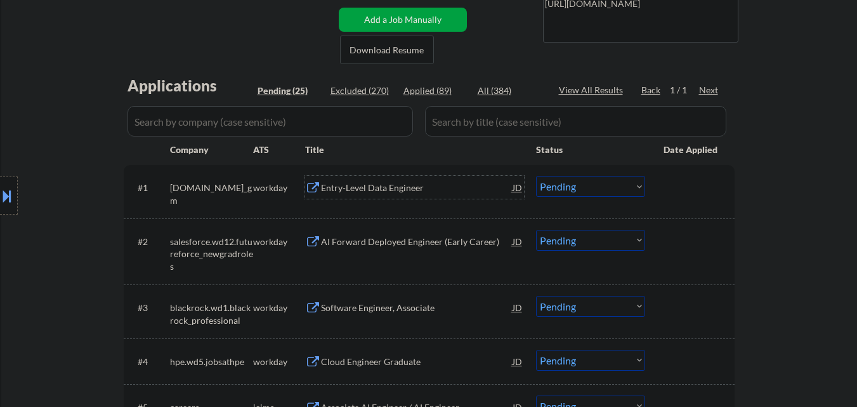
click at [402, 187] on div "Entry-Level Data Engineer" at bounding box center [417, 187] width 192 height 13
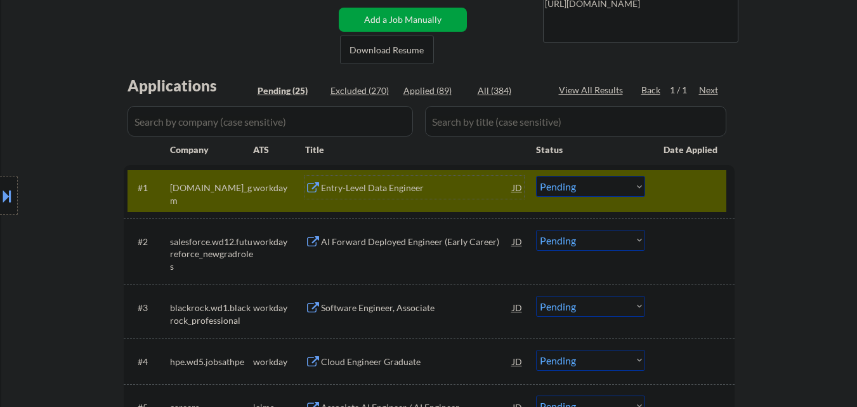
click at [566, 189] on select "Choose an option... Pending Applied Excluded (Questions) Excluded (Expired) Exc…" at bounding box center [590, 186] width 109 height 21
click at [536, 176] on select "Choose an option... Pending Applied Excluded (Questions) Excluded (Expired) Exc…" at bounding box center [590, 186] width 109 height 21
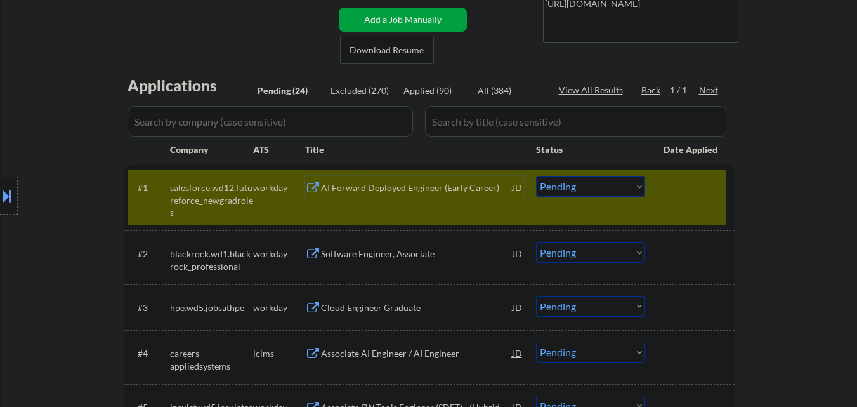
click at [403, 187] on div "AI Forward Deployed Engineer (Early Career)" at bounding box center [417, 187] width 192 height 13
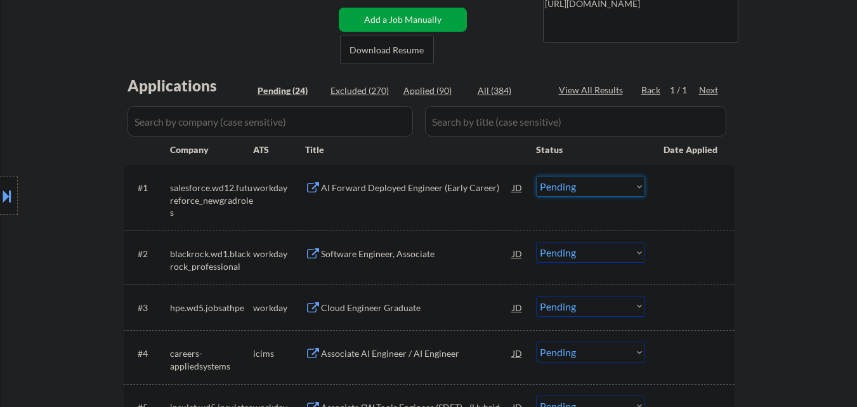
drag, startPoint x: 603, startPoint y: 187, endPoint x: 598, endPoint y: 195, distance: 9.7
click at [603, 189] on select "Choose an option... Pending Applied Excluded (Questions) Excluded (Expired) Exc…" at bounding box center [590, 186] width 109 height 21
click at [536, 176] on select "Choose an option... Pending Applied Excluded (Questions) Excluded (Expired) Exc…" at bounding box center [590, 186] width 109 height 21
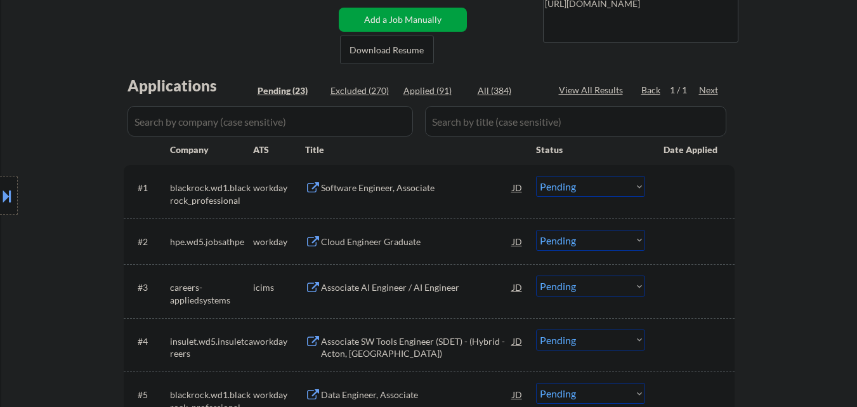
click at [430, 187] on div "Software Engineer, Associate" at bounding box center [417, 187] width 192 height 13
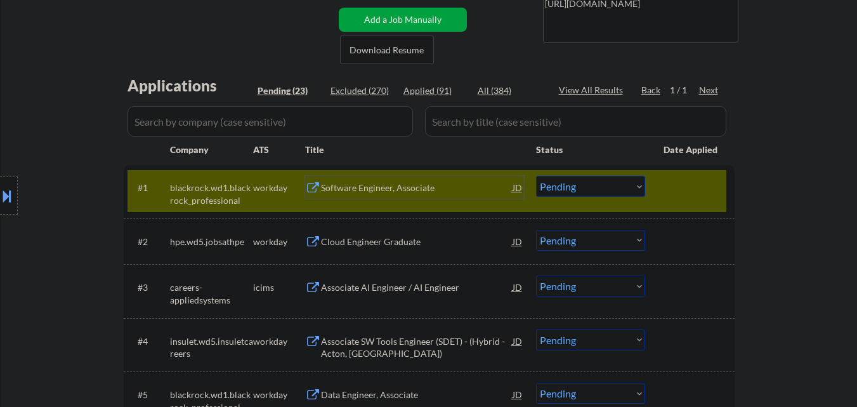
click at [613, 185] on select "Choose an option... Pending Applied Excluded (Questions) Excluded (Expired) Exc…" at bounding box center [590, 186] width 109 height 21
click at [536, 176] on select "Choose an option... Pending Applied Excluded (Questions) Excluded (Expired) Exc…" at bounding box center [590, 186] width 109 height 21
click at [697, 191] on div at bounding box center [691, 187] width 56 height 23
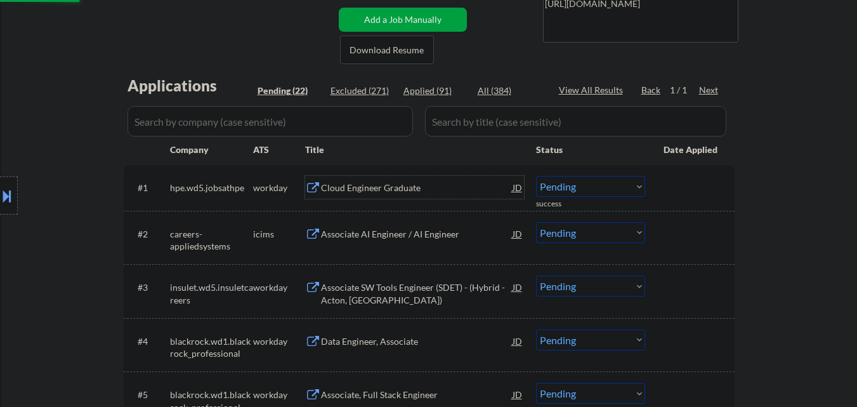
click at [424, 188] on div "Cloud Engineer Graduate" at bounding box center [417, 187] width 192 height 13
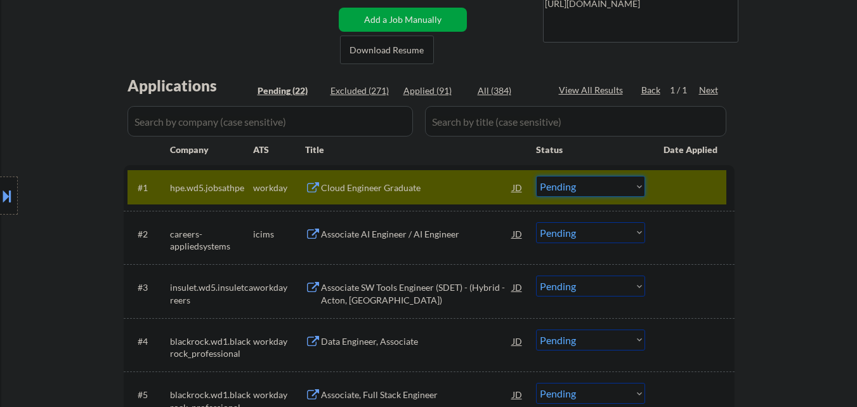
click at [595, 192] on select "Choose an option... Pending Applied Excluded (Questions) Excluded (Expired) Exc…" at bounding box center [590, 186] width 109 height 21
click at [536, 176] on select "Choose an option... Pending Applied Excluded (Questions) Excluded (Expired) Exc…" at bounding box center [590, 186] width 109 height 21
click at [714, 185] on div at bounding box center [691, 187] width 56 height 23
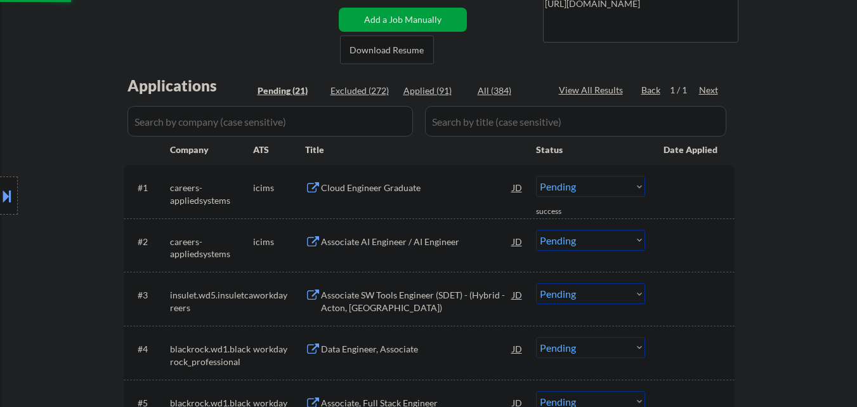
scroll to position [381, 0]
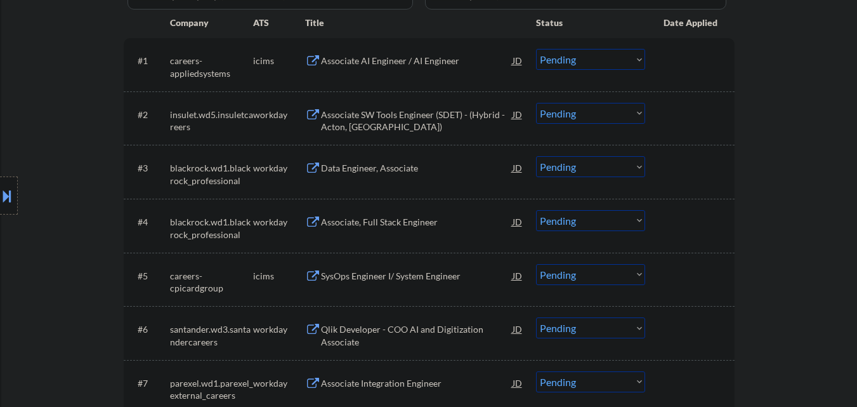
click at [466, 60] on div "Associate AI Engineer / AI Engineer" at bounding box center [417, 61] width 192 height 13
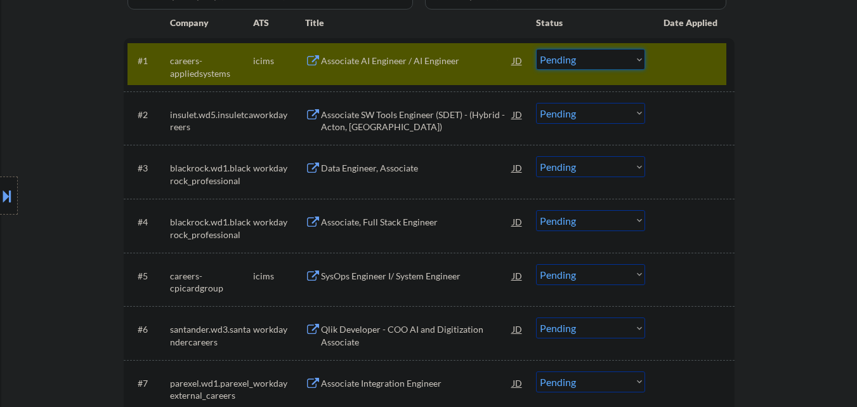
drag, startPoint x: 605, startPoint y: 62, endPoint x: 601, endPoint y: 69, distance: 7.9
click at [605, 62] on select "Choose an option... Pending Applied Excluded (Questions) Excluded (Expired) Exc…" at bounding box center [590, 59] width 109 height 21
click at [536, 49] on select "Choose an option... Pending Applied Excluded (Questions) Excluded (Expired) Exc…" at bounding box center [590, 59] width 109 height 21
drag, startPoint x: 686, startPoint y: 63, endPoint x: 575, endPoint y: 63, distance: 111.6
click at [684, 63] on div at bounding box center [691, 60] width 56 height 23
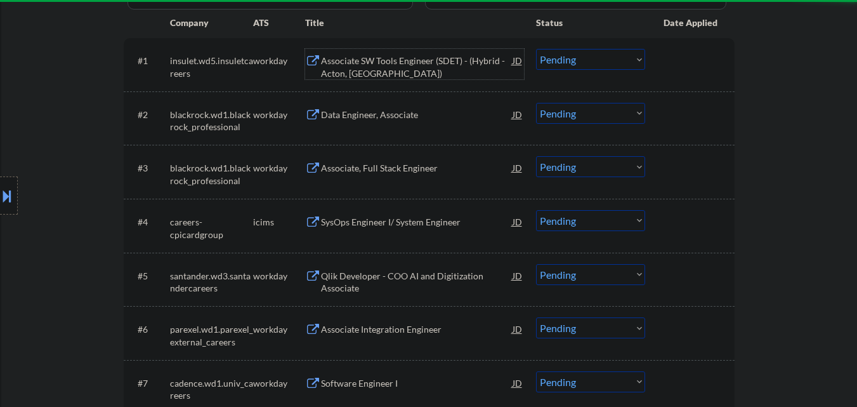
click at [437, 53] on div "Associate SW Tools Engineer (SDET) - (Hybrid - Acton, MA)" at bounding box center [417, 64] width 192 height 30
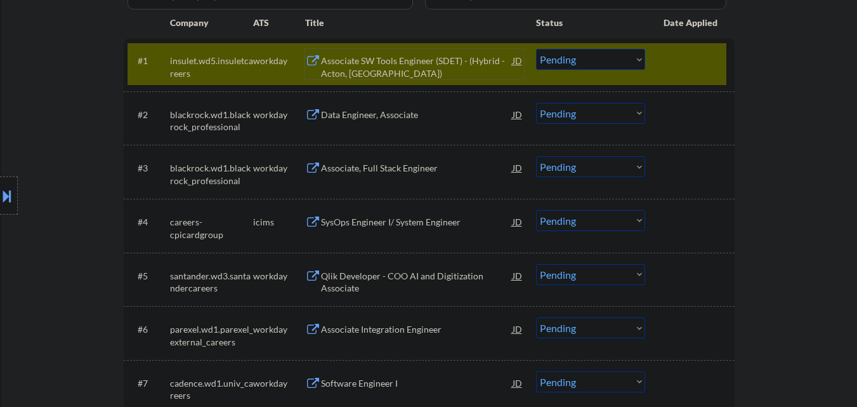
click at [431, 64] on div "Associate SW Tools Engineer (SDET) - (Hybrid - Acton, MA)" at bounding box center [417, 67] width 192 height 25
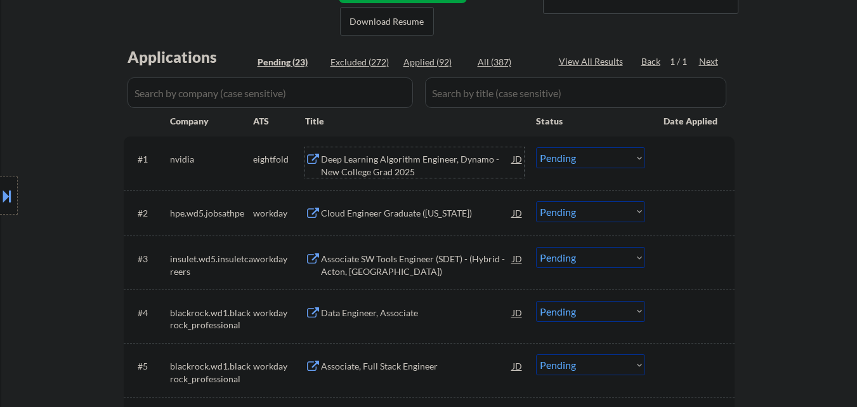
scroll to position [317, 0]
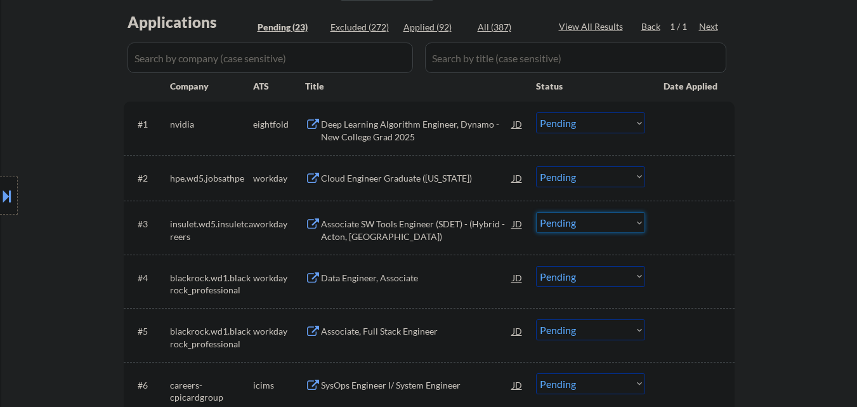
click at [584, 221] on select "Choose an option... Pending Applied Excluded (Questions) Excluded (Expired) Exc…" at bounding box center [590, 222] width 109 height 21
click at [536, 212] on select "Choose an option... Pending Applied Excluded (Questions) Excluded (Expired) Exc…" at bounding box center [590, 222] width 109 height 21
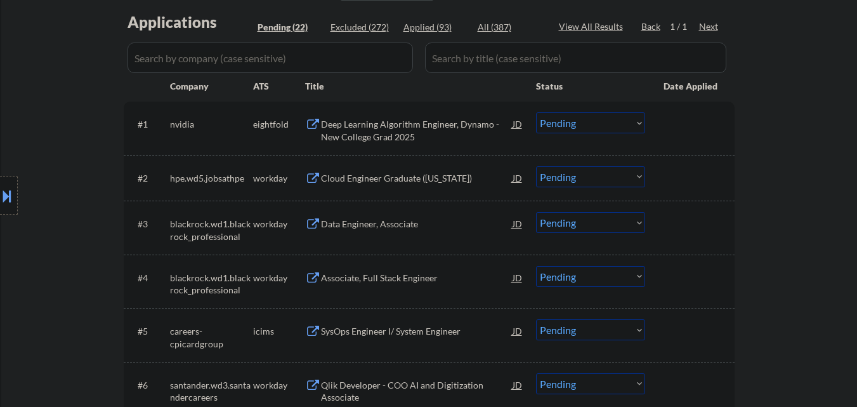
click at [405, 229] on div "Data Engineer, Associate" at bounding box center [417, 224] width 192 height 13
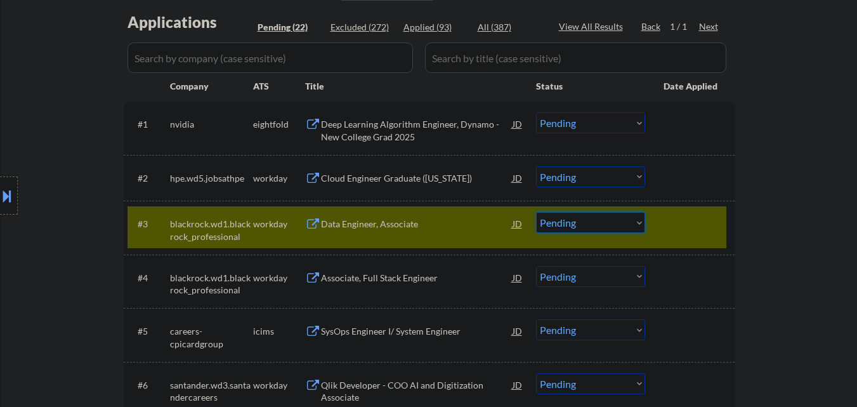
drag, startPoint x: 603, startPoint y: 220, endPoint x: 599, endPoint y: 228, distance: 8.8
click at [603, 220] on select "Choose an option... Pending Applied Excluded (Questions) Excluded (Expired) Exc…" at bounding box center [590, 222] width 109 height 21
click at [536, 212] on select "Choose an option... Pending Applied Excluded (Questions) Excluded (Expired) Exc…" at bounding box center [590, 222] width 109 height 21
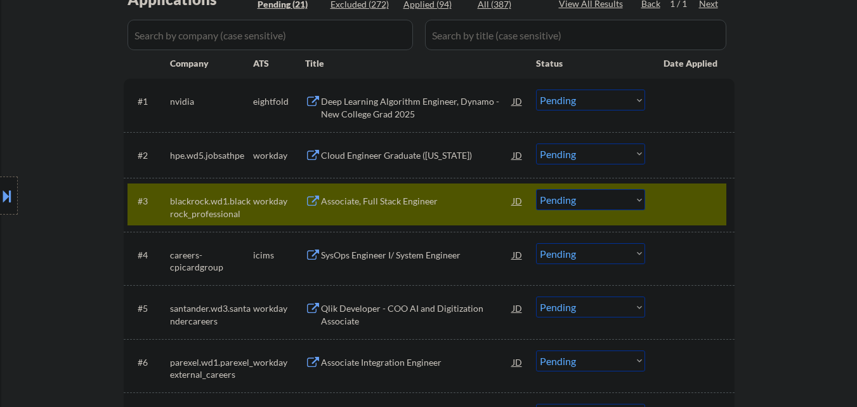
scroll to position [381, 0]
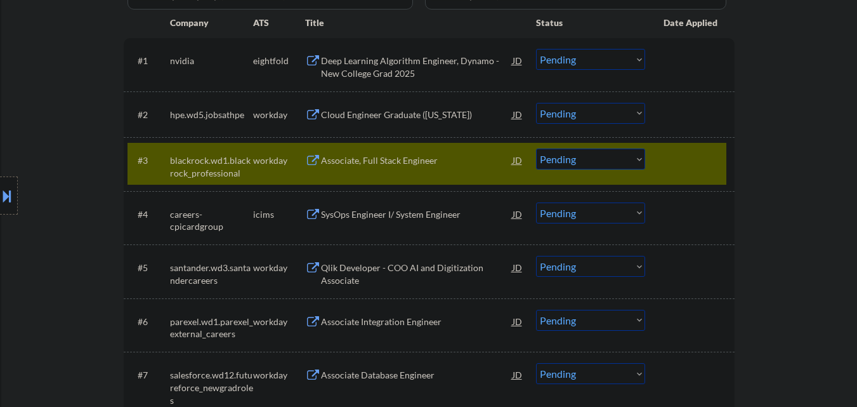
drag, startPoint x: 373, startPoint y: 152, endPoint x: 388, endPoint y: 142, distance: 18.0
click at [382, 148] on div "Associate, Full Stack Engineer" at bounding box center [417, 159] width 192 height 23
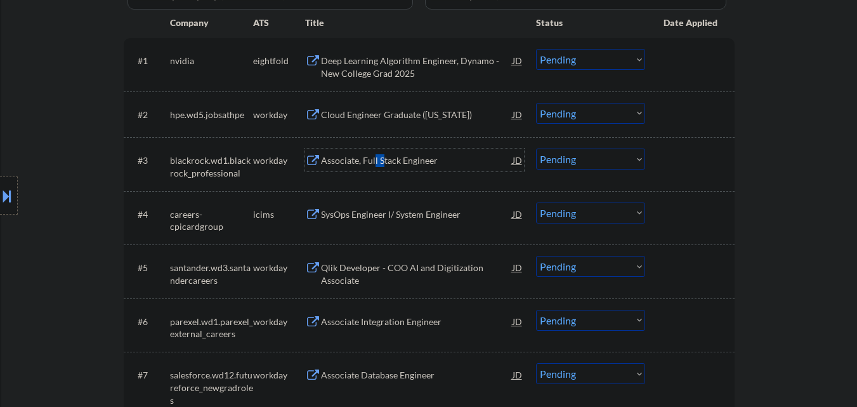
scroll to position [317, 0]
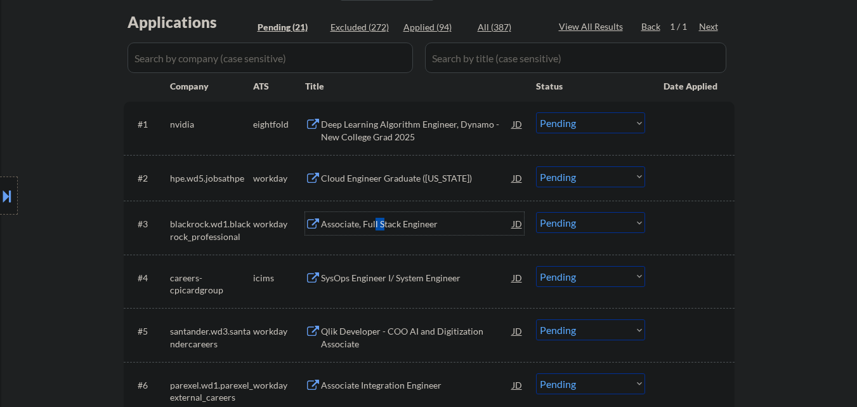
click at [379, 221] on div "Associate, Full Stack Engineer" at bounding box center [417, 224] width 192 height 13
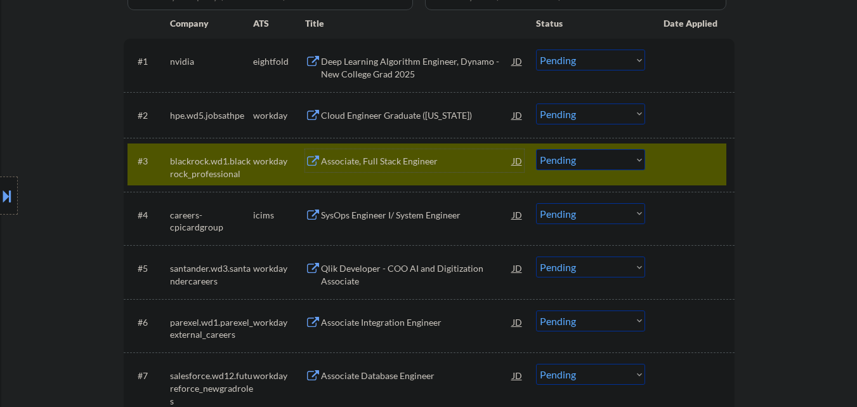
scroll to position [381, 0]
drag, startPoint x: 609, startPoint y: 157, endPoint x: 609, endPoint y: 169, distance: 12.1
click at [609, 157] on select "Choose an option... Pending Applied Excluded (Questions) Excluded (Expired) Exc…" at bounding box center [590, 158] width 109 height 21
click at [536, 148] on select "Choose an option... Pending Applied Excluded (Questions) Excluded (Expired) Exc…" at bounding box center [590, 158] width 109 height 21
click at [709, 165] on div at bounding box center [691, 159] width 56 height 23
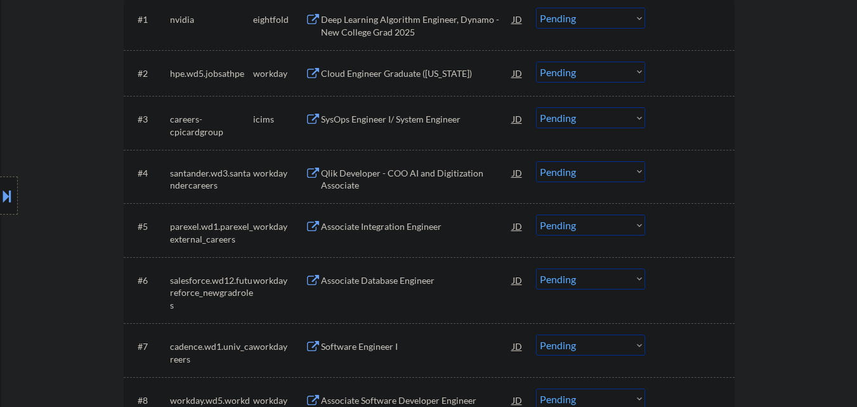
scroll to position [444, 0]
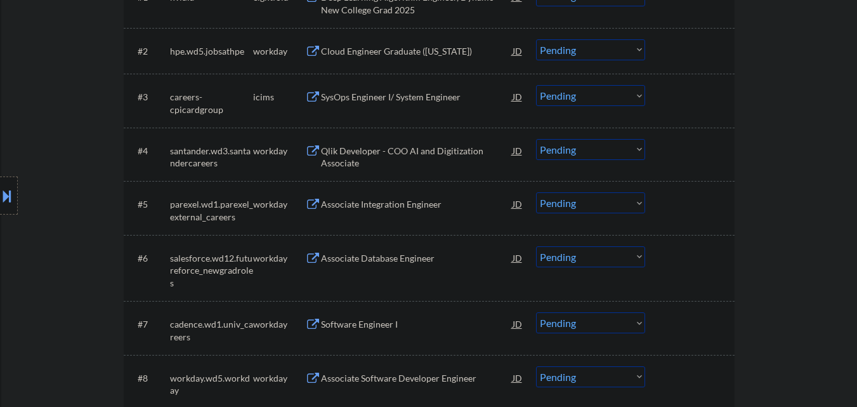
click at [416, 152] on div "Qlik Developer - COO AI and Digitization Associate" at bounding box center [417, 157] width 192 height 25
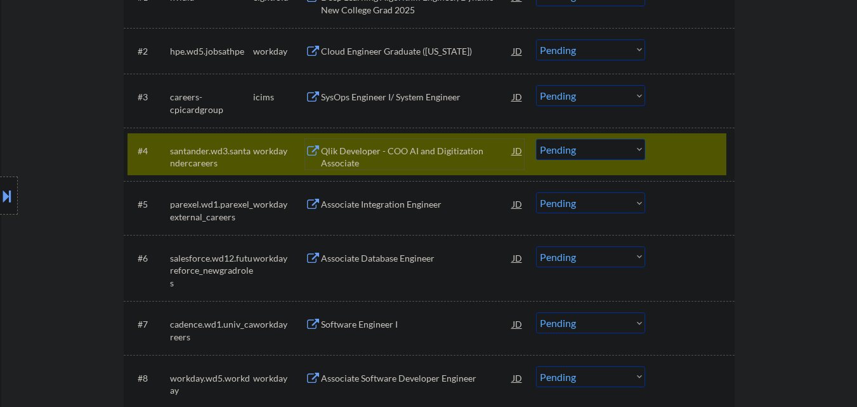
drag, startPoint x: 593, startPoint y: 149, endPoint x: 597, endPoint y: 159, distance: 10.8
click at [595, 150] on select "Choose an option... Pending Applied Excluded (Questions) Excluded (Expired) Exc…" at bounding box center [590, 149] width 109 height 21
click at [536, 139] on select "Choose an option... Pending Applied Excluded (Questions) Excluded (Expired) Exc…" at bounding box center [590, 149] width 109 height 21
click at [702, 150] on div at bounding box center [691, 150] width 56 height 23
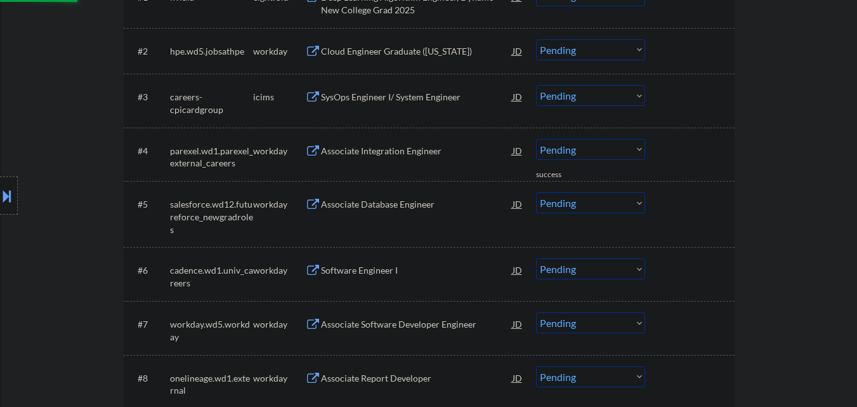
click at [422, 150] on div "Associate Integration Engineer" at bounding box center [417, 151] width 192 height 13
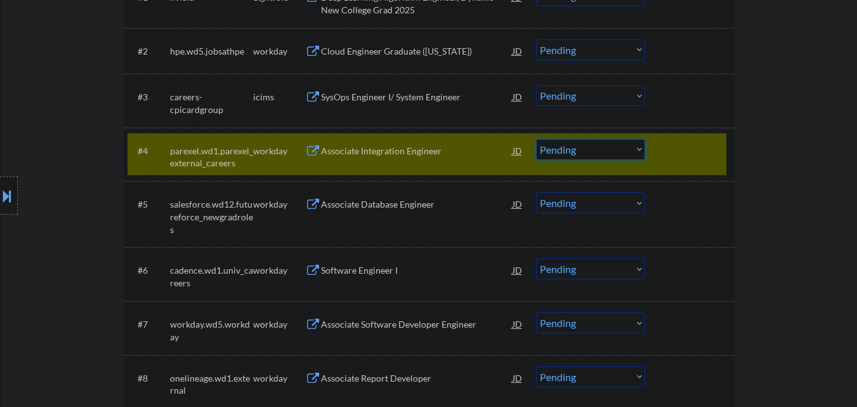
click at [596, 154] on select "Choose an option... Pending Applied Excluded (Questions) Excluded (Expired) Exc…" at bounding box center [590, 149] width 109 height 21
click at [536, 139] on select "Choose an option... Pending Applied Excluded (Questions) Excluded (Expired) Exc…" at bounding box center [590, 149] width 109 height 21
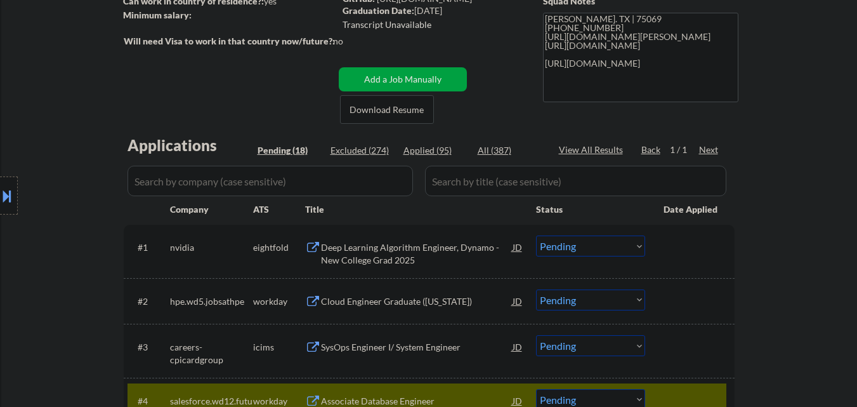
scroll to position [190, 0]
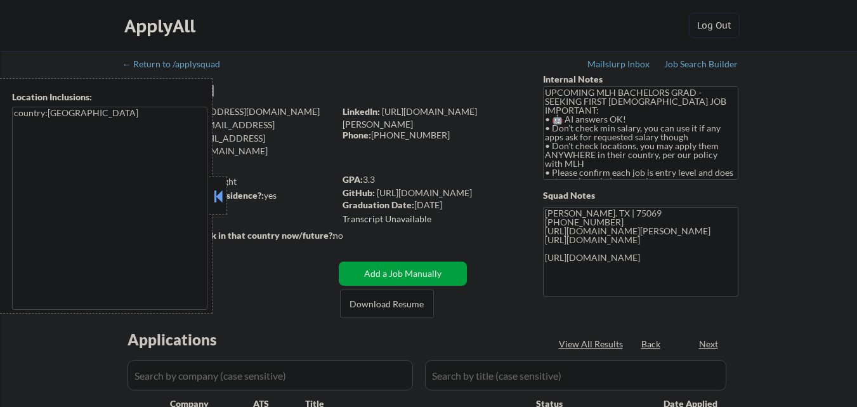
select select ""pending""
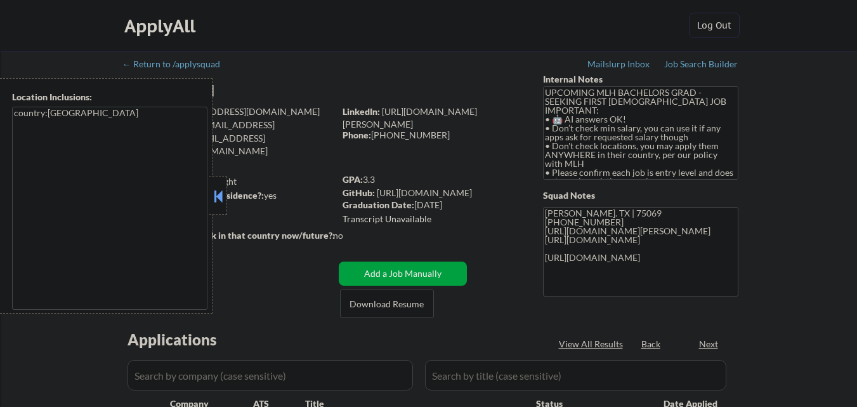
select select ""pending""
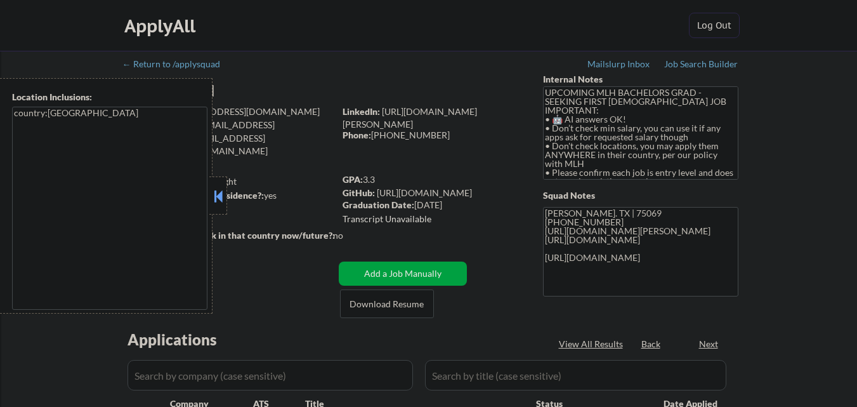
select select ""pending""
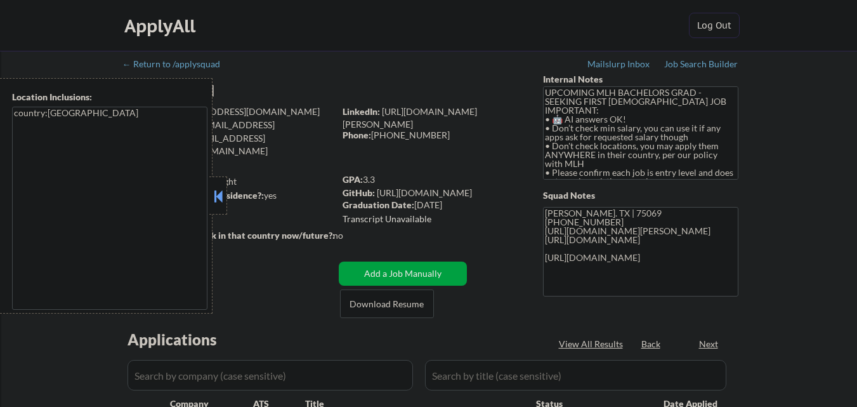
select select ""pending""
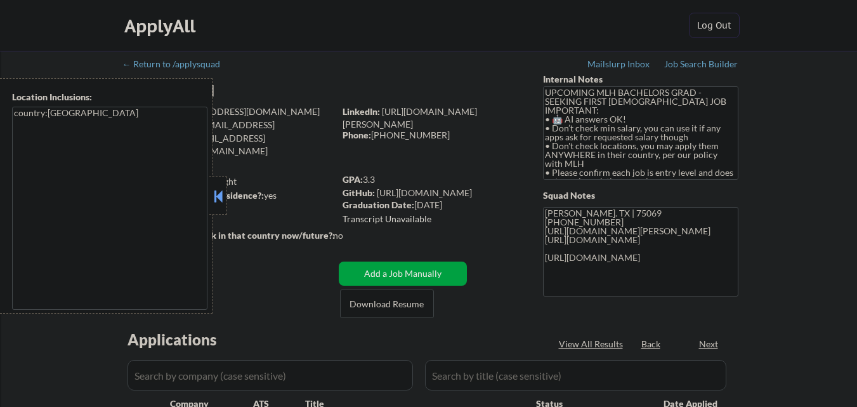
select select ""pending""
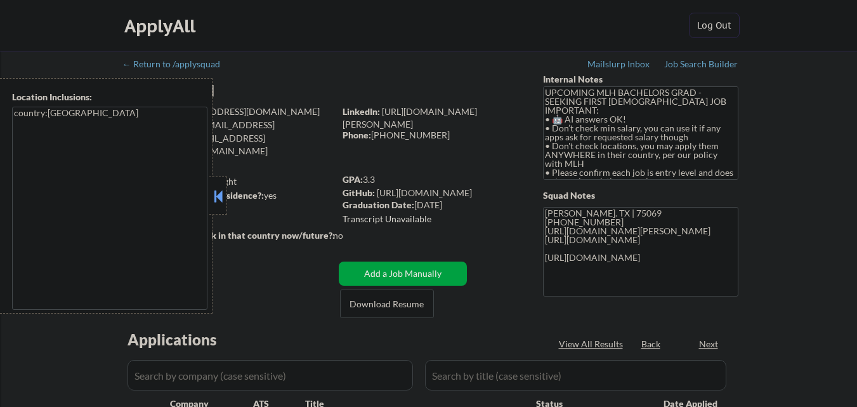
select select ""pending""
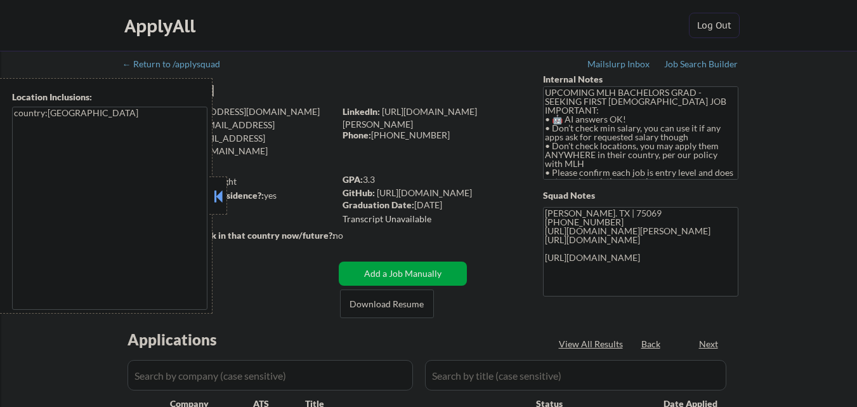
select select ""pending""
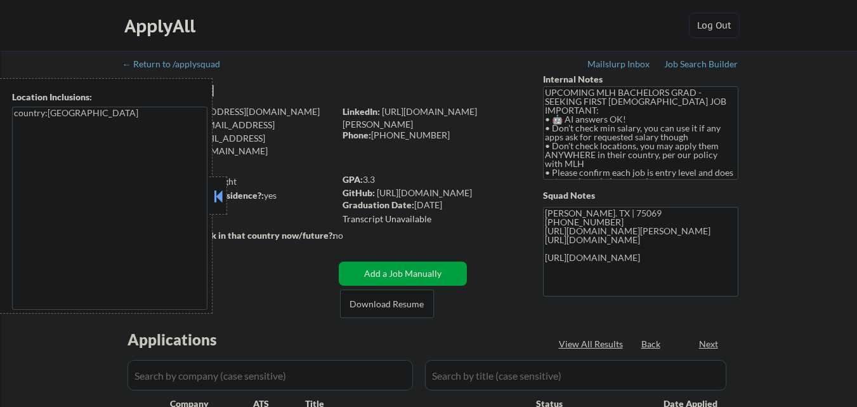
select select ""pending""
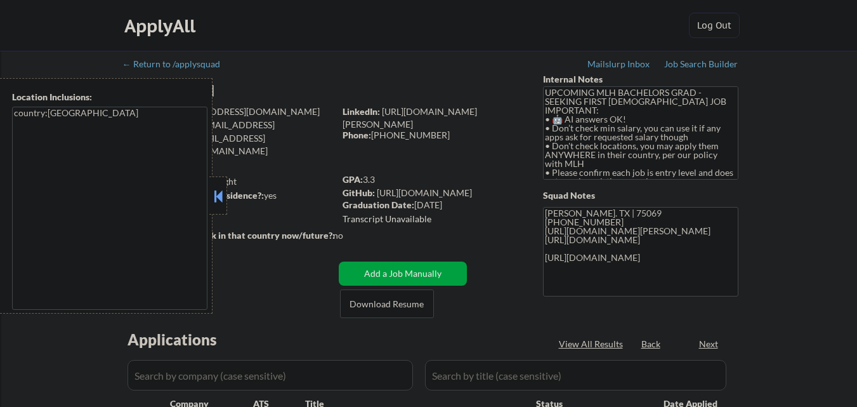
select select ""pending""
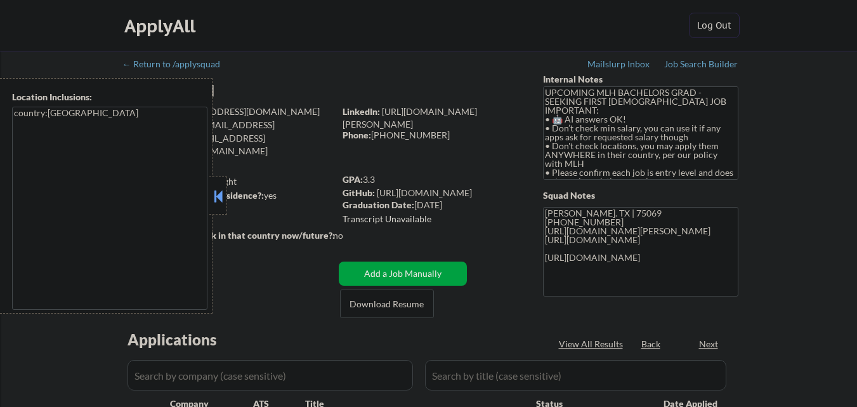
select select ""pending""
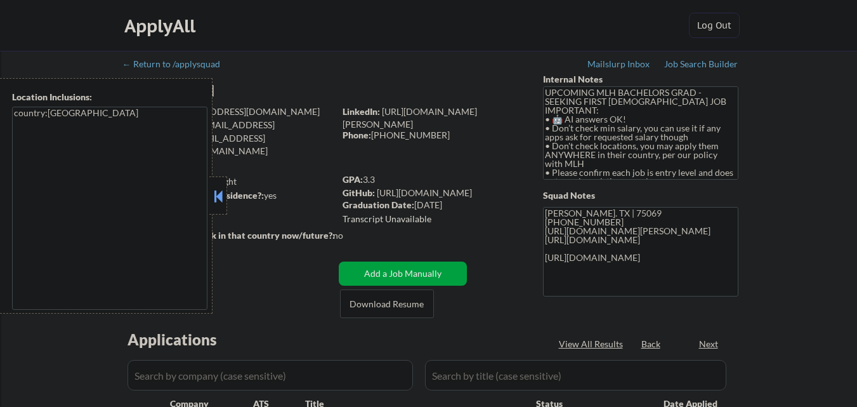
select select ""pending""
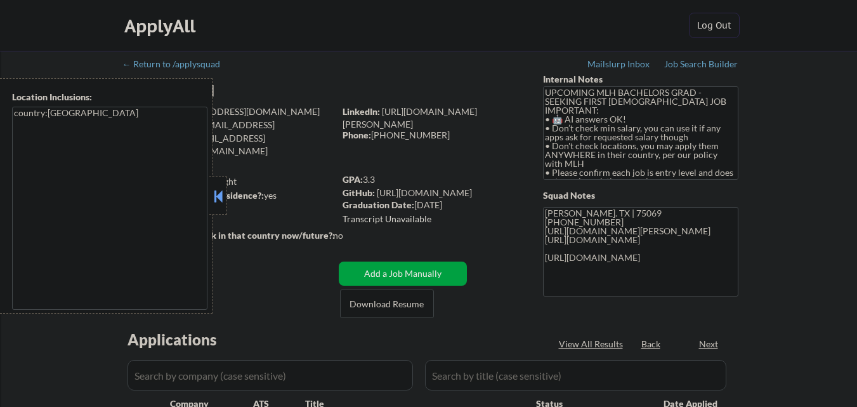
select select ""pending""
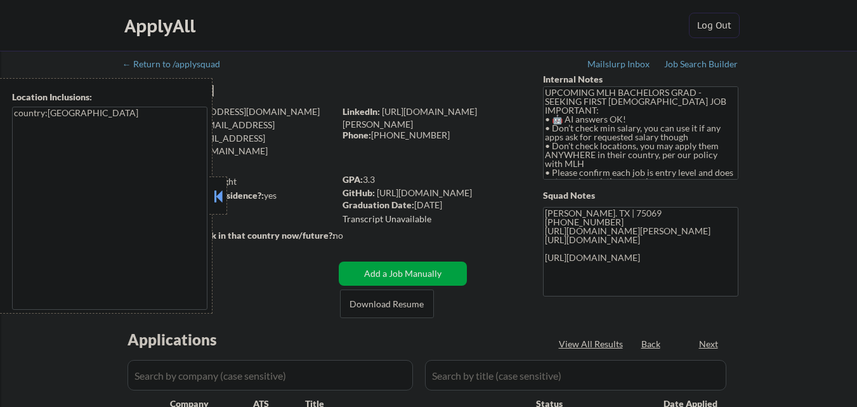
select select ""pending""
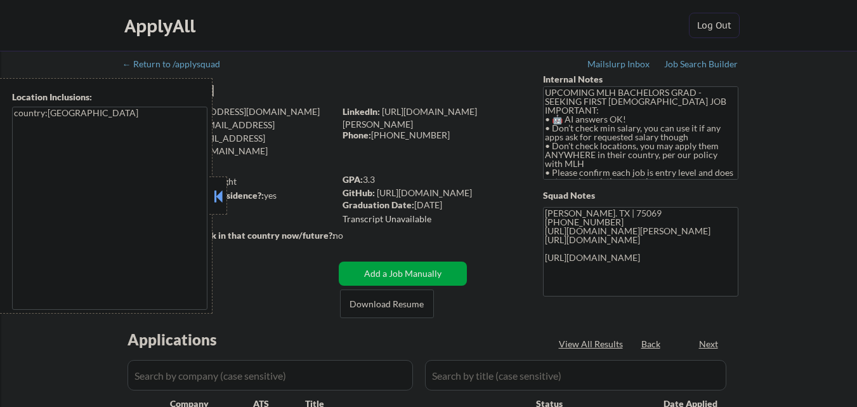
select select ""pending""
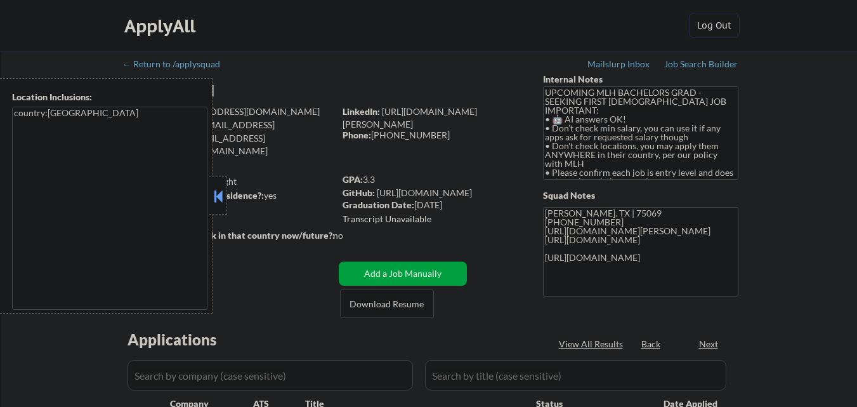
select select ""pending""
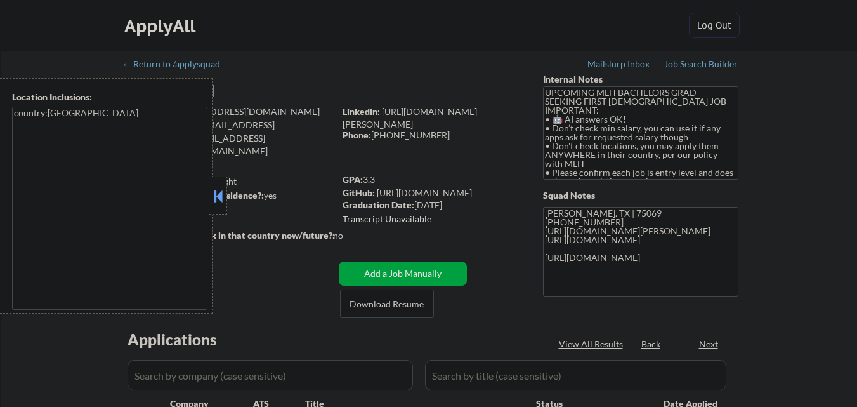
select select ""pending""
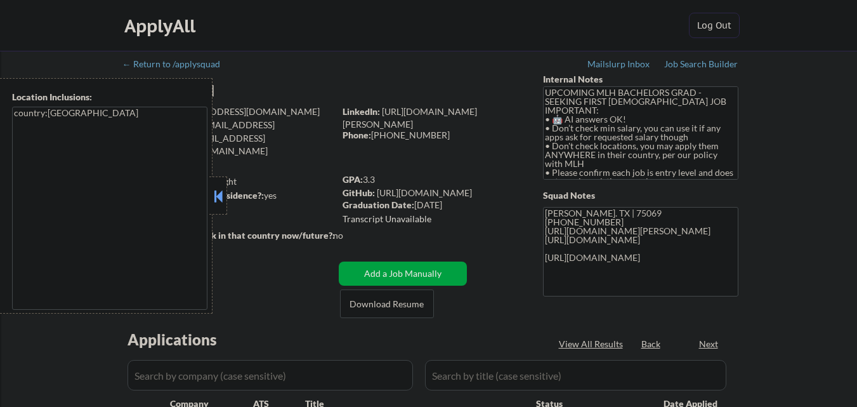
select select ""pending""
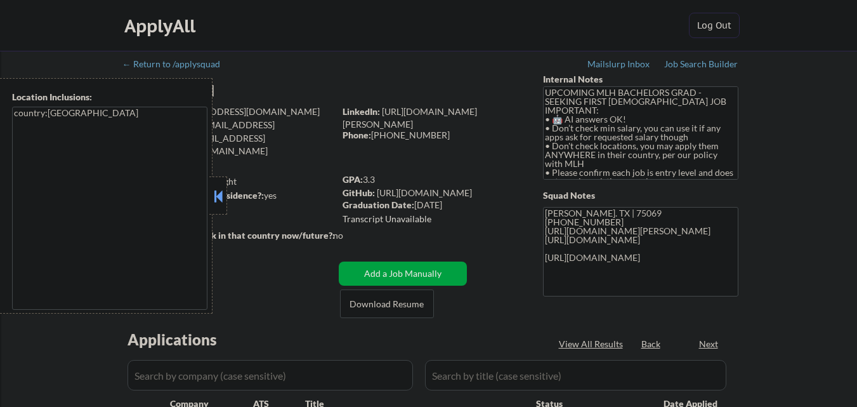
select select ""pending""
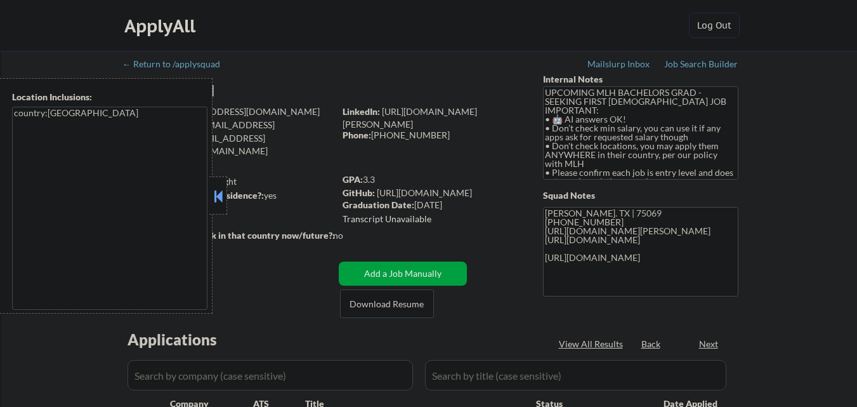
select select ""pending""
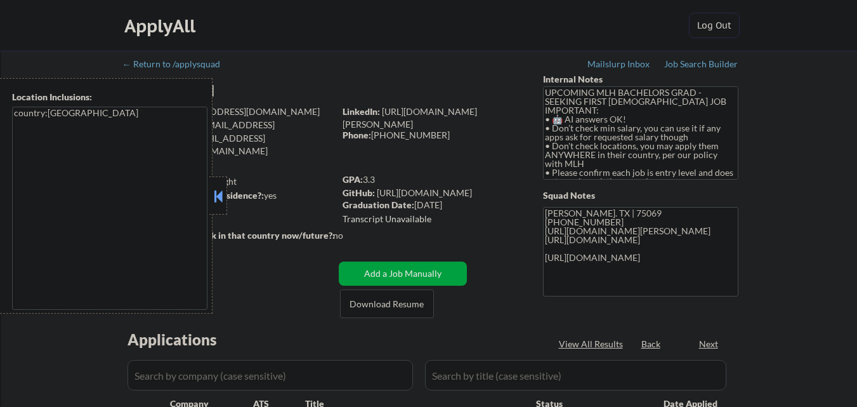
select select ""pending""
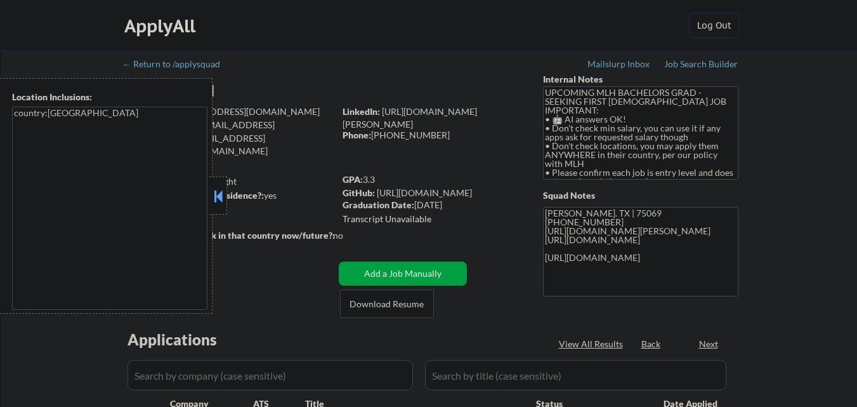
click at [219, 197] on button at bounding box center [218, 195] width 14 height 19
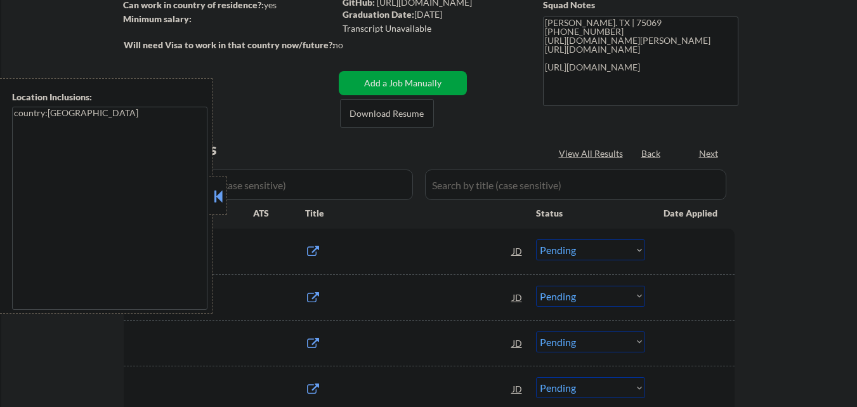
scroll to position [190, 0]
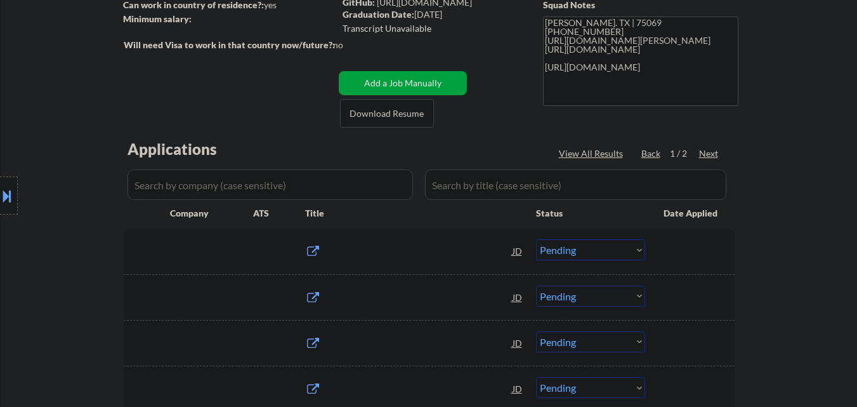
click at [221, 199] on div "Location Inclusions: country:US" at bounding box center [113, 195] width 227 height 235
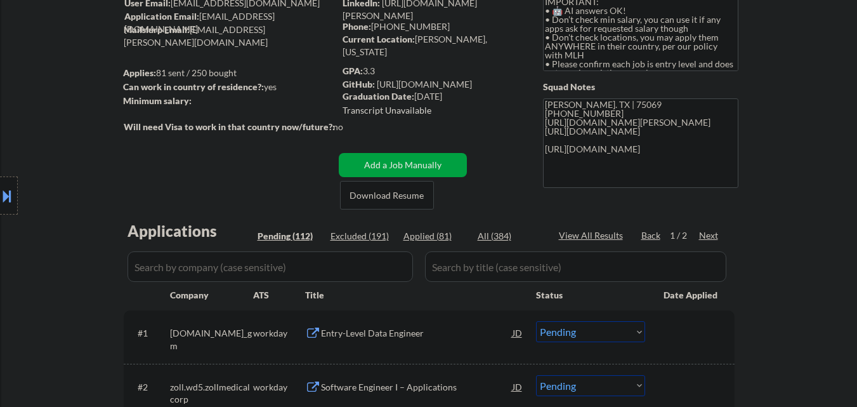
scroll to position [0, 0]
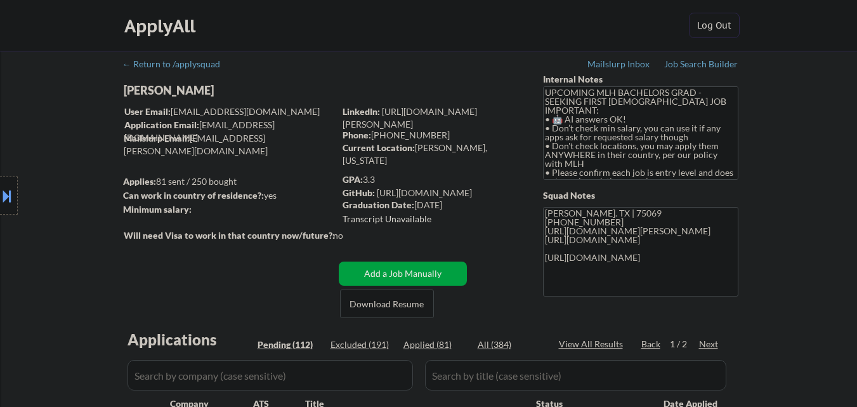
select select ""pending""
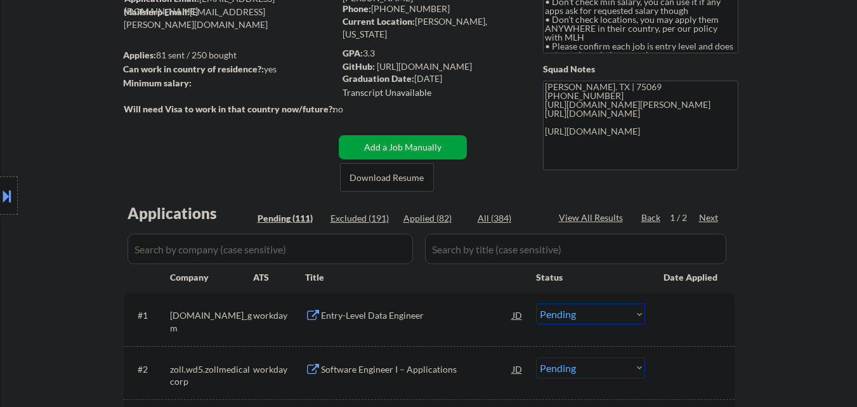
scroll to position [127, 0]
select select ""pending""
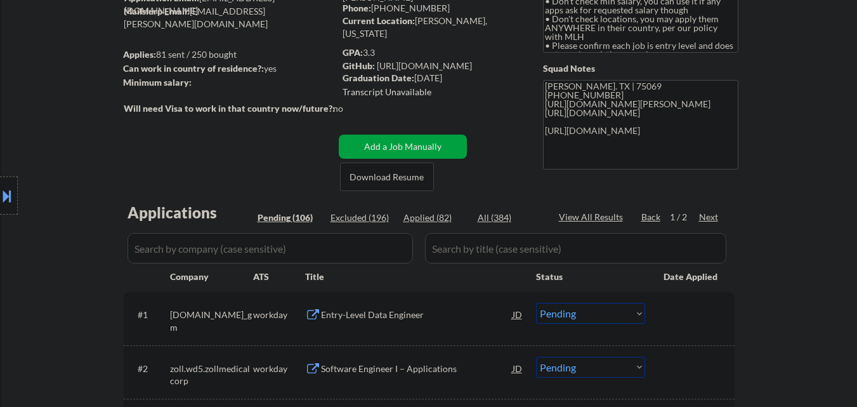
select select ""pending""
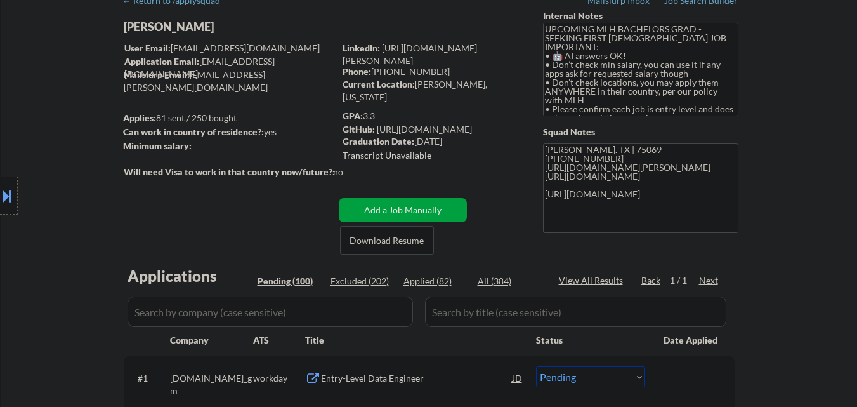
scroll to position [0, 0]
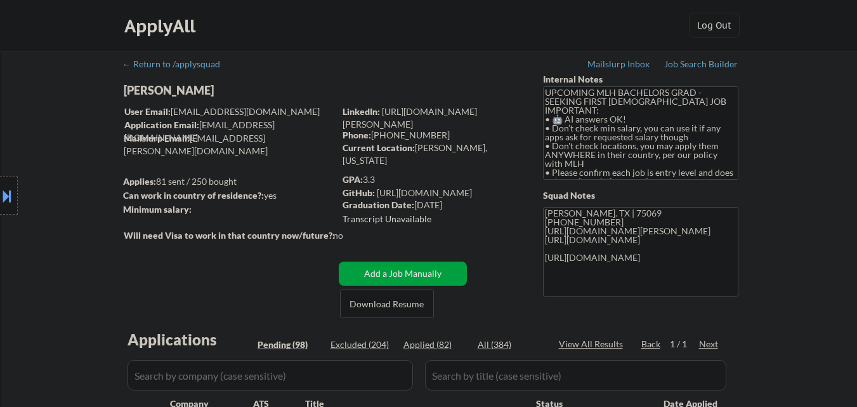
select select ""pending""
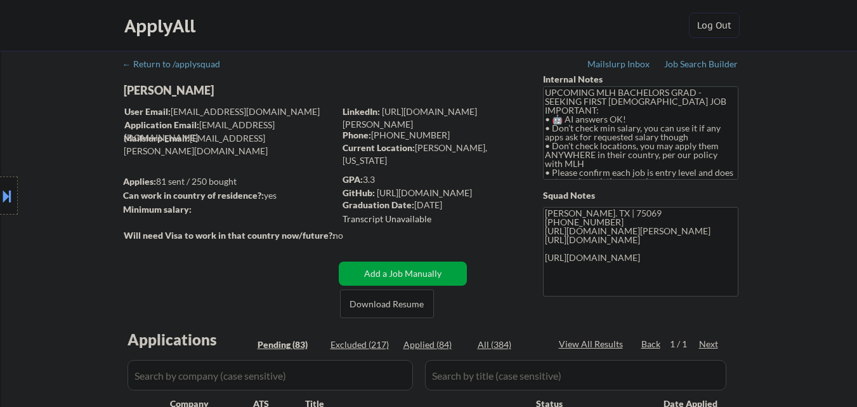
select select ""pending""
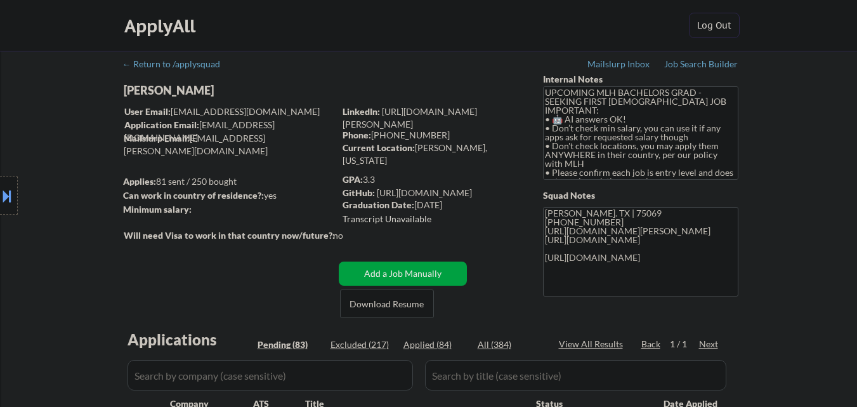
select select ""pending""
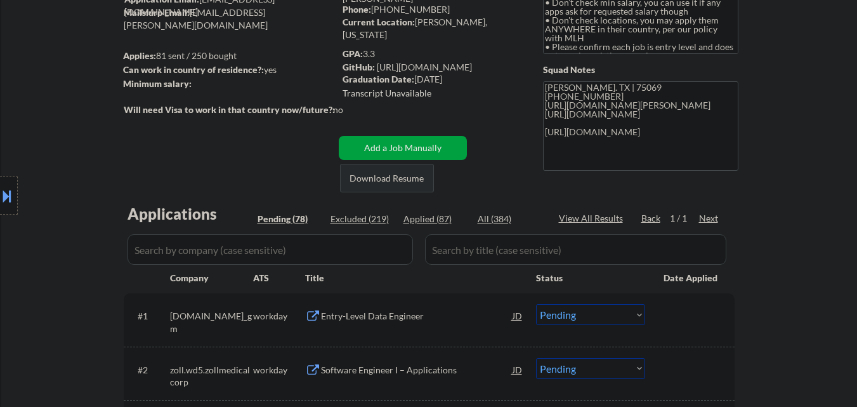
scroll to position [127, 0]
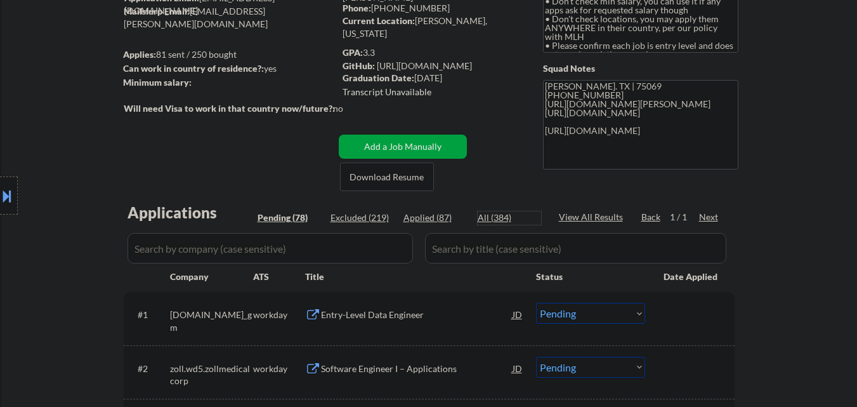
select select ""excluded__blocklist_""
select select ""pending""
click at [502, 219] on div "All (384)" at bounding box center [509, 217] width 63 height 13
select select ""applied""
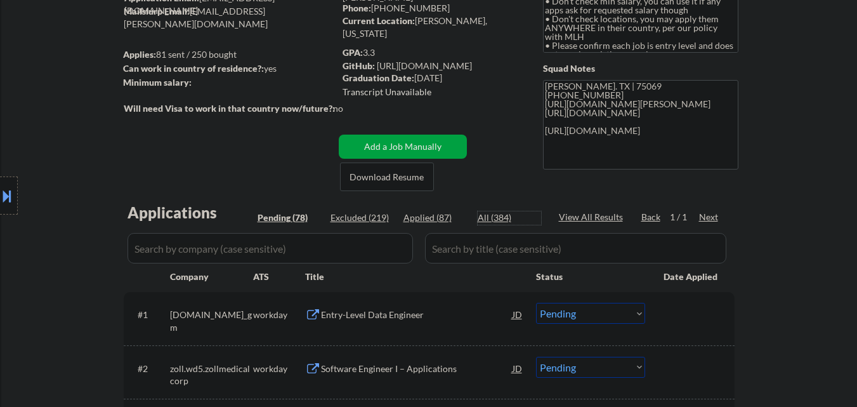
select select ""applied""
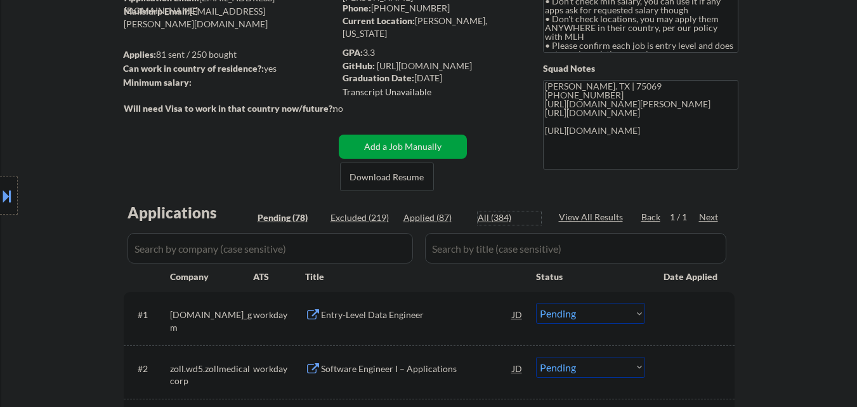
select select ""applied""
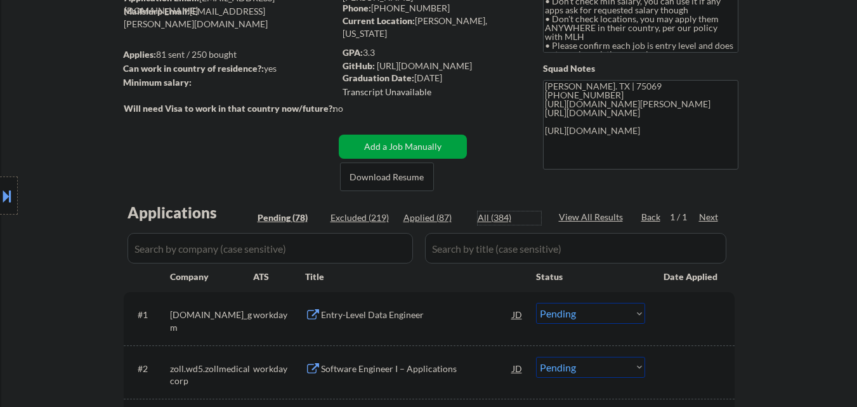
select select ""applied""
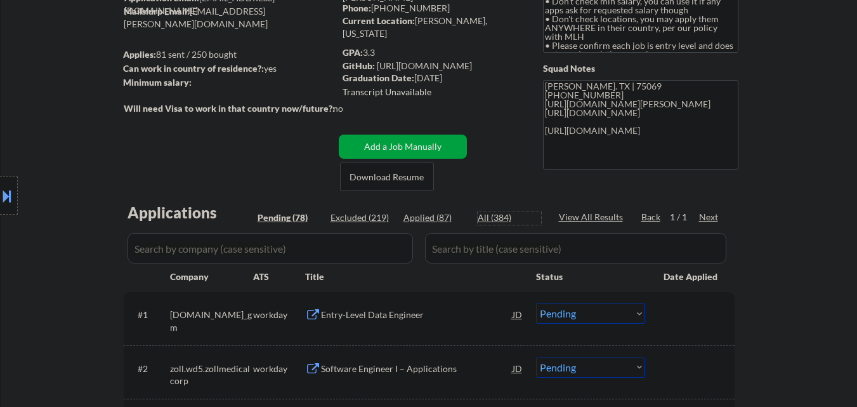
select select ""applied""
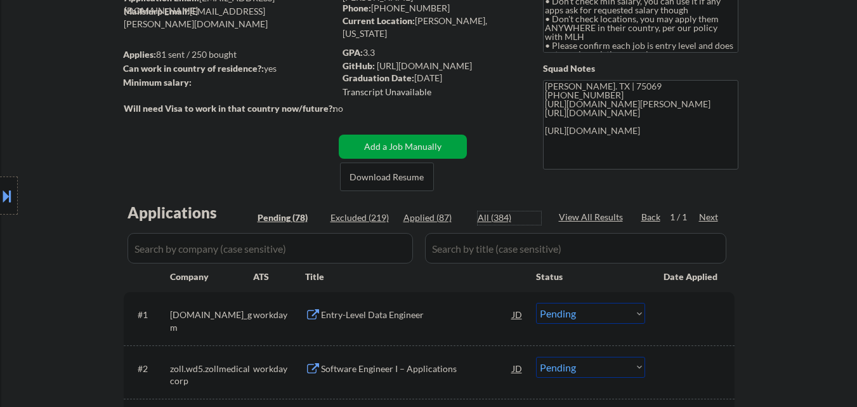
select select ""applied""
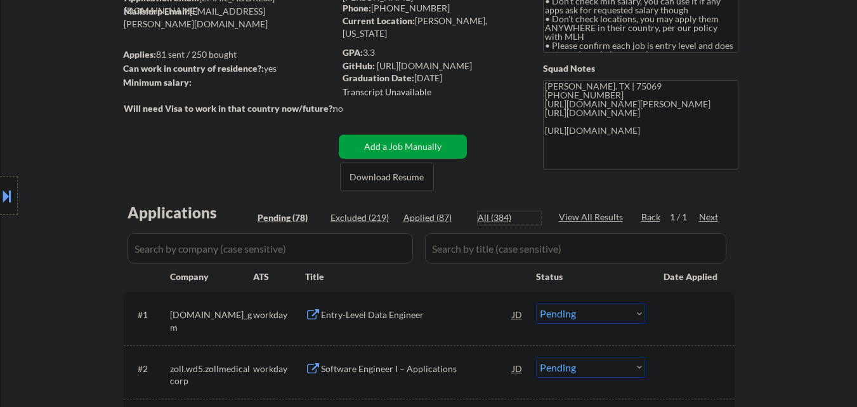
select select ""applied""
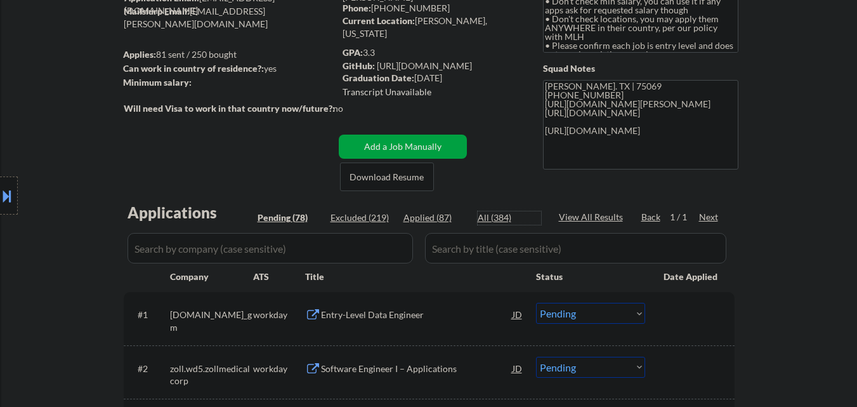
select select ""applied""
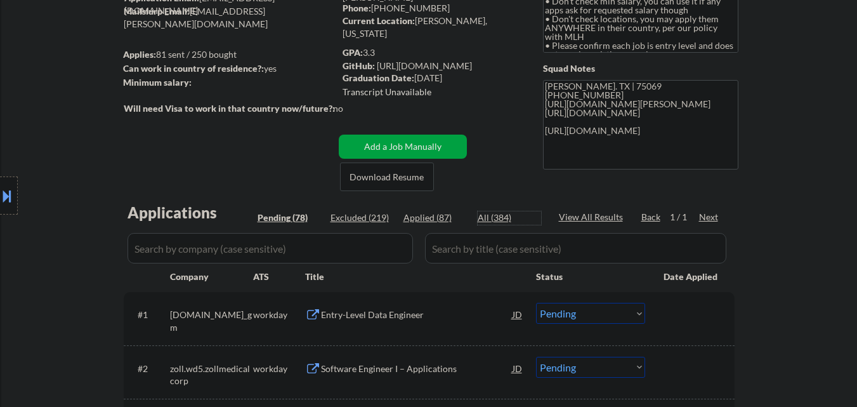
select select ""applied""
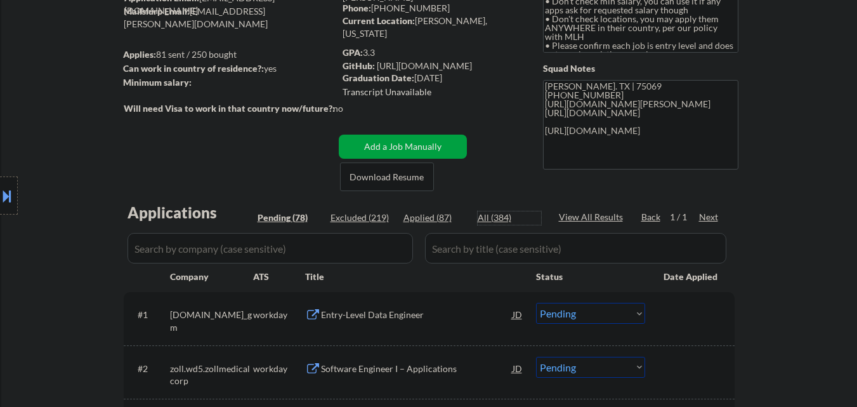
select select ""applied""
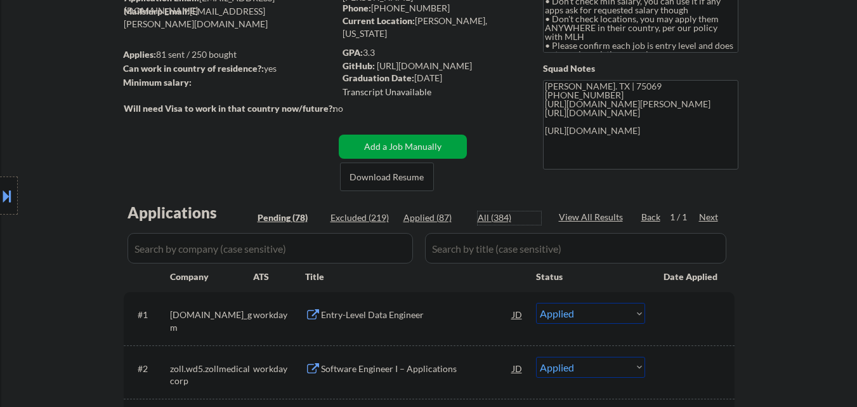
select select ""applied""
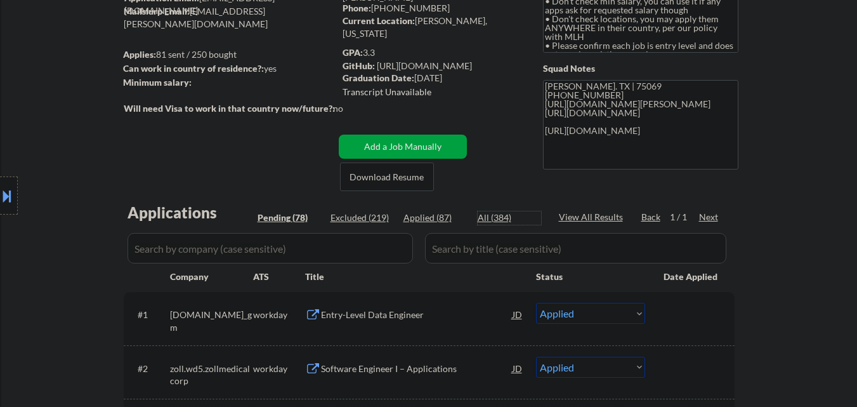
select select ""applied""
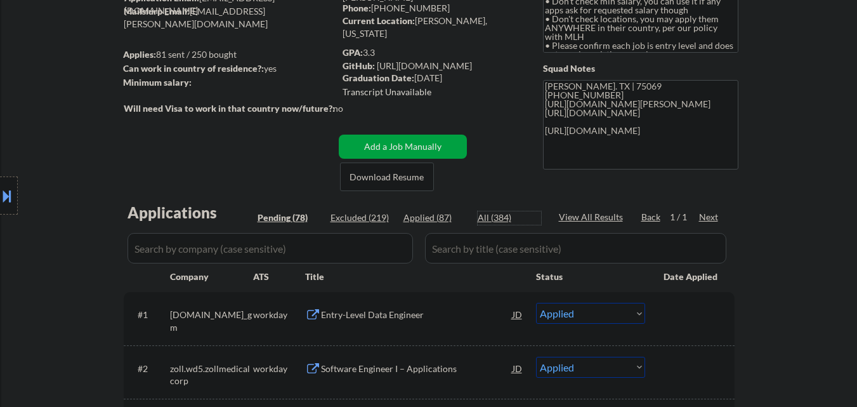
select select ""applied""
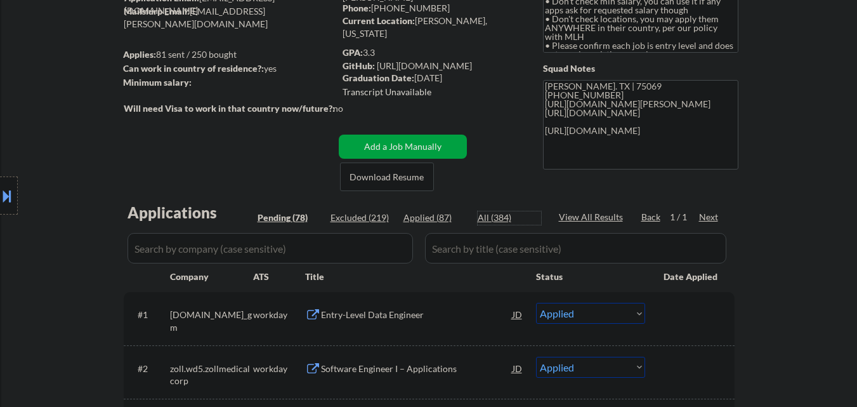
select select ""applied""
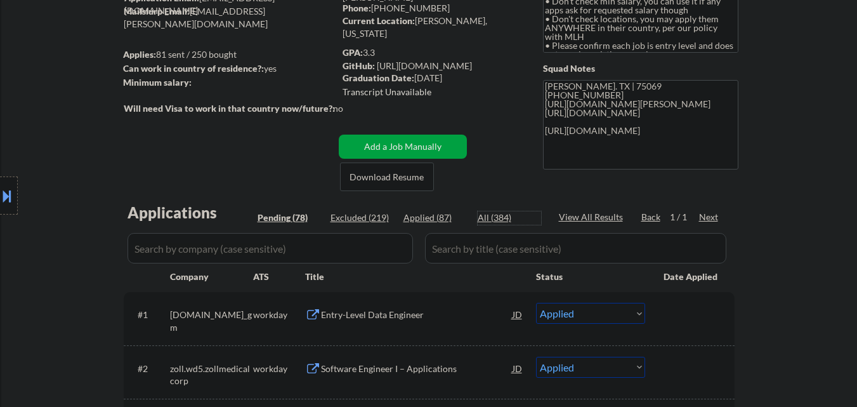
select select ""applied""
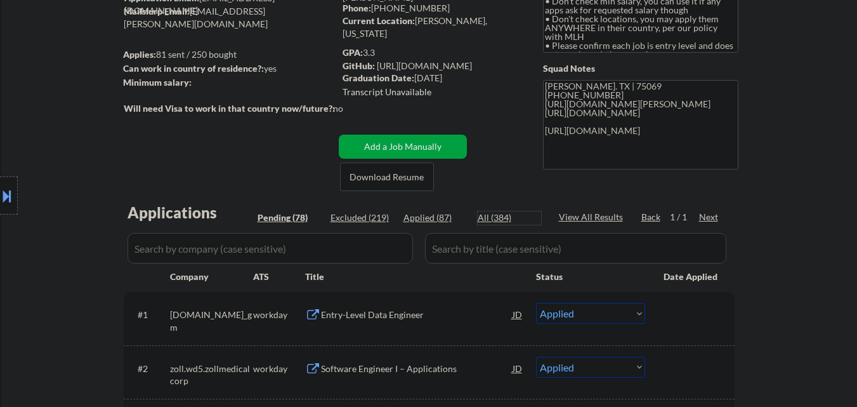
select select ""applied""
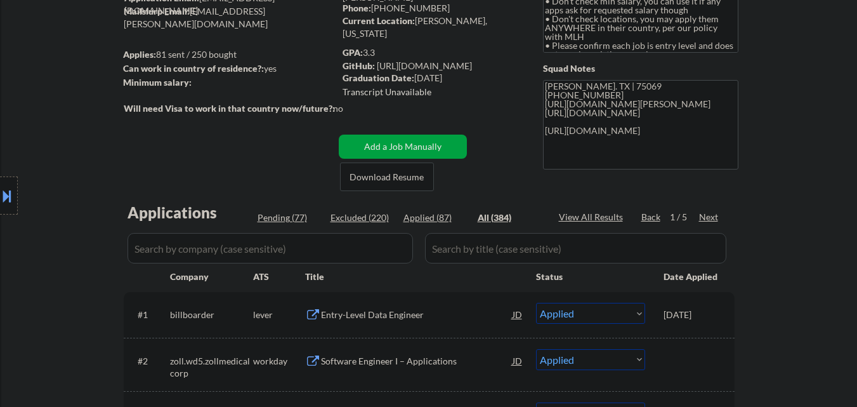
click at [276, 245] on input "input" at bounding box center [269, 248] width 285 height 30
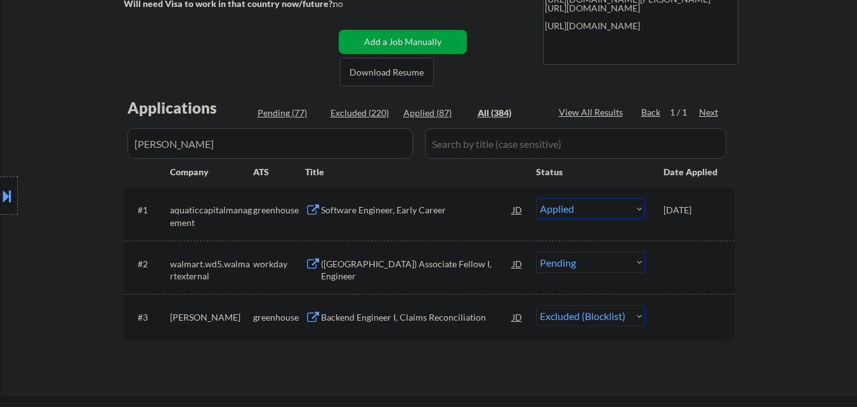
scroll to position [254, 0]
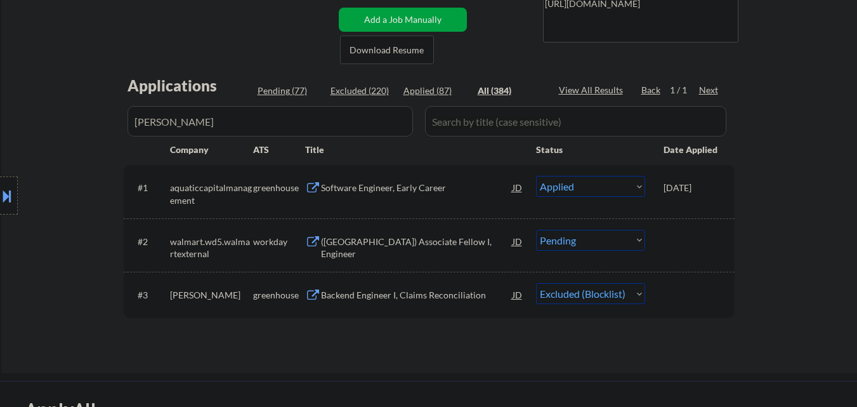
click at [603, 297] on select "Choose an option... Pending Applied Excluded (Questions) Excluded (Expired) Exc…" at bounding box center [590, 293] width 109 height 21
click at [536, 283] on select "Choose an option... Pending Applied Excluded (Questions) Excluded (Expired) Exc…" at bounding box center [590, 293] width 109 height 21
click at [190, 113] on div "Location Inclusions: country:US" at bounding box center [113, 195] width 227 height 235
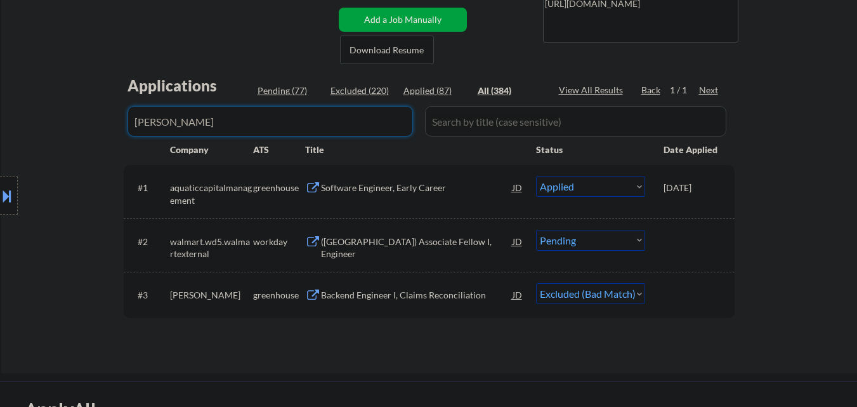
click at [352, 114] on input "input" at bounding box center [269, 121] width 285 height 30
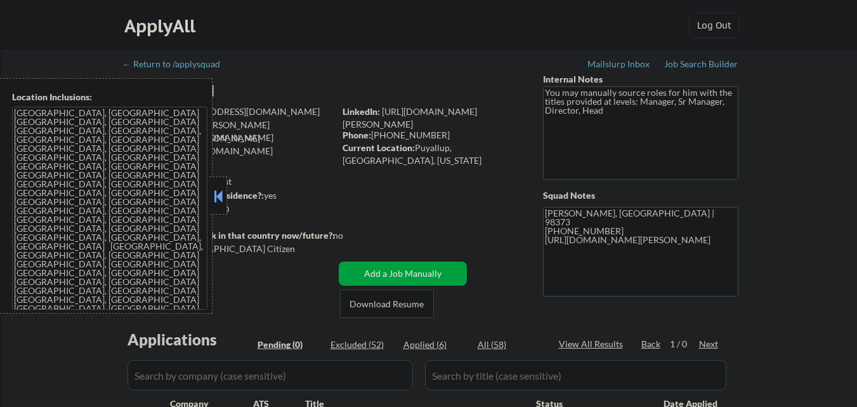
click at [221, 200] on button at bounding box center [218, 195] width 14 height 19
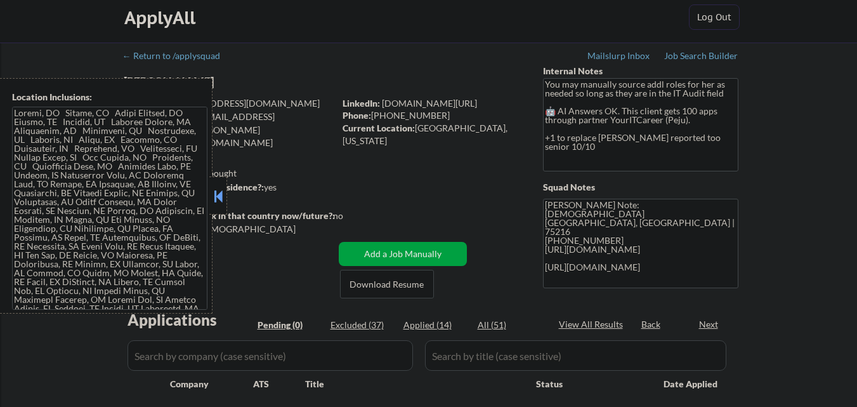
scroll to position [63, 0]
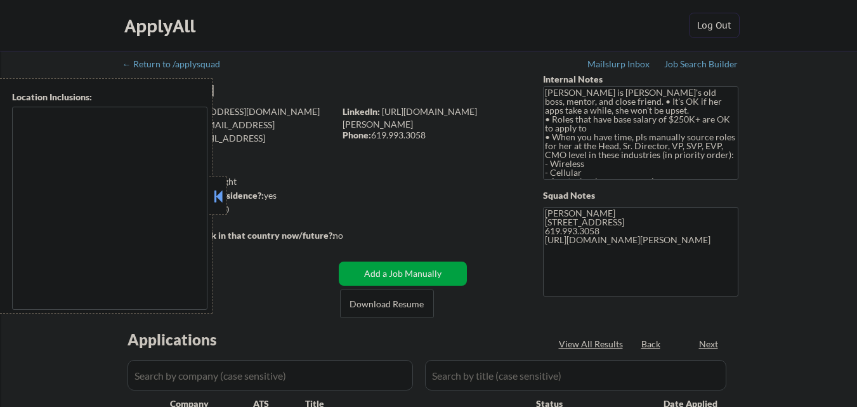
type textarea "[GEOGRAPHIC_DATA], [GEOGRAPHIC_DATA], [GEOGRAPHIC_DATA] [GEOGRAPHIC_DATA], [GEO…"
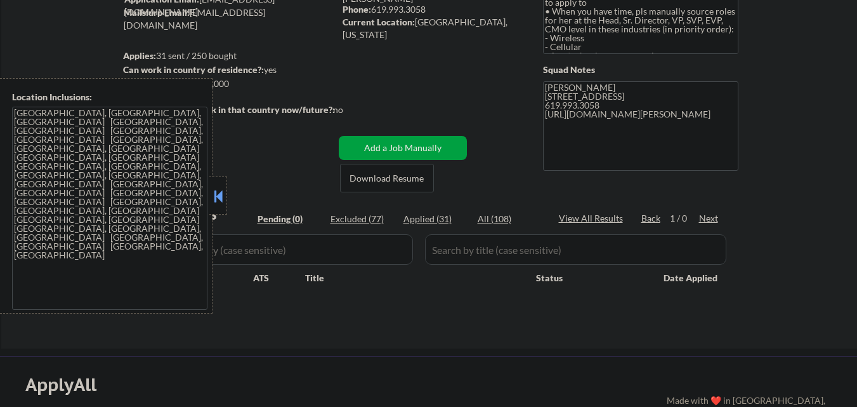
scroll to position [127, 0]
click at [222, 201] on button at bounding box center [218, 195] width 14 height 19
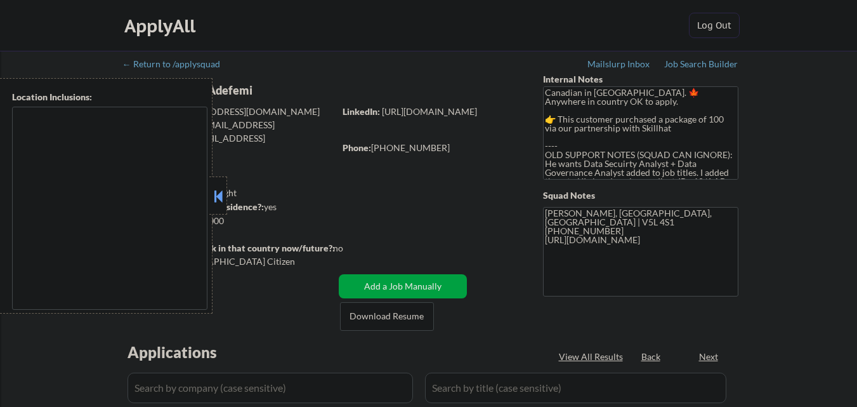
type textarea "country:[GEOGRAPHIC_DATA]"
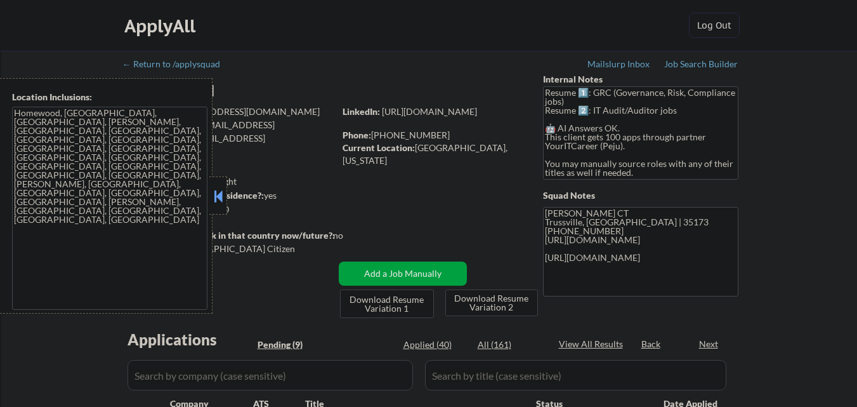
select select ""pending""
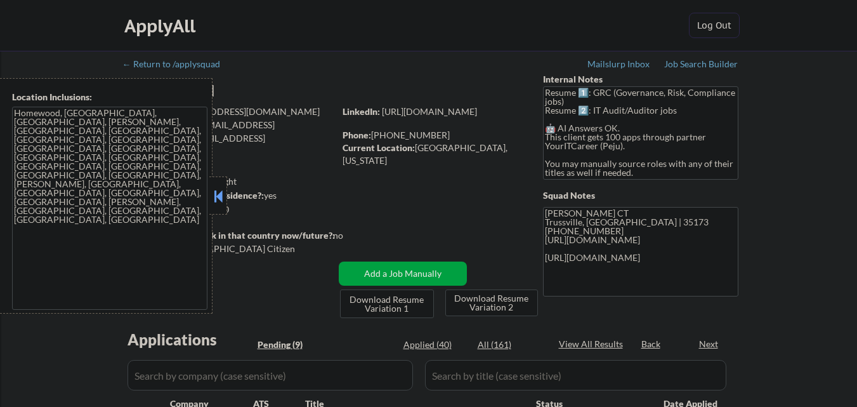
select select ""pending""
drag, startPoint x: 218, startPoint y: 196, endPoint x: 246, endPoint y: 197, distance: 27.9
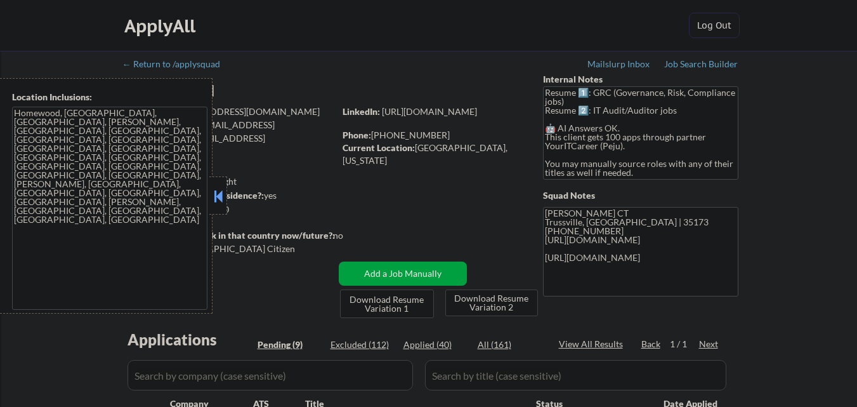
click at [219, 197] on button at bounding box center [218, 195] width 14 height 19
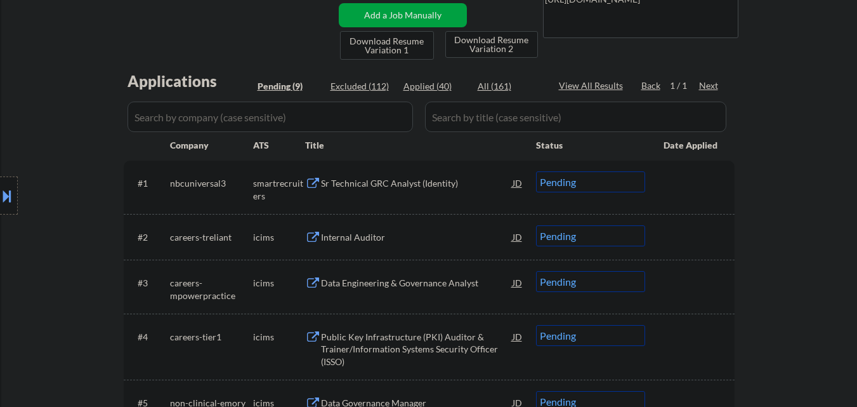
scroll to position [254, 0]
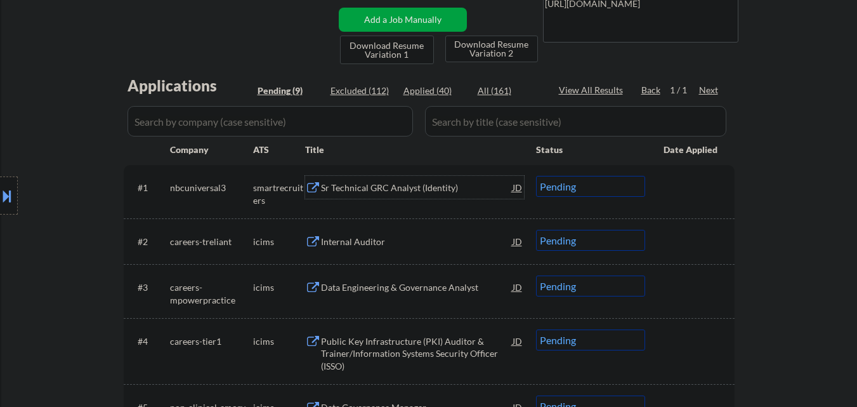
click at [394, 181] on div "Sr Technical GRC Analyst (Identity)" at bounding box center [417, 187] width 192 height 23
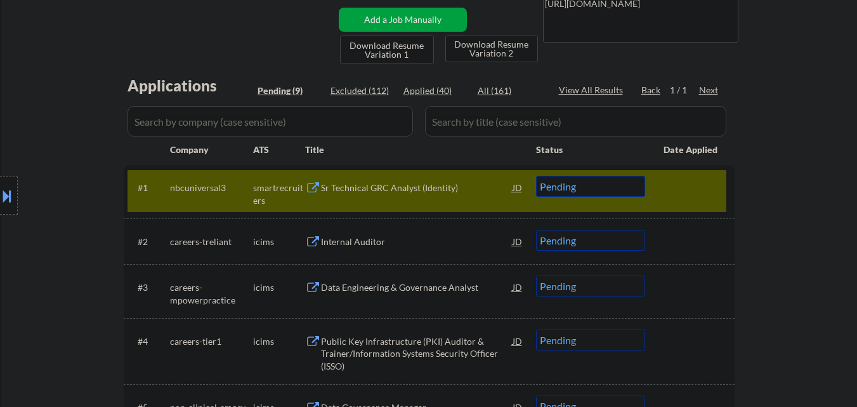
click at [0, 171] on div "Location Inclusions: [GEOGRAPHIC_DATA], [GEOGRAPHIC_DATA], [GEOGRAPHIC_DATA], […" at bounding box center [113, 195] width 227 height 235
click at [0, 193] on button at bounding box center [7, 195] width 14 height 21
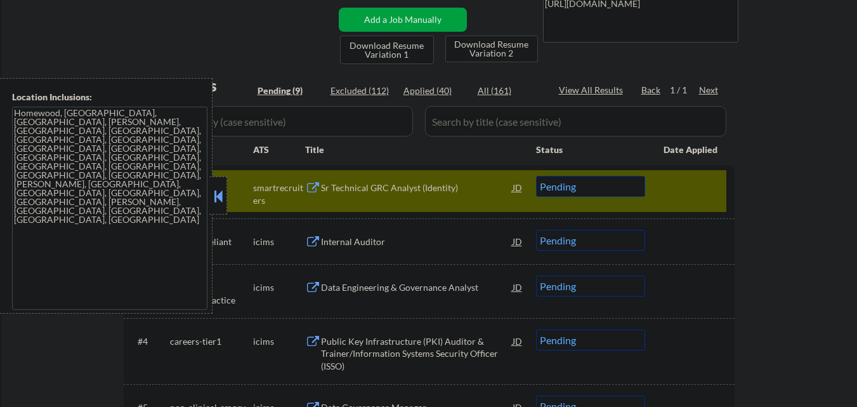
click at [226, 189] on div at bounding box center [218, 195] width 18 height 38
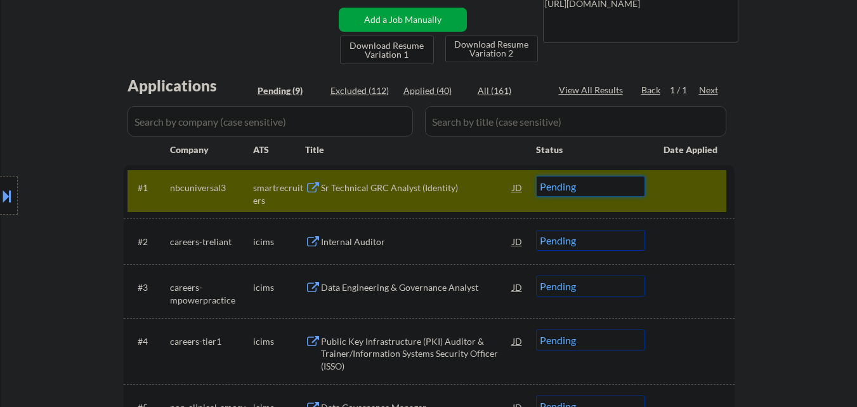
drag, startPoint x: 618, startPoint y: 181, endPoint x: 602, endPoint y: 194, distance: 20.3
click at [613, 186] on select "Choose an option... Pending Applied Excluded (Questions) Excluded (Expired) Exc…" at bounding box center [590, 186] width 109 height 21
click at [536, 176] on select "Choose an option... Pending Applied Excluded (Questions) Excluded (Expired) Exc…" at bounding box center [590, 186] width 109 height 21
click at [686, 177] on div at bounding box center [691, 187] width 56 height 23
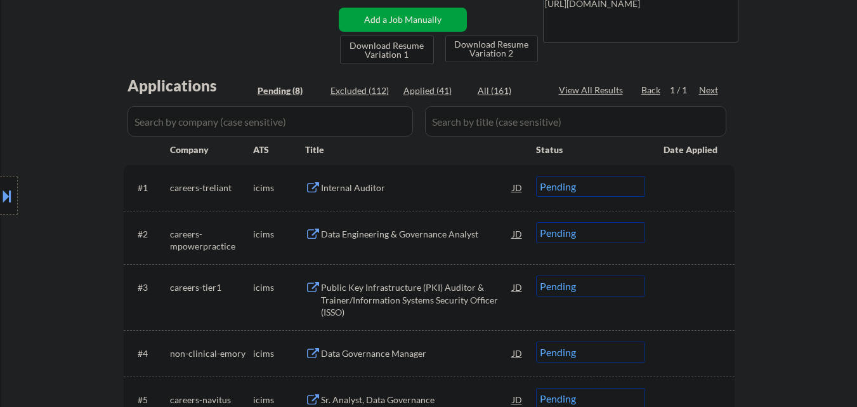
click at [375, 196] on div "Internal Auditor" at bounding box center [417, 187] width 192 height 23
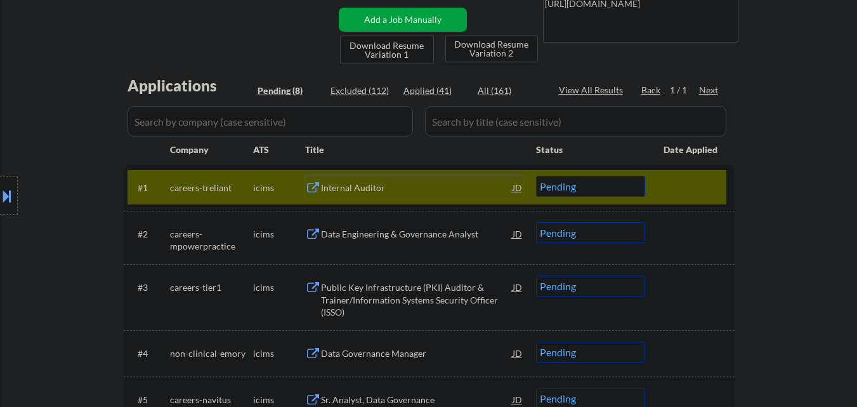
click at [603, 186] on select "Choose an option... Pending Applied Excluded (Questions) Excluded (Expired) Exc…" at bounding box center [590, 186] width 109 height 21
click at [536, 176] on select "Choose an option... Pending Applied Excluded (Questions) Excluded (Expired) Exc…" at bounding box center [590, 186] width 109 height 21
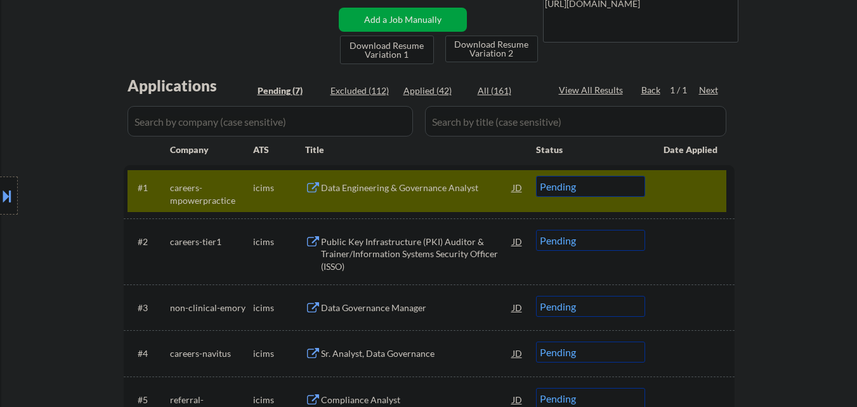
click at [431, 189] on div "Data Engineering & Governance Analyst" at bounding box center [417, 187] width 192 height 13
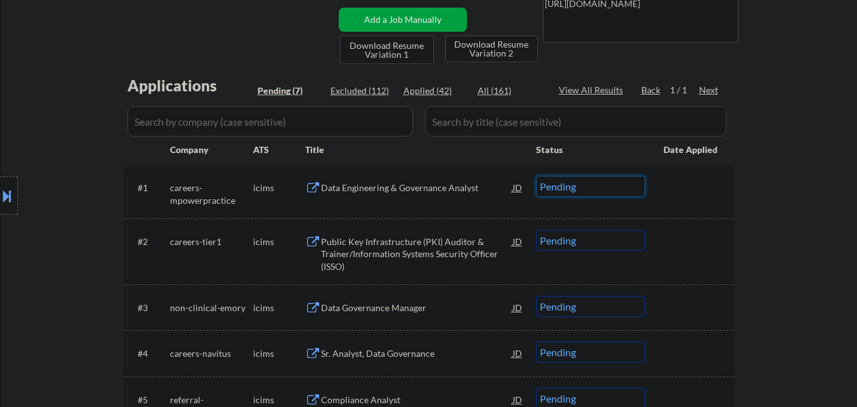
click at [593, 190] on select "Choose an option... Pending Applied Excluded (Questions) Excluded (Expired) Exc…" at bounding box center [590, 186] width 109 height 21
click at [536, 176] on select "Choose an option... Pending Applied Excluded (Questions) Excluded (Expired) Exc…" at bounding box center [590, 186] width 109 height 21
drag, startPoint x: 436, startPoint y: 198, endPoint x: 428, endPoint y: 202, distance: 9.4
click at [429, 202] on div "#1 careers-mpowerpractice icims Data Engineering & Governance Analyst JD Choose…" at bounding box center [426, 191] width 599 height 42
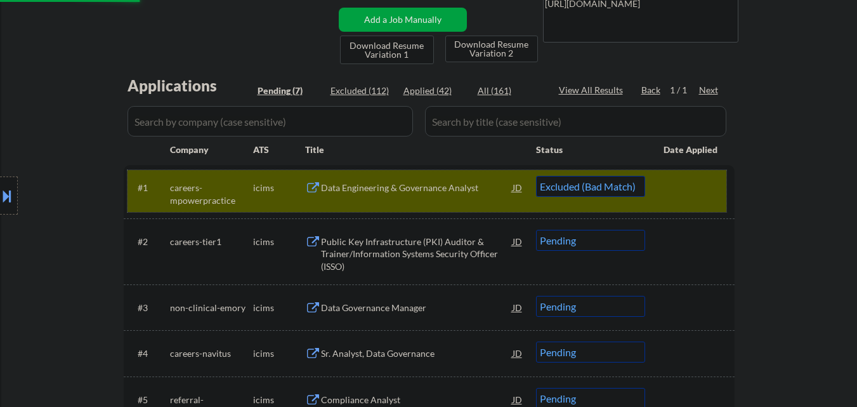
click at [428, 202] on div "#1 careers-mpowerpractice icims Data Engineering & Governance Analyst JD Choose…" at bounding box center [426, 191] width 599 height 42
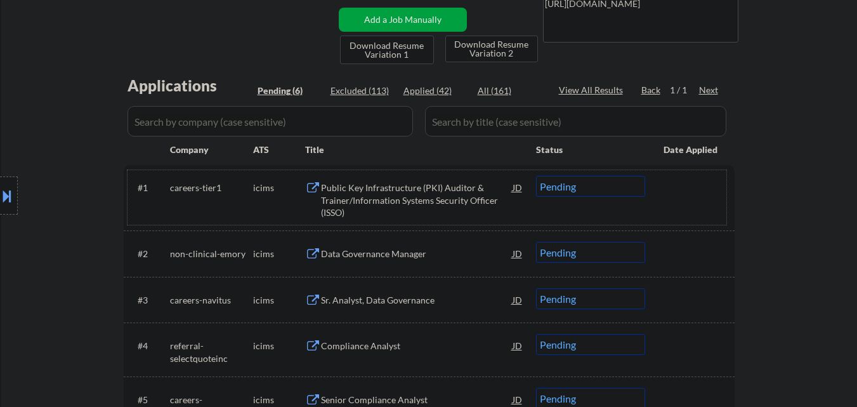
click at [453, 204] on div "Public Key Infrastructure (PKI) Auditor & Trainer/Information Systems Security …" at bounding box center [417, 199] width 192 height 37
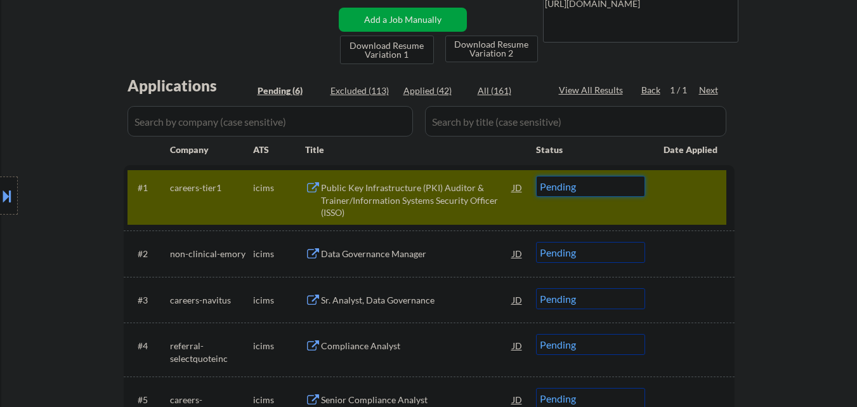
drag, startPoint x: 611, startPoint y: 181, endPoint x: 612, endPoint y: 194, distance: 12.7
click at [611, 183] on select "Choose an option... Pending Applied Excluded (Questions) Excluded (Expired) Exc…" at bounding box center [590, 186] width 109 height 21
click at [536, 176] on select "Choose an option... Pending Applied Excluded (Questions) Excluded (Expired) Exc…" at bounding box center [590, 186] width 109 height 21
click at [717, 183] on div at bounding box center [691, 187] width 56 height 23
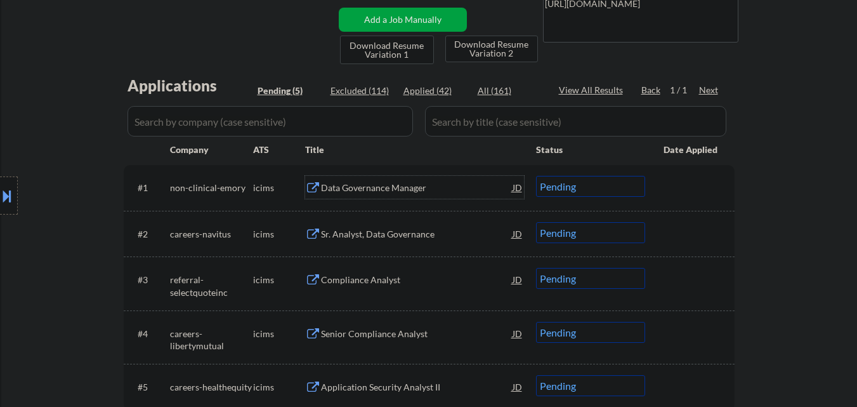
click at [383, 193] on div "Data Governance Manager" at bounding box center [417, 187] width 192 height 13
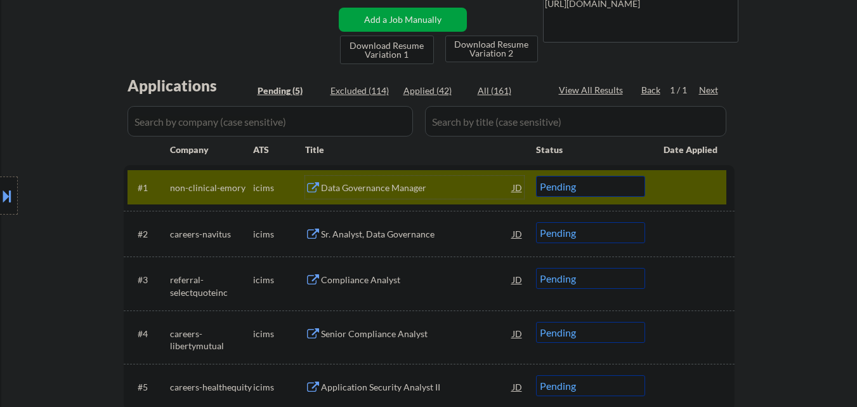
drag, startPoint x: 594, startPoint y: 181, endPoint x: 596, endPoint y: 195, distance: 14.1
click at [594, 183] on select "Choose an option... Pending Applied Excluded (Questions) Excluded (Expired) Exc…" at bounding box center [590, 186] width 109 height 21
click at [536, 176] on select "Choose an option... Pending Applied Excluded (Questions) Excluded (Expired) Exc…" at bounding box center [590, 186] width 109 height 21
click at [703, 193] on div at bounding box center [691, 187] width 56 height 23
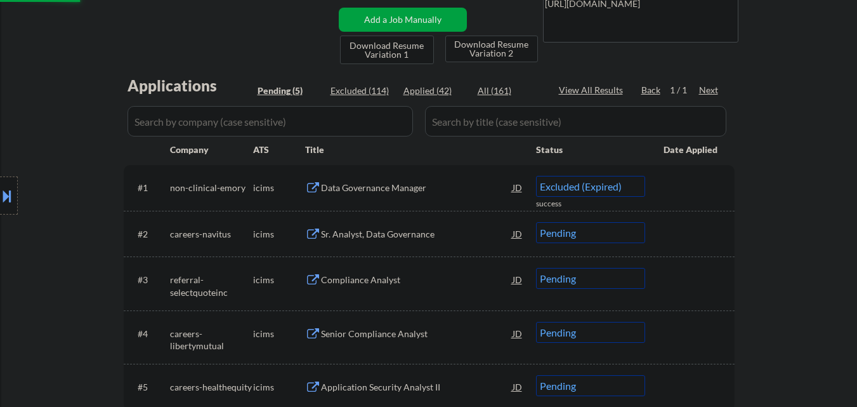
select select ""pending""
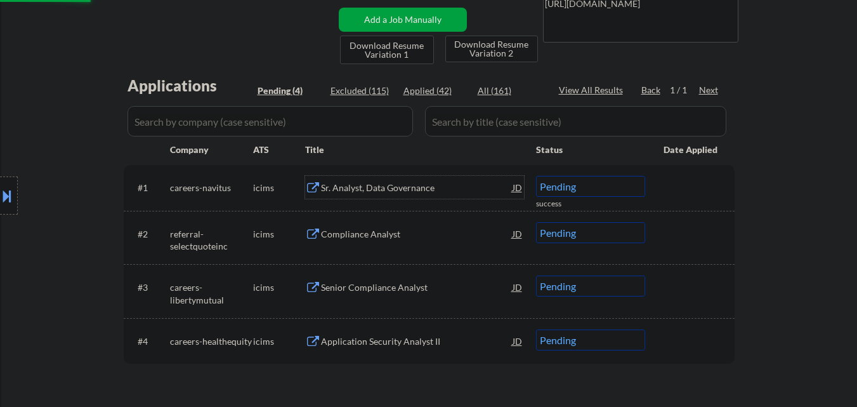
click at [408, 186] on div "Sr. Analyst, Data Governance" at bounding box center [417, 187] width 192 height 13
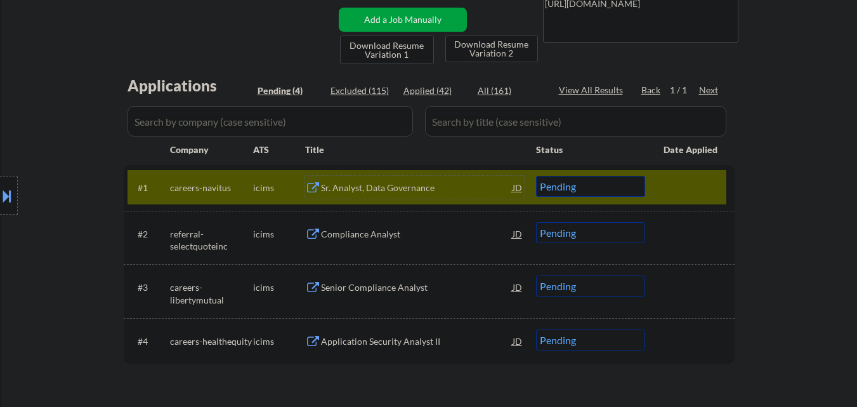
drag, startPoint x: 707, startPoint y: 186, endPoint x: 695, endPoint y: 190, distance: 12.8
click at [703, 187] on div at bounding box center [691, 187] width 56 height 23
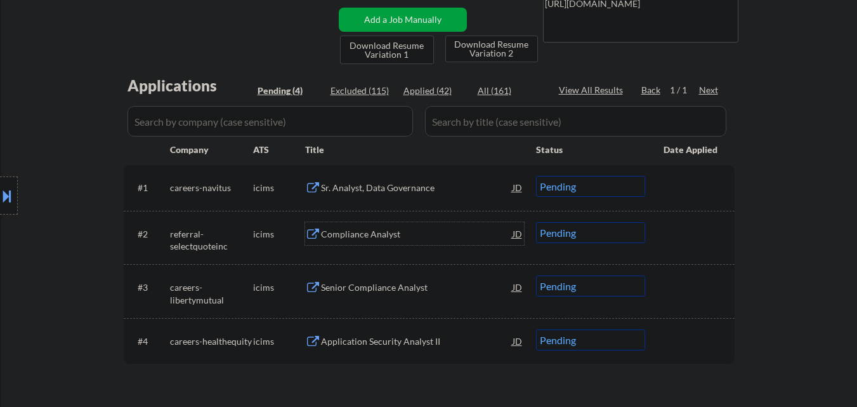
click at [448, 234] on div "Compliance Analyst" at bounding box center [417, 234] width 192 height 13
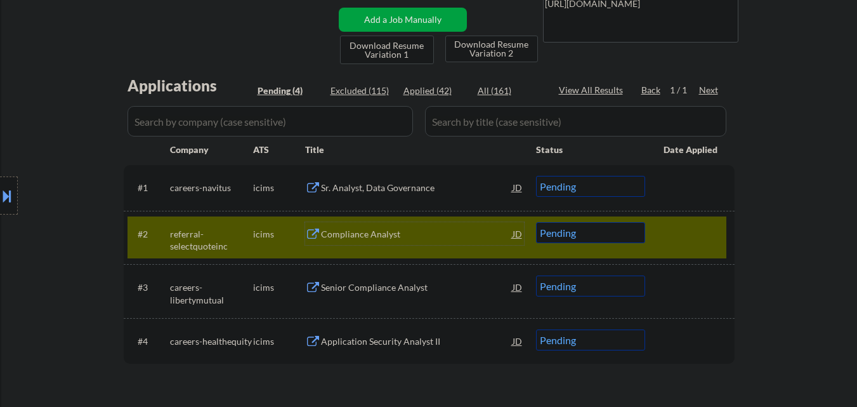
drag, startPoint x: 584, startPoint y: 229, endPoint x: 585, endPoint y: 242, distance: 13.3
click at [585, 232] on select "Choose an option... Pending Applied Excluded (Questions) Excluded (Expired) Exc…" at bounding box center [590, 232] width 109 height 21
click at [536, 222] on select "Choose an option... Pending Applied Excluded (Questions) Excluded (Expired) Exc…" at bounding box center [590, 232] width 109 height 21
drag, startPoint x: 713, startPoint y: 228, endPoint x: 703, endPoint y: 229, distance: 9.6
click at [712, 228] on div at bounding box center [691, 233] width 56 height 23
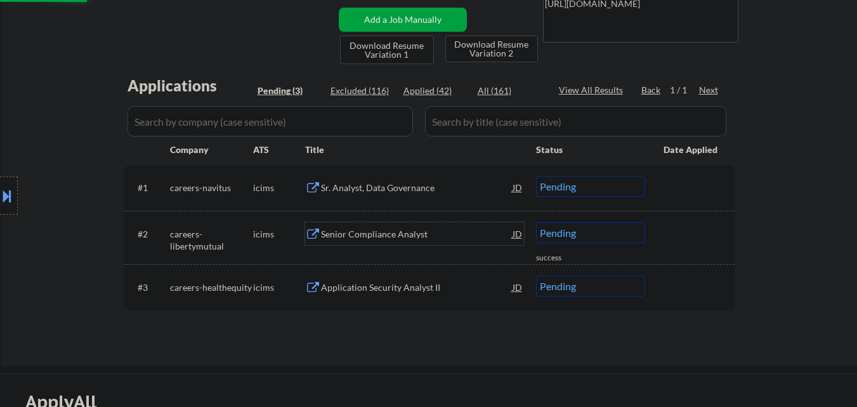
click at [400, 241] on div "Senior Compliance Analyst" at bounding box center [417, 233] width 192 height 23
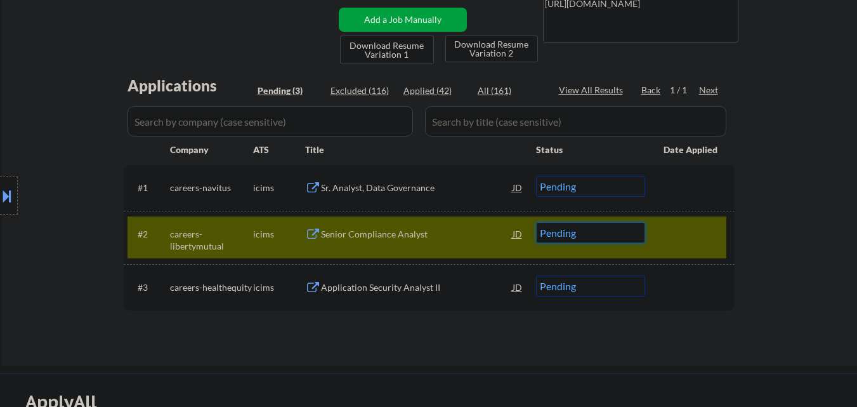
click at [586, 229] on select "Choose an option... Pending Applied Excluded (Questions) Excluded (Expired) Exc…" at bounding box center [590, 232] width 109 height 21
click at [536, 222] on select "Choose an option... Pending Applied Excluded (Questions) Excluded (Expired) Exc…" at bounding box center [590, 232] width 109 height 21
click at [701, 237] on div at bounding box center [691, 233] width 56 height 23
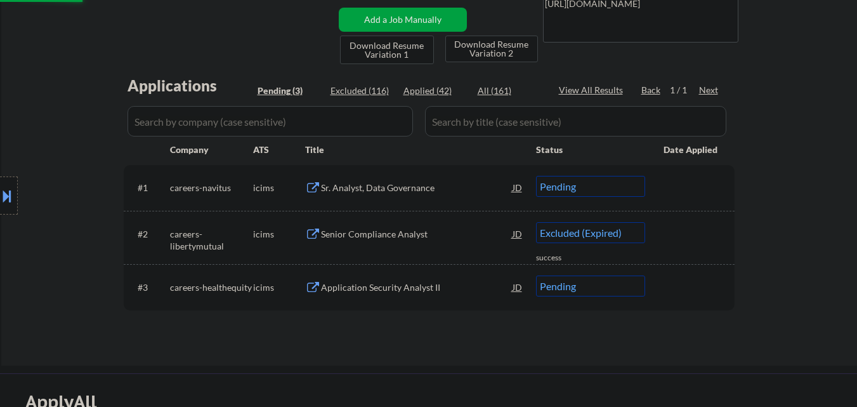
select select ""pending""
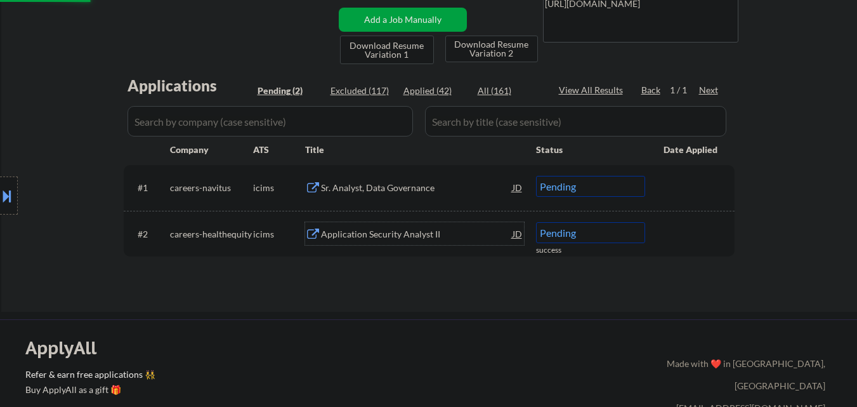
click at [370, 243] on div "Application Security Analyst II" at bounding box center [417, 233] width 192 height 23
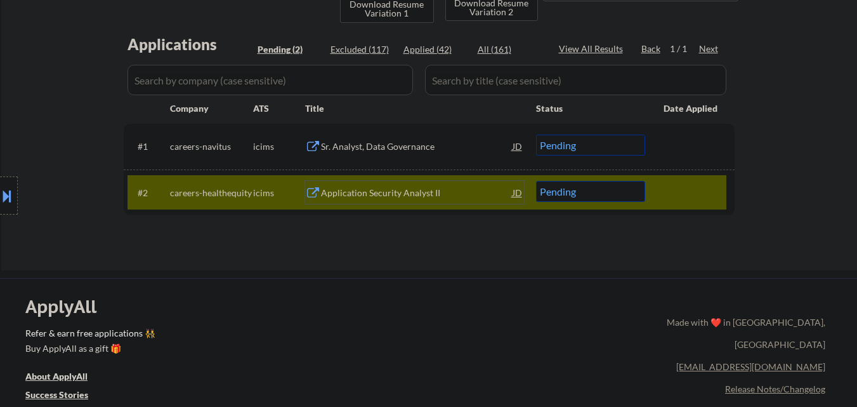
scroll to position [317, 0]
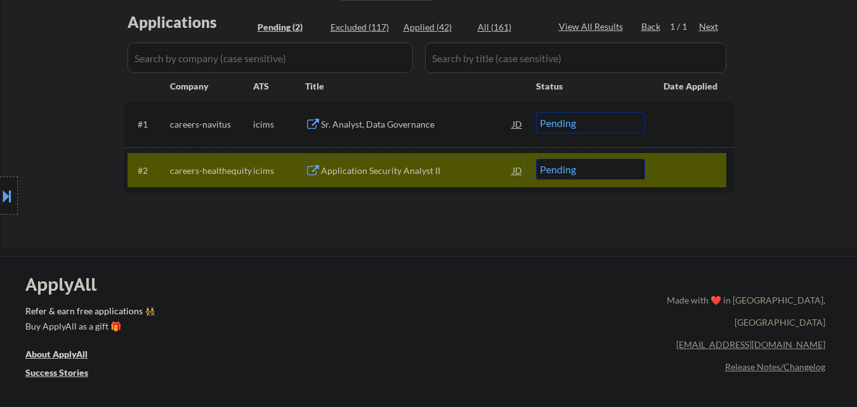
click at [714, 164] on div at bounding box center [691, 170] width 56 height 23
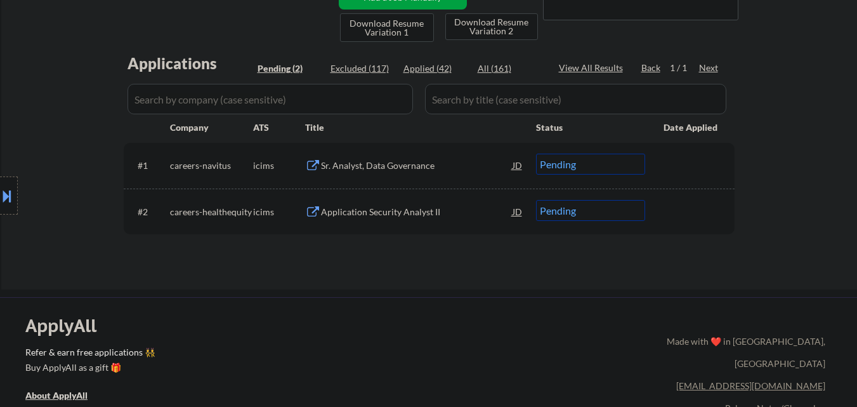
scroll to position [254, 0]
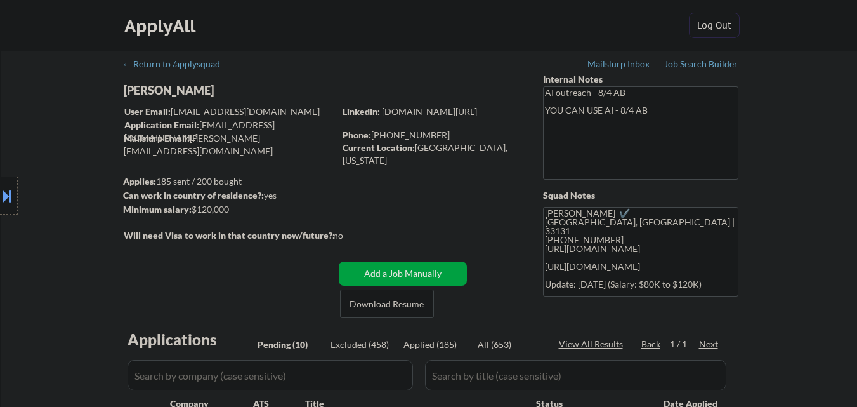
select select ""pending""
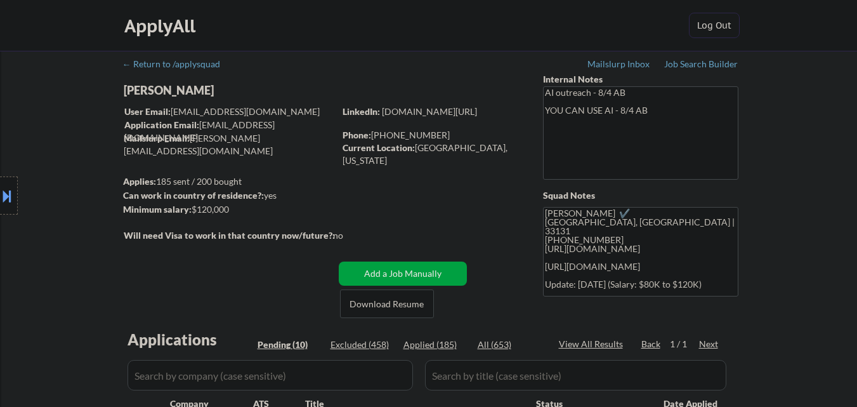
select select ""pending""
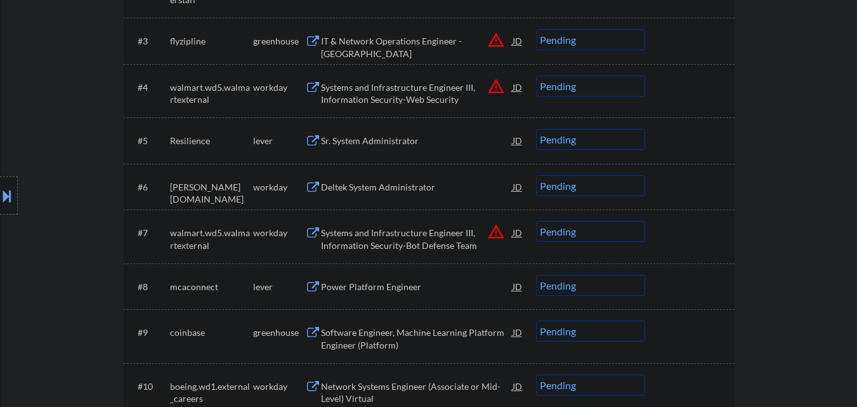
scroll to position [381, 0]
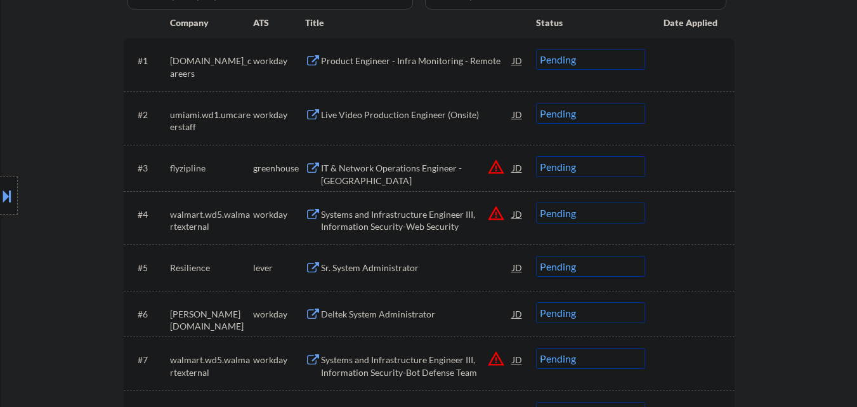
click at [607, 171] on select "Choose an option... Pending Applied Excluded (Questions) Excluded (Expired) Exc…" at bounding box center [590, 166] width 109 height 21
click at [536, 156] on select "Choose an option... Pending Applied Excluded (Questions) Excluded (Expired) Exc…" at bounding box center [590, 166] width 109 height 21
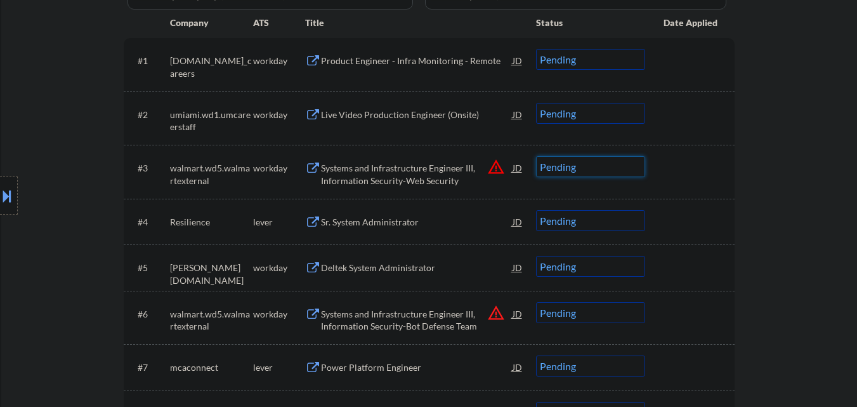
click at [610, 160] on select "Choose an option... Pending Applied Excluded (Questions) Excluded (Expired) Exc…" at bounding box center [590, 166] width 109 height 21
click at [536, 156] on select "Choose an option... Pending Applied Excluded (Questions) Excluded (Expired) Exc…" at bounding box center [590, 166] width 109 height 21
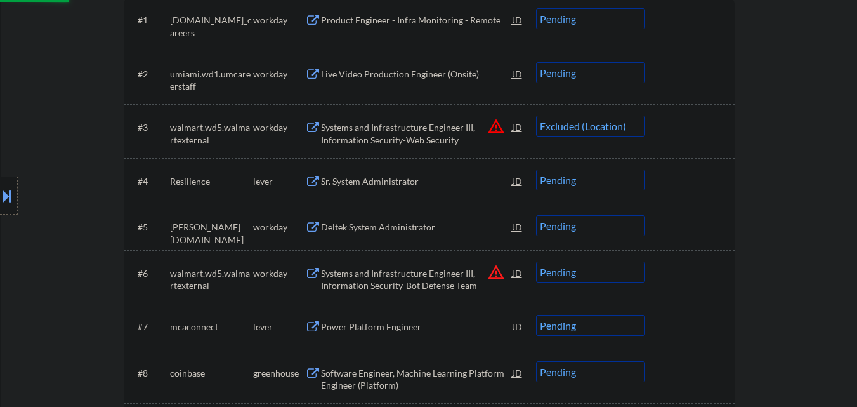
scroll to position [444, 0]
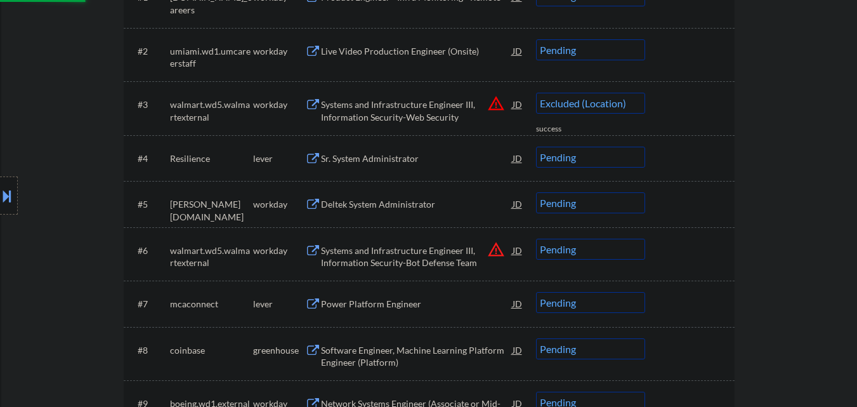
select select ""pending""
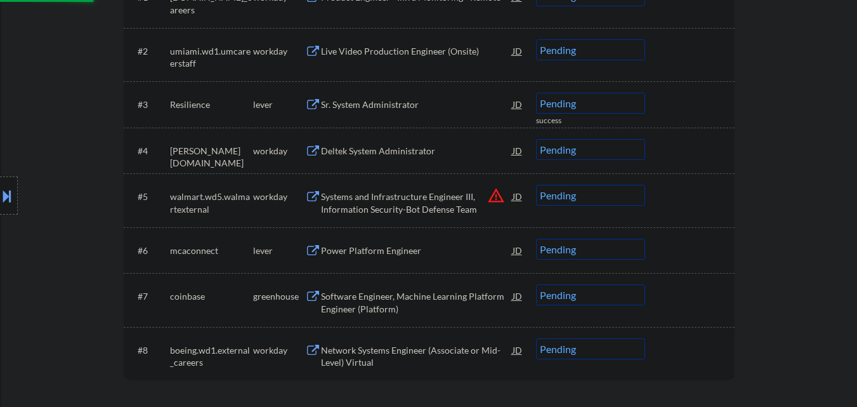
click at [571, 195] on select "Choose an option... Pending Applied Excluded (Questions) Excluded (Expired) Exc…" at bounding box center [590, 195] width 109 height 21
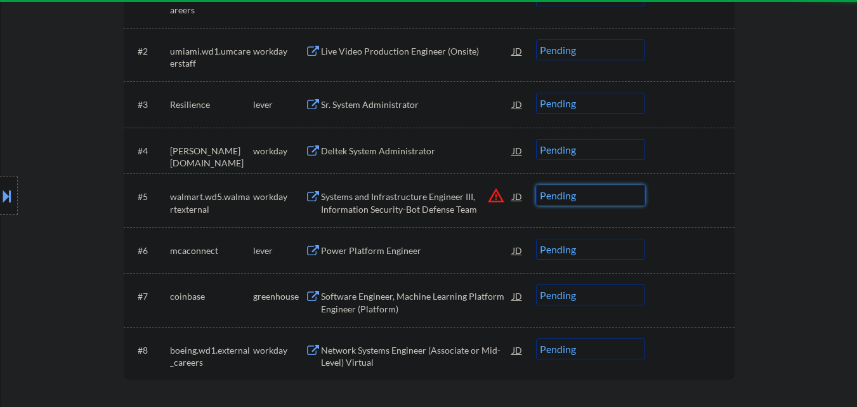
click at [0, 197] on button at bounding box center [7, 195] width 14 height 21
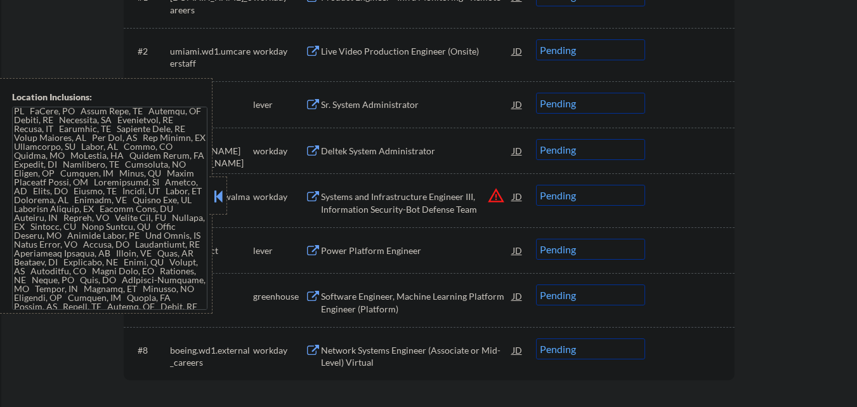
scroll to position [571, 0]
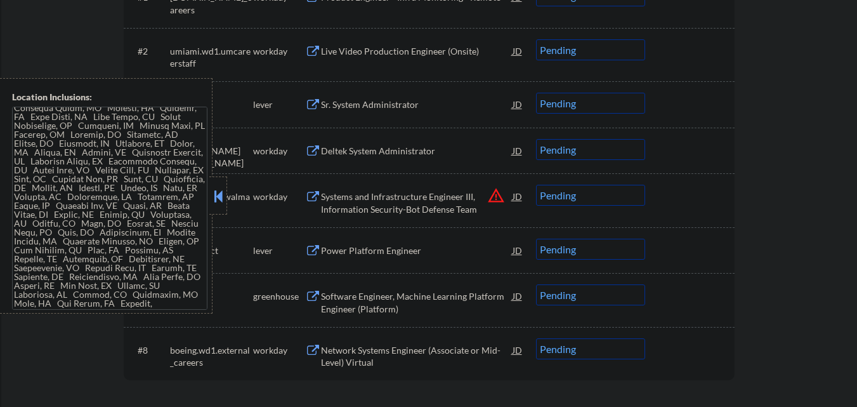
click at [213, 188] on button at bounding box center [218, 195] width 14 height 19
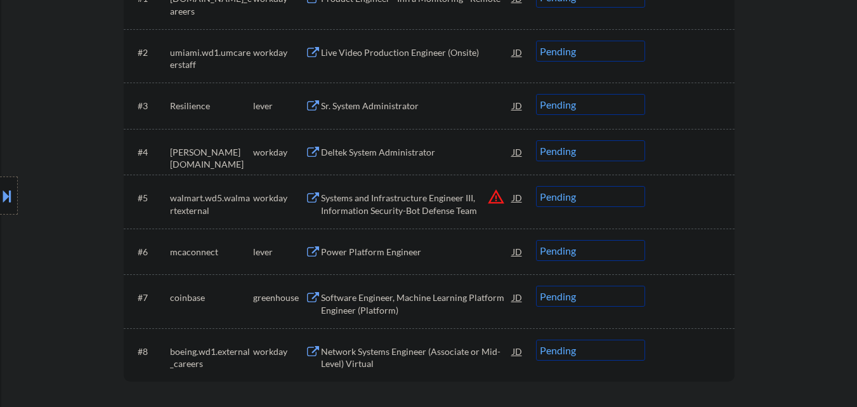
scroll to position [444, 0]
click at [494, 196] on button "warning_amber" at bounding box center [496, 195] width 18 height 18
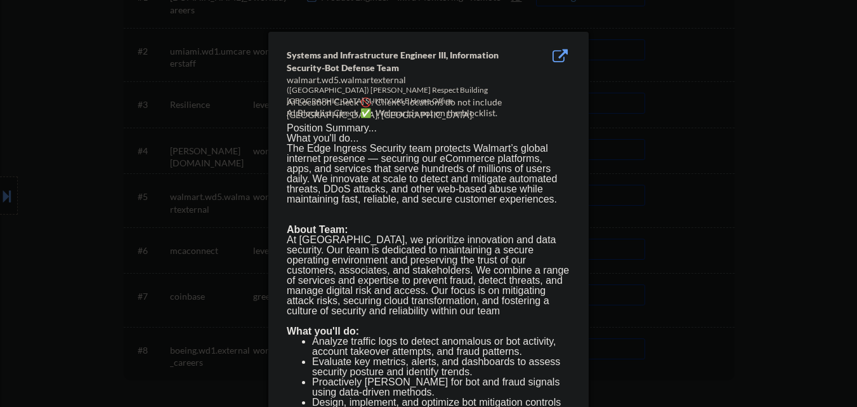
click at [88, 240] on div at bounding box center [428, 203] width 857 height 407
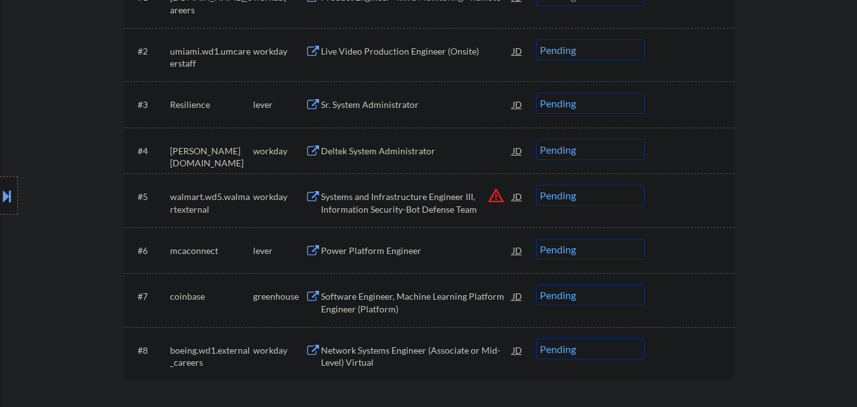
drag, startPoint x: 624, startPoint y: 197, endPoint x: 627, endPoint y: 204, distance: 7.1
click at [624, 197] on select "Choose an option... Pending Applied Excluded (Questions) Excluded (Expired) Exc…" at bounding box center [590, 195] width 109 height 21
click at [536, 185] on select "Choose an option... Pending Applied Excluded (Questions) Excluded (Expired) Exc…" at bounding box center [590, 195] width 109 height 21
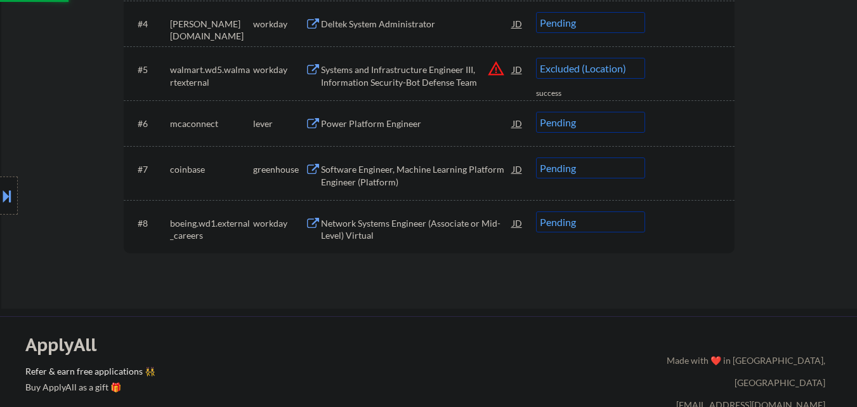
select select ""pending""
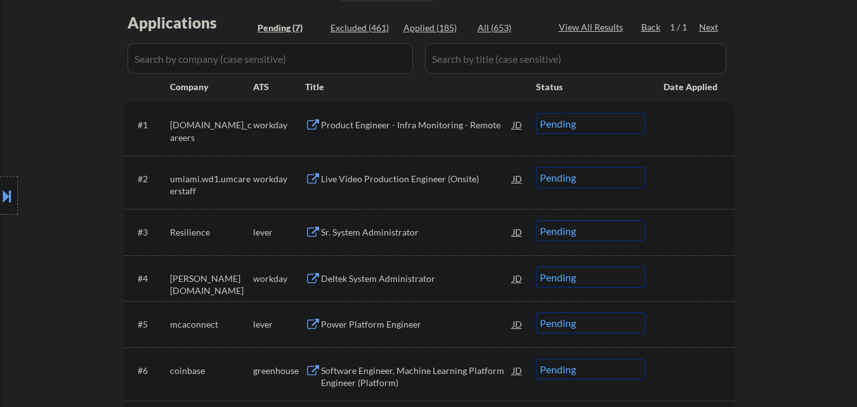
scroll to position [317, 0]
click at [407, 234] on div "Sr. System Administrator" at bounding box center [417, 231] width 192 height 13
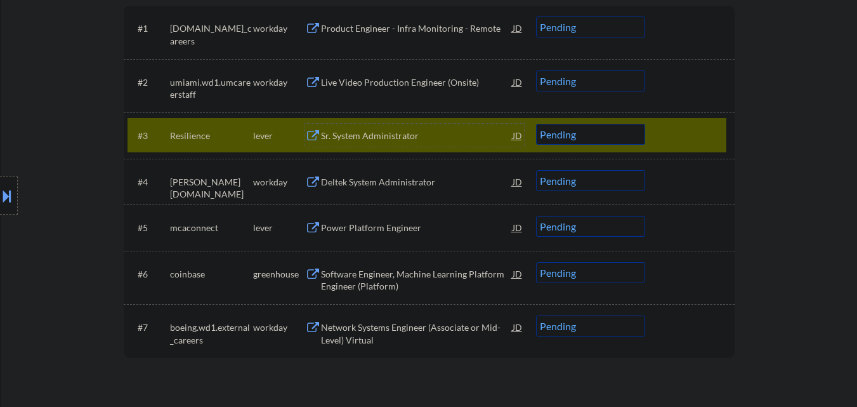
scroll to position [444, 0]
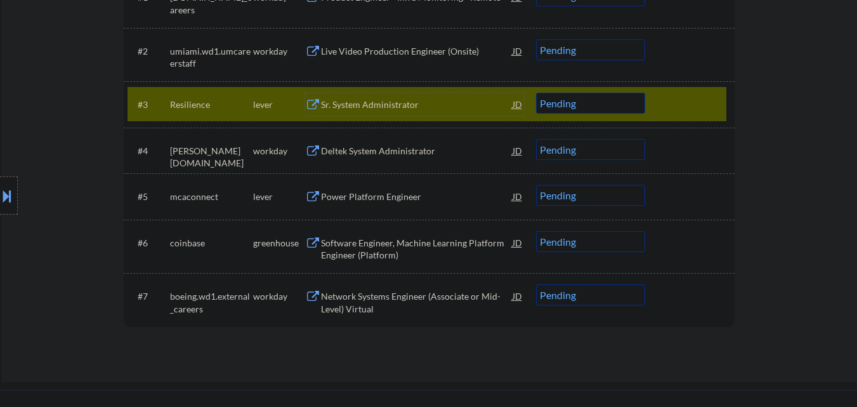
click at [402, 199] on div "Power Platform Engineer" at bounding box center [417, 196] width 192 height 13
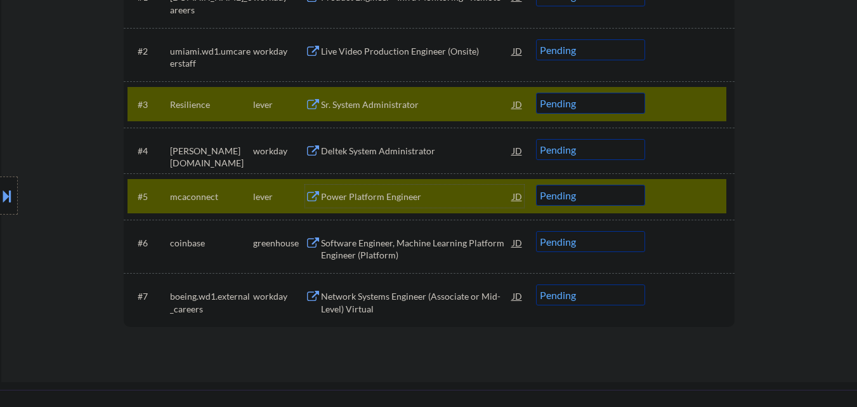
drag, startPoint x: 0, startPoint y: 190, endPoint x: 15, endPoint y: 190, distance: 14.6
click at [0, 190] on button at bounding box center [7, 195] width 14 height 21
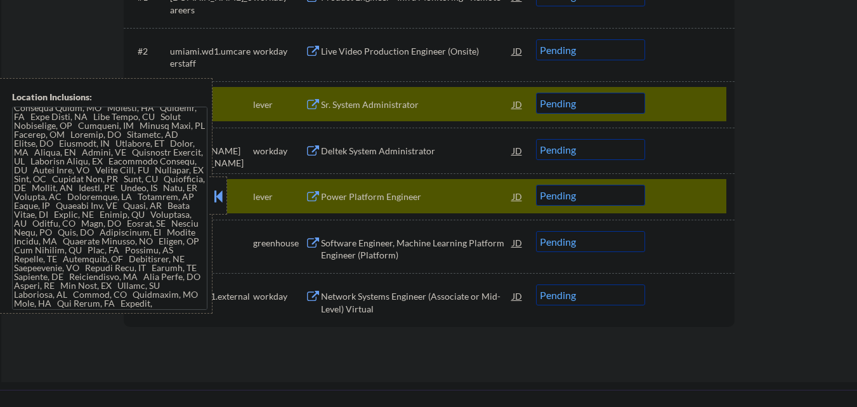
drag, startPoint x: 217, startPoint y: 197, endPoint x: 365, endPoint y: 42, distance: 214.5
click at [219, 195] on button at bounding box center [218, 195] width 14 height 19
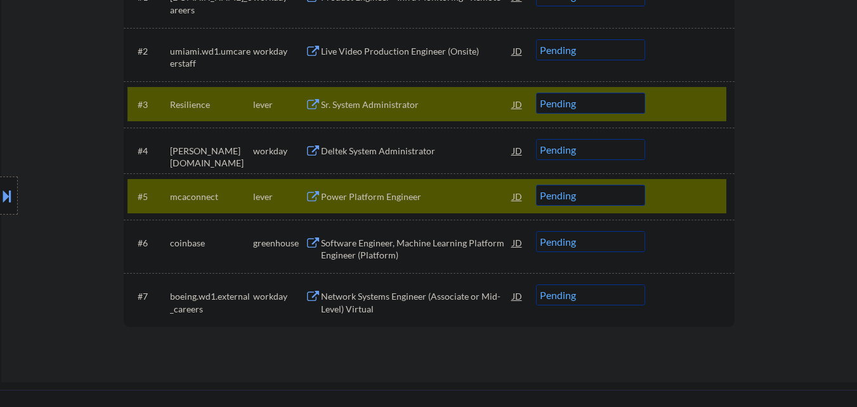
click at [707, 185] on div at bounding box center [691, 196] width 56 height 23
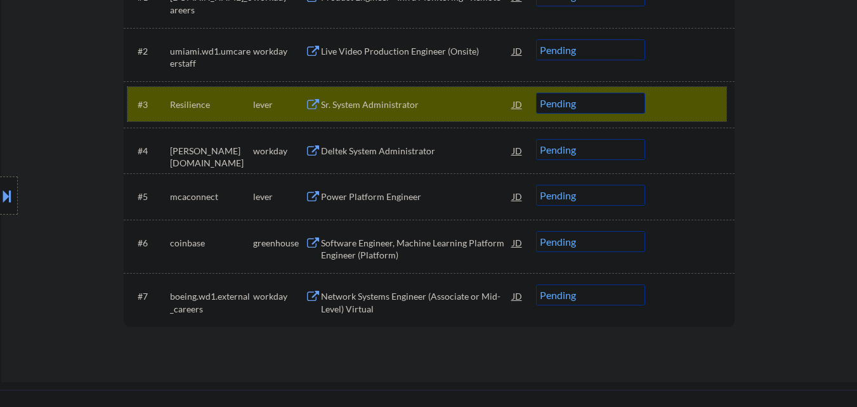
click at [695, 111] on div at bounding box center [691, 104] width 56 height 23
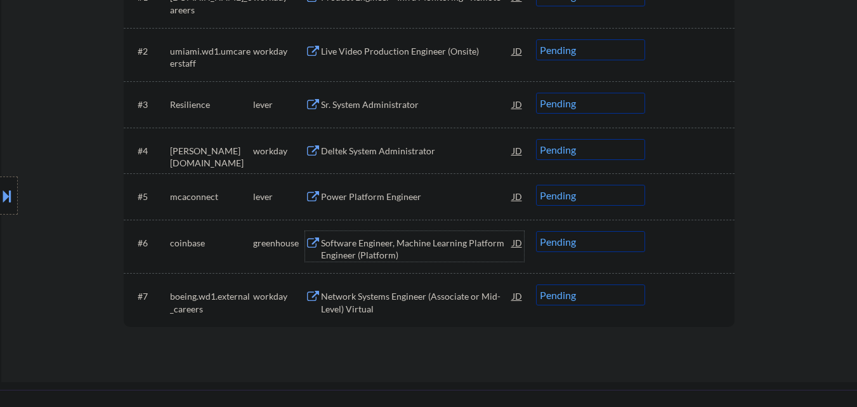
click at [440, 251] on div "Software Engineer, Machine Learning Platform Engineer (Platform)" at bounding box center [417, 249] width 192 height 25
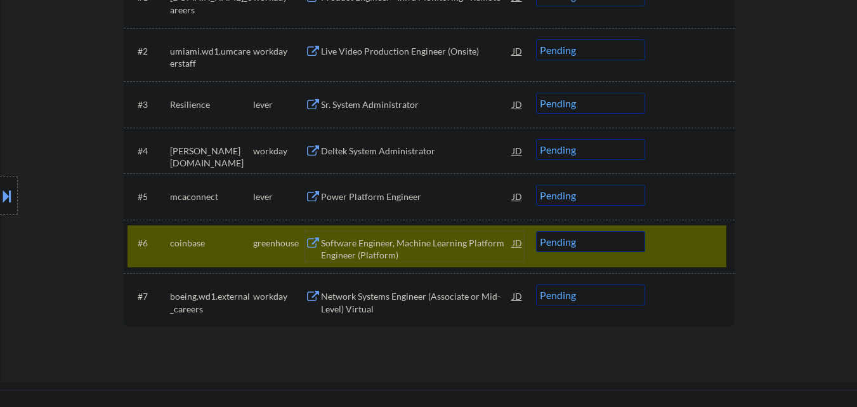
drag, startPoint x: 673, startPoint y: 244, endPoint x: 616, endPoint y: 222, distance: 61.3
click at [665, 241] on div at bounding box center [691, 242] width 56 height 23
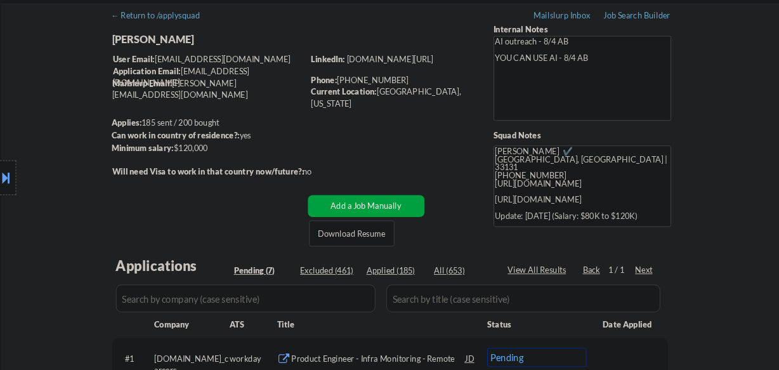
scroll to position [0, 0]
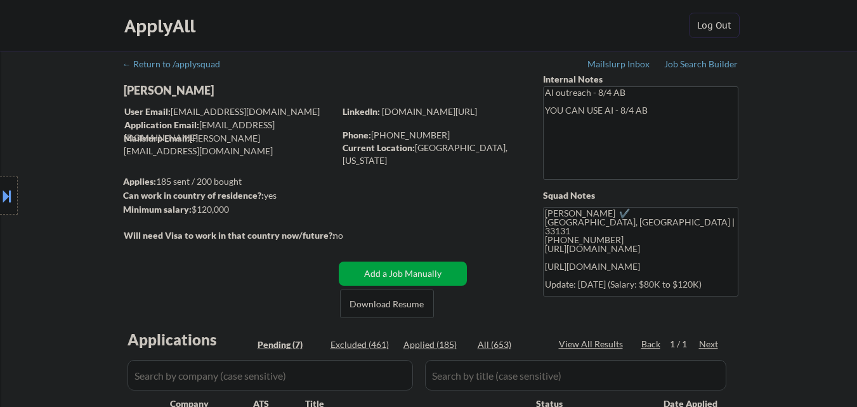
select select ""pending""
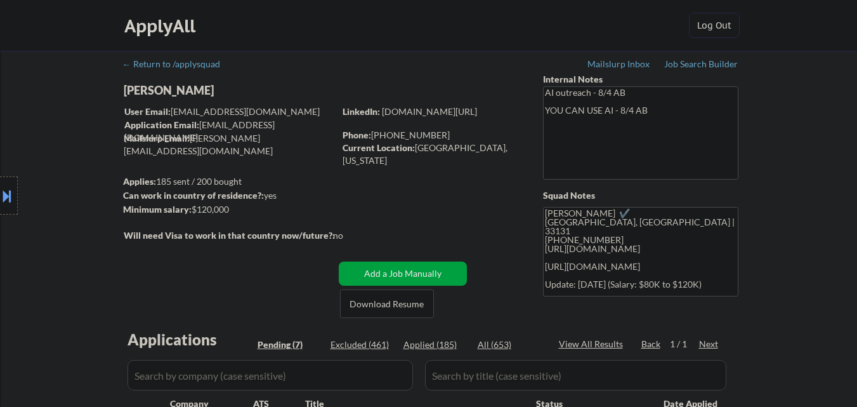
select select ""pending""
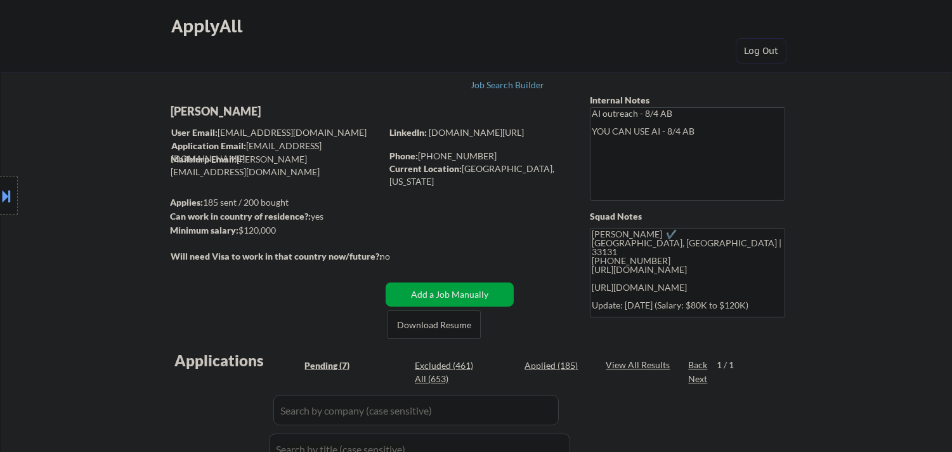
click at [233, 110] on div "[PERSON_NAME]" at bounding box center [301, 111] width 261 height 16
copy div "Murad Khan"
select select ""pending""
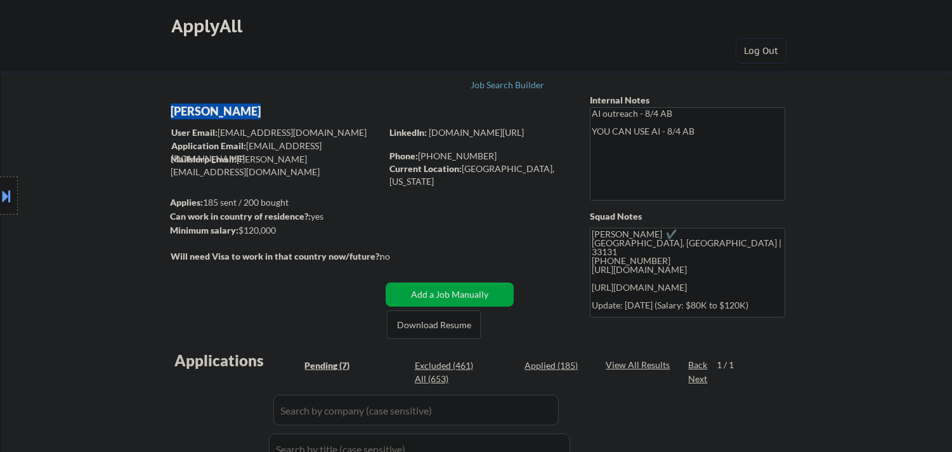
select select ""pending""
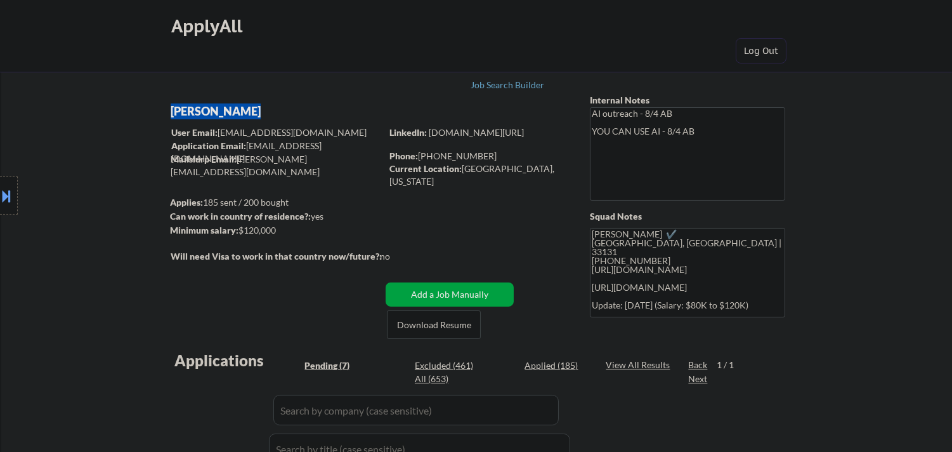
select select ""pending""
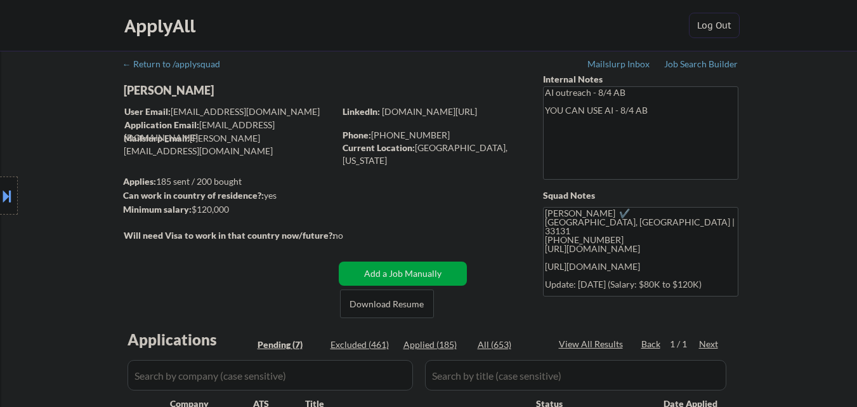
drag, startPoint x: 0, startPoint y: 172, endPoint x: 32, endPoint y: 193, distance: 38.0
click at [3, 172] on div "Location Inclusions:" at bounding box center [113, 195] width 227 height 235
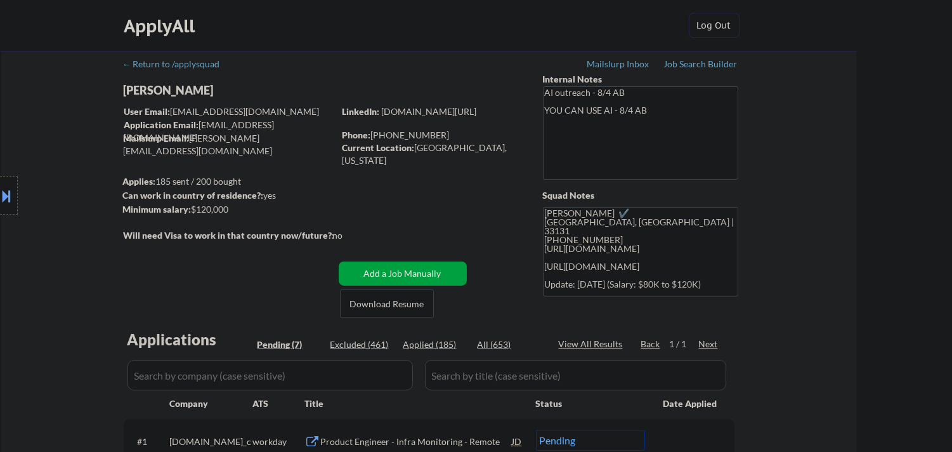
select select ""pending""
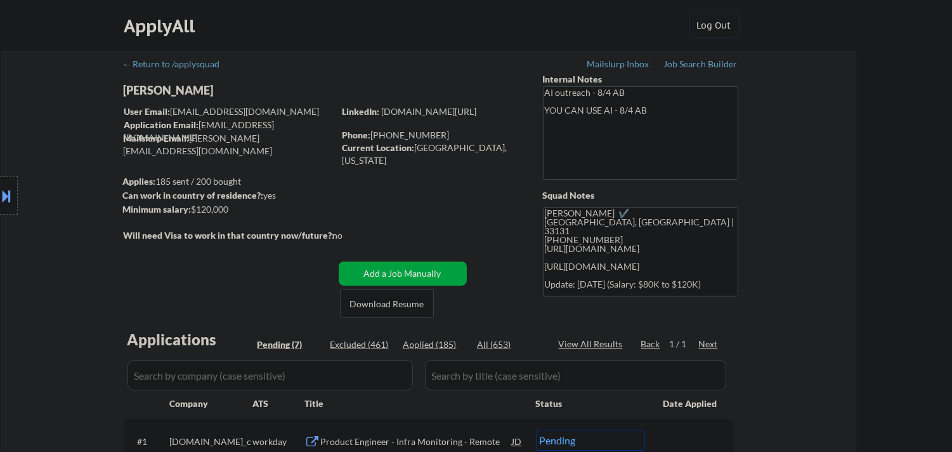
select select ""pending""
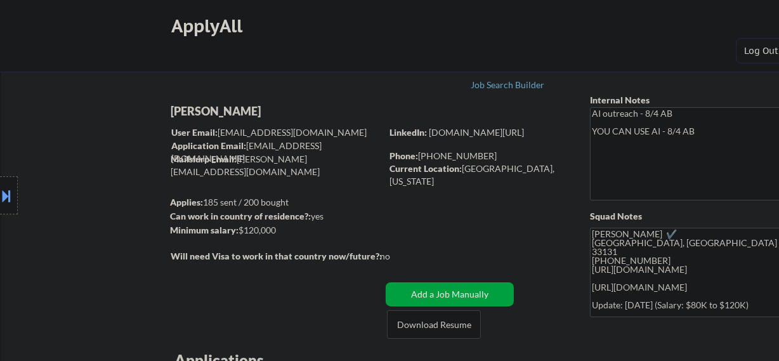
select select ""pending""
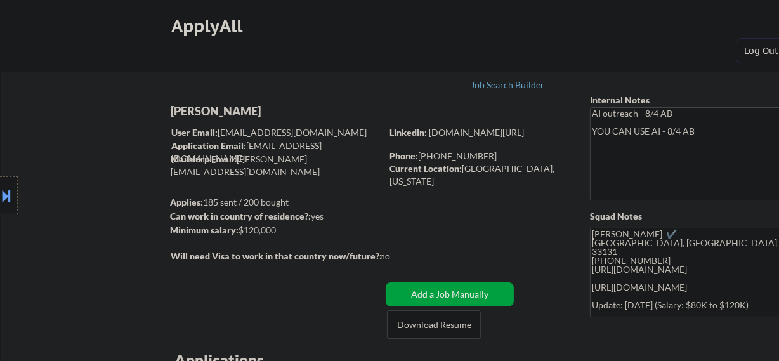
select select ""pending""
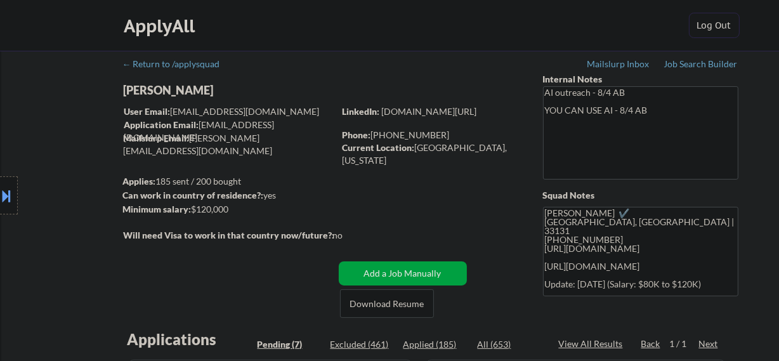
select select ""pending""
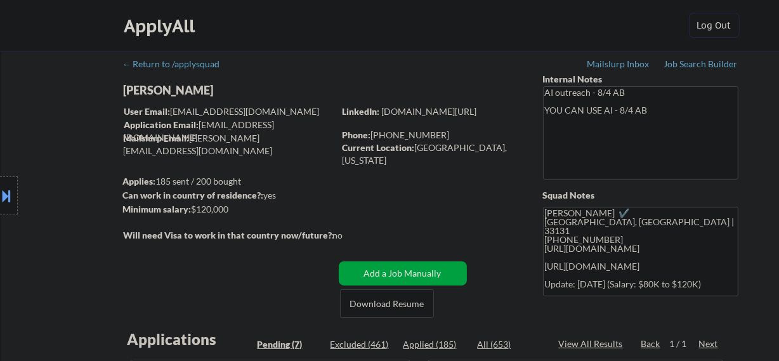
select select ""pending""
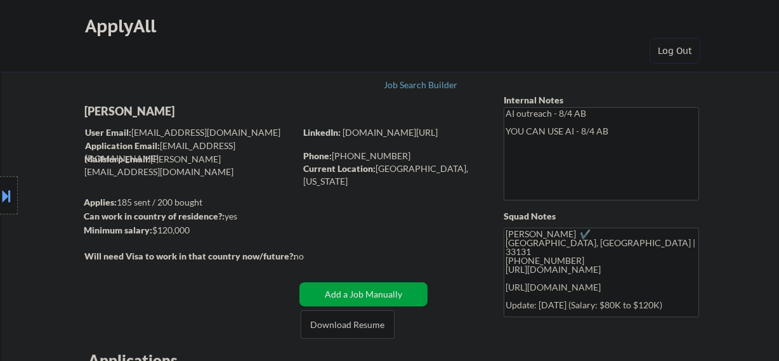
click at [0, 152] on div "Location Inclusions:" at bounding box center [113, 195] width 227 height 235
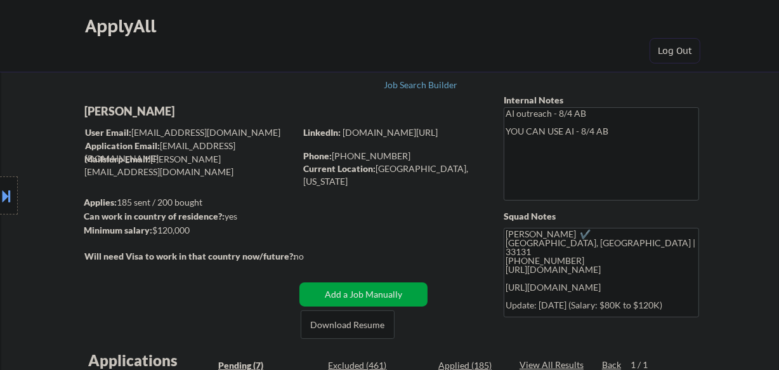
click at [3, 186] on button at bounding box center [7, 195] width 14 height 21
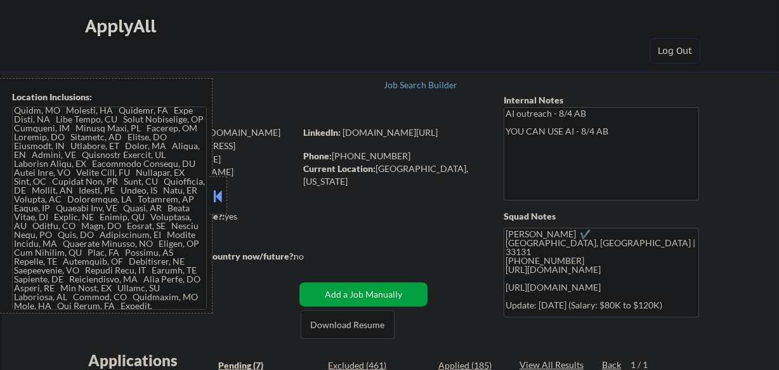
click at [104, 207] on textarea at bounding box center [109, 208] width 195 height 203
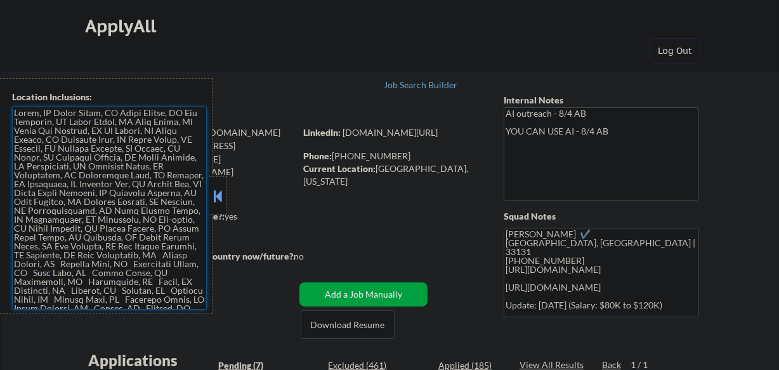
click at [139, 200] on textarea at bounding box center [109, 208] width 195 height 203
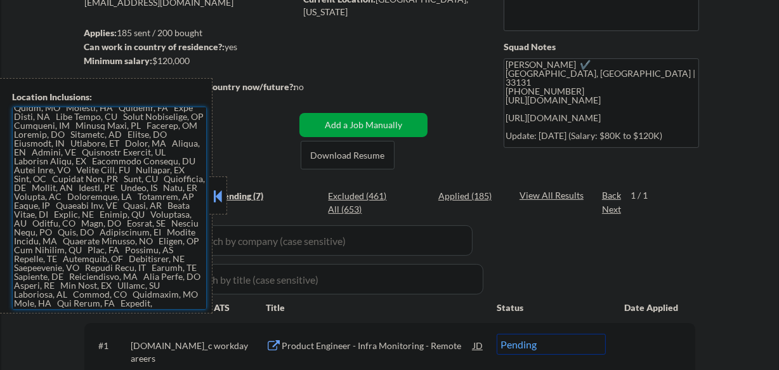
scroll to position [173, 0]
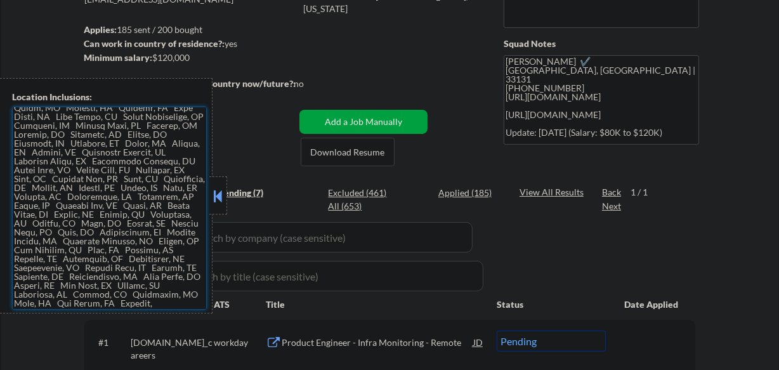
drag, startPoint x: 216, startPoint y: 202, endPoint x: 323, endPoint y: 20, distance: 210.7
click at [222, 197] on button at bounding box center [218, 195] width 14 height 19
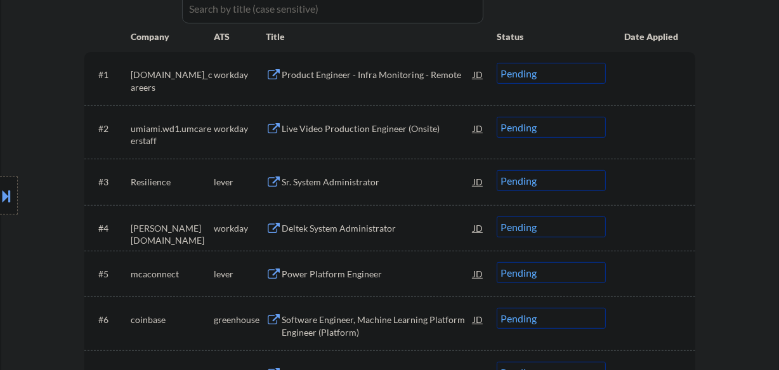
scroll to position [461, 0]
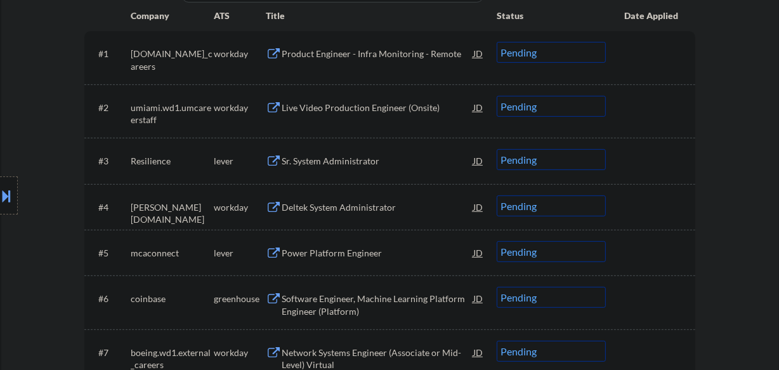
click at [383, 165] on div "Sr. System Administrator" at bounding box center [378, 161] width 192 height 13
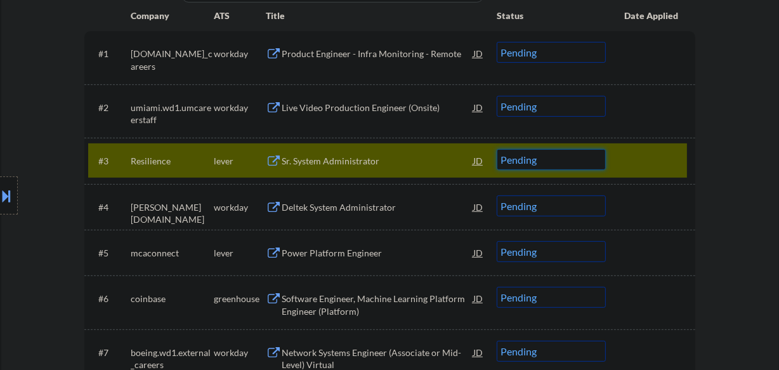
drag, startPoint x: 529, startPoint y: 156, endPoint x: 523, endPoint y: 169, distance: 14.5
click at [529, 158] on select "Choose an option... Pending Applied Excluded (Questions) Excluded (Expired) Exc…" at bounding box center [551, 159] width 109 height 21
click at [497, 149] on select "Choose an option... Pending Applied Excluded (Questions) Excluded (Expired) Exc…" at bounding box center [551, 159] width 109 height 21
click at [677, 152] on div at bounding box center [652, 160] width 56 height 23
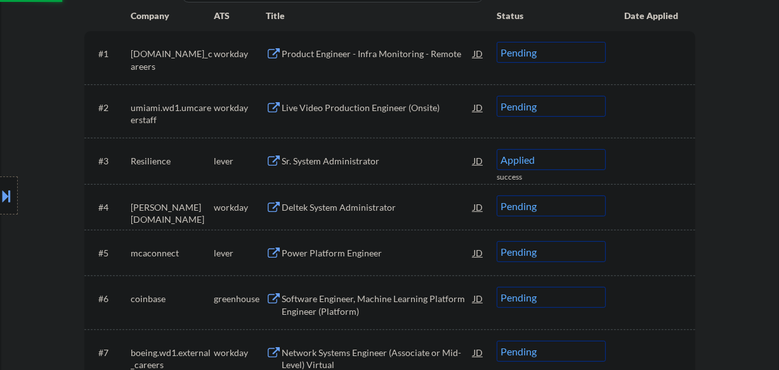
select select ""pending""
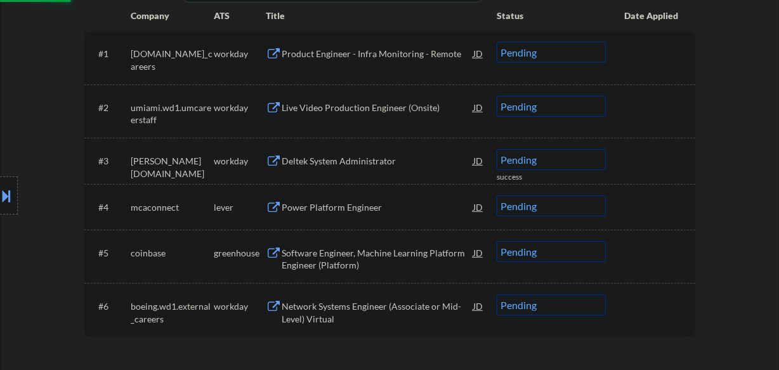
select select ""pending""
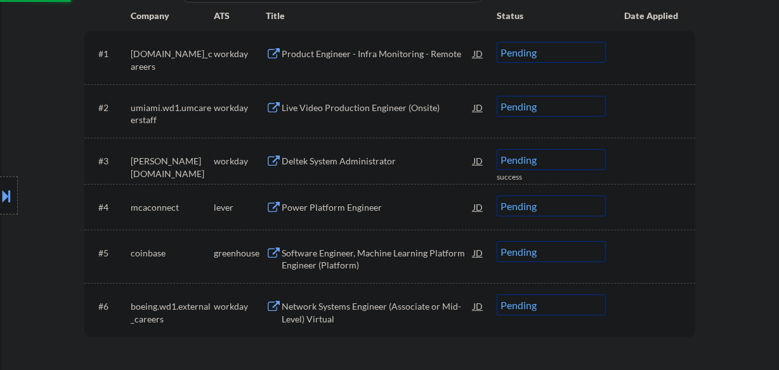
select select ""pending""
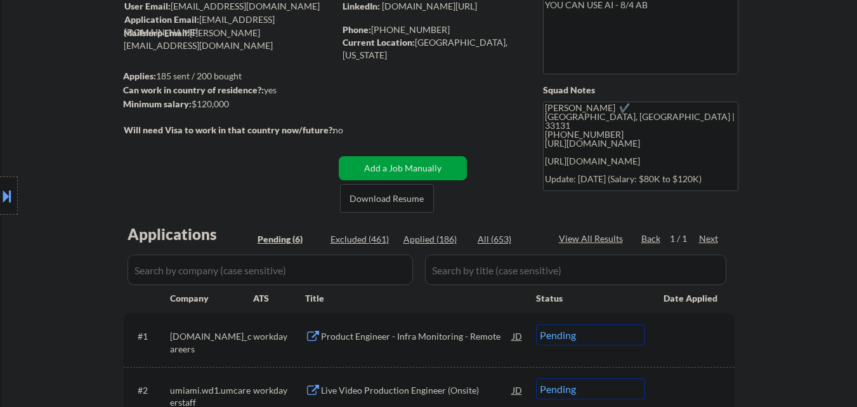
scroll to position [127, 0]
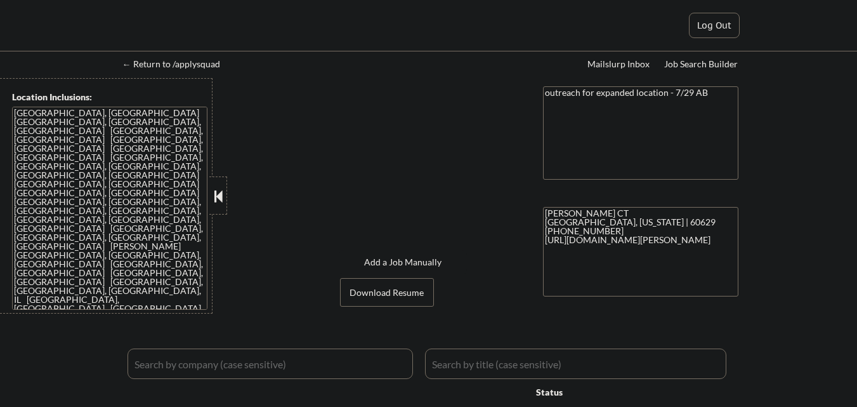
select select ""pending""
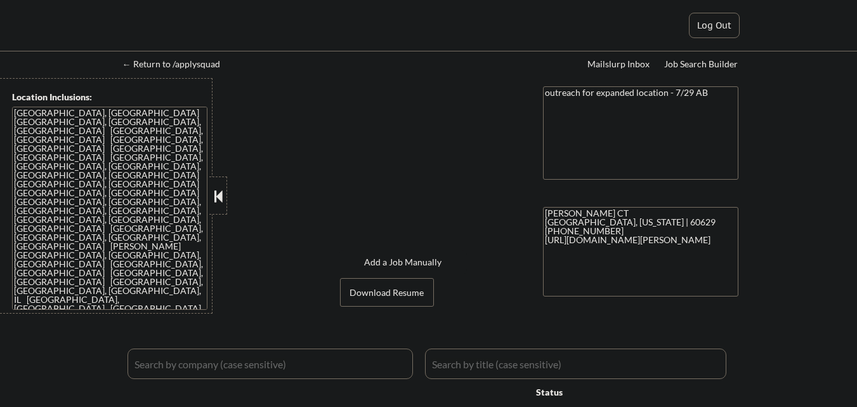
select select ""pending""
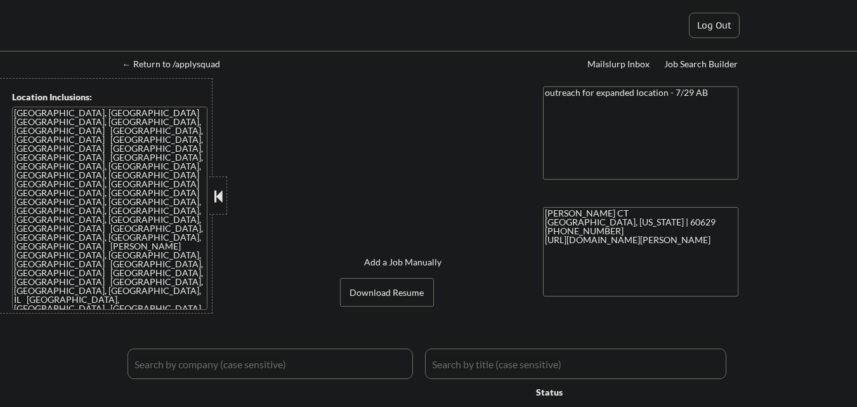
select select ""pending""
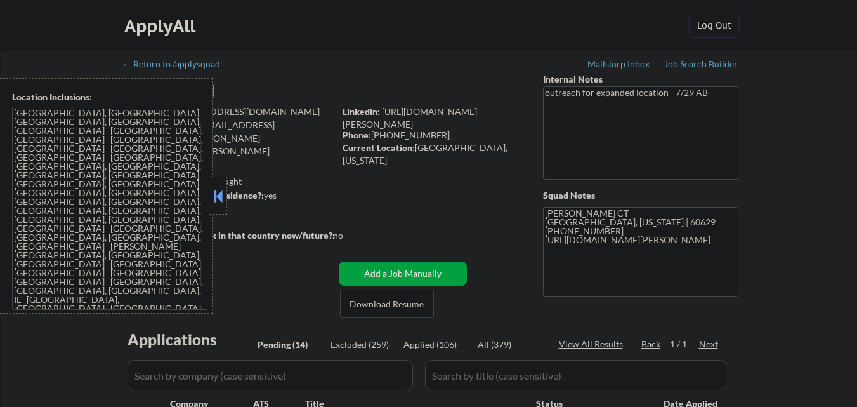
click at [223, 192] on button at bounding box center [218, 195] width 14 height 19
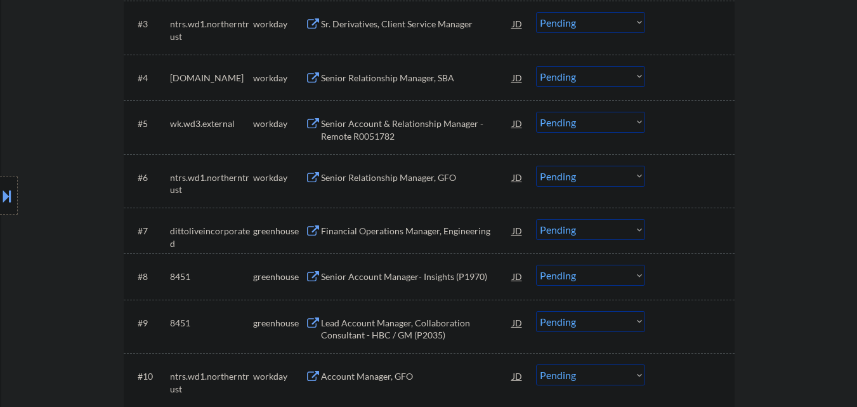
scroll to position [571, 0]
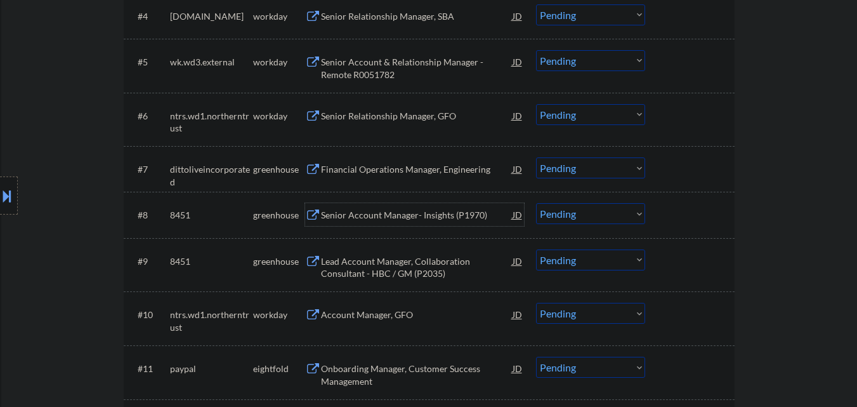
click at [396, 218] on div "Senior Account Manager- Insights (P1970)" at bounding box center [417, 215] width 192 height 13
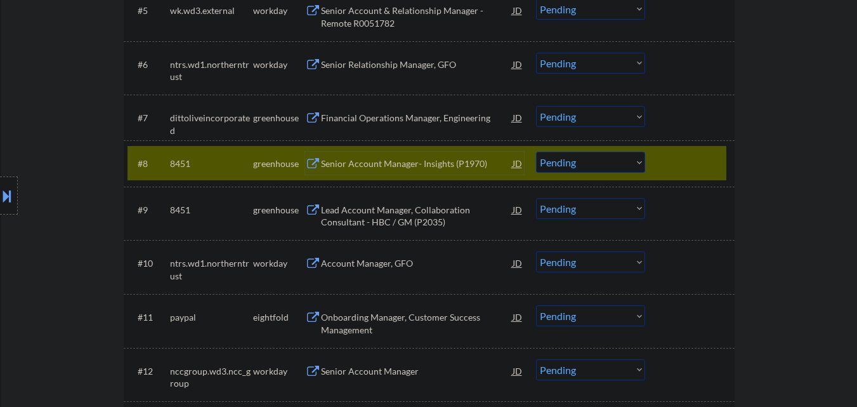
scroll to position [634, 0]
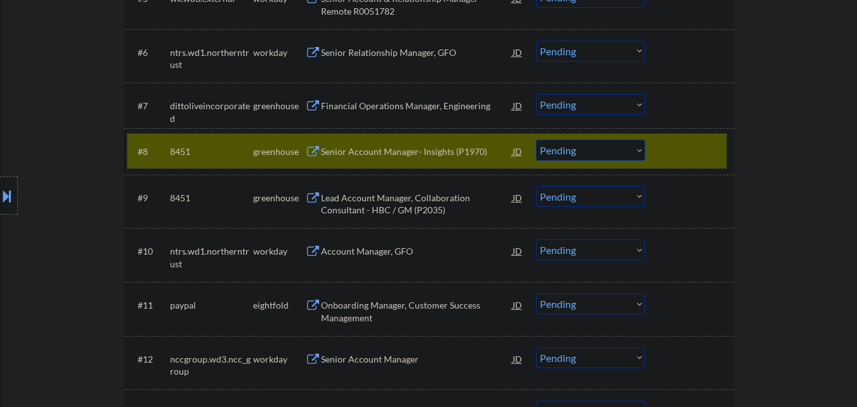
click at [702, 148] on div at bounding box center [691, 151] width 56 height 23
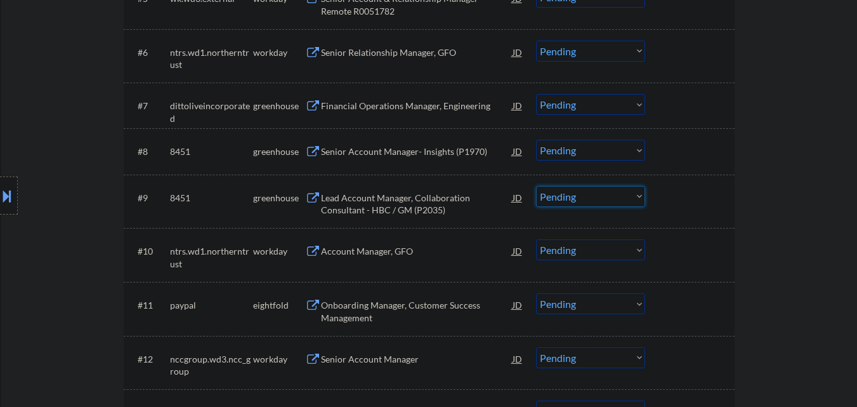
click at [598, 196] on select "Choose an option... Pending Applied Excluded (Questions) Excluded (Expired) Exc…" at bounding box center [590, 196] width 109 height 21
click at [586, 203] on select "Choose an option... Pending Applied Excluded (Questions) Excluded (Expired) Exc…" at bounding box center [590, 196] width 109 height 21
click at [536, 186] on select "Choose an option... Pending Applied Excluded (Questions) Excluded (Expired) Exc…" at bounding box center [590, 196] width 109 height 21
select select ""pending""
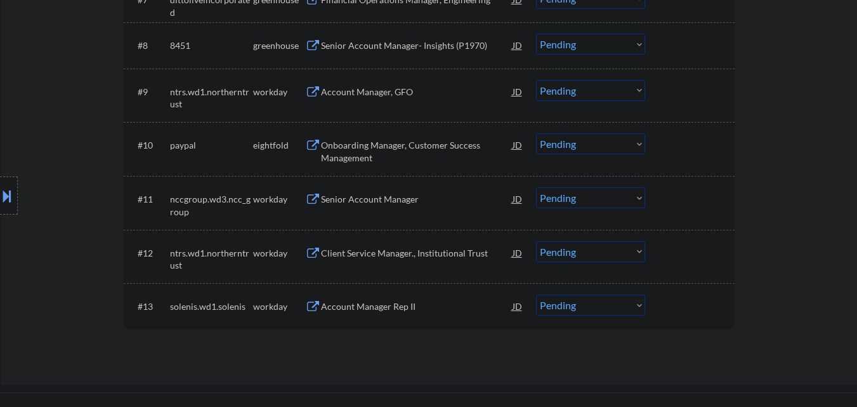
scroll to position [761, 0]
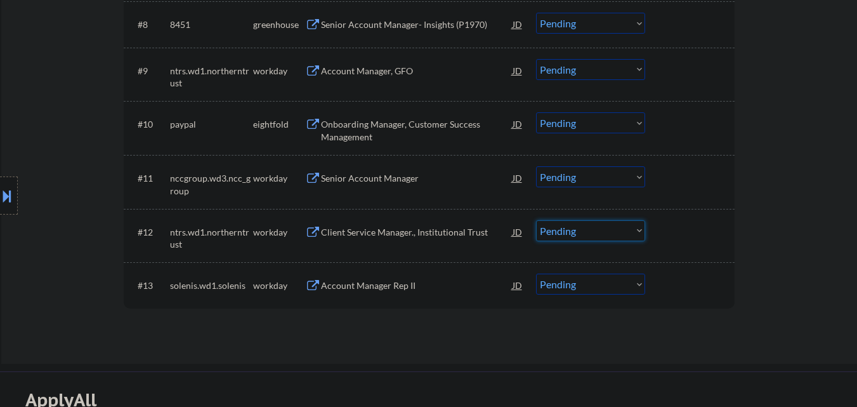
click at [595, 231] on select "Choose an option... Pending Applied Excluded (Questions) Excluded (Expired) Exc…" at bounding box center [590, 230] width 109 height 21
click at [536, 220] on select "Choose an option... Pending Applied Excluded (Questions) Excluded (Expired) Exc…" at bounding box center [590, 230] width 109 height 21
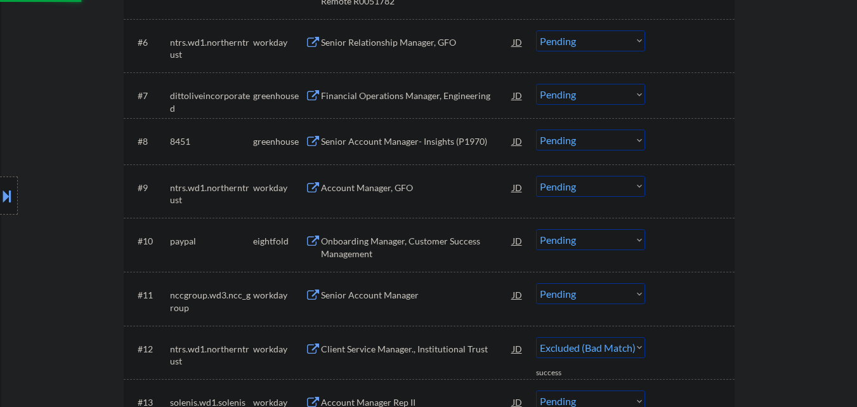
select select ""pending""
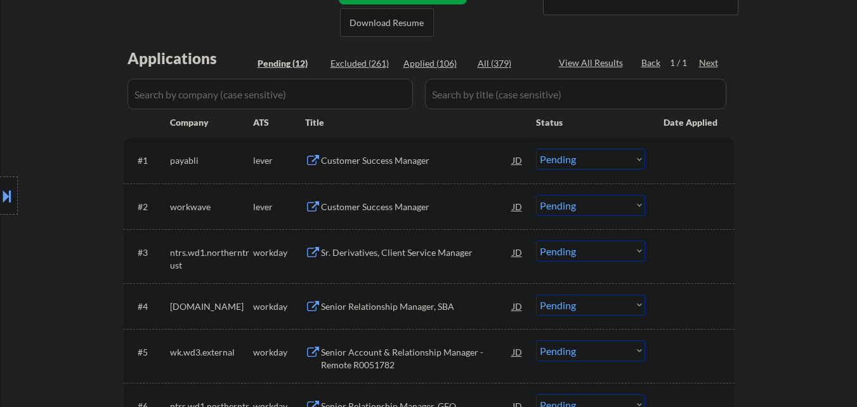
scroll to position [254, 0]
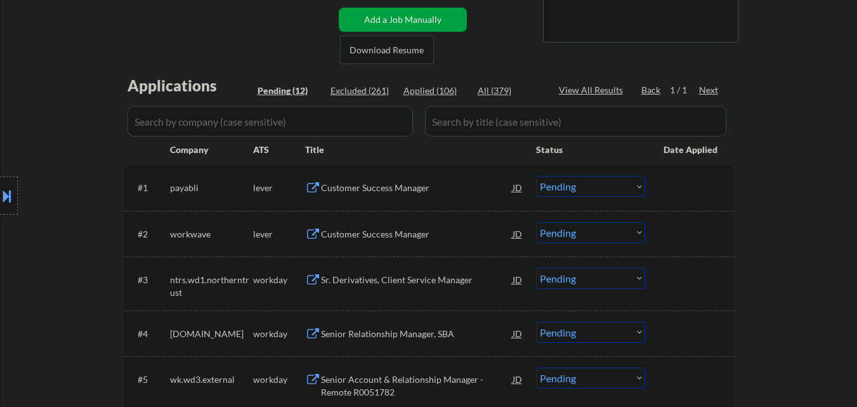
click at [419, 178] on div "Customer Success Manager" at bounding box center [417, 187] width 192 height 23
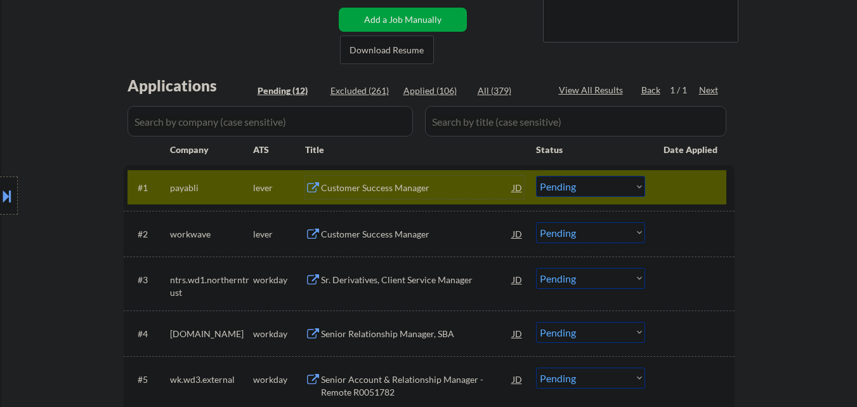
click at [424, 188] on div "Customer Success Manager" at bounding box center [417, 187] width 192 height 13
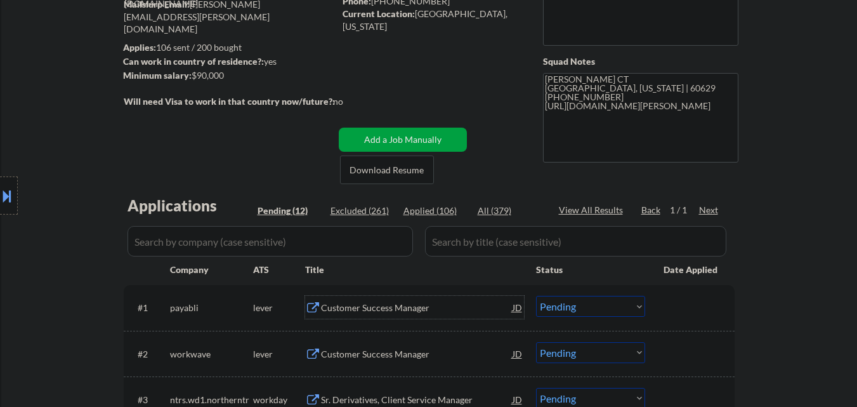
scroll to position [317, 0]
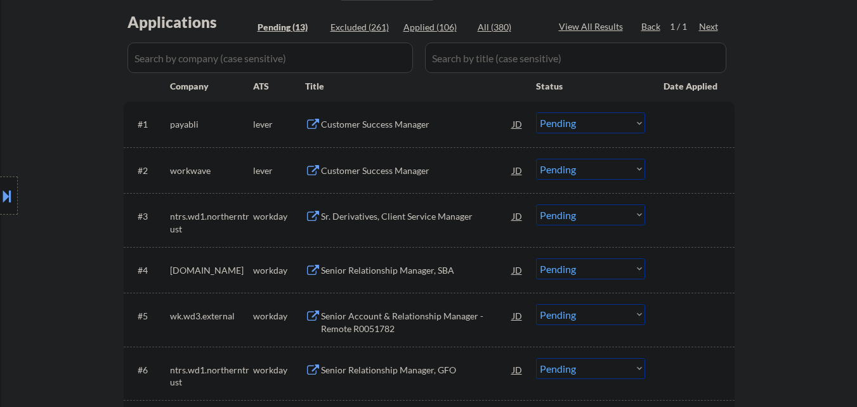
select select ""pending""
drag, startPoint x: 554, startPoint y: 121, endPoint x: 559, endPoint y: 131, distance: 11.3
click at [554, 121] on select "Choose an option... Pending Applied Excluded (Questions) Excluded (Expired) Exc…" at bounding box center [590, 122] width 109 height 21
click at [536, 112] on select "Choose an option... Pending Applied Excluded (Questions) Excluded (Expired) Exc…" at bounding box center [590, 122] width 109 height 21
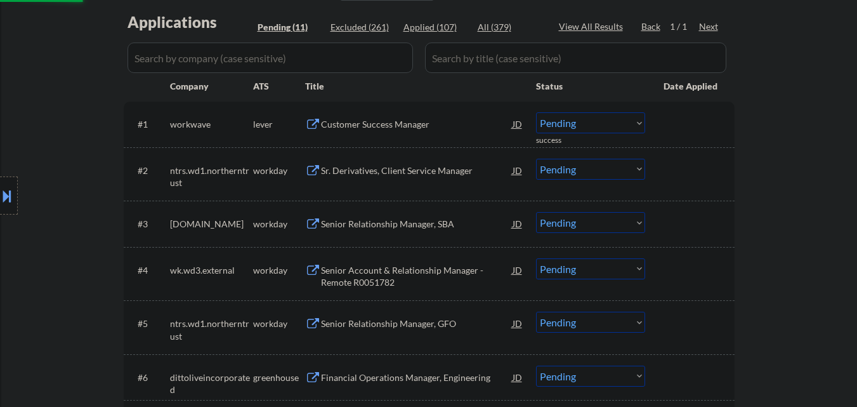
click at [428, 125] on div "Customer Success Manager" at bounding box center [417, 124] width 192 height 13
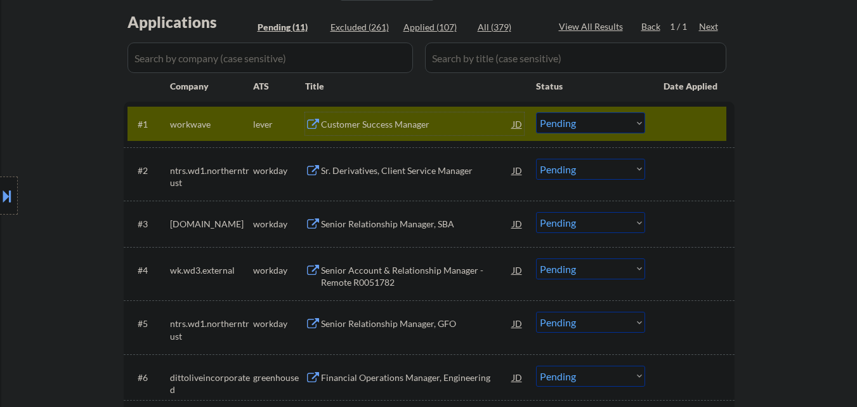
click at [0, 203] on button at bounding box center [7, 195] width 14 height 21
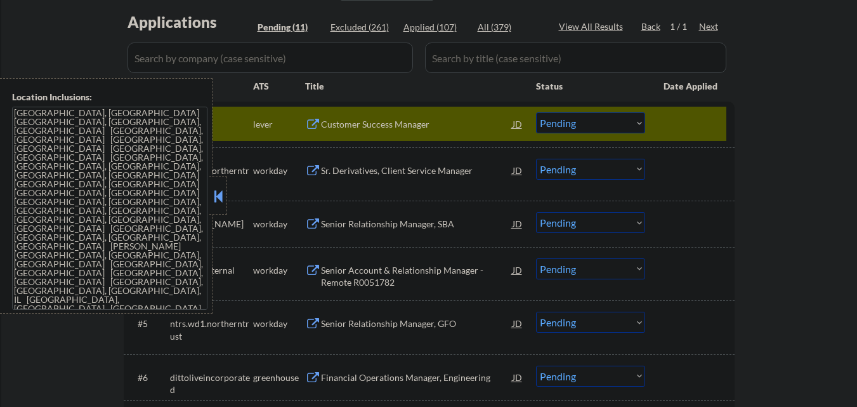
drag, startPoint x: 218, startPoint y: 202, endPoint x: 571, endPoint y: 16, distance: 398.9
click at [219, 199] on button at bounding box center [218, 195] width 14 height 19
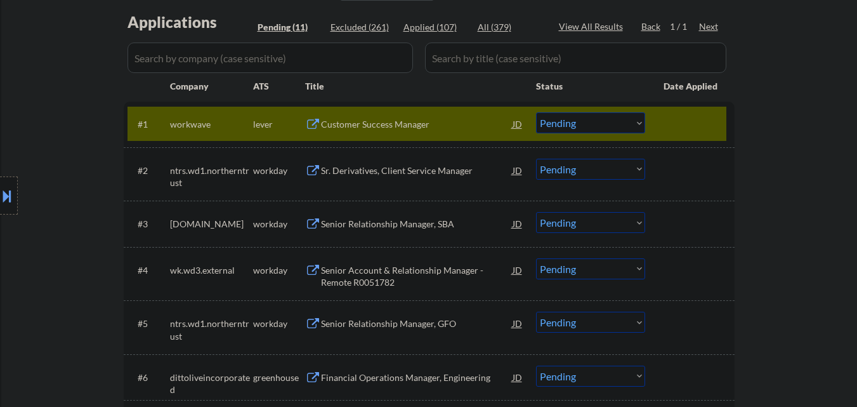
click at [604, 121] on select "Choose an option... Pending Applied Excluded (Questions) Excluded (Expired) Exc…" at bounding box center [590, 122] width 109 height 21
click at [536, 112] on select "Choose an option... Pending Applied Excluded (Questions) Excluded (Expired) Exc…" at bounding box center [590, 122] width 109 height 21
select select ""pending""
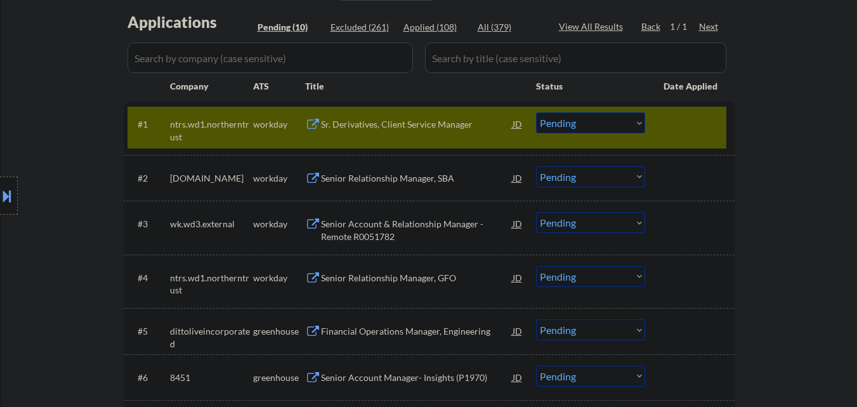
click at [669, 127] on div at bounding box center [691, 123] width 56 height 23
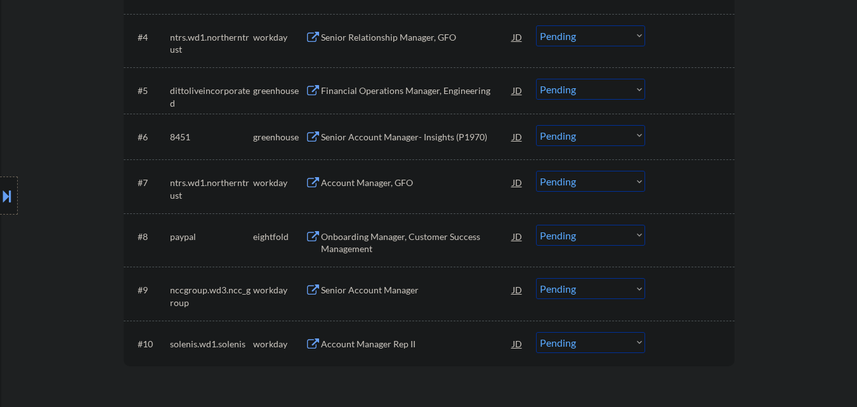
scroll to position [571, 0]
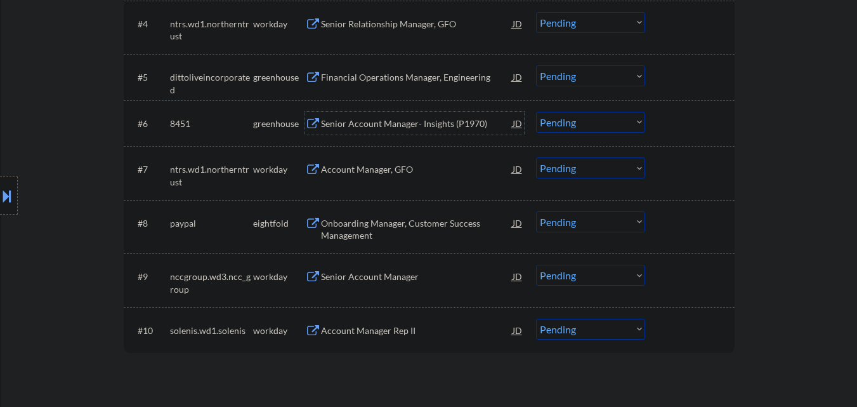
click at [414, 131] on div "Senior Account Manager- Insights (P1970)" at bounding box center [417, 123] width 192 height 23
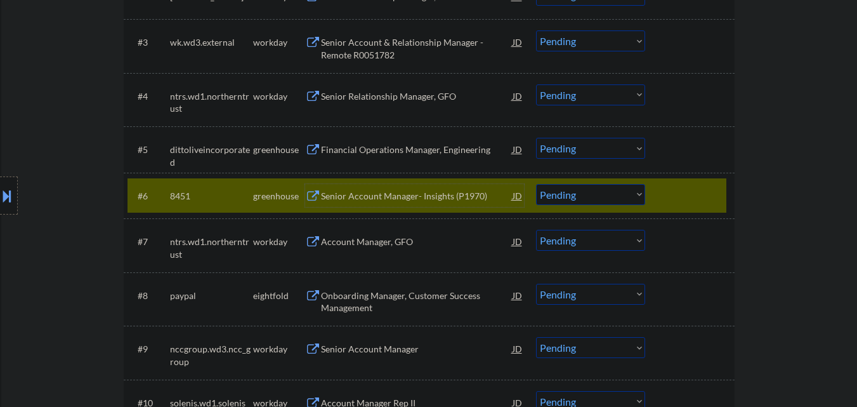
scroll to position [507, 0]
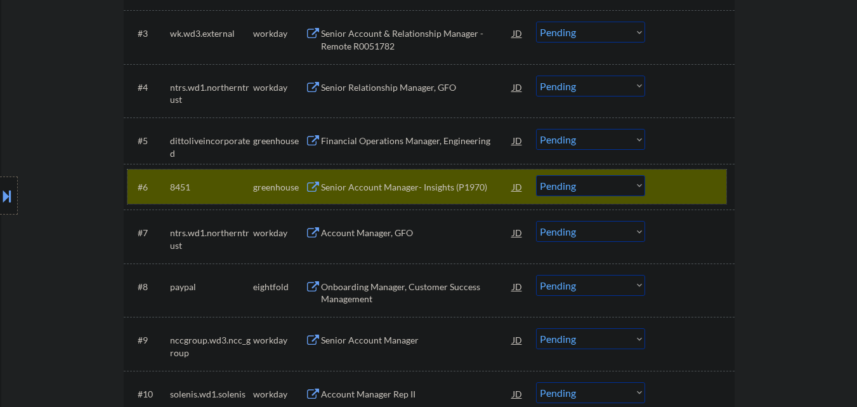
click at [687, 193] on div at bounding box center [691, 186] width 56 height 23
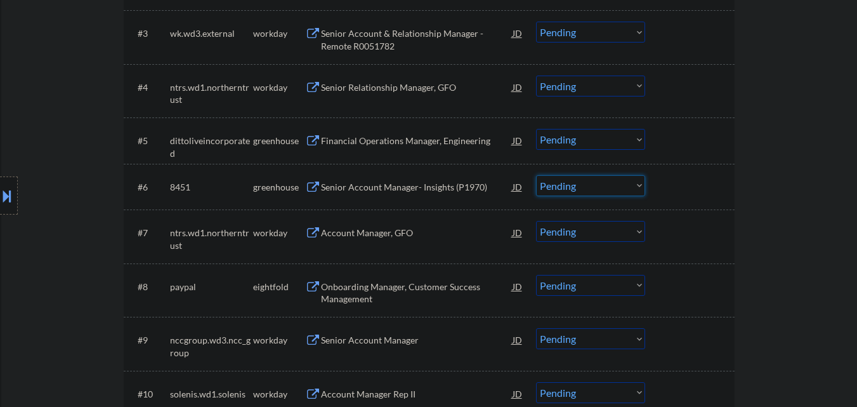
click at [616, 187] on select "Choose an option... Pending Applied Excluded (Questions) Excluded (Expired) Exc…" at bounding box center [590, 185] width 109 height 21
click at [536, 175] on select "Choose an option... Pending Applied Excluded (Questions) Excluded (Expired) Exc…" at bounding box center [590, 185] width 109 height 21
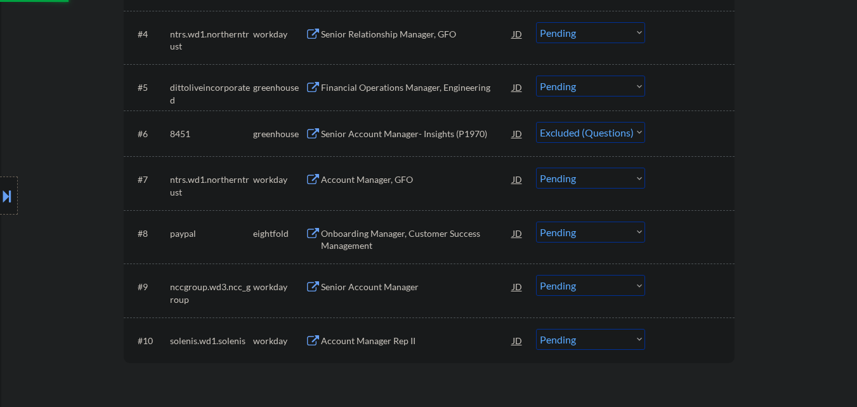
scroll to position [634, 0]
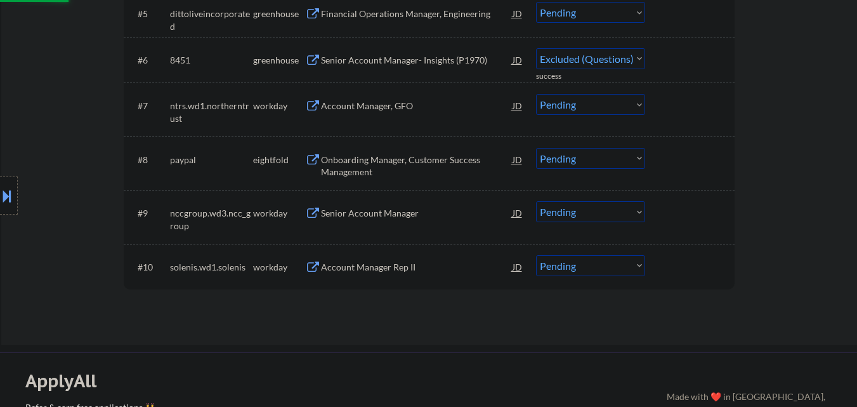
select select ""pending""
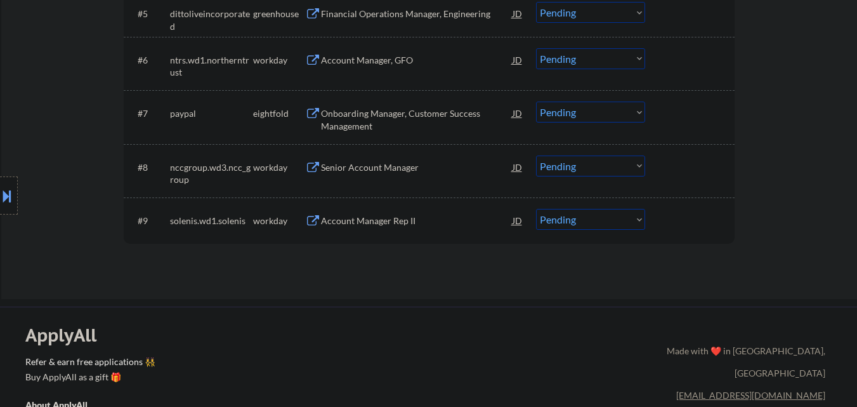
click at [435, 221] on div "Account Manager Rep II" at bounding box center [417, 220] width 192 height 13
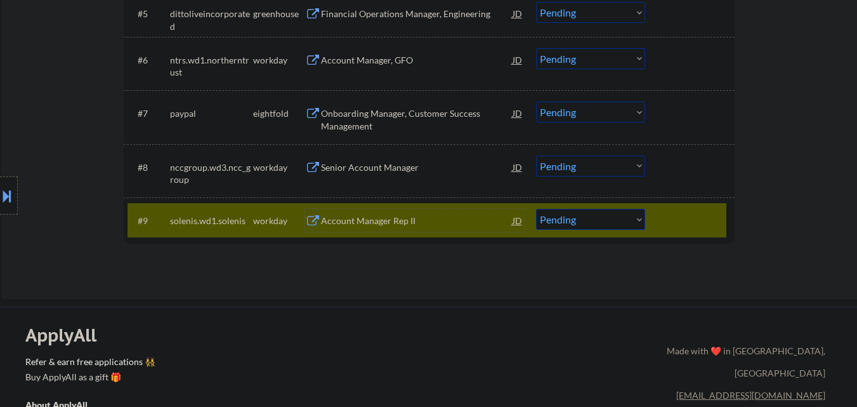
click at [710, 219] on div at bounding box center [691, 220] width 56 height 23
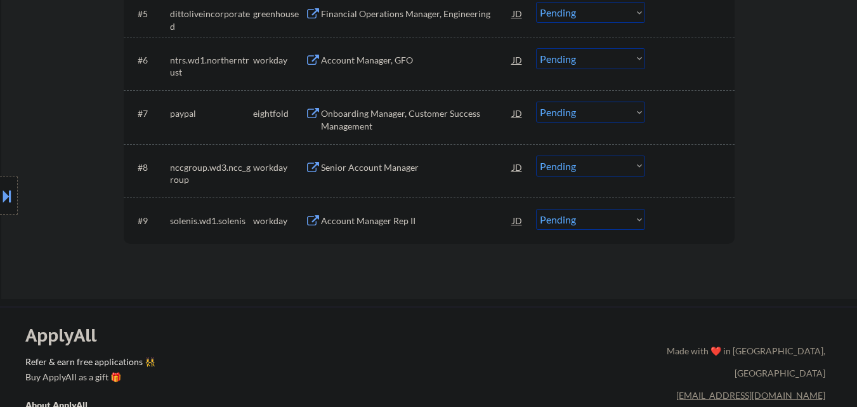
click at [457, 171] on div "Senior Account Manager" at bounding box center [417, 167] width 192 height 13
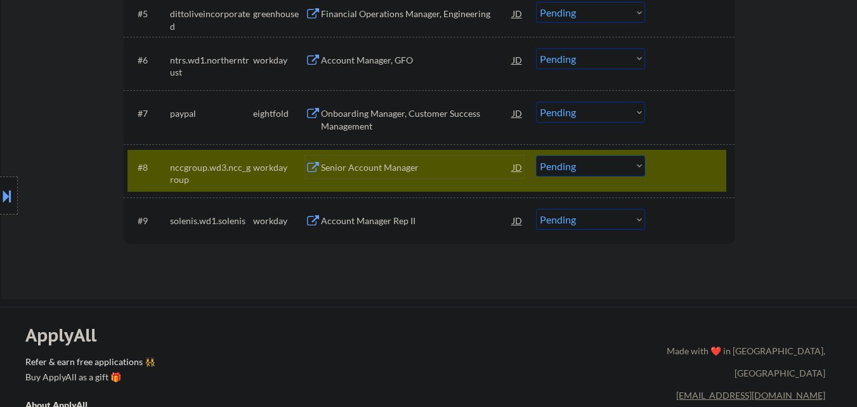
click at [671, 172] on div at bounding box center [691, 166] width 56 height 23
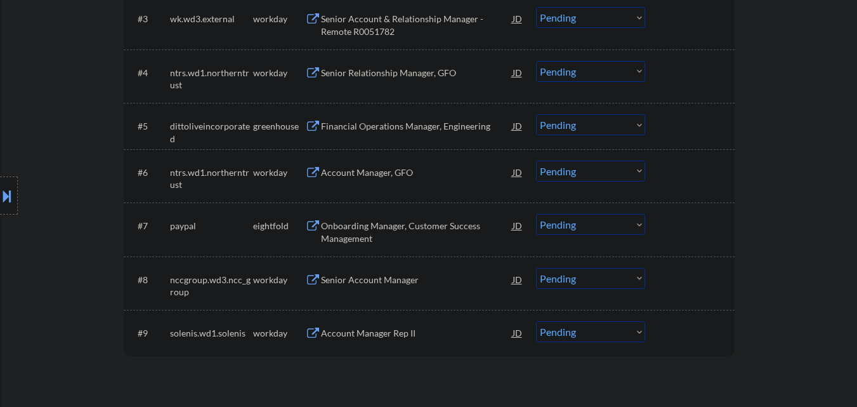
scroll to position [507, 0]
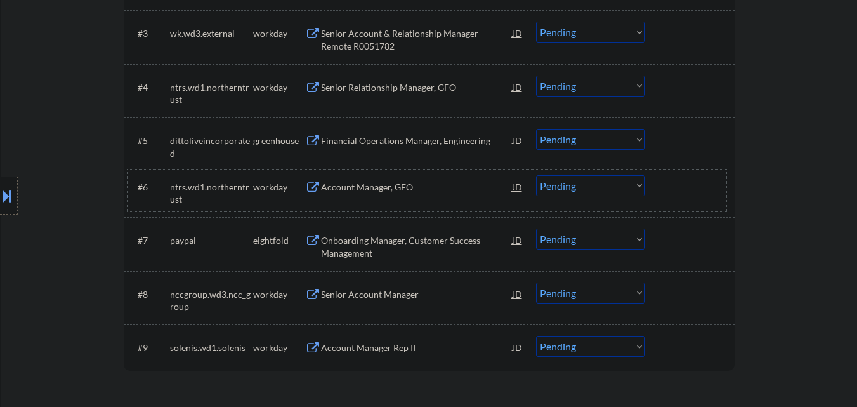
click at [404, 200] on div "#6 ntrs.wd1.northerntrust workday Account Manager, GFO JD Choose an option... P…" at bounding box center [426, 190] width 599 height 42
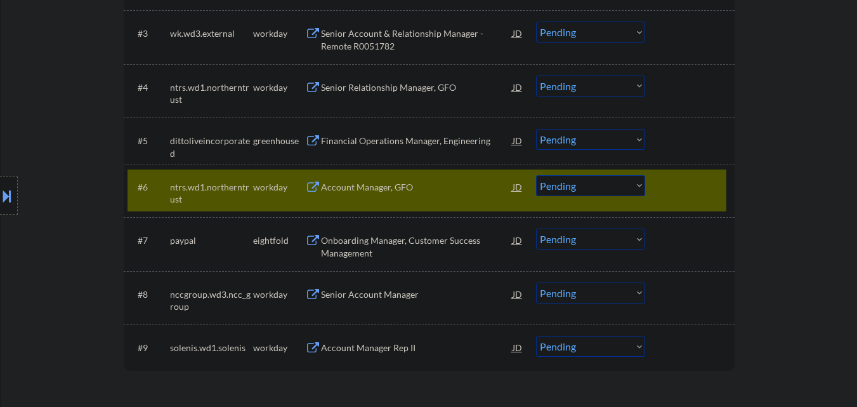
click at [439, 170] on div "#6 ntrs.wd1.northerntrust workday Account Manager, GFO JD Choose an option... P…" at bounding box center [426, 190] width 599 height 42
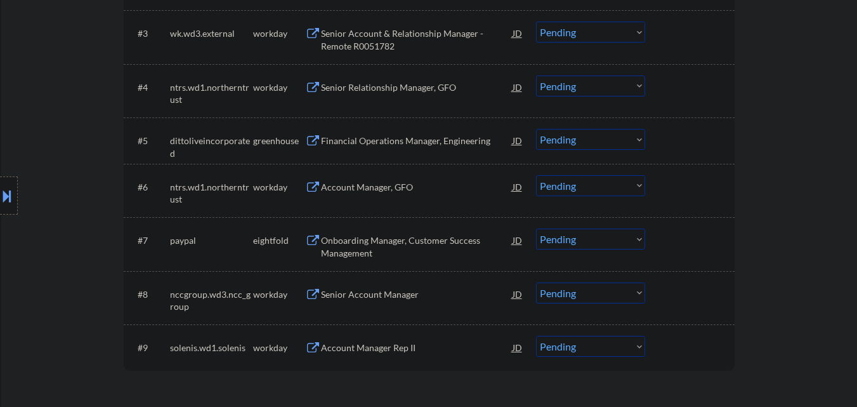
click at [435, 179] on div "Account Manager, GFO" at bounding box center [417, 186] width 192 height 23
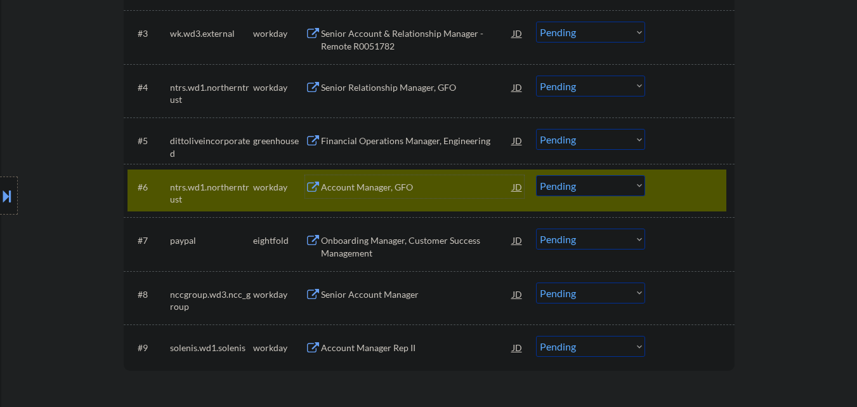
drag, startPoint x: 667, startPoint y: 185, endPoint x: 638, endPoint y: 192, distance: 29.2
click at [667, 186] on div at bounding box center [691, 186] width 56 height 23
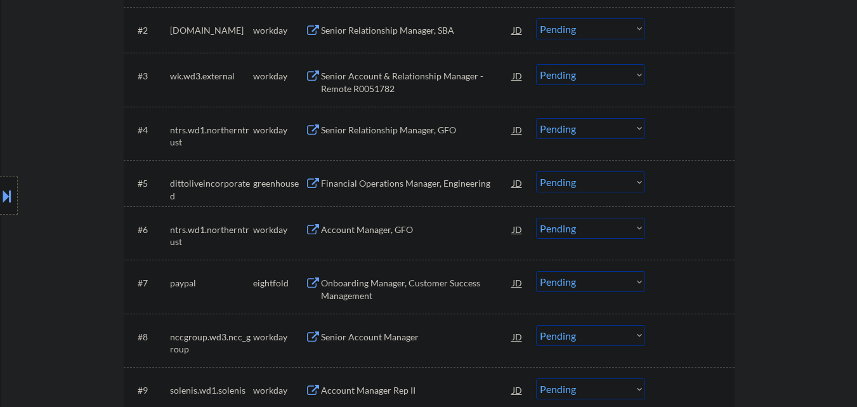
scroll to position [444, 0]
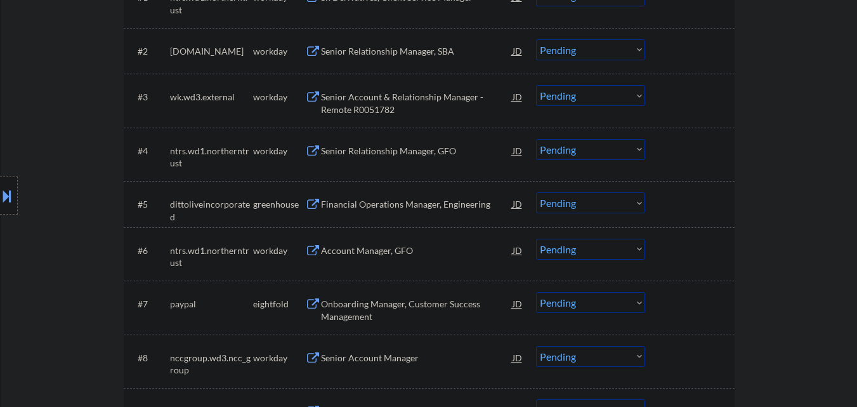
click at [433, 210] on div "Financial Operations Manager, Engineering" at bounding box center [417, 204] width 192 height 13
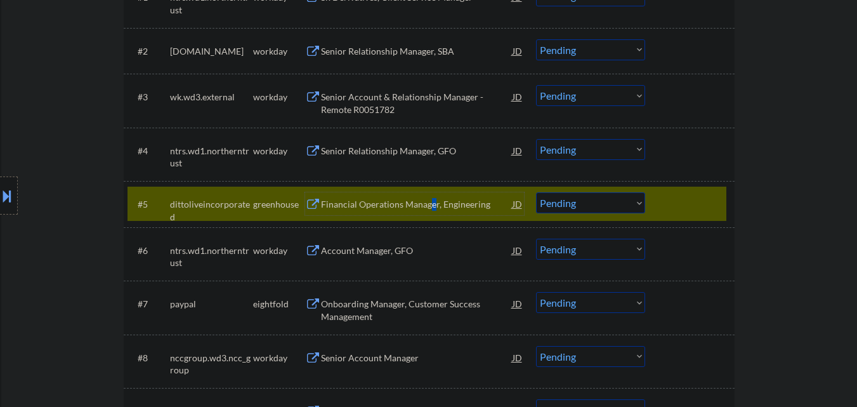
click at [611, 211] on select "Choose an option... Pending Applied Excluded (Questions) Excluded (Expired) Exc…" at bounding box center [590, 202] width 109 height 21
click at [771, 251] on div "← Return to /applysquad Mailslurp Inbox Job Search Builder [PERSON_NAME] User E…" at bounding box center [429, 48] width 856 height 882
click at [416, 207] on div "Financial Operations Manager, Engineering" at bounding box center [417, 204] width 192 height 13
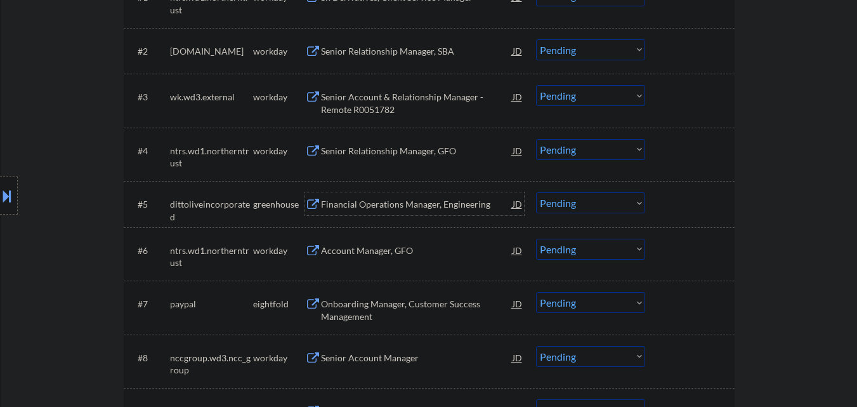
drag, startPoint x: 580, startPoint y: 200, endPoint x: 587, endPoint y: 208, distance: 10.4
click at [581, 200] on select "Choose an option... Pending Applied Excluded (Questions) Excluded (Expired) Exc…" at bounding box center [590, 202] width 109 height 21
click at [536, 192] on select "Choose an option... Pending Applied Excluded (Questions) Excluded (Expired) Exc…" at bounding box center [590, 202] width 109 height 21
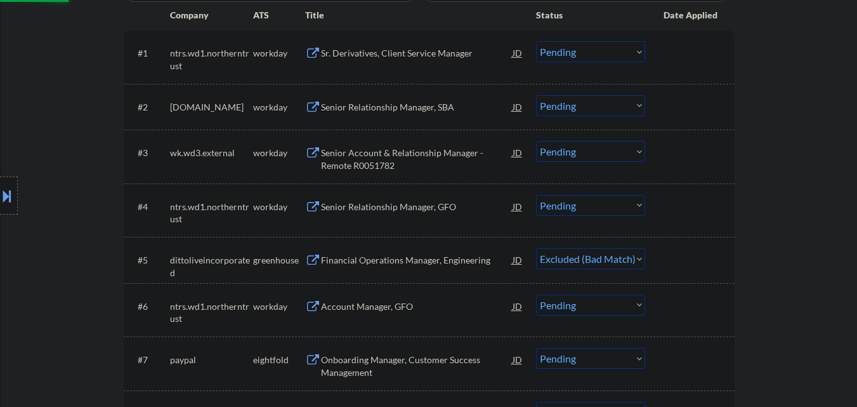
scroll to position [317, 0]
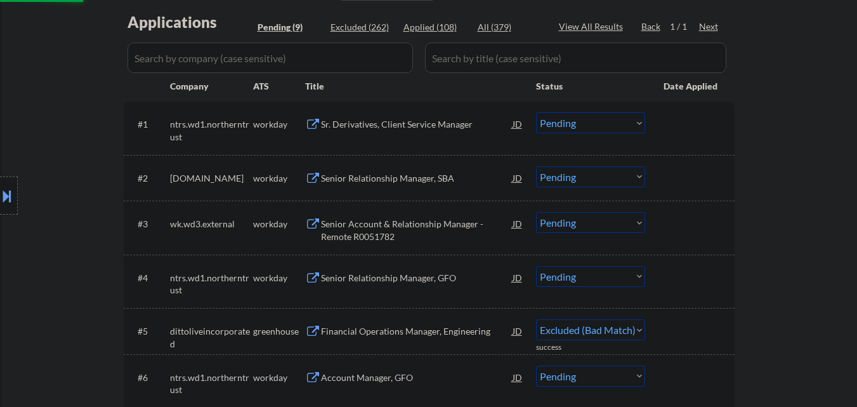
select select ""pending""
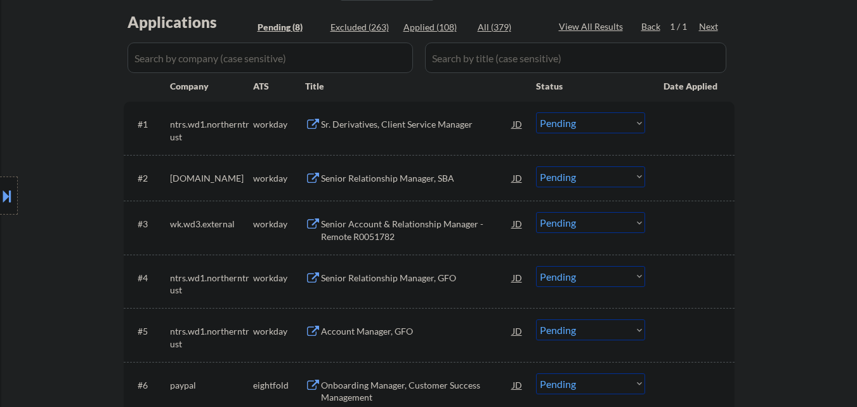
click at [428, 121] on div "Sr. Derivatives, Client Service Manager" at bounding box center [417, 124] width 192 height 13
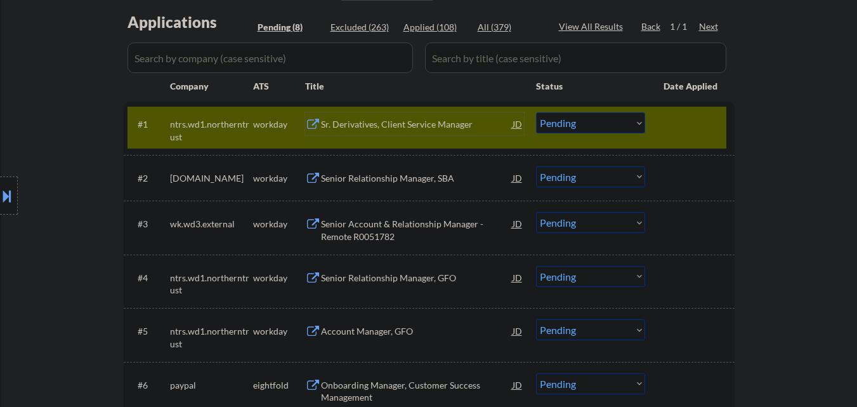
click at [412, 178] on div "Senior Relationship Manager, SBA" at bounding box center [417, 178] width 192 height 13
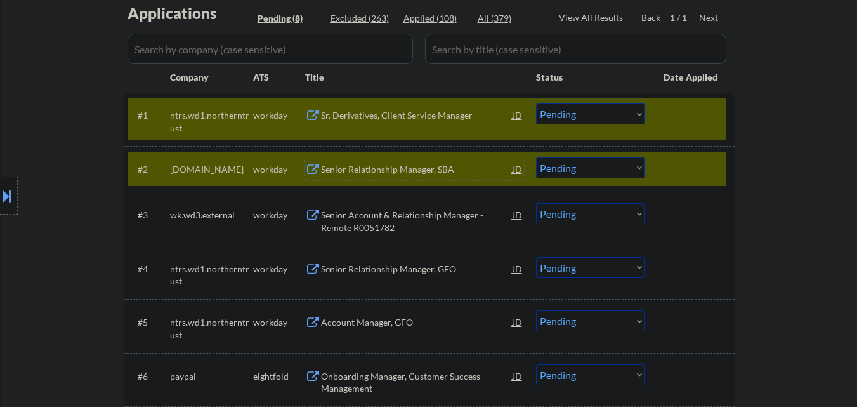
scroll to position [381, 0]
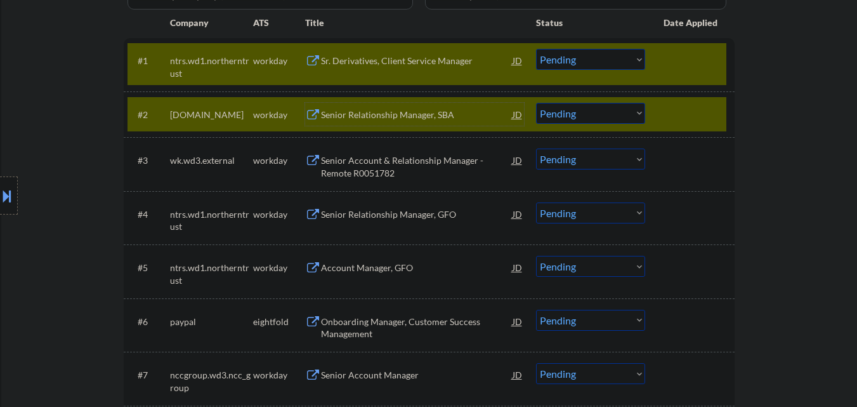
click at [441, 169] on div "Senior Account & Relationship Manager - Remote R0051782" at bounding box center [417, 166] width 192 height 25
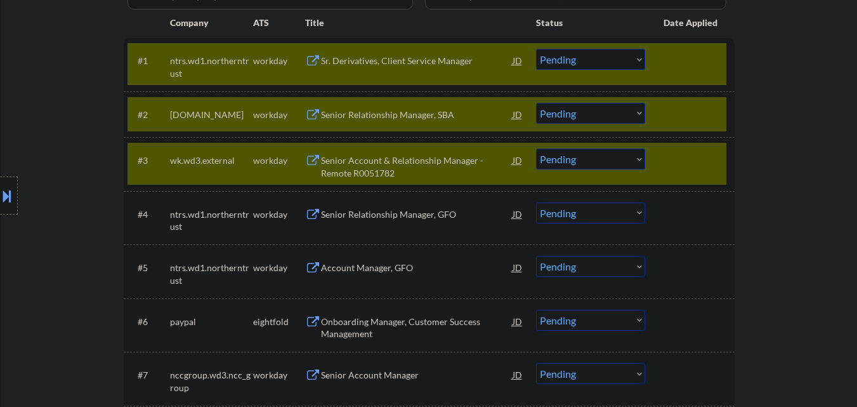
drag, startPoint x: 417, startPoint y: 212, endPoint x: 416, endPoint y: 219, distance: 7.1
click at [417, 212] on div "Senior Relationship Manager, GFO" at bounding box center [417, 214] width 192 height 13
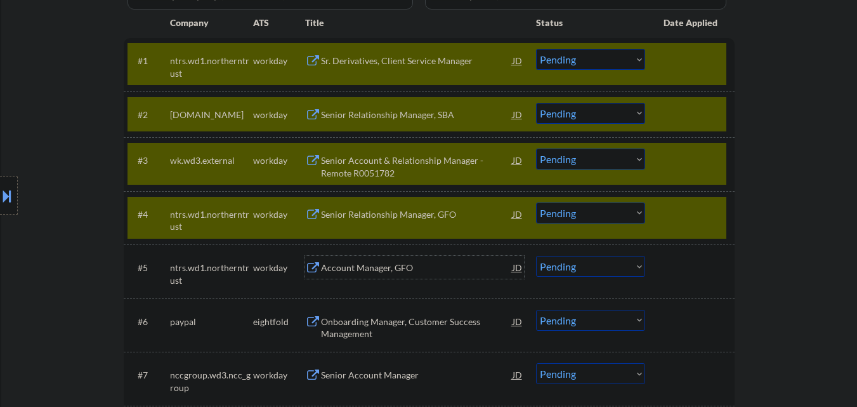
click at [403, 264] on div "Account Manager, GFO" at bounding box center [417, 267] width 192 height 13
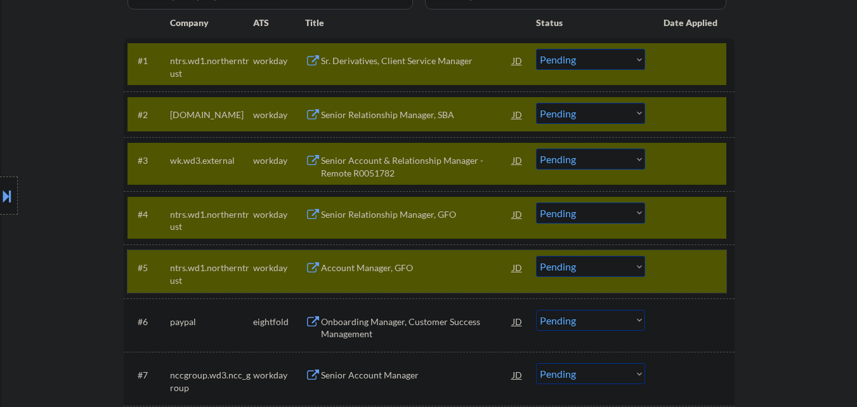
drag, startPoint x: 718, startPoint y: 269, endPoint x: 716, endPoint y: 241, distance: 28.0
click at [717, 265] on div at bounding box center [691, 267] width 56 height 23
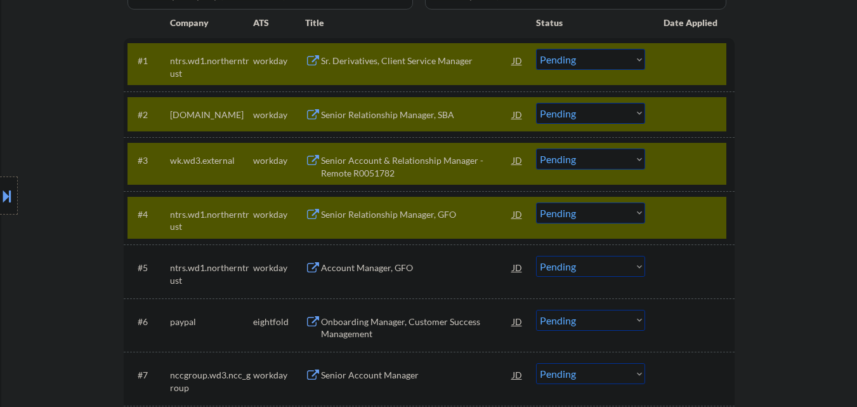
drag, startPoint x: 710, startPoint y: 225, endPoint x: 708, endPoint y: 207, distance: 17.9
click at [709, 222] on div "#4 ntrs.wd1.northerntrust workday Senior Relationship Manager, GFO JD Choose an…" at bounding box center [426, 218] width 599 height 42
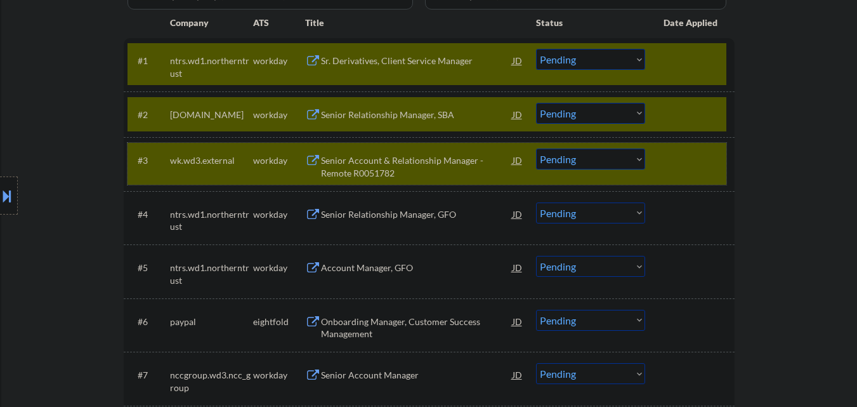
drag, startPoint x: 698, startPoint y: 175, endPoint x: 700, endPoint y: 140, distance: 35.6
click at [698, 169] on div "#3 wk.wd3.external workday Senior Account & Relationship Manager - Remote R0051…" at bounding box center [426, 164] width 599 height 42
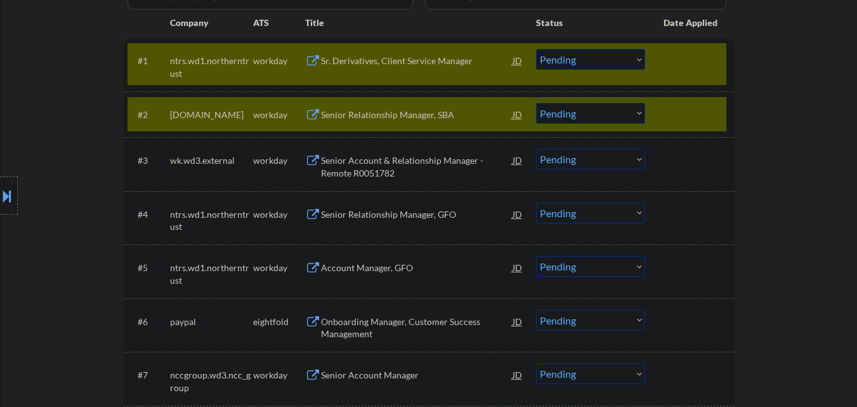
click at [699, 109] on div at bounding box center [691, 114] width 56 height 23
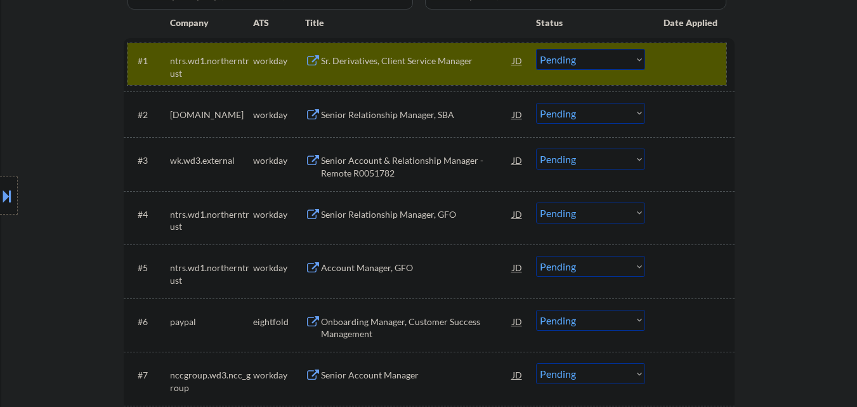
click at [705, 76] on div "#1 ntrs.wd1.northerntrust workday Sr. Derivatives, Client Service Manager JD Ch…" at bounding box center [426, 64] width 599 height 42
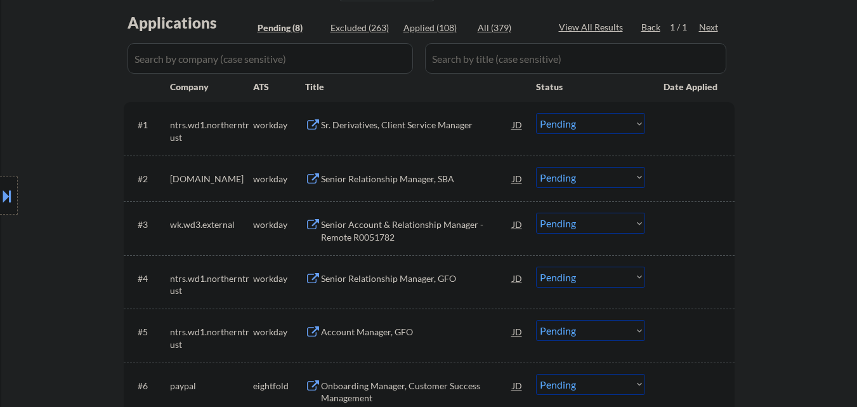
scroll to position [63, 0]
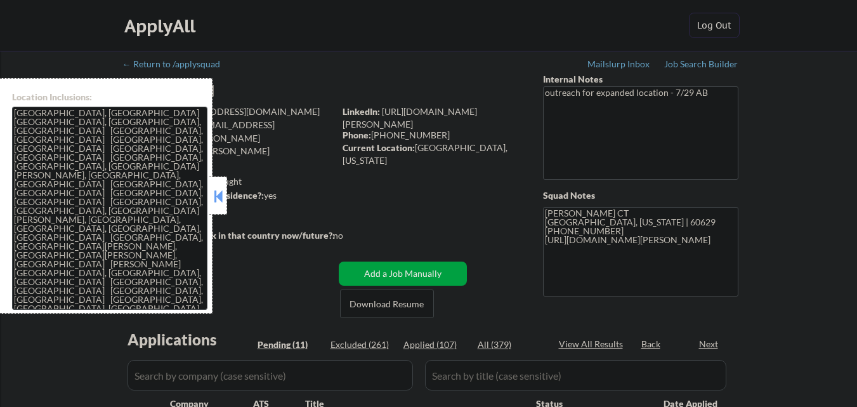
select select ""pending""
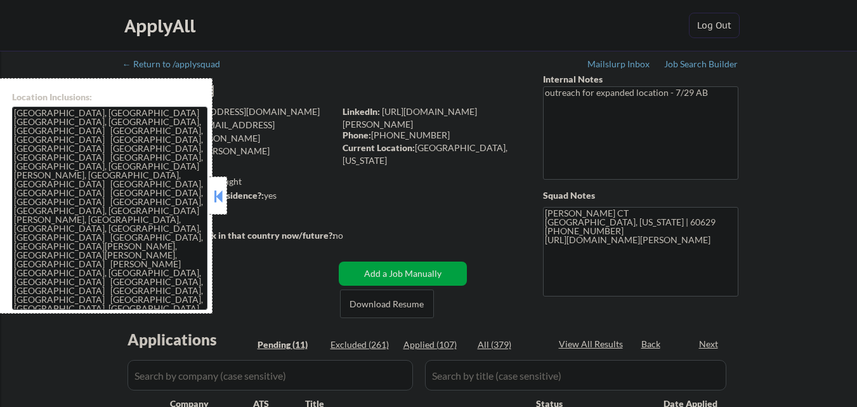
select select ""pending""
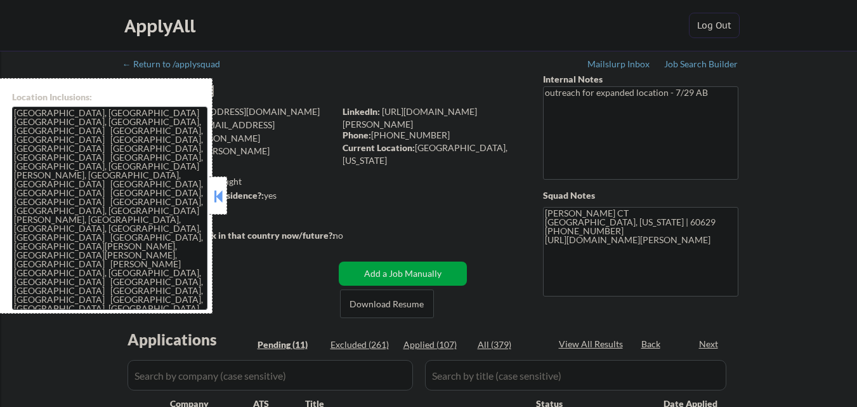
select select ""pending""
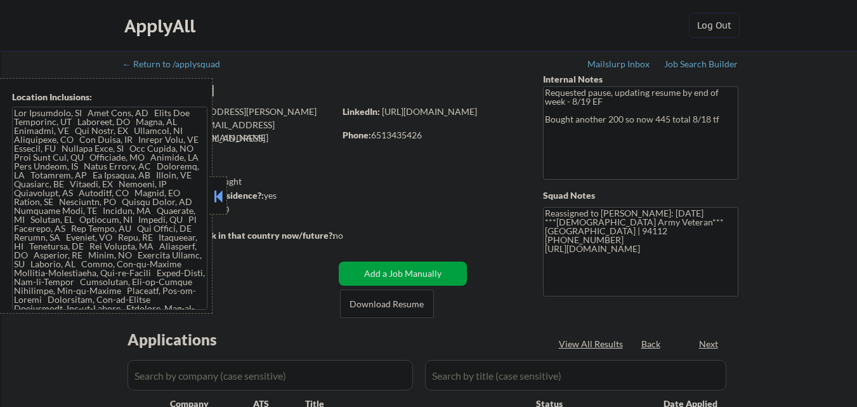
select select ""pending""
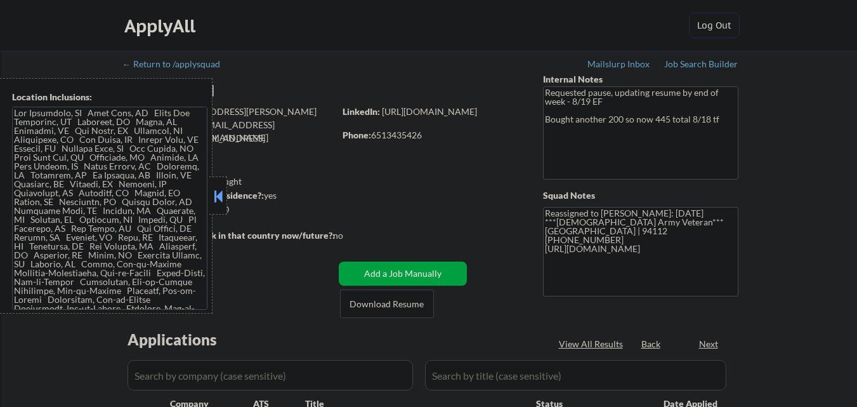
select select ""pending""
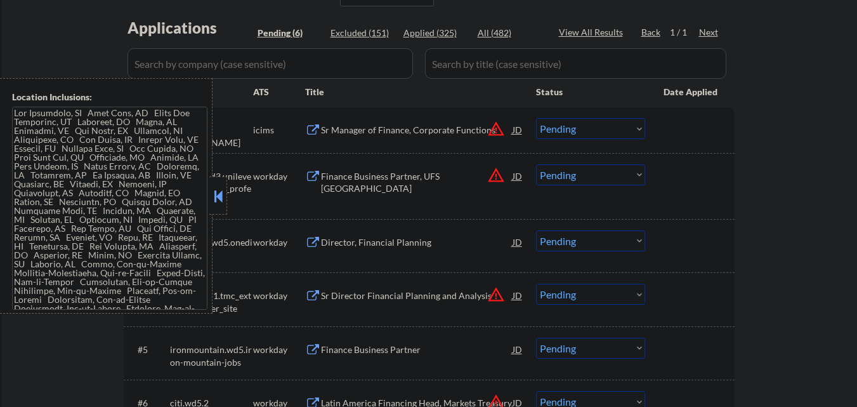
scroll to position [317, 0]
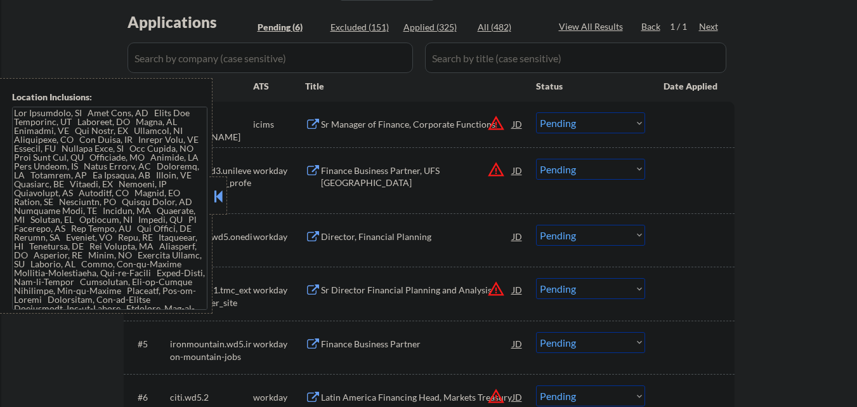
drag, startPoint x: 216, startPoint y: 200, endPoint x: 225, endPoint y: 198, distance: 9.1
click at [218, 200] on button at bounding box center [218, 195] width 14 height 19
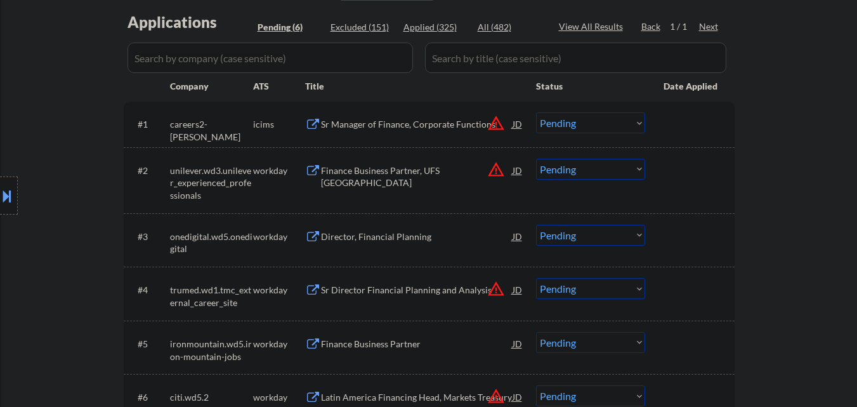
drag, startPoint x: 0, startPoint y: 204, endPoint x: 13, endPoint y: 198, distance: 13.9
click at [3, 203] on button at bounding box center [7, 195] width 14 height 21
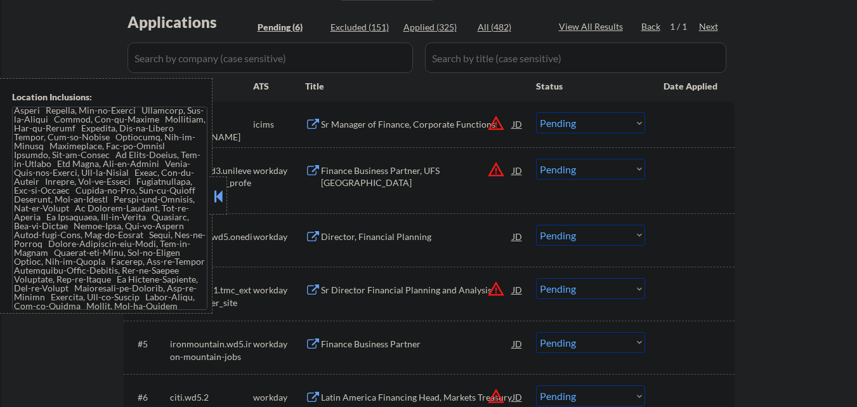
scroll to position [571, 0]
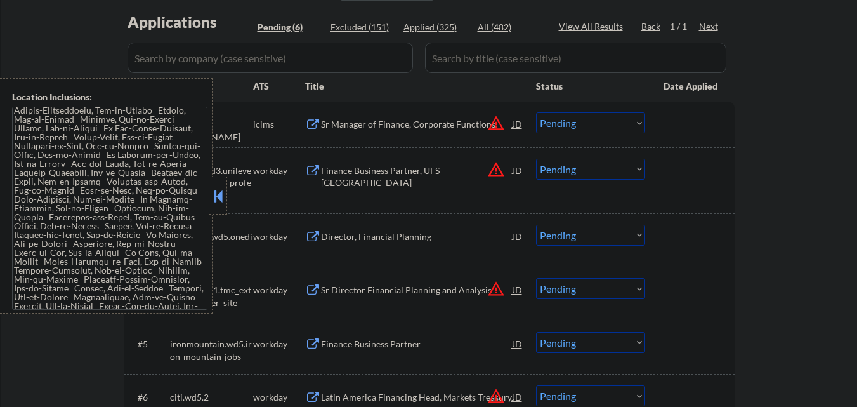
click at [488, 128] on button "warning_amber" at bounding box center [496, 123] width 18 height 18
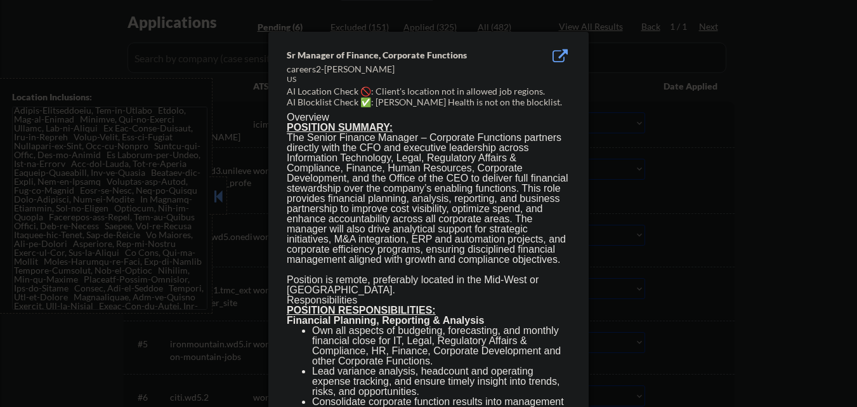
click at [145, 223] on div at bounding box center [428, 203] width 857 height 407
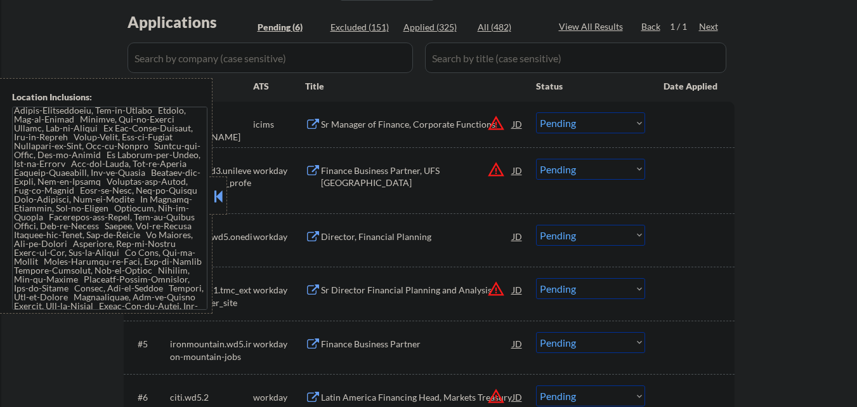
click at [502, 167] on button "warning_amber" at bounding box center [496, 169] width 18 height 18
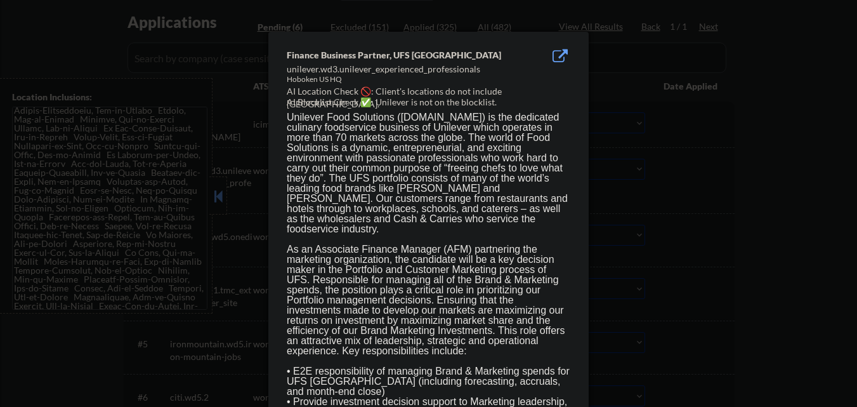
drag, startPoint x: 119, startPoint y: 254, endPoint x: 133, endPoint y: 254, distance: 14.6
click at [119, 254] on div at bounding box center [428, 203] width 857 height 407
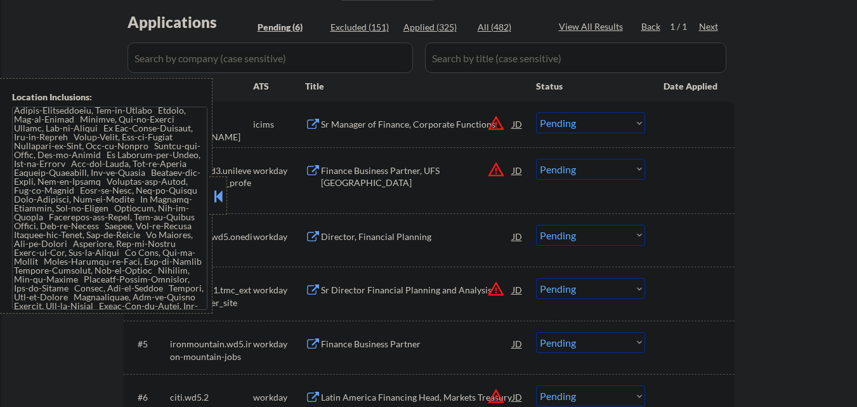
click at [604, 177] on select "Choose an option... Pending Applied Excluded (Questions) Excluded (Expired) Exc…" at bounding box center [590, 169] width 109 height 21
click at [536, 159] on select "Choose an option... Pending Applied Excluded (Questions) Excluded (Expired) Exc…" at bounding box center [590, 169] width 109 height 21
click at [214, 202] on button at bounding box center [218, 195] width 14 height 19
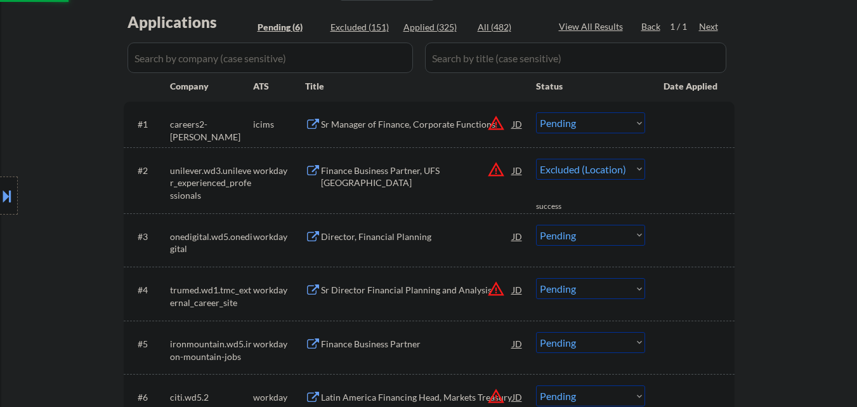
select select ""pending""
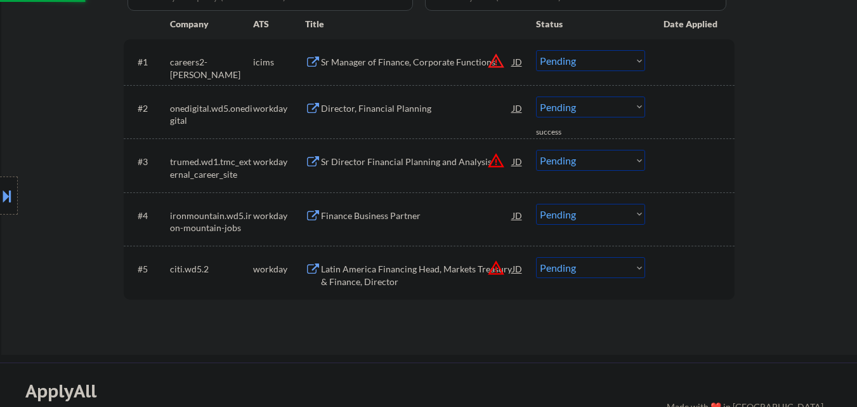
scroll to position [317, 0]
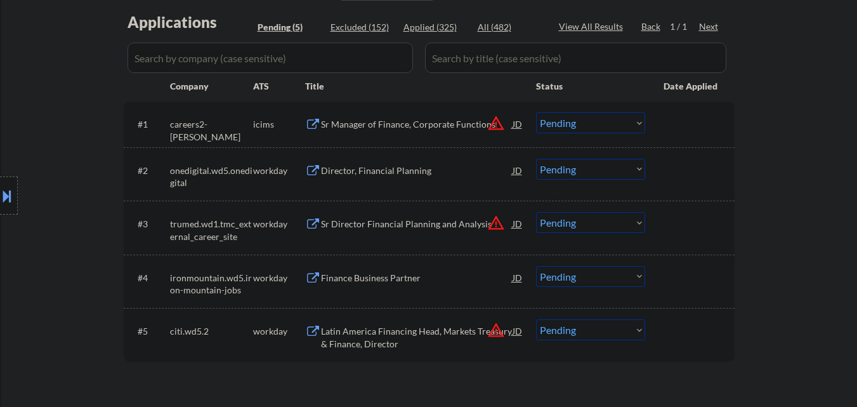
click at [497, 224] on button "warning_amber" at bounding box center [496, 223] width 18 height 18
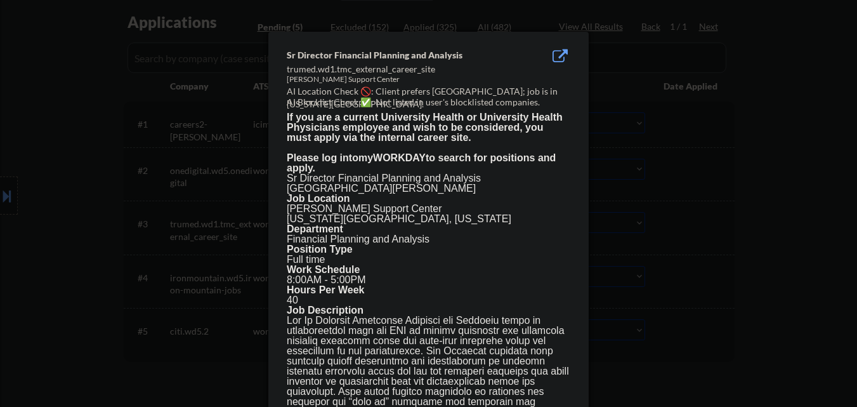
click at [58, 240] on div at bounding box center [428, 203] width 857 height 407
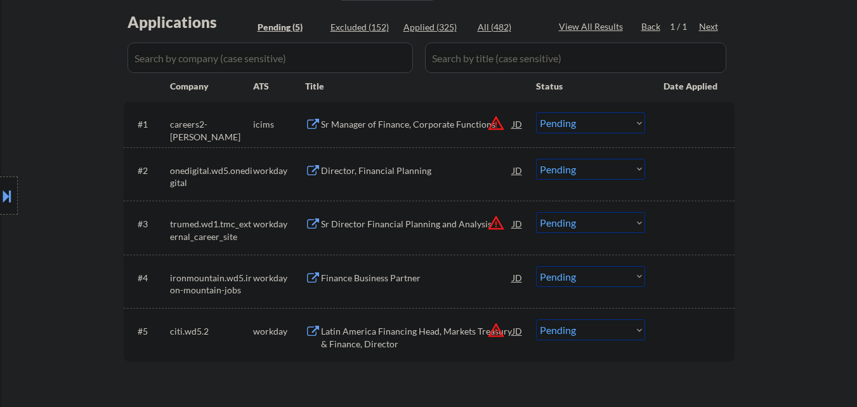
drag, startPoint x: 0, startPoint y: 180, endPoint x: 2, endPoint y: 190, distance: 10.3
click at [0, 183] on div at bounding box center [9, 195] width 18 height 38
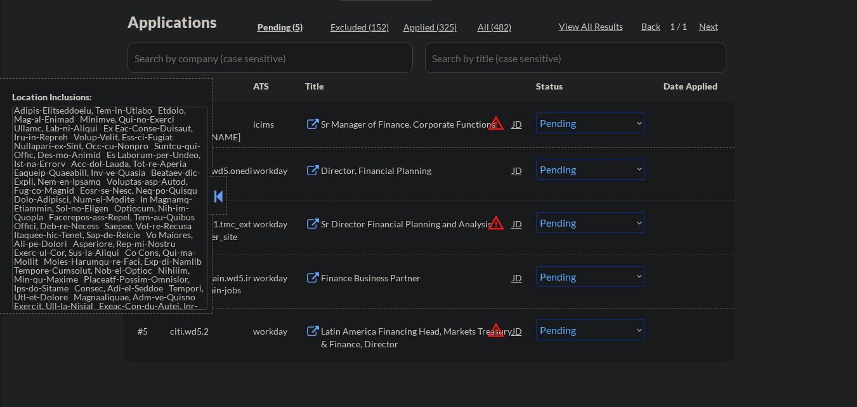
drag, startPoint x: 222, startPoint y: 195, endPoint x: 290, endPoint y: 204, distance: 68.5
click at [223, 197] on button at bounding box center [218, 195] width 14 height 19
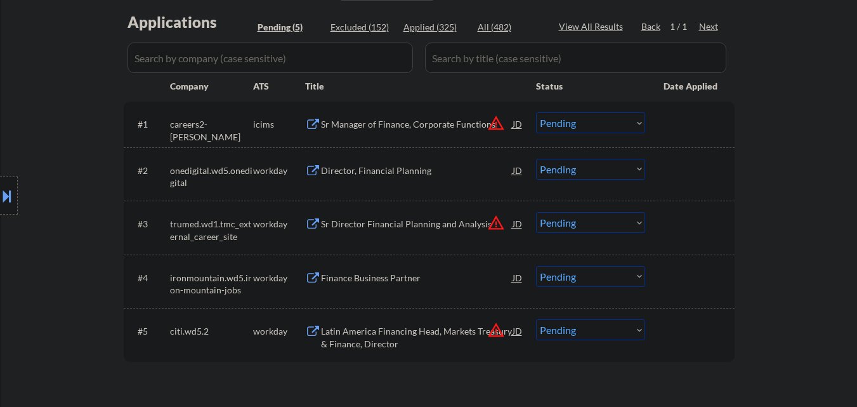
click at [495, 223] on button "warning_amber" at bounding box center [496, 223] width 18 height 18
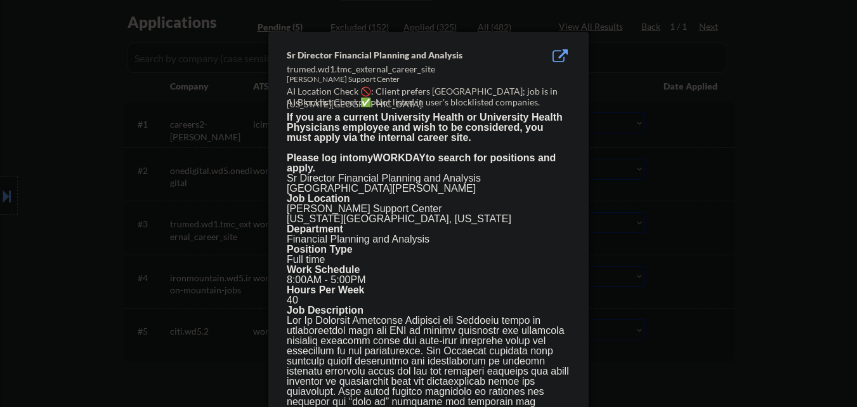
click at [631, 235] on div at bounding box center [428, 203] width 857 height 407
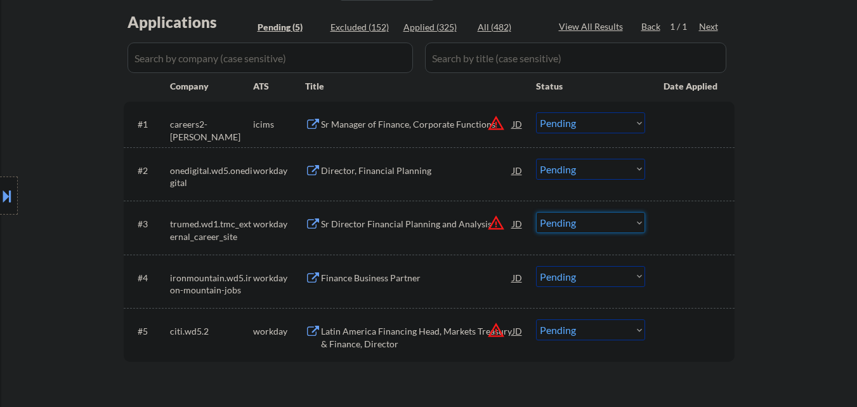
click at [624, 226] on select "Choose an option... Pending Applied Excluded (Questions) Excluded (Expired) Exc…" at bounding box center [590, 222] width 109 height 21
click at [536, 212] on select "Choose an option... Pending Applied Excluded (Questions) Excluded (Expired) Exc…" at bounding box center [590, 222] width 109 height 21
select select ""pending""
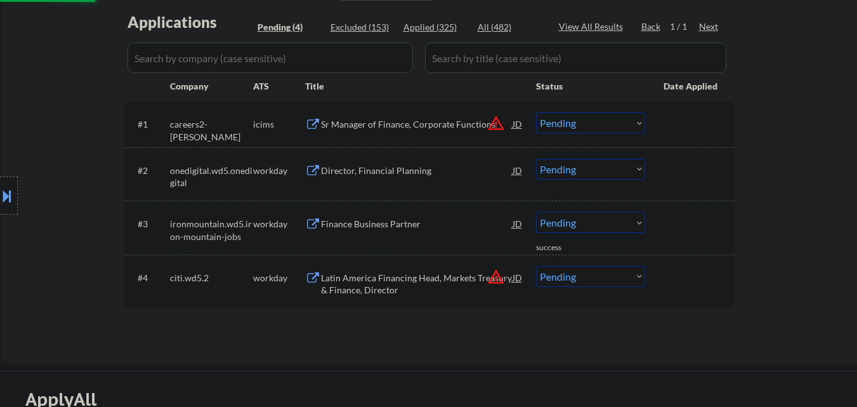
click at [499, 275] on button "warning_amber" at bounding box center [496, 277] width 18 height 18
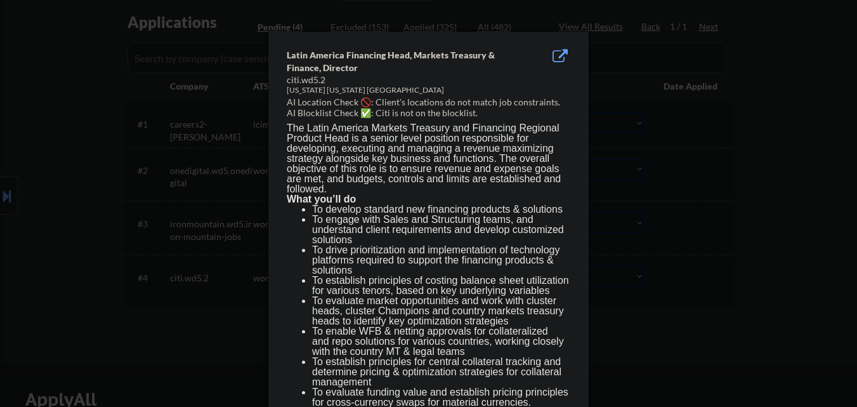
drag, startPoint x: 79, startPoint y: 268, endPoint x: 75, endPoint y: 261, distance: 7.4
click at [79, 267] on div at bounding box center [428, 203] width 857 height 407
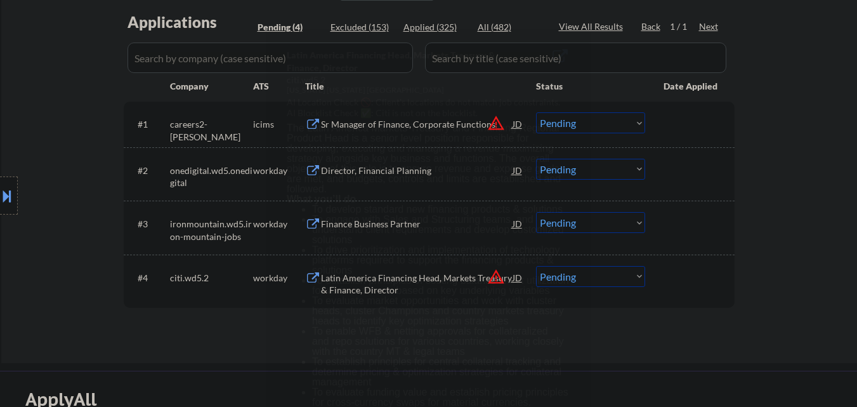
click at [0, 202] on button at bounding box center [7, 195] width 14 height 21
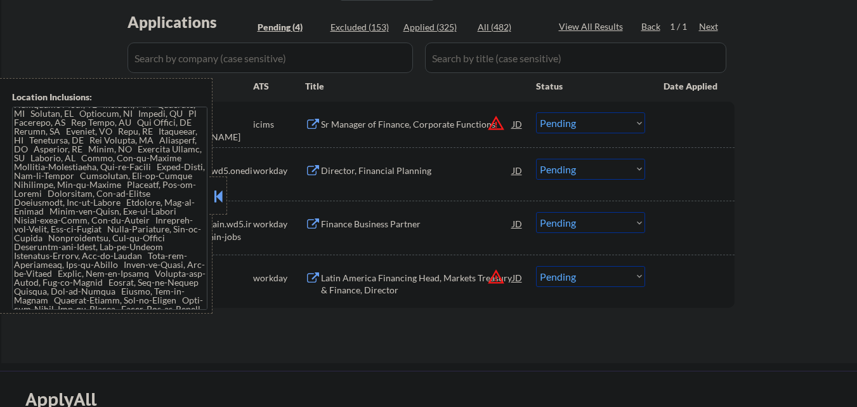
scroll to position [0, 0]
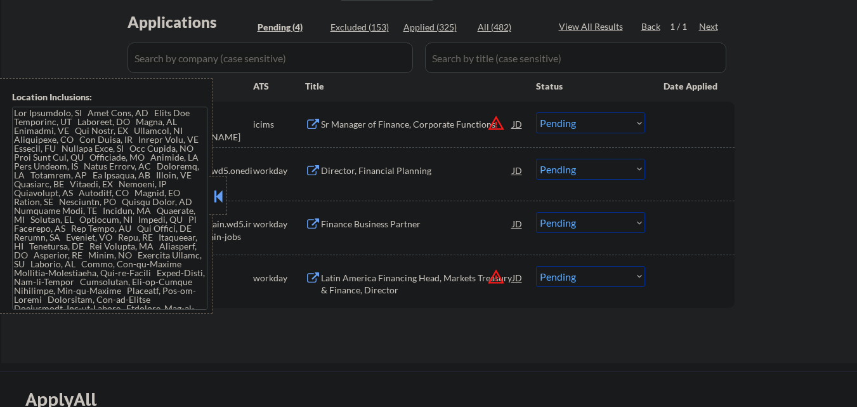
click at [213, 201] on button at bounding box center [218, 195] width 14 height 19
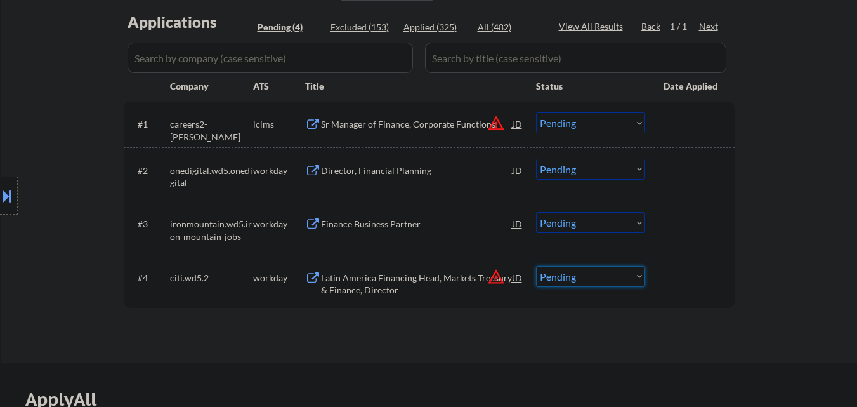
drag, startPoint x: 618, startPoint y: 269, endPoint x: 617, endPoint y: 282, distance: 13.3
click at [617, 272] on select "Choose an option... Pending Applied Excluded (Questions) Excluded (Expired) Exc…" at bounding box center [590, 276] width 109 height 21
select select ""excluded__location_""
click at [536, 266] on select "Choose an option... Pending Applied Excluded (Questions) Excluded (Expired) Exc…" at bounding box center [590, 276] width 109 height 21
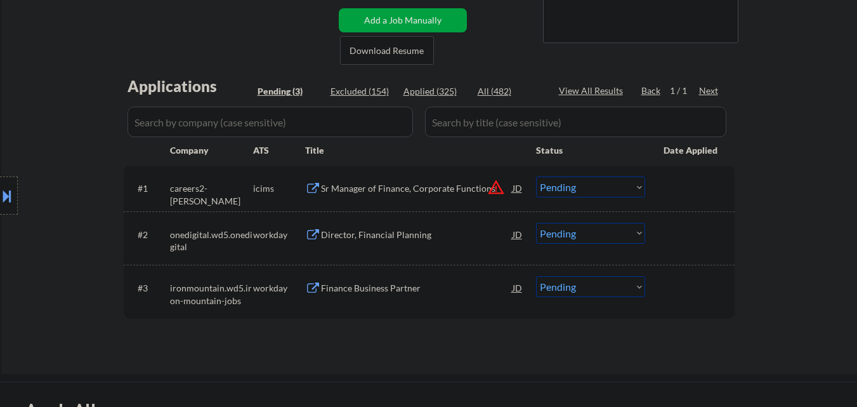
scroll to position [254, 0]
